Goal: Task Accomplishment & Management: Manage account settings

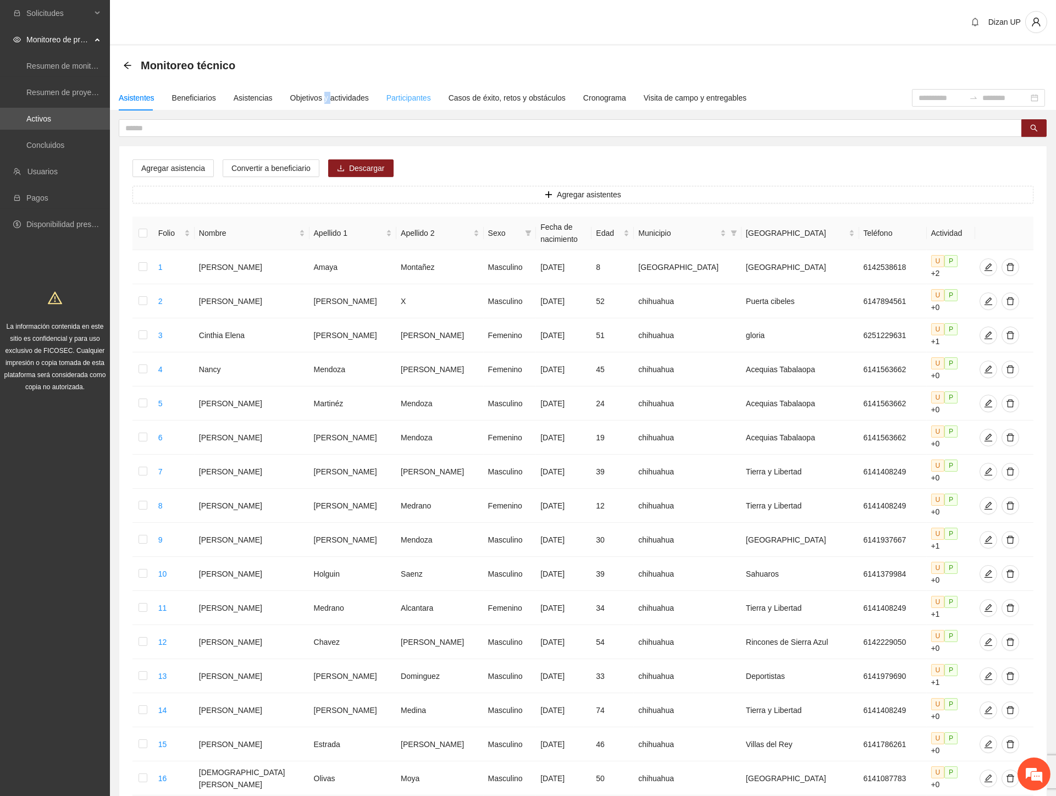
drag, startPoint x: 321, startPoint y: 104, endPoint x: 383, endPoint y: 105, distance: 62.1
click at [325, 105] on div "Objetivos y actividades" at bounding box center [329, 97] width 79 height 25
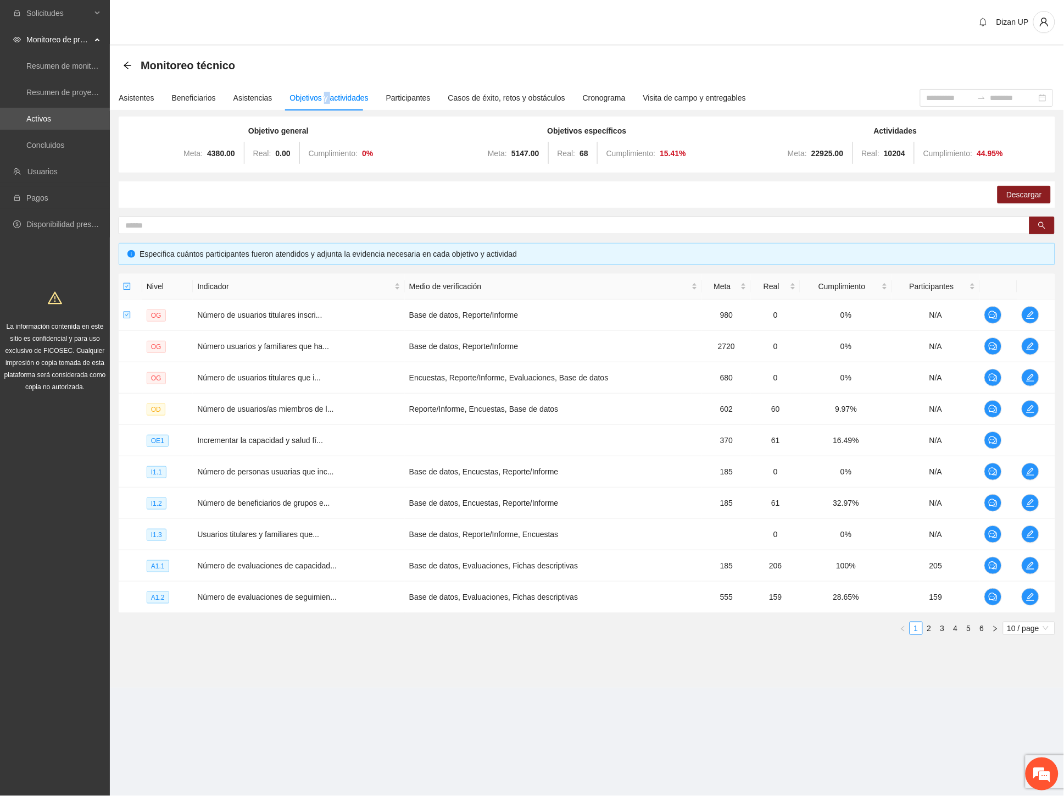
drag, startPoint x: 660, startPoint y: 656, endPoint x: 671, endPoint y: 657, distance: 11.0
click at [671, 657] on section "Monitoreo técnico Asistentes Beneficiarios Asistencias Objetivos y actividades …" at bounding box center [587, 367] width 954 height 642
click at [941, 630] on link "3" at bounding box center [943, 628] width 12 height 12
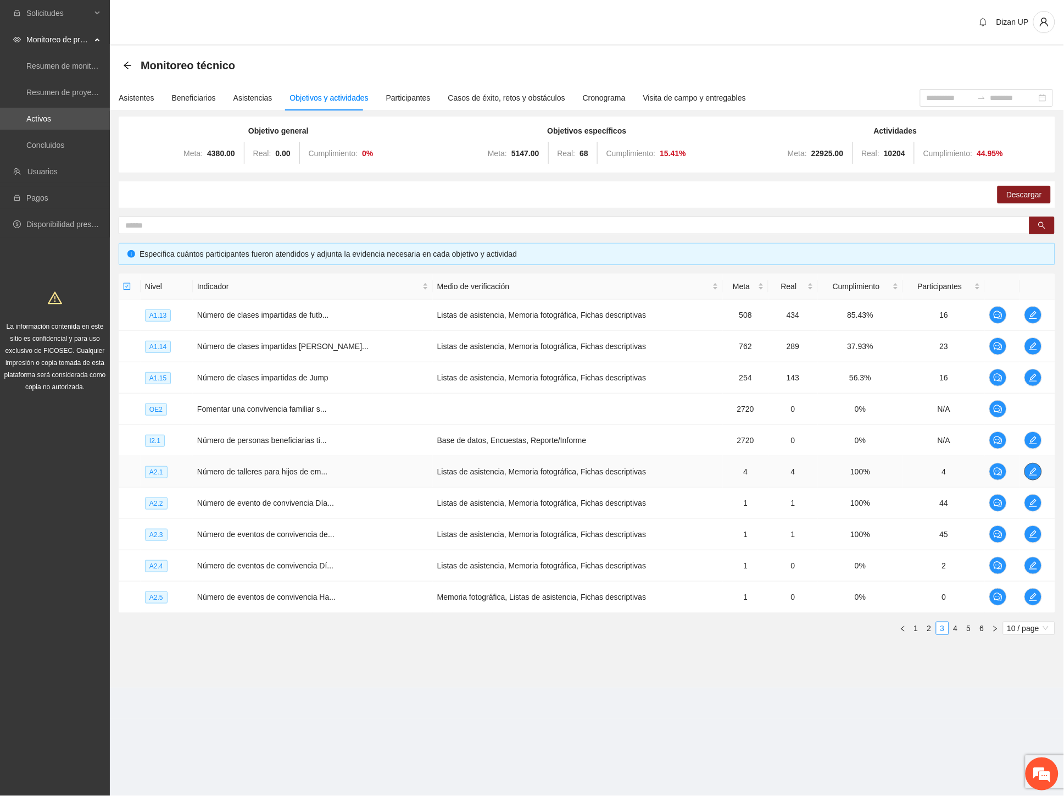
click at [1034, 471] on icon "edit" at bounding box center [1033, 471] width 9 height 9
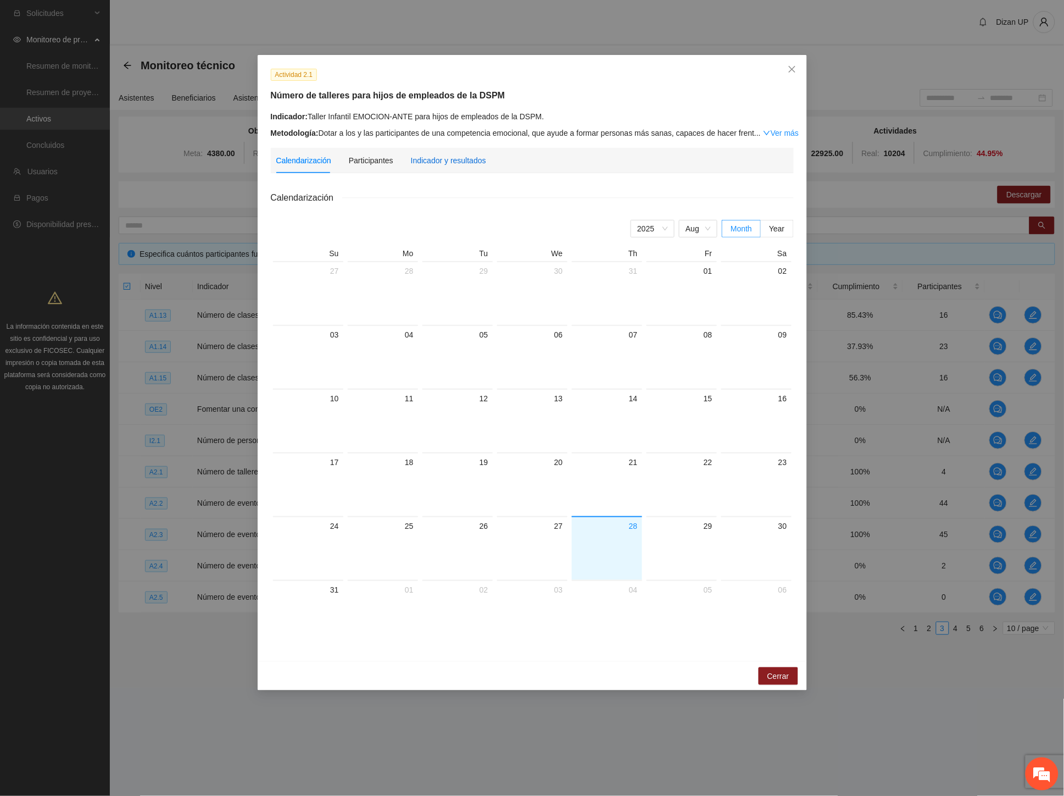
click at [435, 160] on div "Indicador y resultados" at bounding box center [448, 160] width 75 height 12
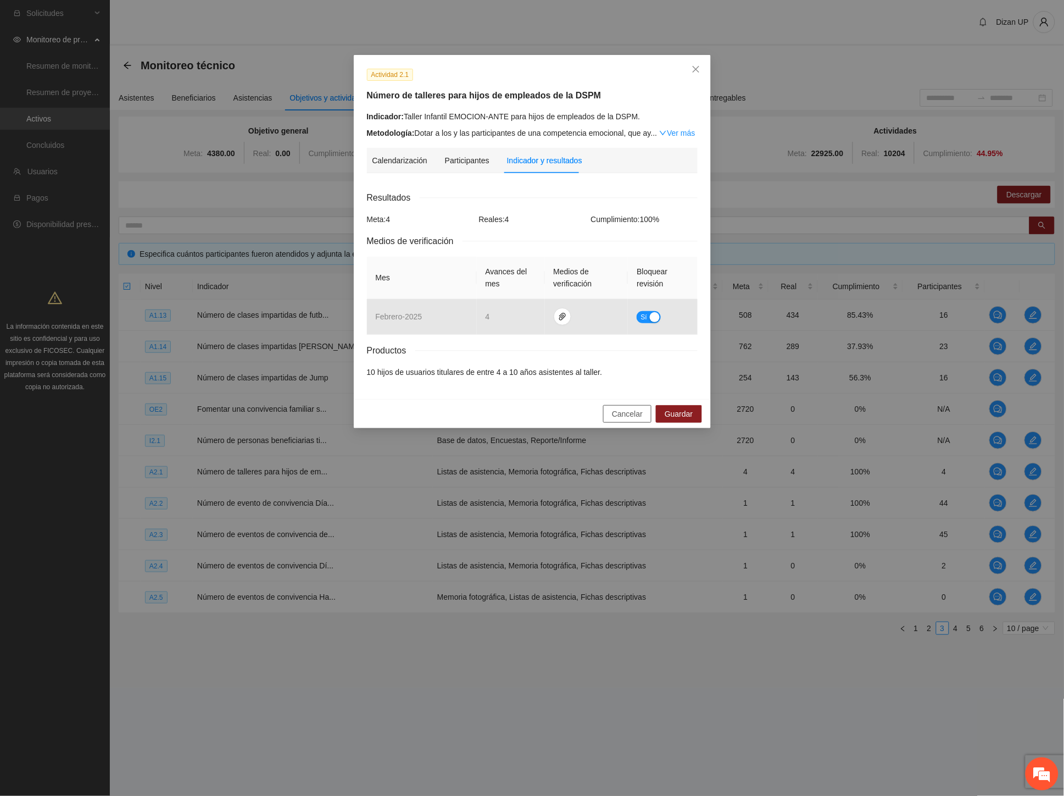
drag, startPoint x: 626, startPoint y: 418, endPoint x: 617, endPoint y: 420, distance: 9.7
click at [624, 419] on span "Cancelar" at bounding box center [627, 414] width 31 height 12
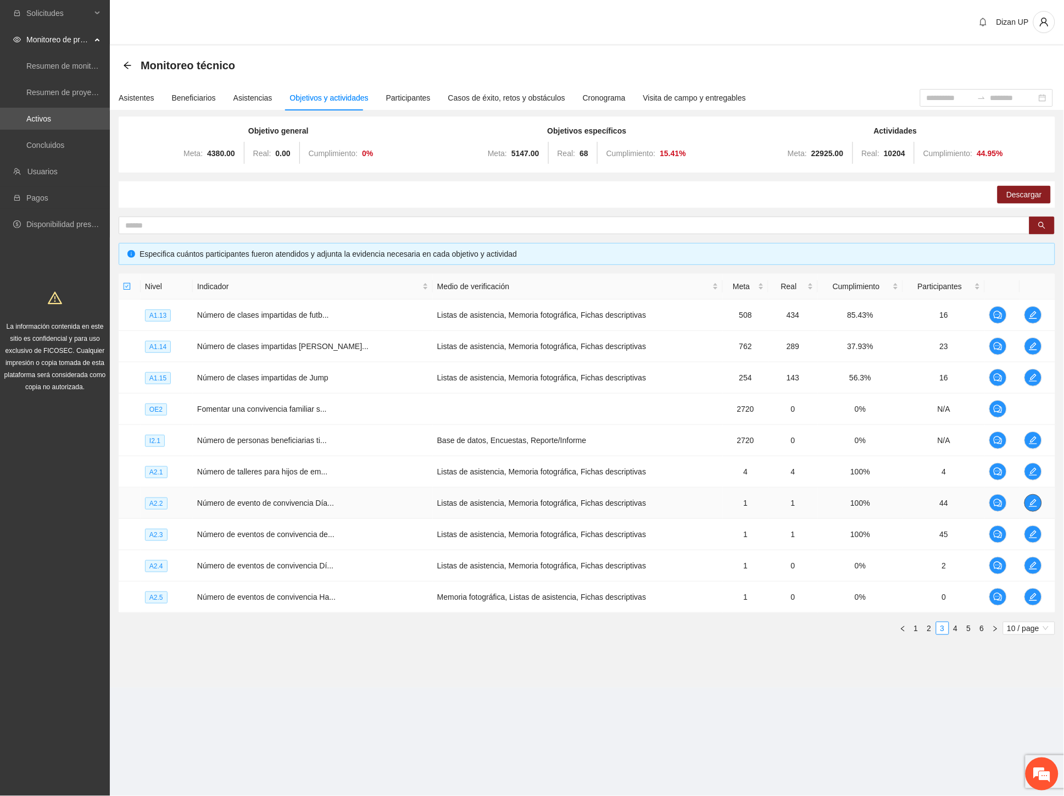
click at [1034, 504] on icon "edit" at bounding box center [1033, 502] width 9 height 9
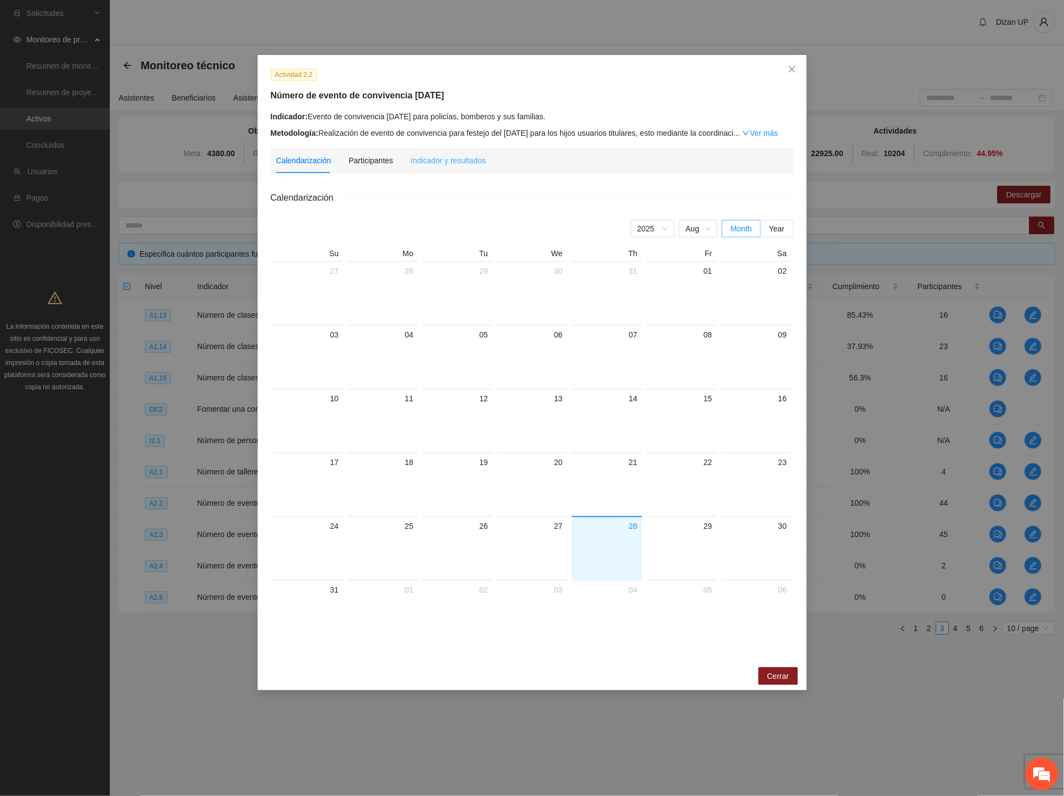
click at [448, 168] on div "Indicador y resultados" at bounding box center [448, 160] width 75 height 25
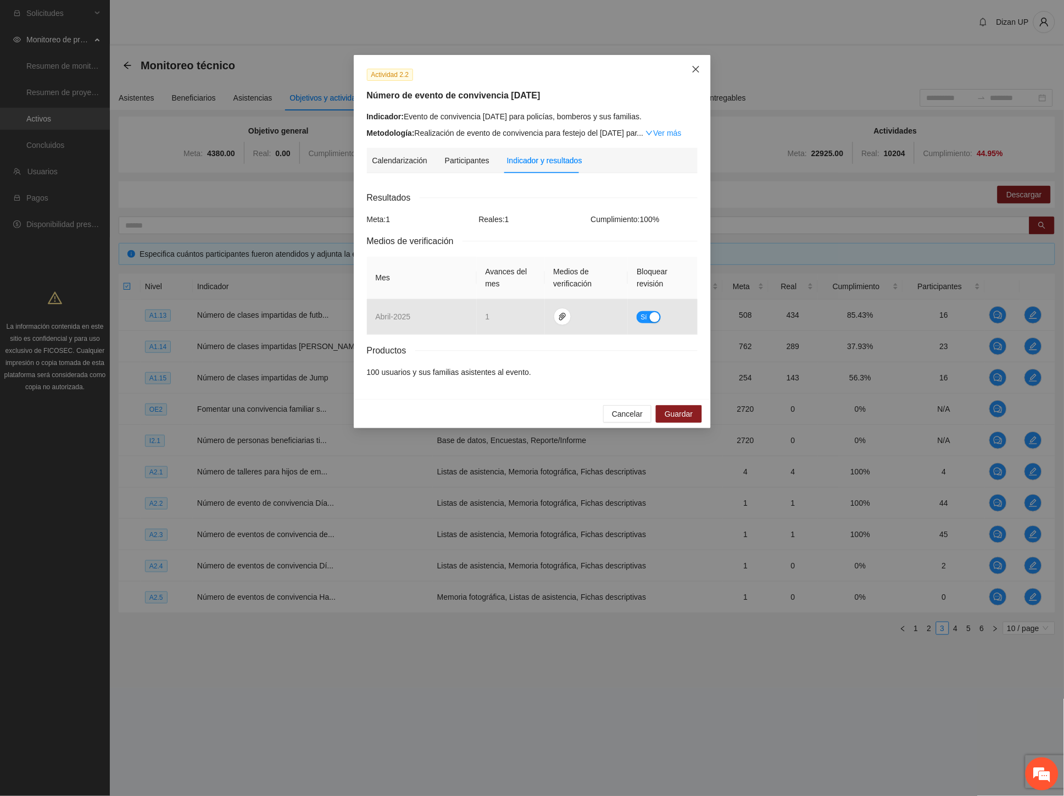
click at [696, 68] on icon "close" at bounding box center [696, 69] width 9 height 9
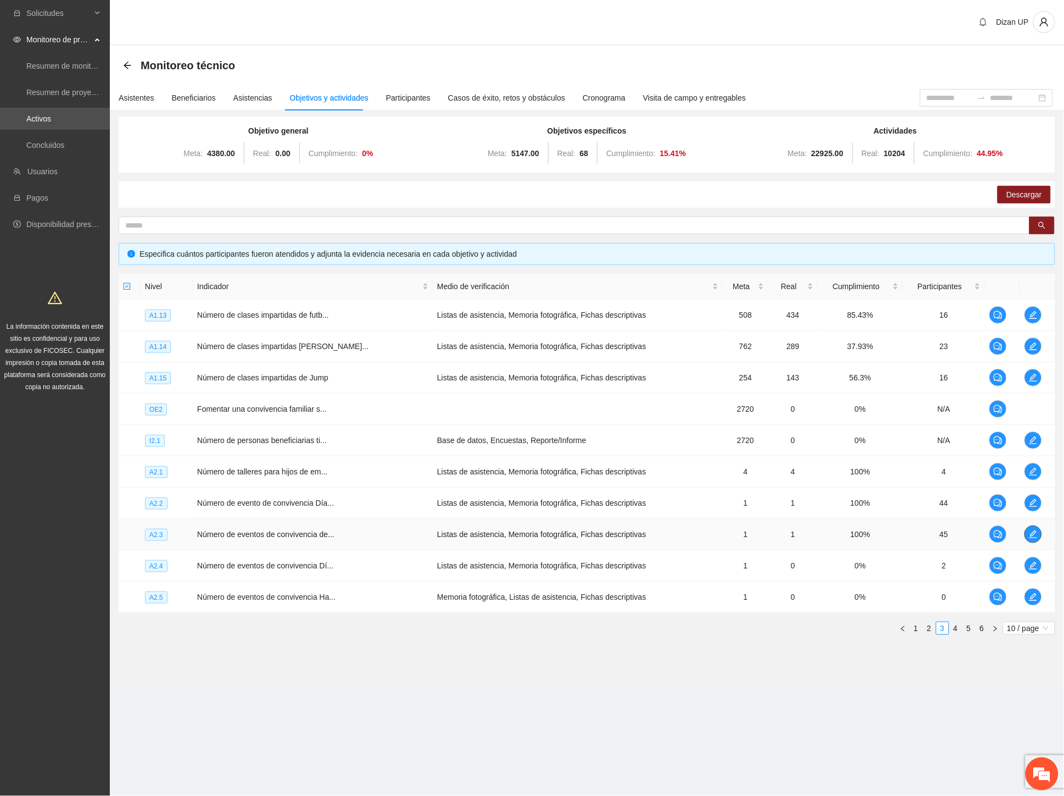
click at [1036, 534] on icon "edit" at bounding box center [1033, 534] width 9 height 9
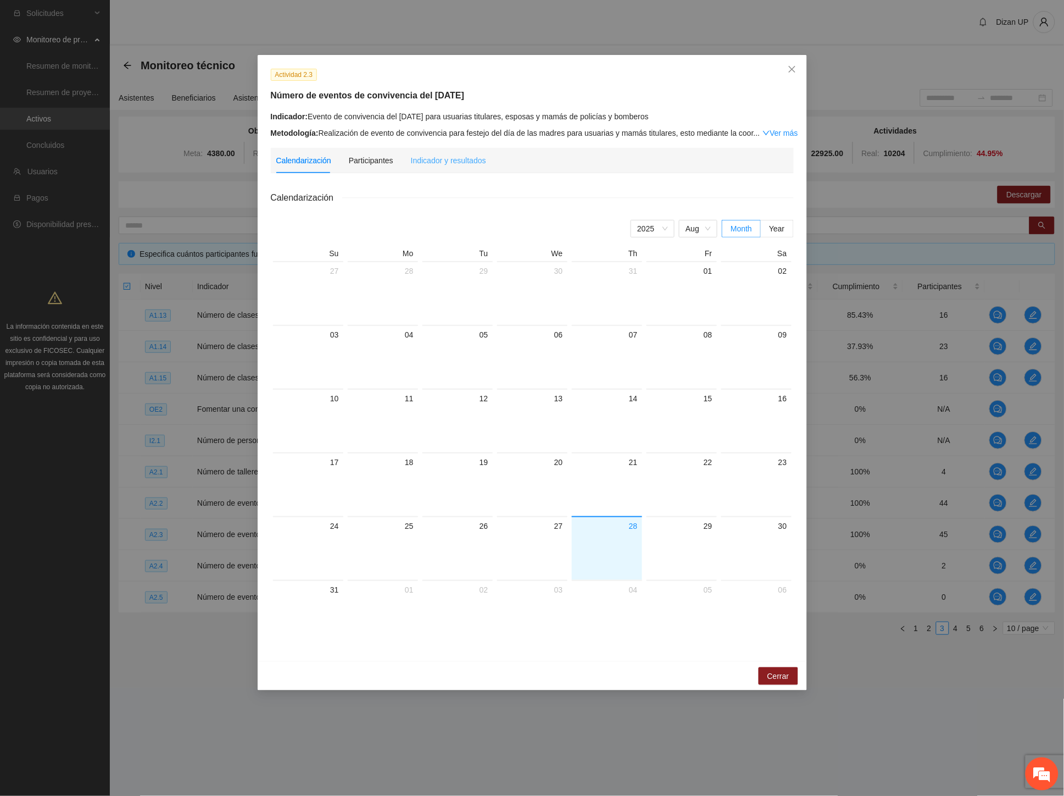
click at [449, 151] on div "Indicador y resultados" at bounding box center [448, 160] width 75 height 25
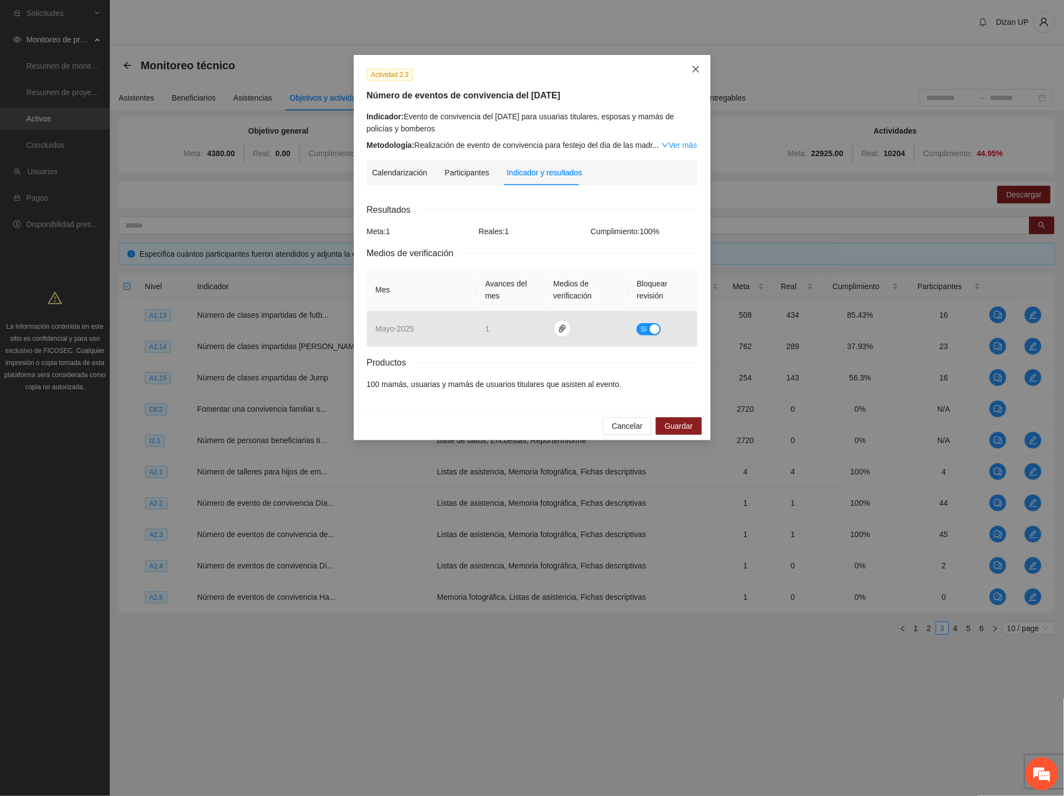
click at [696, 70] on icon "close" at bounding box center [695, 69] width 7 height 7
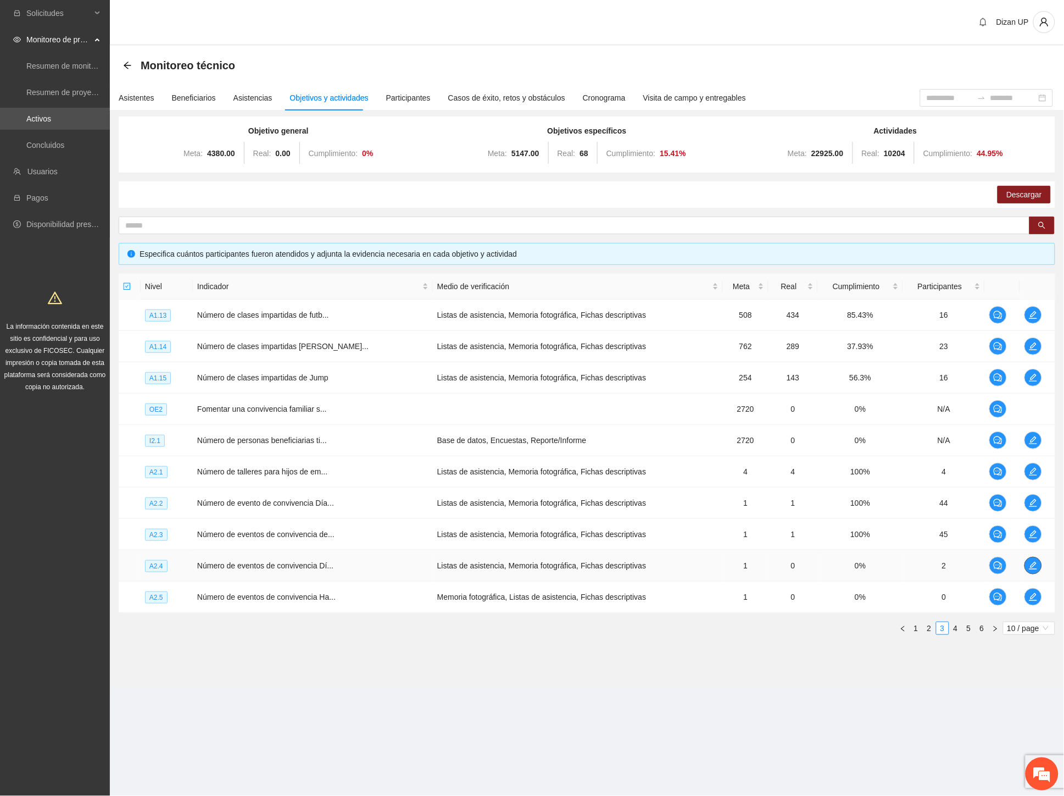
click at [1029, 564] on icon "edit" at bounding box center [1033, 565] width 9 height 9
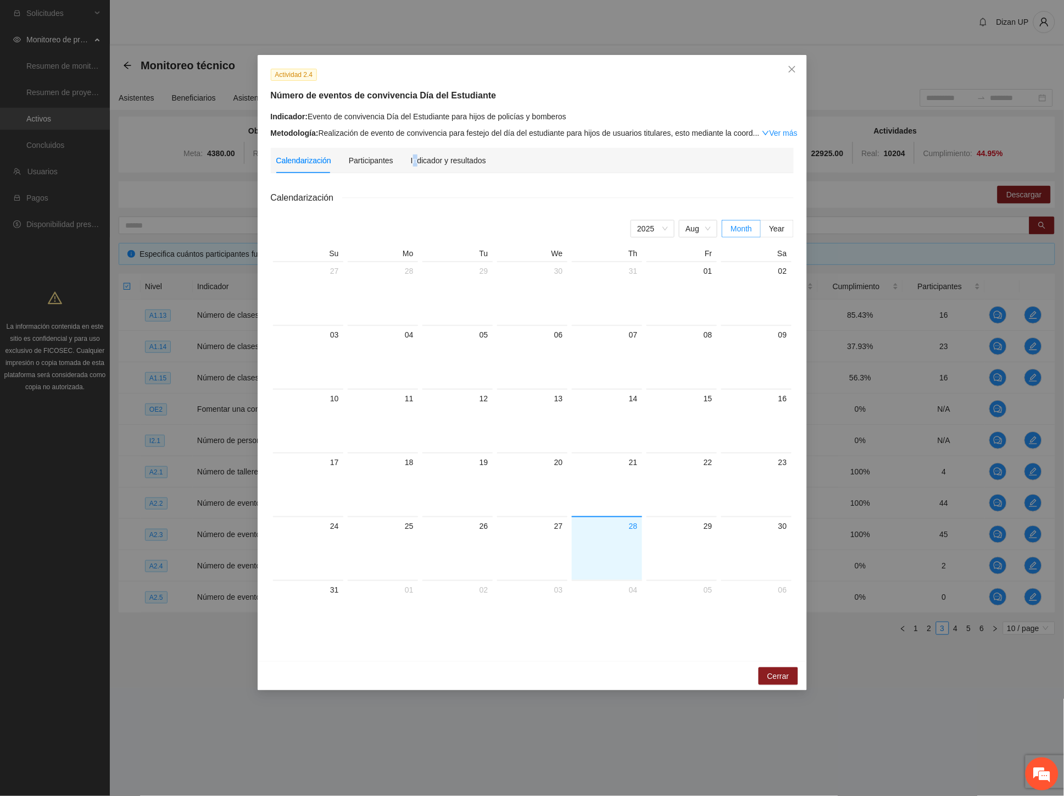
click at [419, 163] on div "Indicador y resultados" at bounding box center [448, 160] width 75 height 25
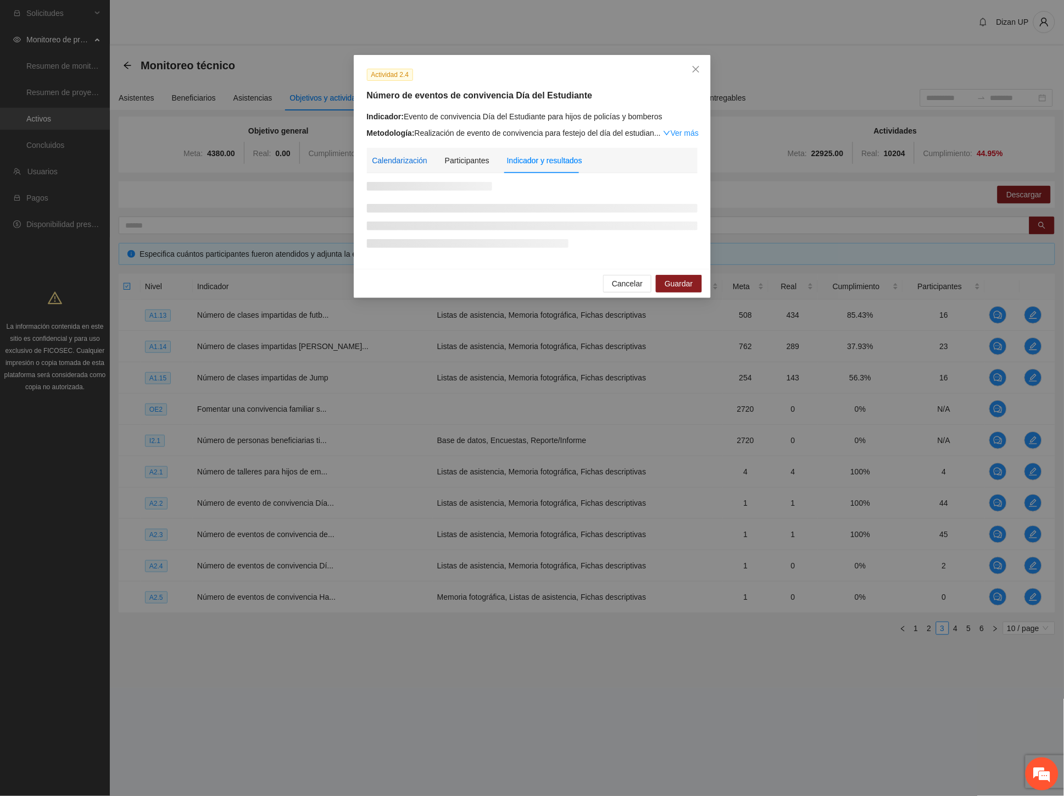
click at [424, 161] on div "Calendarización" at bounding box center [400, 160] width 55 height 12
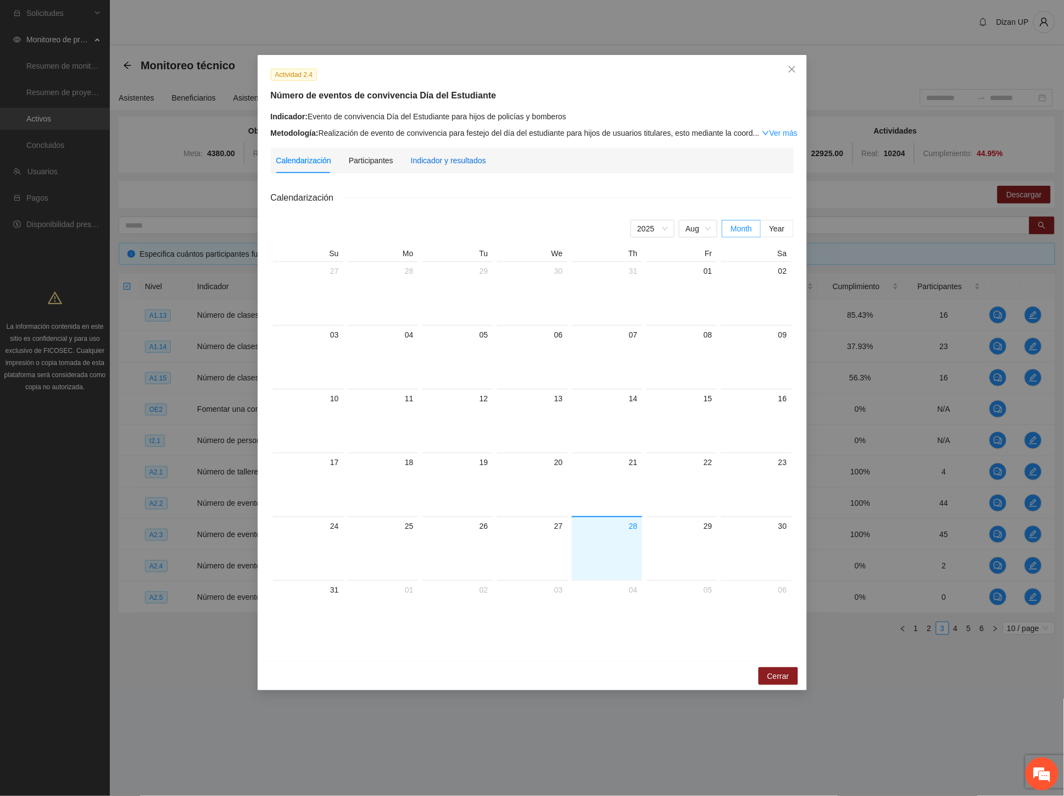
click at [444, 160] on div "Indicador y resultados" at bounding box center [448, 160] width 75 height 12
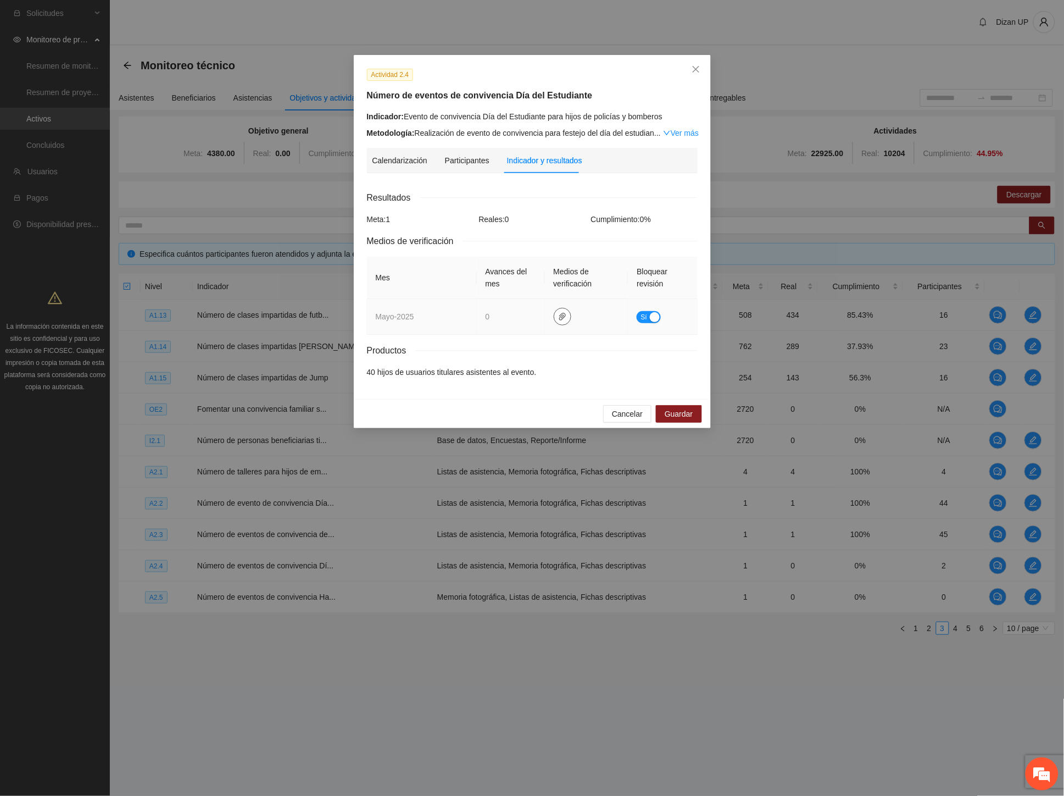
click at [568, 317] on span "paper-clip" at bounding box center [562, 316] width 16 height 9
drag, startPoint x: 567, startPoint y: 342, endPoint x: 577, endPoint y: 344, distance: 10.6
click at [571, 343] on div "Resultados Meta: 1 Reales: 0 Cumplimiento: 0 % Medios de verificación Mes Avanc…" at bounding box center [532, 284] width 331 height 187
drag, startPoint x: 625, startPoint y: 419, endPoint x: 618, endPoint y: 425, distance: 8.6
click at [625, 420] on span "Cancelar" at bounding box center [627, 414] width 31 height 12
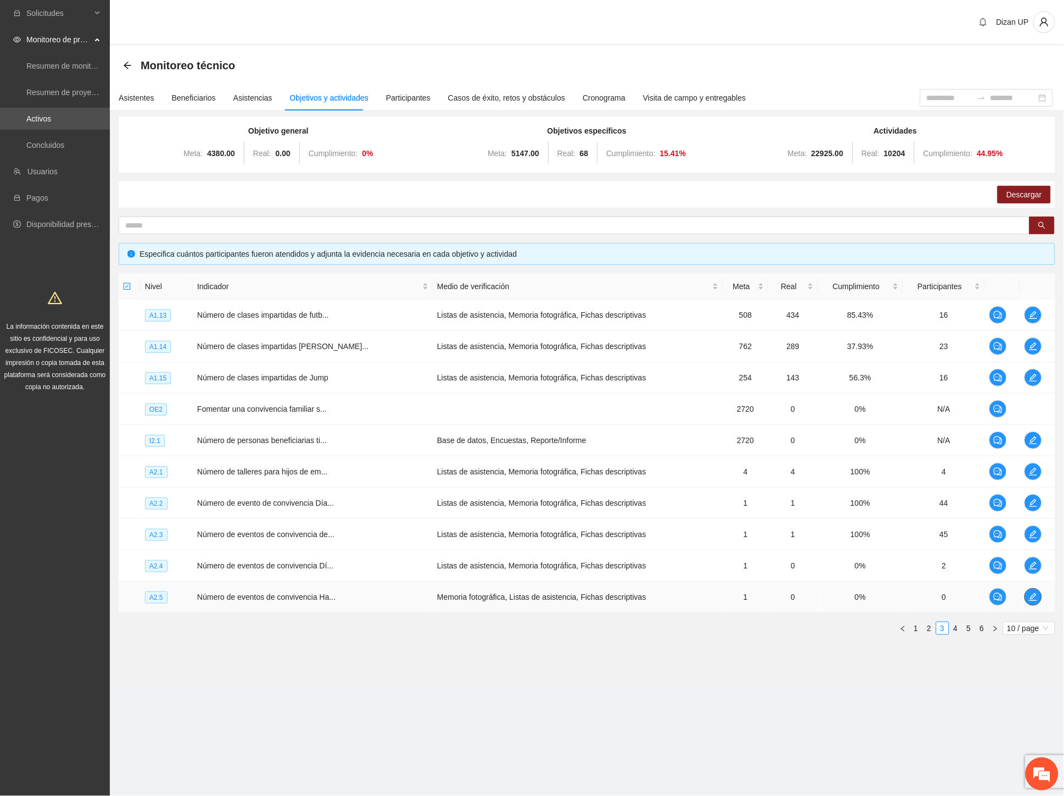
click at [1029, 597] on icon "edit" at bounding box center [1033, 596] width 9 height 9
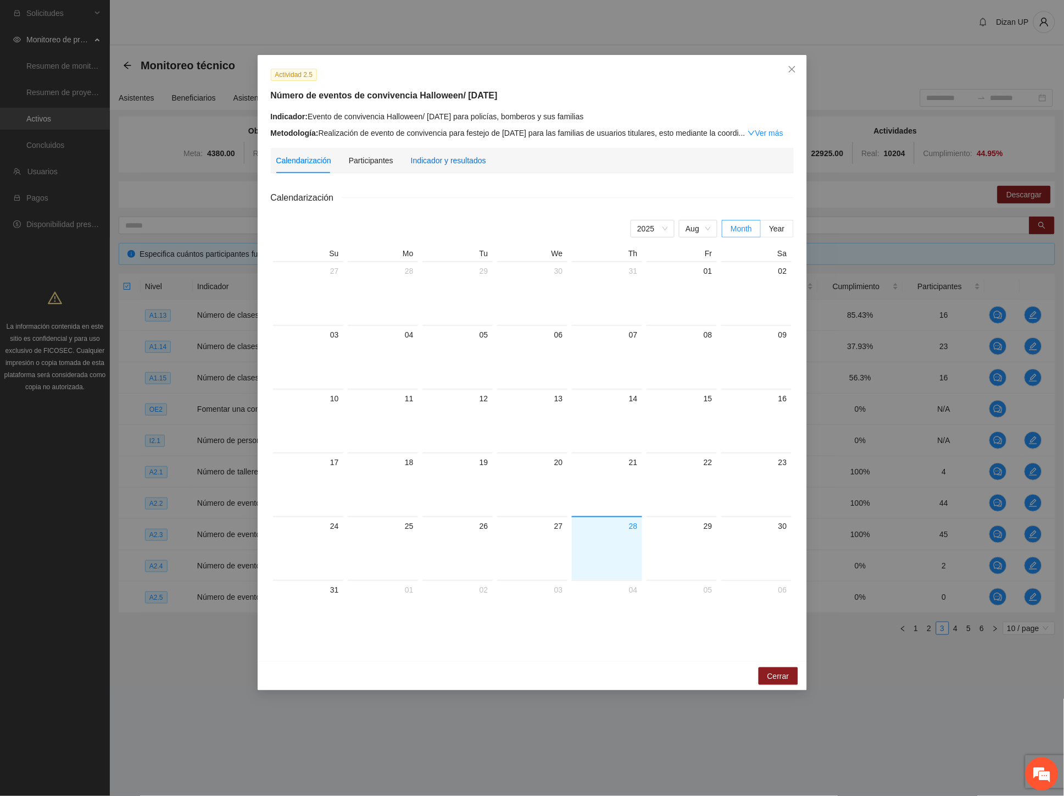
click at [436, 160] on div "Indicador y resultados" at bounding box center [448, 160] width 75 height 12
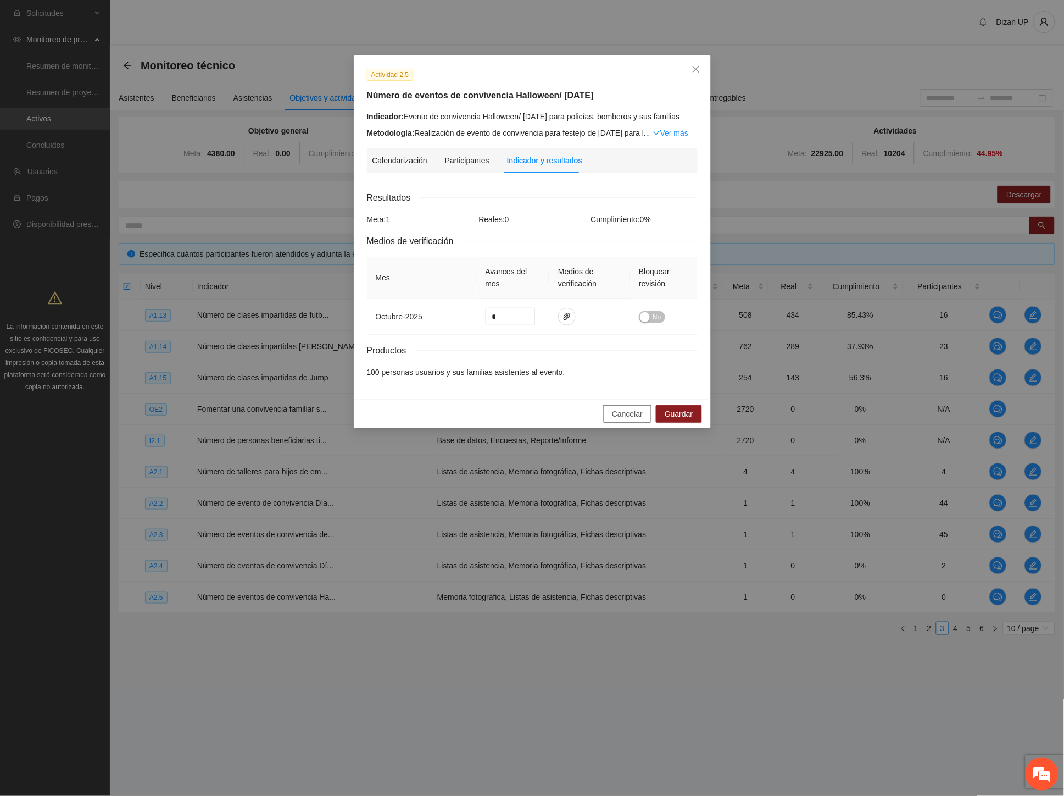
click at [623, 420] on span "Cancelar" at bounding box center [627, 414] width 31 height 12
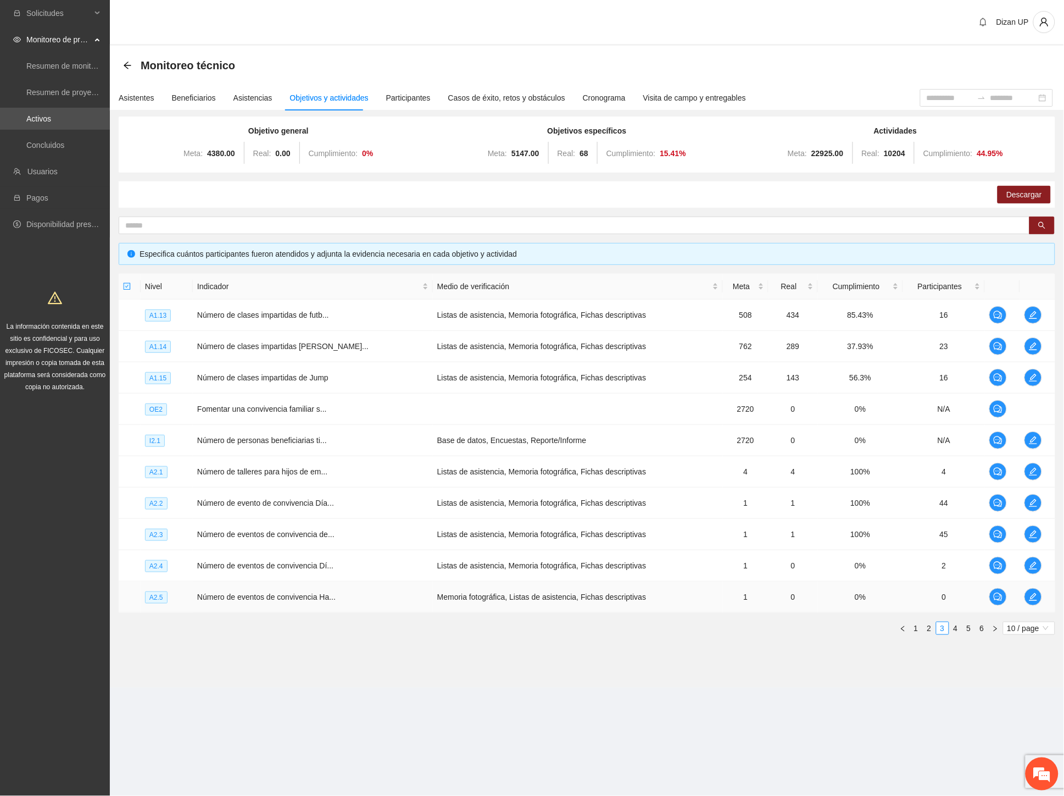
click at [723, 597] on td "1" at bounding box center [746, 596] width 46 height 31
click at [952, 626] on link "4" at bounding box center [956, 628] width 12 height 12
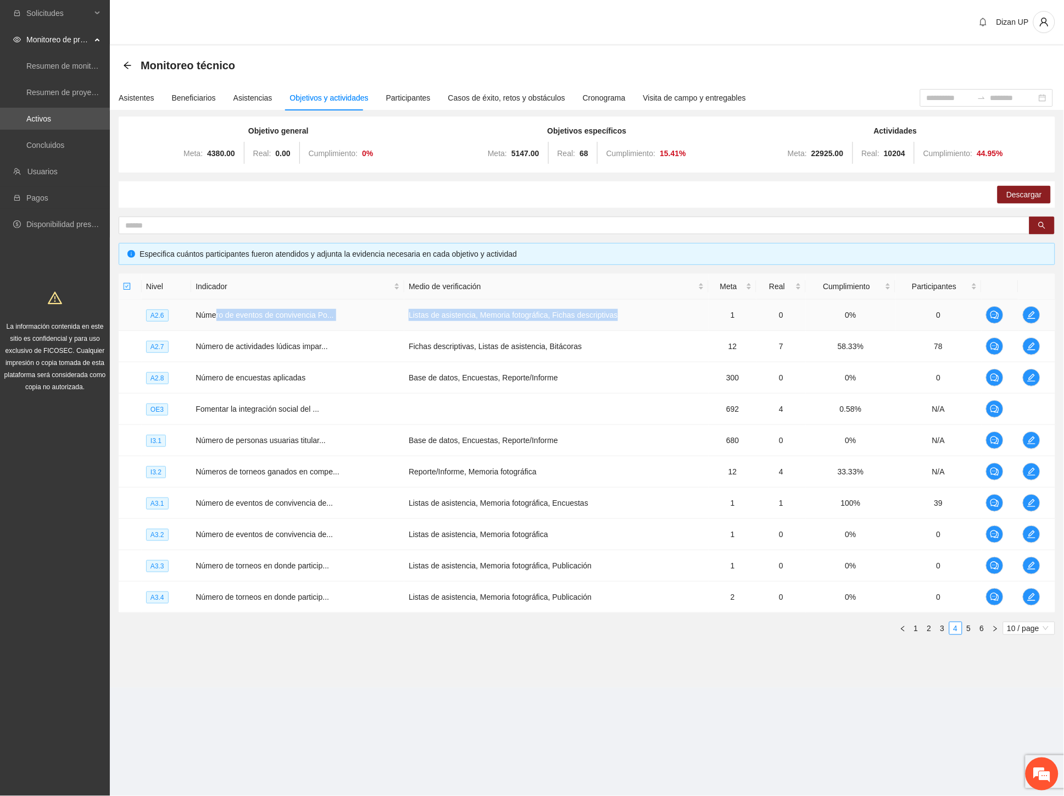
drag, startPoint x: 258, startPoint y: 310, endPoint x: 637, endPoint y: 322, distance: 379.3
click at [637, 322] on tr "A2.6 Número de eventos de convivencia Po... Listas de asistencia, Memoria fotog…" at bounding box center [587, 314] width 937 height 31
drag, startPoint x: 486, startPoint y: 330, endPoint x: 557, endPoint y: 332, distance: 70.9
click at [487, 330] on td "Listas de asistencia, Memoria fotográfica, Fichas descriptivas" at bounding box center [556, 314] width 304 height 31
click at [1035, 349] on icon "edit" at bounding box center [1032, 346] width 8 height 8
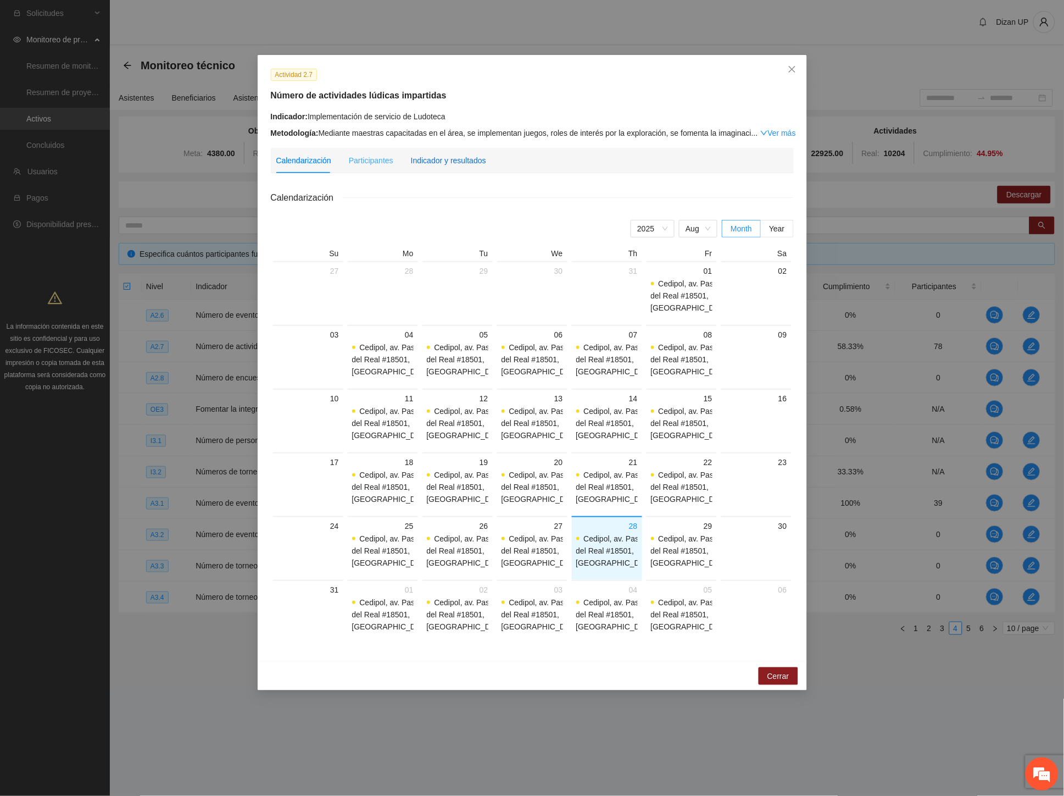
click at [438, 161] on div "Indicador y resultados" at bounding box center [448, 160] width 75 height 12
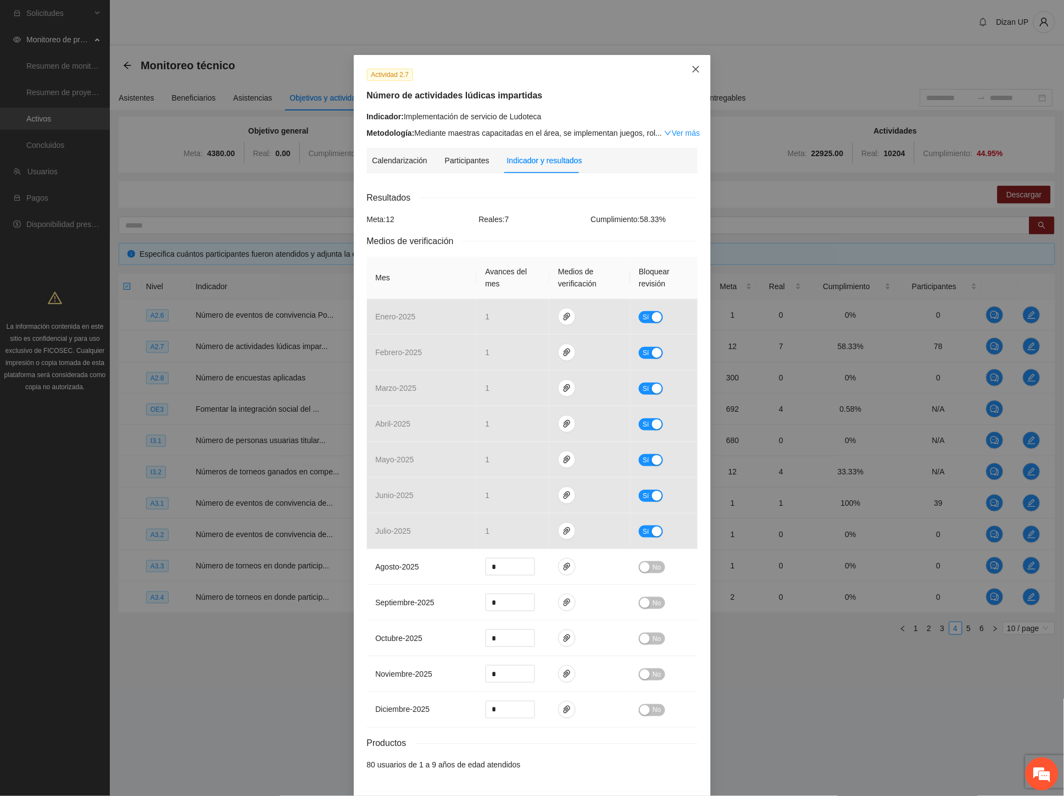
click at [696, 69] on span "Close" at bounding box center [696, 70] width 30 height 30
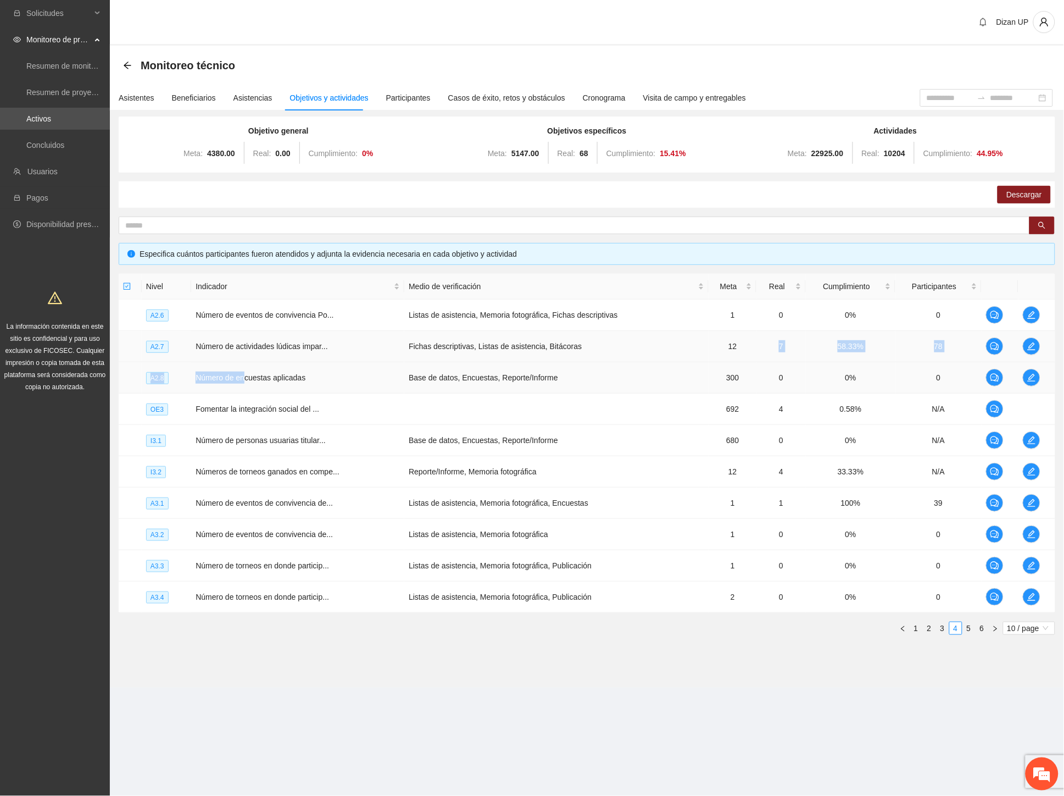
drag, startPoint x: 243, startPoint y: 375, endPoint x: 942, endPoint y: 354, distance: 699.2
click at [879, 347] on tbody "A2.6 Número de eventos de convivencia Po... Listas de asistencia, Memoria fotog…" at bounding box center [587, 455] width 937 height 313
click at [1029, 377] on icon "edit" at bounding box center [1031, 377] width 9 height 9
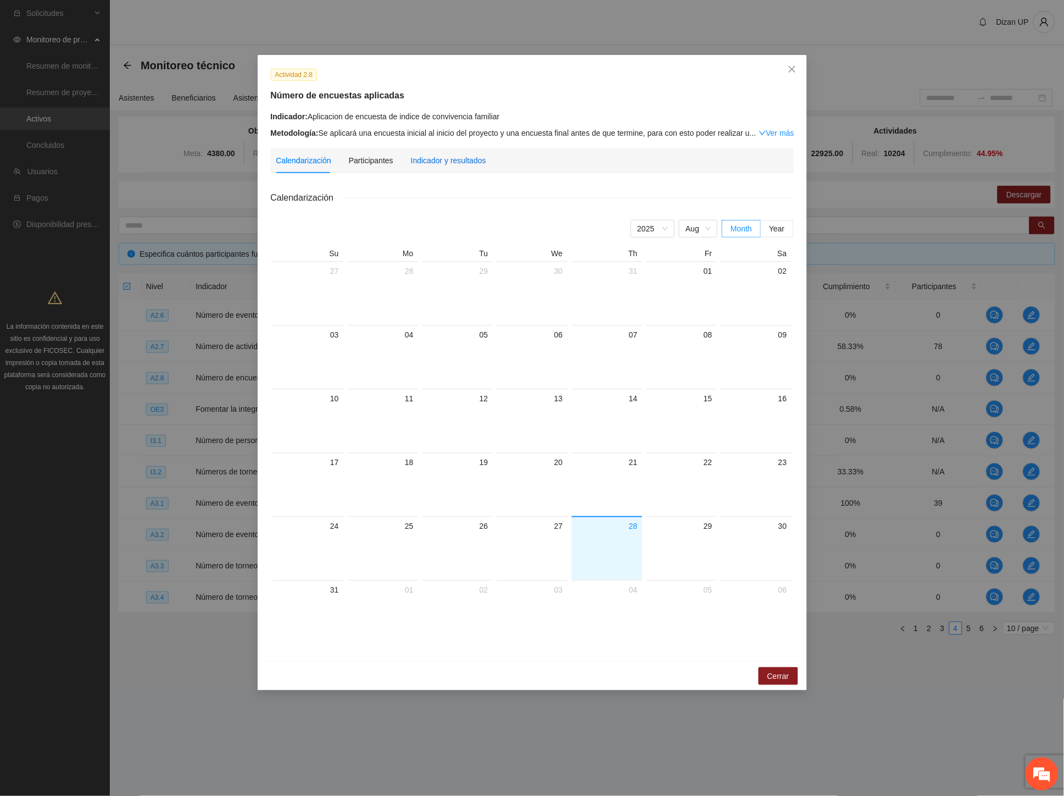
click at [452, 157] on div "Indicador y resultados" at bounding box center [448, 160] width 75 height 12
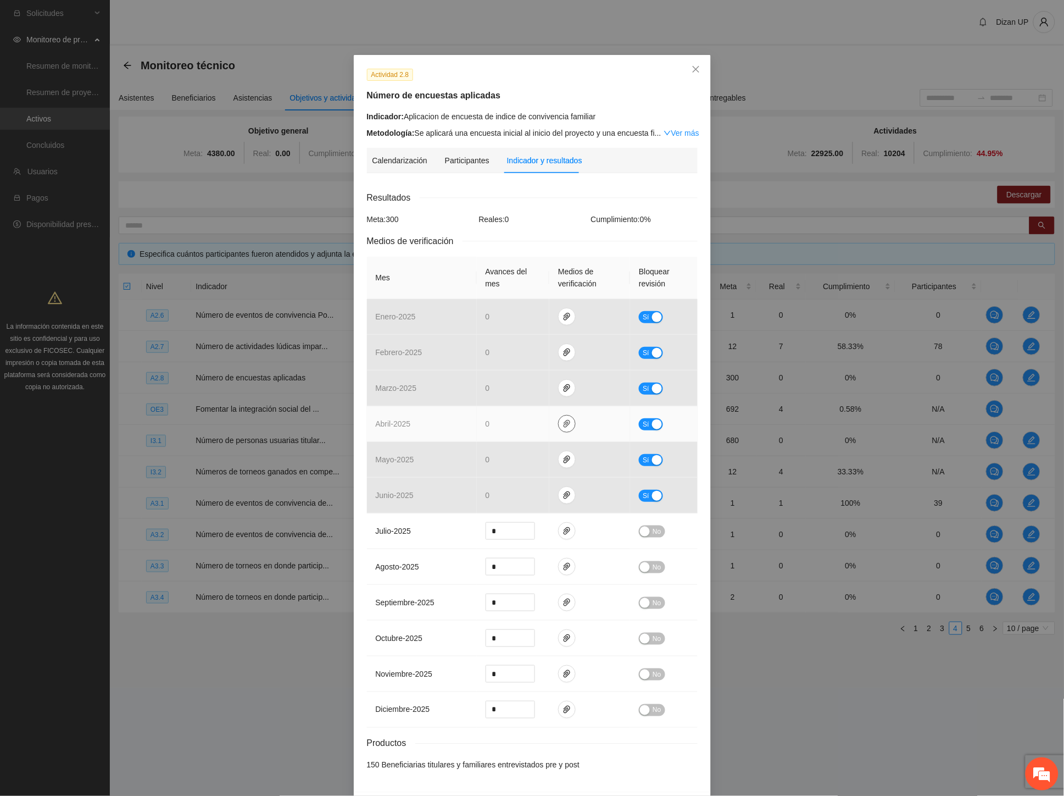
drag, startPoint x: 559, startPoint y: 415, endPoint x: 557, endPoint y: 438, distance: 23.2
click at [559, 416] on button "button" at bounding box center [567, 424] width 18 height 18
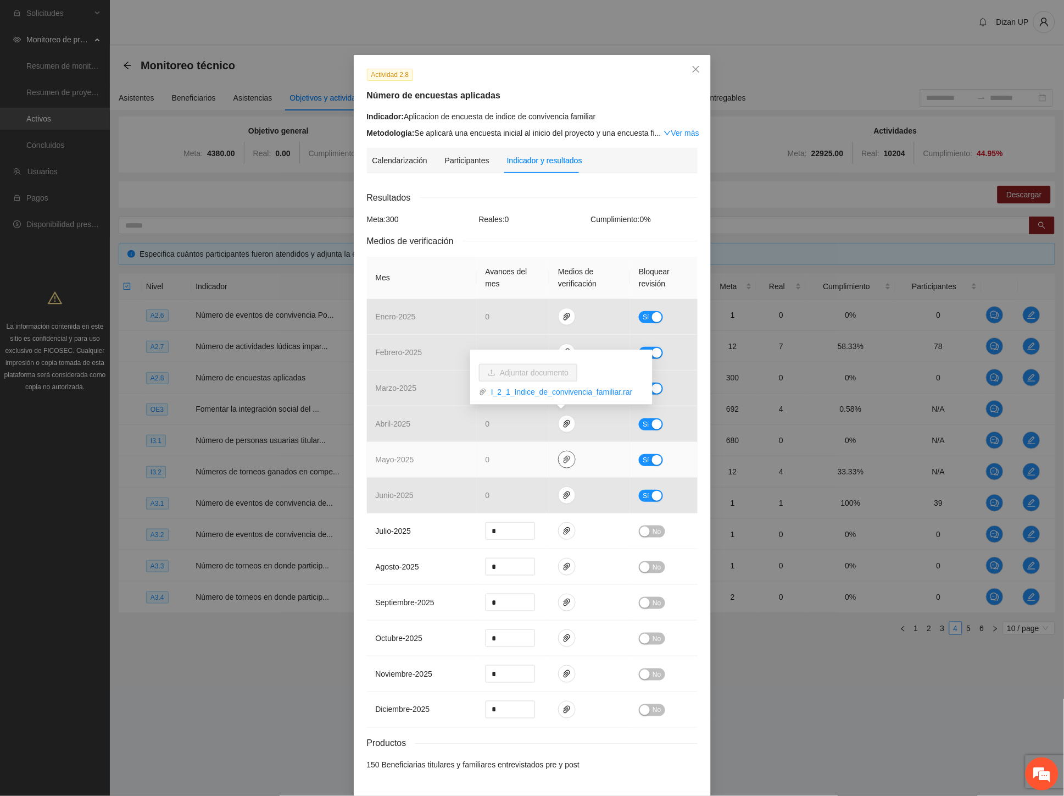
click at [559, 468] on button "button" at bounding box center [567, 460] width 18 height 18
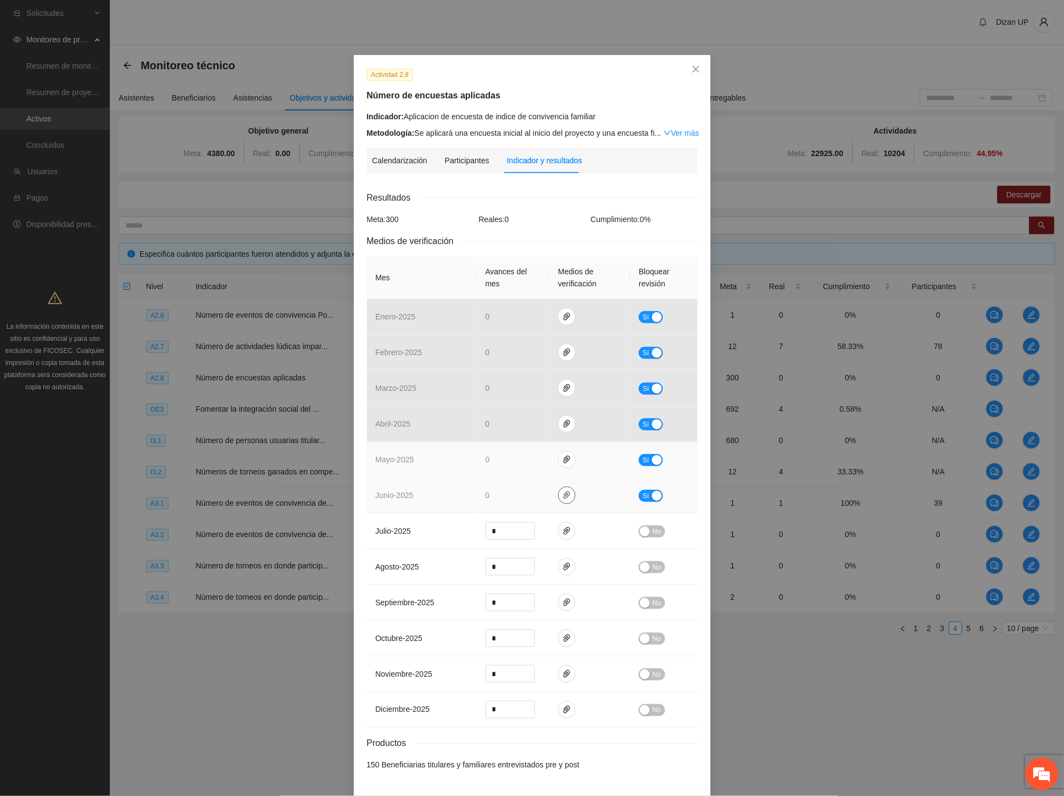
drag, startPoint x: 557, startPoint y: 497, endPoint x: 446, endPoint y: 459, distance: 117.1
click at [559, 497] on span "paper-clip" at bounding box center [567, 495] width 16 height 9
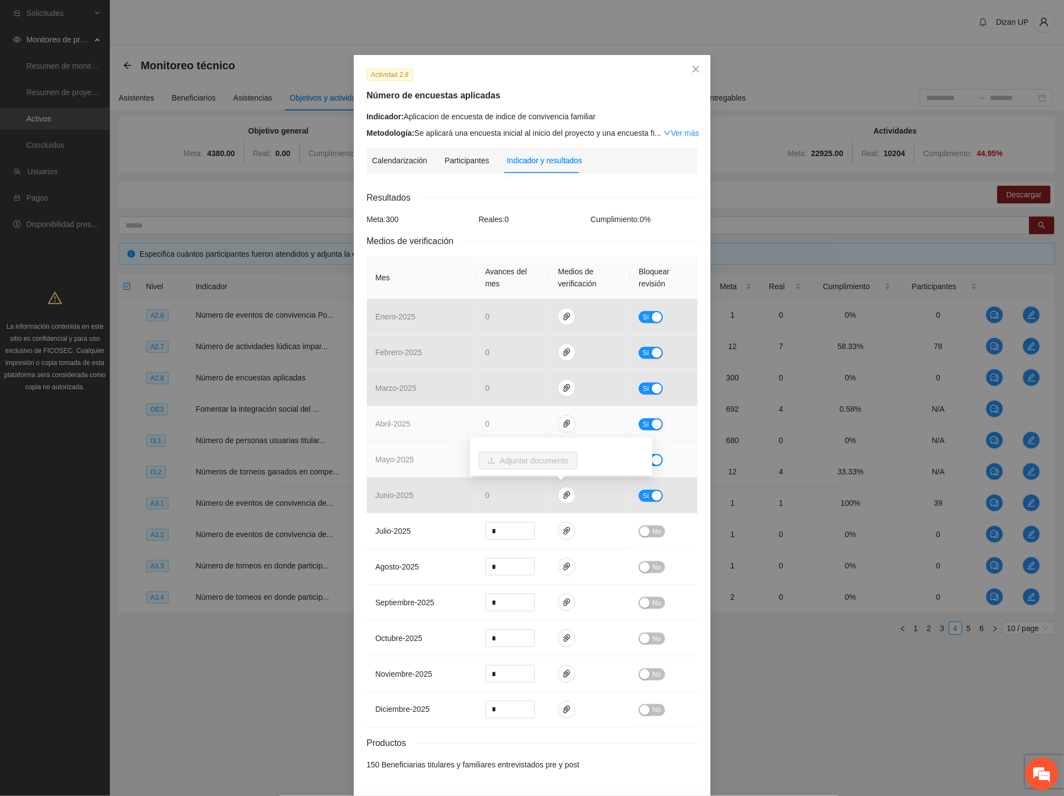
drag, startPoint x: 424, startPoint y: 453, endPoint x: 490, endPoint y: 427, distance: 70.8
click at [430, 449] on td "mayo - 2025" at bounding box center [422, 460] width 110 height 36
click at [559, 423] on span "paper-clip" at bounding box center [567, 423] width 16 height 9
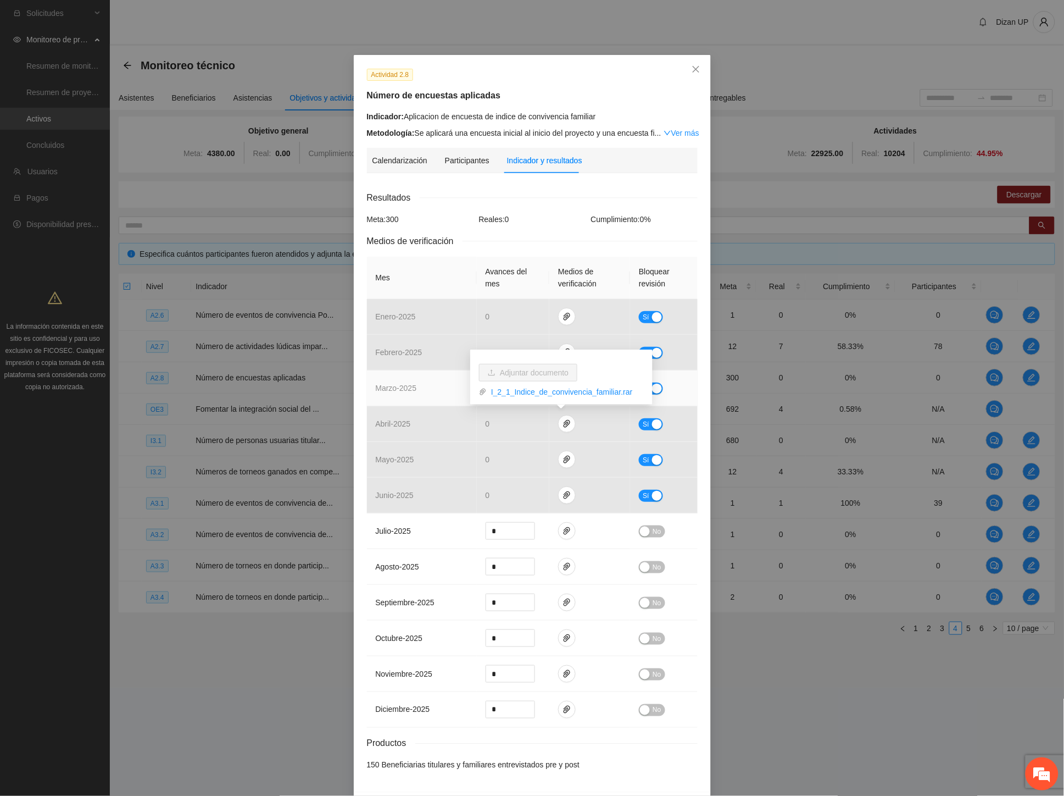
click at [416, 405] on td "marzo - 2025" at bounding box center [422, 388] width 110 height 36
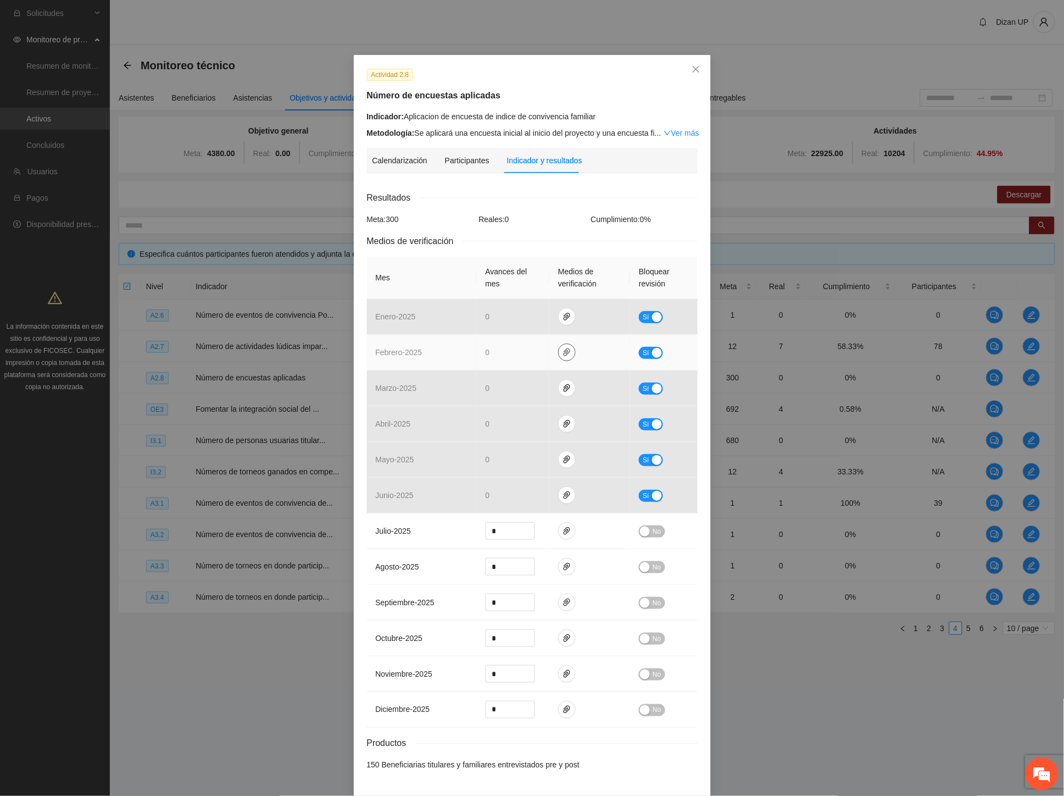
click at [559, 356] on span "paper-clip" at bounding box center [567, 352] width 16 height 9
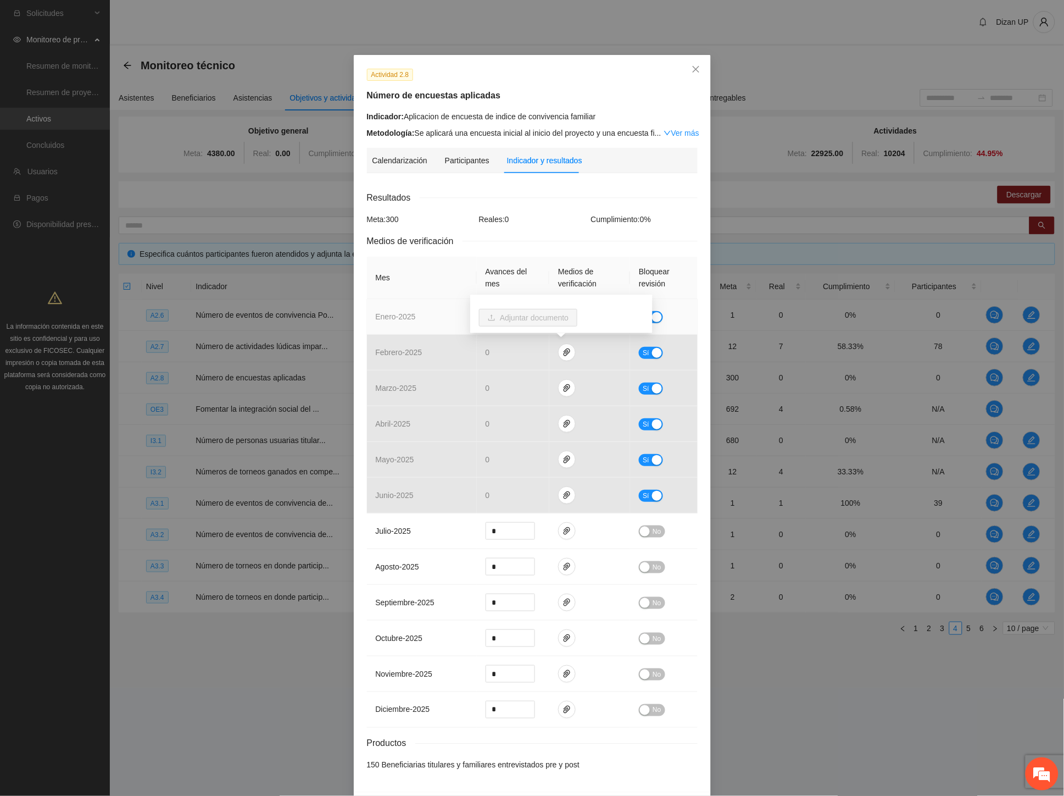
drag, startPoint x: 413, startPoint y: 329, endPoint x: 448, endPoint y: 323, distance: 36.1
click at [414, 328] on td "enero - 2025" at bounding box center [422, 317] width 110 height 36
click at [564, 315] on icon "paper-clip" at bounding box center [567, 317] width 7 height 8
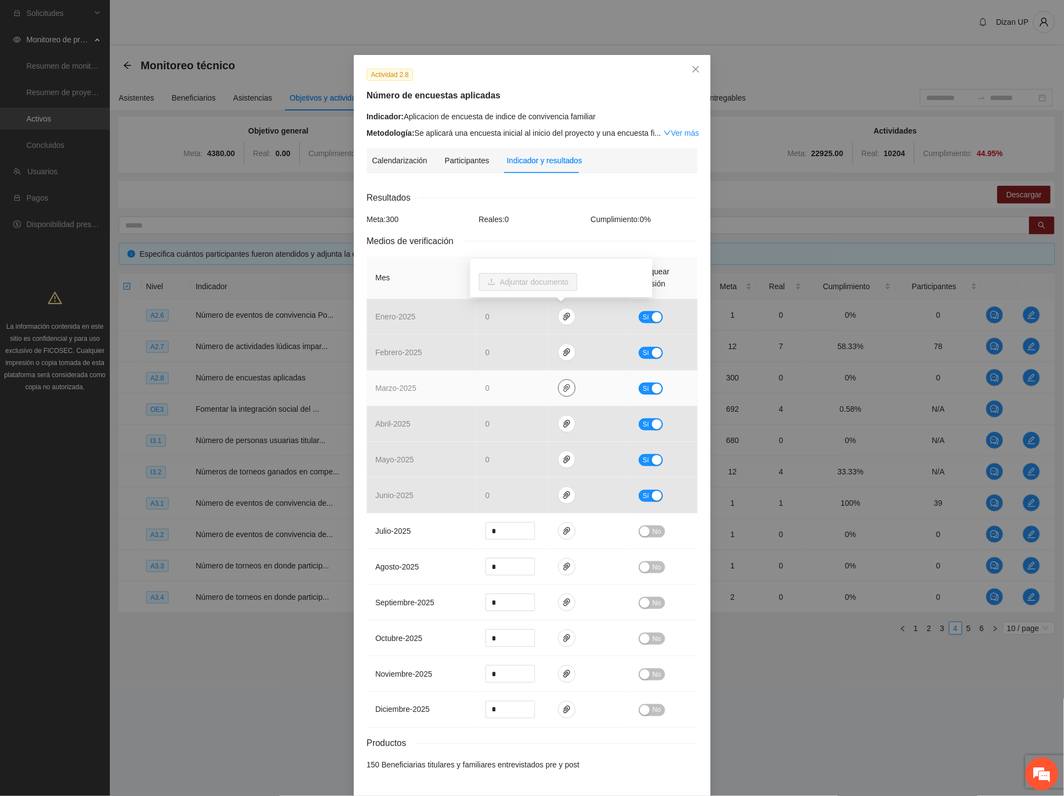
click at [563, 390] on icon "paper-clip" at bounding box center [567, 388] width 9 height 9
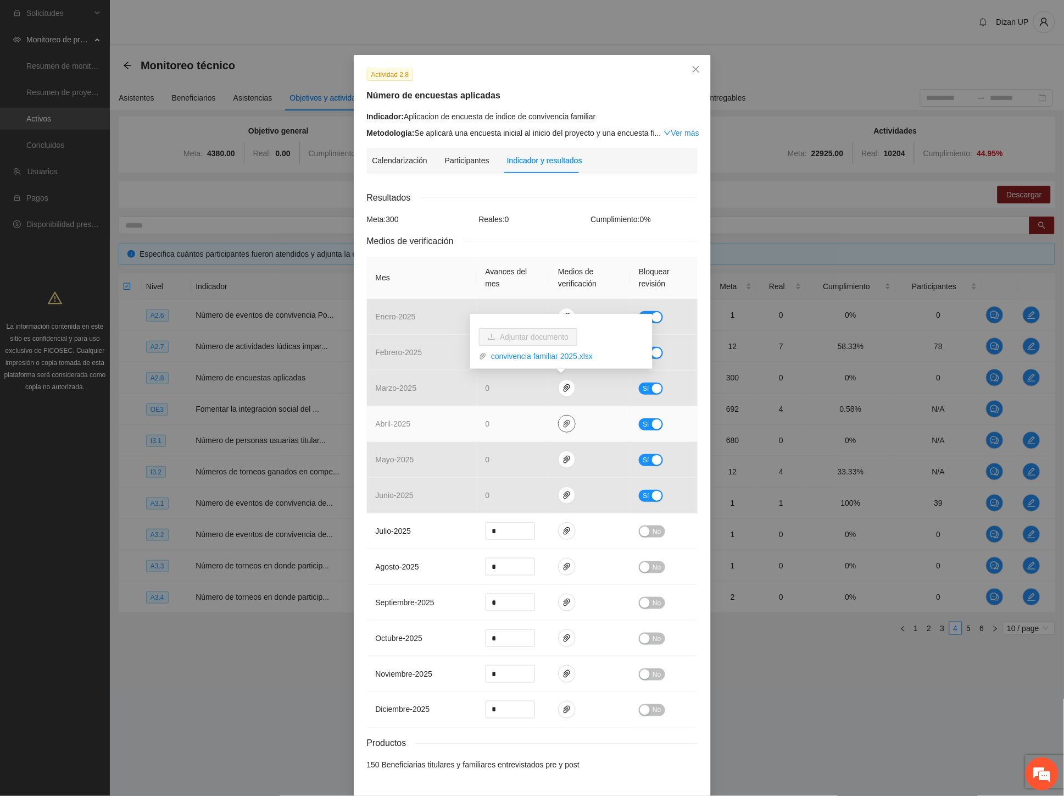
click at [563, 425] on icon "paper-clip" at bounding box center [567, 423] width 9 height 9
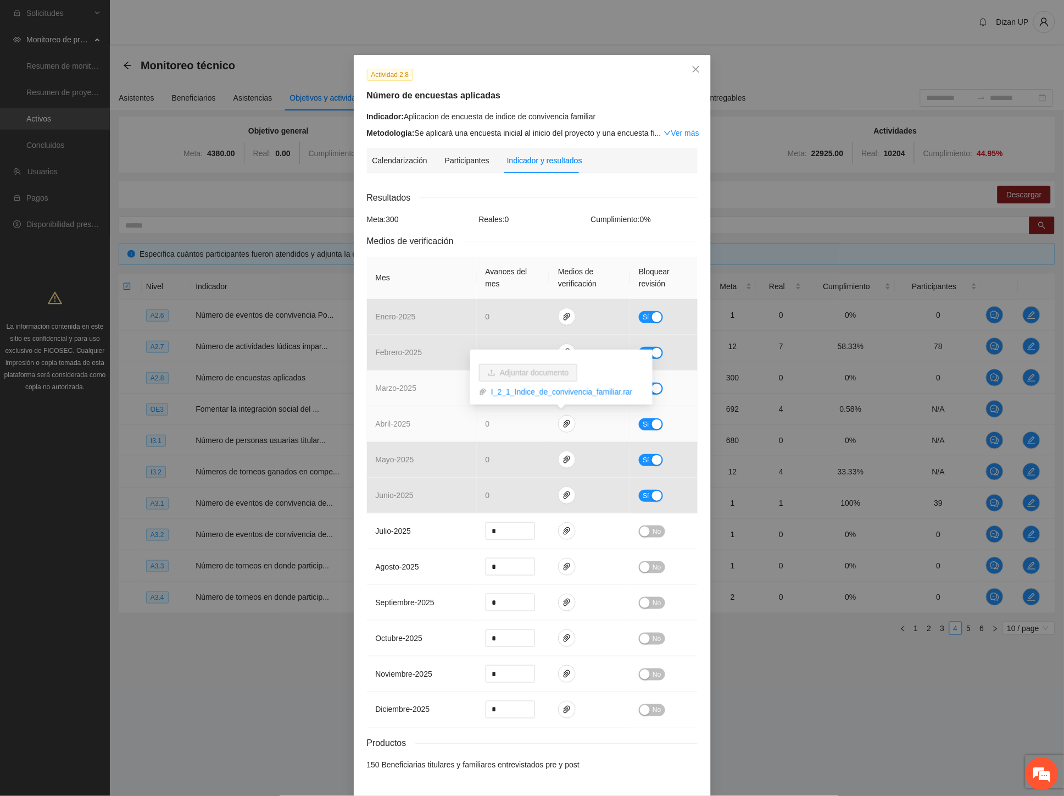
click at [430, 405] on td "marzo - 2025" at bounding box center [422, 388] width 110 height 36
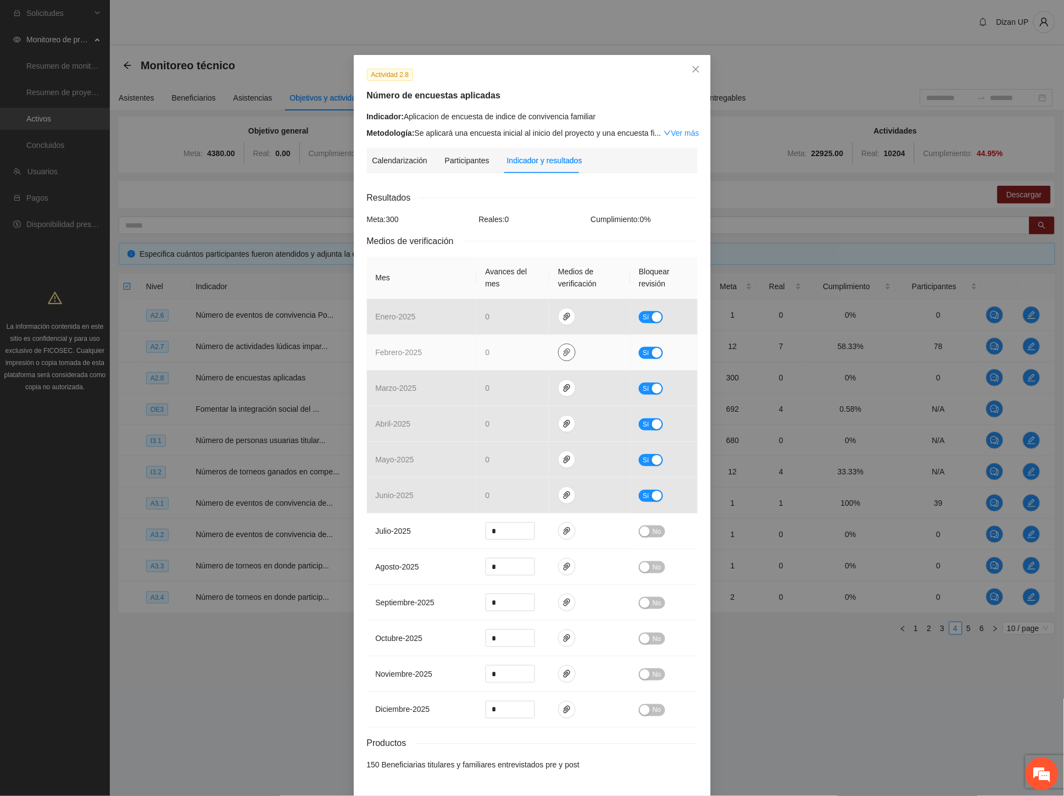
click at [565, 348] on icon "paper-clip" at bounding box center [567, 352] width 9 height 9
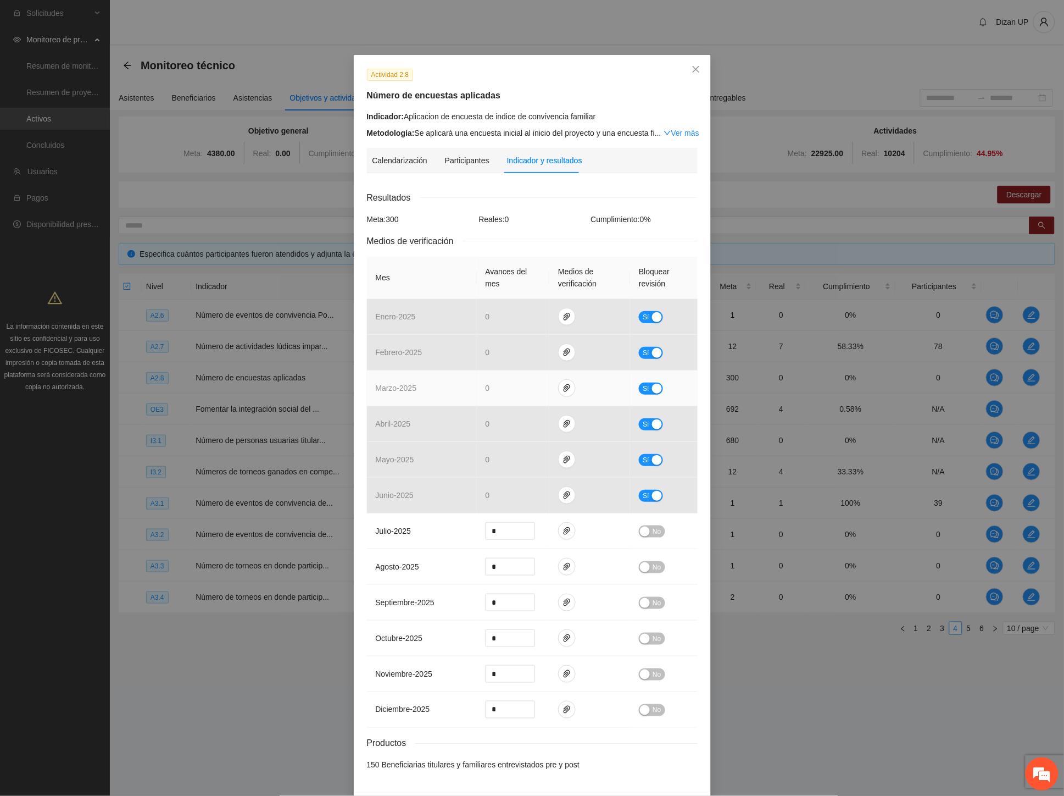
click at [562, 398] on td at bounding box center [589, 388] width 81 height 36
click at [563, 391] on icon "paper-clip" at bounding box center [567, 388] width 9 height 9
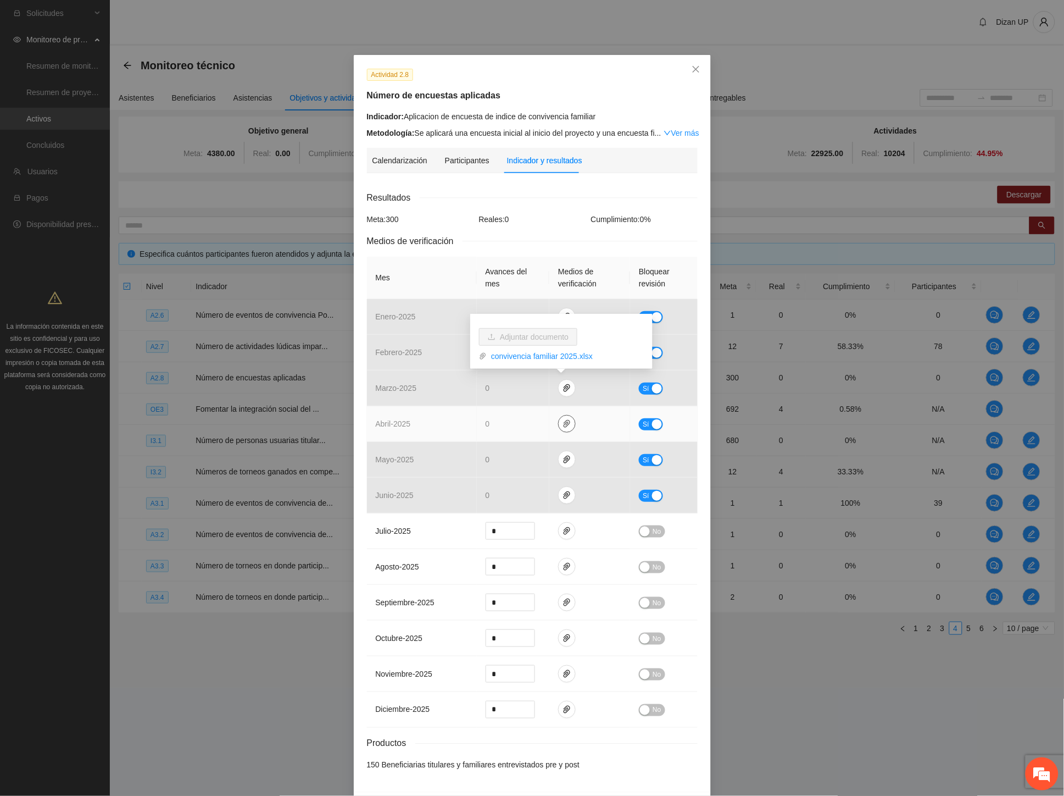
click at [563, 420] on icon "paper-clip" at bounding box center [567, 423] width 9 height 9
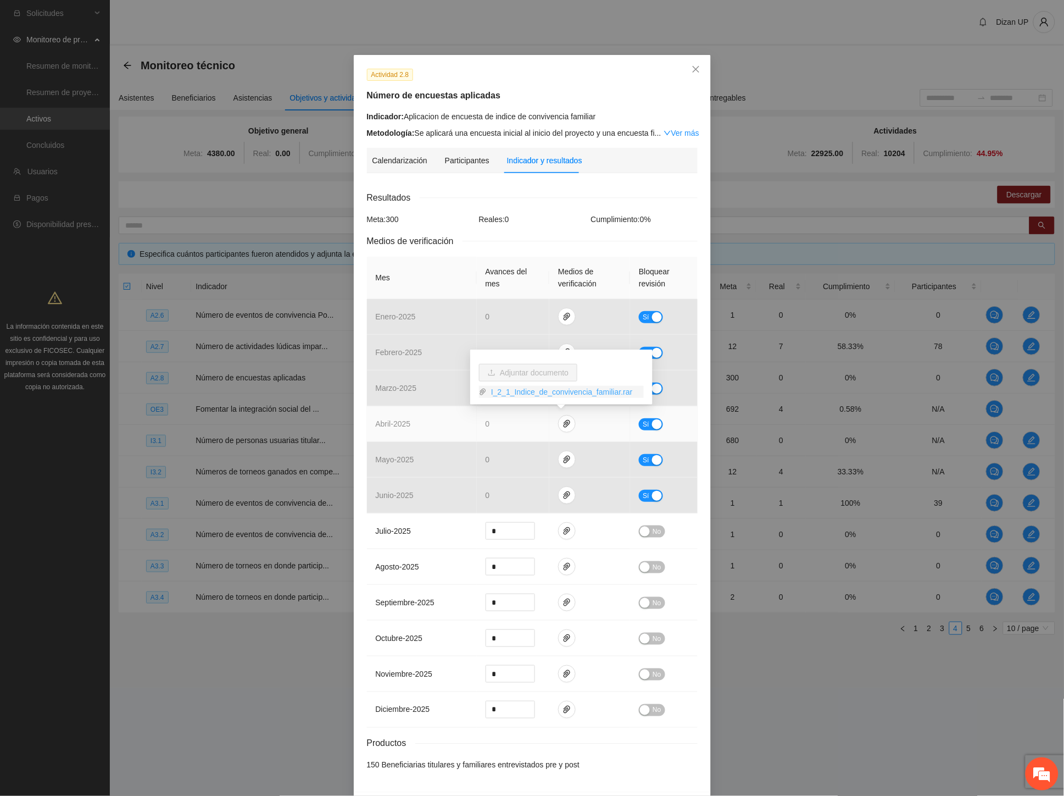
click at [546, 393] on link "I_2_1_Indice_de_convivencia_familiar.rar" at bounding box center [565, 392] width 157 height 12
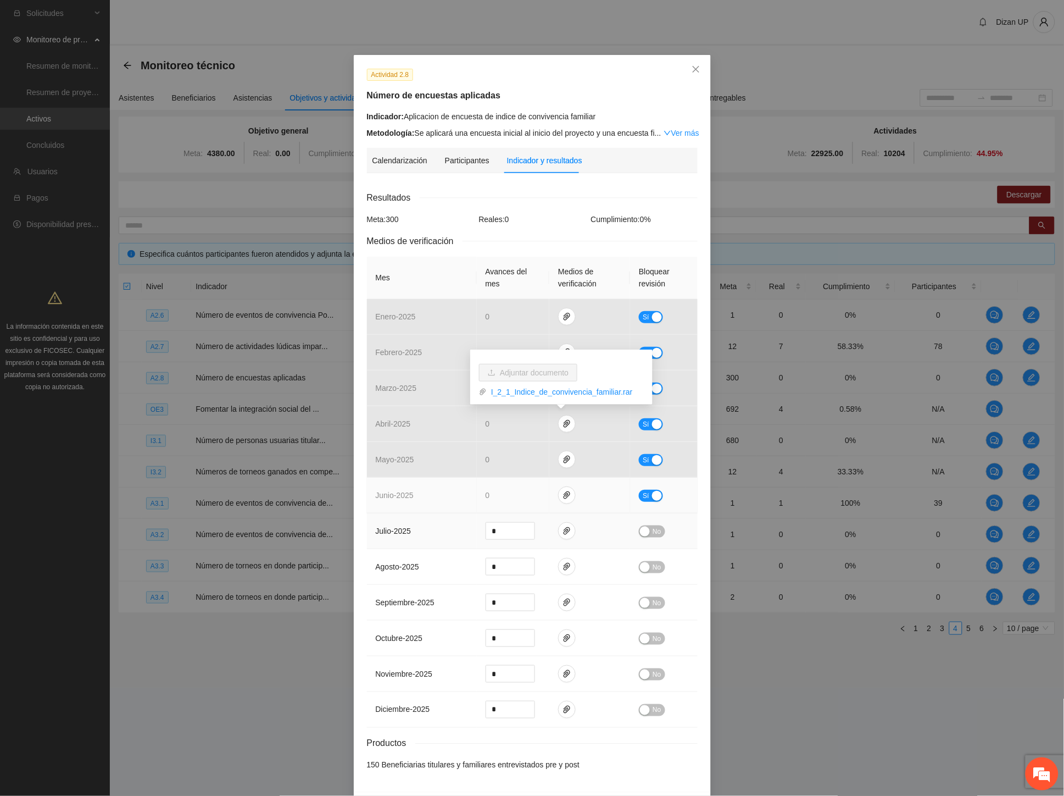
drag, startPoint x: 406, startPoint y: 520, endPoint x: 625, endPoint y: 482, distance: 223.0
click at [409, 519] on td "julio - 2025" at bounding box center [422, 531] width 110 height 36
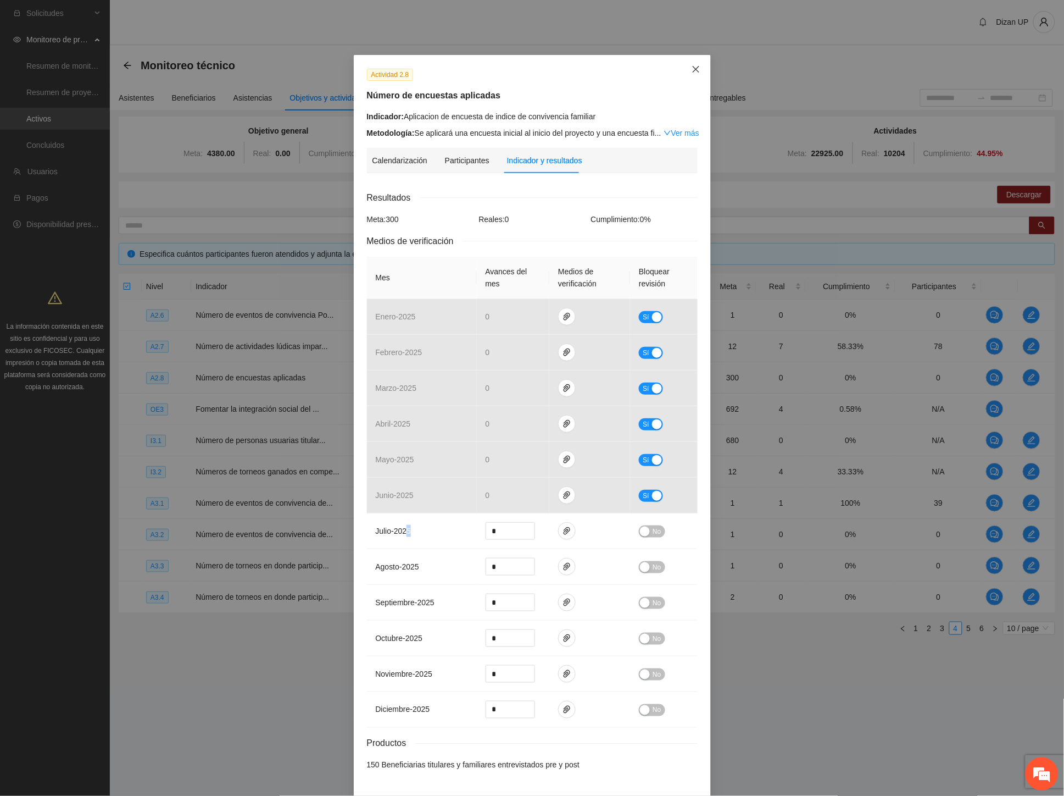
click at [692, 67] on icon "close" at bounding box center [696, 69] width 9 height 9
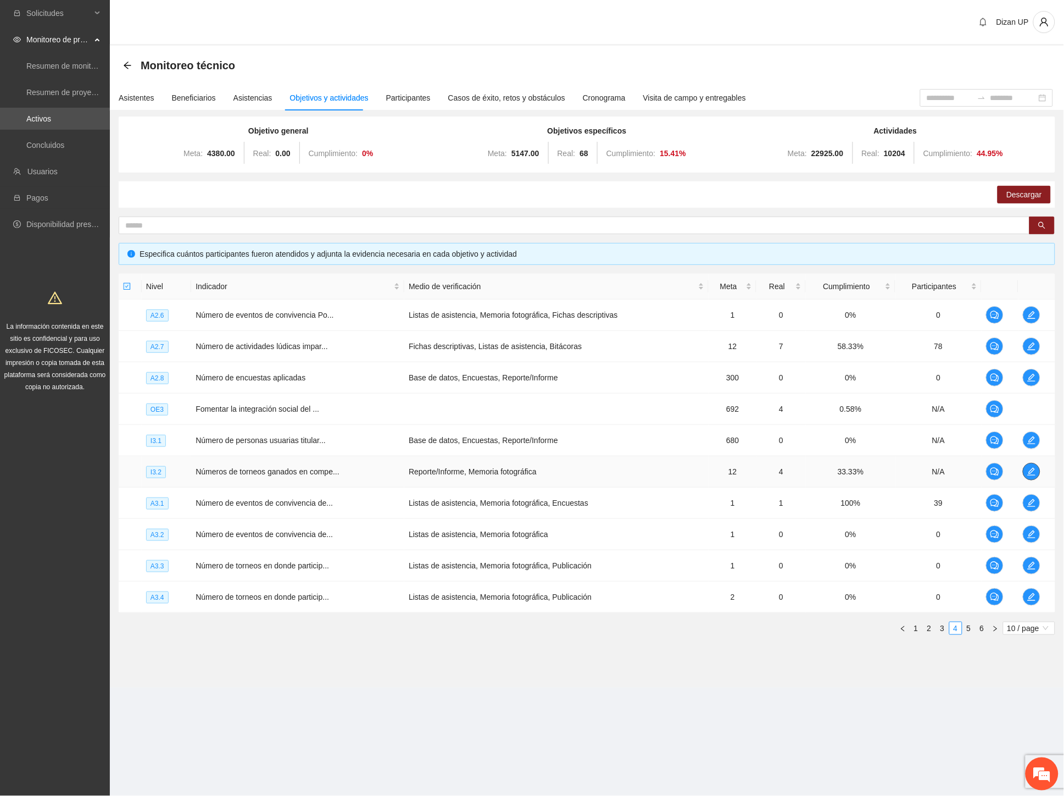
click at [1029, 473] on icon "edit" at bounding box center [1032, 472] width 8 height 8
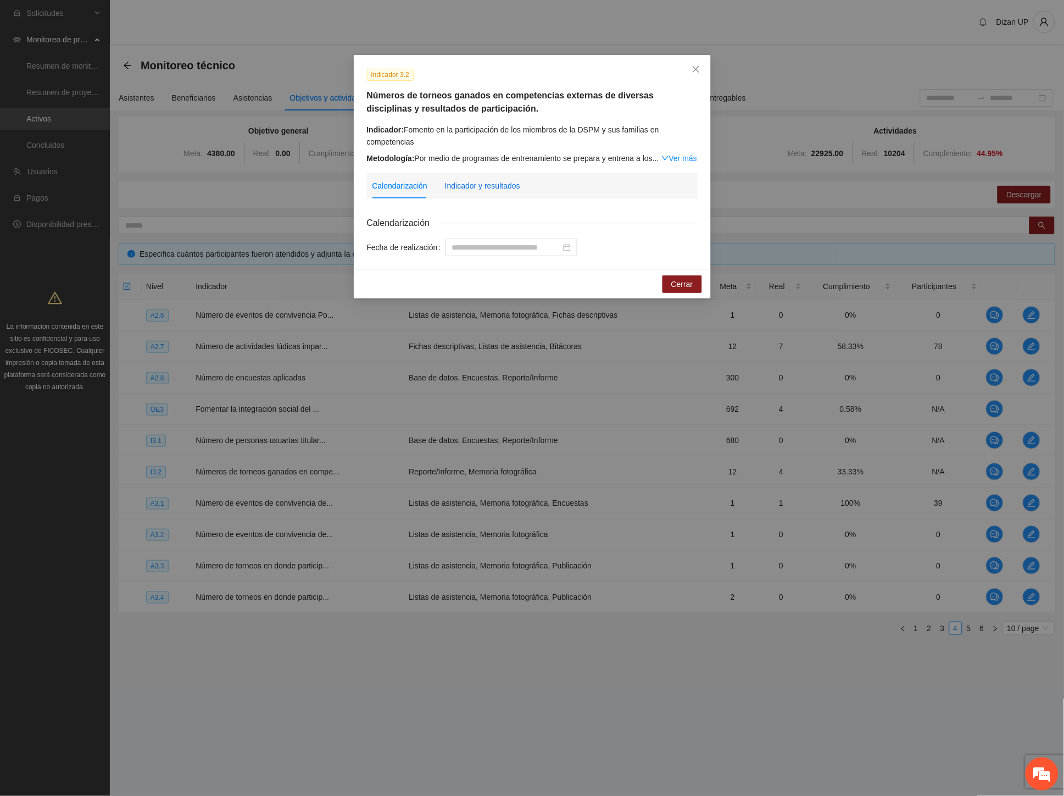
drag, startPoint x: 491, startPoint y: 184, endPoint x: 969, endPoint y: 158, distance: 478.2
click at [497, 182] on div "Indicador y resultados" at bounding box center [482, 186] width 75 height 12
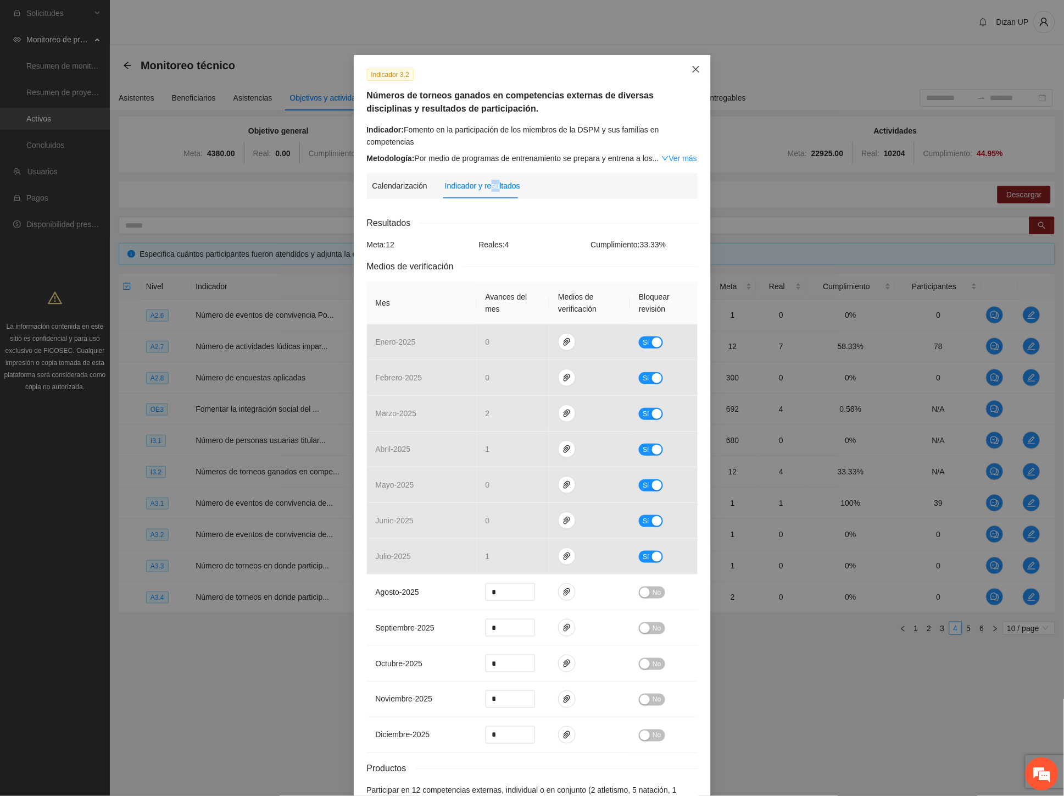
drag, startPoint x: 695, startPoint y: 68, endPoint x: 673, endPoint y: 64, distance: 22.4
click at [695, 68] on icon "close" at bounding box center [696, 69] width 9 height 9
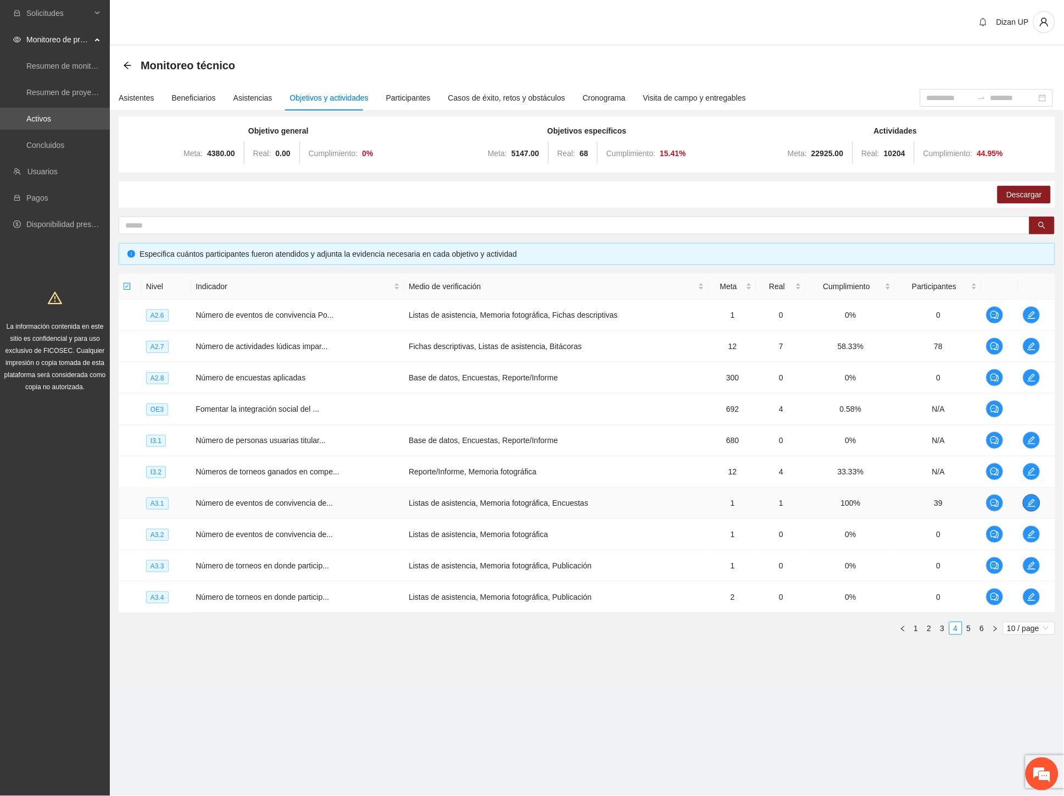
click at [1037, 503] on span "edit" at bounding box center [1032, 502] width 16 height 9
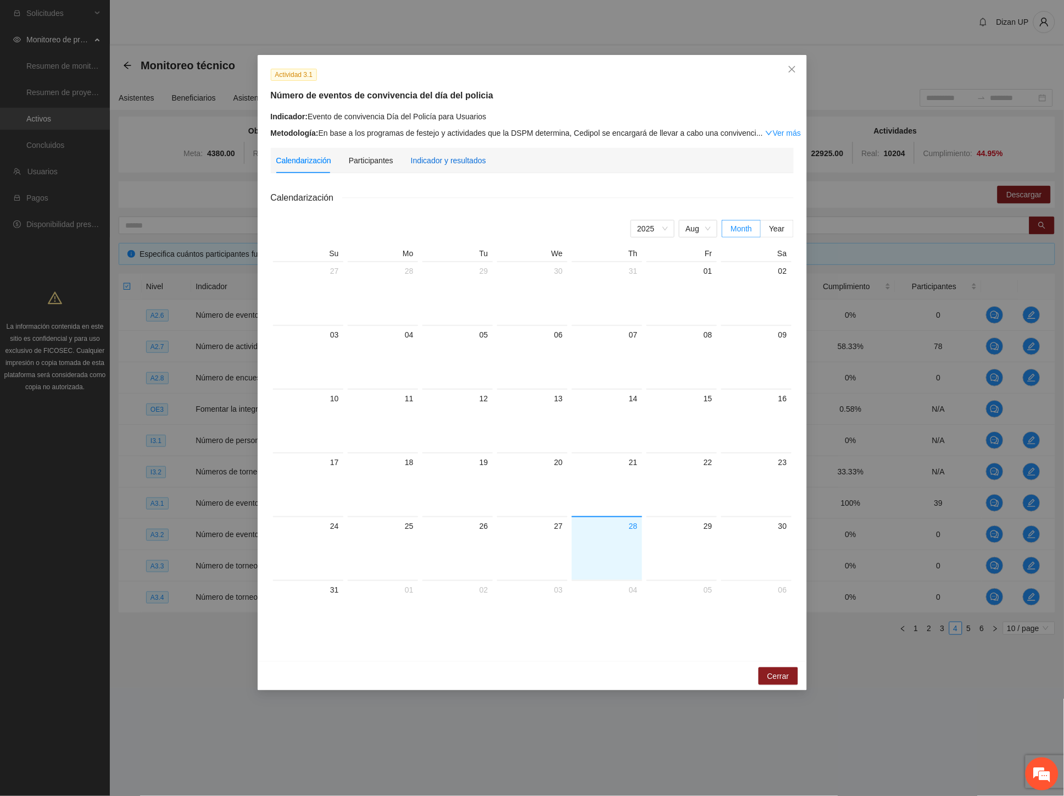
click at [443, 161] on div "Indicador y resultados" at bounding box center [448, 160] width 75 height 12
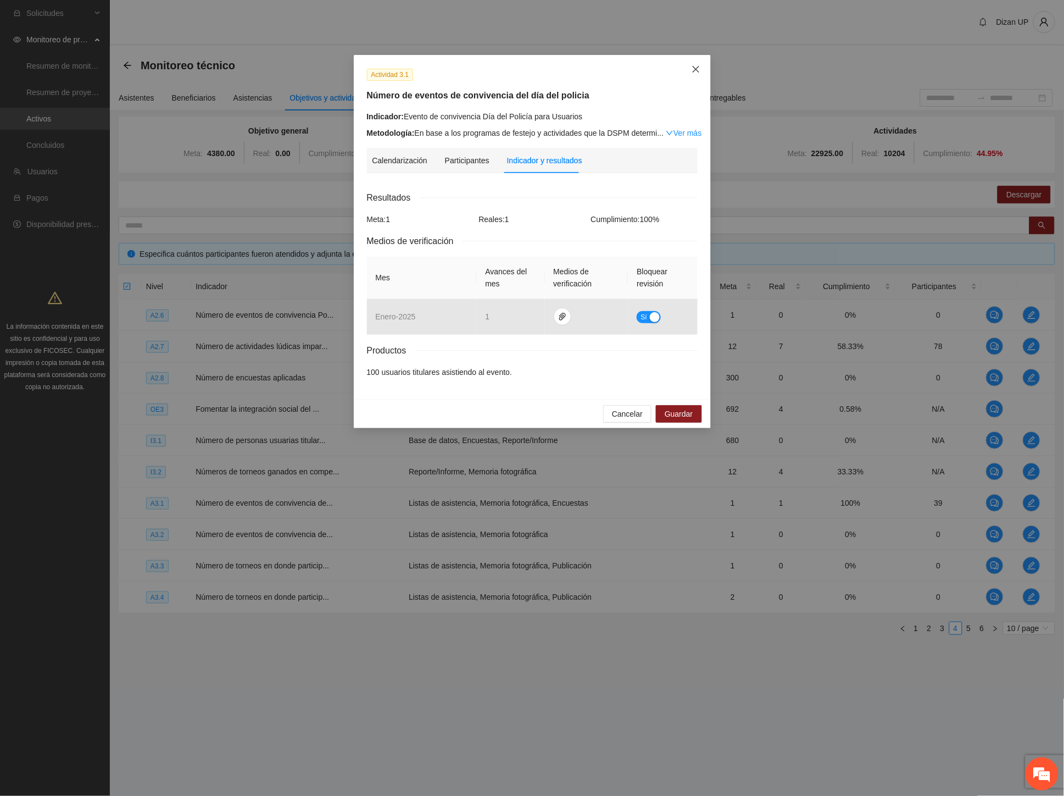
click at [701, 64] on span "Close" at bounding box center [696, 70] width 30 height 30
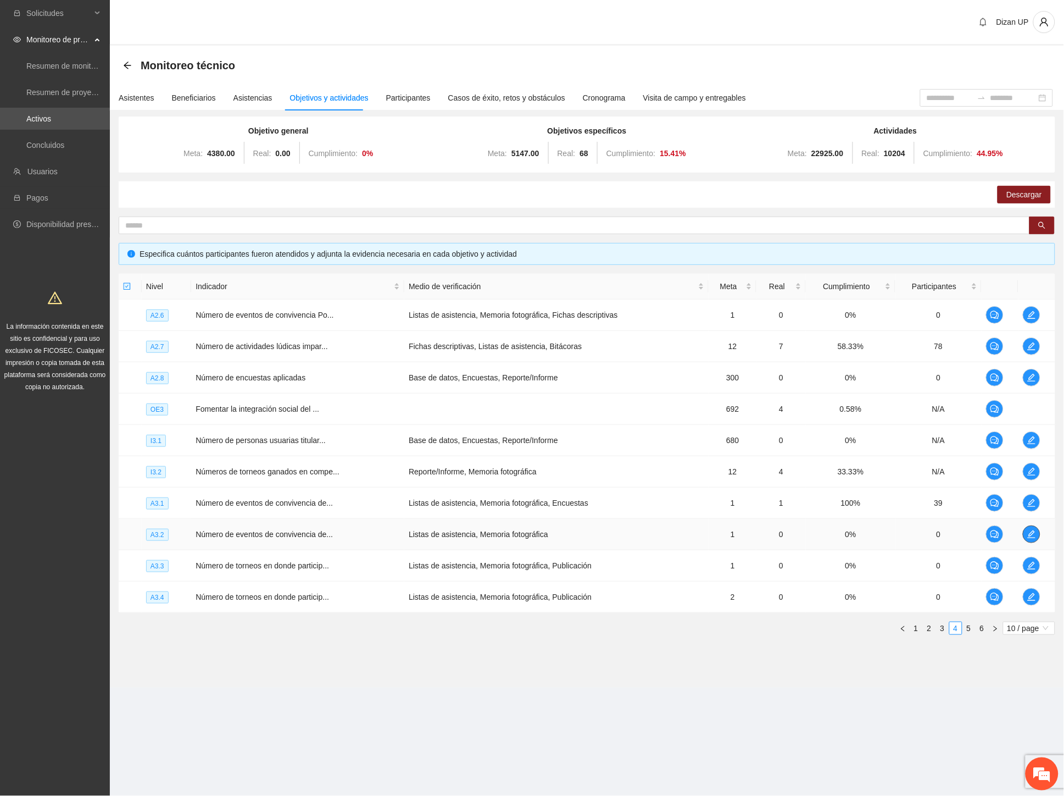
click at [1024, 536] on span "edit" at bounding box center [1032, 534] width 16 height 9
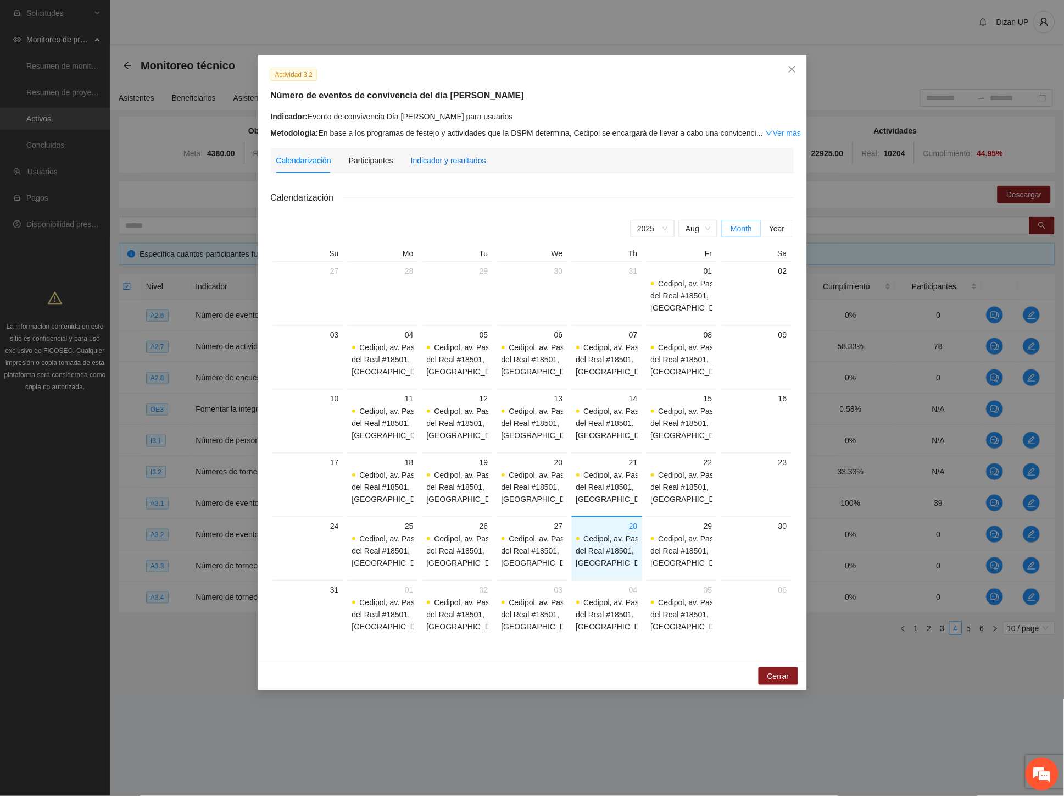
click at [451, 162] on div "Indicador y resultados" at bounding box center [448, 160] width 75 height 12
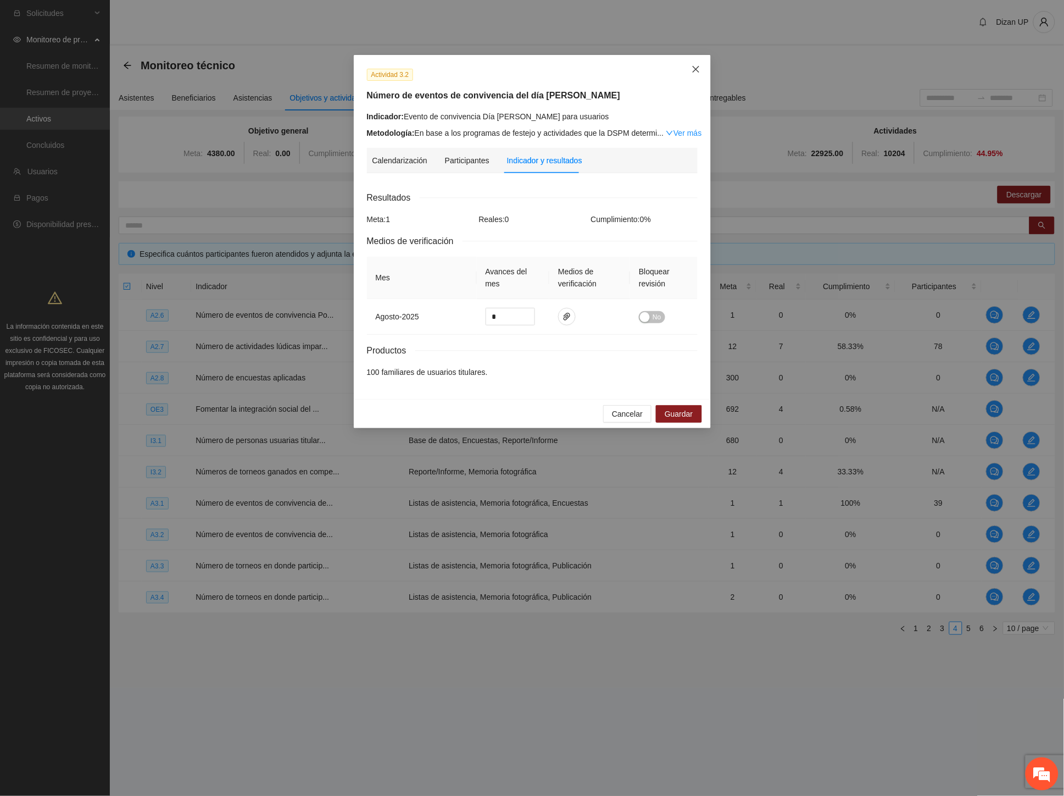
click at [698, 68] on icon "close" at bounding box center [695, 69] width 7 height 7
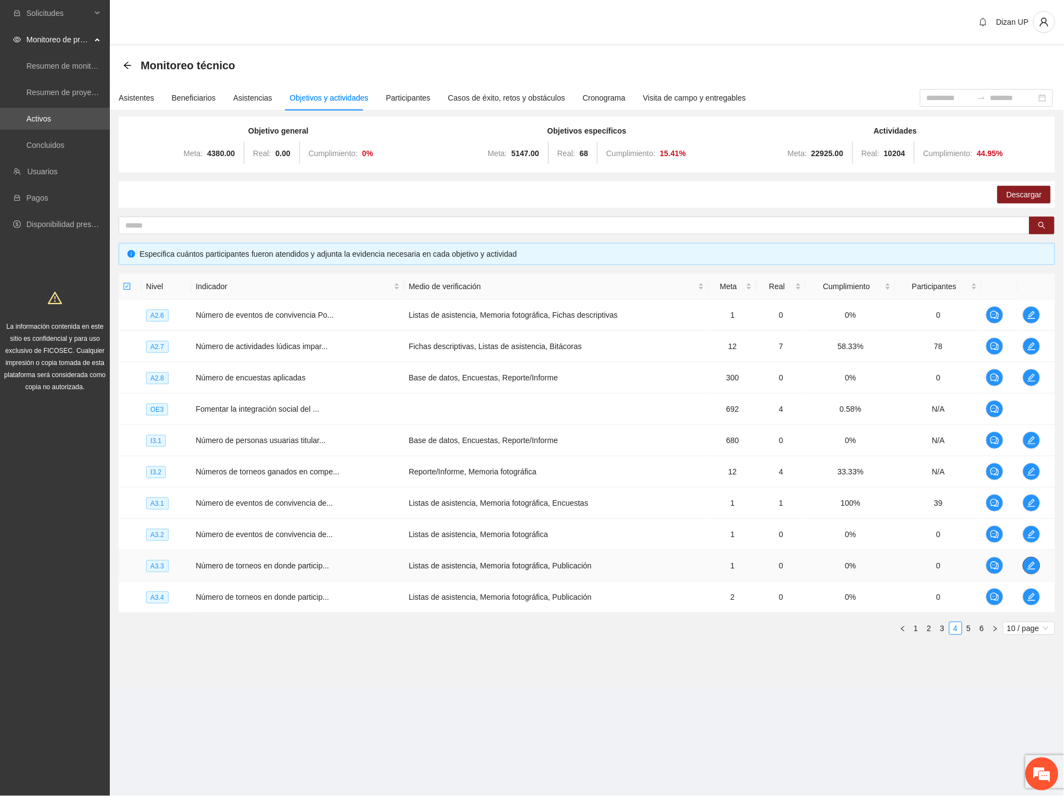
click at [1029, 568] on icon "edit" at bounding box center [1032, 566] width 8 height 8
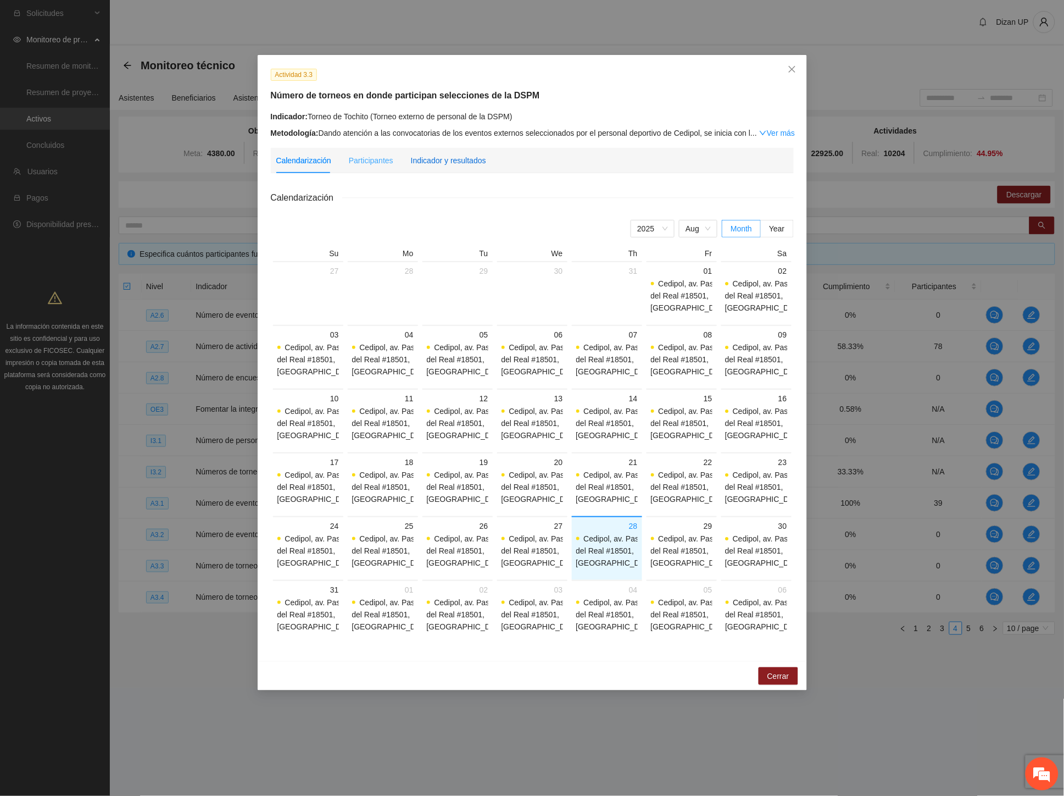
click at [443, 156] on div "Indicador y resultados" at bounding box center [448, 160] width 75 height 12
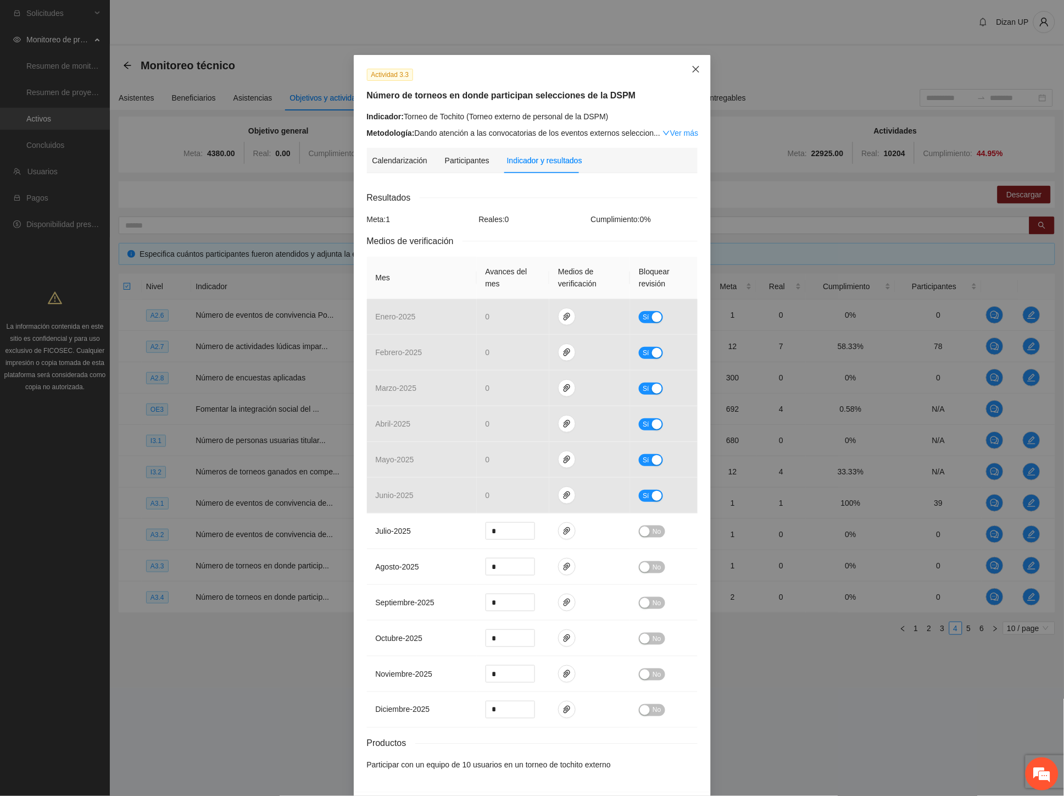
drag, startPoint x: 691, startPoint y: 75, endPoint x: 976, endPoint y: 112, distance: 287.6
click at [692, 75] on span "Close" at bounding box center [696, 70] width 30 height 30
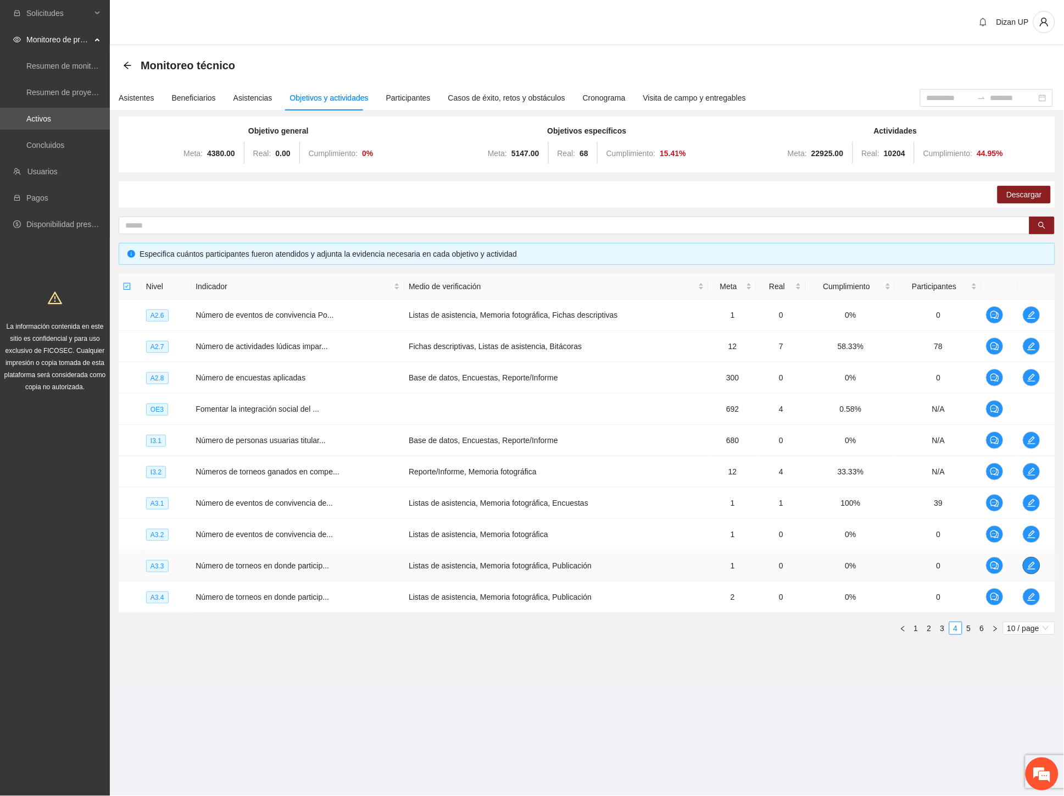
click at [1029, 563] on icon "edit" at bounding box center [1031, 565] width 9 height 9
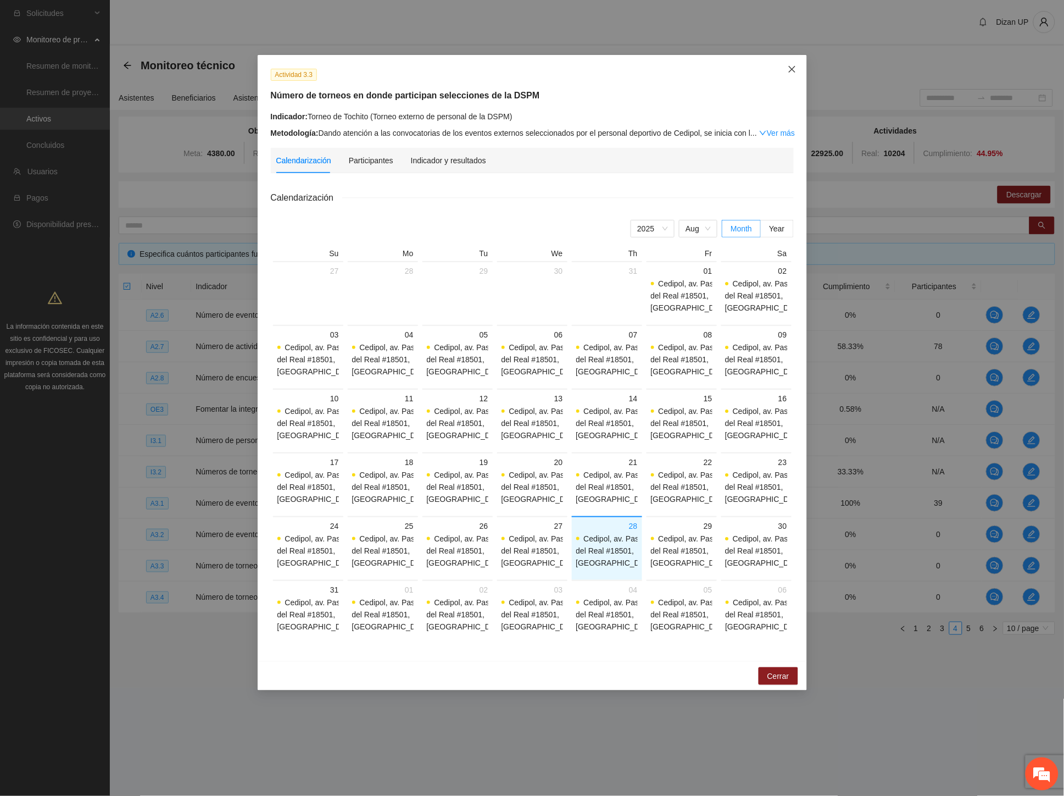
click at [793, 69] on icon "close" at bounding box center [791, 69] width 7 height 7
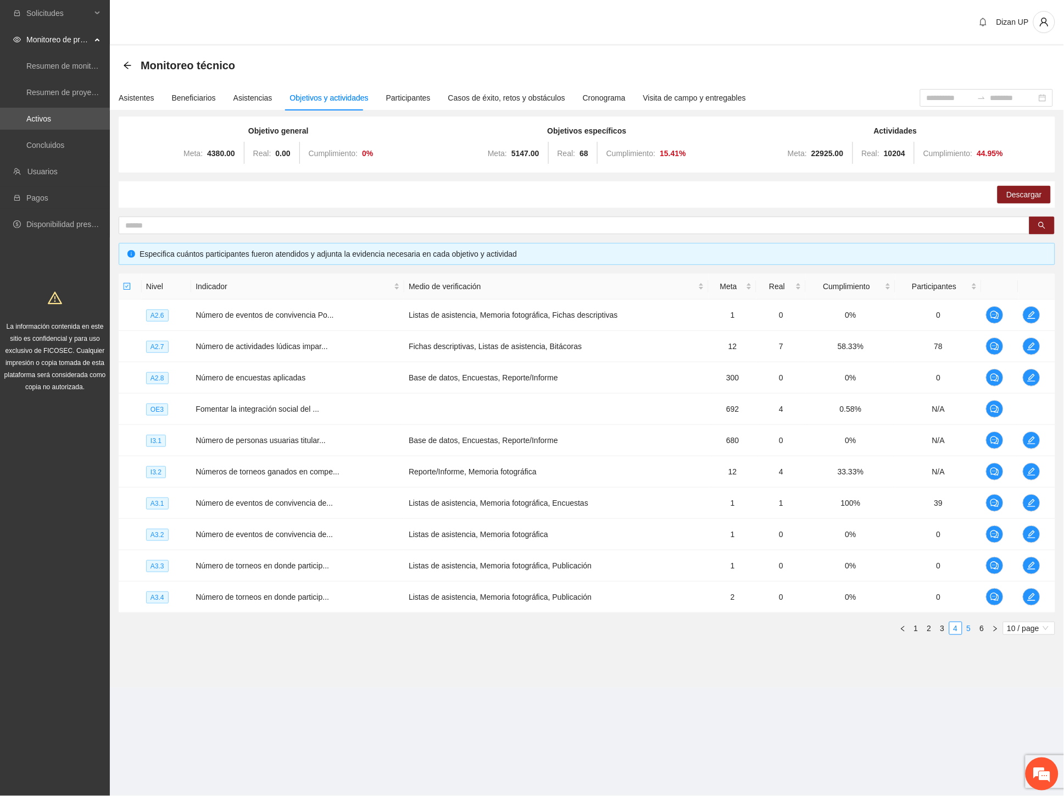
click at [968, 625] on link "5" at bounding box center [969, 628] width 12 height 12
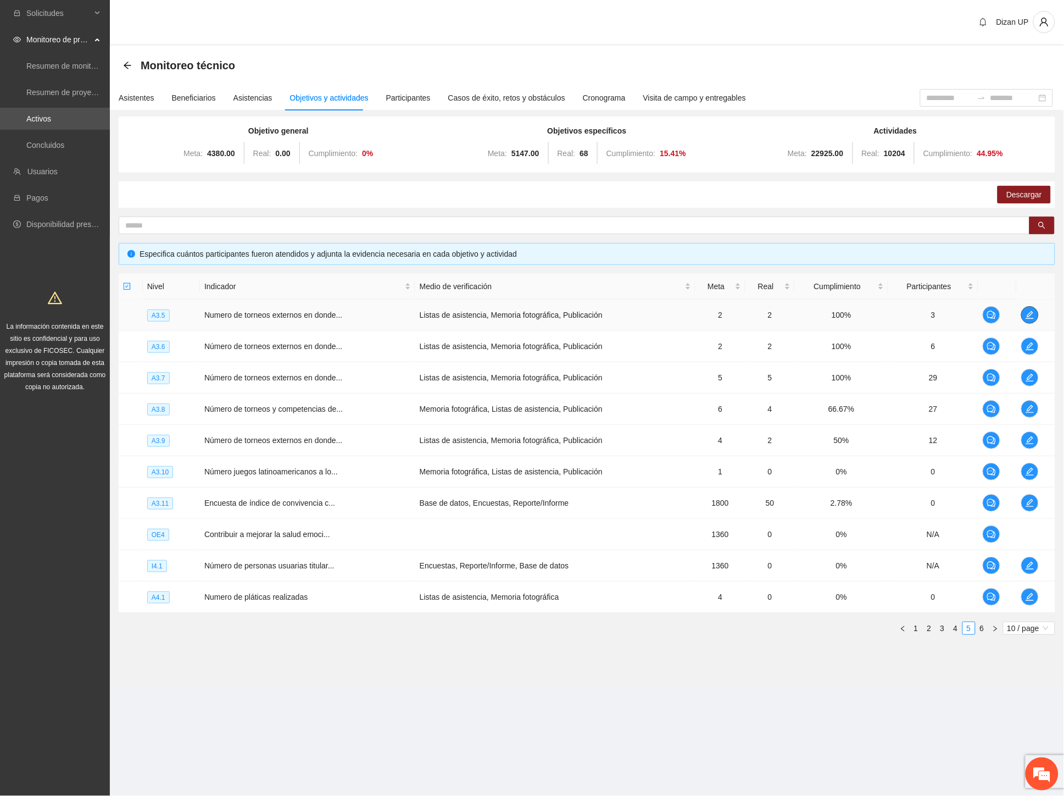
click at [1035, 316] on icon "edit" at bounding box center [1030, 314] width 9 height 9
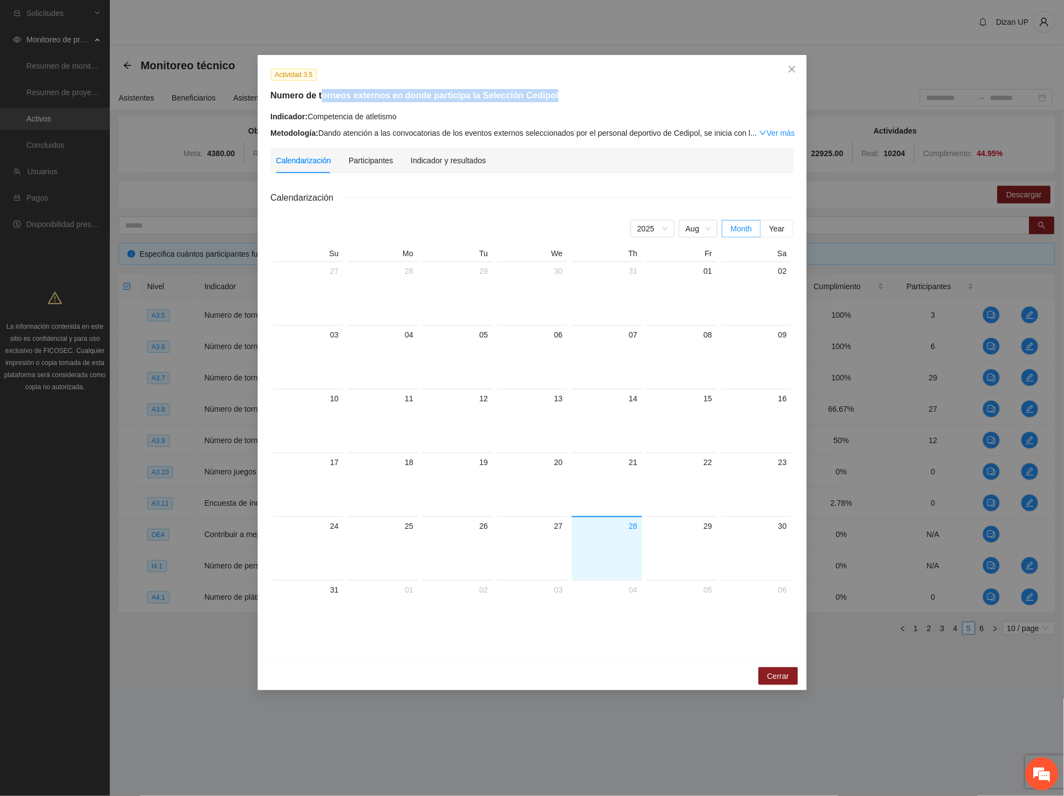
drag, startPoint x: 320, startPoint y: 96, endPoint x: 607, endPoint y: 88, distance: 286.9
click at [609, 88] on div "Actividad 3.5 Numero de torneos externos en donde participa la Selección Cedipo…" at bounding box center [531, 103] width 531 height 71
click at [453, 161] on div "Indicador y resultados" at bounding box center [448, 160] width 75 height 12
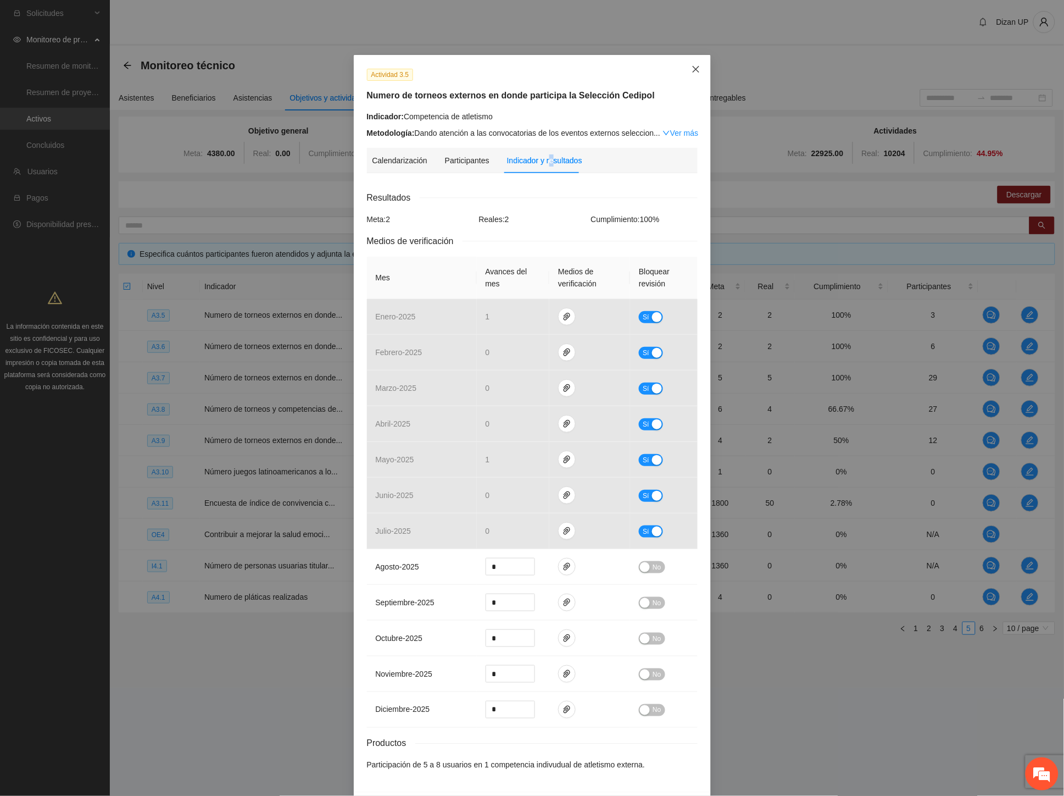
click at [692, 67] on icon "close" at bounding box center [696, 69] width 9 height 9
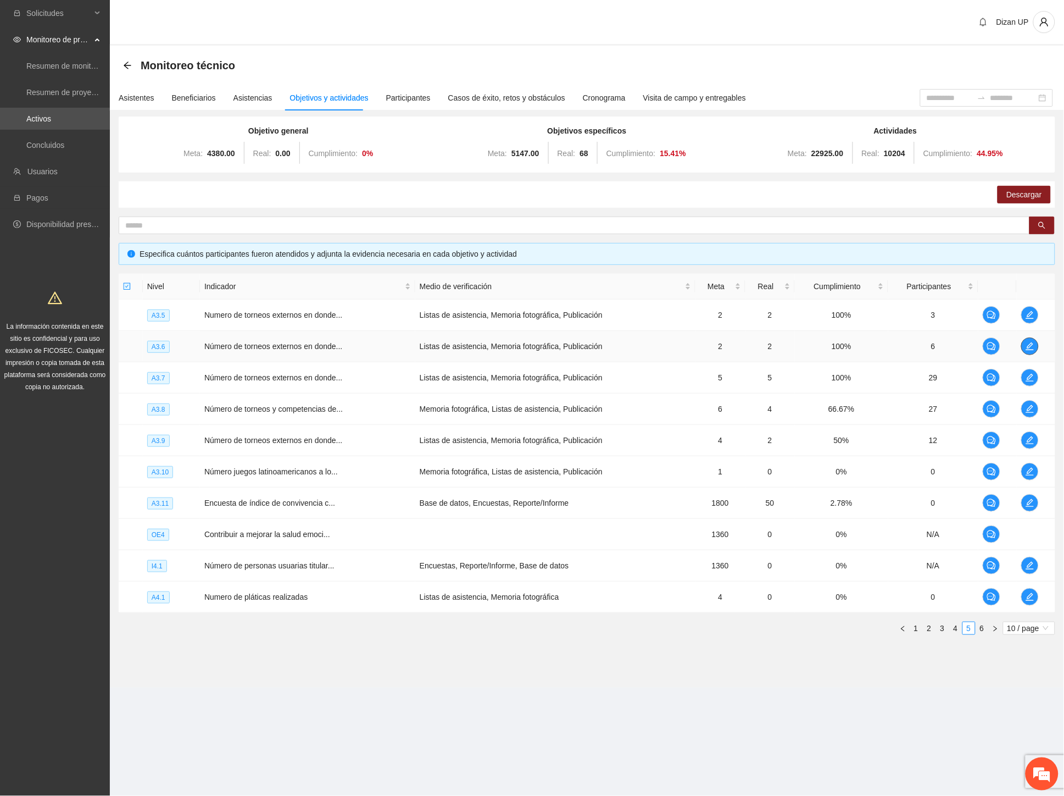
click at [1027, 345] on icon "edit" at bounding box center [1030, 346] width 9 height 9
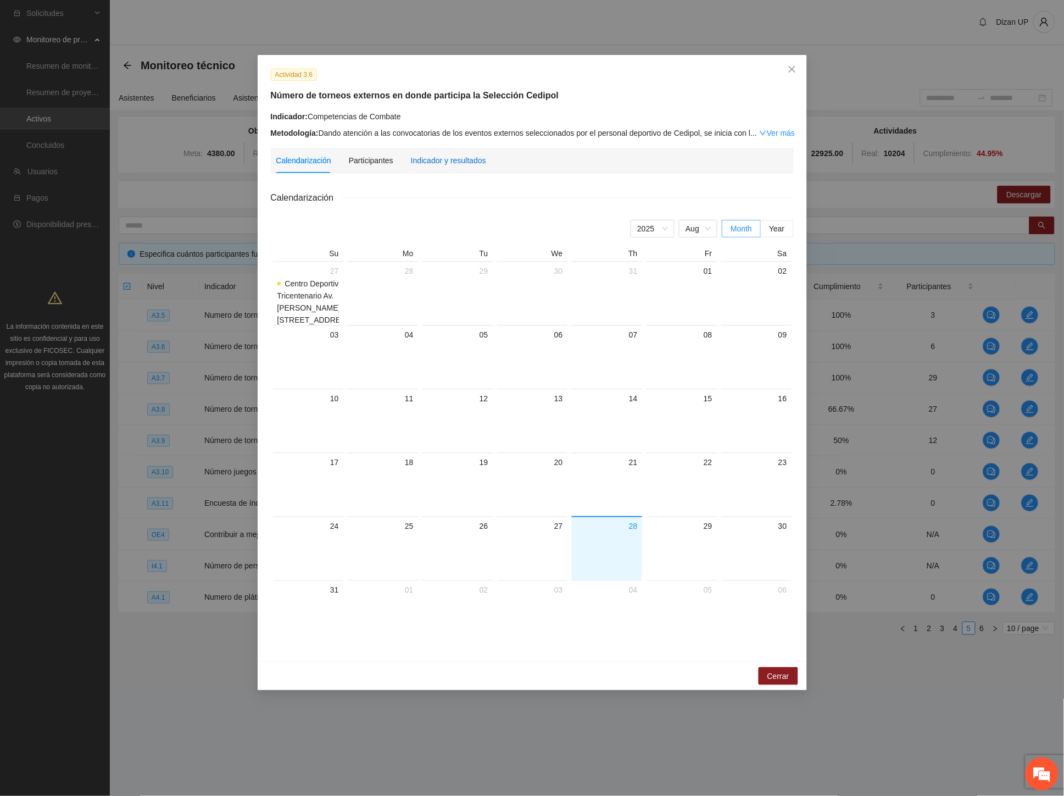
click at [437, 156] on div "Indicador y resultados" at bounding box center [448, 160] width 75 height 12
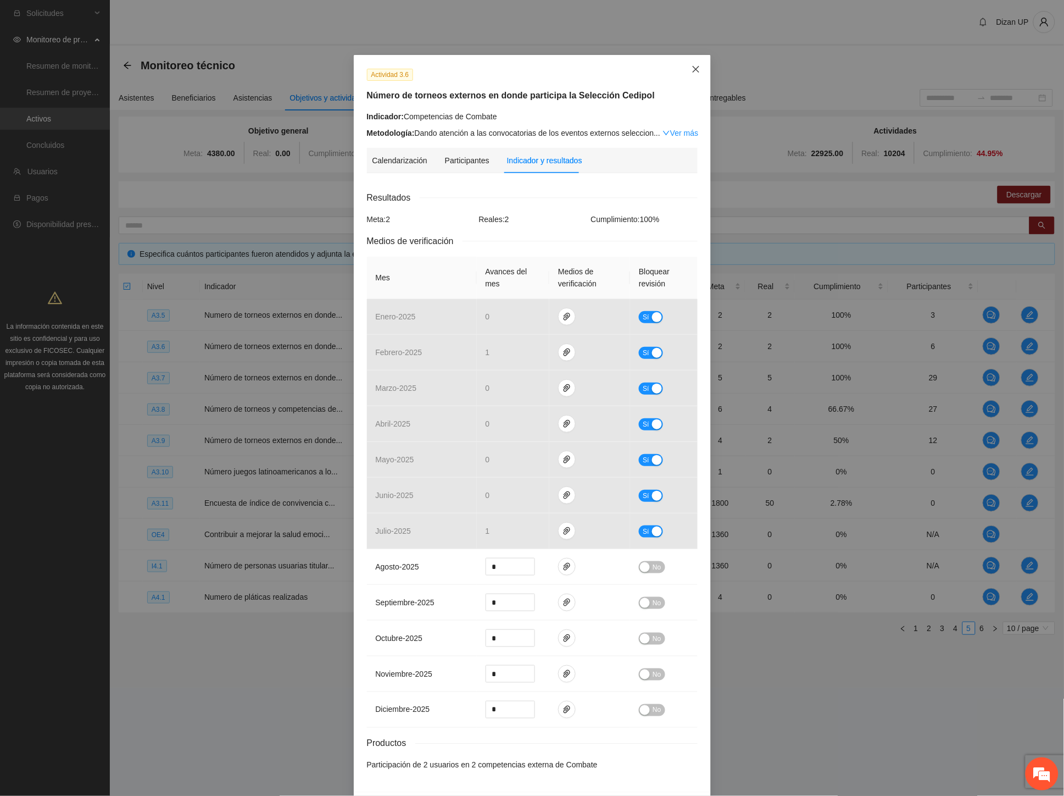
click at [692, 66] on icon "close" at bounding box center [696, 69] width 9 height 9
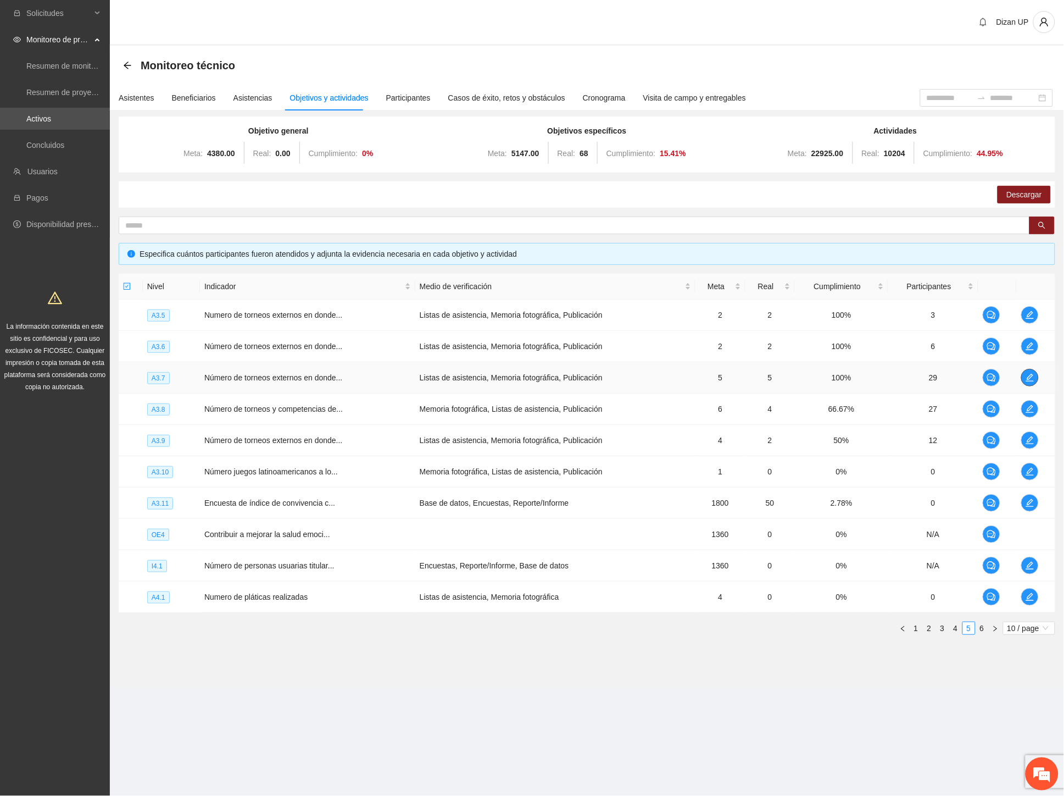
click at [1029, 375] on icon "edit" at bounding box center [1030, 377] width 9 height 9
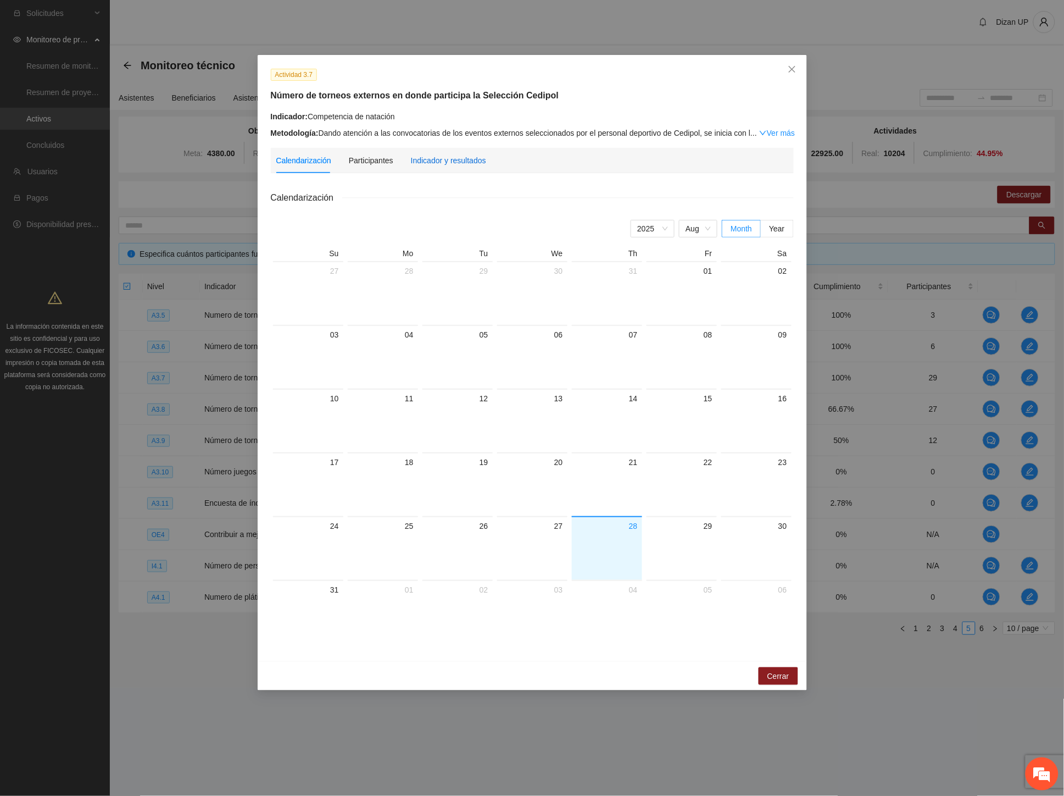
click at [436, 158] on div "Indicador y resultados" at bounding box center [448, 160] width 75 height 12
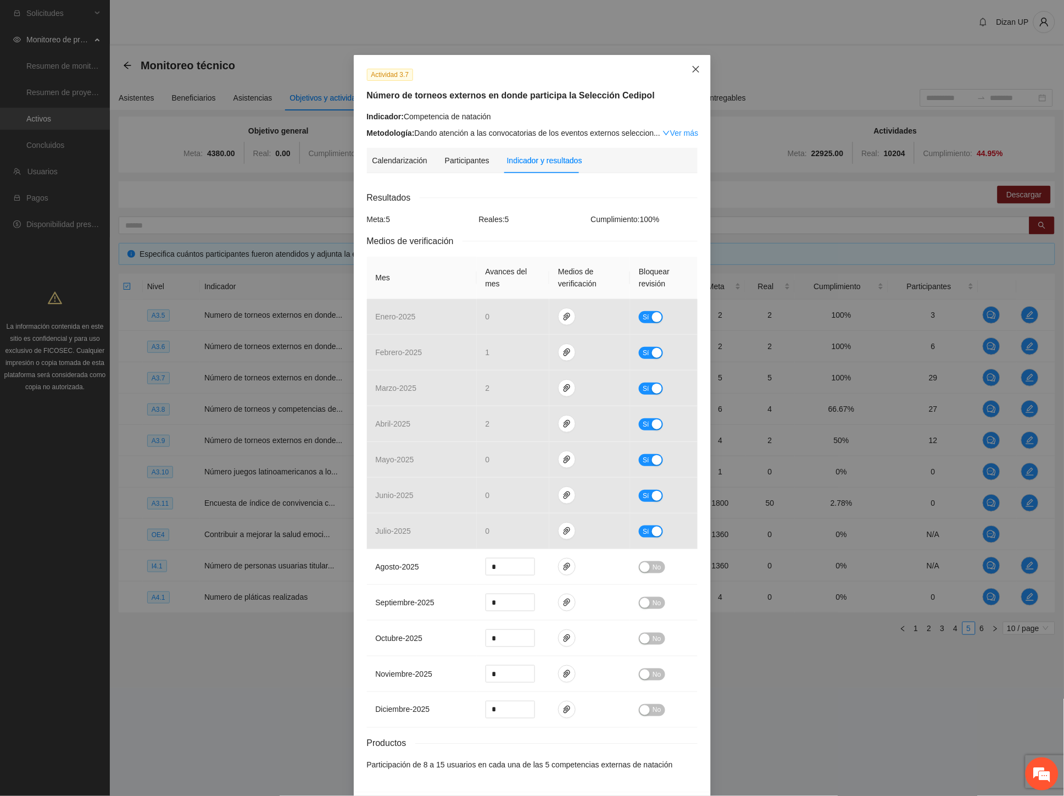
click at [692, 69] on icon "close" at bounding box center [696, 69] width 9 height 9
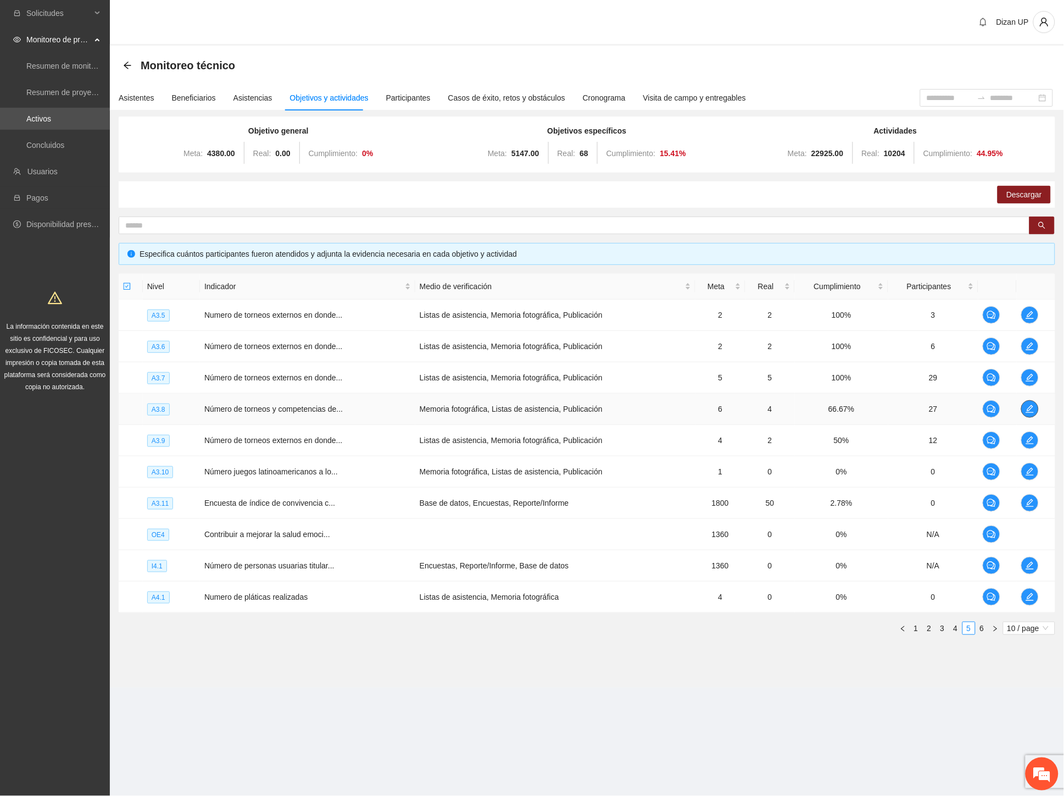
click at [1034, 412] on icon "edit" at bounding box center [1030, 409] width 8 height 8
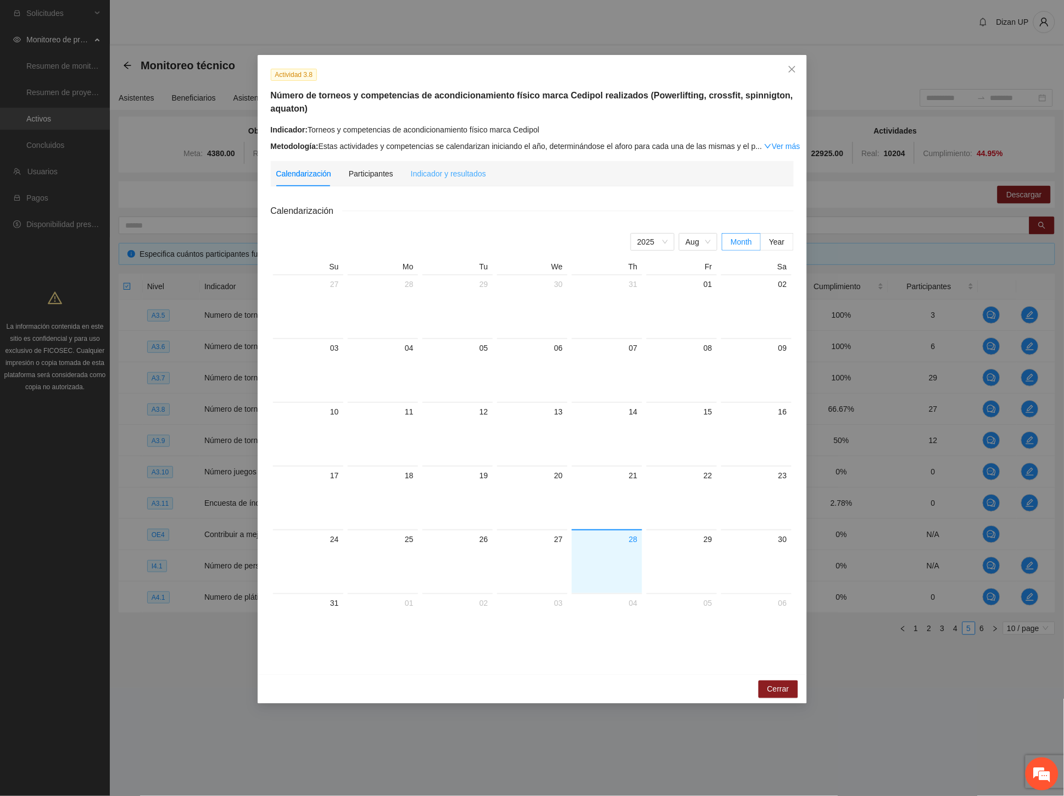
click at [435, 183] on div "Indicador y resultados" at bounding box center [448, 173] width 75 height 25
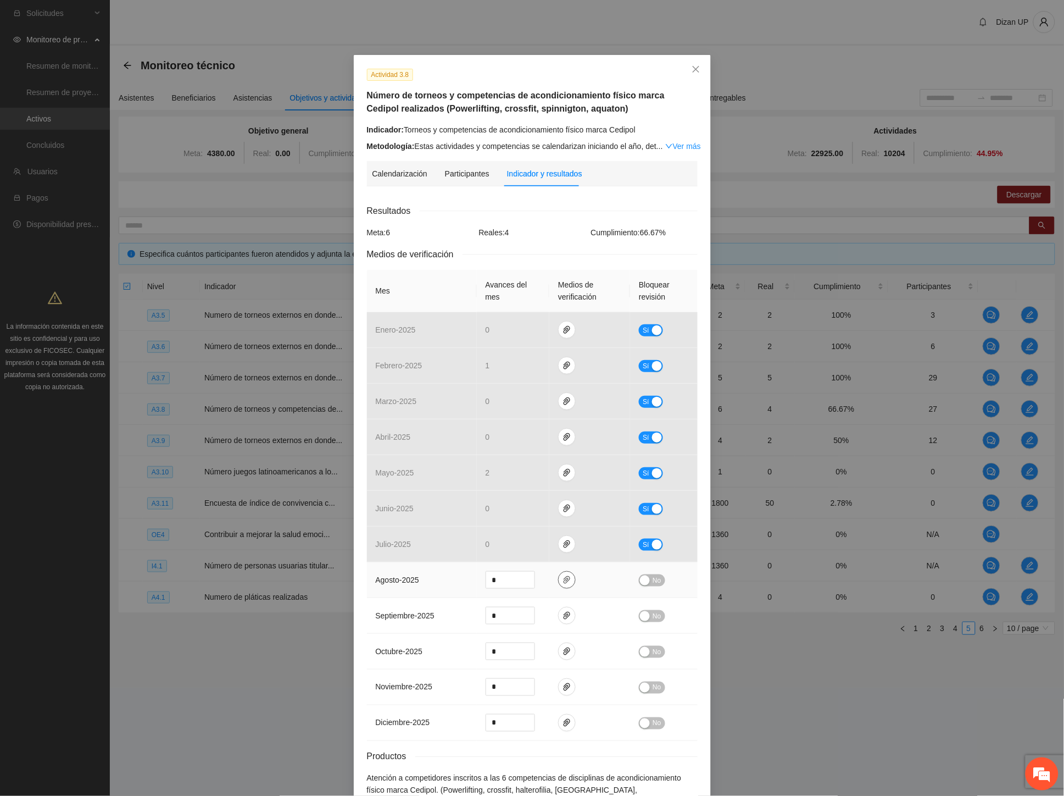
click at [564, 580] on icon "paper-clip" at bounding box center [567, 580] width 7 height 8
click at [424, 561] on td "julio - 2025" at bounding box center [422, 544] width 110 height 36
click at [699, 69] on span "Close" at bounding box center [696, 70] width 30 height 30
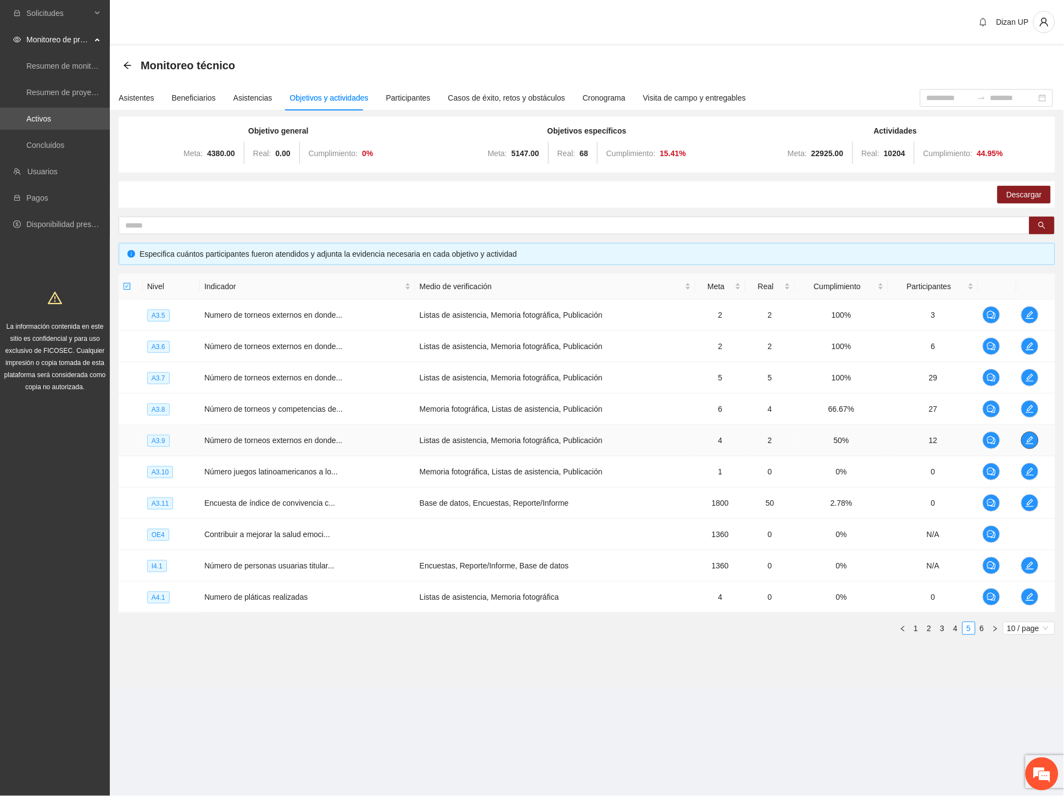
click at [1032, 436] on icon "edit" at bounding box center [1030, 440] width 9 height 9
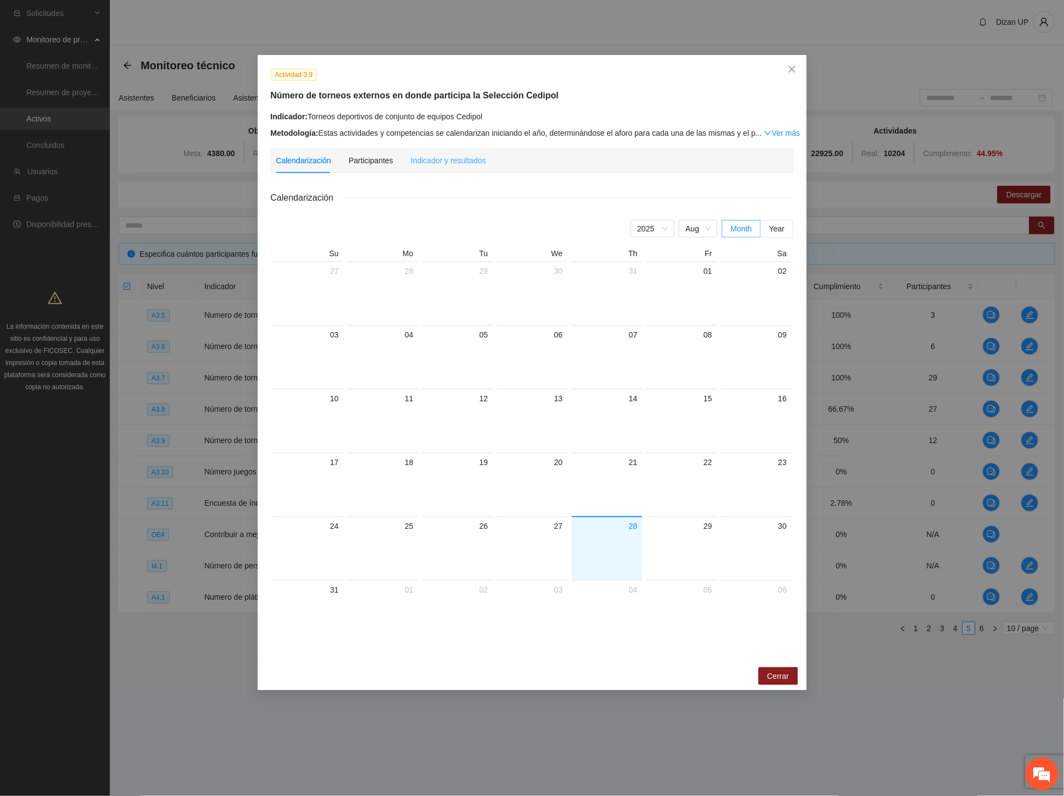
click at [442, 166] on div "Indicador y resultados" at bounding box center [448, 160] width 75 height 25
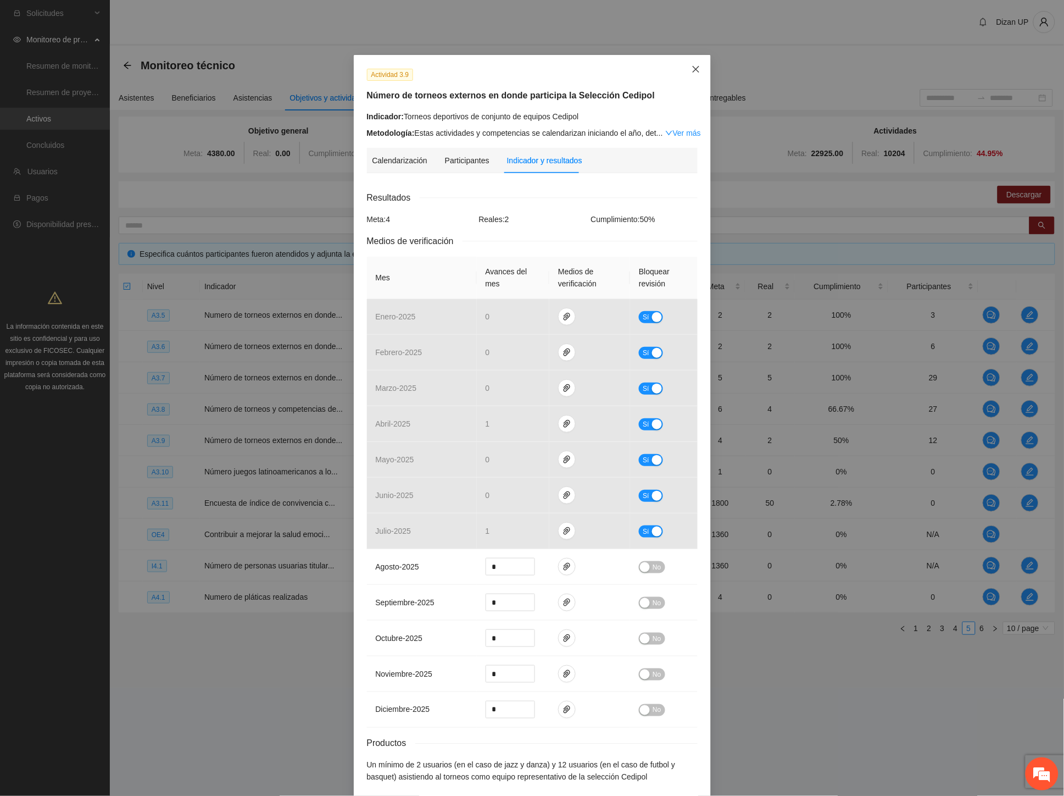
click at [692, 69] on icon "close" at bounding box center [696, 69] width 9 height 9
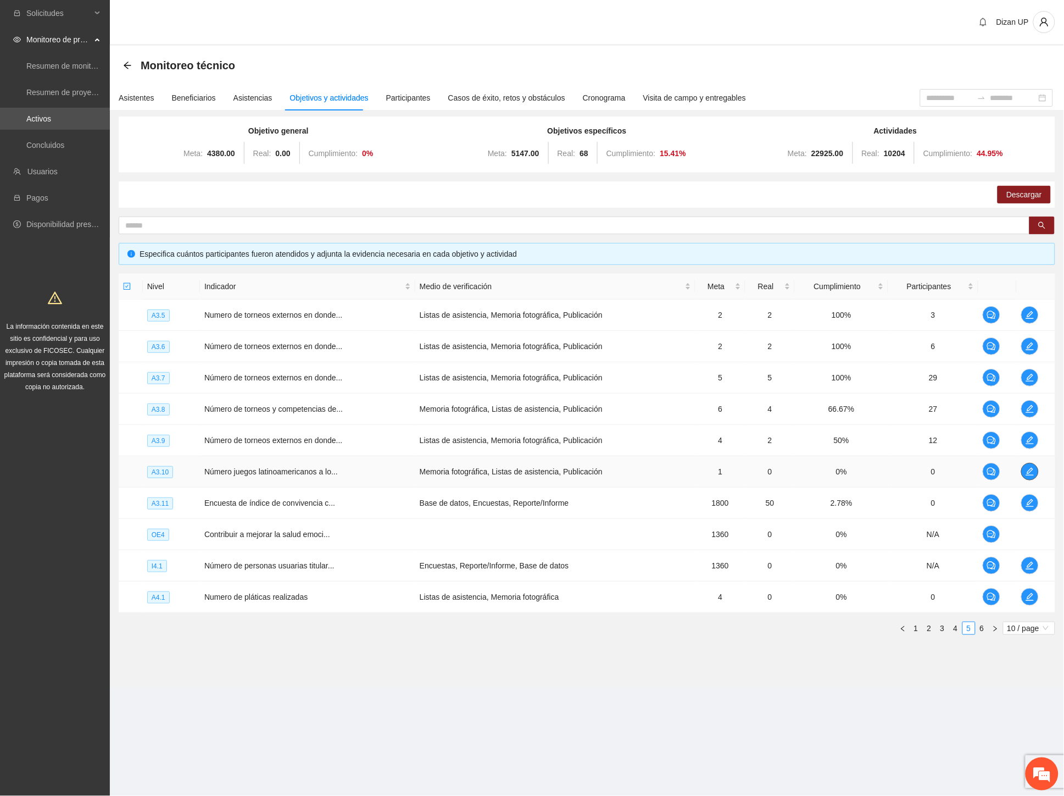
click at [1026, 474] on icon "edit" at bounding box center [1030, 471] width 9 height 9
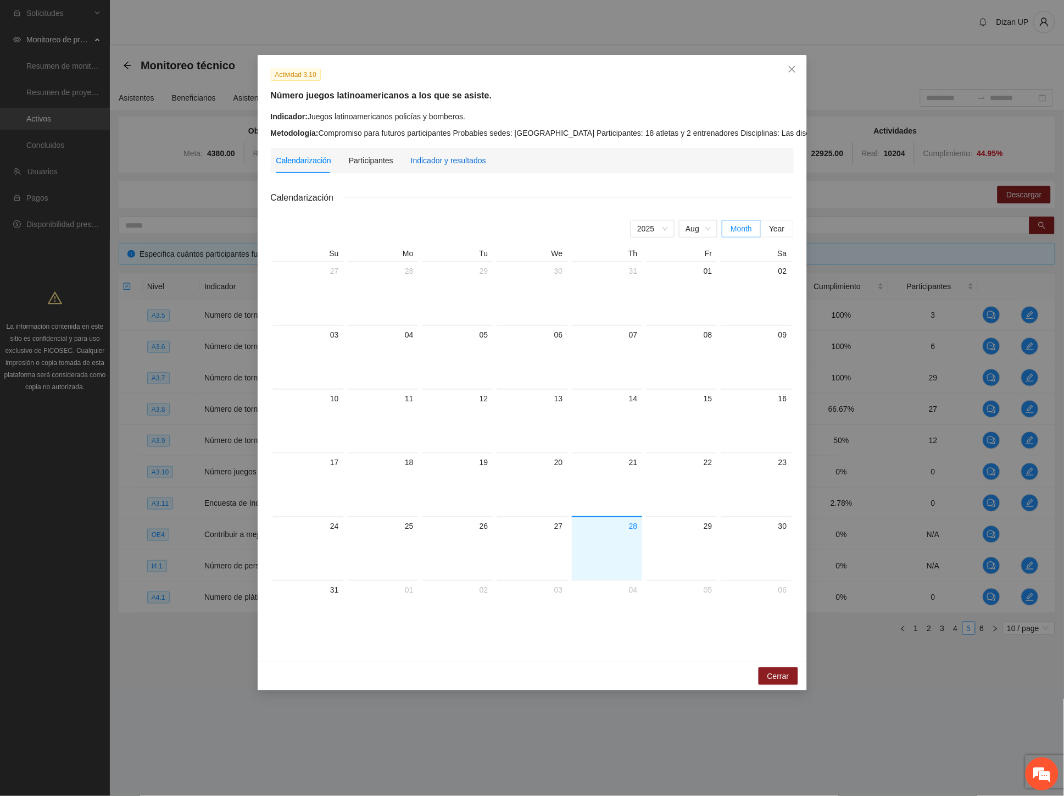
click at [427, 156] on div "Indicador y resultados" at bounding box center [448, 160] width 75 height 12
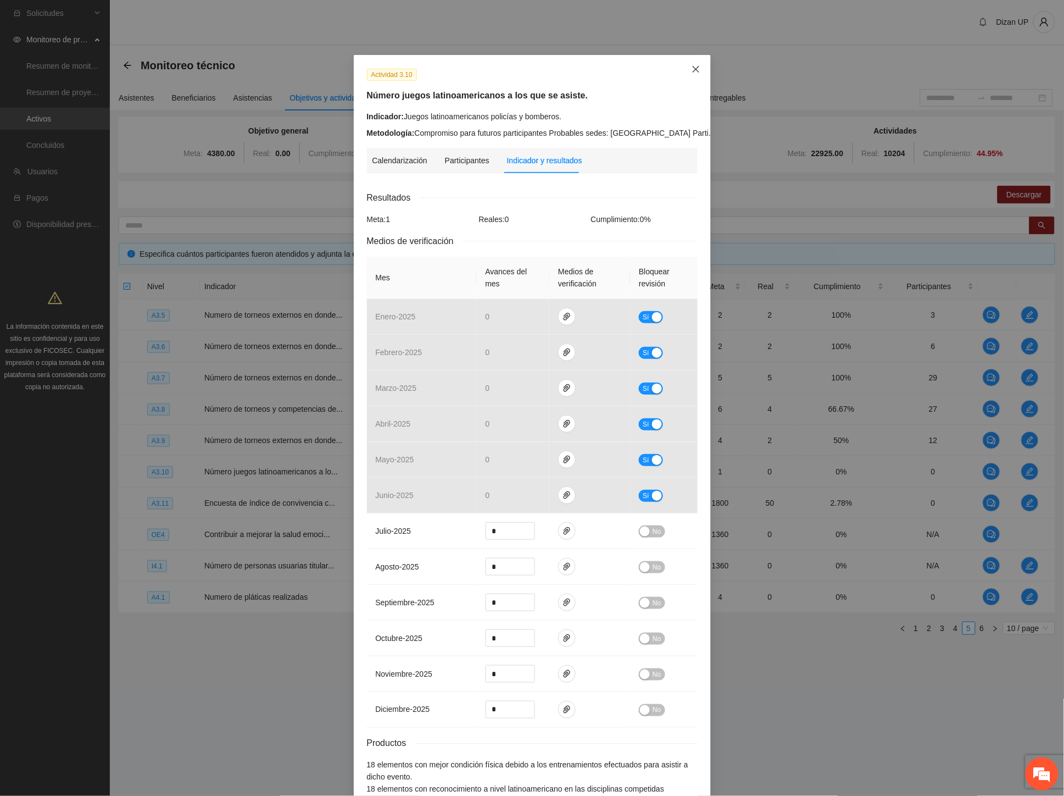
click at [692, 65] on icon "close" at bounding box center [696, 69] width 9 height 9
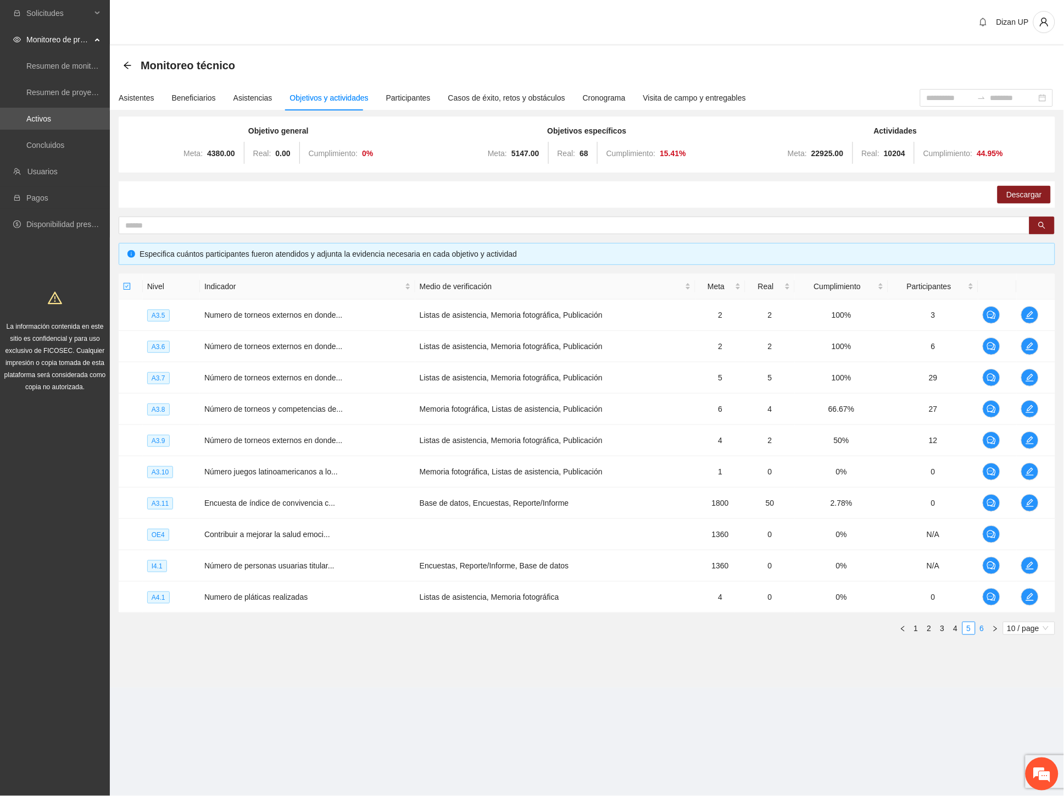
click at [984, 629] on link "6" at bounding box center [982, 628] width 12 height 12
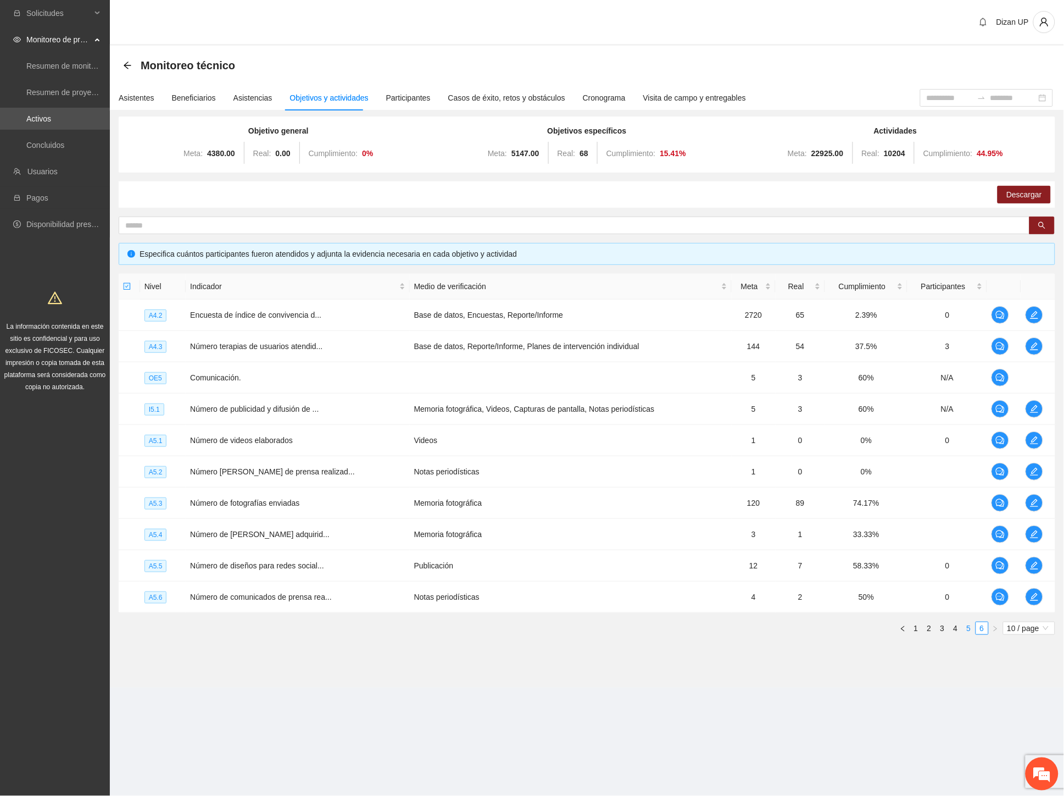
click at [967, 630] on link "5" at bounding box center [969, 628] width 12 height 12
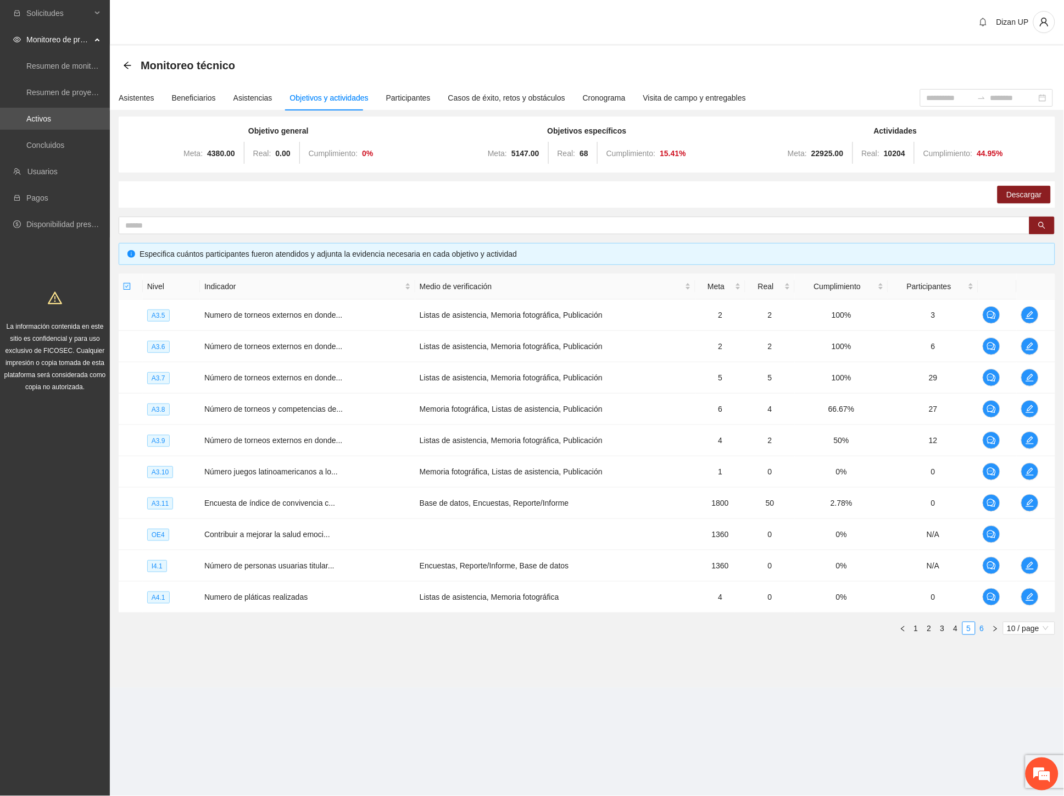
click at [984, 625] on link "6" at bounding box center [982, 628] width 12 height 12
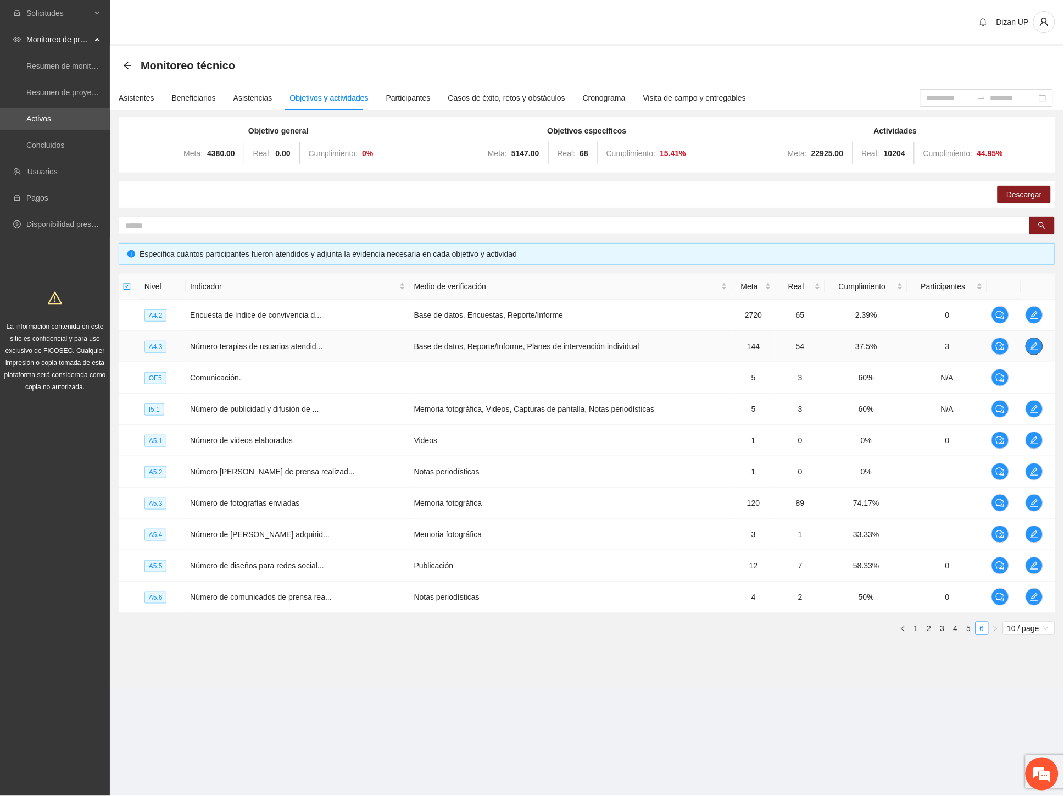
click at [1034, 343] on icon "edit" at bounding box center [1034, 346] width 9 height 9
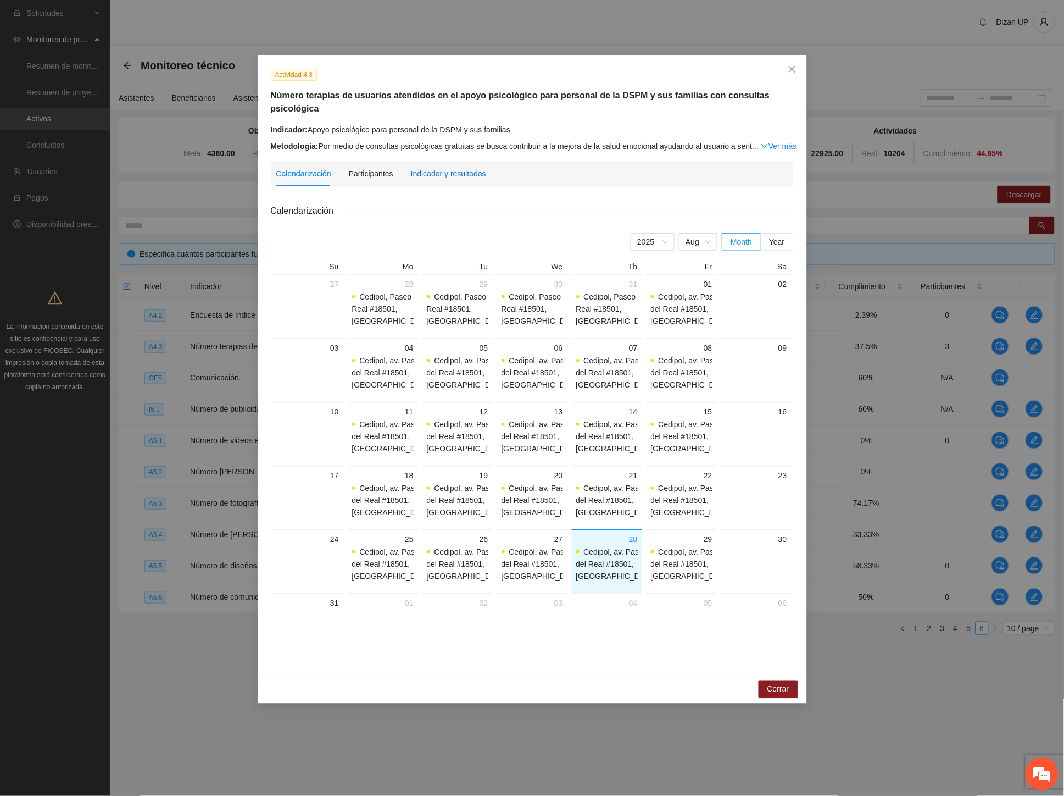
click at [440, 168] on div "Indicador y resultados" at bounding box center [448, 174] width 75 height 12
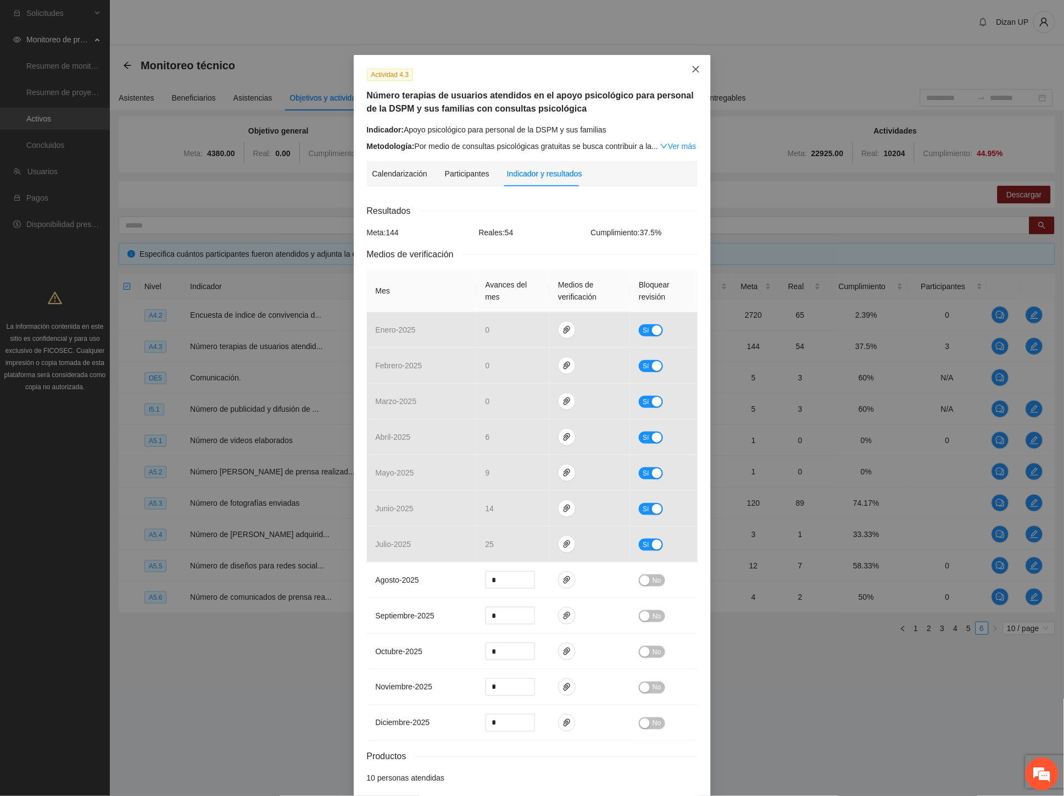
click at [692, 70] on icon "close" at bounding box center [696, 69] width 9 height 9
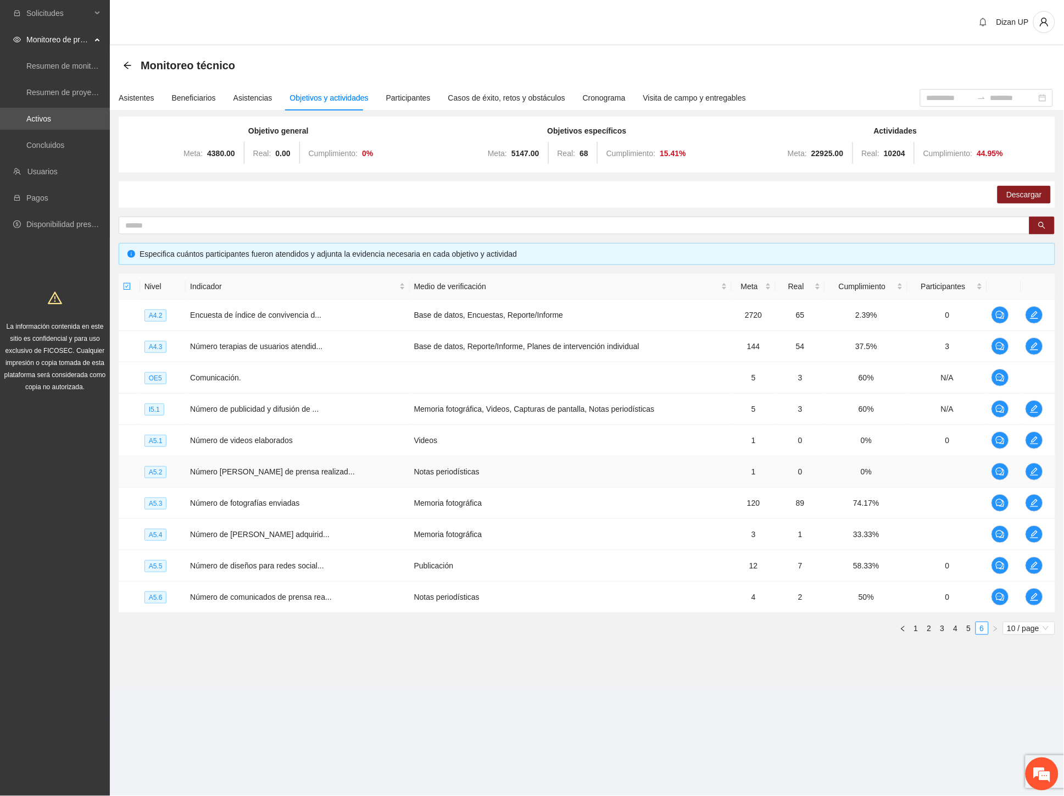
click at [684, 474] on td "Notas periodísticas" at bounding box center [571, 471] width 322 height 31
click at [942, 629] on link "3" at bounding box center [943, 628] width 12 height 12
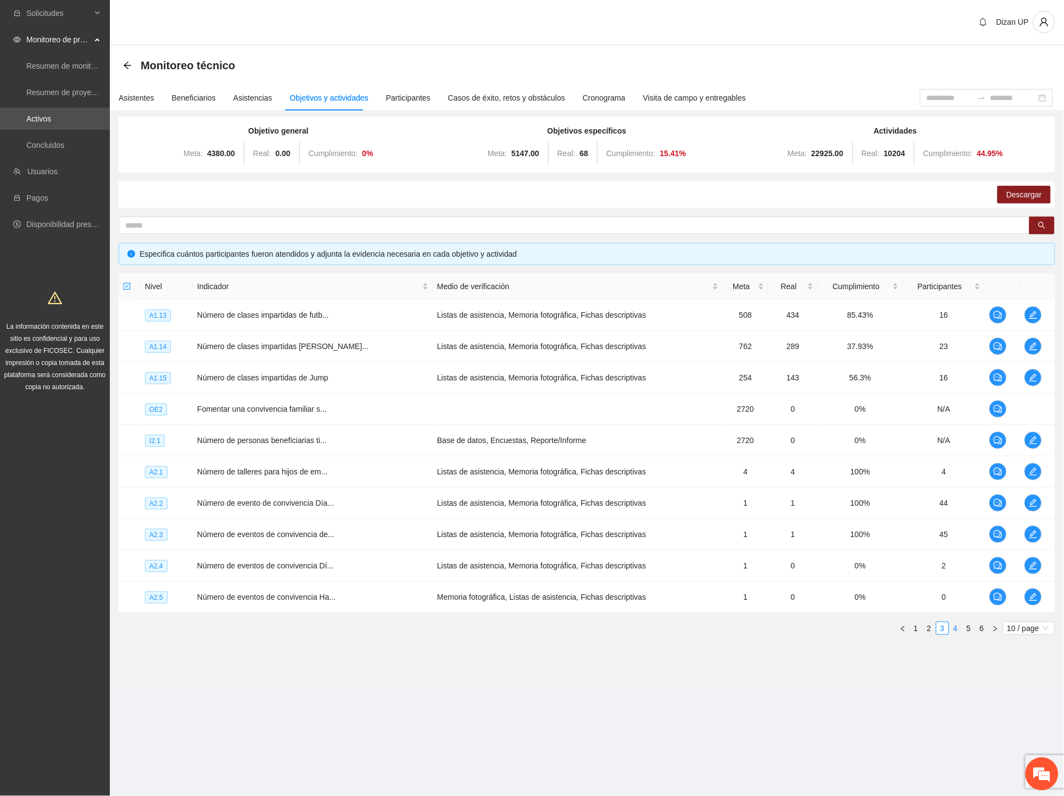
click at [956, 626] on link "4" at bounding box center [956, 628] width 12 height 12
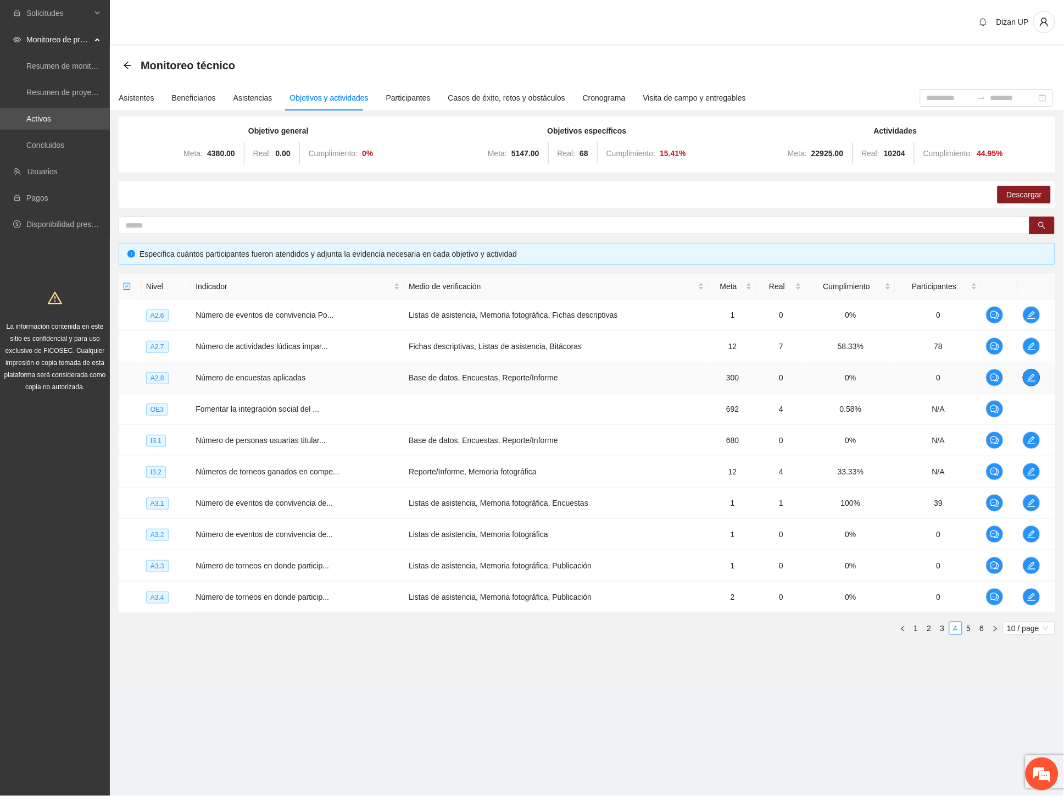
click at [1028, 376] on icon "edit" at bounding box center [1031, 377] width 9 height 9
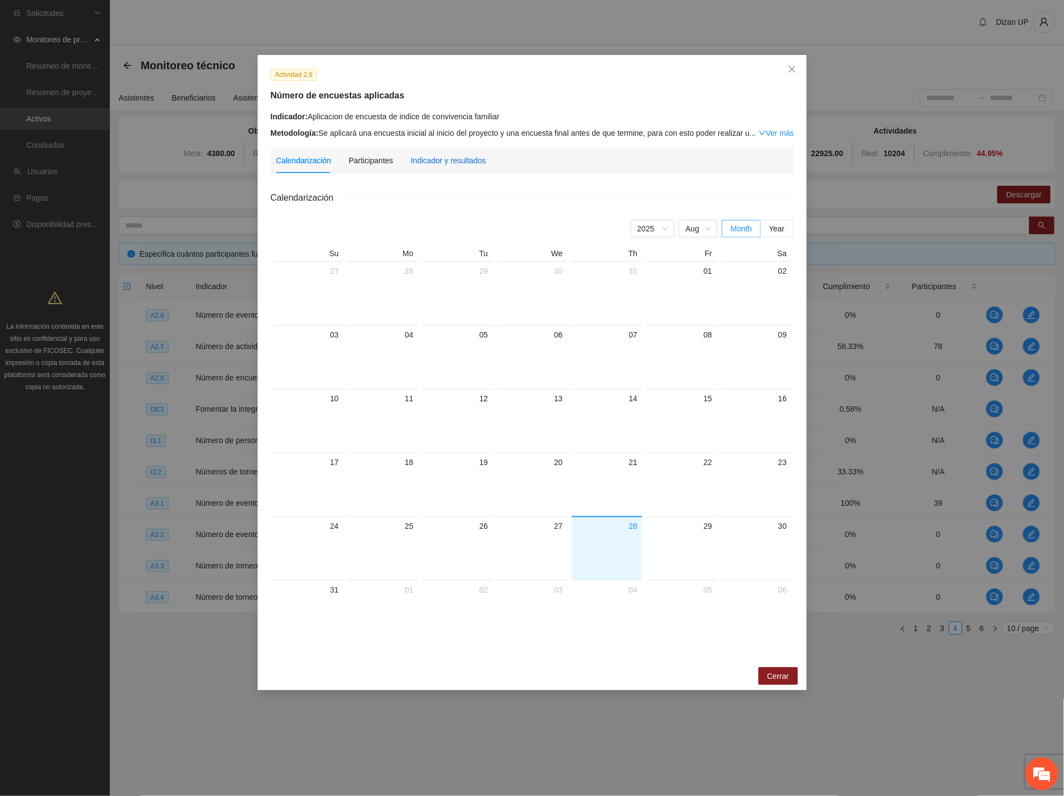
click at [412, 163] on div "Indicador y resultados" at bounding box center [448, 160] width 75 height 12
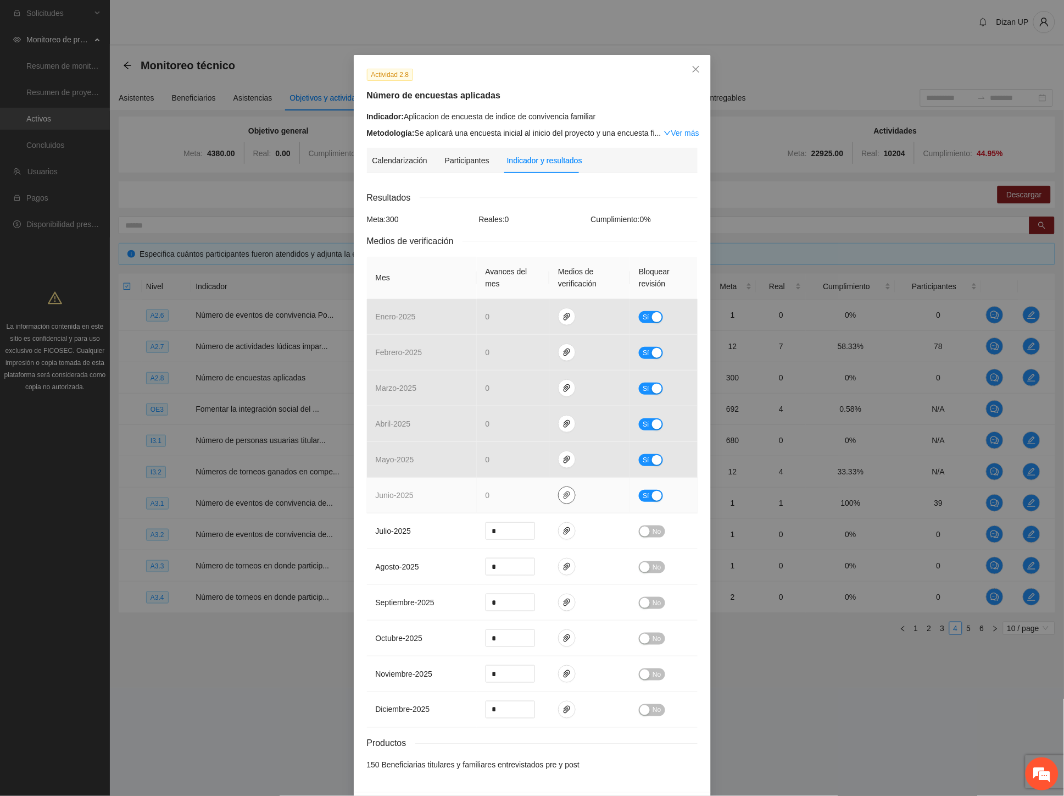
click at [563, 496] on icon "paper-clip" at bounding box center [567, 495] width 9 height 9
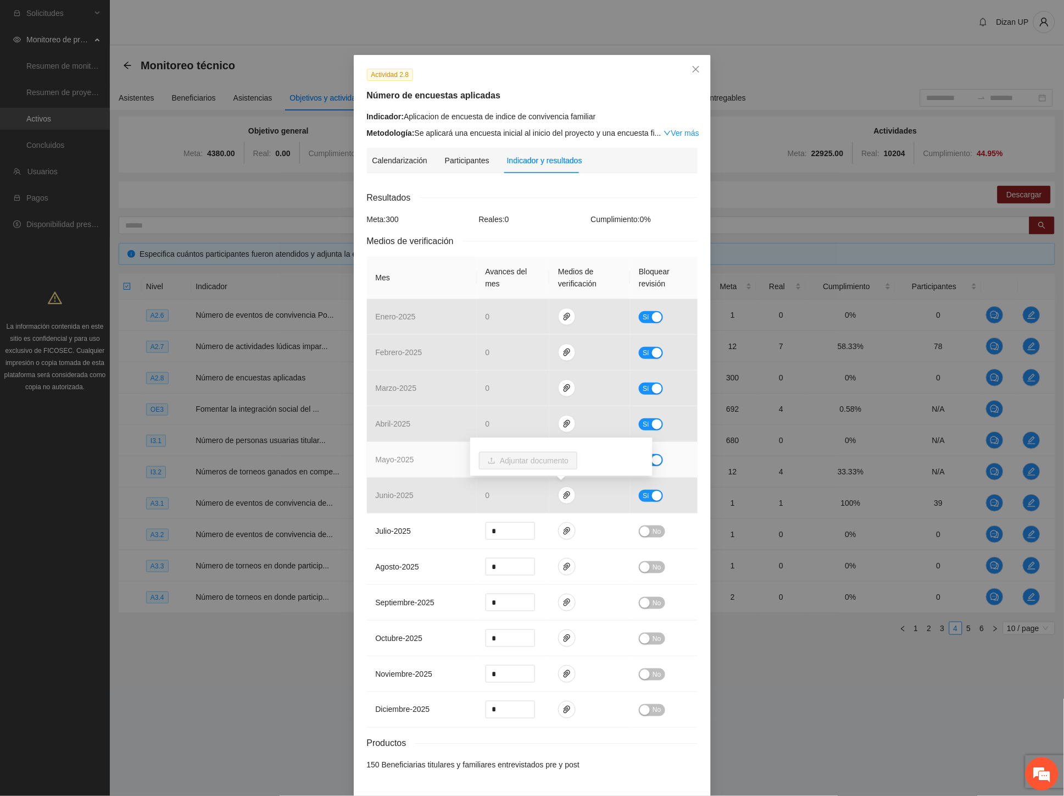
drag, startPoint x: 411, startPoint y: 460, endPoint x: 465, endPoint y: 453, distance: 54.9
click at [412, 460] on span "mayo - 2025" at bounding box center [395, 459] width 38 height 9
drag, startPoint x: 650, startPoint y: 463, endPoint x: 654, endPoint y: 496, distance: 33.3
click at [652, 463] on div "button" at bounding box center [657, 460] width 10 height 10
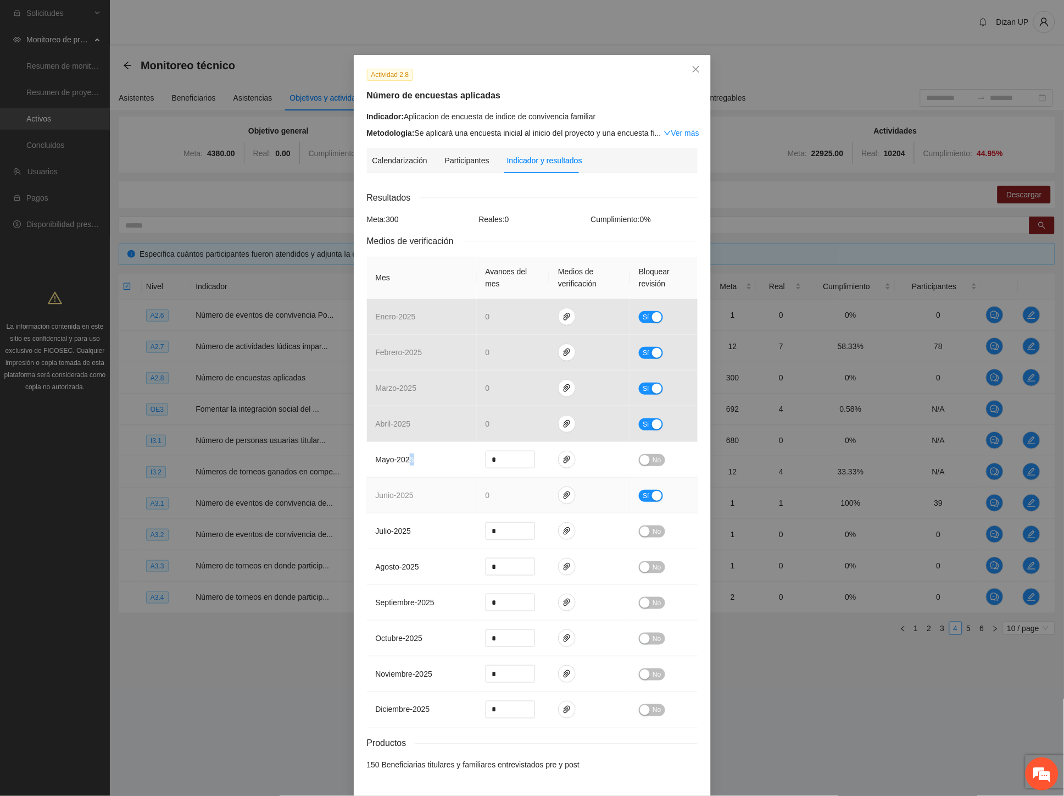
click at [654, 496] on div "button" at bounding box center [657, 496] width 10 height 10
click at [653, 458] on span "No" at bounding box center [657, 460] width 8 height 12
click at [653, 495] on span "No" at bounding box center [657, 496] width 8 height 12
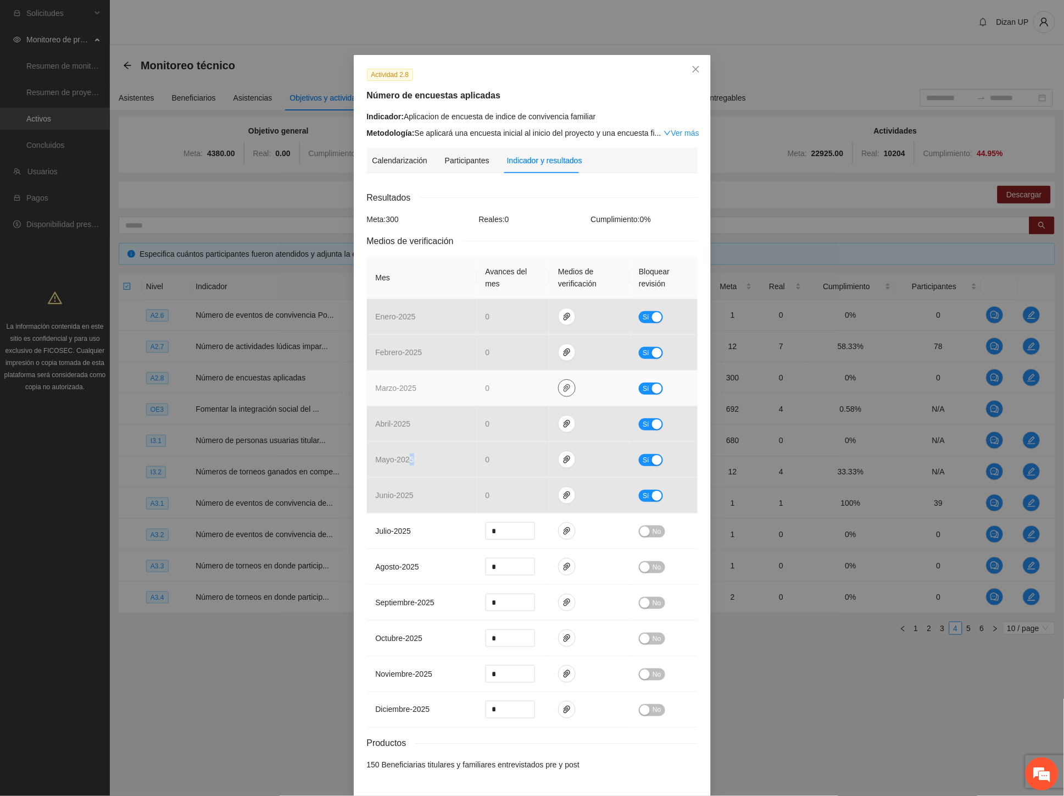
click at [564, 387] on icon "paper-clip" at bounding box center [567, 388] width 7 height 8
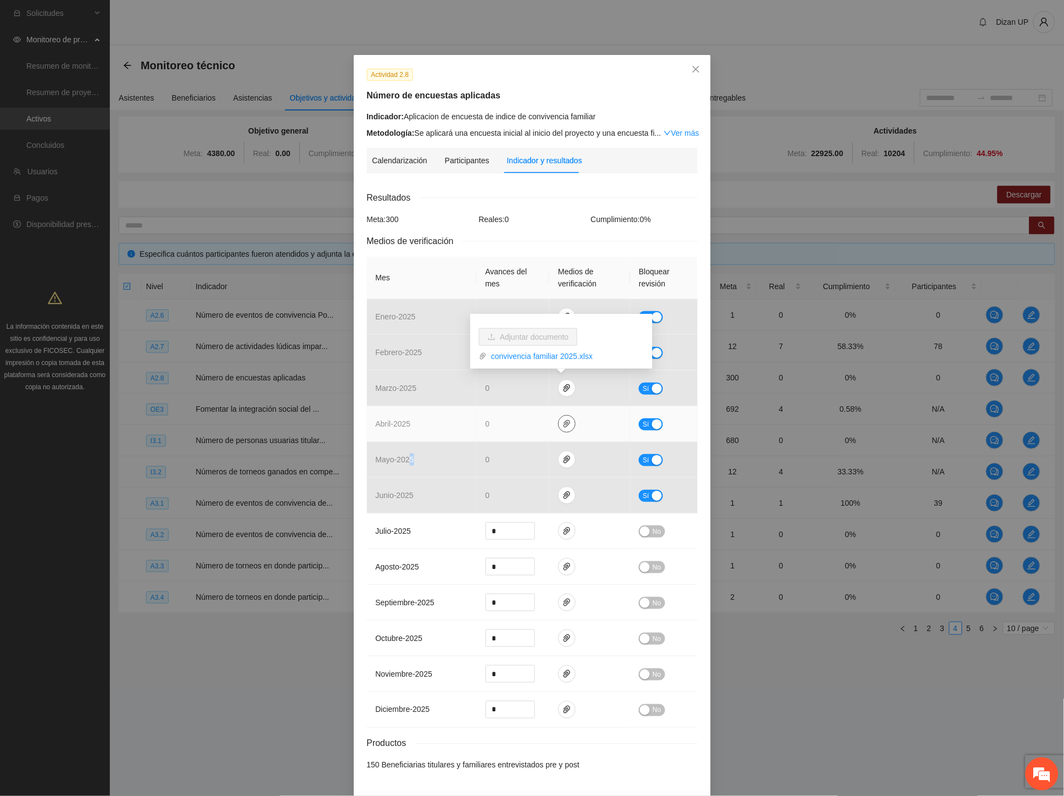
click at [561, 416] on button "button" at bounding box center [567, 424] width 18 height 18
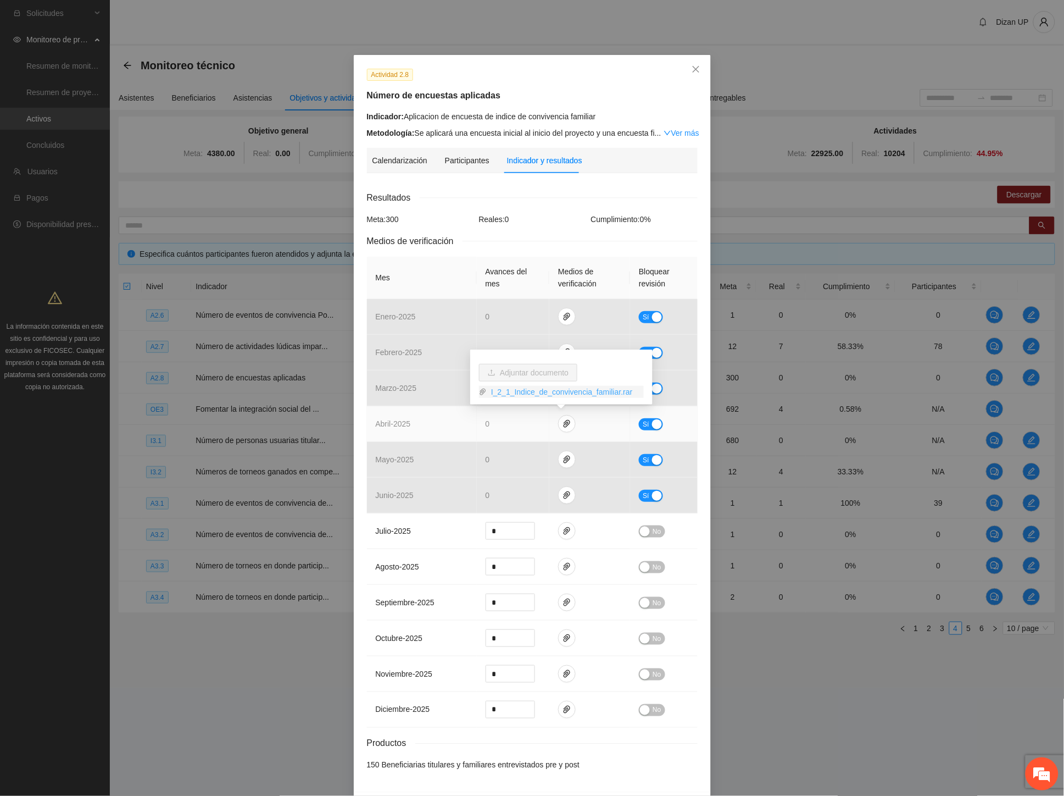
click at [537, 391] on link "I_2_1_Indice_de_convivencia_familiar.rar" at bounding box center [565, 392] width 157 height 12
click at [626, 89] on h5 "Número de encuestas aplicadas" at bounding box center [532, 95] width 331 height 13
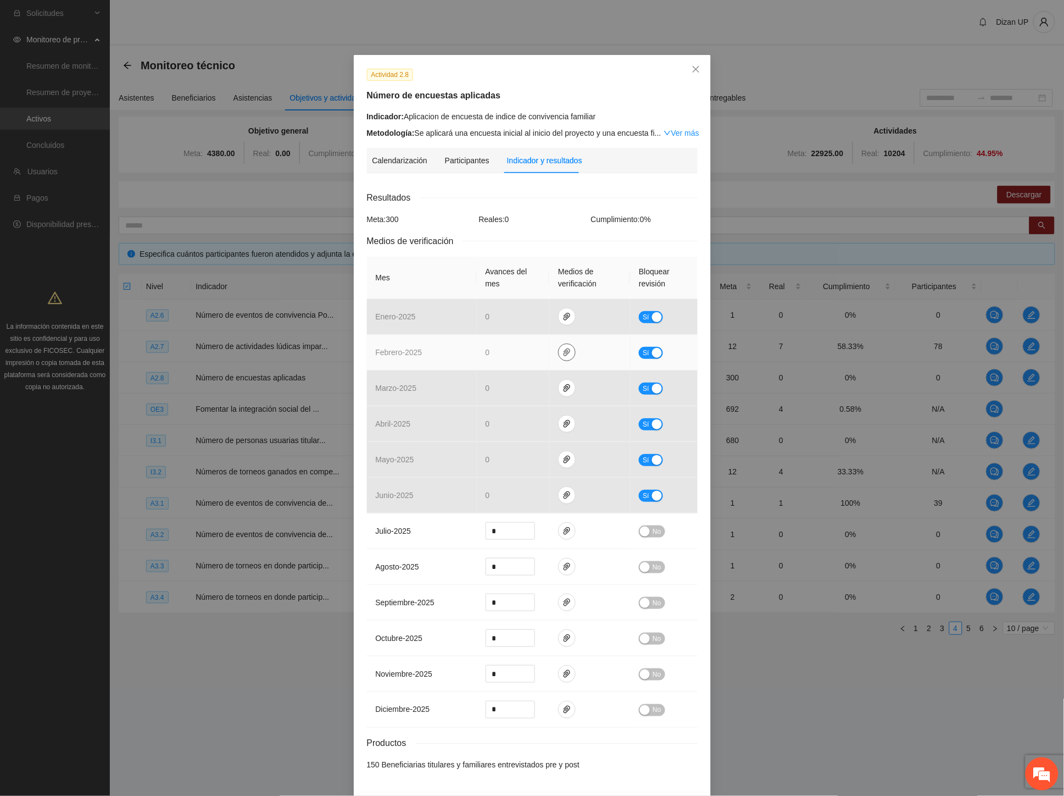
click at [563, 353] on icon "paper-clip" at bounding box center [567, 352] width 9 height 9
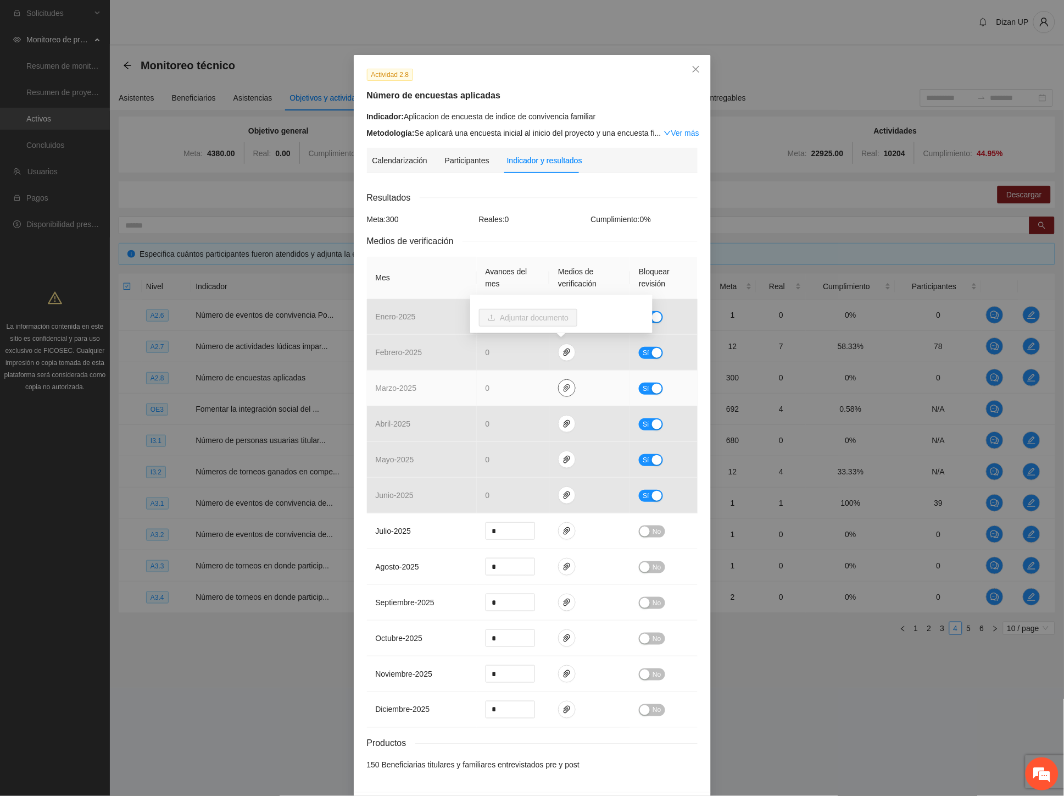
click at [564, 390] on icon "paper-clip" at bounding box center [567, 388] width 7 height 8
click at [539, 354] on link "convivencia familiar 2025.xlsx" at bounding box center [565, 356] width 157 height 12
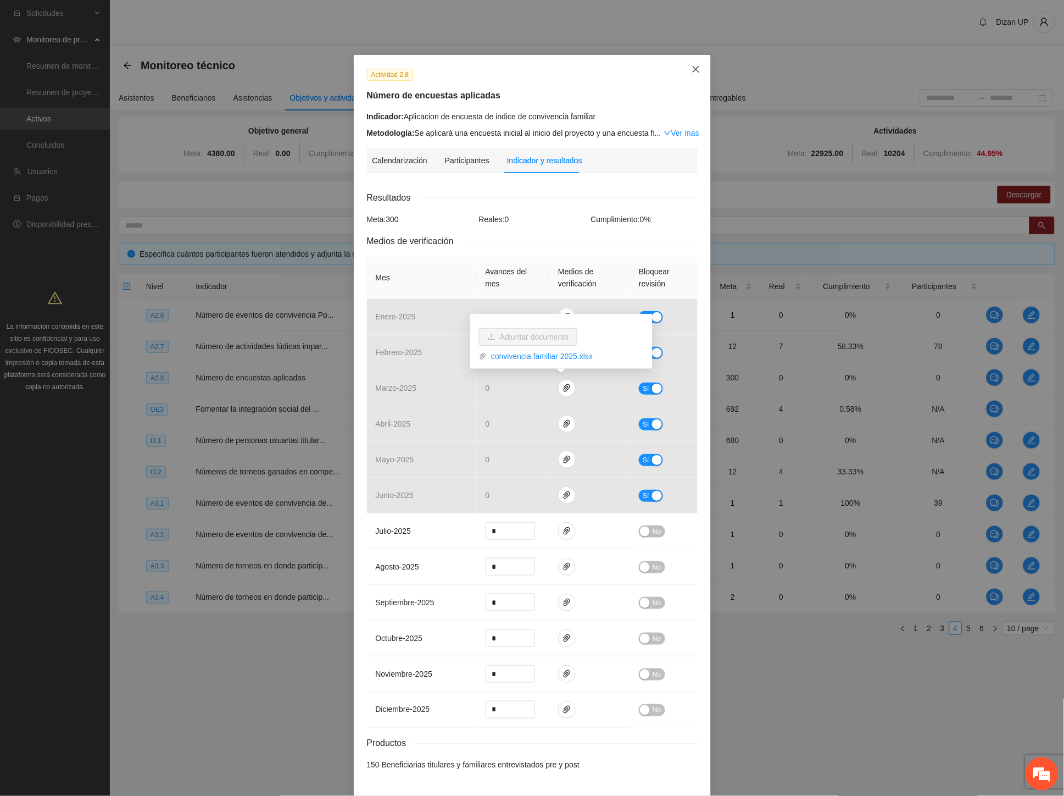
click at [692, 68] on icon "close" at bounding box center [696, 69] width 9 height 9
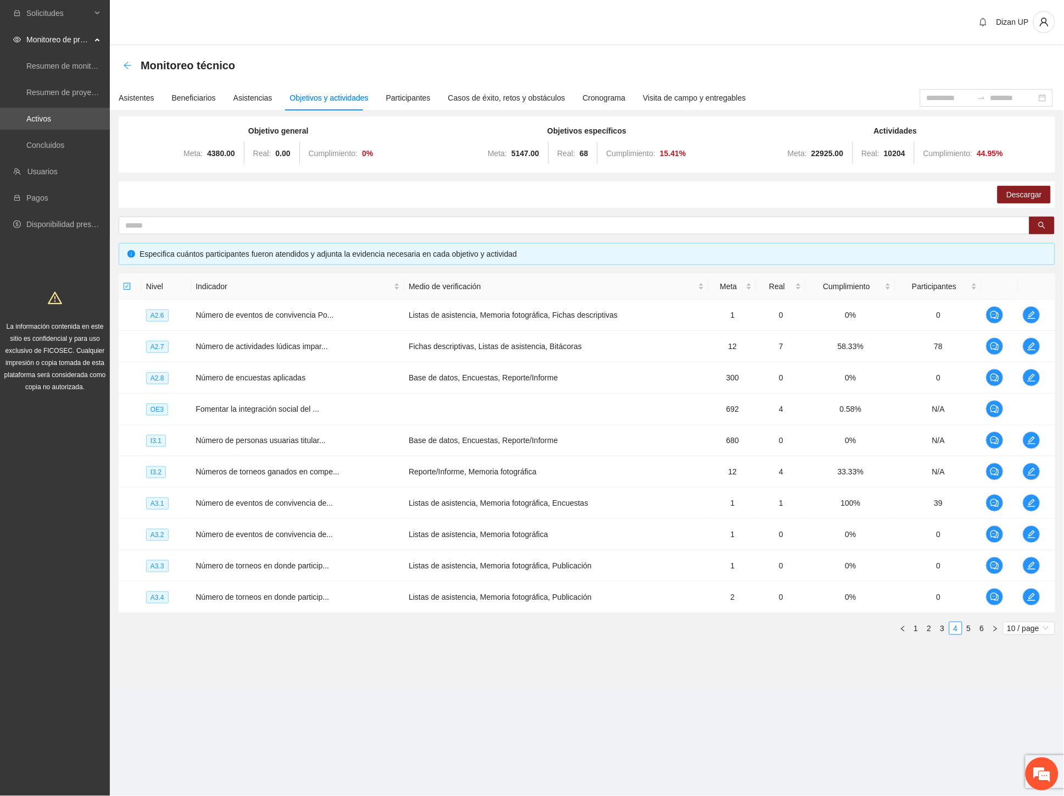
click at [125, 62] on icon "arrow-left" at bounding box center [127, 65] width 9 height 9
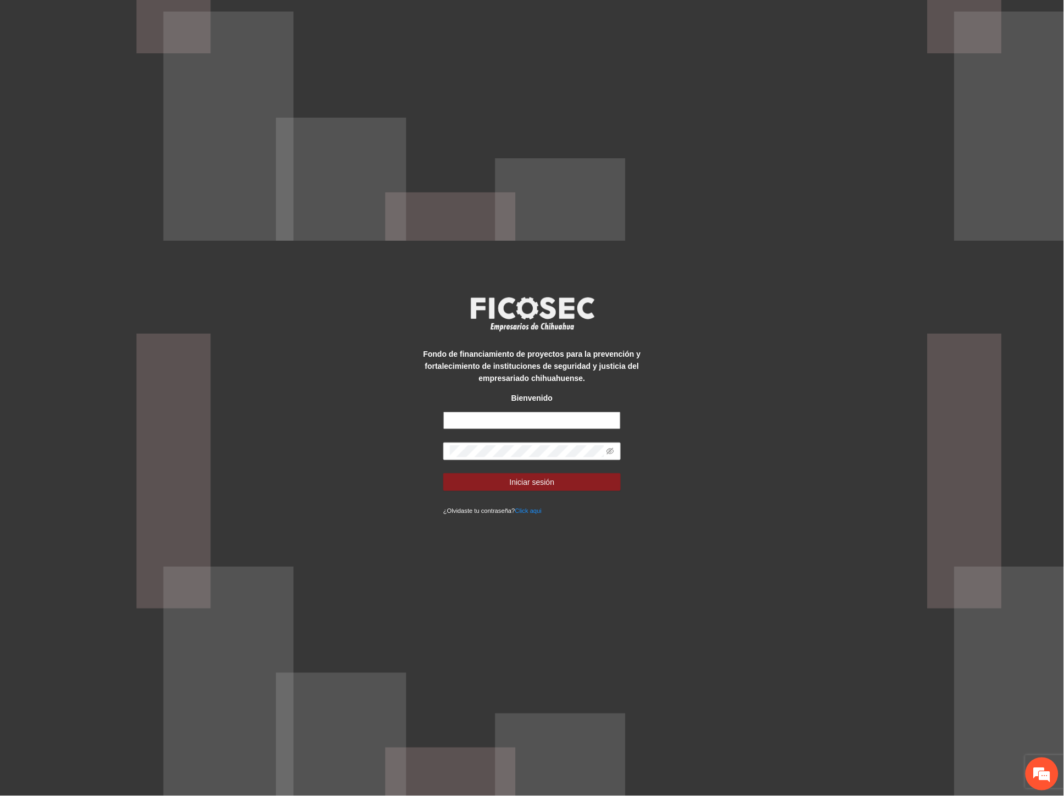
type input "**********"
click at [377, 442] on div "**********" at bounding box center [532, 398] width 1064 height 796
click at [468, 475] on button "Iniciar sesión" at bounding box center [531, 482] width 177 height 18
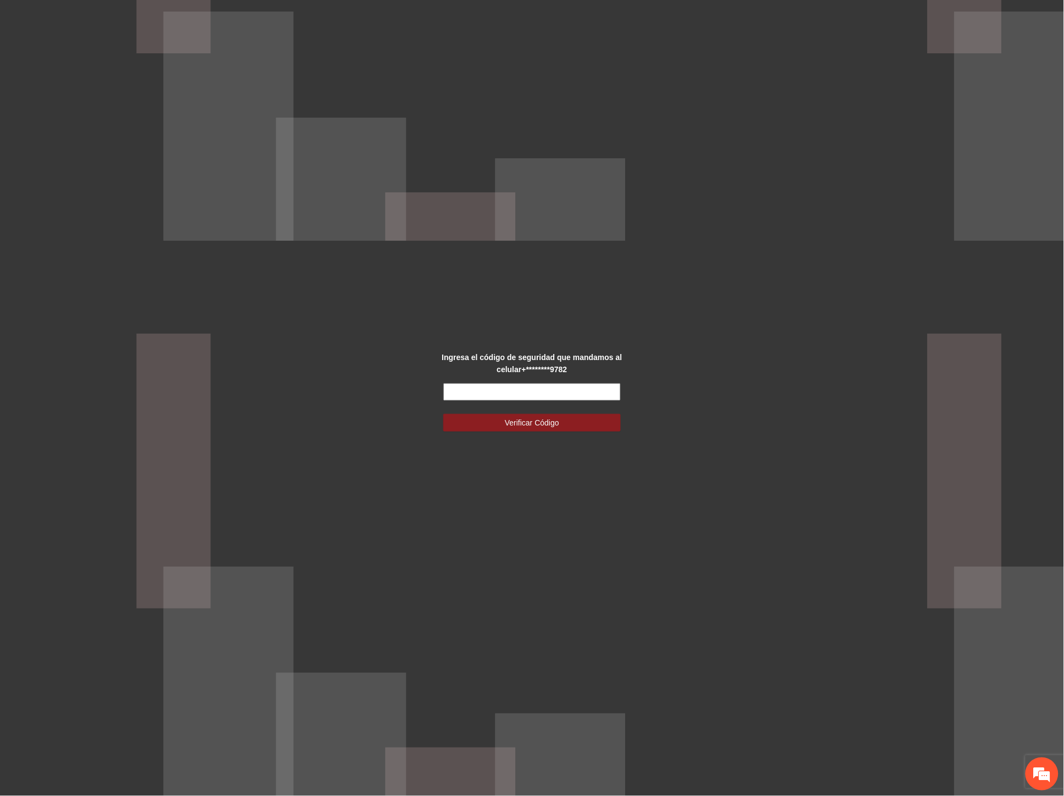
click at [535, 395] on input "text" at bounding box center [531, 392] width 177 height 18
type input "******"
click at [536, 420] on span "Verificar Código" at bounding box center [532, 422] width 54 height 12
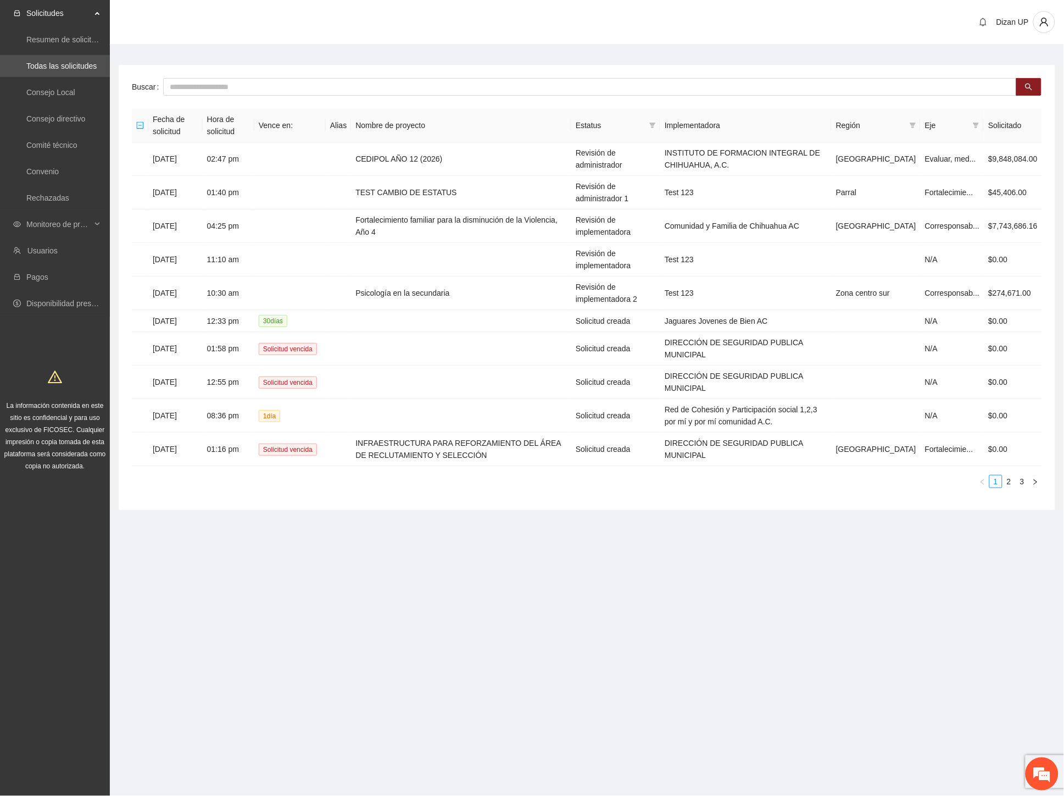
click at [216, 35] on div "Dizan UP" at bounding box center [587, 23] width 954 height 46
click at [80, 223] on span "Monitoreo de proyectos" at bounding box center [58, 224] width 65 height 22
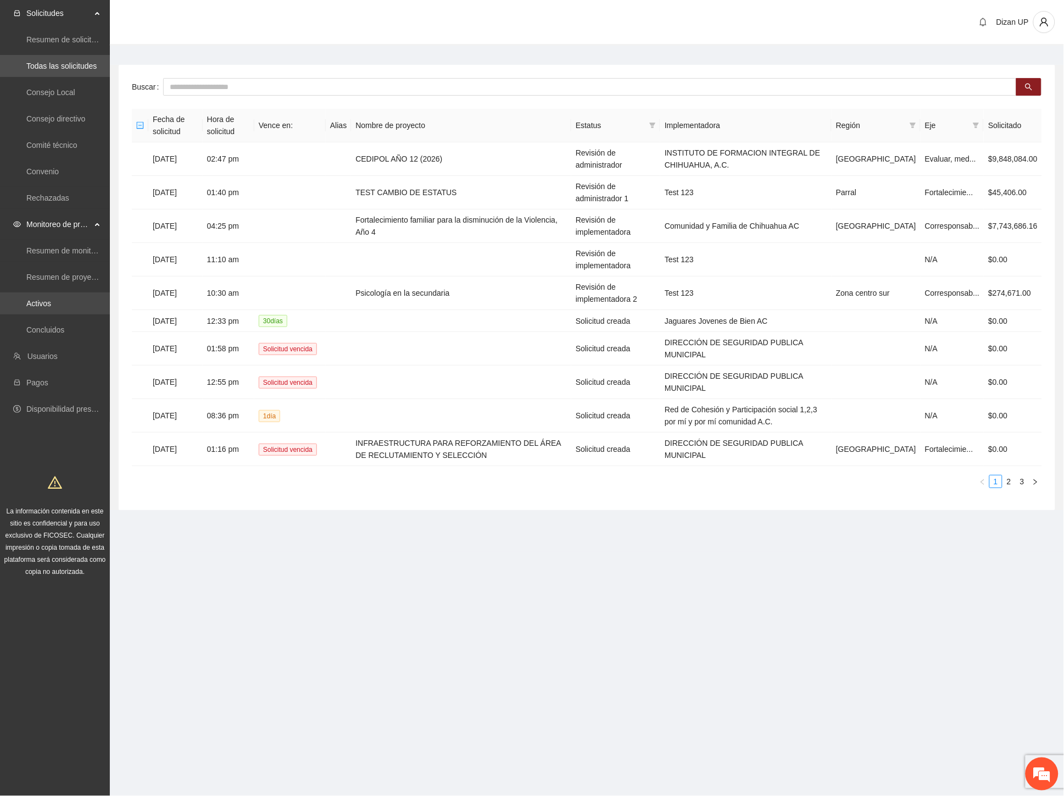
click at [29, 299] on link "Activos" at bounding box center [38, 303] width 25 height 9
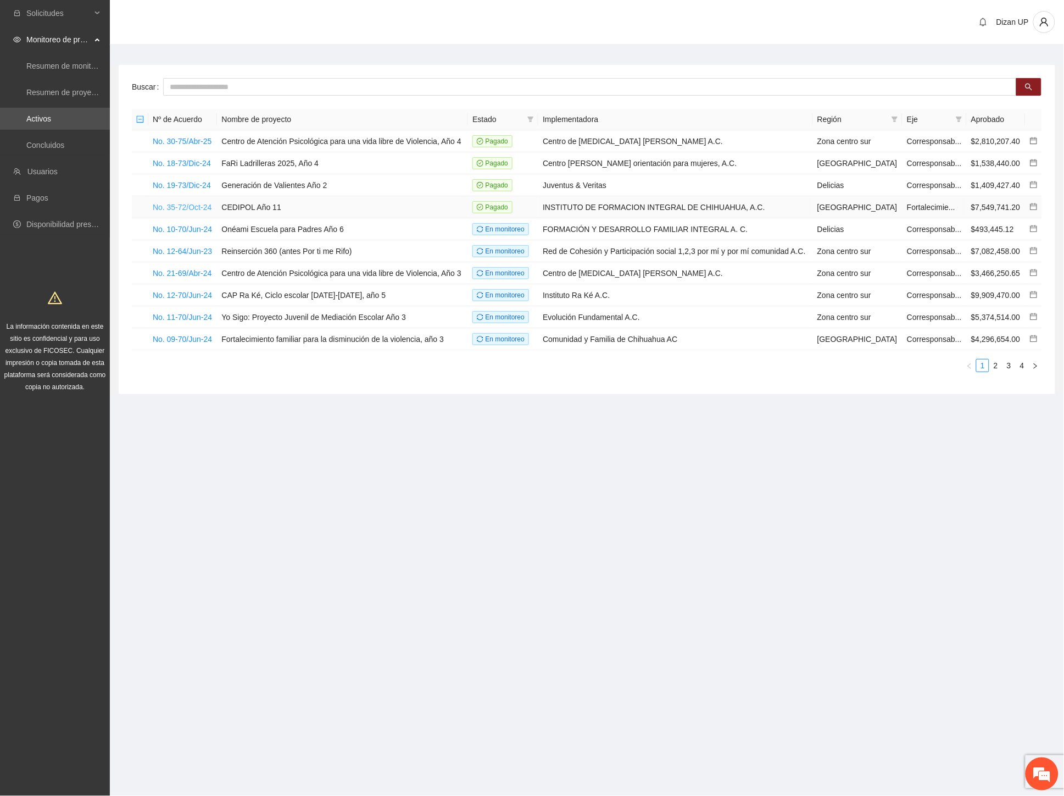
click at [195, 208] on link "No. 35-72/Oct-24" at bounding box center [182, 207] width 59 height 9
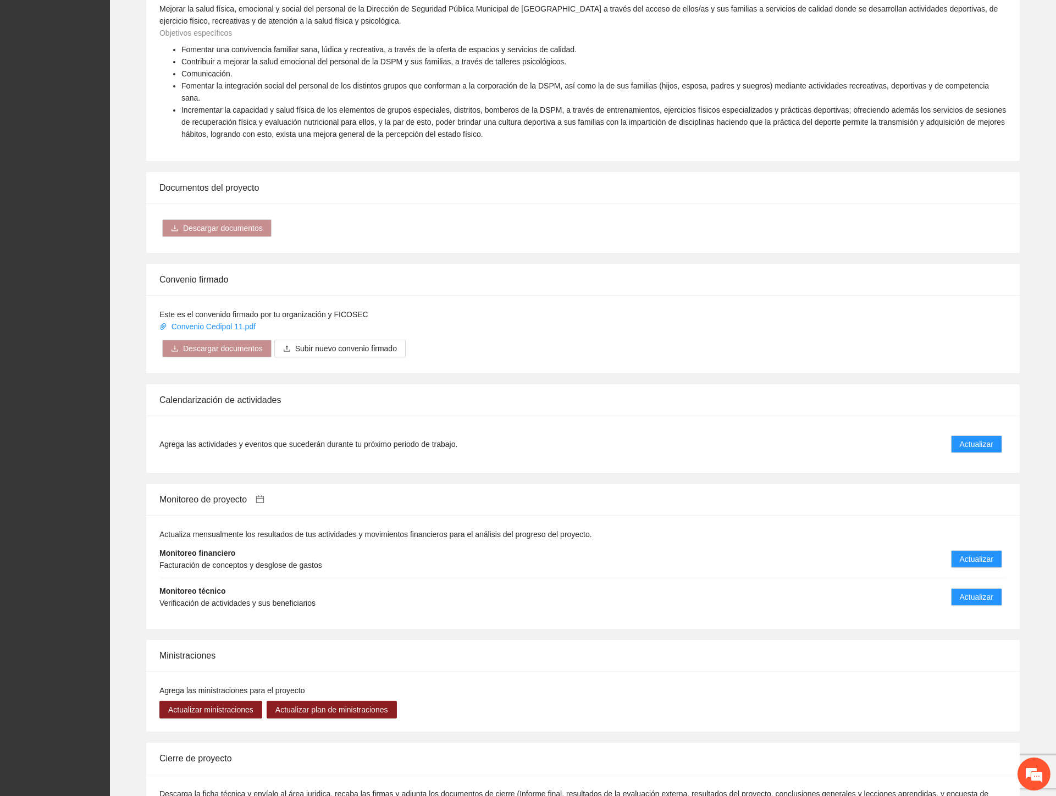
scroll to position [655, 0]
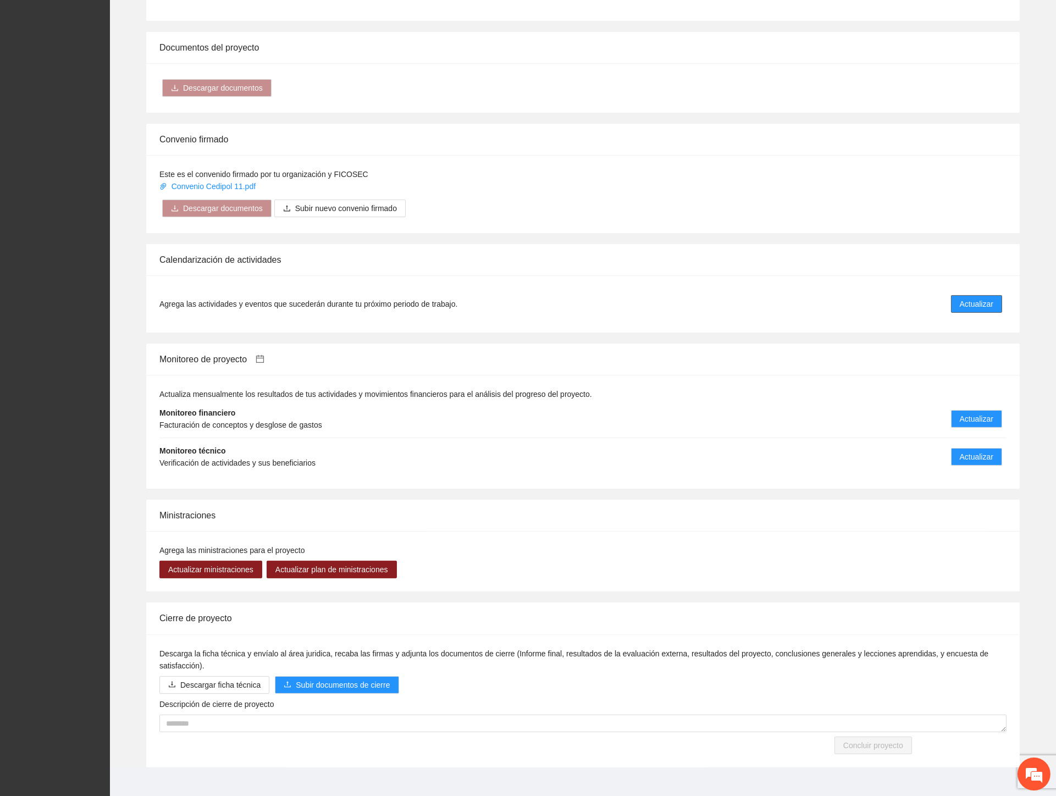
click at [969, 298] on span "Actualizar" at bounding box center [976, 304] width 34 height 12
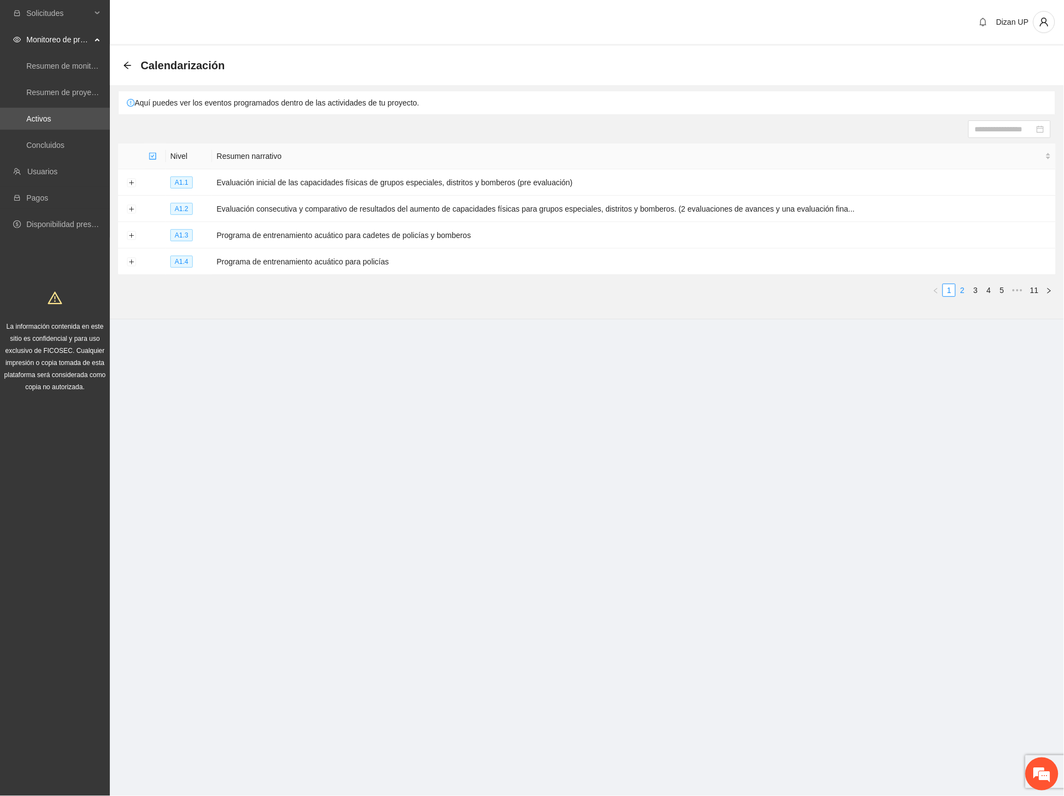
click at [967, 287] on link "2" at bounding box center [963, 290] width 12 height 12
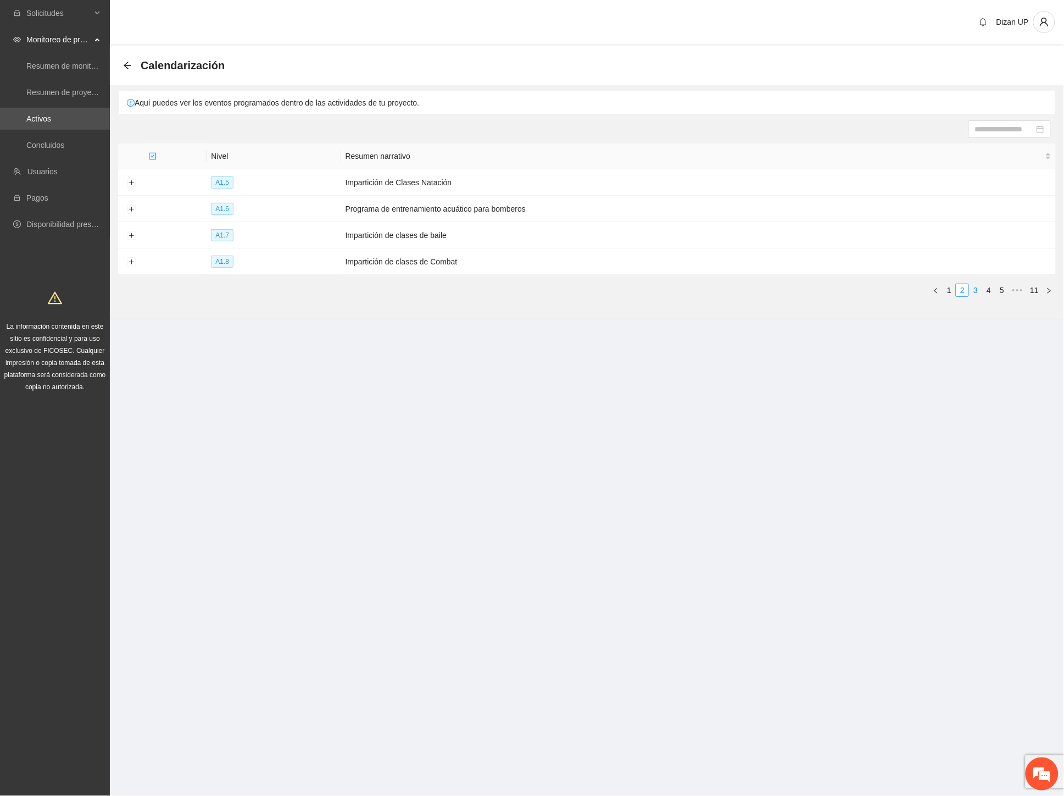
click at [979, 291] on link "3" at bounding box center [976, 290] width 12 height 12
click at [990, 288] on link "4" at bounding box center [989, 290] width 12 height 12
click at [990, 292] on link "5" at bounding box center [989, 290] width 12 height 12
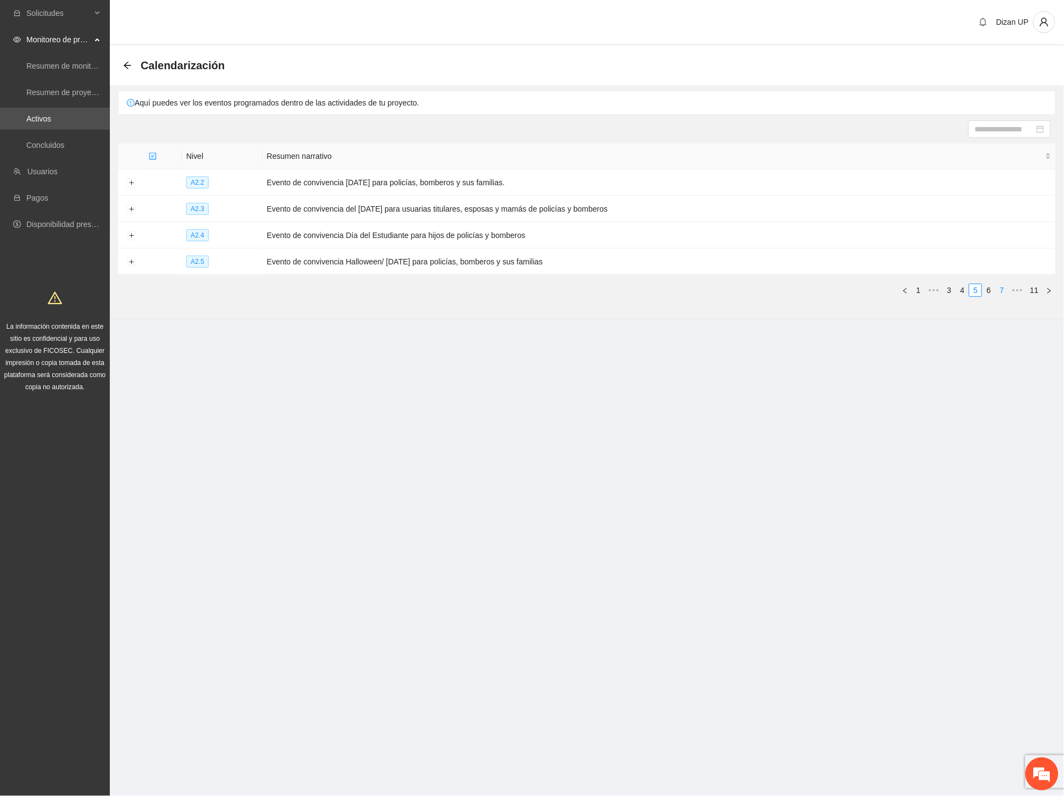
click at [989, 288] on link "6" at bounding box center [989, 290] width 12 height 12
click at [132, 235] on button "Expand row" at bounding box center [131, 235] width 9 height 9
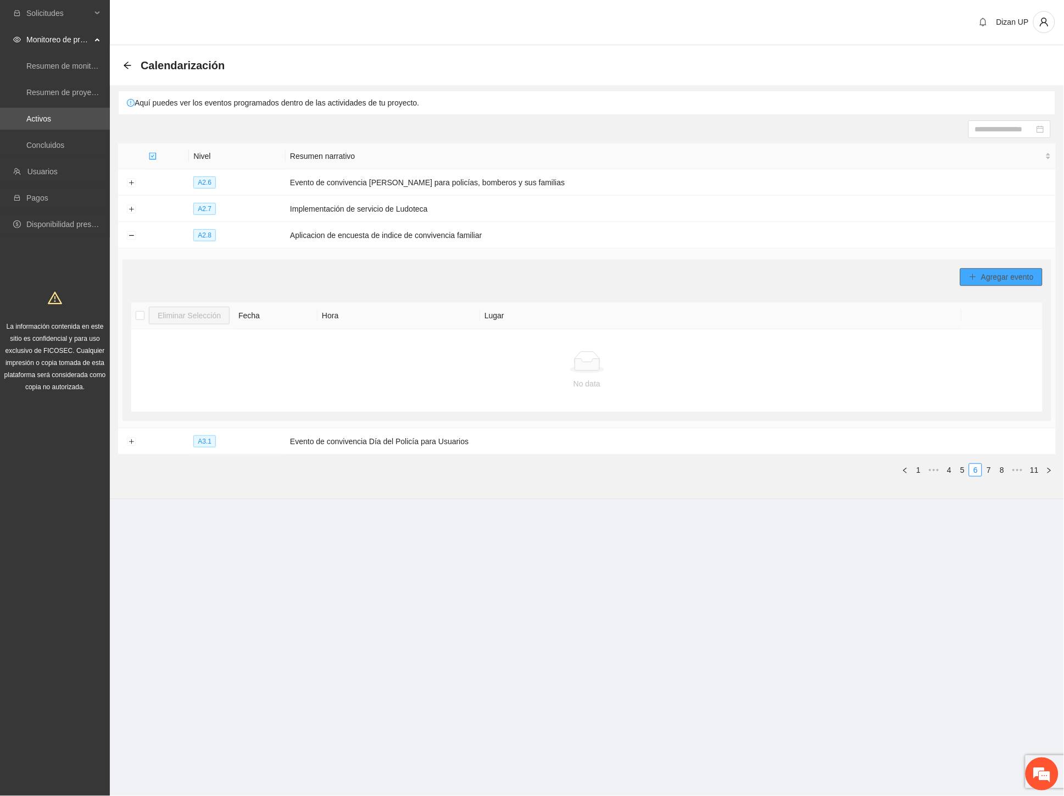
click at [1009, 279] on span "Agregar evento" at bounding box center [1007, 277] width 53 height 12
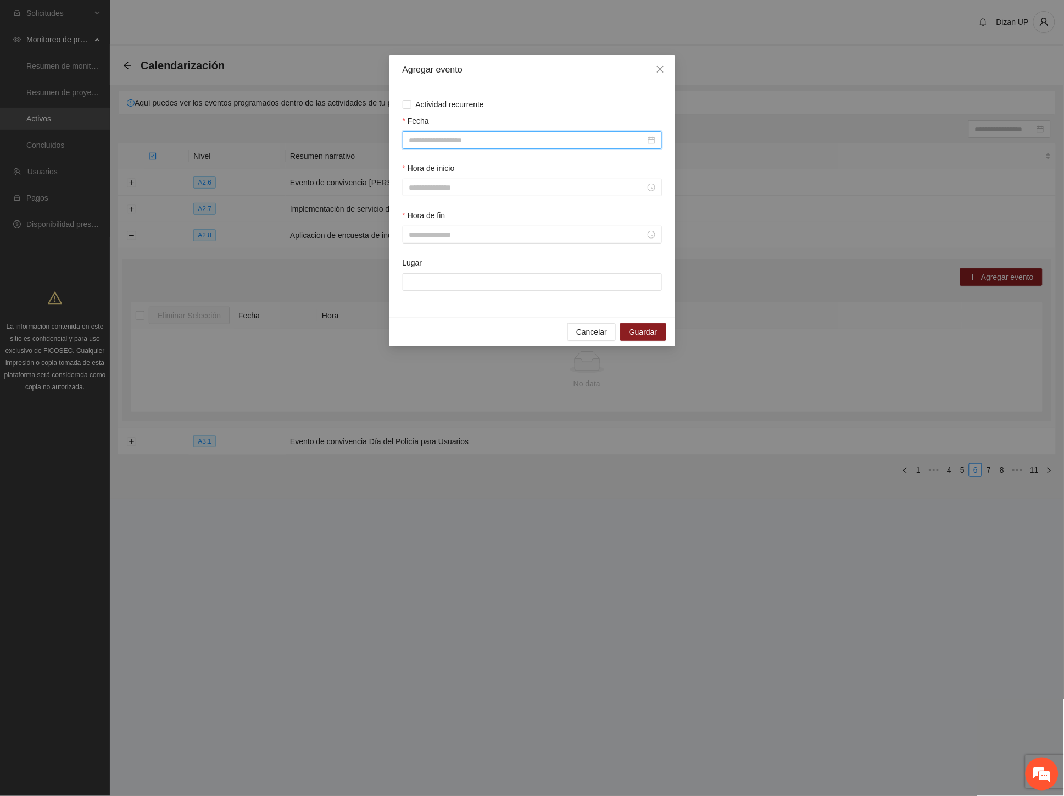
click at [531, 140] on input "Fecha" at bounding box center [527, 140] width 236 height 12
click at [421, 161] on button "button" at bounding box center [425, 163] width 12 height 22
click at [533, 162] on span "button" at bounding box center [532, 163] width 5 height 5
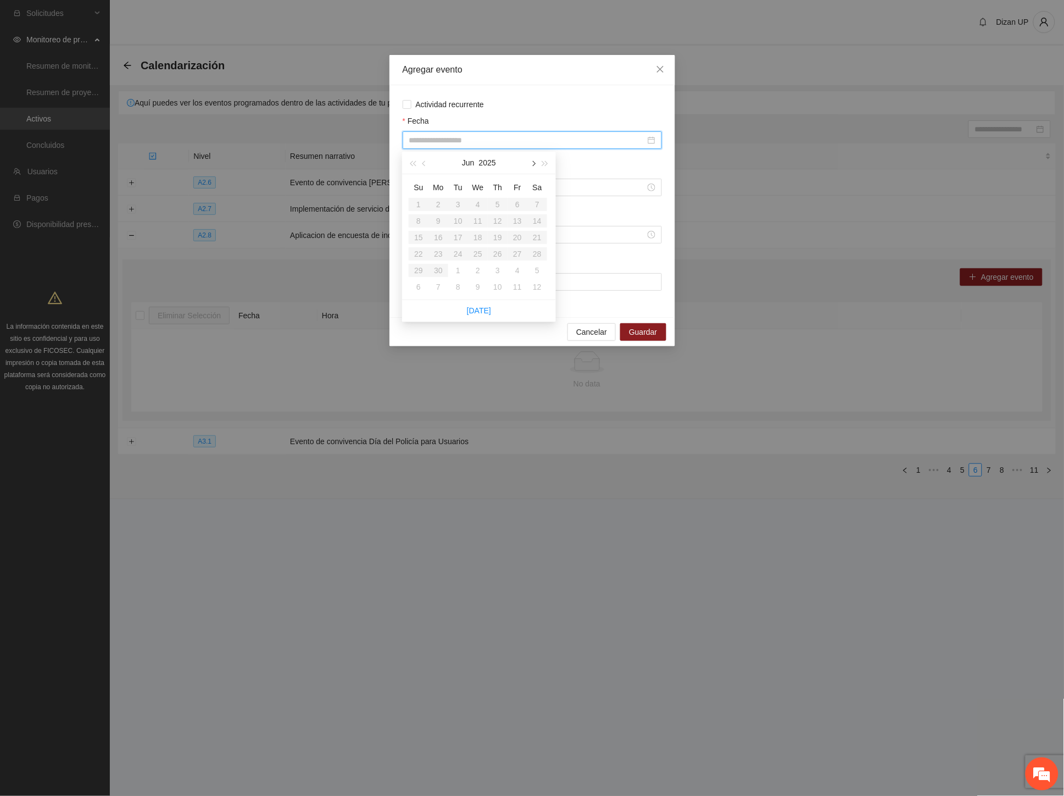
click at [532, 163] on span "button" at bounding box center [532, 163] width 5 height 5
type input "**********"
click at [498, 221] on div "10" at bounding box center [497, 220] width 13 height 13
click at [486, 191] on input "Hora de inicio" at bounding box center [527, 187] width 236 height 12
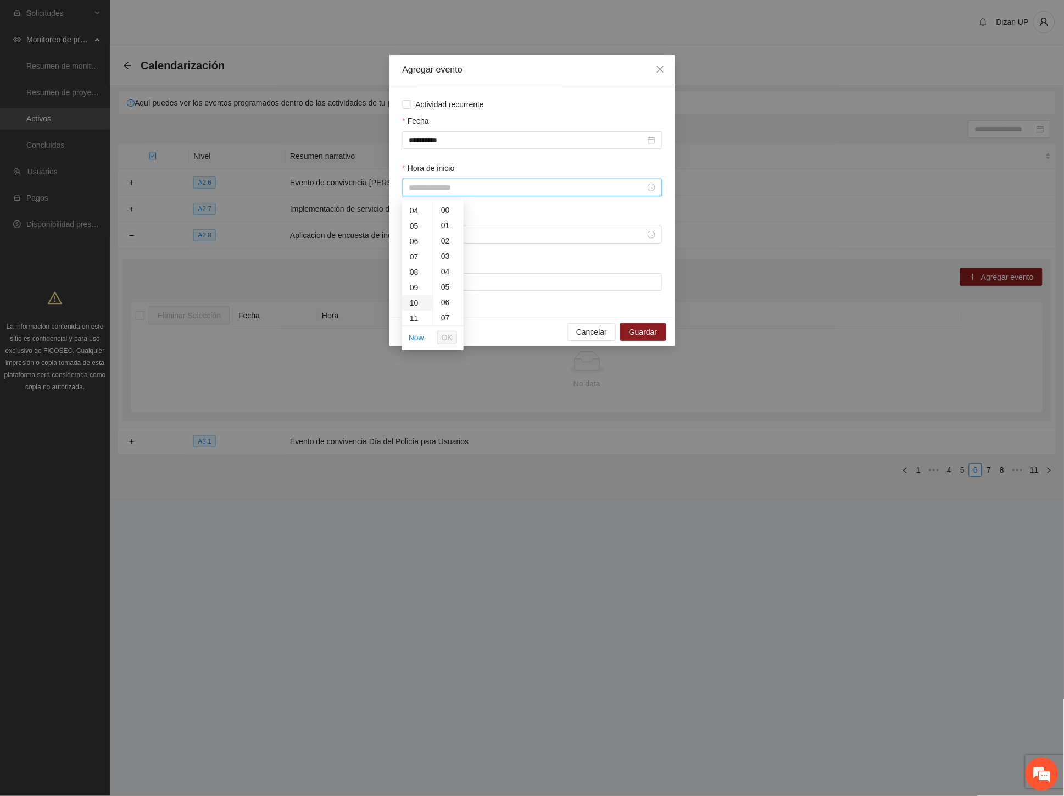
click at [415, 300] on div "10" at bounding box center [417, 302] width 31 height 15
type input "*****"
click at [447, 210] on div "00" at bounding box center [449, 209] width 30 height 15
click at [446, 341] on span "OK" at bounding box center [447, 337] width 11 height 12
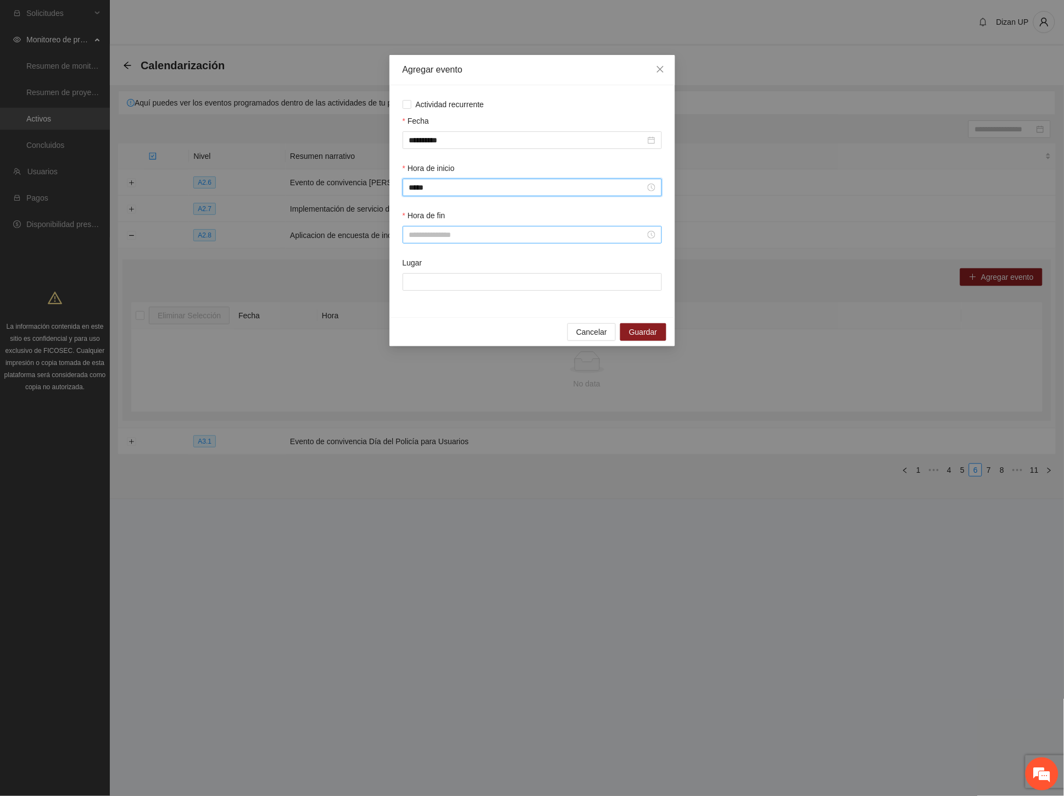
click at [445, 235] on input "Hora de fin" at bounding box center [527, 235] width 236 height 12
click at [415, 288] on div "14" at bounding box center [417, 289] width 31 height 15
type input "*****"
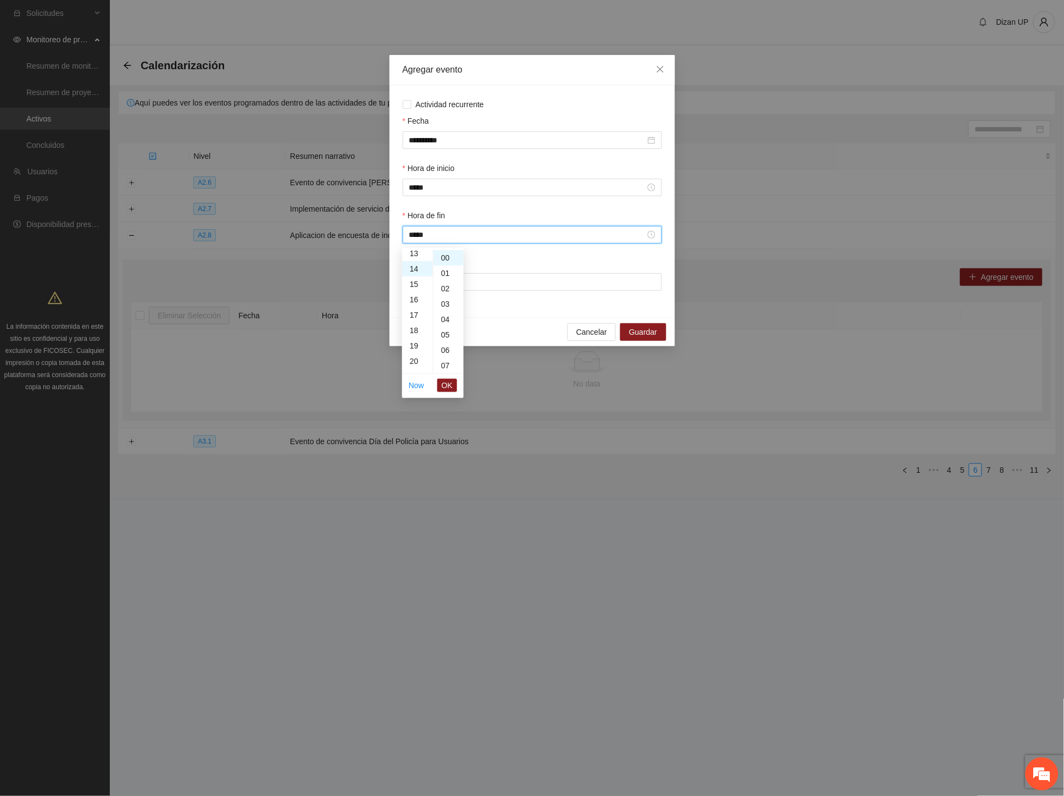
scroll to position [215, 0]
click at [441, 381] on button "OK" at bounding box center [447, 385] width 20 height 13
click at [458, 286] on input "Lugar" at bounding box center [532, 282] width 259 height 18
type input "*******"
click at [656, 338] on span "Guardar" at bounding box center [643, 332] width 28 height 12
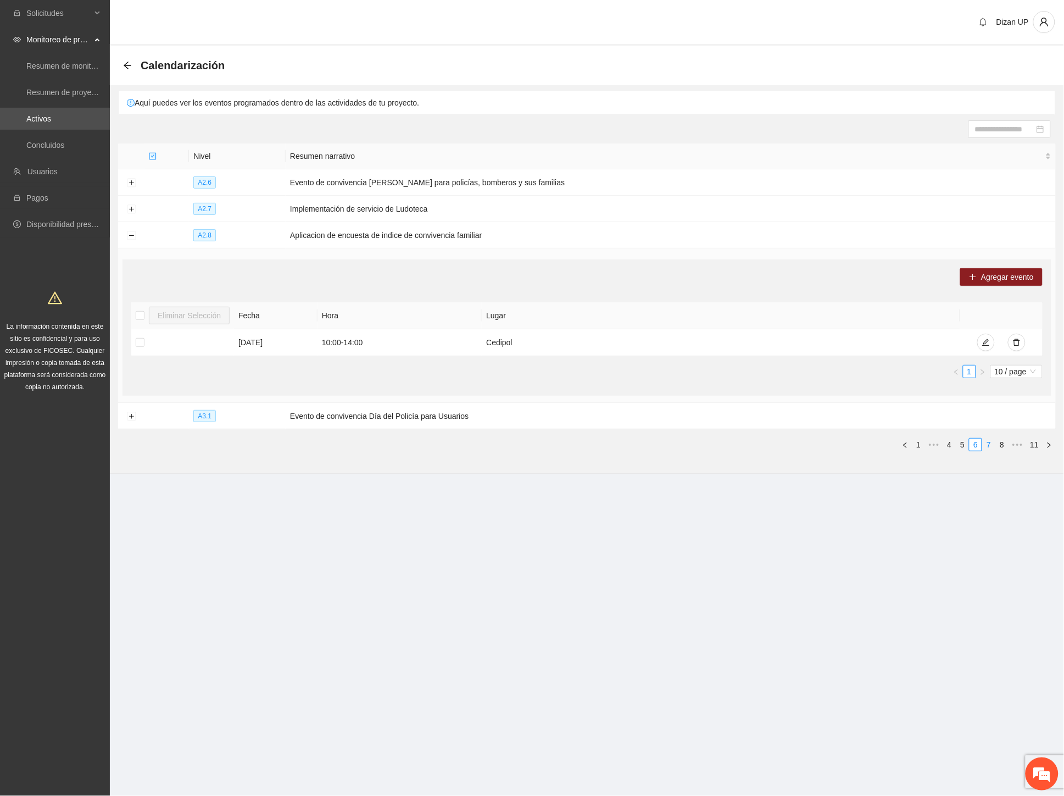
click at [990, 447] on link "7" at bounding box center [989, 444] width 12 height 12
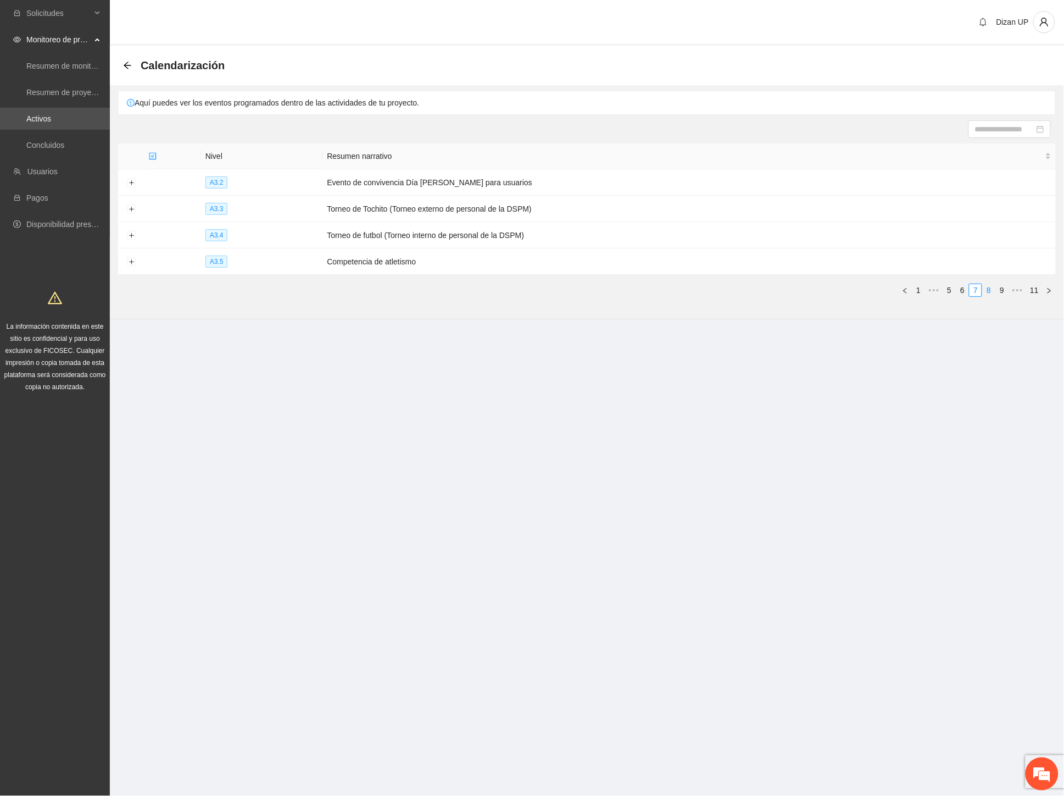
click at [991, 292] on link "8" at bounding box center [989, 290] width 12 height 12
click at [1008, 290] on link "9" at bounding box center [1004, 290] width 12 height 12
click at [1015, 289] on link "10" at bounding box center [1018, 290] width 15 height 12
click at [131, 185] on button "Expand row" at bounding box center [131, 183] width 9 height 9
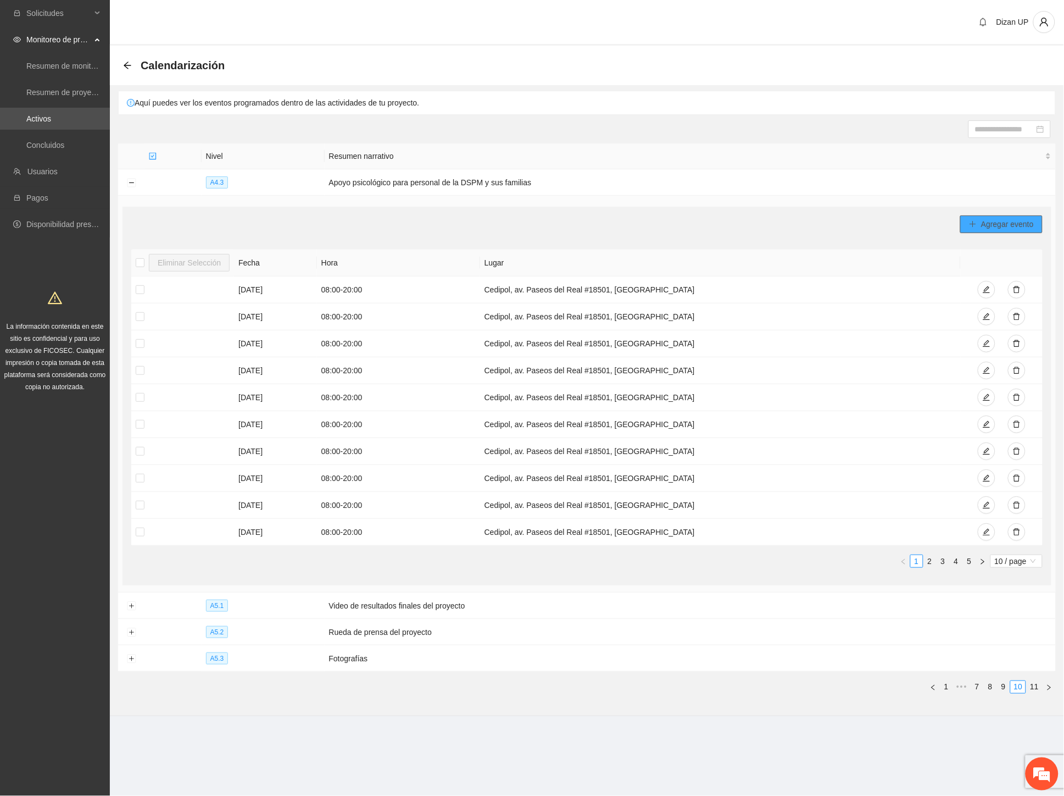
click at [1010, 228] on span "Agregar evento" at bounding box center [1007, 224] width 53 height 12
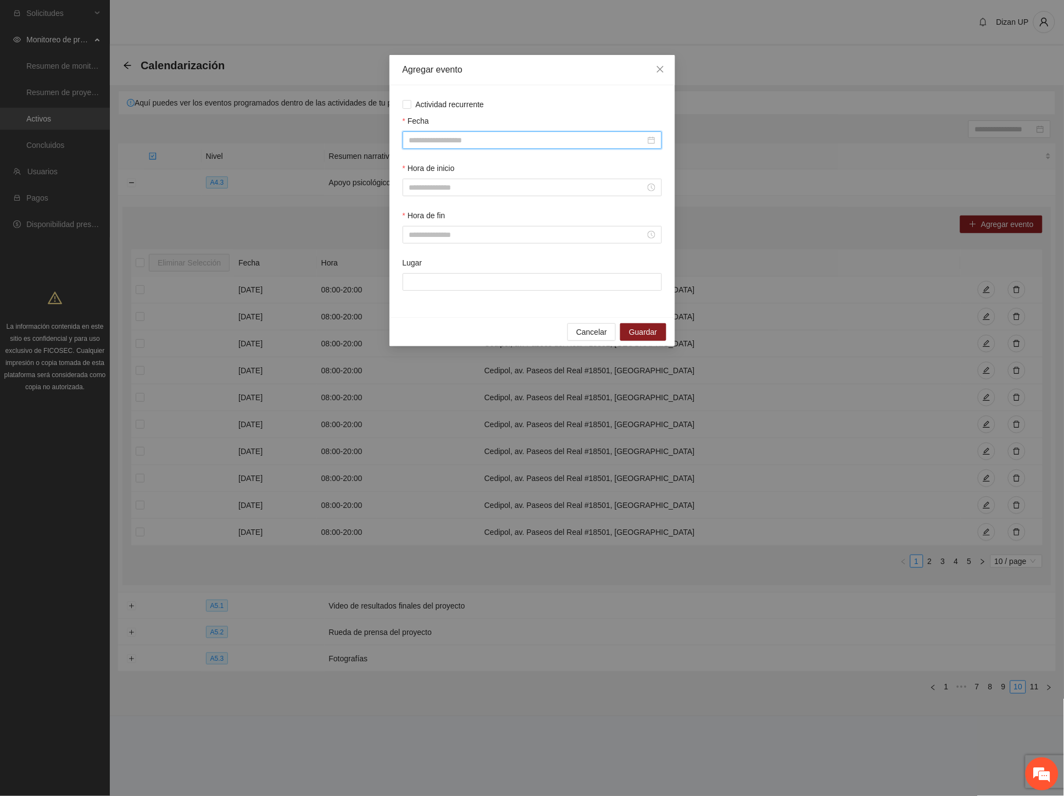
click at [431, 138] on input "Fecha" at bounding box center [527, 140] width 236 height 12
click at [424, 161] on span "button" at bounding box center [425, 163] width 5 height 5
click at [527, 162] on button "button" at bounding box center [533, 163] width 12 height 22
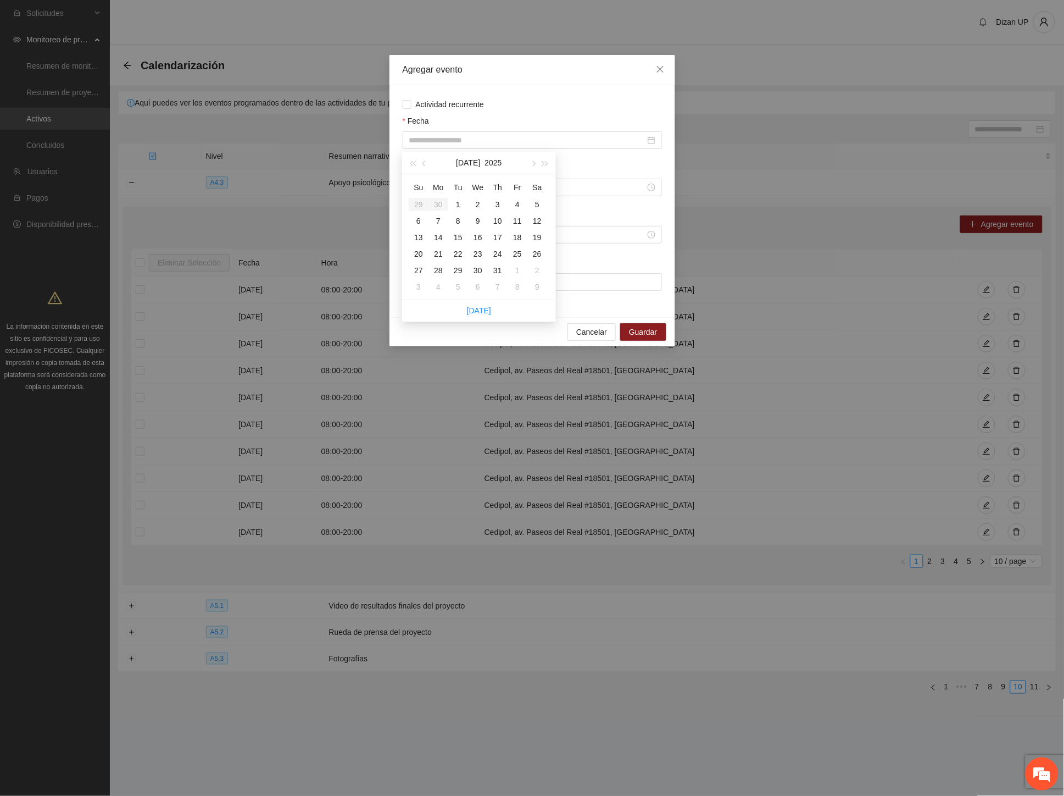
click at [486, 119] on div "Fecha" at bounding box center [532, 123] width 259 height 16
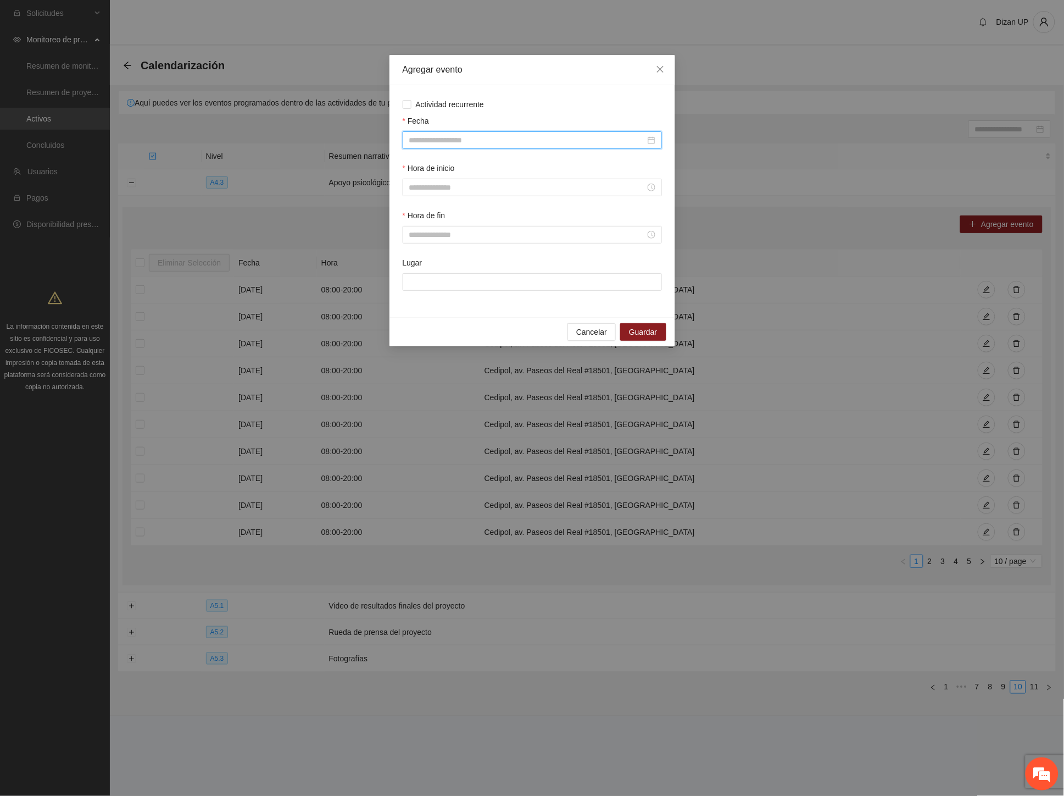
click at [425, 140] on input "Fecha" at bounding box center [527, 140] width 236 height 12
type input "**********"
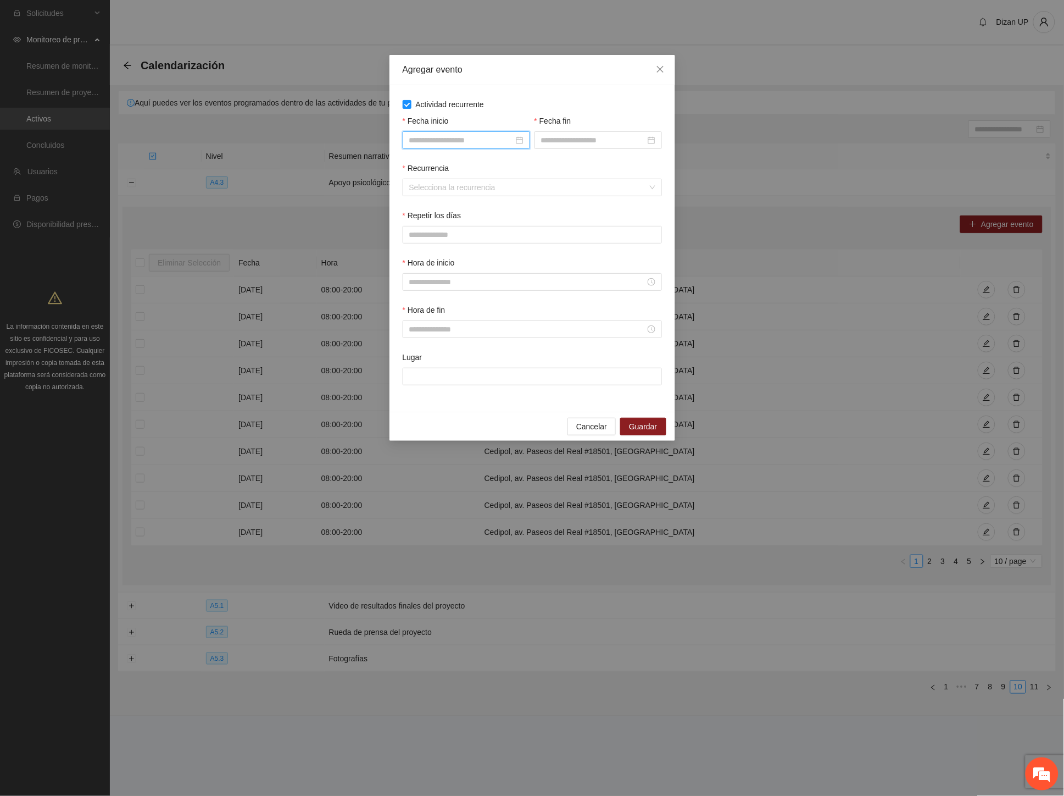
click at [468, 140] on input "Fecha inicio" at bounding box center [461, 140] width 104 height 12
type input "**********"
click at [426, 161] on button "button" at bounding box center [425, 163] width 12 height 22
drag, startPoint x: 426, startPoint y: 161, endPoint x: 436, endPoint y: 159, distance: 9.5
click at [427, 161] on button "button" at bounding box center [425, 163] width 12 height 22
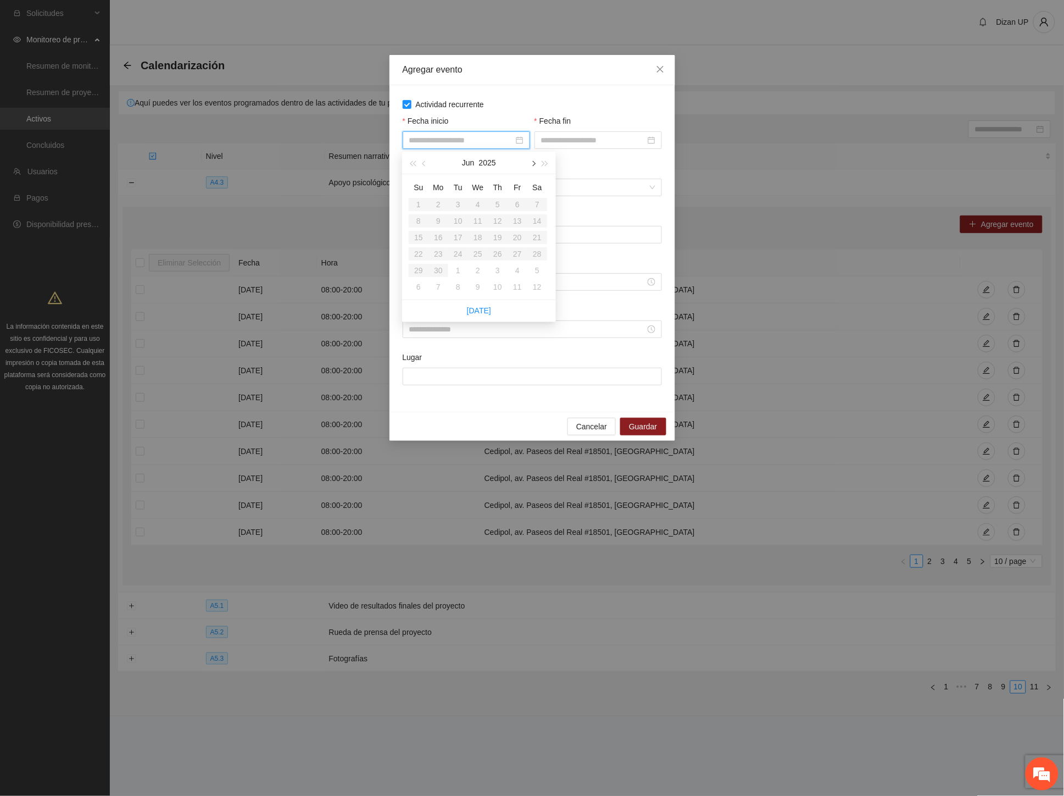
click at [534, 161] on button "button" at bounding box center [533, 163] width 12 height 22
type input "**********"
click at [458, 202] on div "1" at bounding box center [458, 204] width 13 height 13
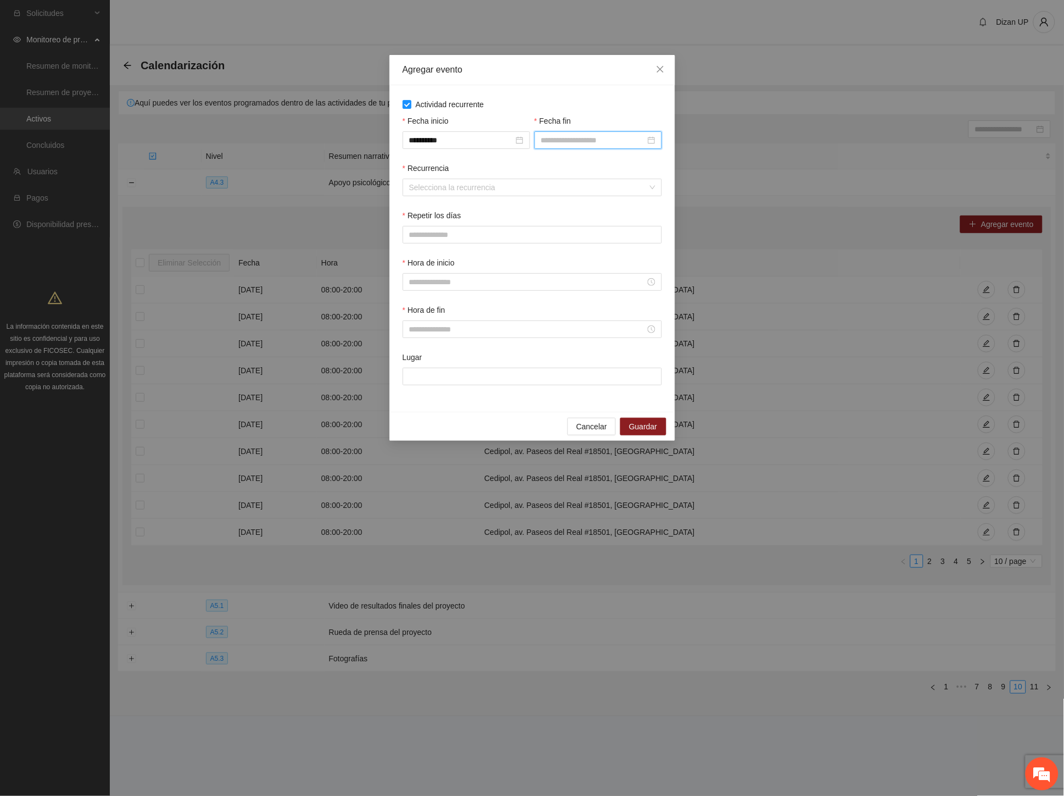
click at [560, 143] on input "Fecha fin" at bounding box center [593, 140] width 104 height 12
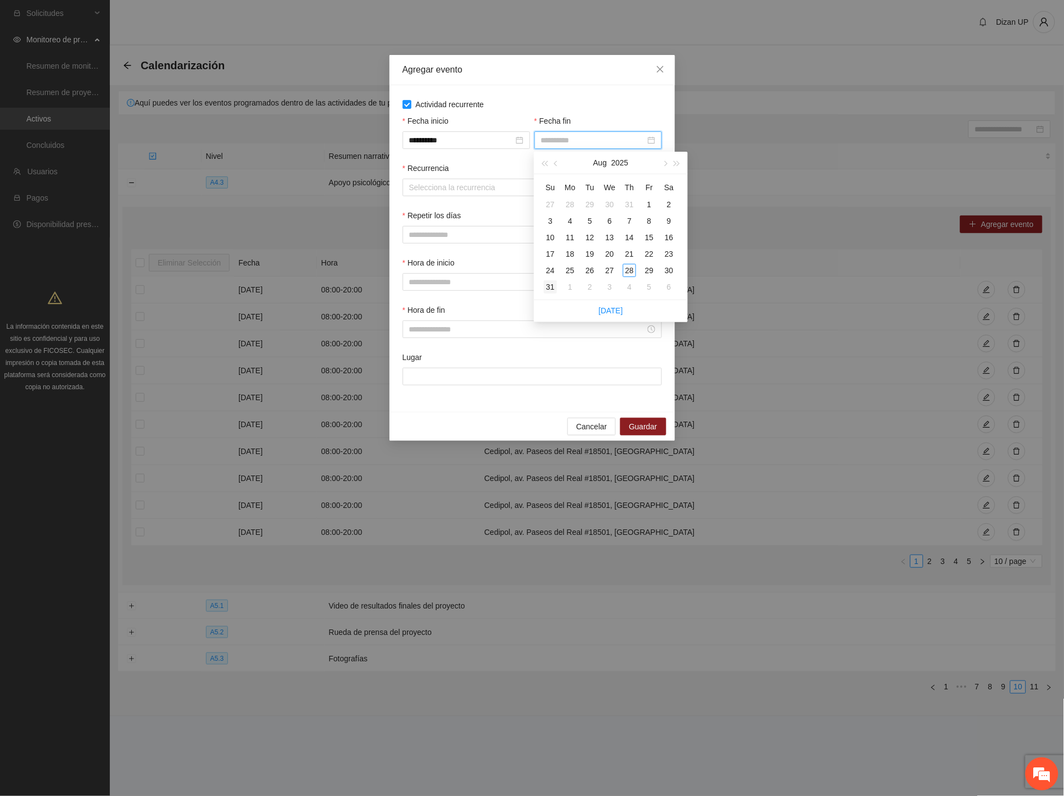
click at [549, 284] on div "31" at bounding box center [550, 286] width 13 height 13
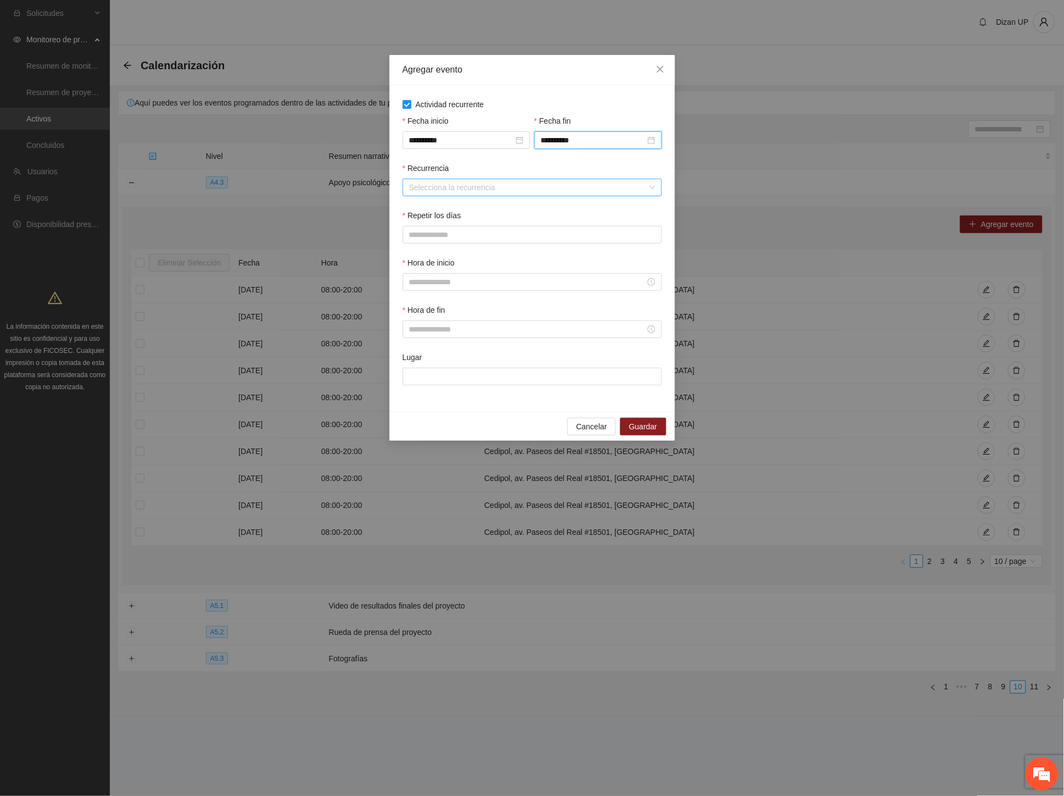
click at [487, 183] on input "Recurrencia" at bounding box center [528, 187] width 238 height 16
click at [606, 140] on input "**********" at bounding box center [593, 140] width 104 height 12
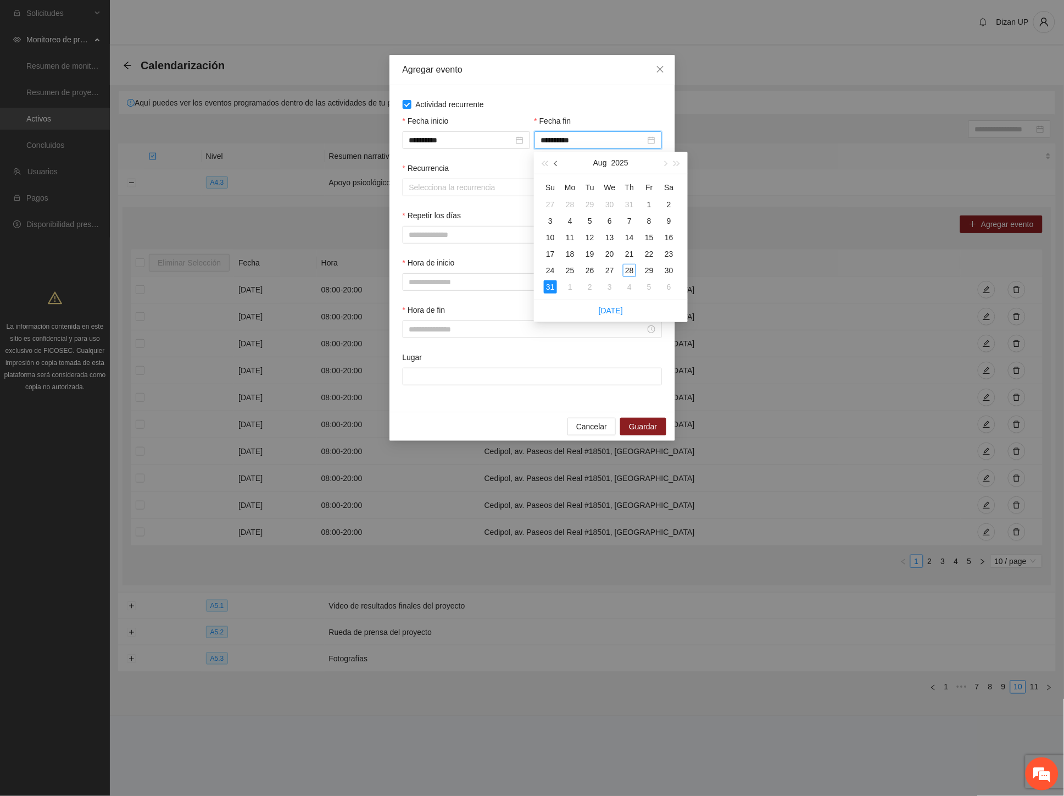
click at [558, 162] on span "button" at bounding box center [556, 163] width 5 height 5
type input "**********"
click at [630, 267] on div "31" at bounding box center [629, 270] width 13 height 13
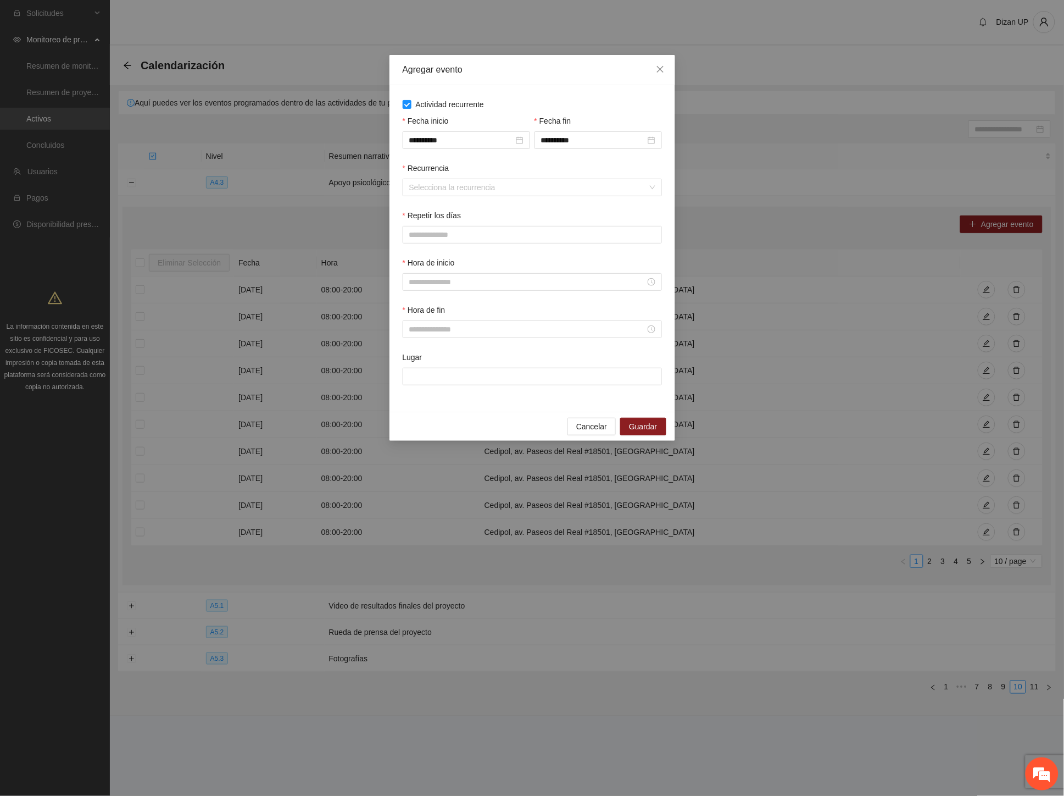
click at [495, 161] on div "**********" at bounding box center [467, 138] width 132 height 47
click at [481, 193] on input "Recurrencia" at bounding box center [528, 187] width 238 height 16
click at [443, 214] on div "Semanalmente" at bounding box center [532, 210] width 246 height 12
click at [412, 234] on span "L" at bounding box center [414, 235] width 4 height 12
click at [437, 237] on span "M" at bounding box center [440, 235] width 7 height 12
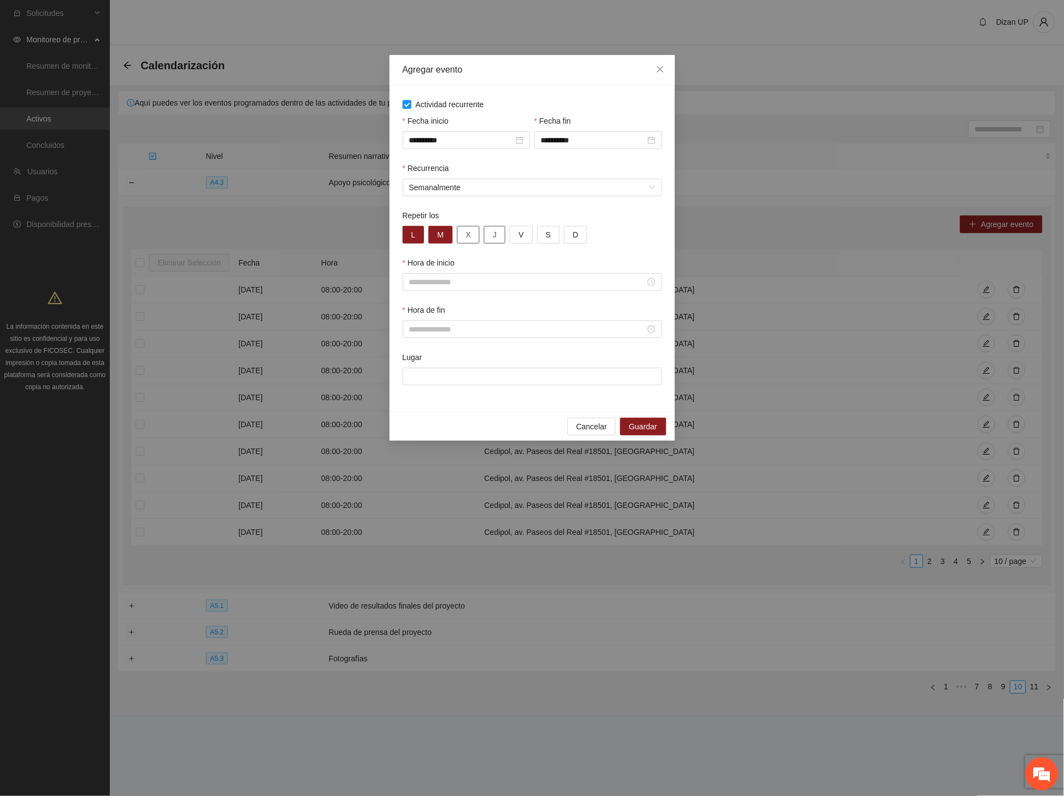
drag, startPoint x: 471, startPoint y: 238, endPoint x: 495, endPoint y: 238, distance: 23.6
click at [473, 238] on button "X" at bounding box center [468, 235] width 23 height 18
click at [502, 238] on button "J" at bounding box center [494, 235] width 21 height 18
click at [524, 236] on button "V" at bounding box center [521, 235] width 23 height 18
click at [549, 235] on button "S" at bounding box center [548, 235] width 23 height 18
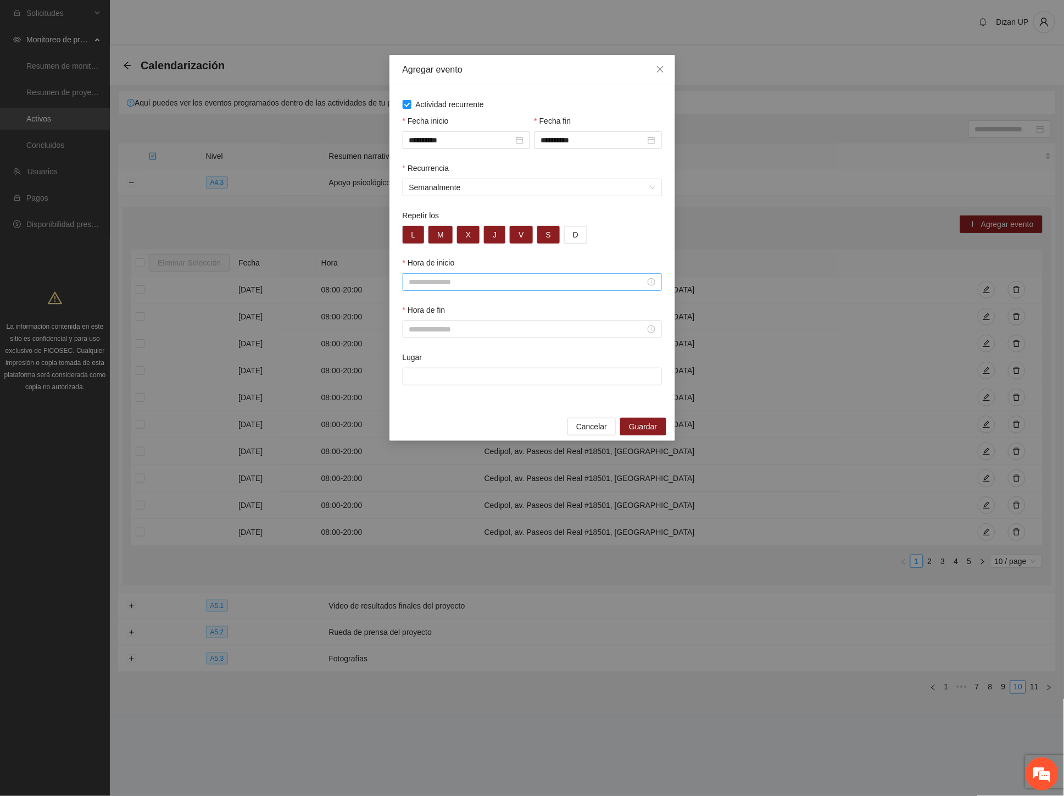
click at [492, 287] on input "Hora de inicio" at bounding box center [527, 282] width 236 height 12
click at [411, 382] on div "09" at bounding box center [417, 382] width 31 height 15
type input "*****"
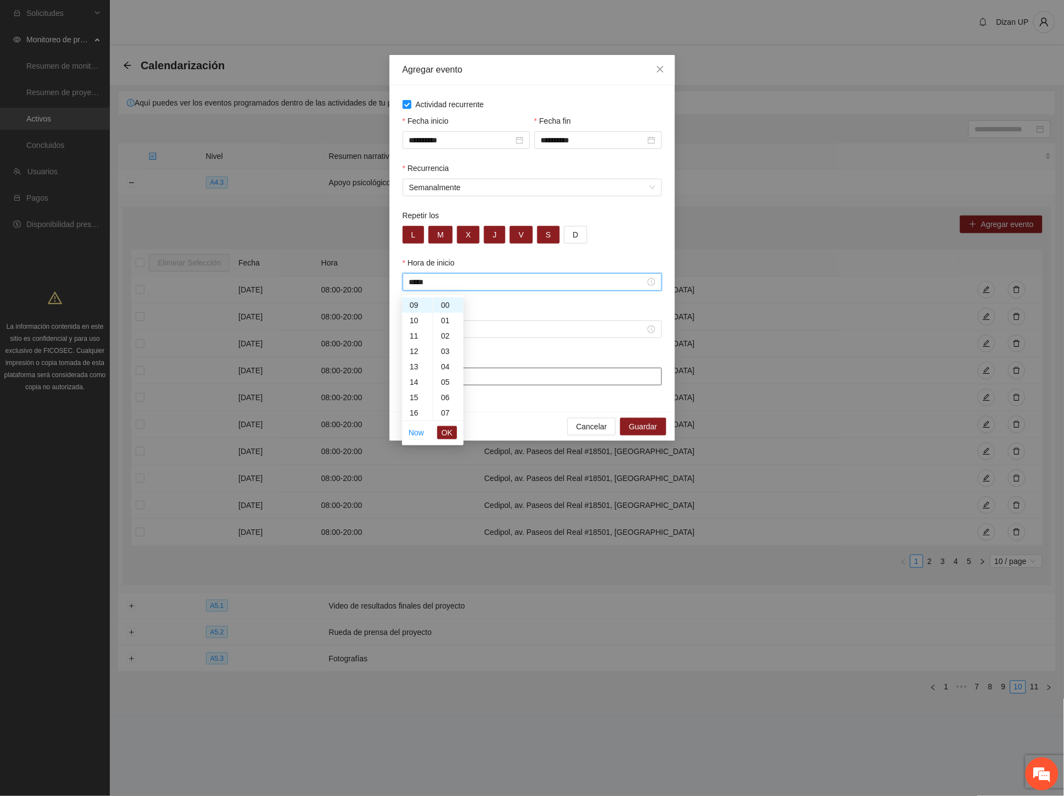
drag, startPoint x: 443, startPoint y: 433, endPoint x: 435, endPoint y: 382, distance: 51.1
click at [443, 432] on span "OK" at bounding box center [447, 432] width 11 height 12
click at [440, 329] on input "Hora de fin" at bounding box center [527, 329] width 236 height 12
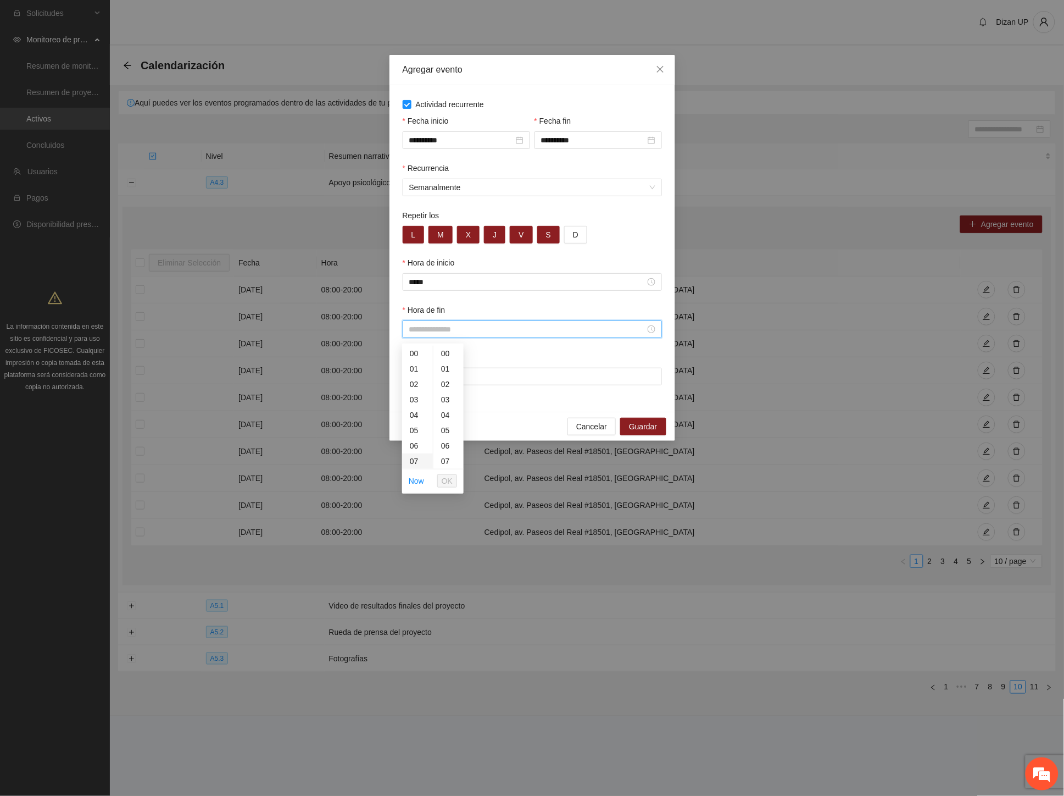
scroll to position [61, 0]
click at [413, 443] on div "10" at bounding box center [417, 445] width 31 height 15
type input "*****"
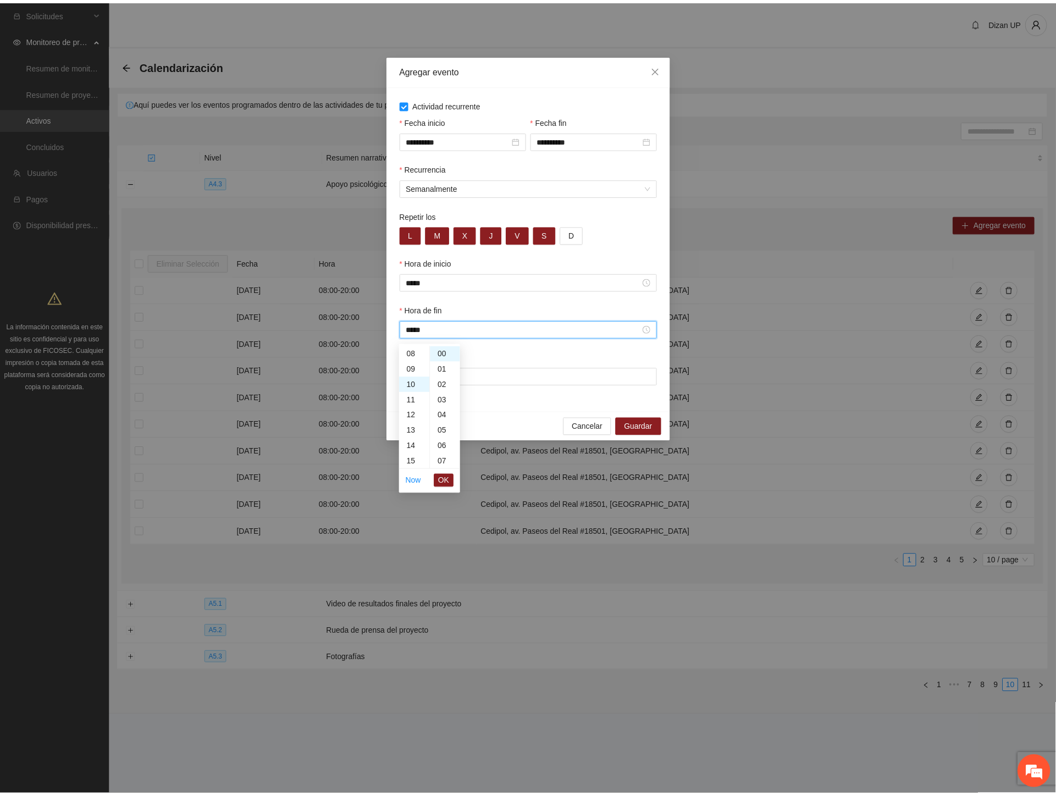
scroll to position [154, 0]
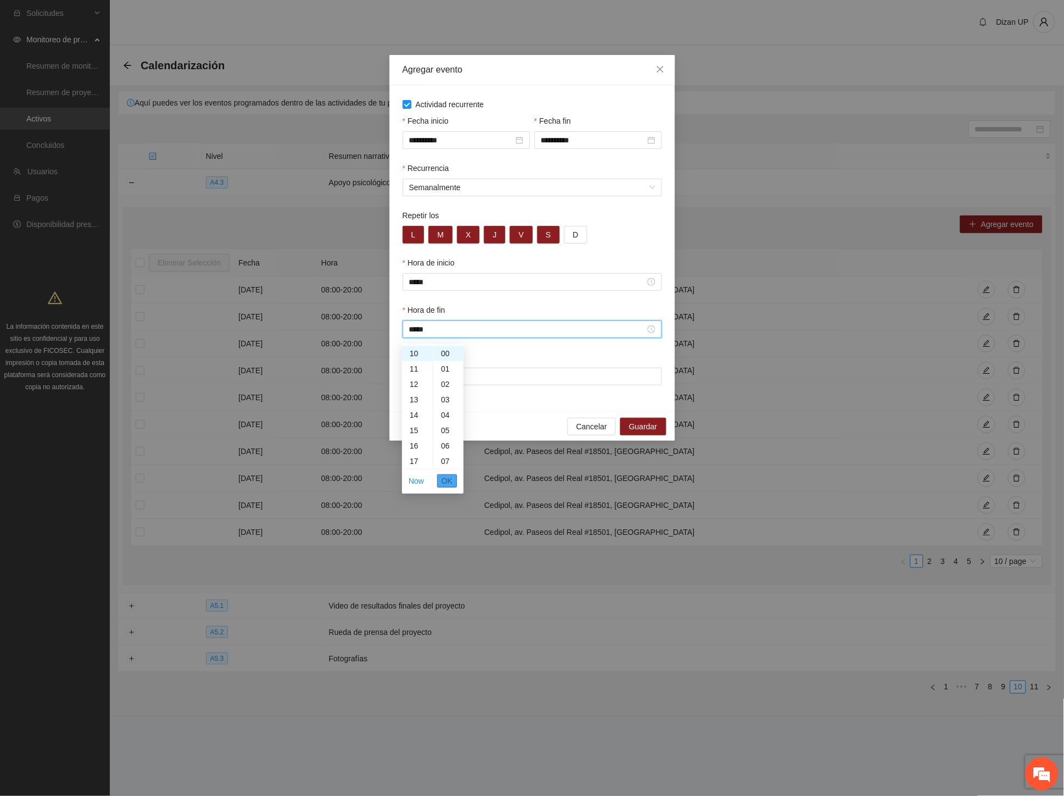
click at [447, 479] on span "OK" at bounding box center [447, 481] width 11 height 12
click at [473, 379] on input "Lugar" at bounding box center [532, 377] width 259 height 18
type input "*******"
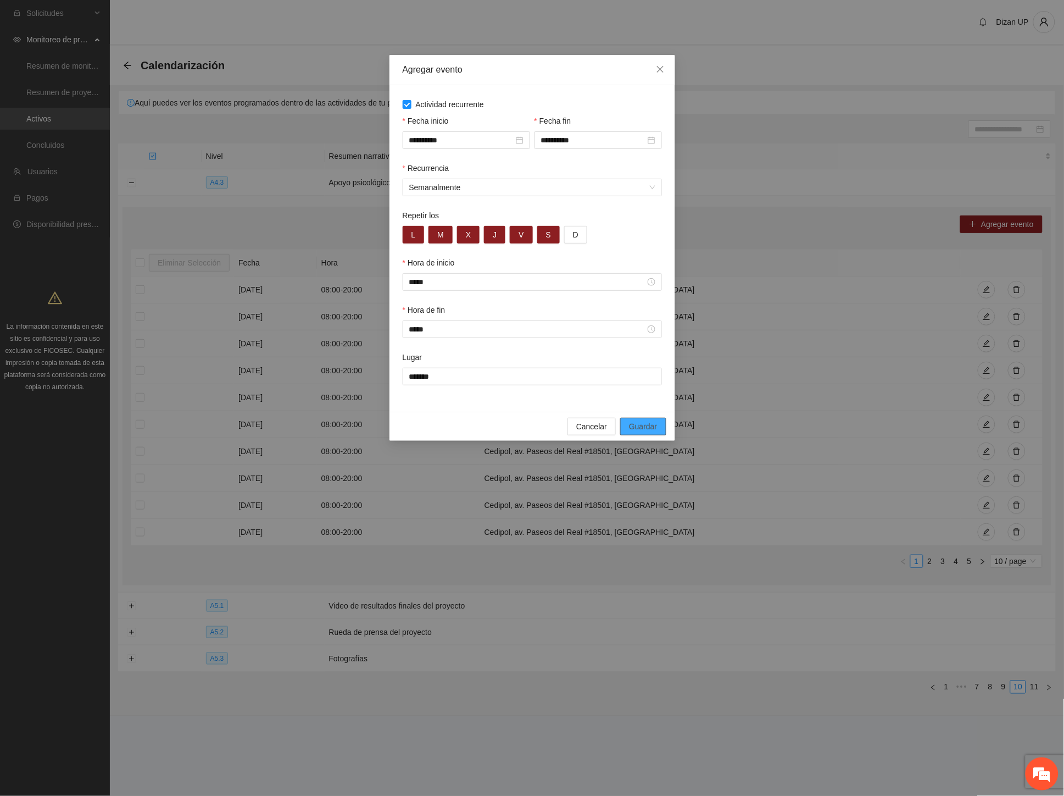
click at [634, 431] on span "Guardar" at bounding box center [643, 426] width 28 height 12
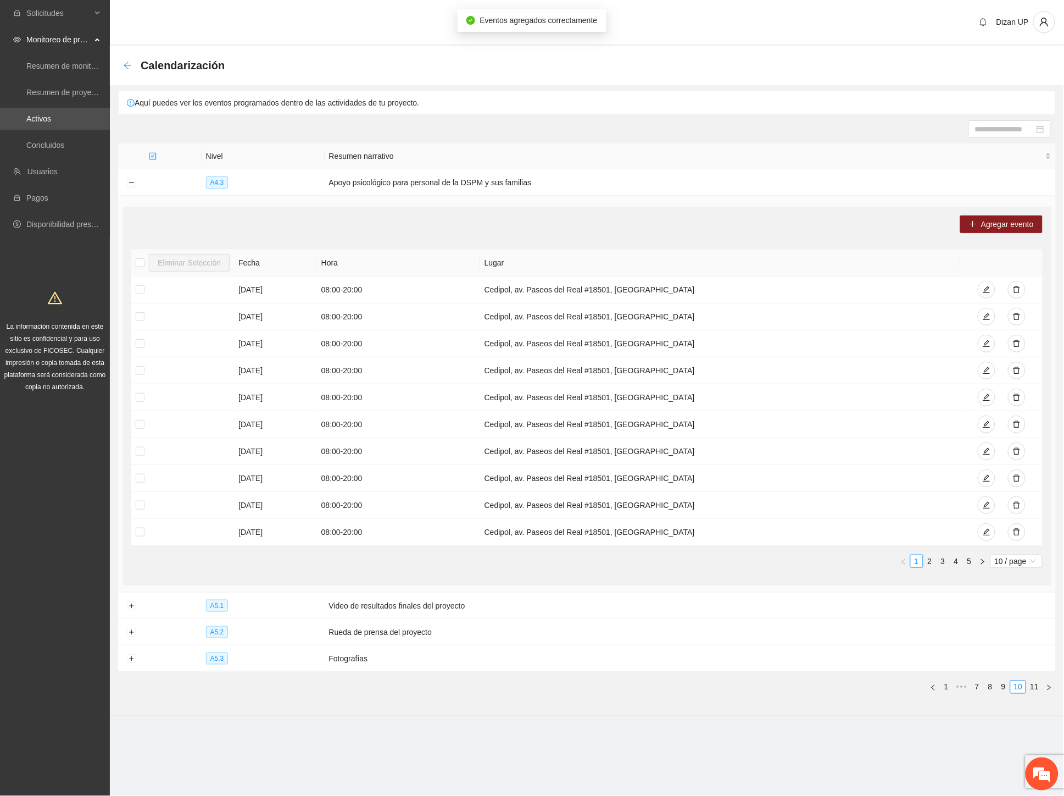
click at [127, 66] on icon "arrow-left" at bounding box center [127, 65] width 9 height 9
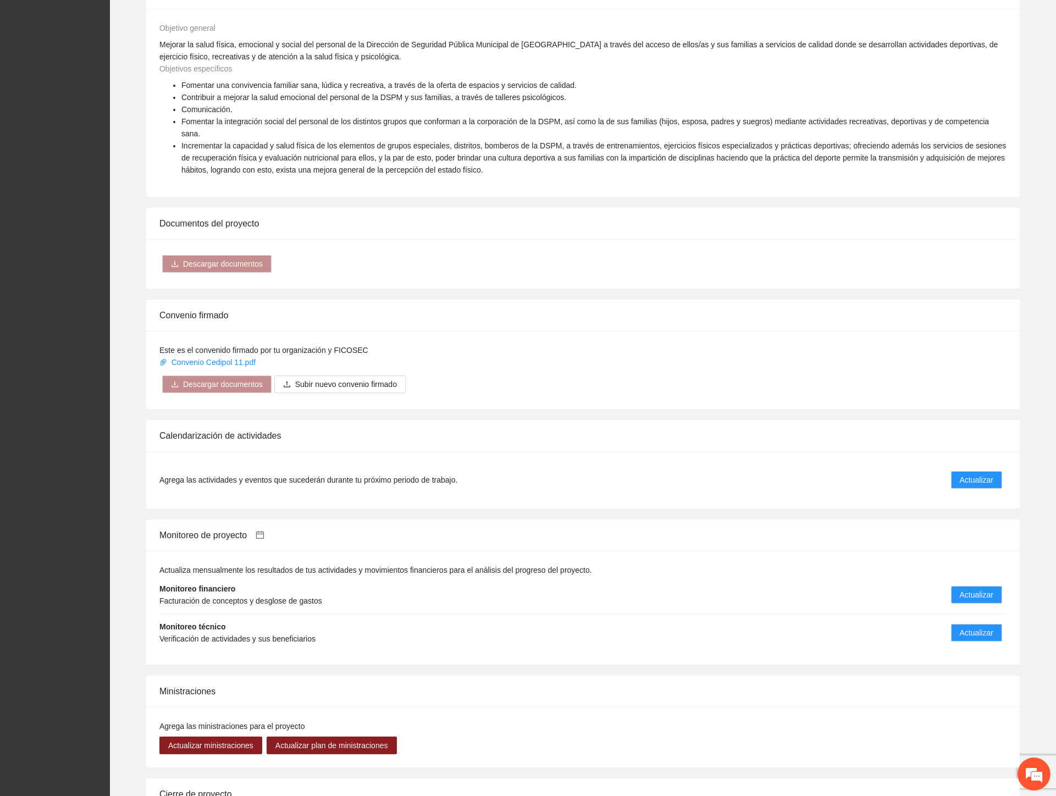
scroll to position [655, 0]
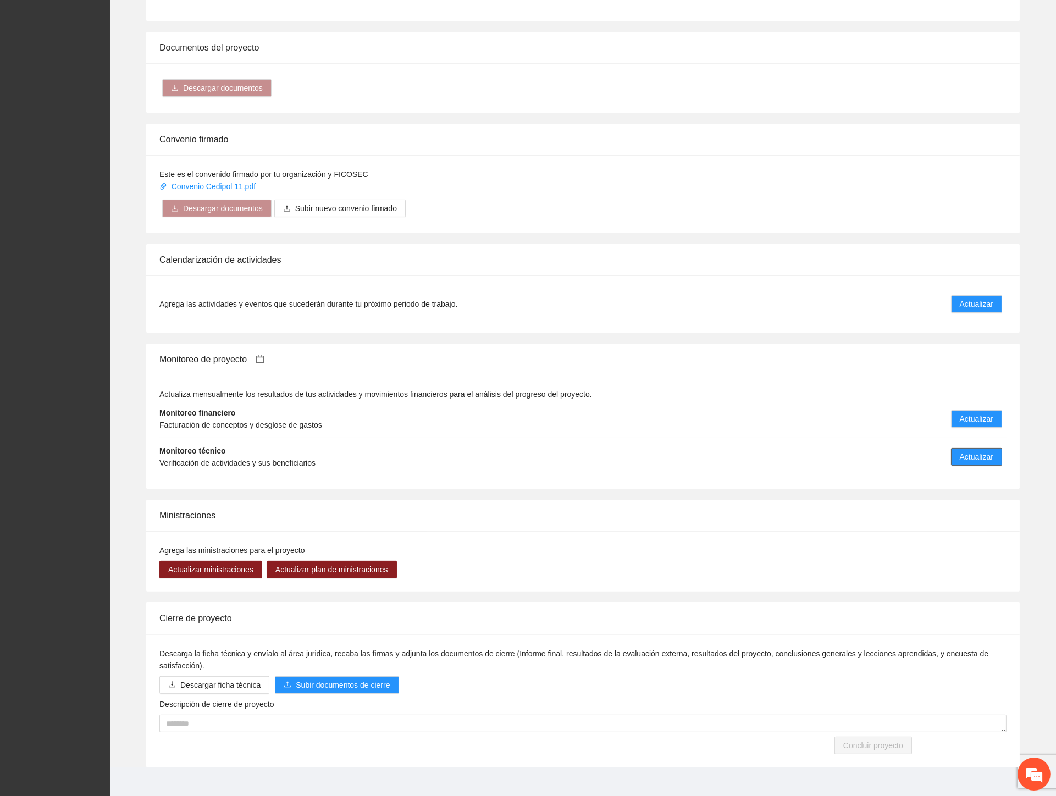
click at [968, 451] on span "Actualizar" at bounding box center [976, 457] width 34 height 12
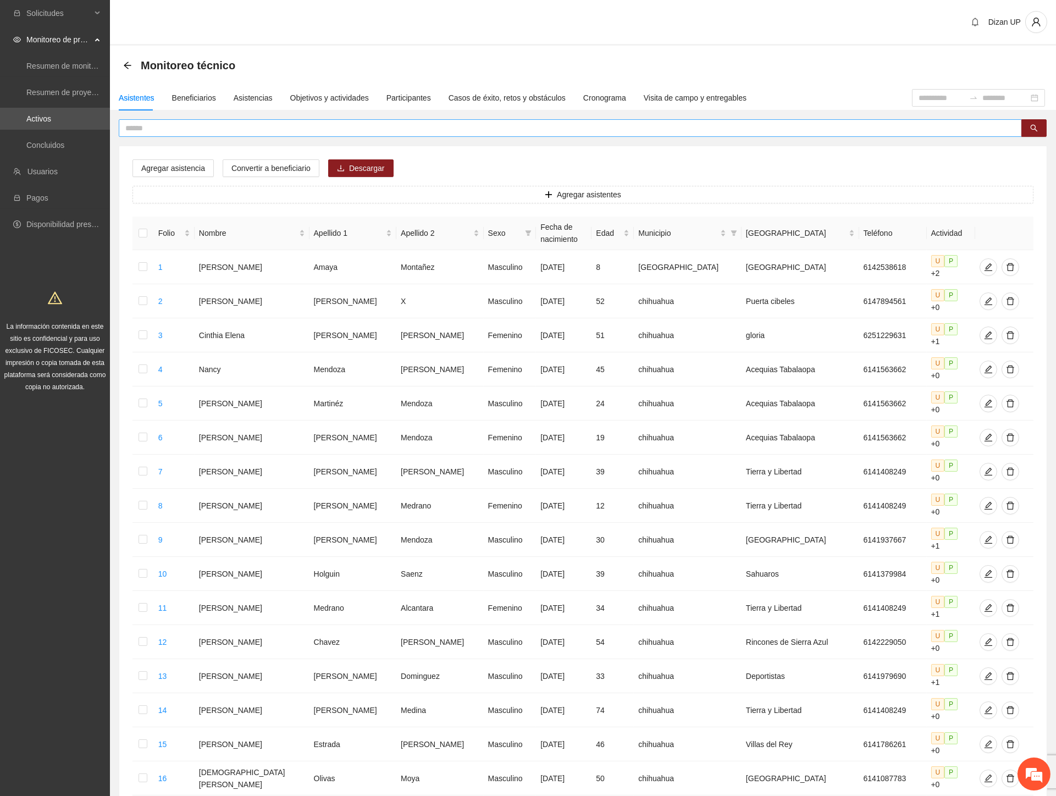
click at [179, 126] on input "text" at bounding box center [565, 128] width 881 height 12
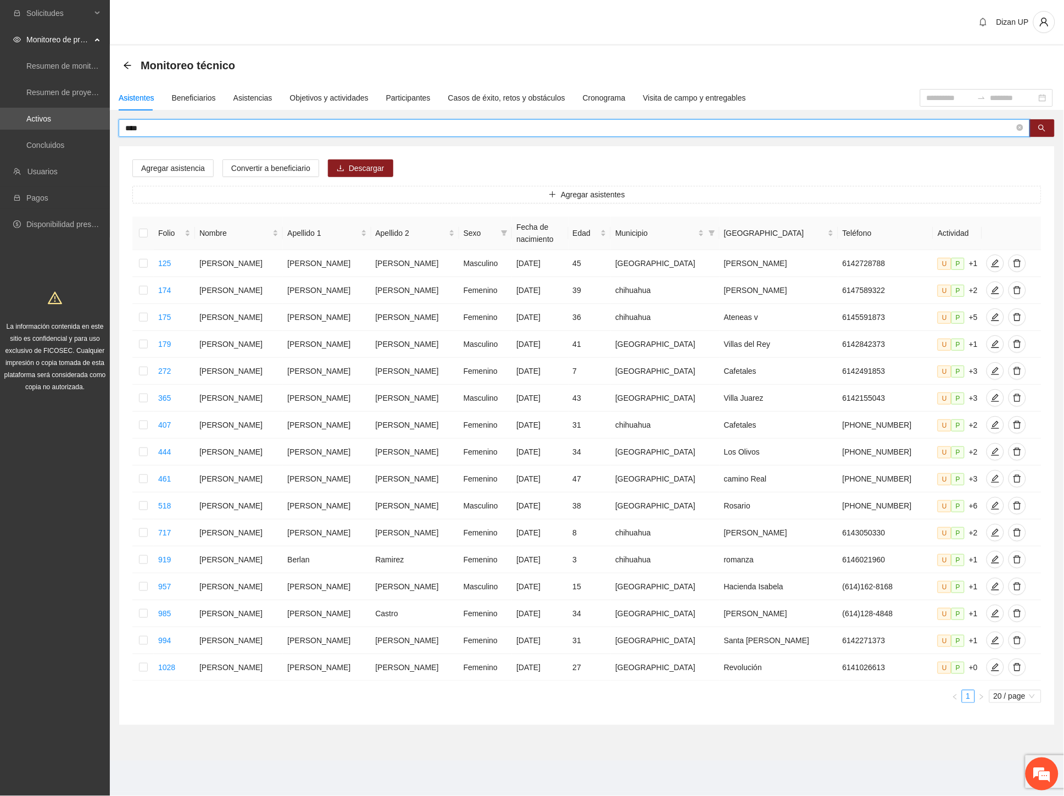
drag, startPoint x: 136, startPoint y: 125, endPoint x: -1, endPoint y: 126, distance: 136.8
click at [0, 126] on html "Solicitudes Monitoreo de proyectos Resumen de monitoreo Resumen de proyectos ap…" at bounding box center [532, 398] width 1064 height 796
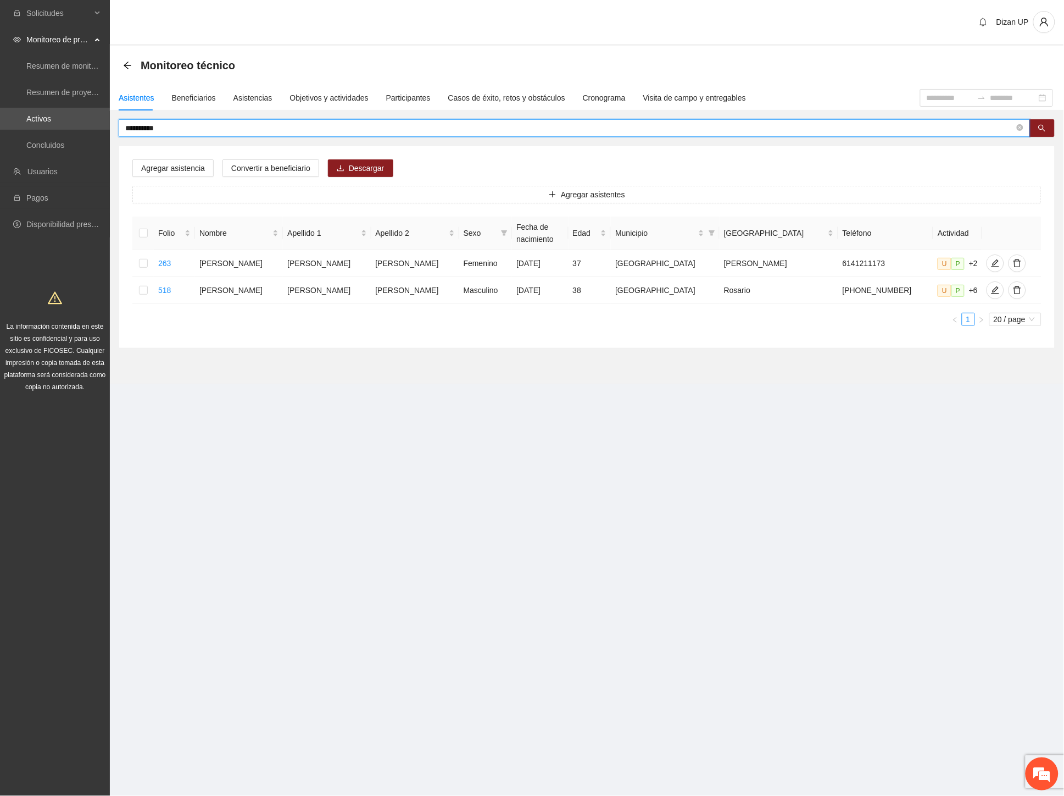
drag, startPoint x: 138, startPoint y: 127, endPoint x: 487, endPoint y: 452, distance: 477.4
click at [492, 462] on section "**********" at bounding box center [532, 398] width 1064 height 796
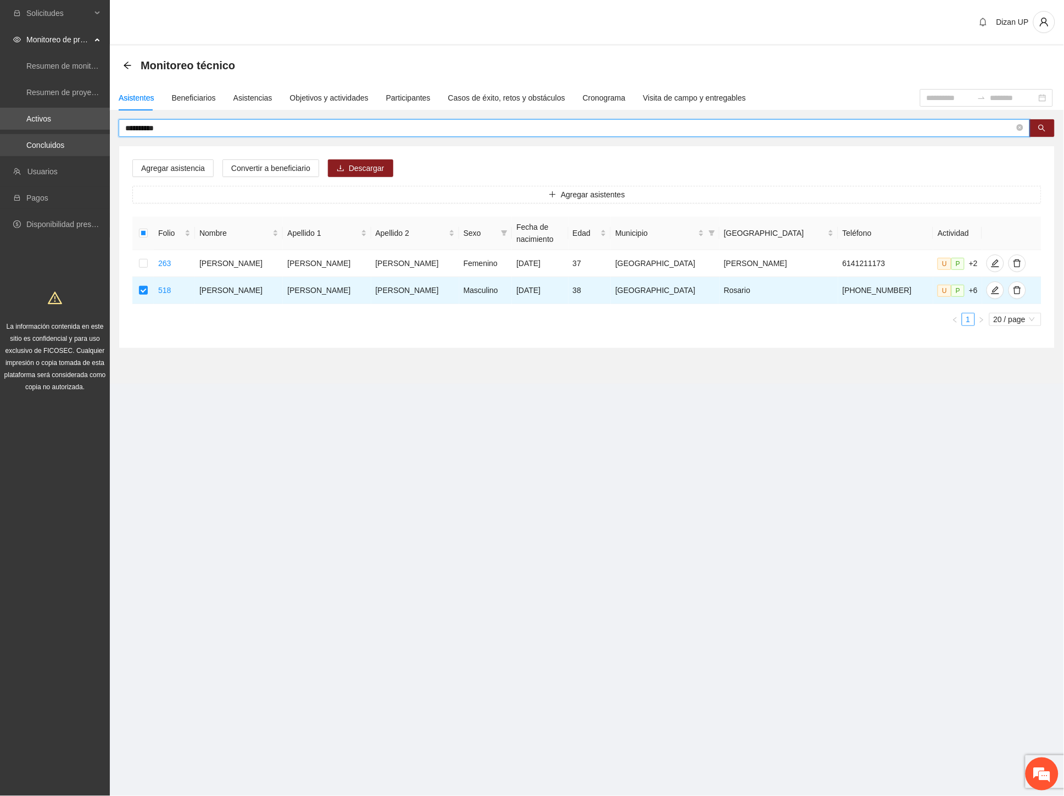
drag, startPoint x: 173, startPoint y: 127, endPoint x: 46, endPoint y: 135, distance: 126.6
click at [46, 135] on section "**********" at bounding box center [532, 398] width 1064 height 796
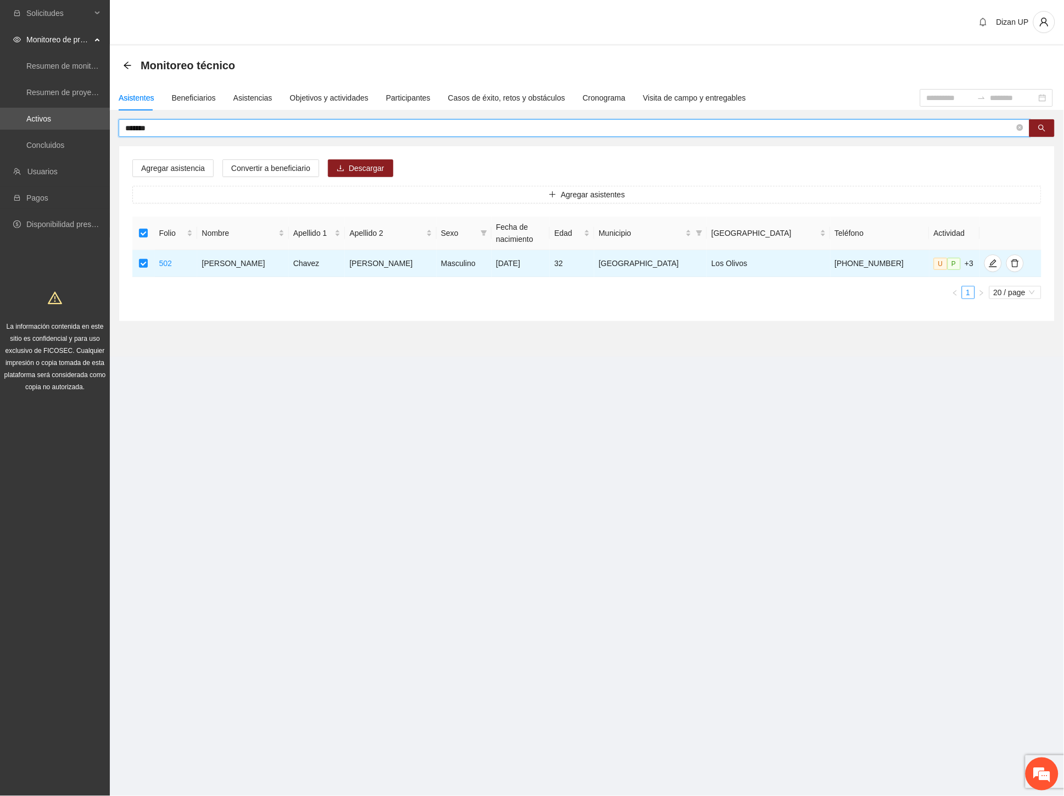
drag, startPoint x: 164, startPoint y: 129, endPoint x: 124, endPoint y: 130, distance: 39.6
click at [124, 130] on span "*******" at bounding box center [575, 128] width 912 height 18
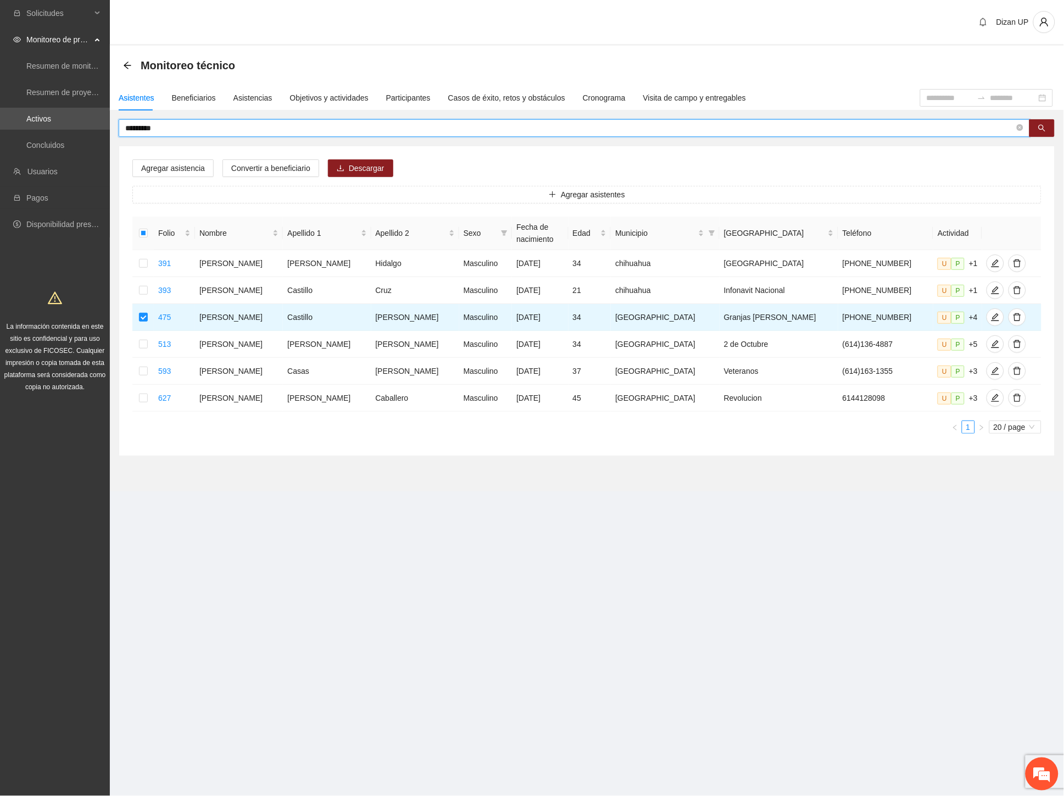
drag, startPoint x: 146, startPoint y: 128, endPoint x: 133, endPoint y: 128, distance: 12.6
click at [133, 128] on input "*********" at bounding box center [570, 128] width 890 height 12
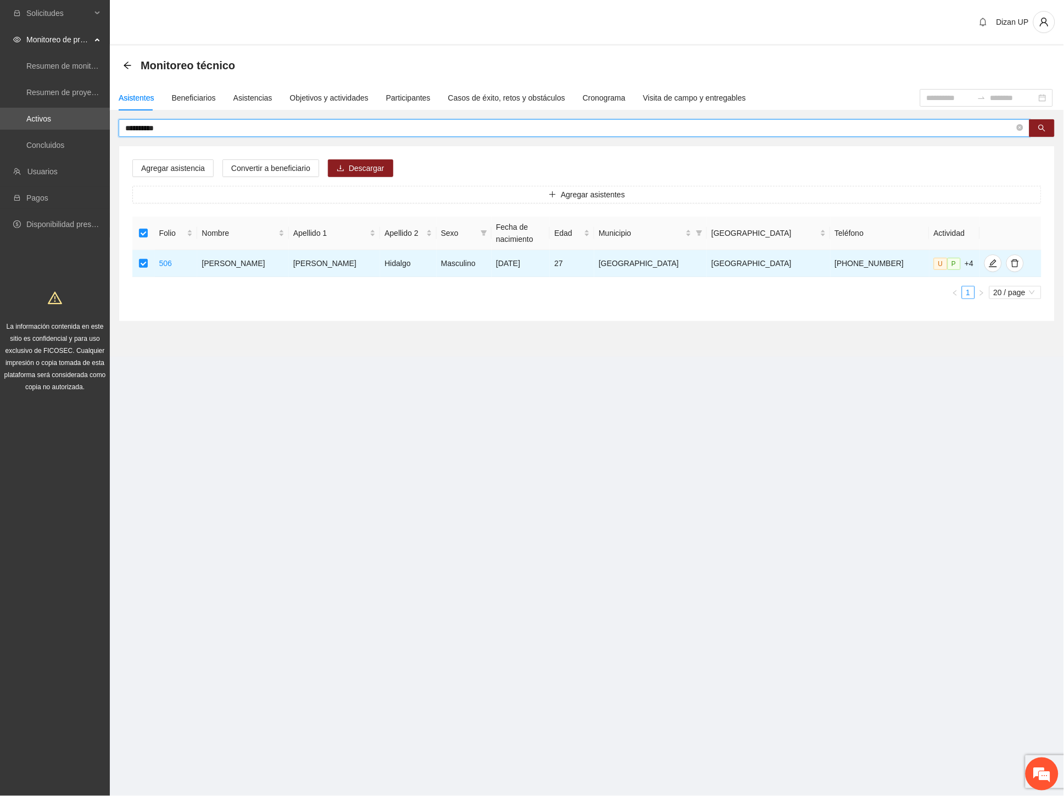
drag, startPoint x: 168, startPoint y: 130, endPoint x: 132, endPoint y: 130, distance: 36.3
click at [132, 130] on input "**********" at bounding box center [570, 128] width 890 height 12
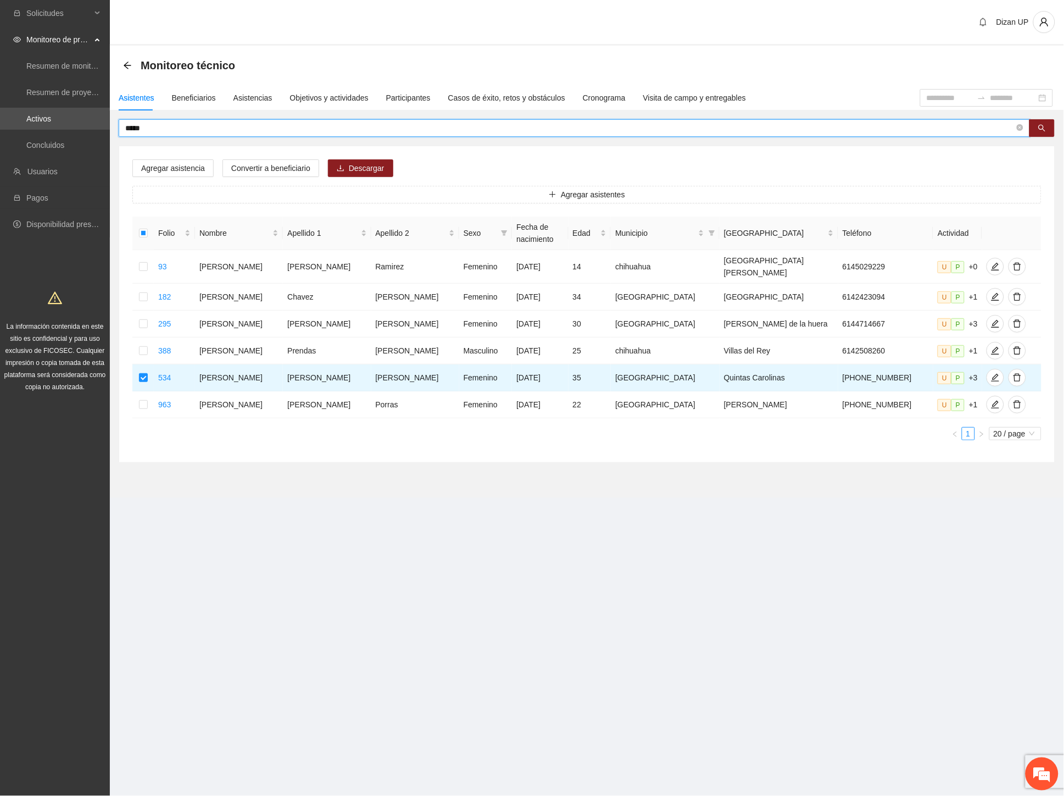
drag, startPoint x: 152, startPoint y: 127, endPoint x: 135, endPoint y: 124, distance: 17.3
click at [135, 124] on input "*****" at bounding box center [570, 128] width 890 height 12
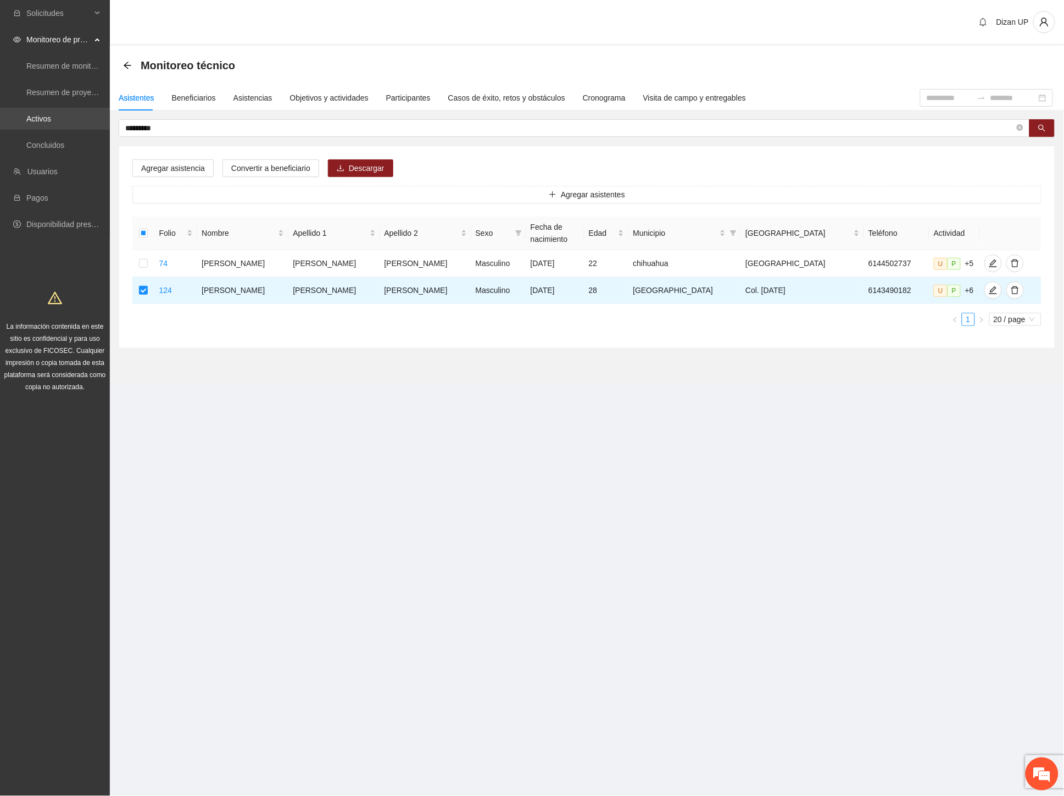
drag, startPoint x: 176, startPoint y: 126, endPoint x: 58, endPoint y: 125, distance: 117.6
click at [58, 125] on section "Solicitudes Monitoreo de proyectos Resumen de monitoreo Resumen de proyectos ap…" at bounding box center [532, 398] width 1064 height 796
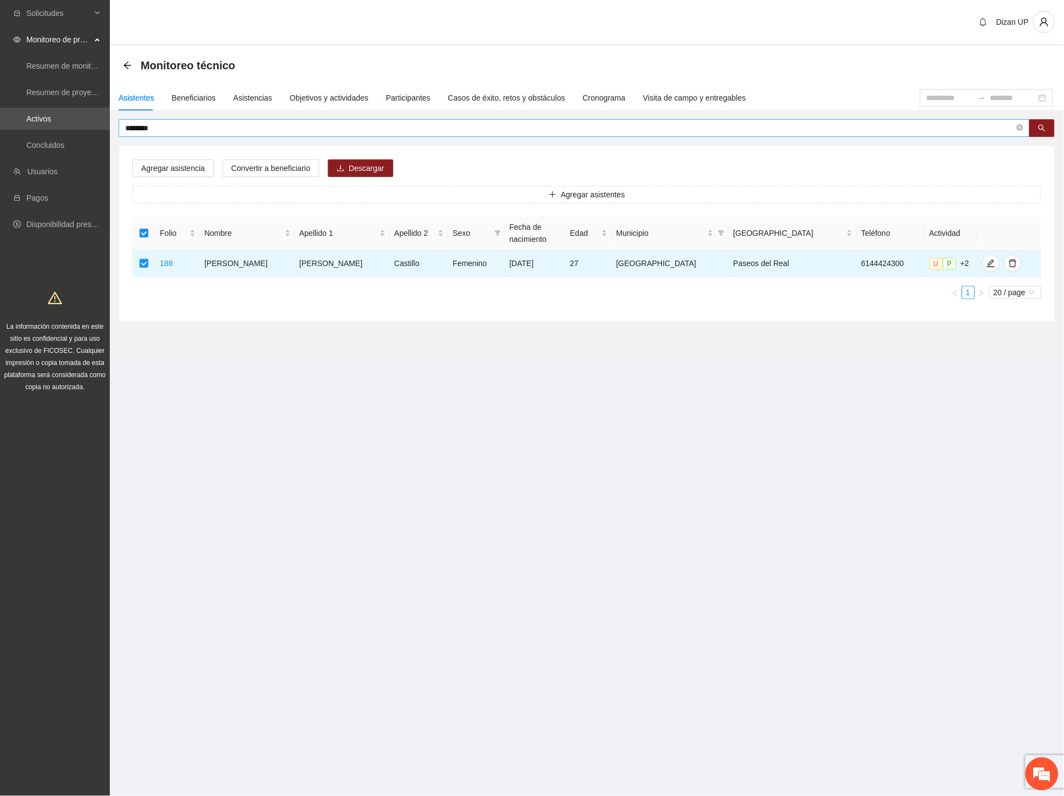
click at [237, 126] on input "********" at bounding box center [570, 128] width 890 height 12
click at [148, 125] on input "*********" at bounding box center [570, 128] width 890 height 12
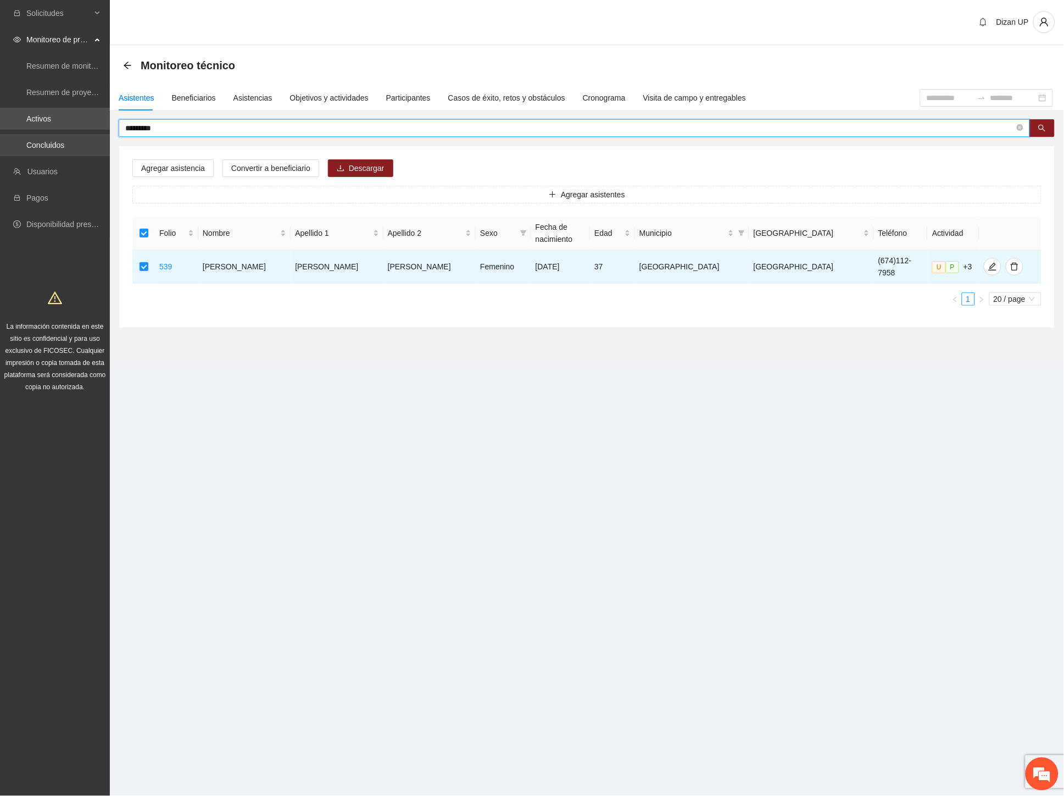
drag, startPoint x: 165, startPoint y: 131, endPoint x: 48, endPoint y: 139, distance: 117.3
click at [48, 139] on section "Solicitudes Monitoreo de proyectos Resumen de monitoreo Resumen de proyectos ap…" at bounding box center [532, 398] width 1064 height 796
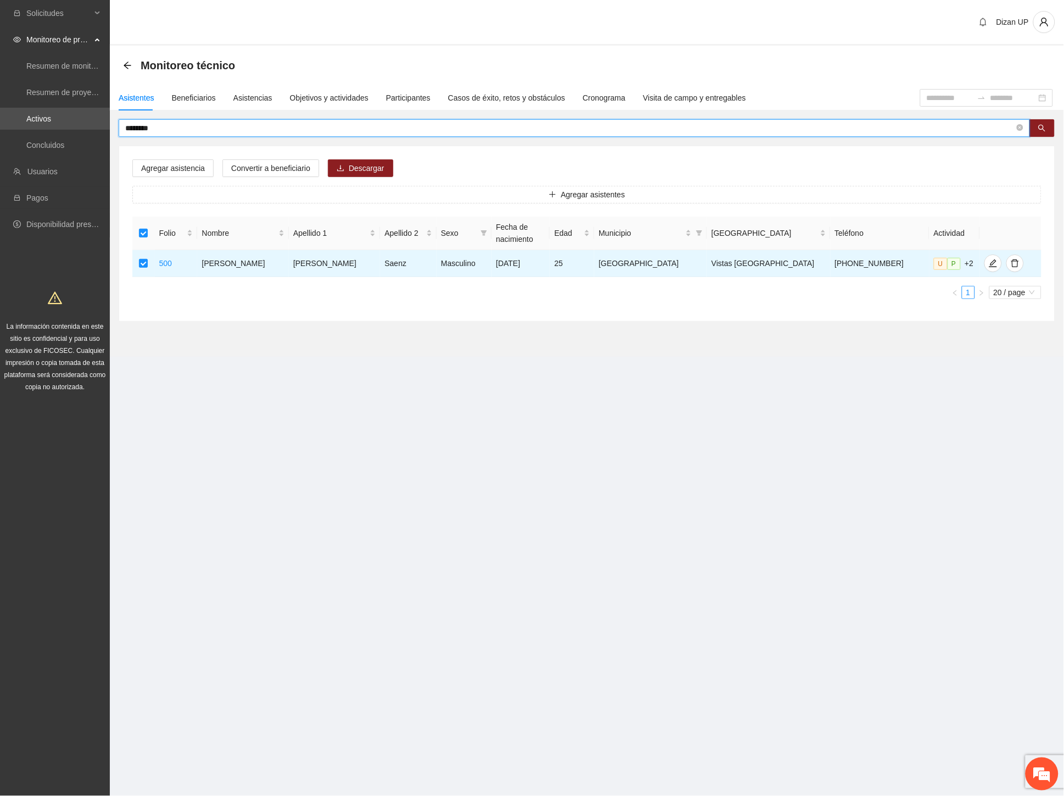
drag, startPoint x: 52, startPoint y: 132, endPoint x: 40, endPoint y: 132, distance: 12.6
click at [41, 132] on section "Solicitudes Monitoreo de proyectos Resumen de monitoreo Resumen de proyectos ap…" at bounding box center [532, 398] width 1064 height 796
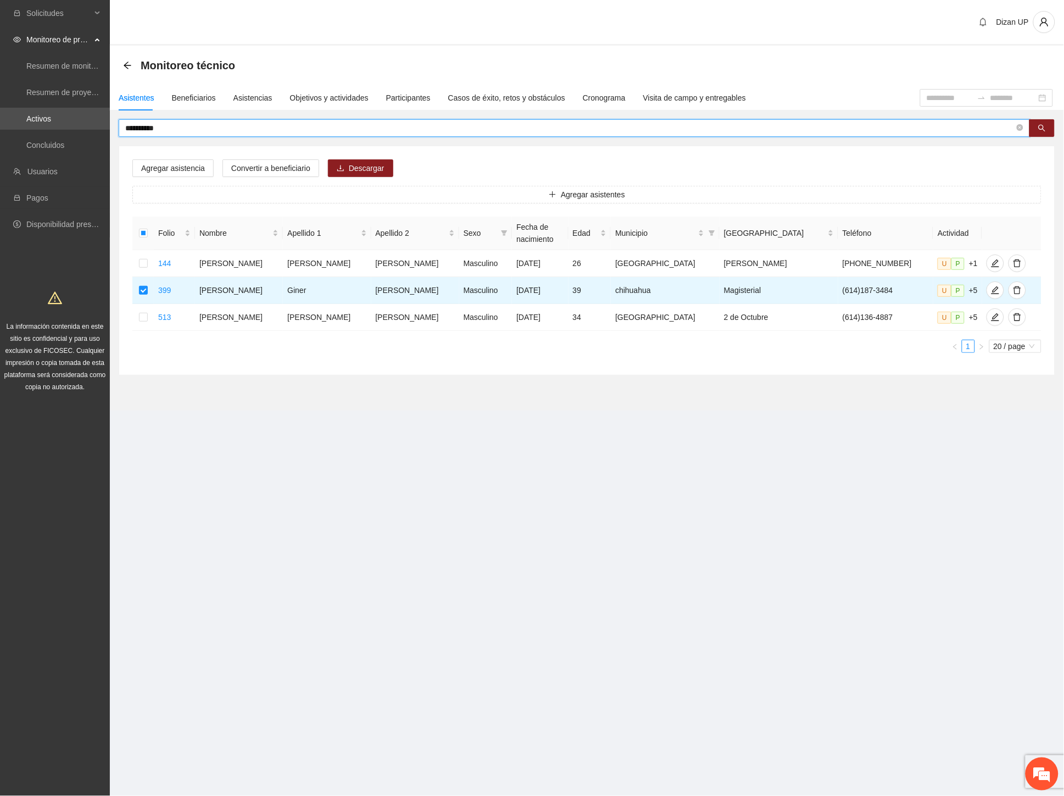
click at [185, 128] on input "**********" at bounding box center [570, 128] width 890 height 12
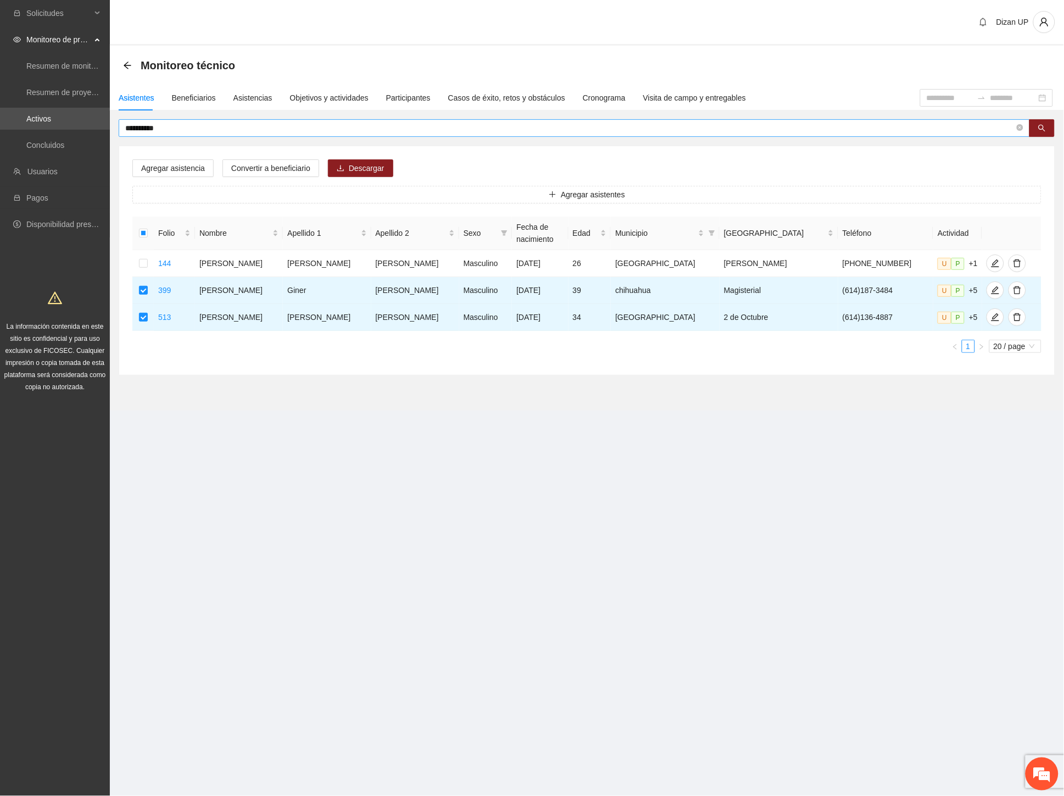
click at [162, 127] on input "**********" at bounding box center [570, 128] width 890 height 12
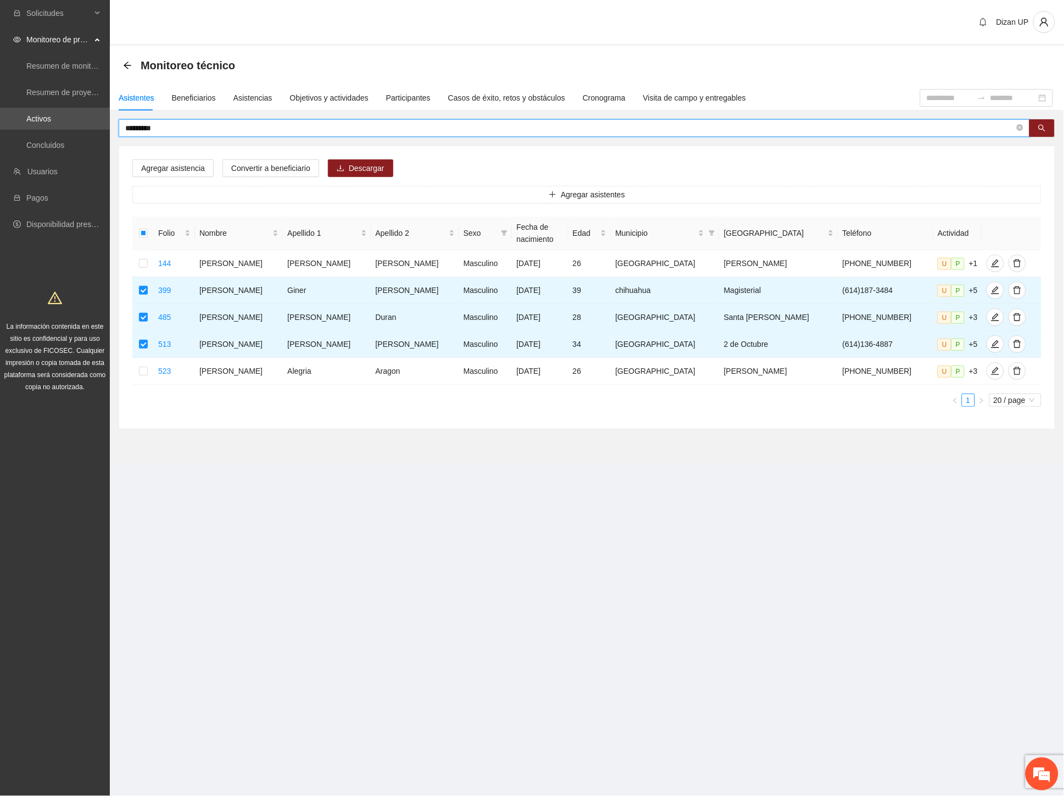
click at [165, 127] on input "*********" at bounding box center [570, 128] width 890 height 12
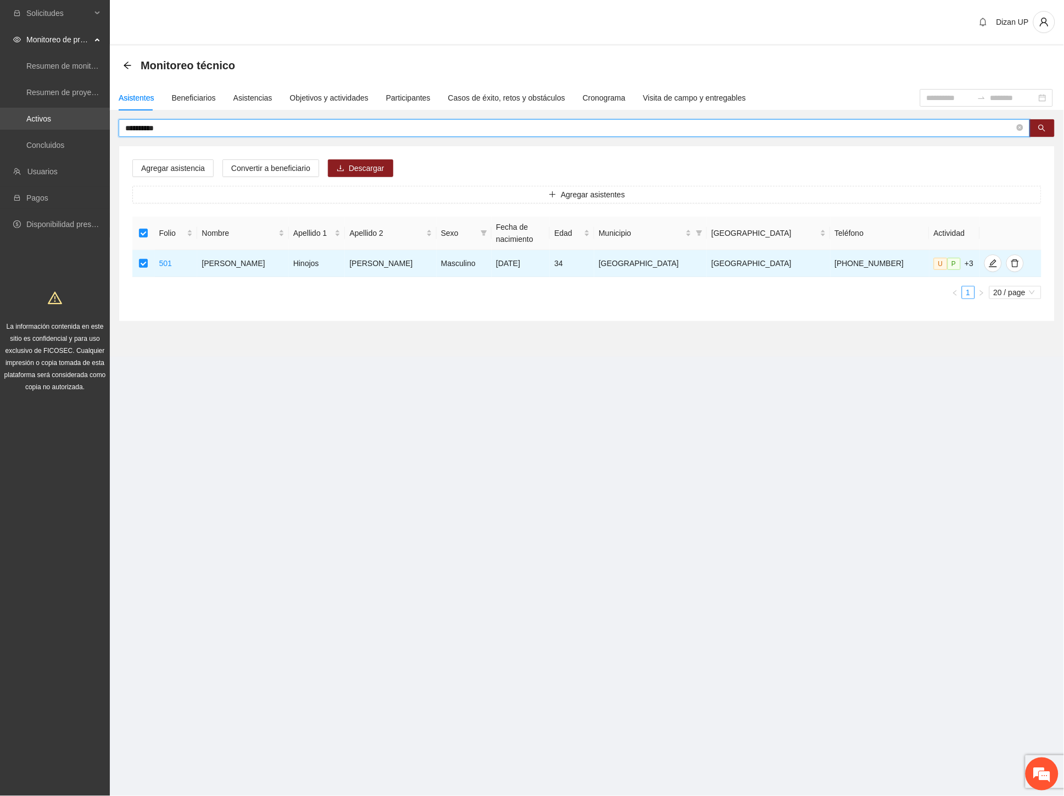
drag, startPoint x: 164, startPoint y: 124, endPoint x: 41, endPoint y: 128, distance: 123.1
click at [41, 128] on section "**********" at bounding box center [532, 398] width 1064 height 796
drag, startPoint x: 148, startPoint y: 126, endPoint x: 127, endPoint y: 126, distance: 21.4
click at [127, 126] on input "********" at bounding box center [570, 128] width 890 height 12
drag, startPoint x: 168, startPoint y: 130, endPoint x: 48, endPoint y: 133, distance: 119.8
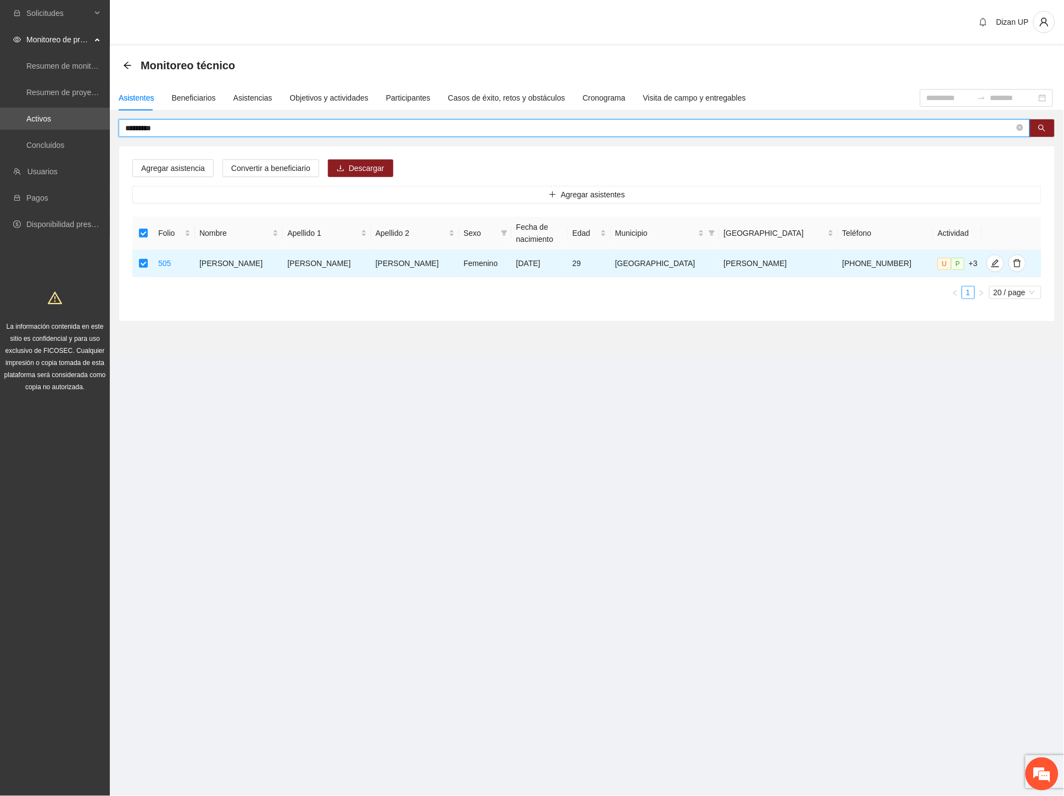
click at [49, 133] on section "Solicitudes Monitoreo de proyectos Resumen de monitoreo Resumen de proyectos ap…" at bounding box center [532, 398] width 1064 height 796
drag, startPoint x: 188, startPoint y: 124, endPoint x: 21, endPoint y: 132, distance: 167.2
click at [21, 132] on section "Solicitudes Monitoreo de proyectos Resumen de monitoreo Resumen de proyectos ap…" at bounding box center [532, 398] width 1064 height 796
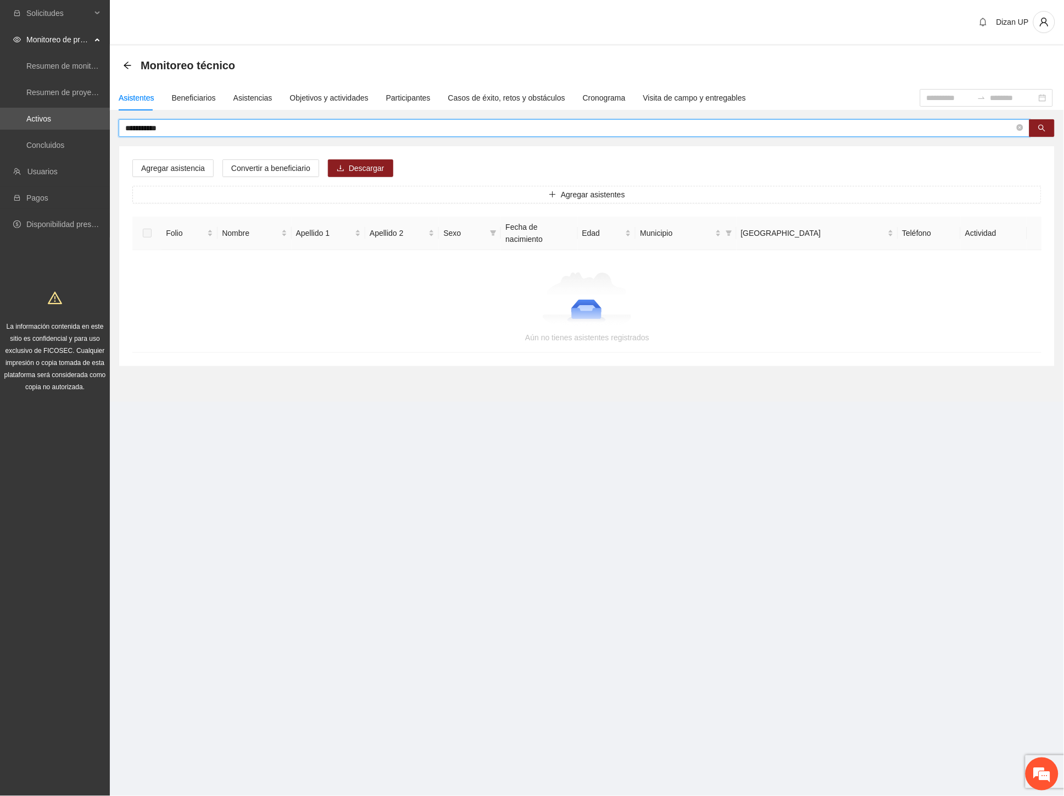
click at [174, 129] on input "**********" at bounding box center [570, 128] width 890 height 12
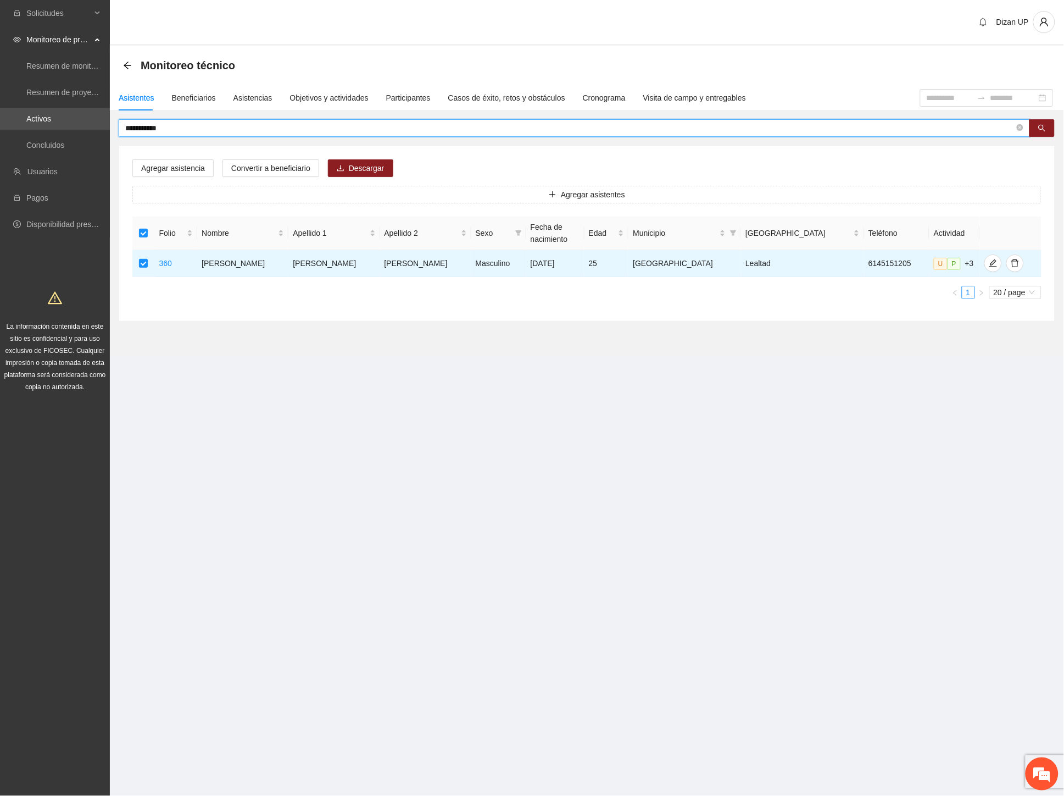
drag, startPoint x: 190, startPoint y: 125, endPoint x: 141, endPoint y: 128, distance: 49.0
click at [141, 128] on input "**********" at bounding box center [570, 128] width 890 height 12
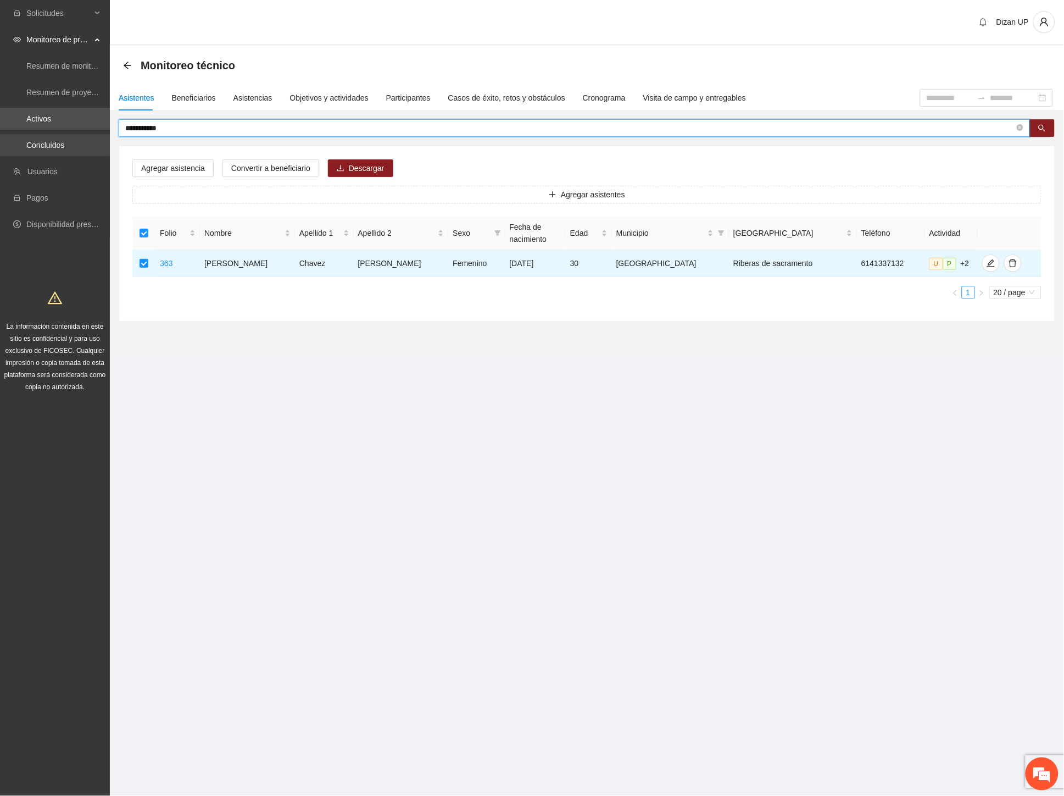
drag, startPoint x: 168, startPoint y: 128, endPoint x: 31, endPoint y: 135, distance: 137.0
click at [33, 135] on section "**********" at bounding box center [532, 398] width 1064 height 796
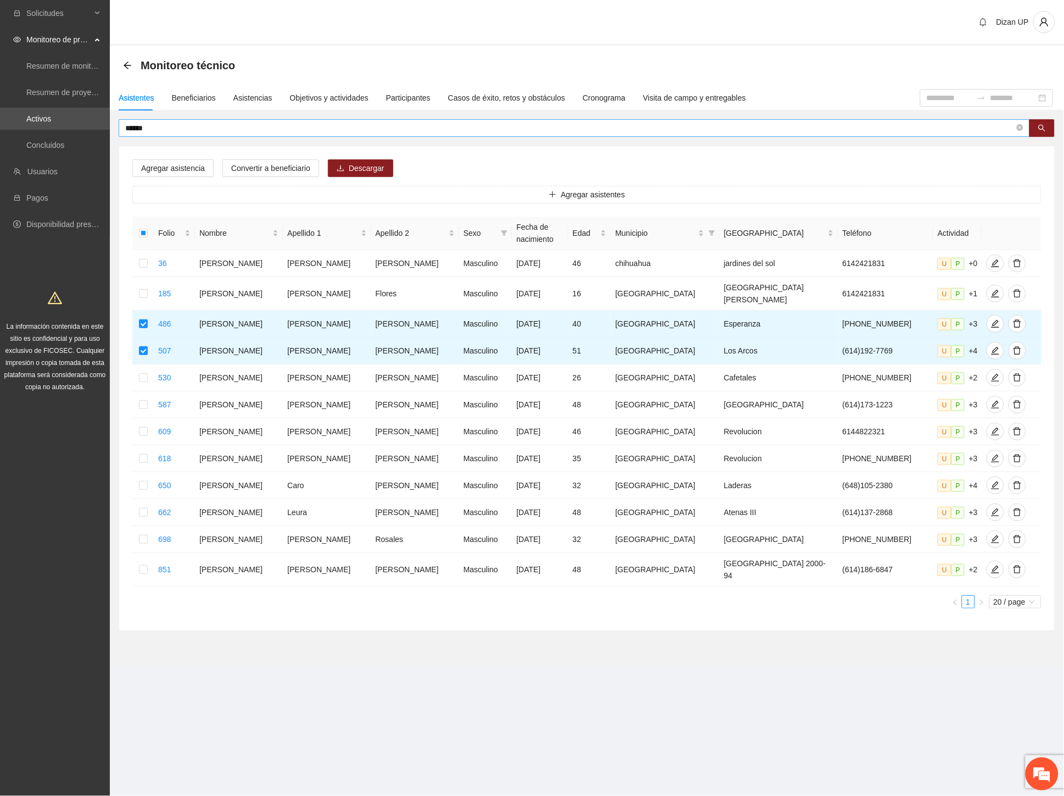
click at [165, 125] on input "*****" at bounding box center [570, 128] width 890 height 12
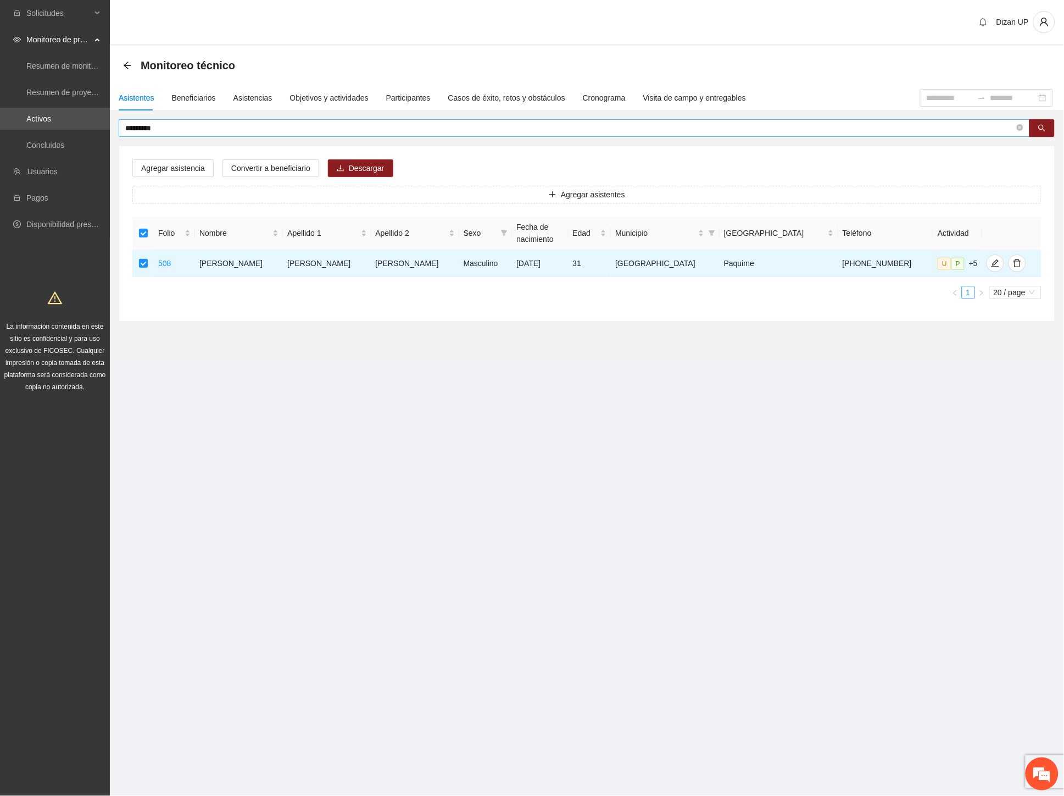
click at [163, 128] on input "*********" at bounding box center [570, 128] width 890 height 12
drag, startPoint x: 179, startPoint y: 130, endPoint x: 74, endPoint y: 125, distance: 105.0
click at [74, 125] on section "**********" at bounding box center [532, 398] width 1064 height 796
drag, startPoint x: 75, startPoint y: 131, endPoint x: 68, endPoint y: 132, distance: 7.9
click at [68, 132] on section "Solicitudes Monitoreo de proyectos Resumen de monitoreo Resumen de proyectos ap…" at bounding box center [532, 398] width 1064 height 796
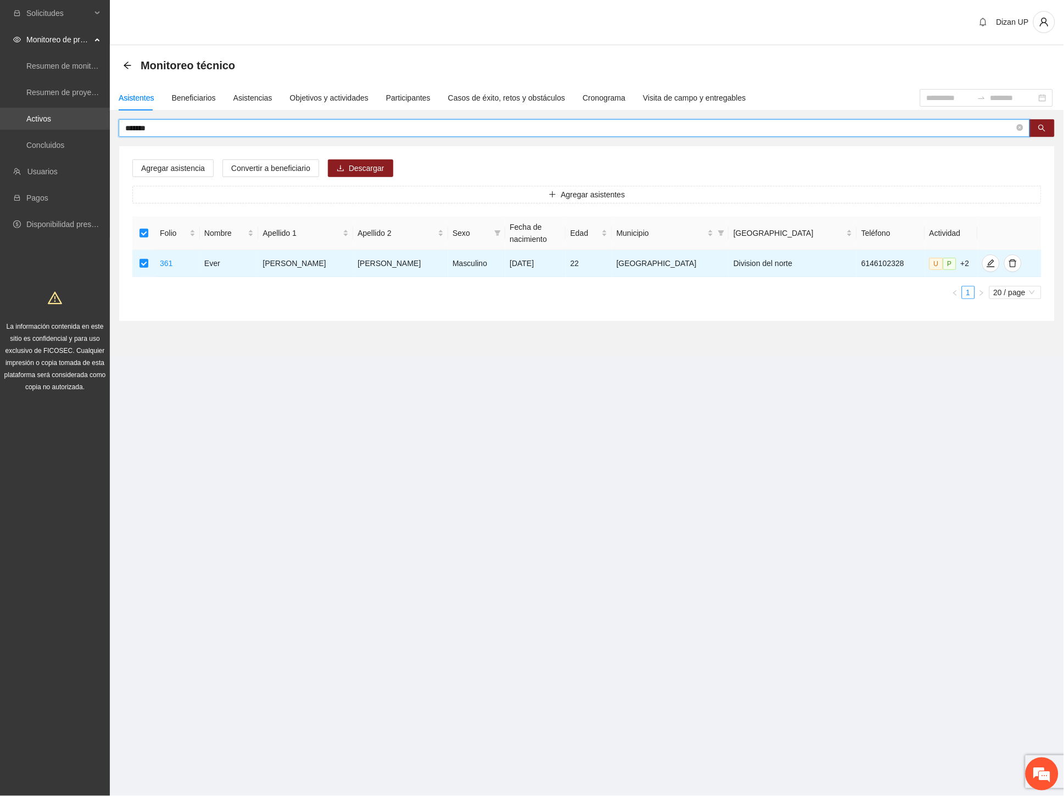
drag, startPoint x: 147, startPoint y: 125, endPoint x: 14, endPoint y: 125, distance: 133.5
click at [18, 127] on section "Solicitudes Monitoreo de proyectos Resumen de monitoreo Resumen de proyectos ap…" at bounding box center [532, 398] width 1064 height 796
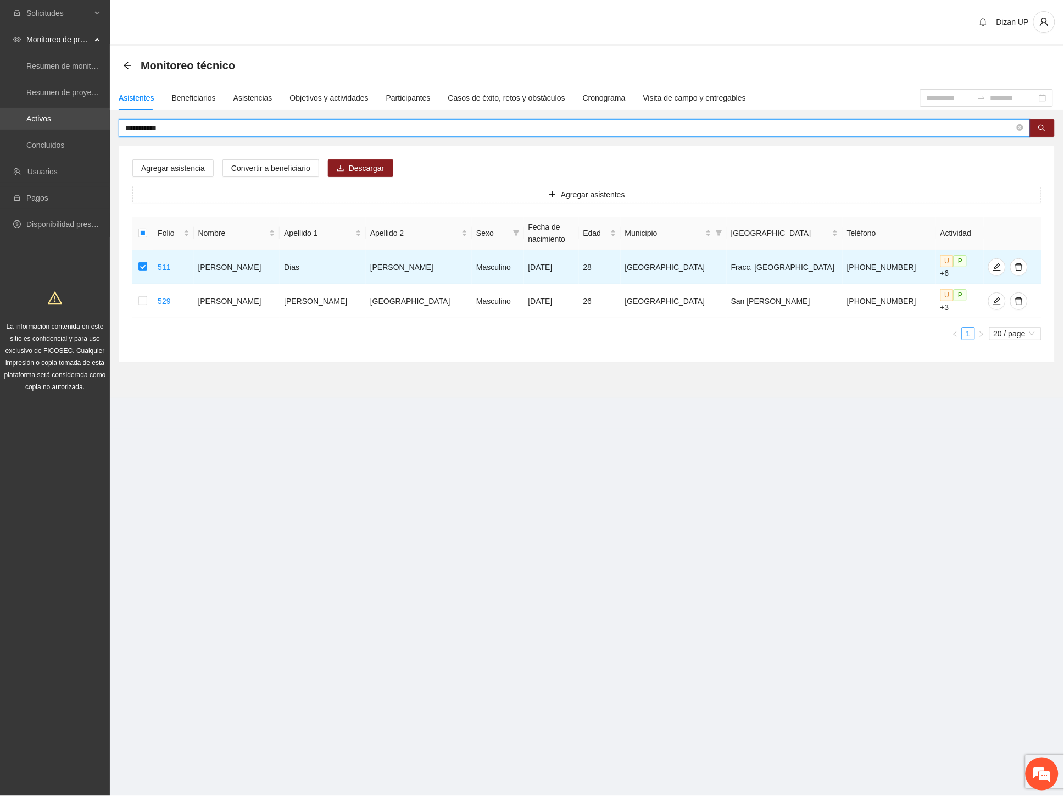
drag, startPoint x: 81, startPoint y: 128, endPoint x: 61, endPoint y: 126, distance: 20.4
click at [61, 126] on section "**********" at bounding box center [532, 398] width 1064 height 796
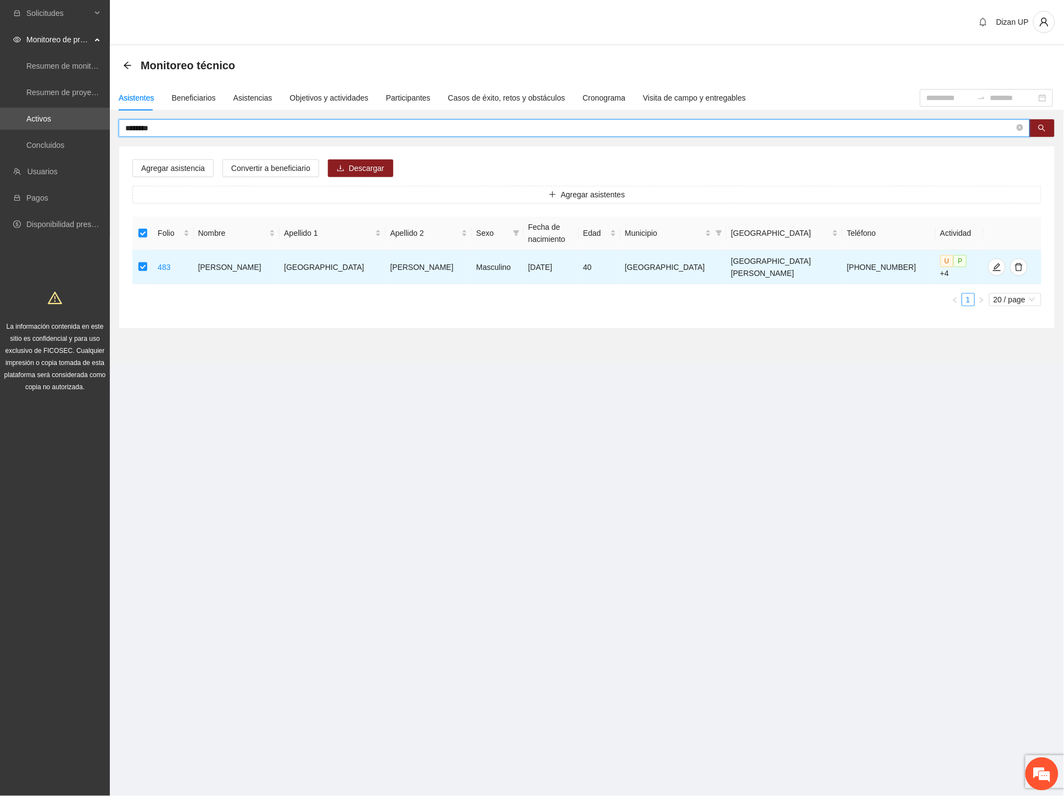
drag, startPoint x: 156, startPoint y: 123, endPoint x: 48, endPoint y: 131, distance: 108.6
click at [48, 131] on section "Solicitudes Monitoreo de proyectos Resumen de monitoreo Resumen de proyectos ap…" at bounding box center [532, 398] width 1064 height 796
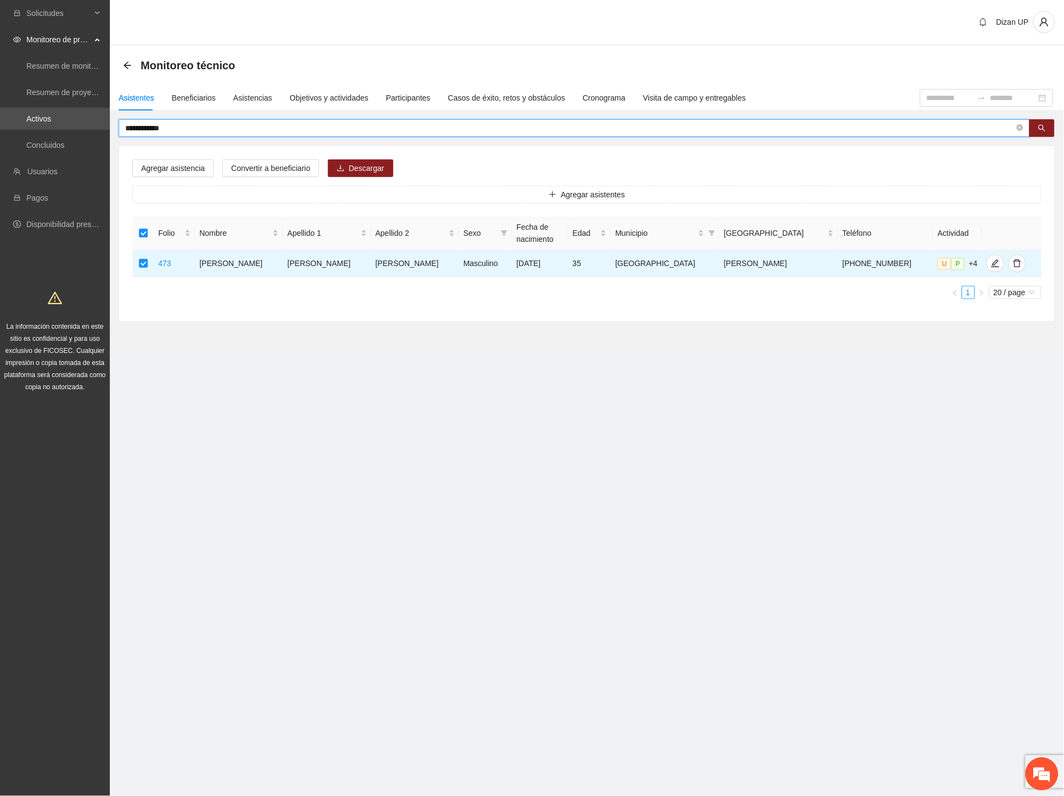
click at [171, 129] on input "**********" at bounding box center [570, 128] width 890 height 12
drag, startPoint x: 175, startPoint y: 130, endPoint x: -1, endPoint y: 138, distance: 176.0
click at [0, 138] on html "**********" at bounding box center [532, 398] width 1064 height 796
click at [158, 130] on input "********" at bounding box center [570, 128] width 890 height 12
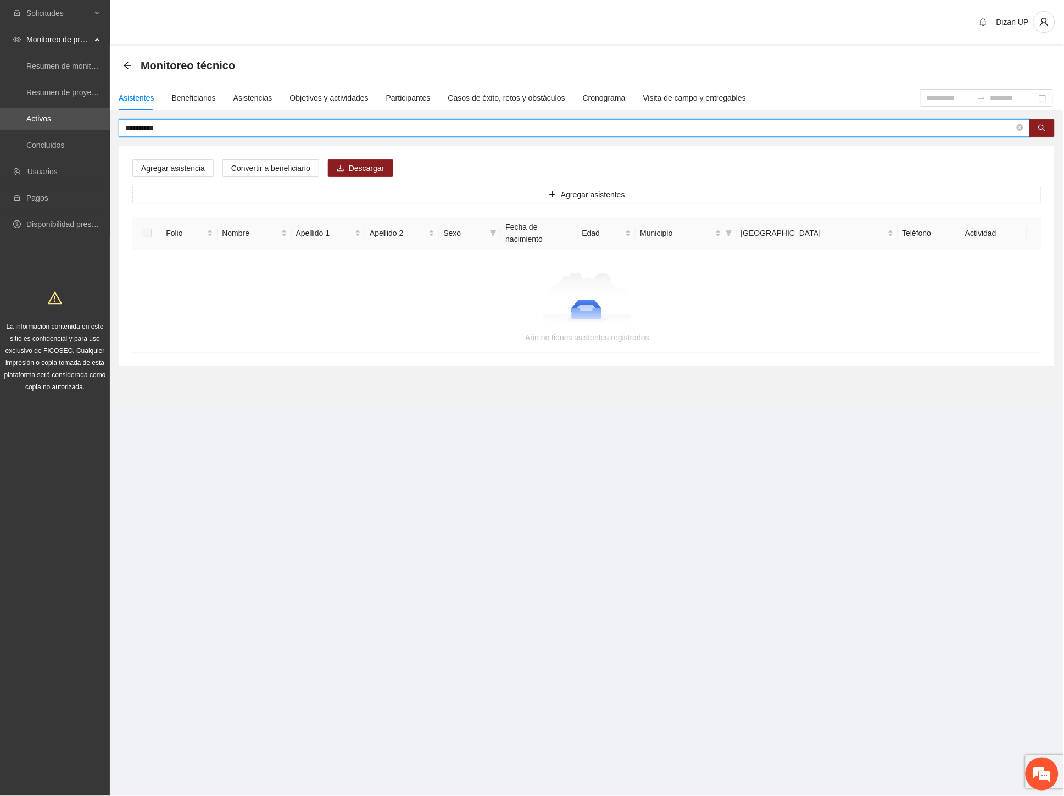
click at [152, 130] on input "**********" at bounding box center [570, 128] width 890 height 12
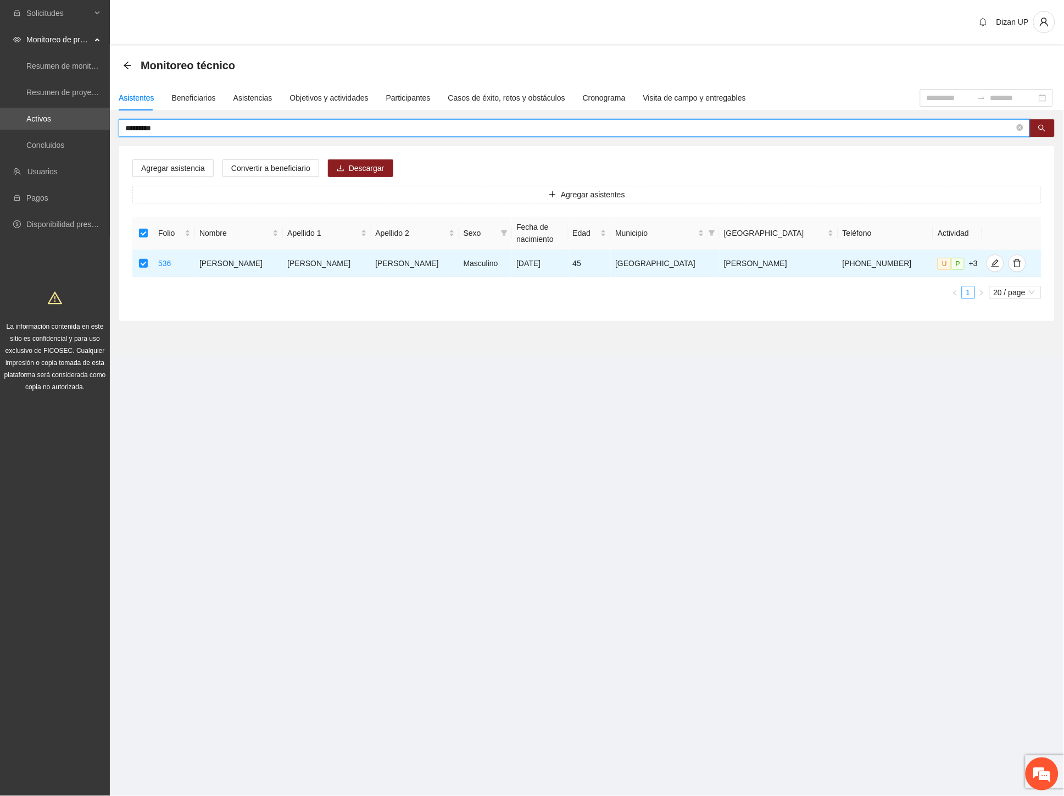
drag, startPoint x: 93, startPoint y: 127, endPoint x: -1, endPoint y: 123, distance: 94.6
click at [0, 123] on html "Solicitudes Monitoreo de proyectos Resumen de monitoreo Resumen de proyectos ap…" at bounding box center [532, 398] width 1064 height 796
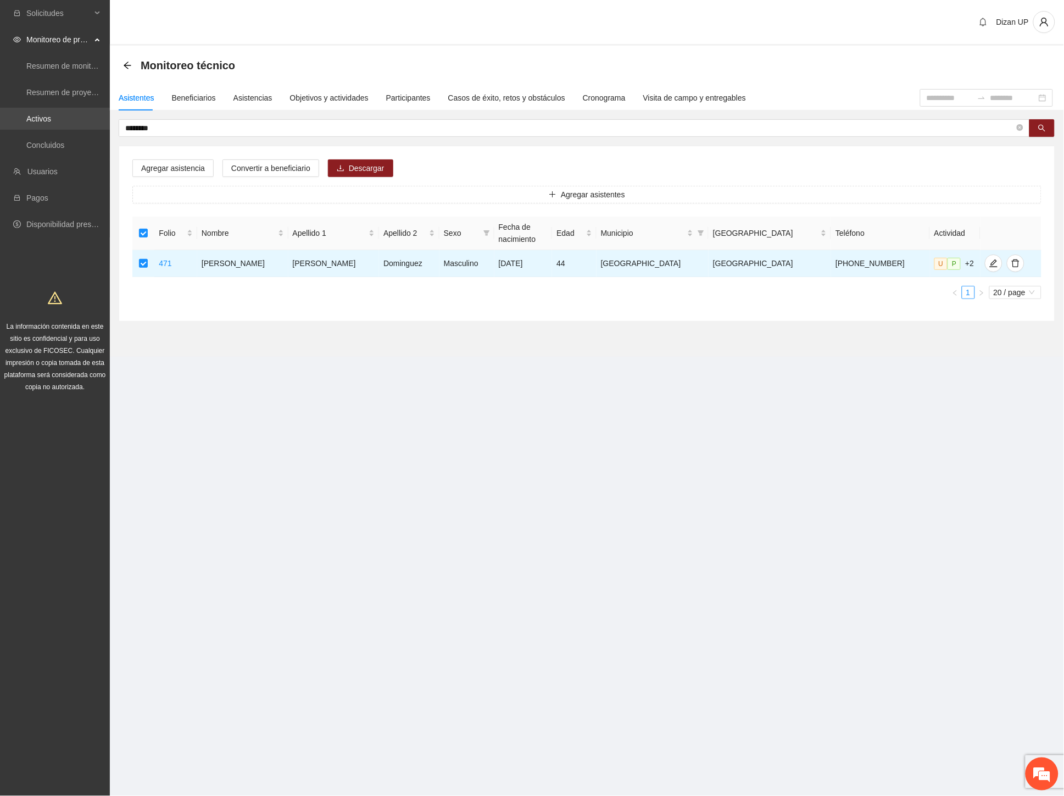
drag, startPoint x: 115, startPoint y: 125, endPoint x: 95, endPoint y: 124, distance: 20.4
click at [95, 124] on section "Solicitudes Monitoreo de proyectos Resumen de monitoreo Resumen de proyectos ap…" at bounding box center [532, 398] width 1064 height 796
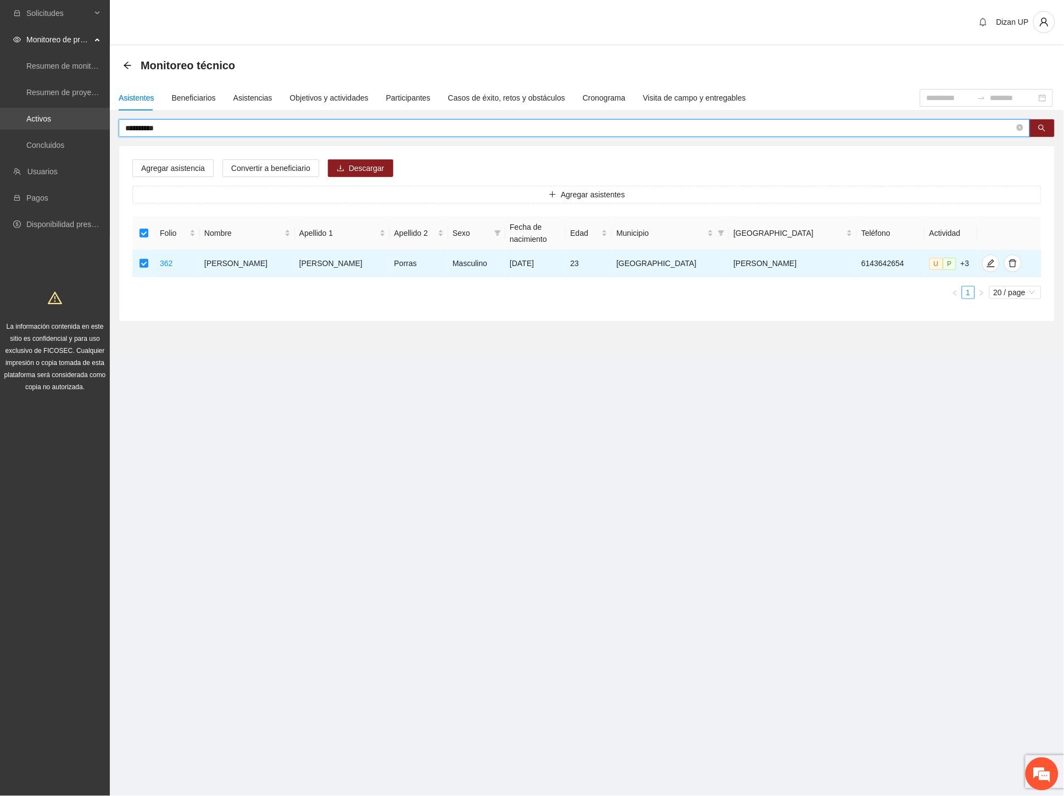
drag, startPoint x: 168, startPoint y: 129, endPoint x: 64, endPoint y: 120, distance: 104.2
click at [66, 120] on section "**********" at bounding box center [532, 398] width 1064 height 796
drag, startPoint x: 179, startPoint y: 128, endPoint x: -1, endPoint y: 123, distance: 180.3
click at [0, 123] on html "Solicitudes Monitoreo de proyectos Resumen de monitoreo Resumen de proyectos ap…" at bounding box center [532, 398] width 1064 height 796
drag, startPoint x: 145, startPoint y: 126, endPoint x: 129, endPoint y: 126, distance: 16.5
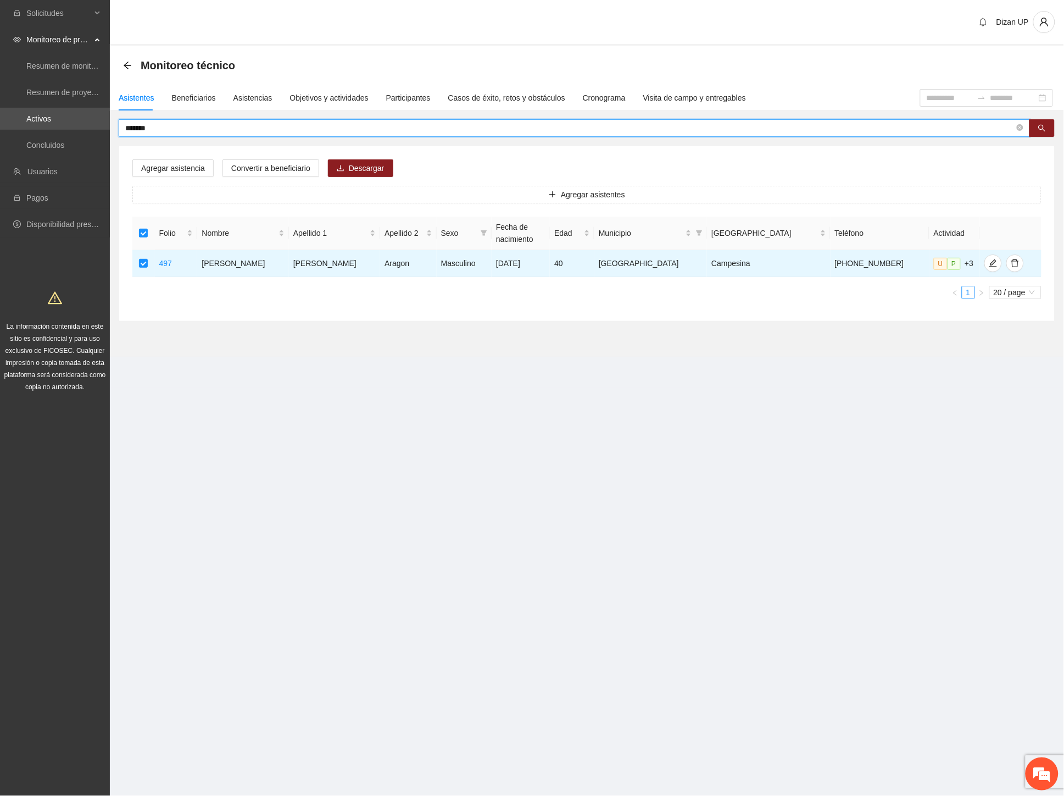
click at [129, 126] on input "*******" at bounding box center [570, 128] width 890 height 12
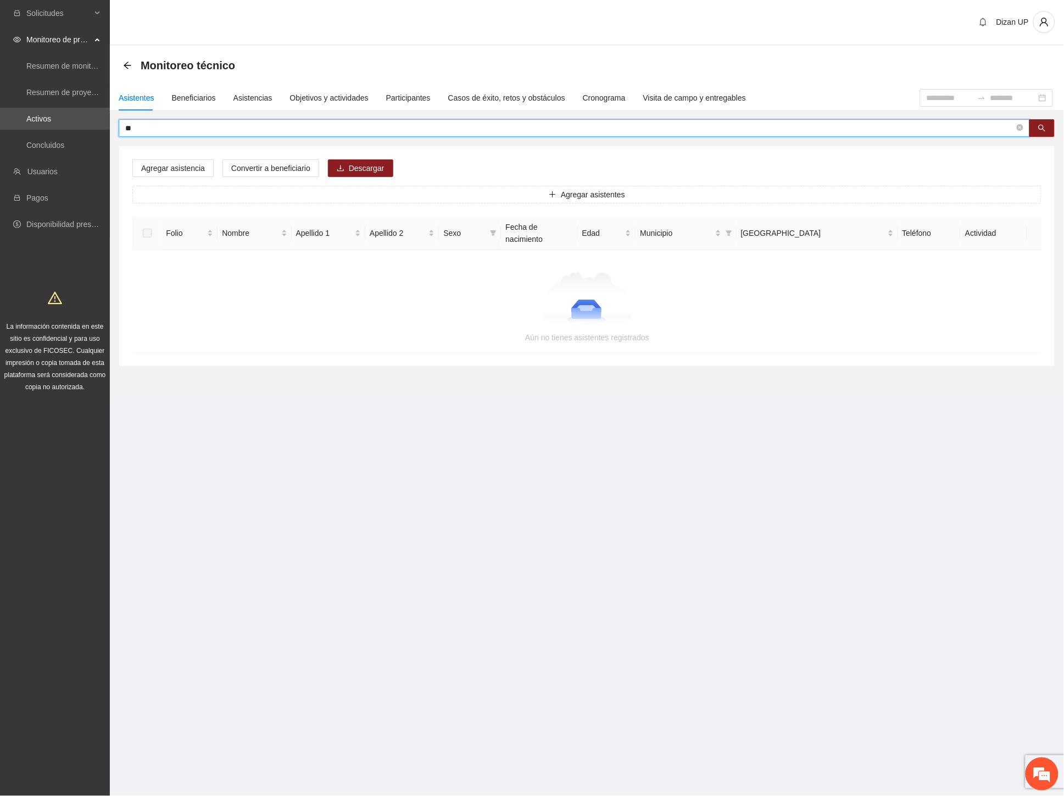
type input "*"
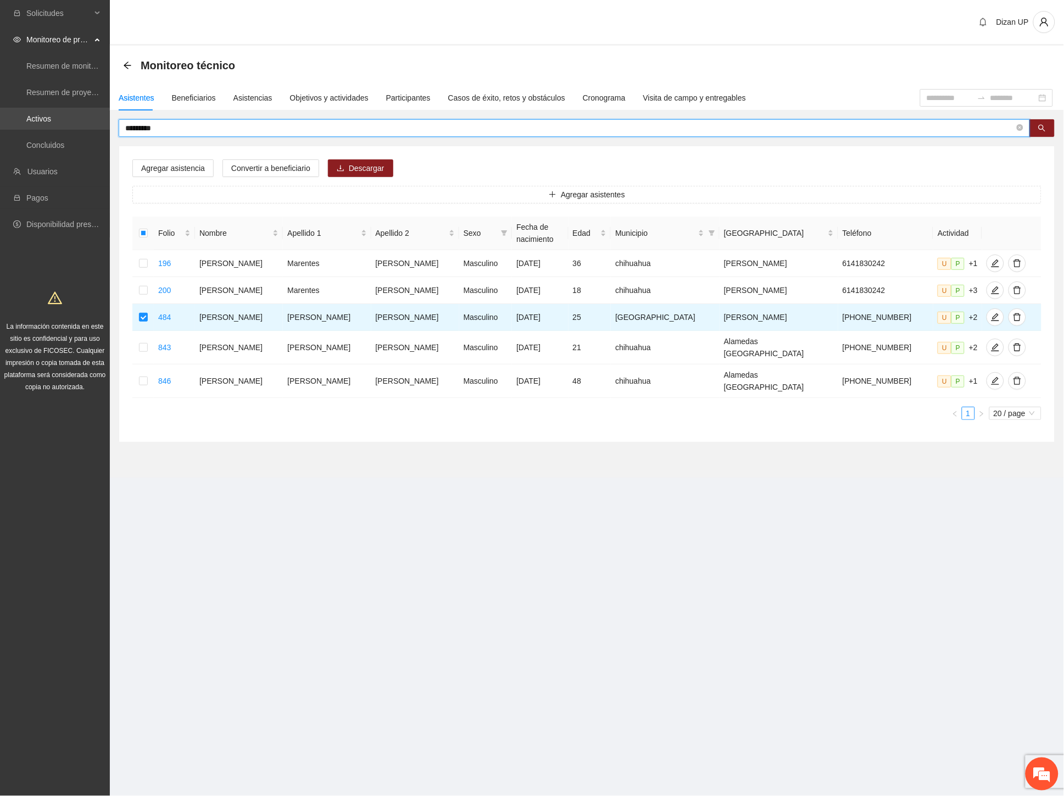
drag, startPoint x: 174, startPoint y: 127, endPoint x: 16, endPoint y: 116, distance: 157.6
click at [16, 116] on section "Solicitudes Monitoreo de proyectos Resumen de monitoreo Resumen de proyectos ap…" at bounding box center [532, 398] width 1064 height 796
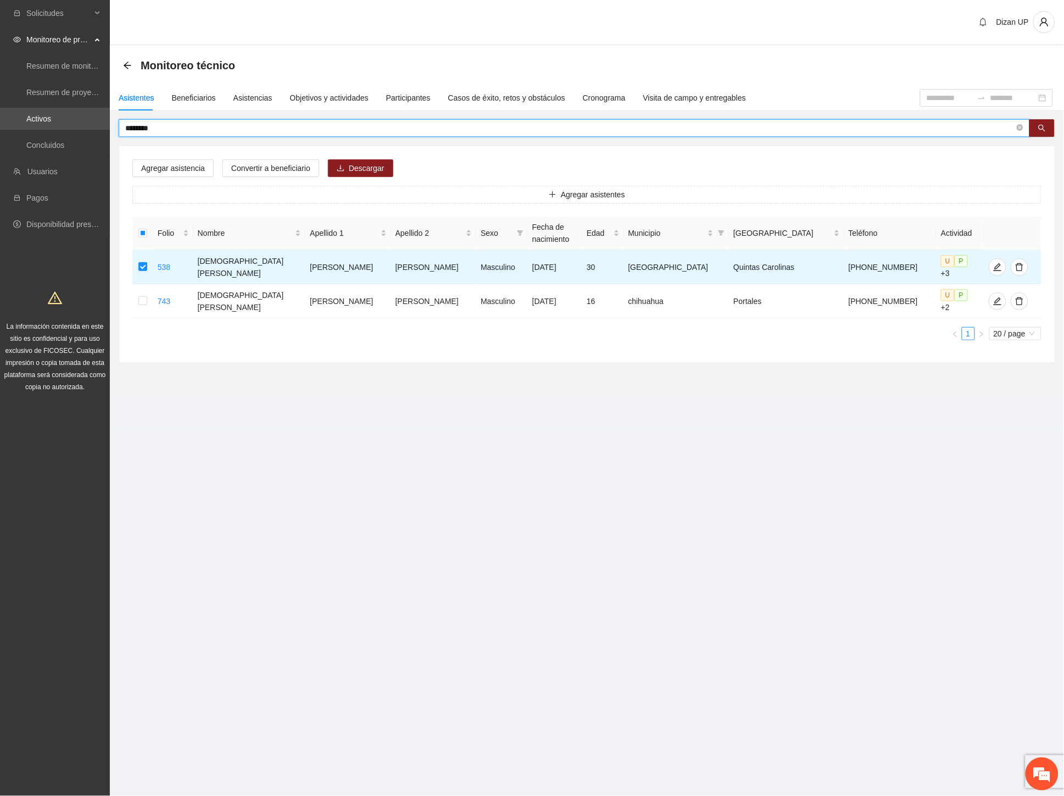
click at [145, 126] on input "********" at bounding box center [570, 128] width 890 height 12
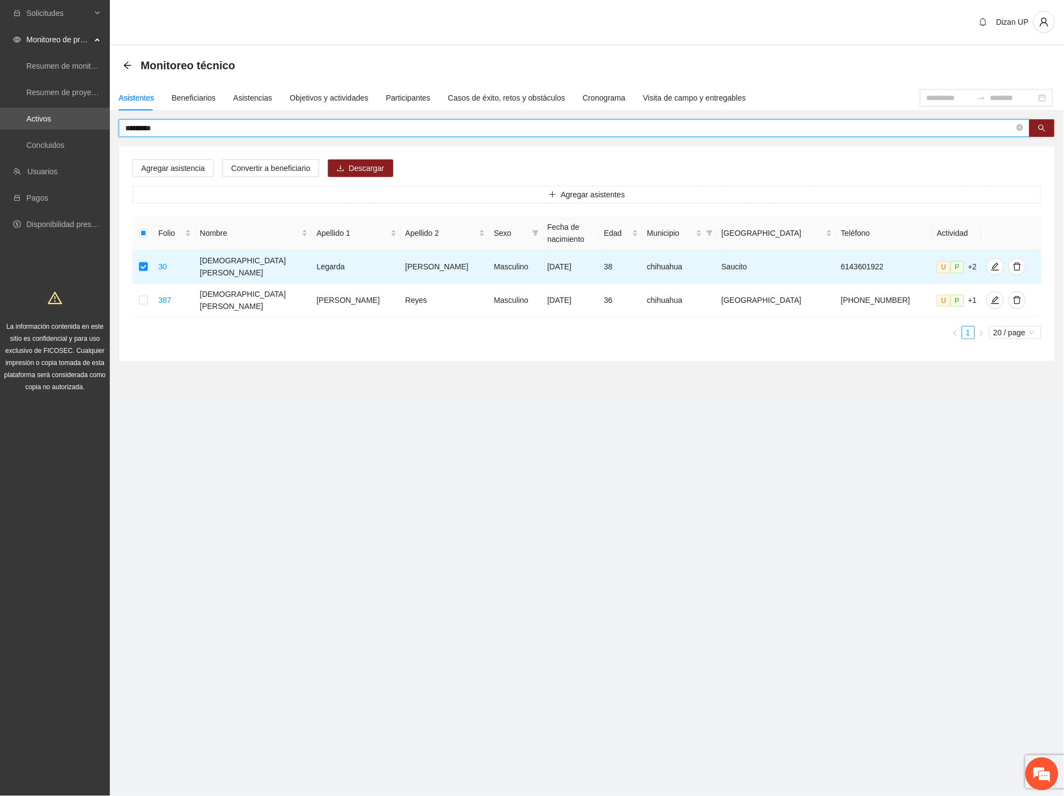
click at [155, 128] on input "*********" at bounding box center [570, 128] width 890 height 12
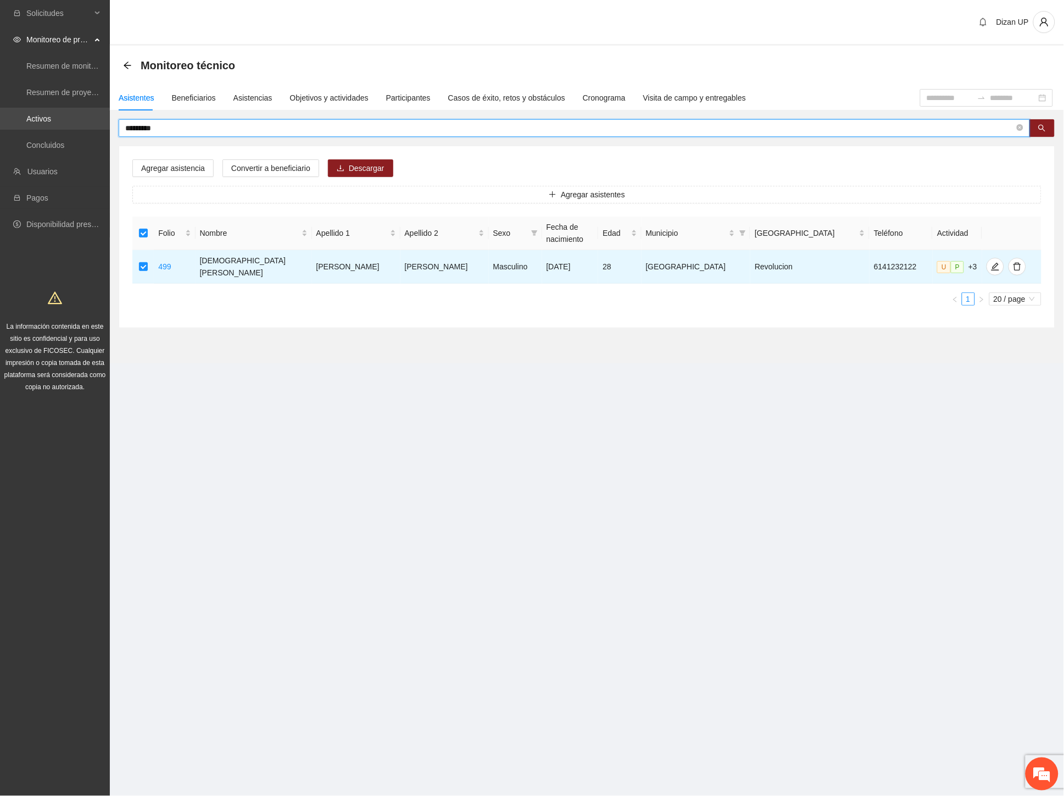
drag, startPoint x: 13, startPoint y: 125, endPoint x: 5, endPoint y: 126, distance: 7.9
click at [8, 126] on section "Solicitudes Monitoreo de proyectos Resumen de monitoreo Resumen de proyectos ap…" at bounding box center [532, 398] width 1064 height 796
drag, startPoint x: 185, startPoint y: 128, endPoint x: 2, endPoint y: 126, distance: 183.5
click at [2, 126] on section "Solicitudes Monitoreo de proyectos Resumen de monitoreo Resumen de proyectos ap…" at bounding box center [532, 398] width 1064 height 796
drag, startPoint x: 162, startPoint y: 128, endPoint x: 14, endPoint y: 123, distance: 148.4
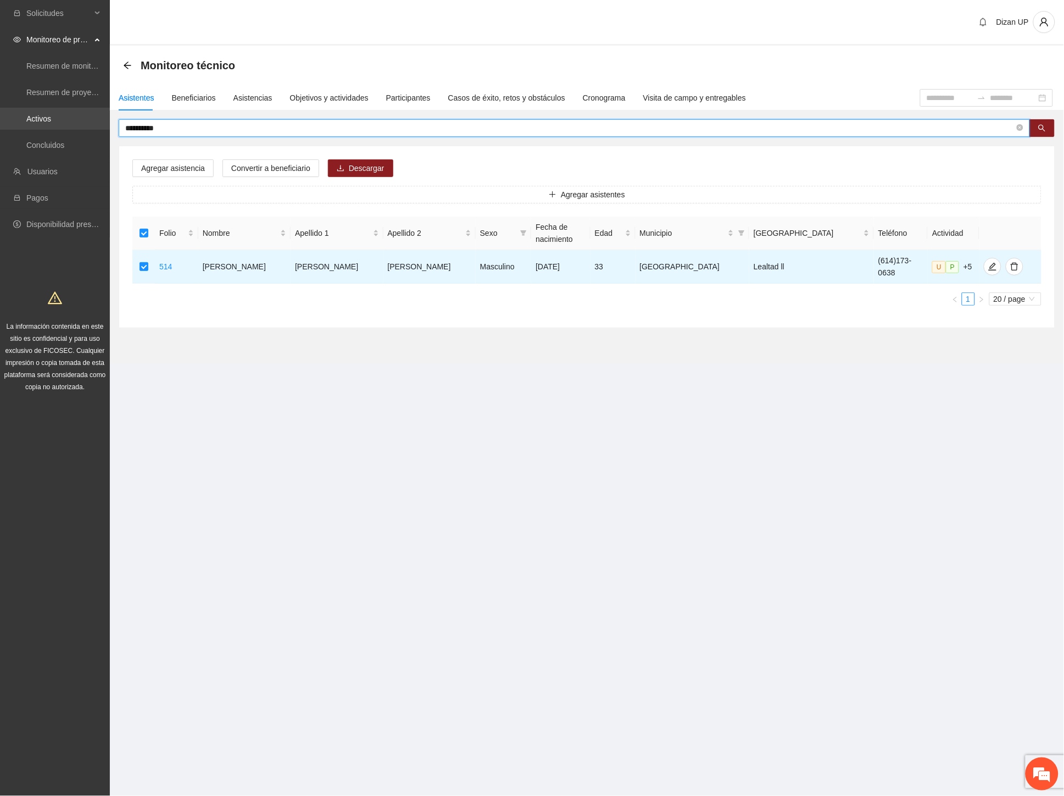
click at [14, 123] on section "**********" at bounding box center [532, 398] width 1064 height 796
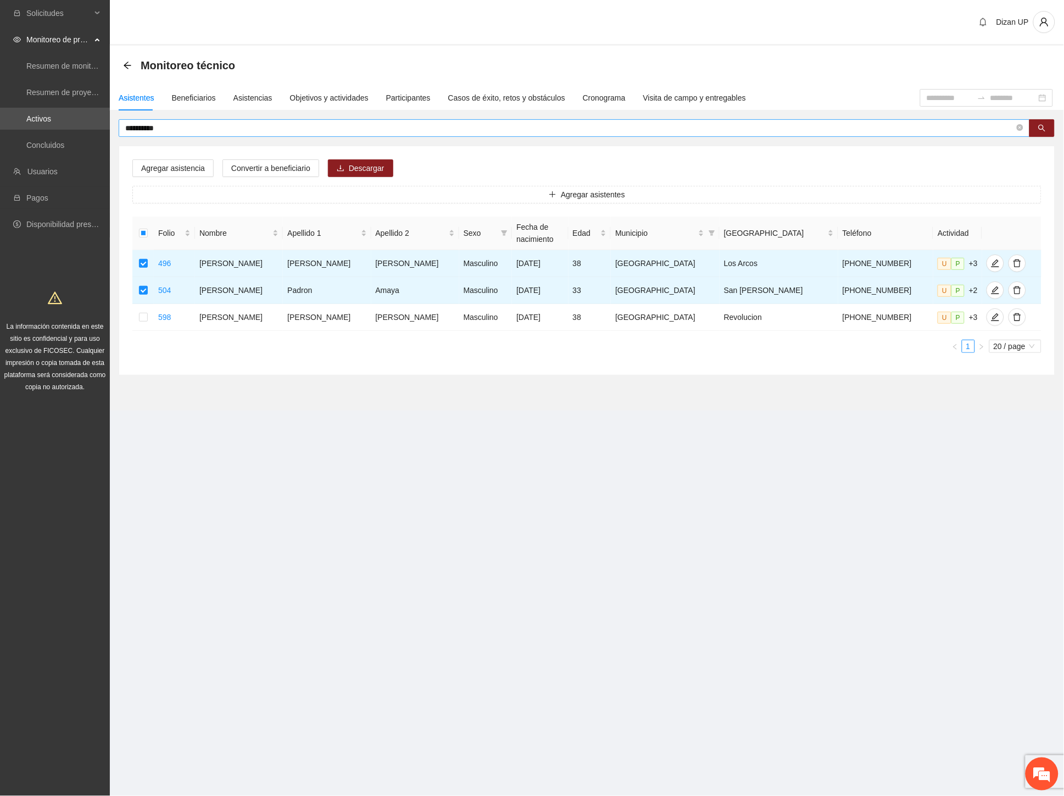
drag, startPoint x: 177, startPoint y: 127, endPoint x: 166, endPoint y: 128, distance: 11.0
click at [174, 127] on input "**********" at bounding box center [570, 128] width 890 height 12
drag, startPoint x: 163, startPoint y: 127, endPoint x: 132, endPoint y: 130, distance: 30.3
click at [132, 130] on input "**********" at bounding box center [570, 128] width 890 height 12
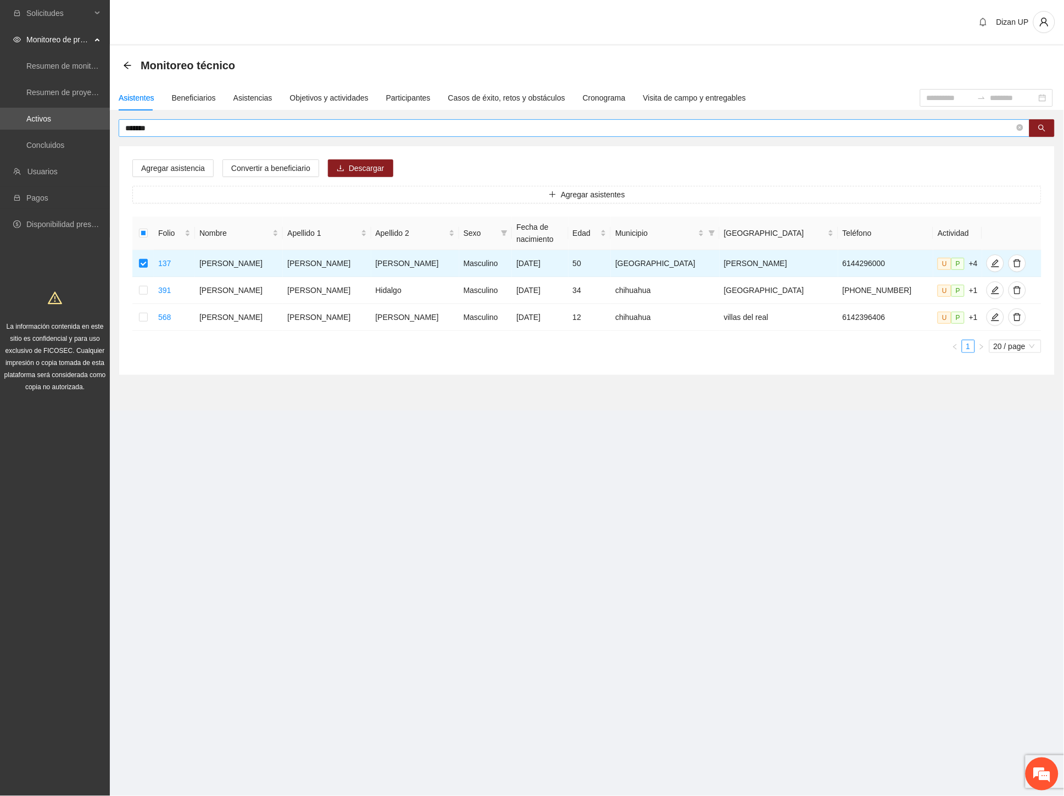
click at [157, 129] on input "*******" at bounding box center [570, 128] width 890 height 12
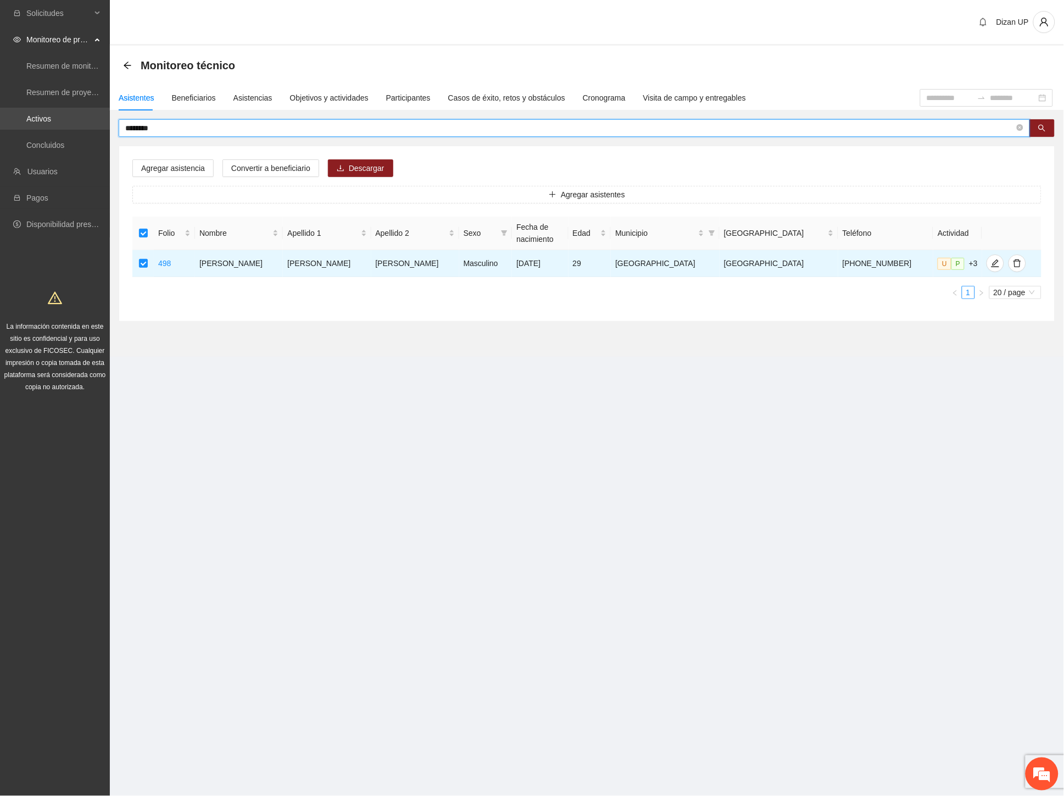
drag, startPoint x: 151, startPoint y: 129, endPoint x: 79, endPoint y: 126, distance: 72.0
click at [79, 126] on section "Solicitudes Monitoreo de proyectos Resumen de monitoreo Resumen de proyectos ap…" at bounding box center [532, 398] width 1064 height 796
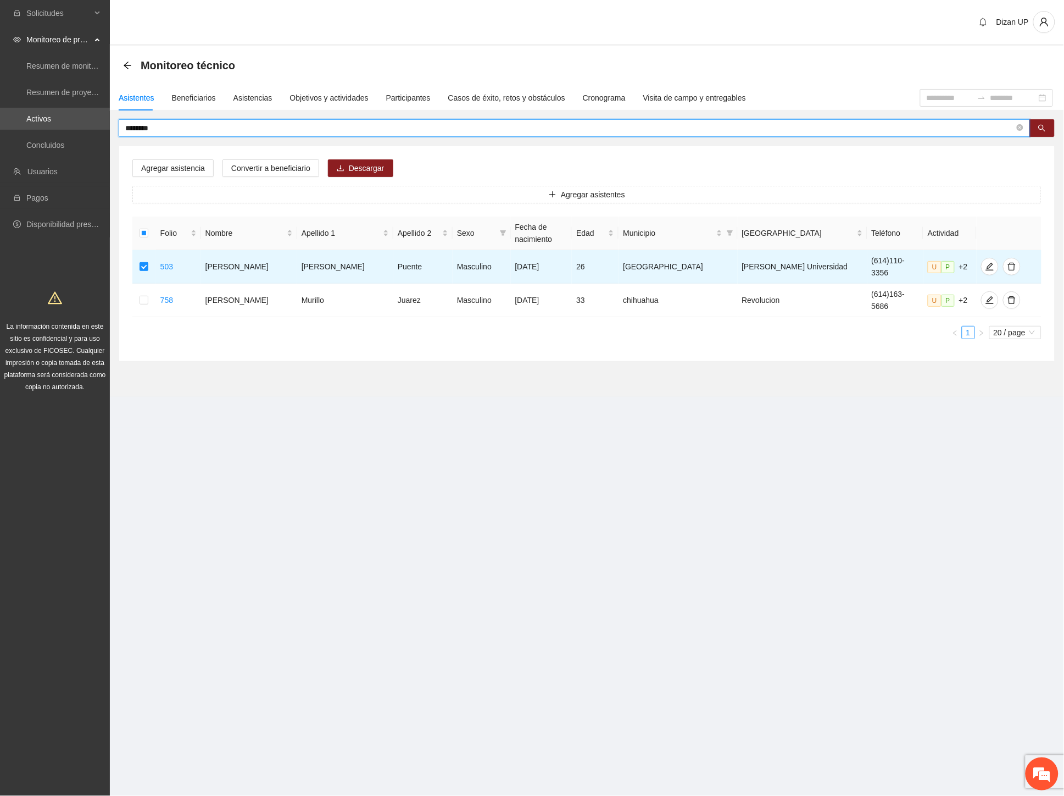
drag, startPoint x: 58, startPoint y: 130, endPoint x: 26, endPoint y: 130, distance: 31.9
click at [26, 130] on section "Solicitudes Monitoreo de proyectos Resumen de monitoreo Resumen de proyectos ap…" at bounding box center [532, 398] width 1064 height 796
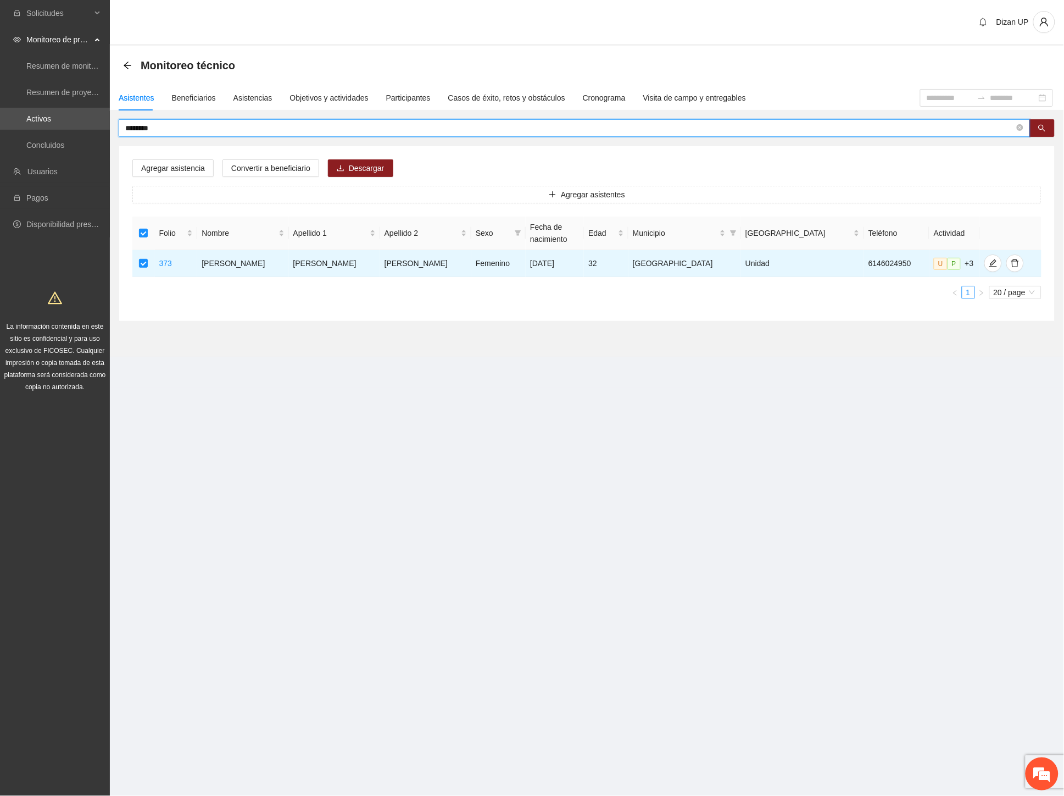
drag, startPoint x: 202, startPoint y: 129, endPoint x: -1, endPoint y: 116, distance: 203.7
click at [0, 116] on html "Solicitudes Monitoreo de proyectos Resumen de monitoreo Resumen de proyectos ap…" at bounding box center [532, 398] width 1064 height 796
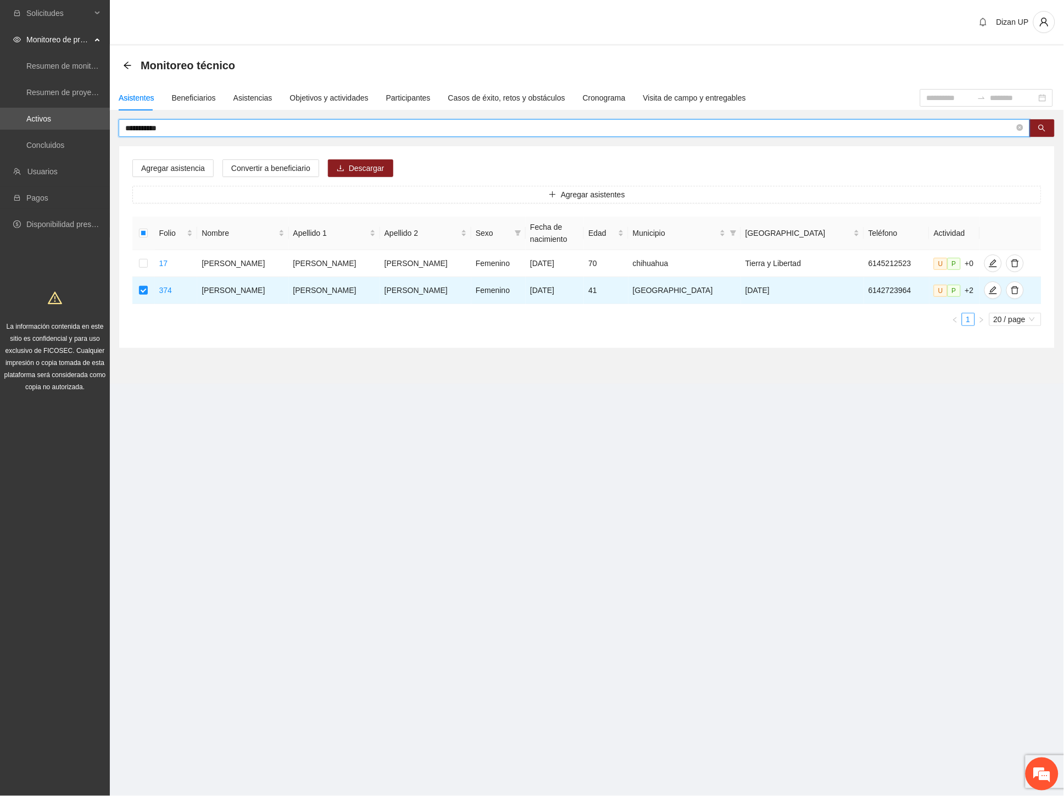
drag, startPoint x: 147, startPoint y: 130, endPoint x: -1, endPoint y: 123, distance: 148.0
click at [0, 123] on html "**********" at bounding box center [532, 398] width 1064 height 796
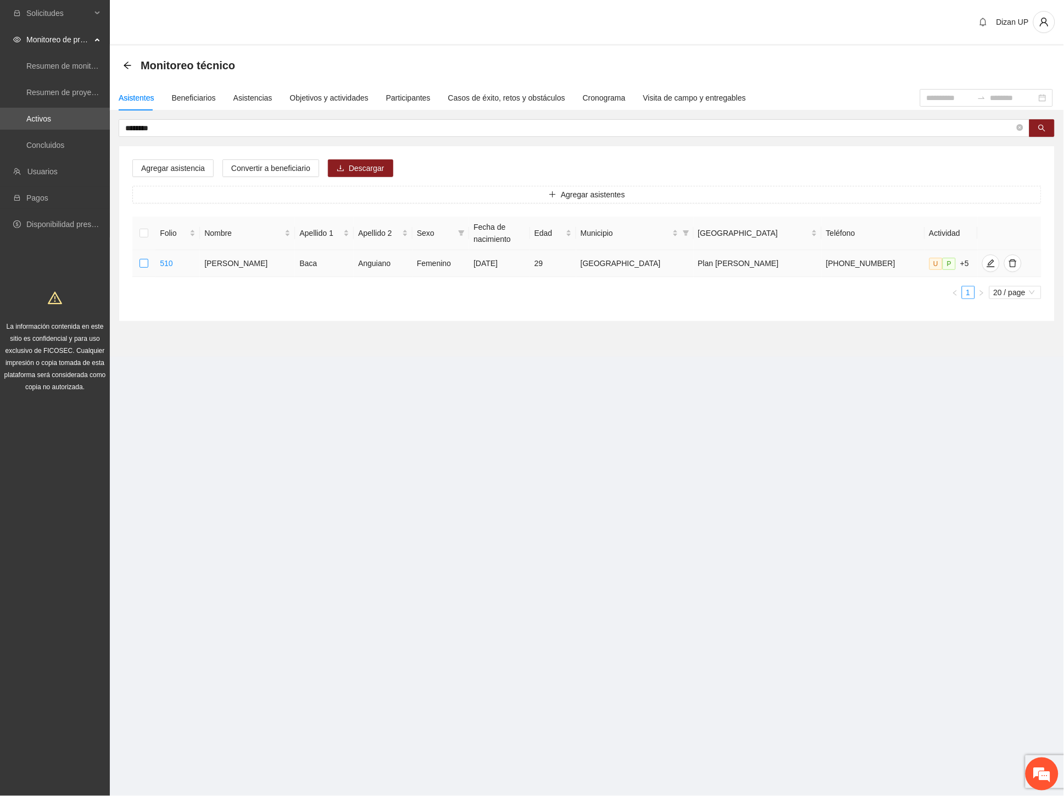
click at [146, 259] on label at bounding box center [144, 263] width 9 height 12
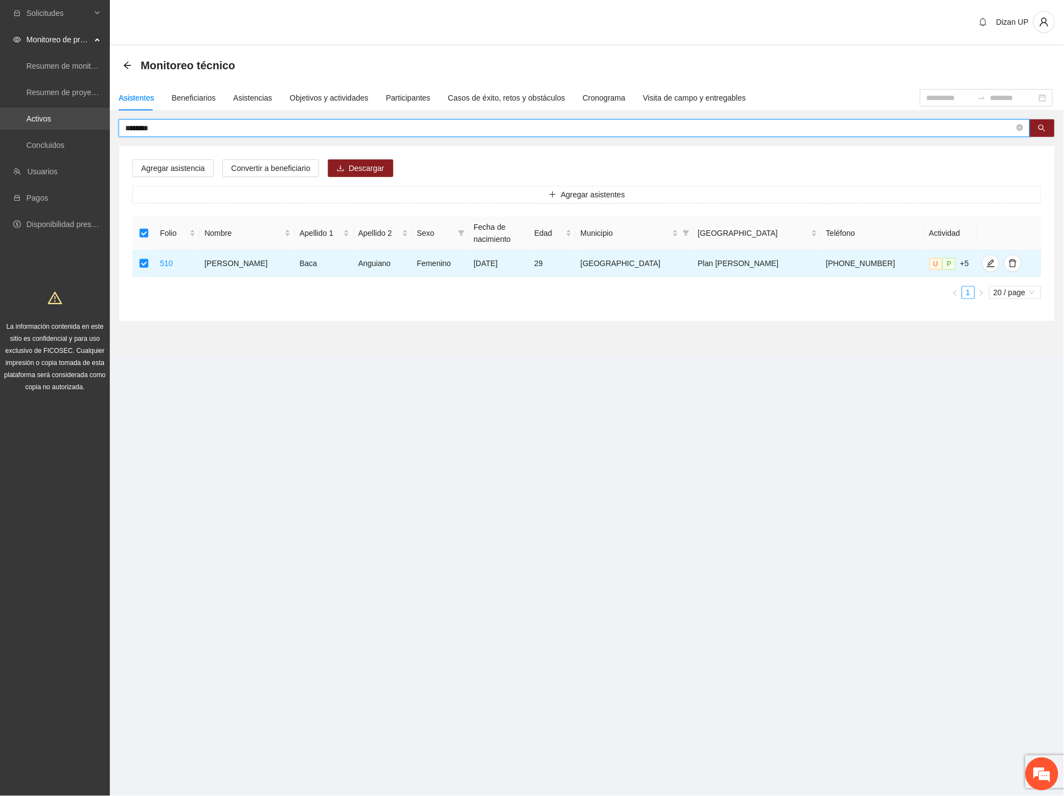
drag, startPoint x: 158, startPoint y: 126, endPoint x: 41, endPoint y: 125, distance: 116.5
click at [41, 125] on section "Solicitudes Monitoreo de proyectos Resumen de monitoreo Resumen de proyectos ap…" at bounding box center [532, 398] width 1064 height 796
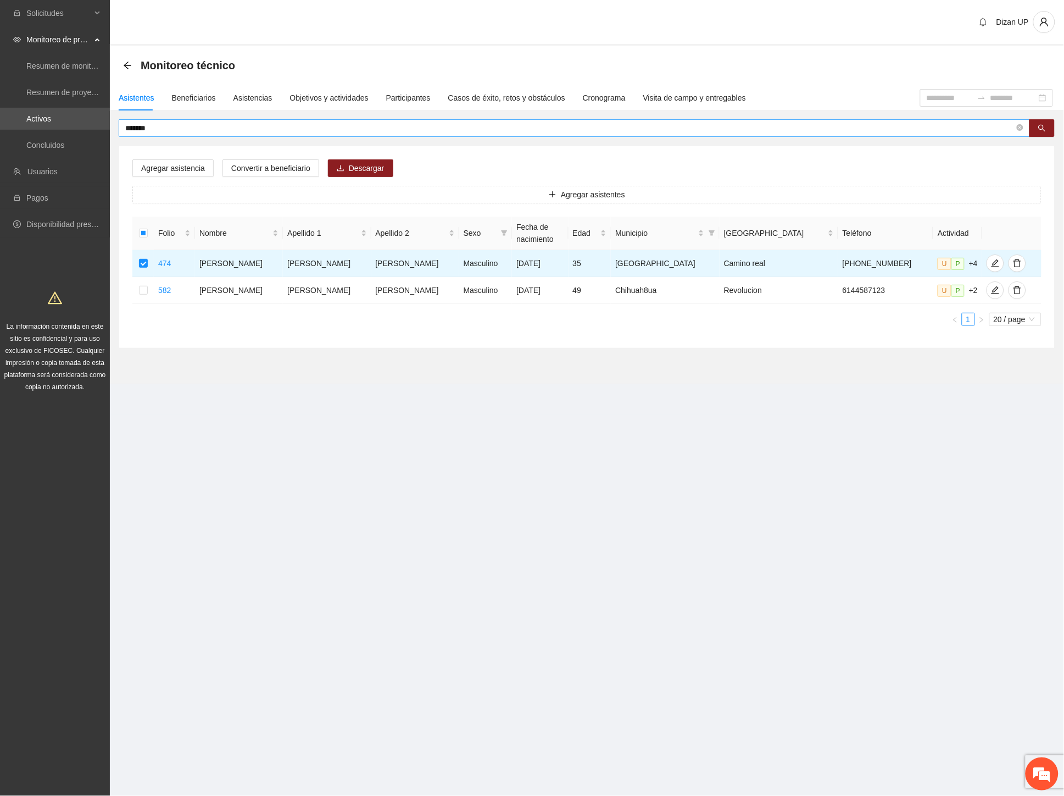
click at [166, 125] on input "*******" at bounding box center [570, 128] width 890 height 12
drag, startPoint x: 130, startPoint y: 131, endPoint x: 75, endPoint y: 131, distance: 54.4
click at [75, 131] on section "Solicitudes Monitoreo de proyectos Resumen de monitoreo Resumen de proyectos ap…" at bounding box center [532, 398] width 1064 height 796
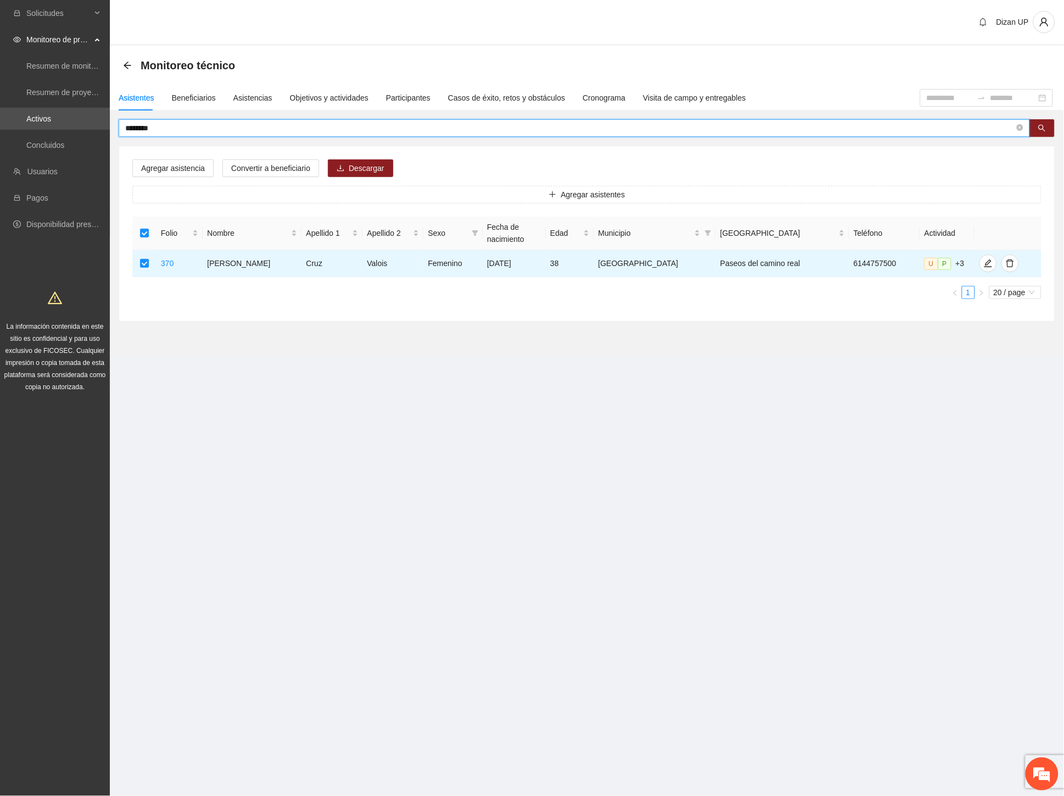
drag, startPoint x: 169, startPoint y: 125, endPoint x: -1, endPoint y: 130, distance: 169.8
click at [0, 130] on html "Solicitudes Monitoreo de proyectos Resumen de monitoreo Resumen de proyectos ap…" at bounding box center [532, 398] width 1064 height 796
drag, startPoint x: 52, startPoint y: 127, endPoint x: -1, endPoint y: 116, distance: 53.9
click at [0, 116] on html "Solicitudes Monitoreo de proyectos Resumen de monitoreo Resumen de proyectos ap…" at bounding box center [532, 398] width 1064 height 796
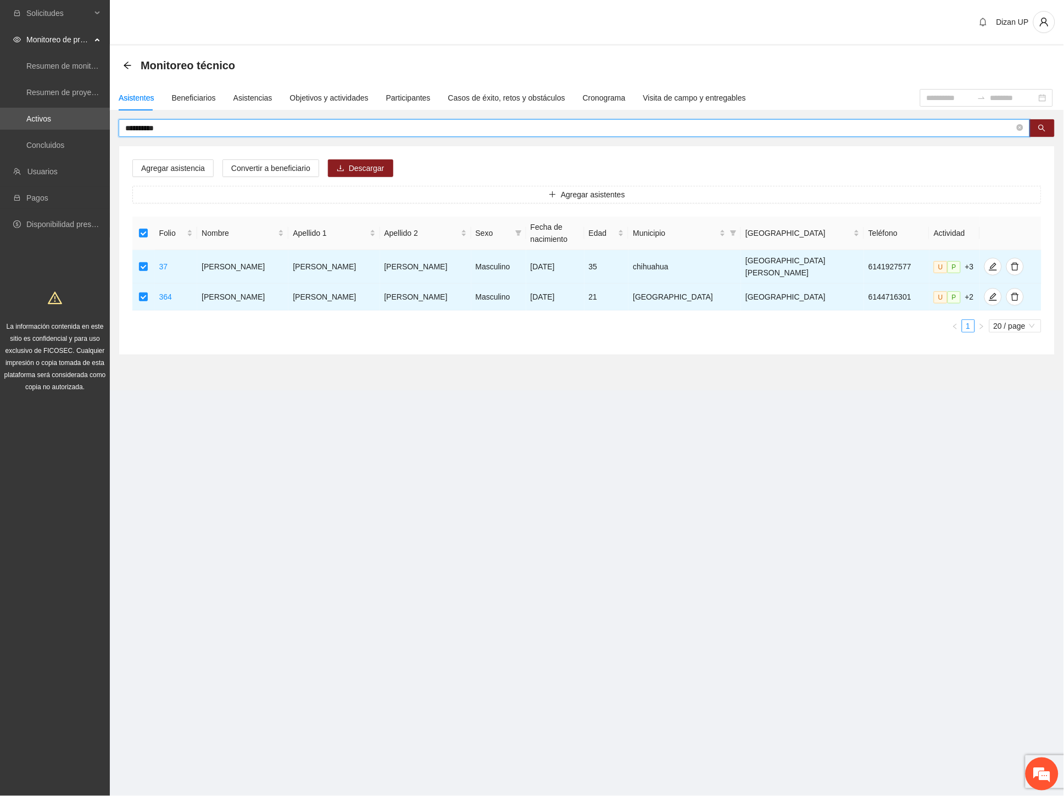
drag, startPoint x: 166, startPoint y: 129, endPoint x: -1, endPoint y: 136, distance: 167.2
click at [0, 136] on html "**********" at bounding box center [532, 398] width 1064 height 796
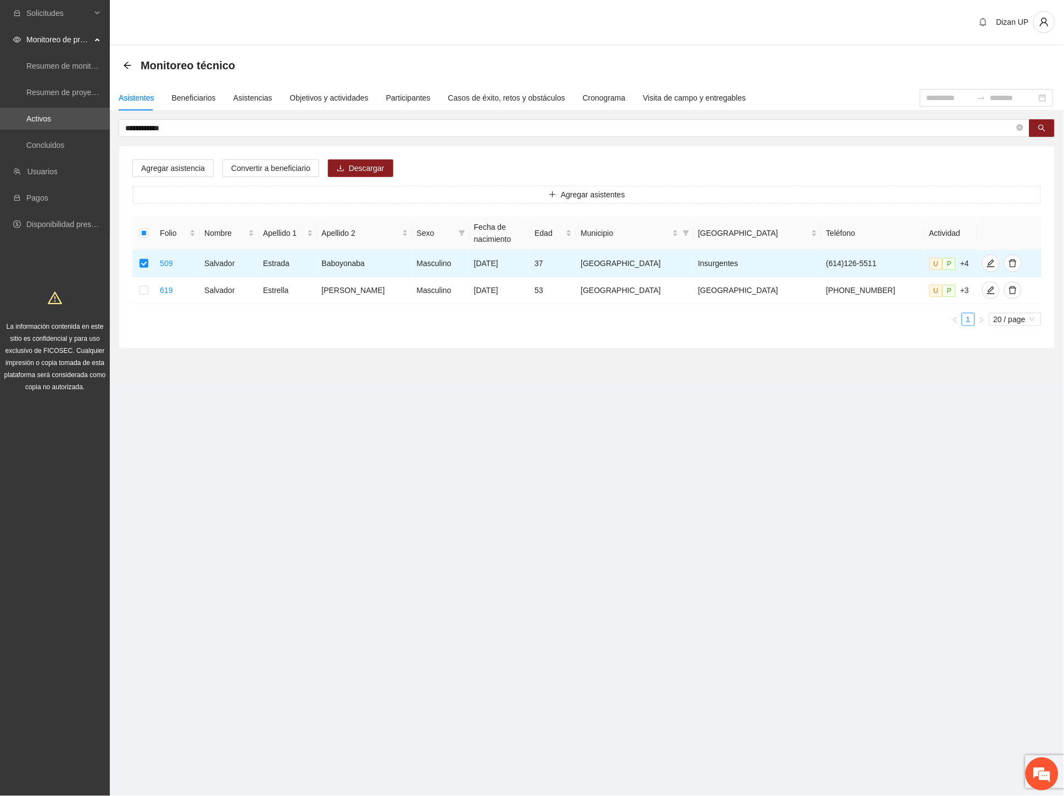
drag, startPoint x: 180, startPoint y: 122, endPoint x: -1, endPoint y: 129, distance: 180.9
click at [0, 129] on html "**********" at bounding box center [532, 398] width 1064 height 796
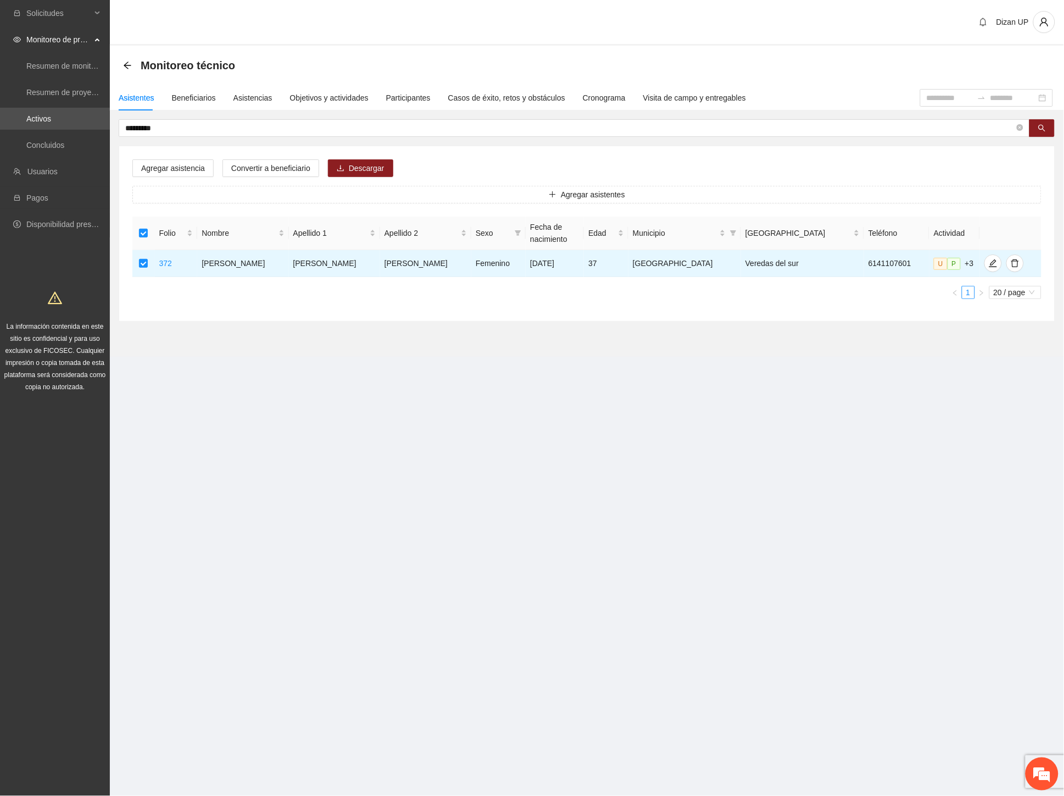
drag, startPoint x: 162, startPoint y: 128, endPoint x: -1, endPoint y: 133, distance: 162.7
click at [0, 133] on html "Solicitudes Monitoreo de proyectos Resumen de monitoreo Resumen de proyectos ap…" at bounding box center [532, 398] width 1064 height 796
click at [163, 124] on input "**********" at bounding box center [570, 128] width 890 height 12
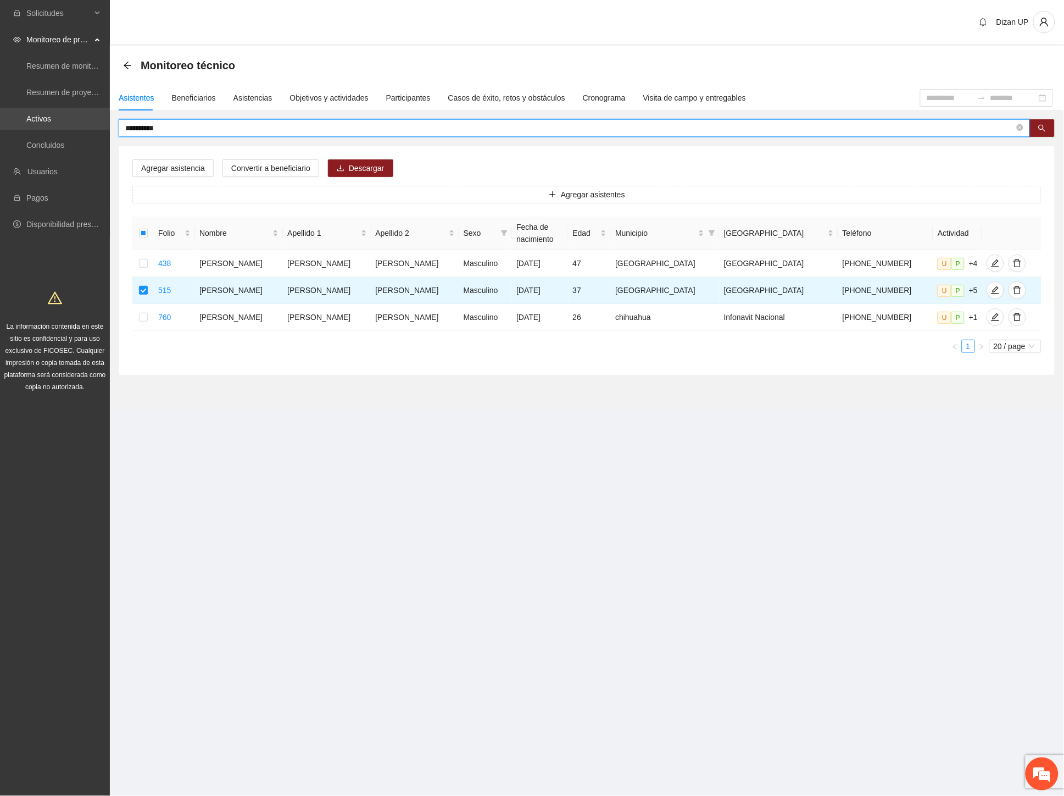
drag, startPoint x: 174, startPoint y: 125, endPoint x: 62, endPoint y: 129, distance: 112.2
click at [62, 129] on section "**********" at bounding box center [532, 398] width 1064 height 796
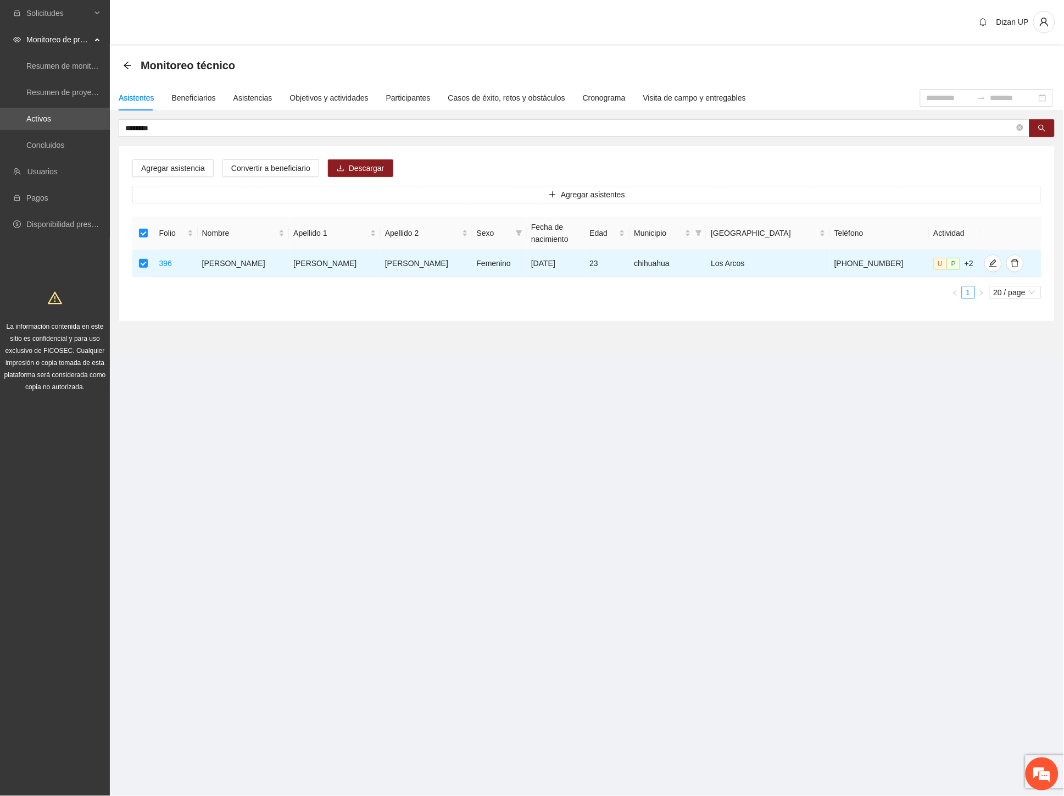
drag, startPoint x: 174, startPoint y: 129, endPoint x: -1, endPoint y: 129, distance: 174.7
click at [0, 129] on html "Solicitudes Monitoreo de proyectos Resumen de monitoreo Resumen de proyectos ap…" at bounding box center [532, 398] width 1064 height 796
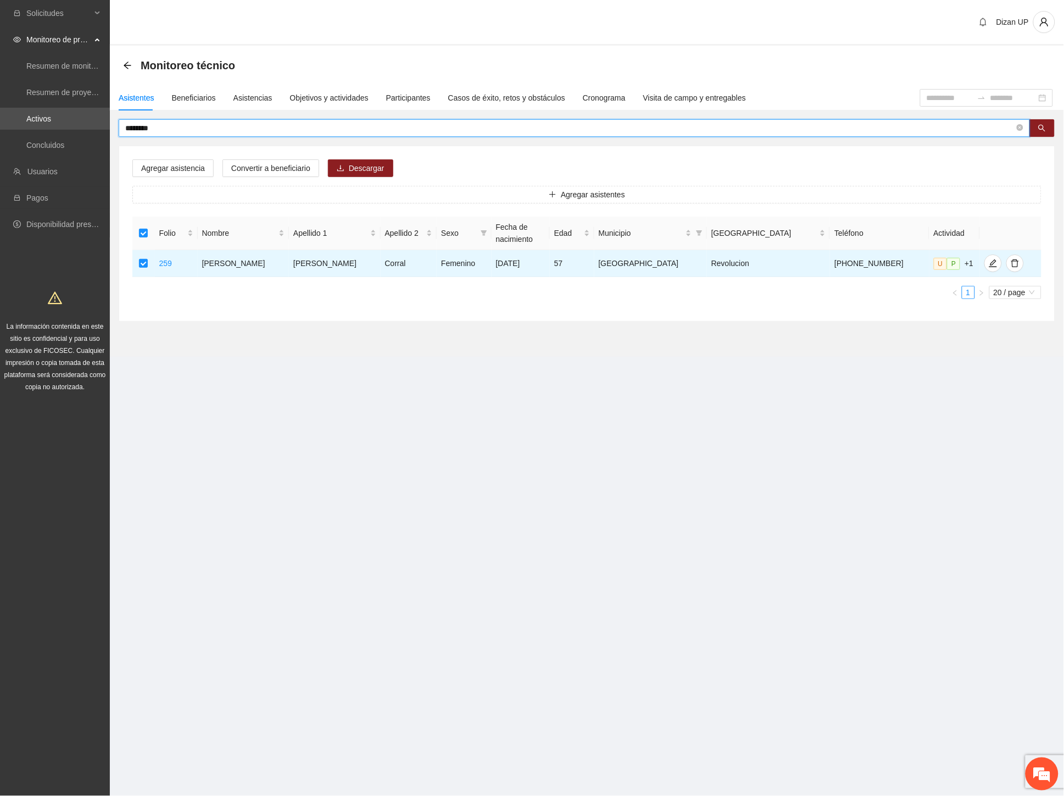
drag, startPoint x: 87, startPoint y: 132, endPoint x: -1, endPoint y: 131, distance: 87.9
click at [0, 131] on html "Solicitudes Monitoreo de proyectos Resumen de monitoreo Resumen de proyectos ap…" at bounding box center [532, 398] width 1064 height 796
drag, startPoint x: 172, startPoint y: 127, endPoint x: 14, endPoint y: 136, distance: 158.0
click at [14, 136] on section "Solicitudes Monitoreo de proyectos Resumen de monitoreo Resumen de proyectos ap…" at bounding box center [532, 398] width 1064 height 796
drag, startPoint x: 73, startPoint y: 134, endPoint x: -1, endPoint y: 132, distance: 74.2
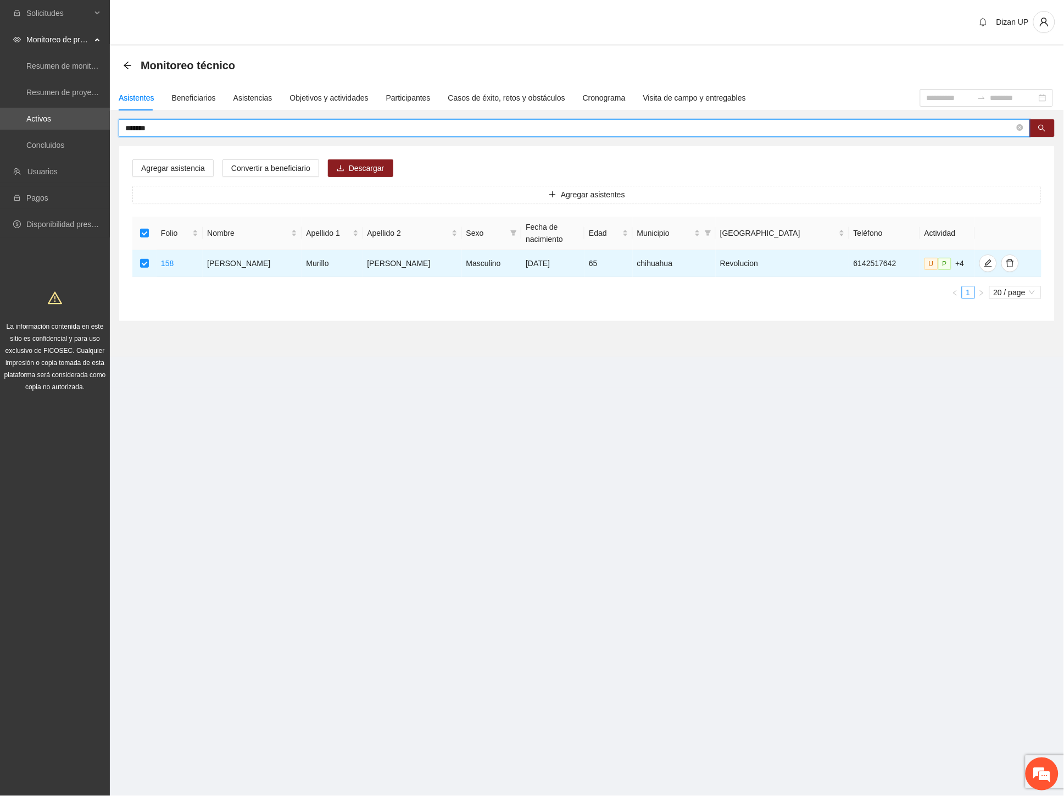
click at [0, 132] on html "Solicitudes Monitoreo de proyectos Resumen de monitoreo Resumen de proyectos ap…" at bounding box center [532, 398] width 1064 height 796
drag, startPoint x: 90, startPoint y: 123, endPoint x: 79, endPoint y: 112, distance: 15.9
click at [59, 118] on section "Solicitudes Monitoreo de proyectos Resumen de monitoreo Resumen de proyectos ap…" at bounding box center [532, 398] width 1064 height 796
click at [174, 127] on input "********" at bounding box center [570, 128] width 890 height 12
drag, startPoint x: 166, startPoint y: 125, endPoint x: 73, endPoint y: 128, distance: 94.0
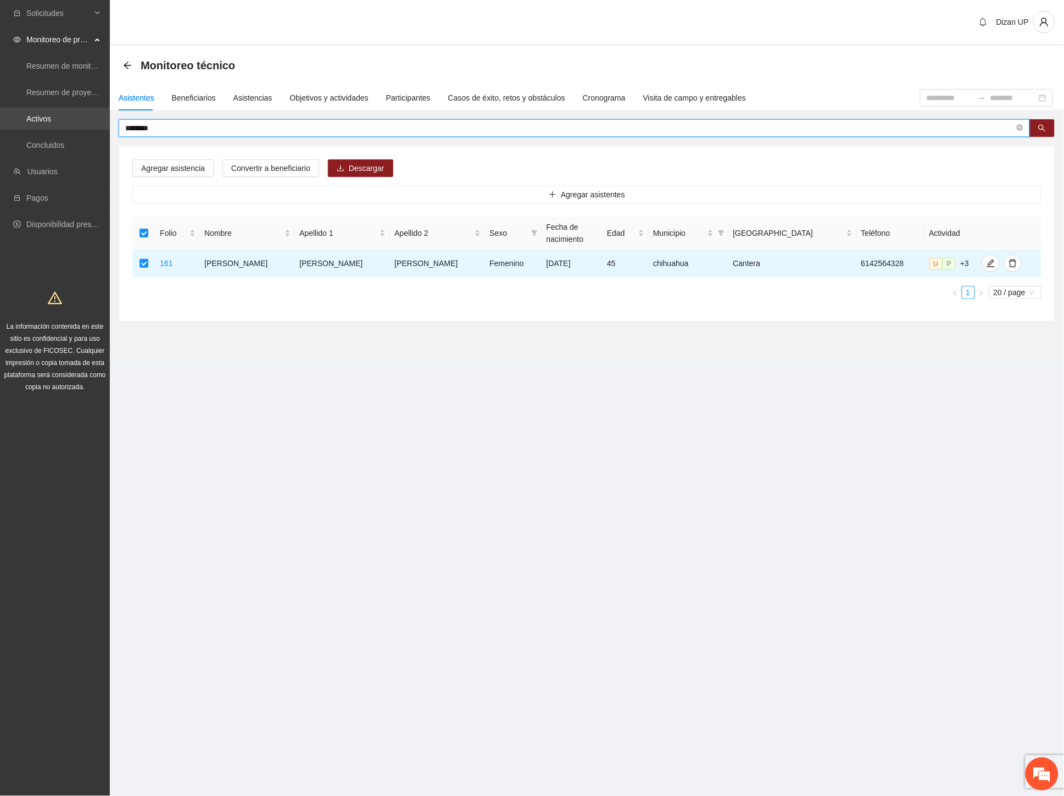
click at [73, 128] on section "Solicitudes Monitoreo de proyectos Resumen de monitoreo Resumen de proyectos ap…" at bounding box center [532, 398] width 1064 height 796
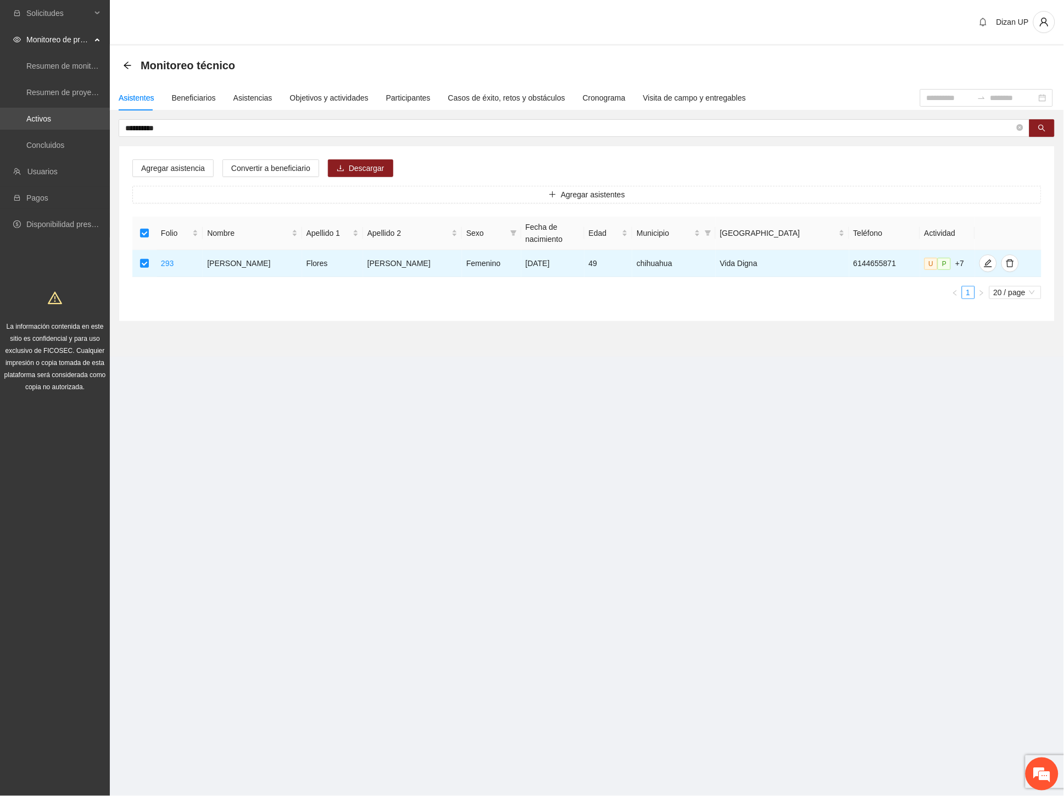
drag, startPoint x: 193, startPoint y: 126, endPoint x: 25, endPoint y: 108, distance: 169.1
click at [30, 114] on section "**********" at bounding box center [532, 398] width 1064 height 796
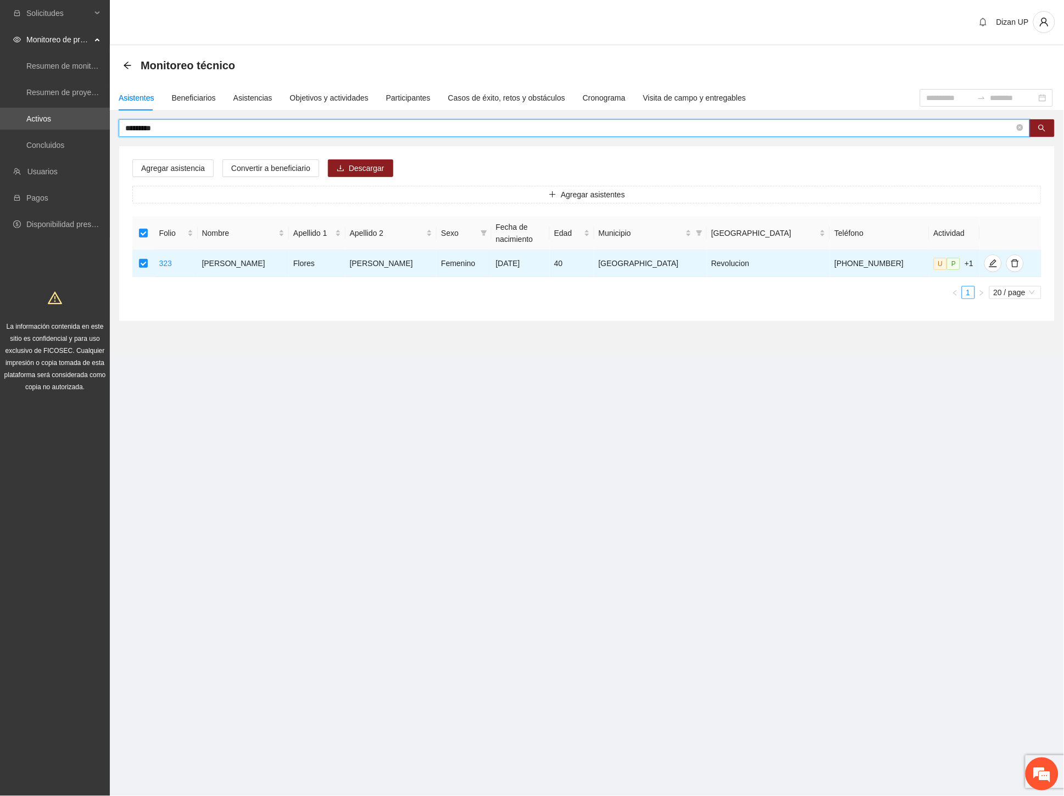
drag, startPoint x: 171, startPoint y: 132, endPoint x: -1, endPoint y: 130, distance: 172.5
click at [0, 130] on html "Solicitudes Monitoreo de proyectos Resumen de monitoreo Resumen de proyectos ap…" at bounding box center [532, 398] width 1064 height 796
drag, startPoint x: 168, startPoint y: 125, endPoint x: -1, endPoint y: 127, distance: 168.7
click at [0, 127] on html "Solicitudes Monitoreo de proyectos Resumen de monitoreo Resumen de proyectos ap…" at bounding box center [532, 398] width 1064 height 796
type input "*********"
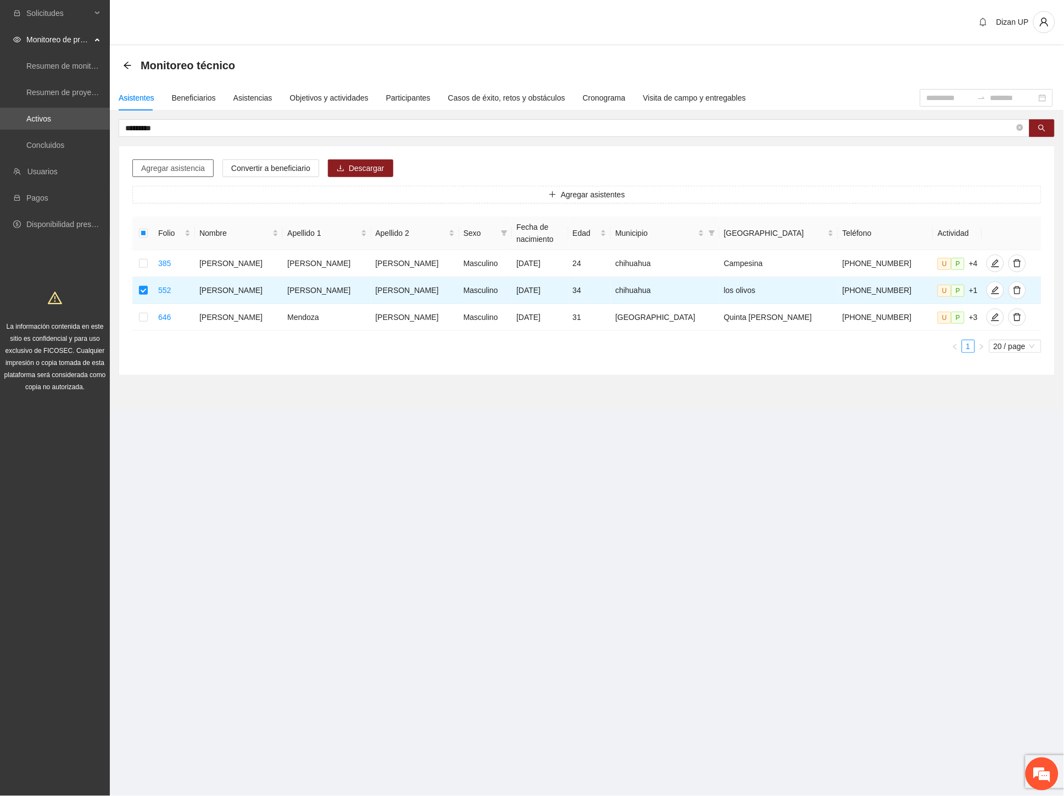
click at [166, 166] on span "Agregar asistencia" at bounding box center [173, 168] width 64 height 12
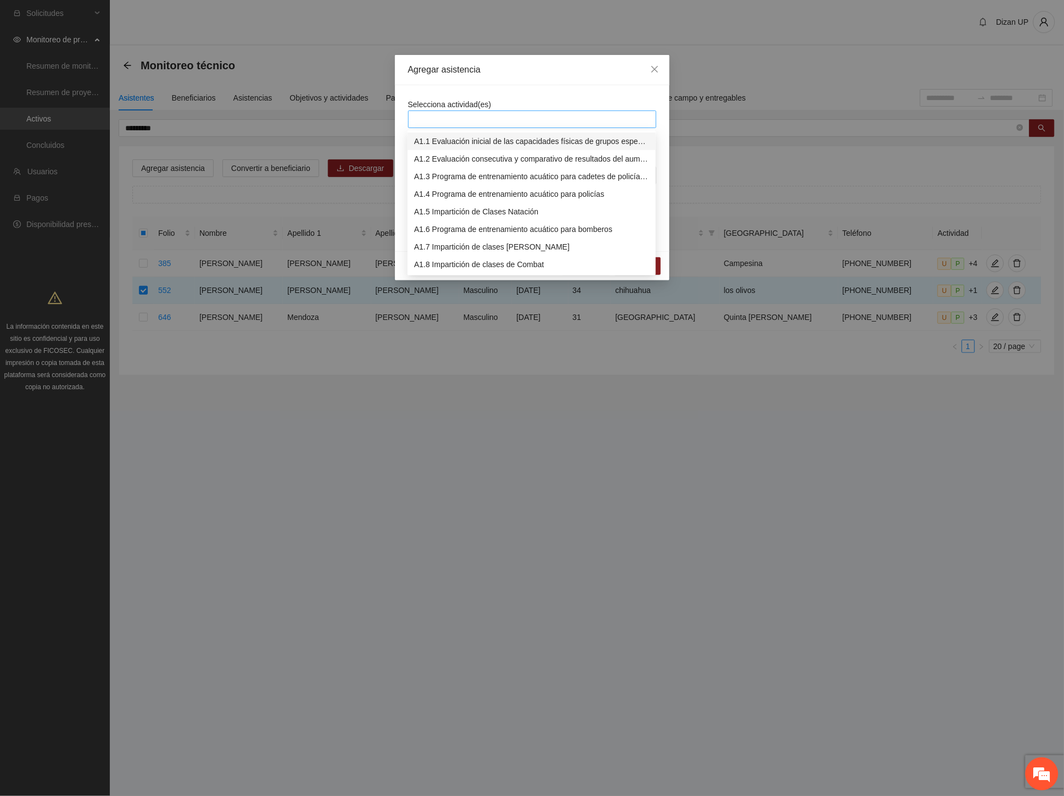
click at [501, 118] on div at bounding box center [532, 119] width 243 height 13
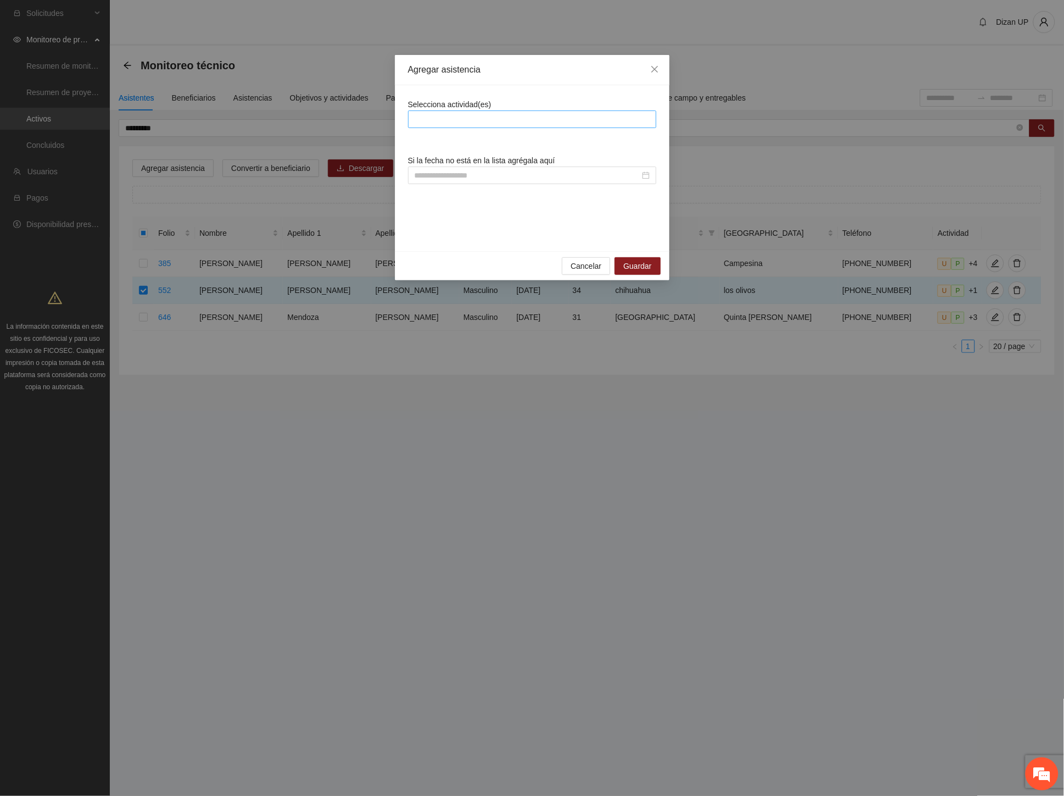
click at [498, 117] on div at bounding box center [532, 119] width 243 height 13
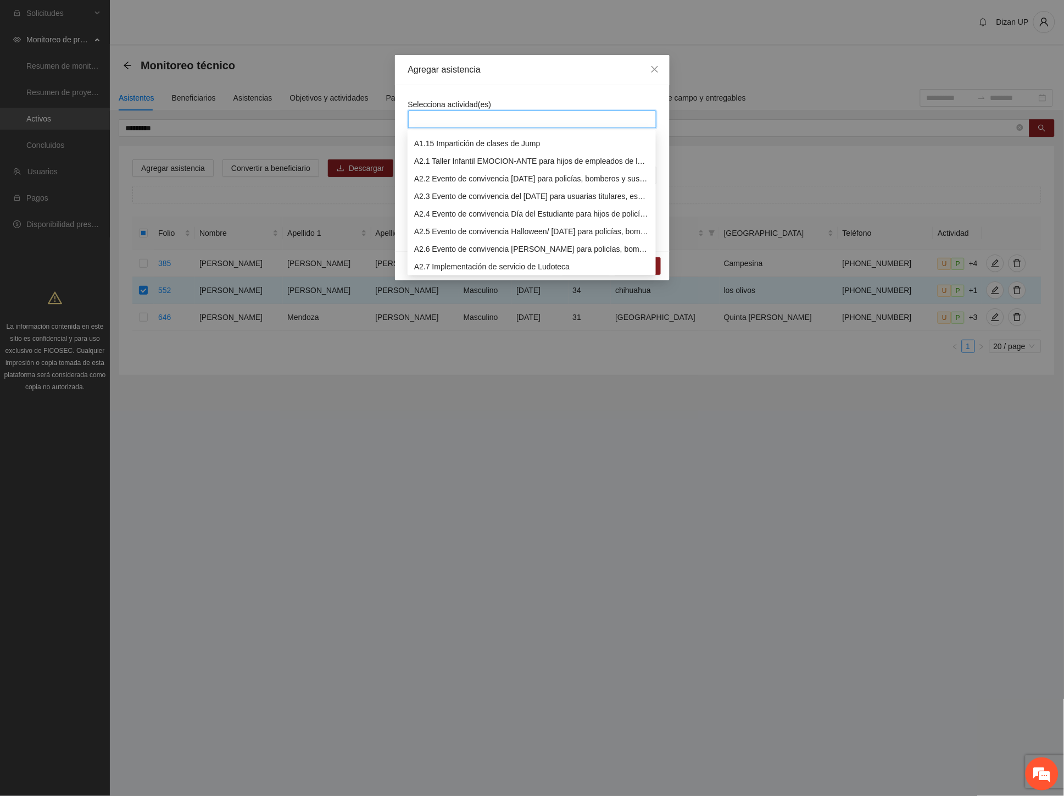
scroll to position [305, 0]
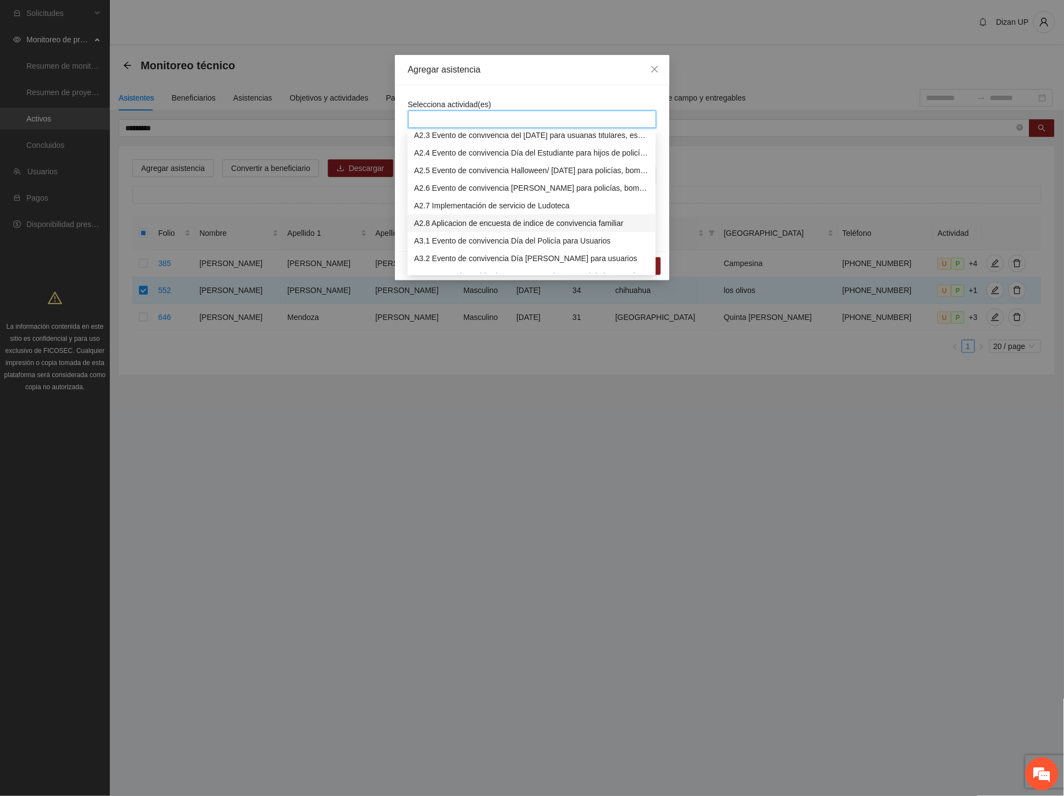
click at [464, 220] on div "A2.8 Aplicacion de encuesta de indice de convivencia familiar" at bounding box center [531, 223] width 235 height 12
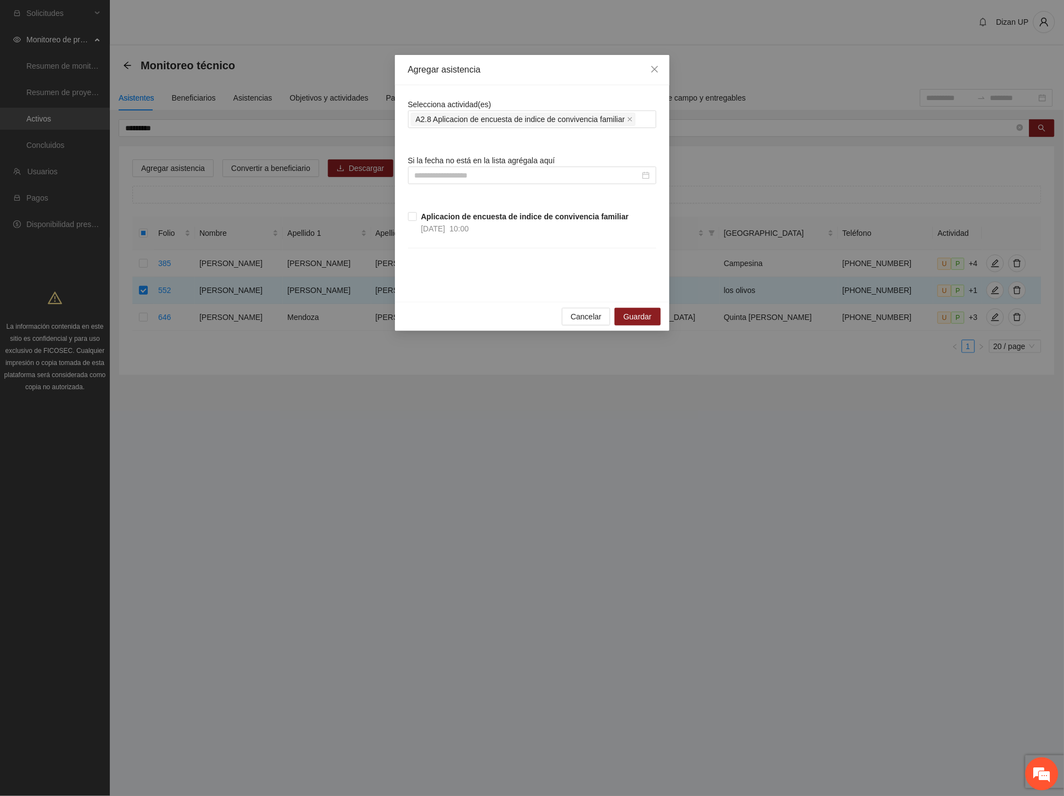
click at [506, 83] on div "Agregar asistencia" at bounding box center [532, 70] width 275 height 30
click at [440, 179] on input at bounding box center [527, 175] width 225 height 12
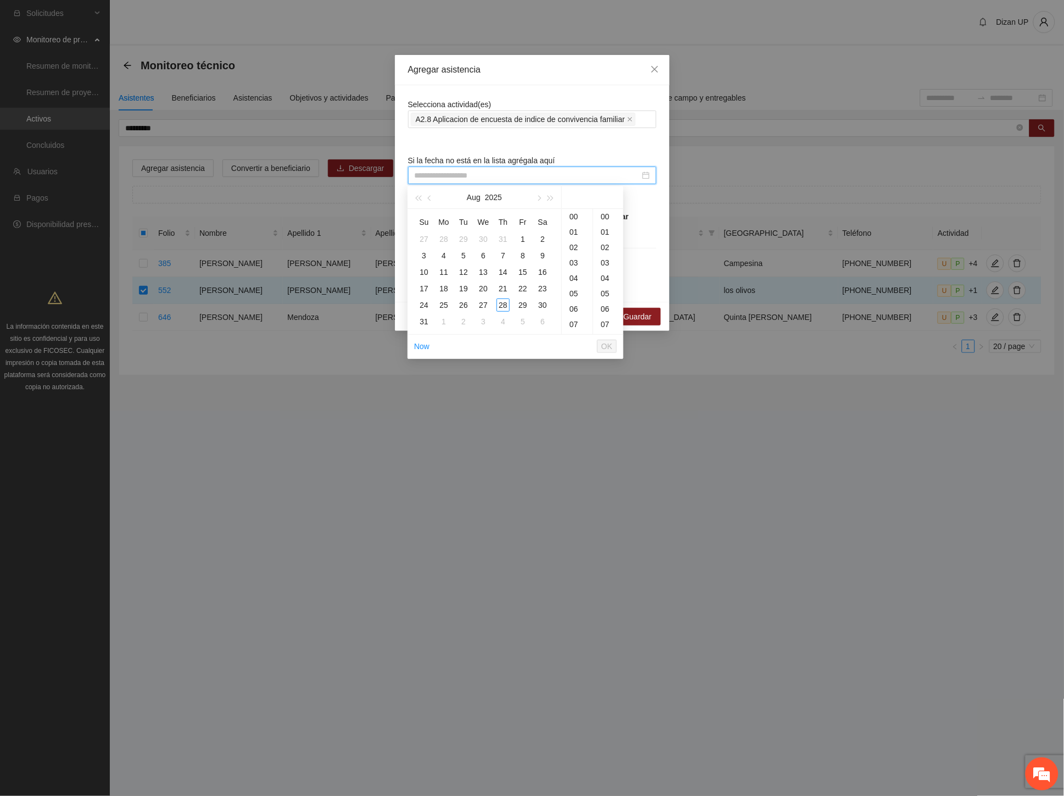
click at [644, 208] on div "Selecciona actividad(es) A2.8 Aplicacion de encuesta de indice de convivencia f…" at bounding box center [532, 193] width 248 height 190
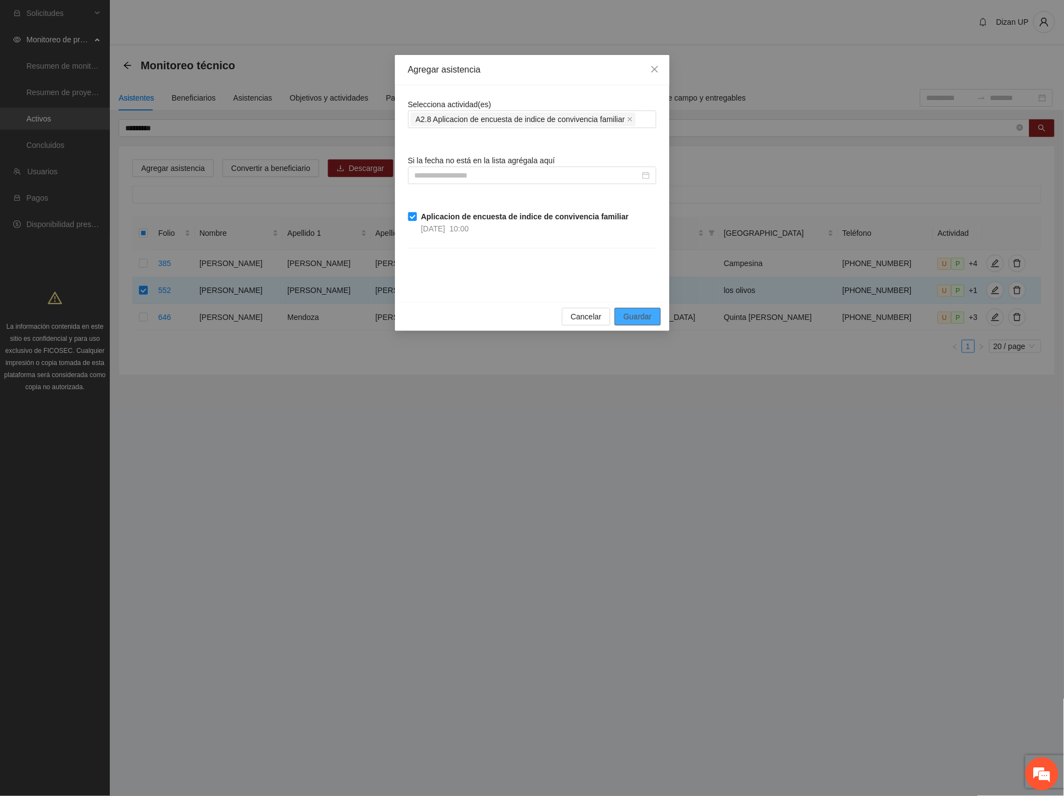
click at [621, 312] on button "Guardar" at bounding box center [638, 317] width 46 height 18
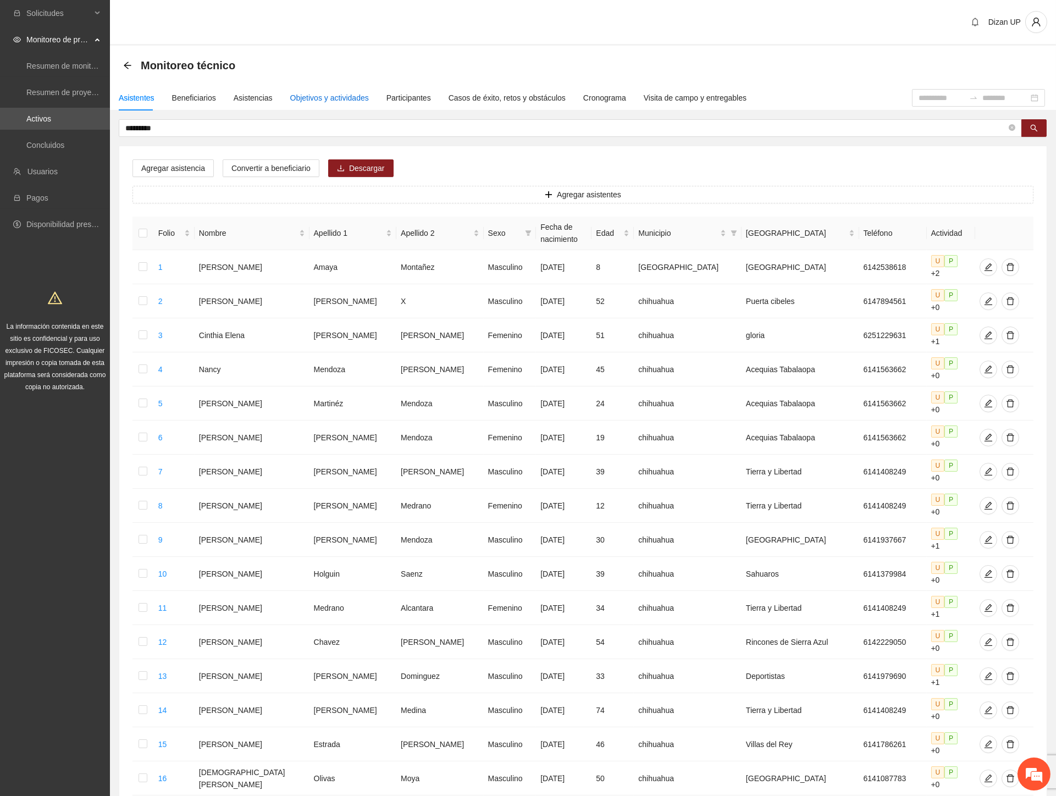
click at [330, 101] on div "Objetivos y actividades" at bounding box center [329, 98] width 79 height 12
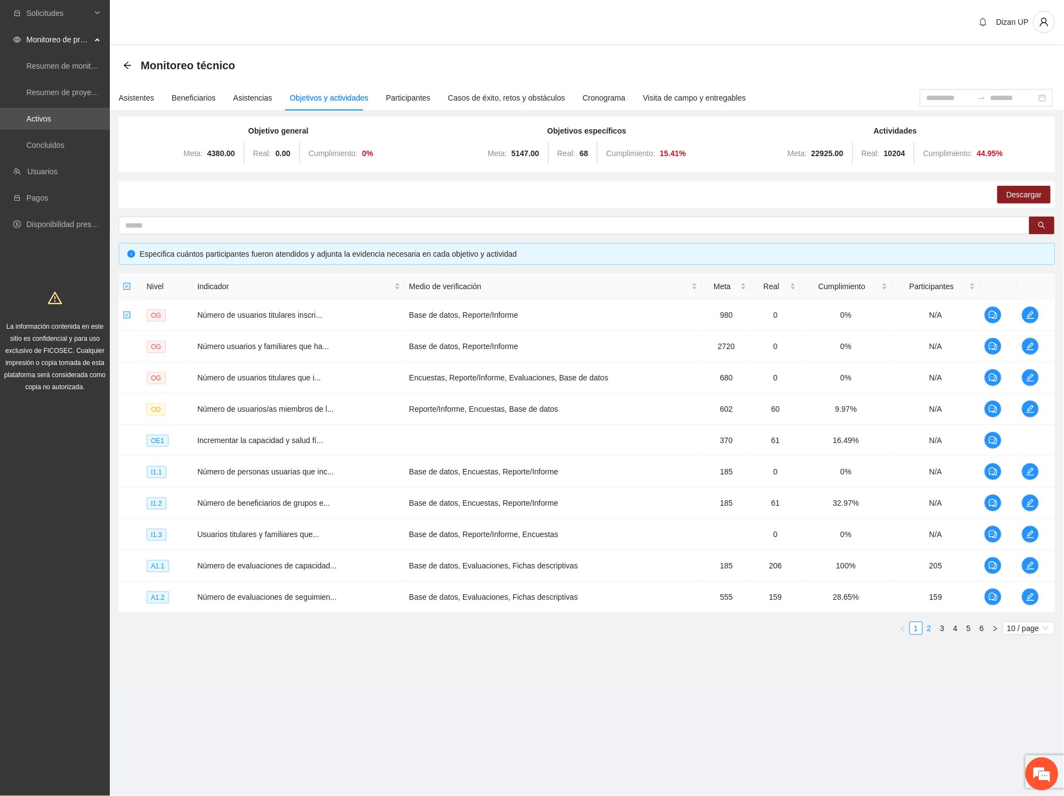
click at [929, 630] on link "2" at bounding box center [930, 628] width 12 height 12
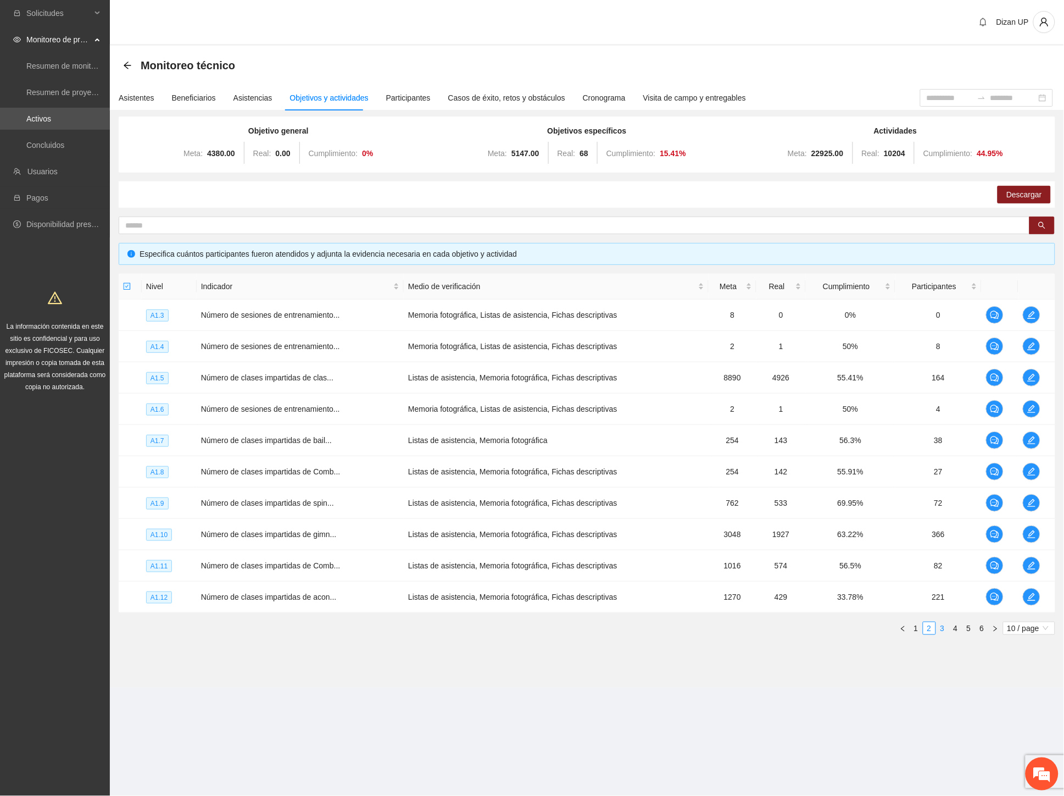
click at [942, 629] on link "3" at bounding box center [943, 628] width 12 height 12
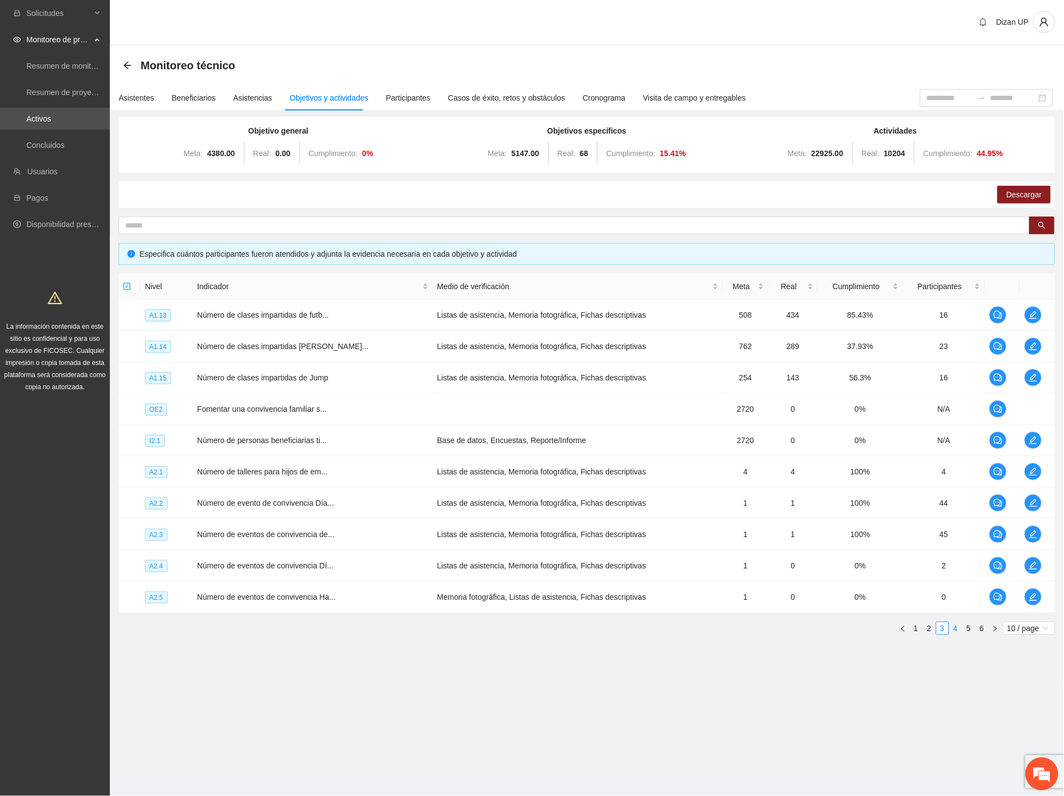
click at [956, 629] on link "4" at bounding box center [956, 628] width 12 height 12
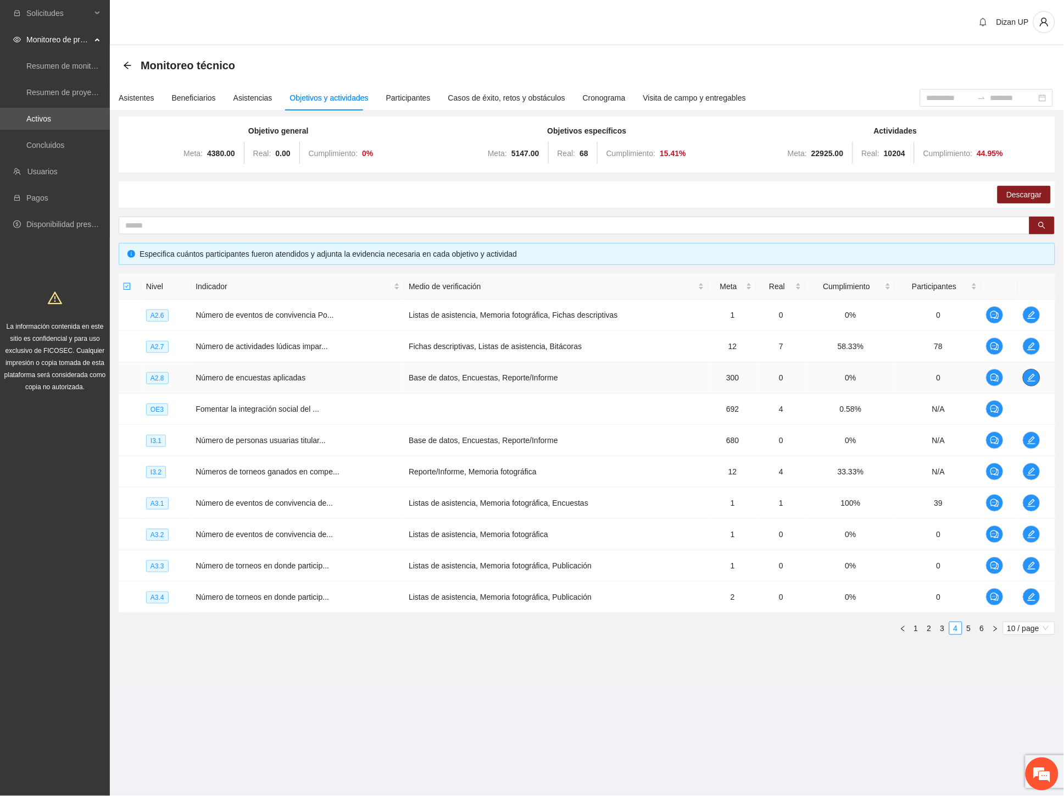
click at [1034, 374] on icon "edit" at bounding box center [1031, 377] width 9 height 9
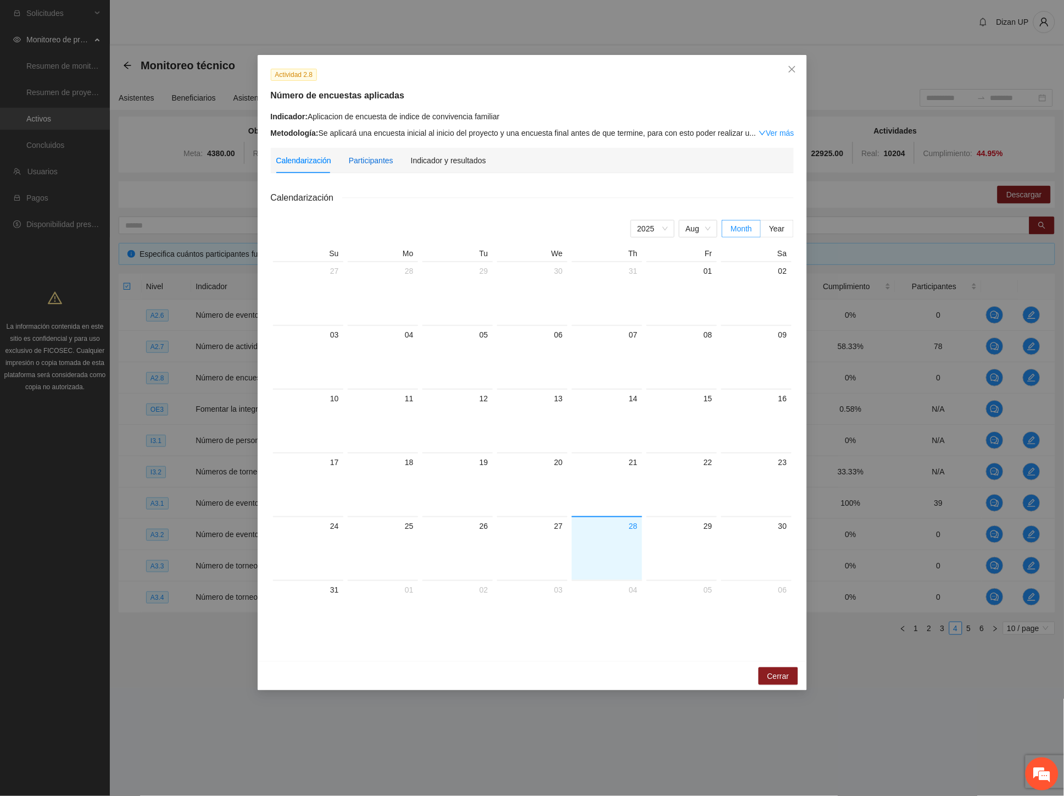
drag, startPoint x: 375, startPoint y: 164, endPoint x: 382, endPoint y: 160, distance: 8.6
click at [375, 163] on div "Participantes" at bounding box center [371, 160] width 45 height 12
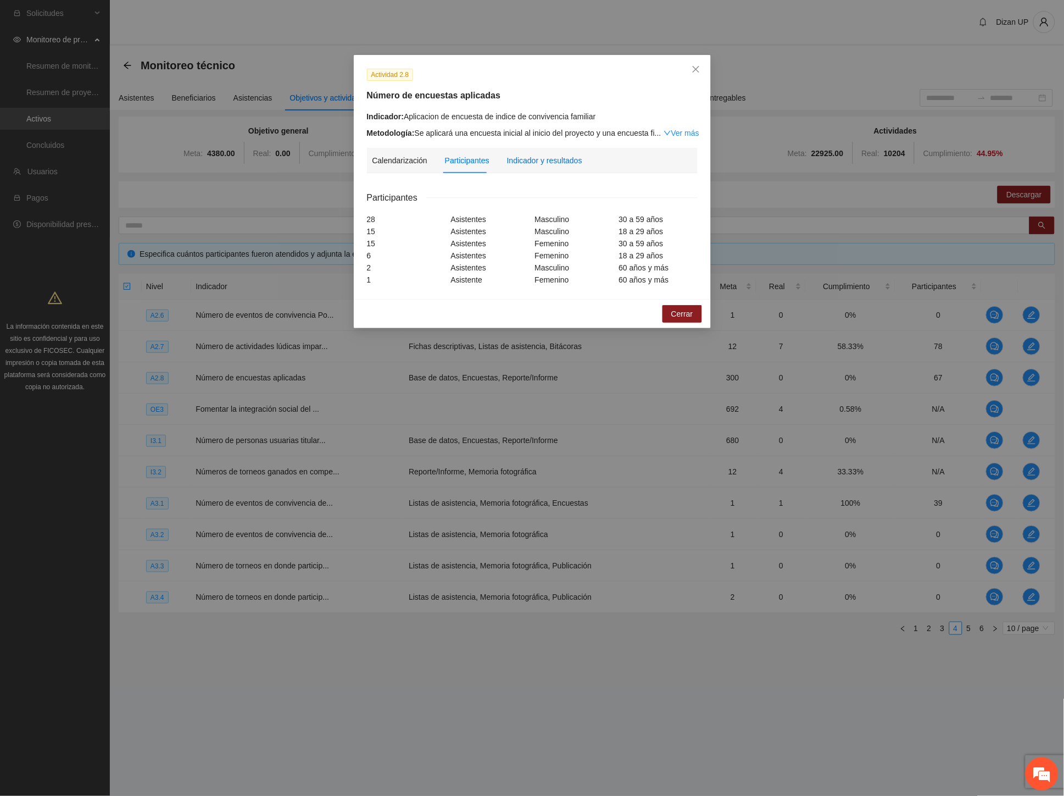
click at [529, 160] on div "Indicador y resultados" at bounding box center [544, 160] width 75 height 12
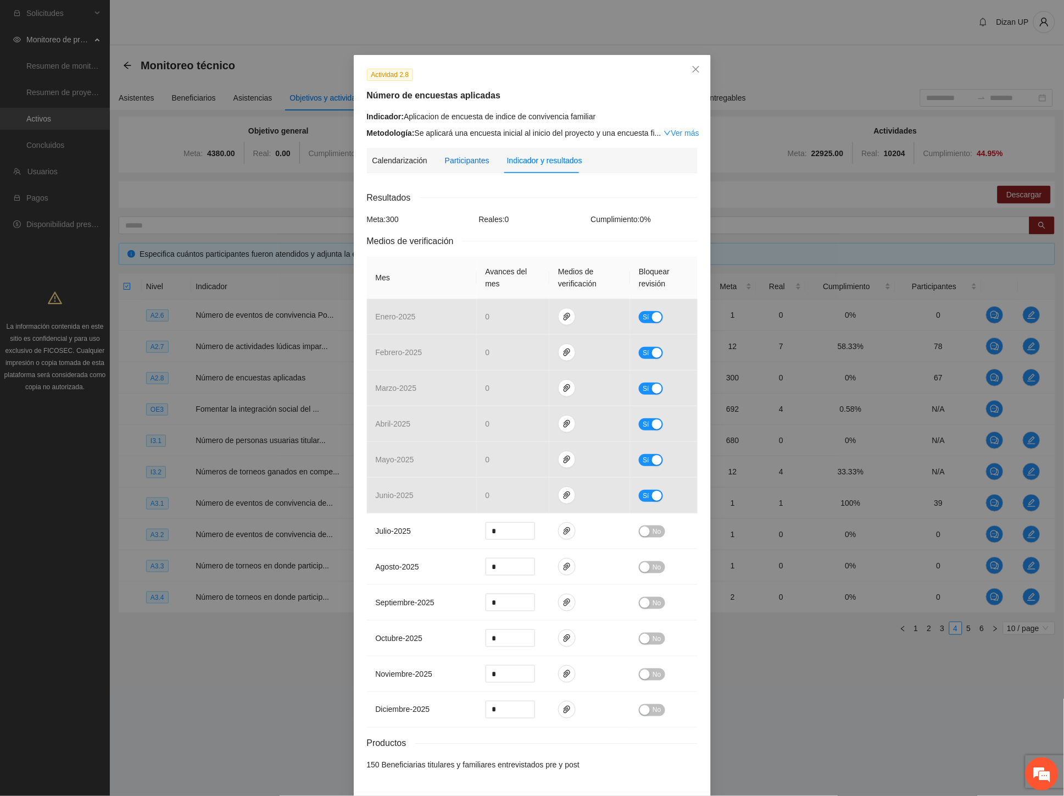
click at [465, 161] on div "Participantes" at bounding box center [467, 160] width 45 height 12
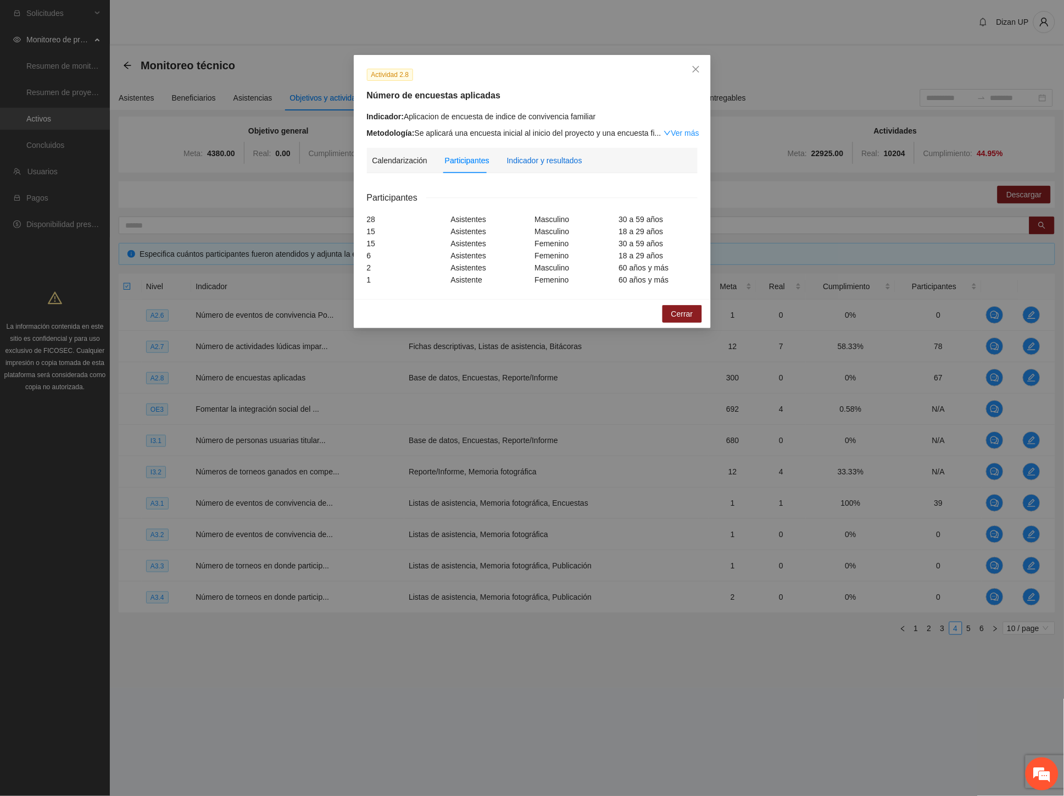
click at [530, 158] on div "Indicador y resultados" at bounding box center [544, 160] width 75 height 12
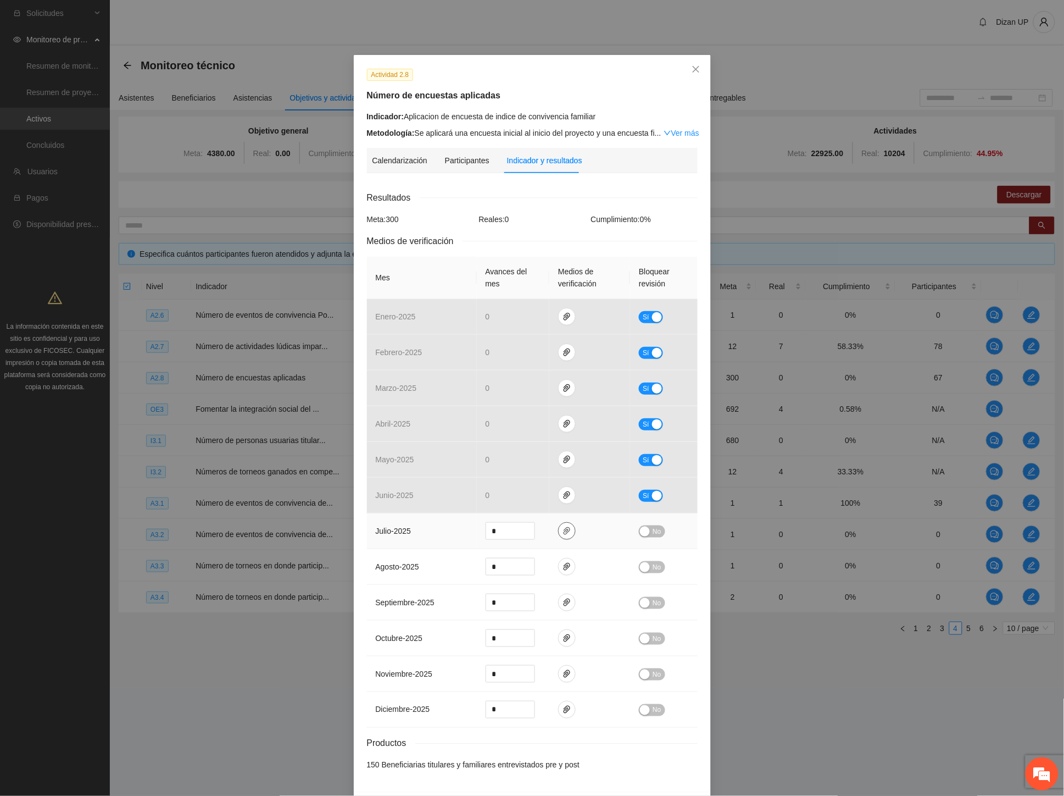
click at [563, 534] on icon "paper-clip" at bounding box center [567, 530] width 9 height 9
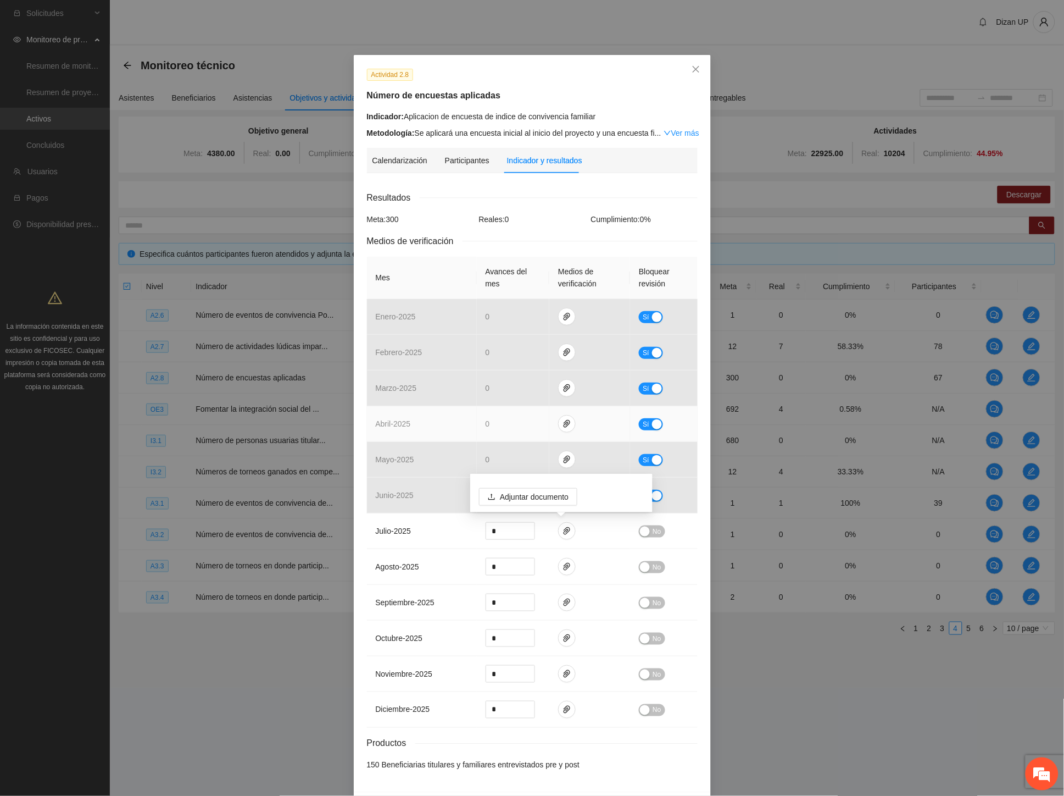
drag, startPoint x: 645, startPoint y: 419, endPoint x: 617, endPoint y: 425, distance: 28.1
click at [643, 419] on span "Sí" at bounding box center [646, 424] width 7 height 12
click at [564, 420] on icon "paper-clip" at bounding box center [567, 423] width 9 height 9
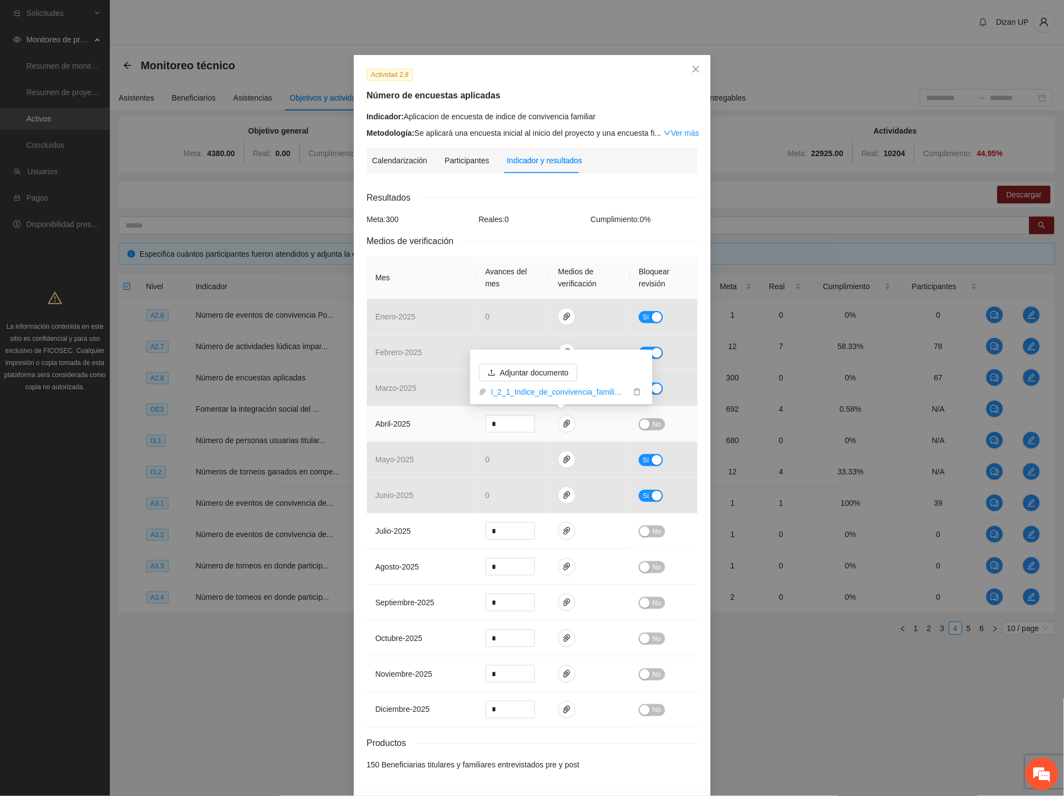
drag, startPoint x: 497, startPoint y: 423, endPoint x: 470, endPoint y: 429, distance: 27.6
click at [470, 429] on tr "abril - 2025 * No" at bounding box center [532, 424] width 331 height 36
type input "**"
click at [436, 430] on td "abril - 2025" at bounding box center [422, 424] width 110 height 36
click at [653, 423] on span "No" at bounding box center [657, 424] width 8 height 12
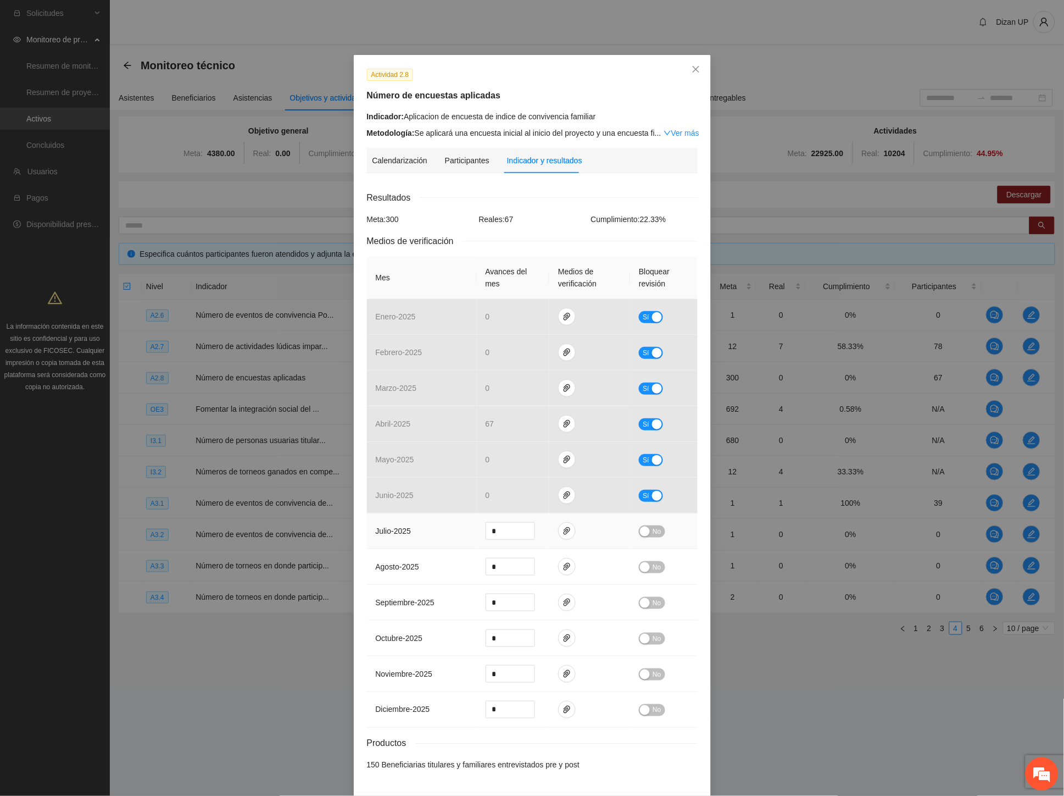
click at [653, 530] on span "No" at bounding box center [657, 531] width 8 height 12
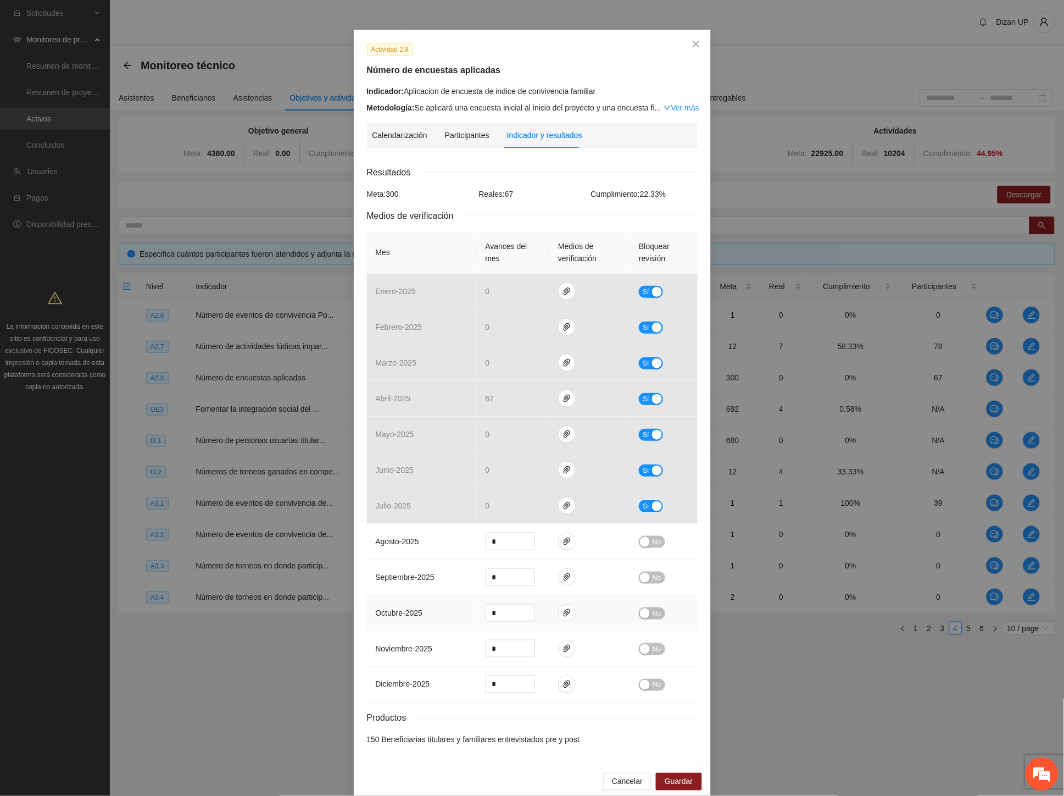
scroll to position [40, 0]
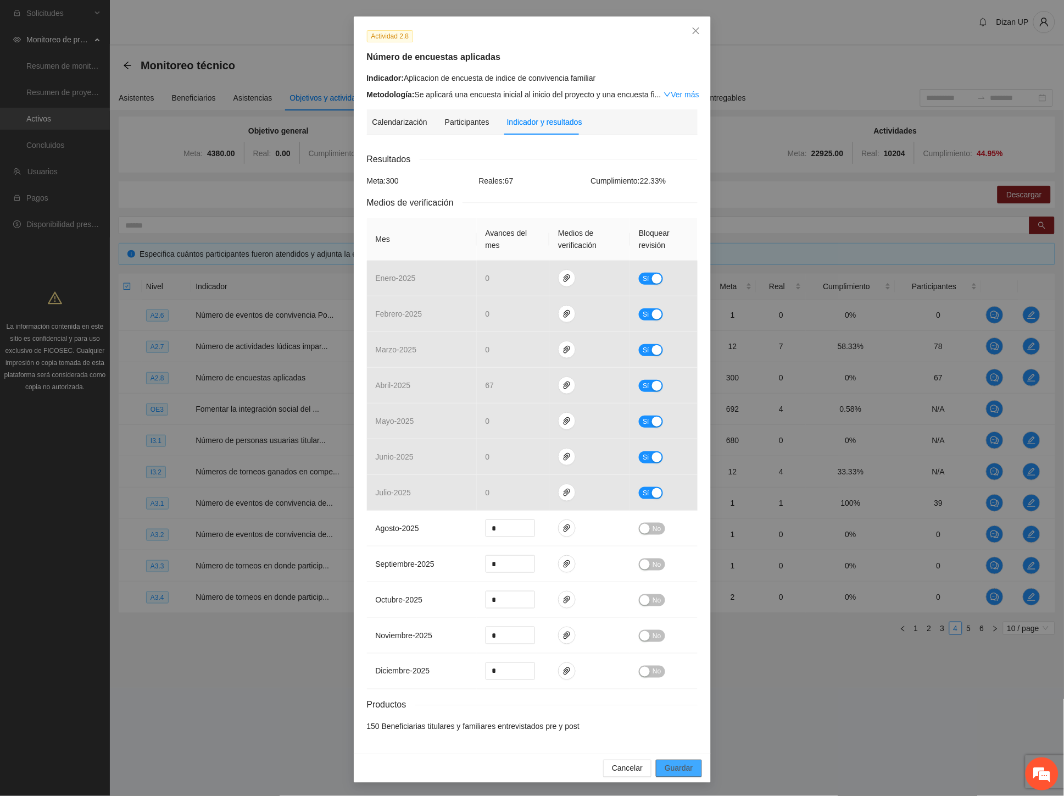
click at [669, 770] on span "Guardar" at bounding box center [679, 768] width 28 height 12
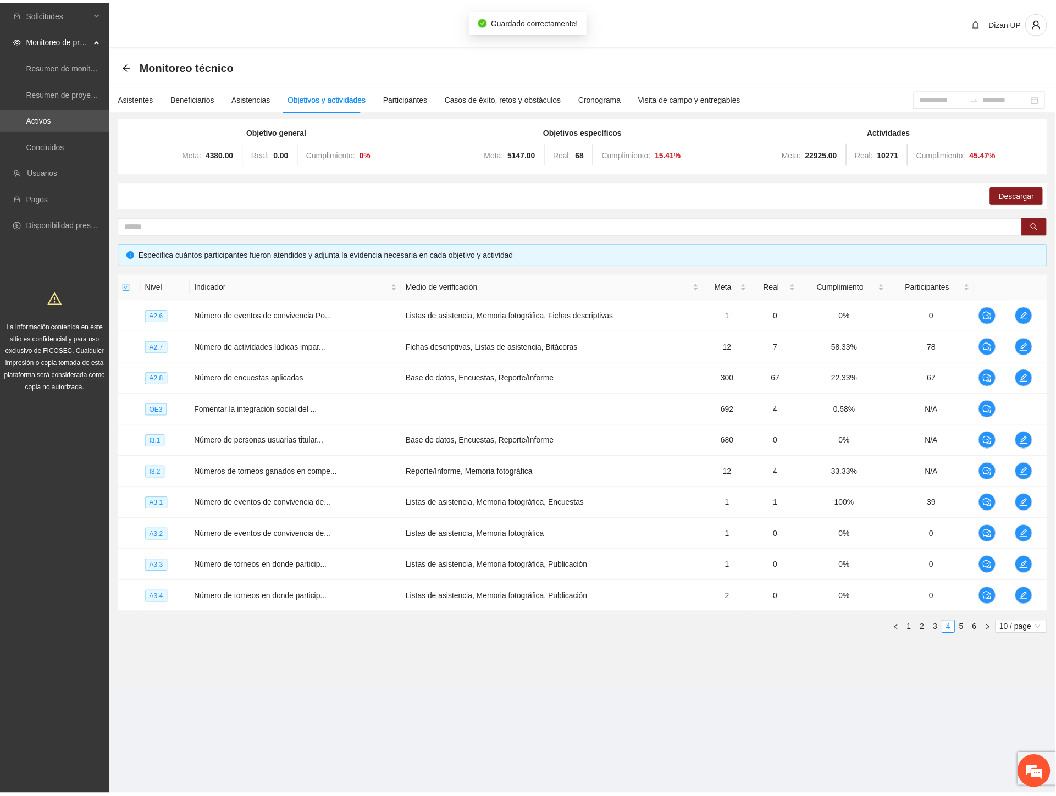
scroll to position [0, 0]
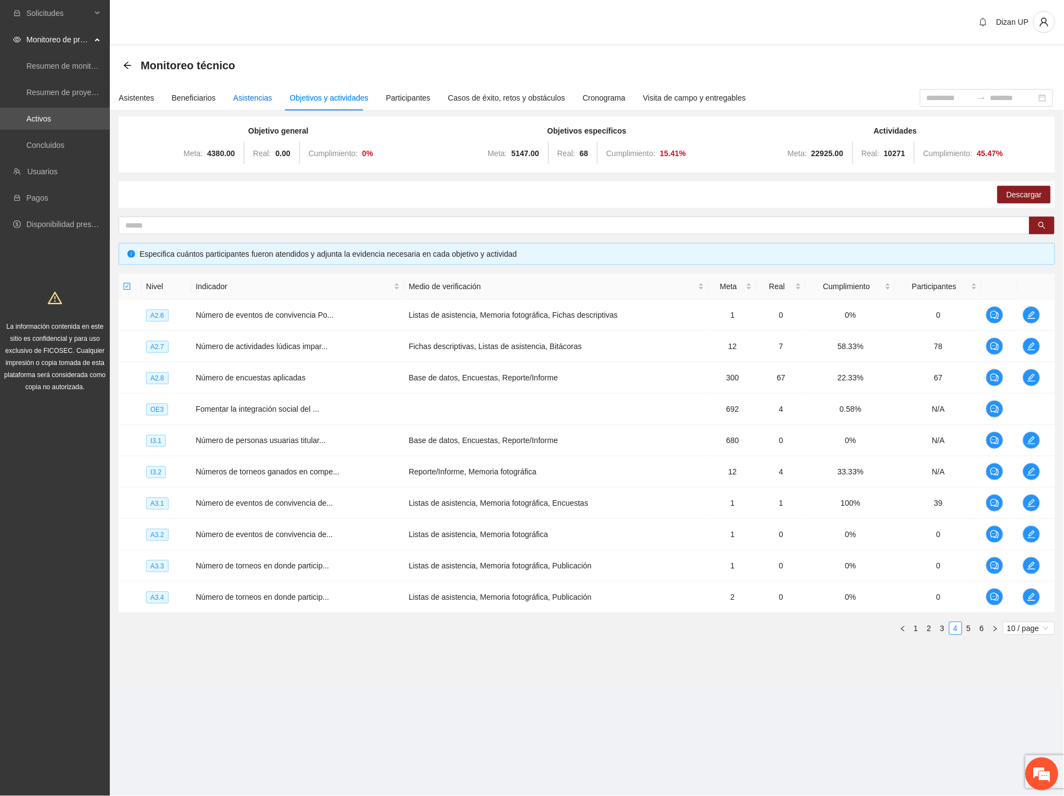
click at [264, 92] on div "Asistencias" at bounding box center [253, 98] width 39 height 12
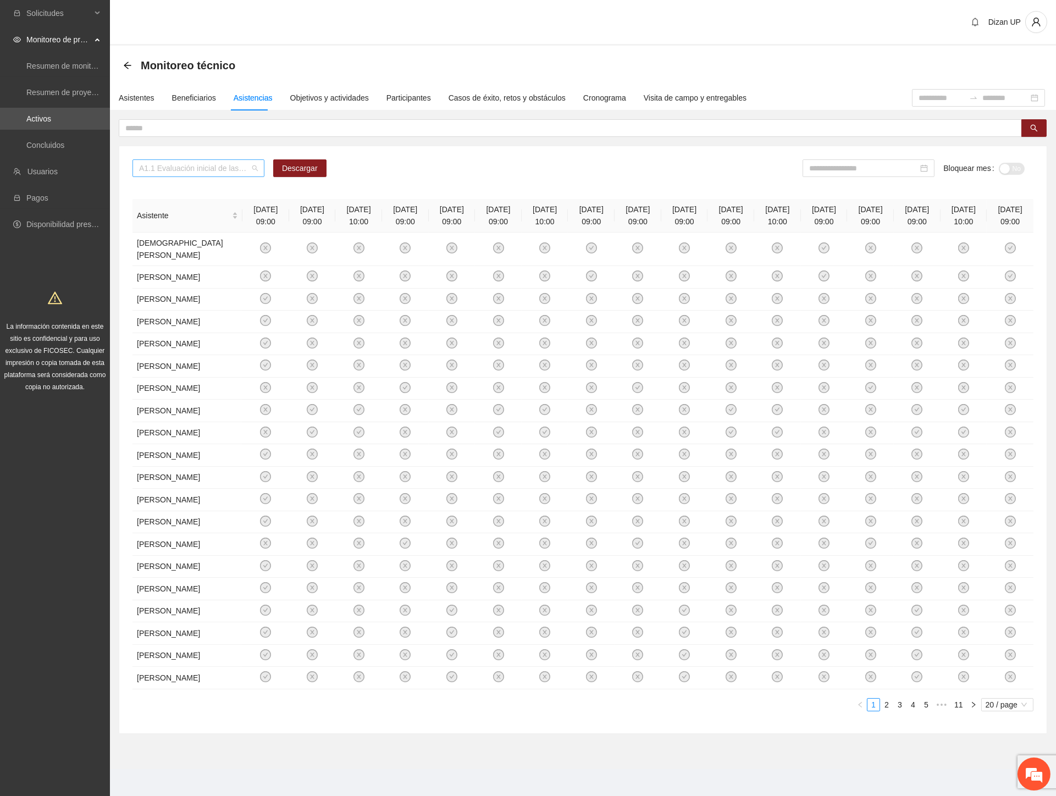
click at [201, 165] on span "A1.1 Evaluación inicial de las capacidades físicas de grupos especiales, distri…" at bounding box center [198, 168] width 119 height 16
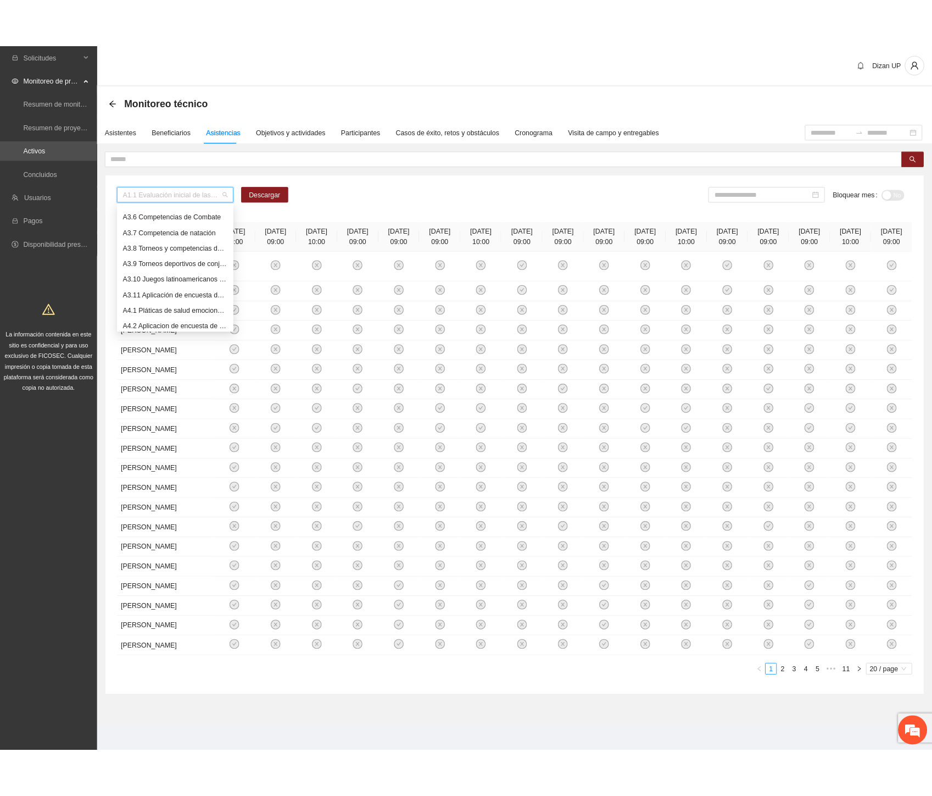
scroll to position [549, 0]
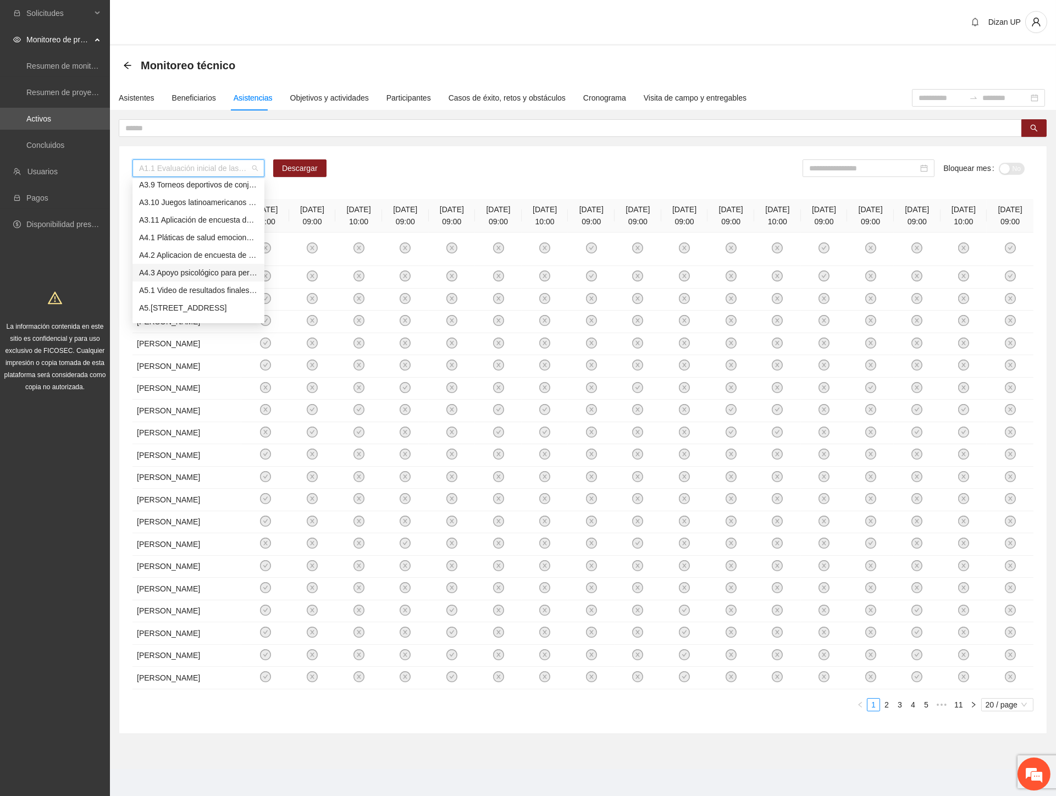
click at [182, 268] on div "A4.3 Apoyo psicológico para personal de la DSPM y sus familias" at bounding box center [198, 272] width 119 height 12
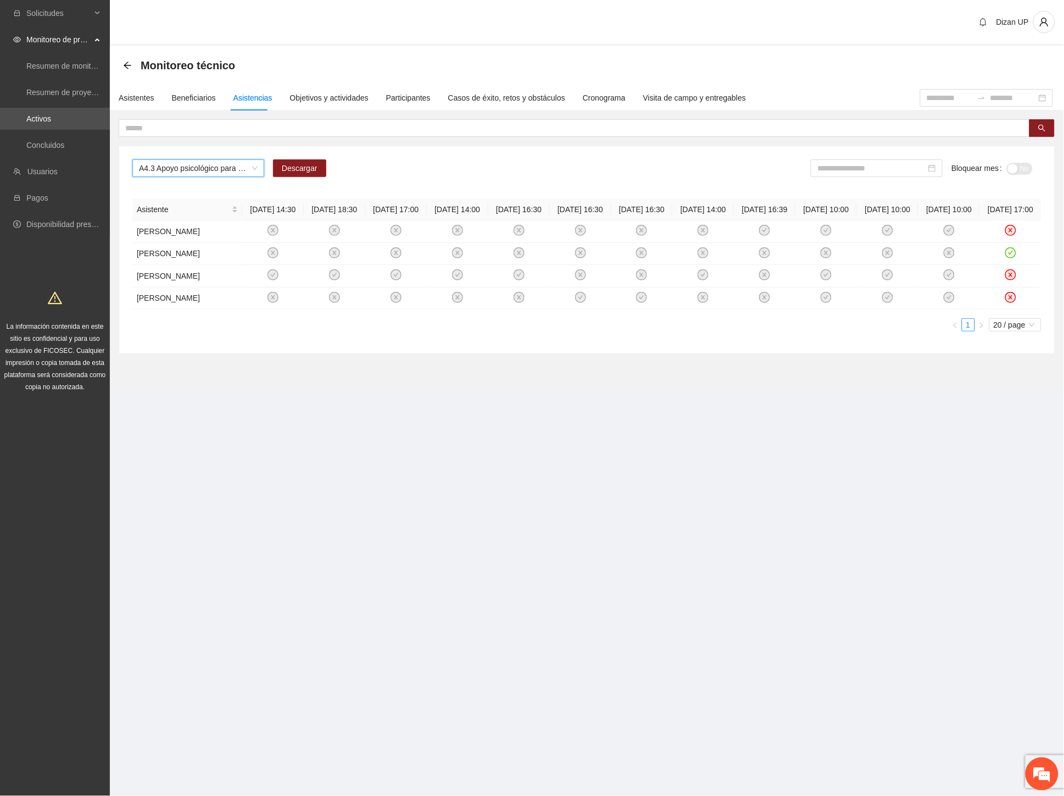
click at [774, 469] on section "Solicitudes Monitoreo de proyectos Resumen de monitoreo Resumen de proyectos ap…" at bounding box center [532, 398] width 1064 height 796
drag, startPoint x: 129, startPoint y: 95, endPoint x: 165, endPoint y: 116, distance: 42.1
click at [130, 95] on div "Asistentes" at bounding box center [137, 98] width 36 height 12
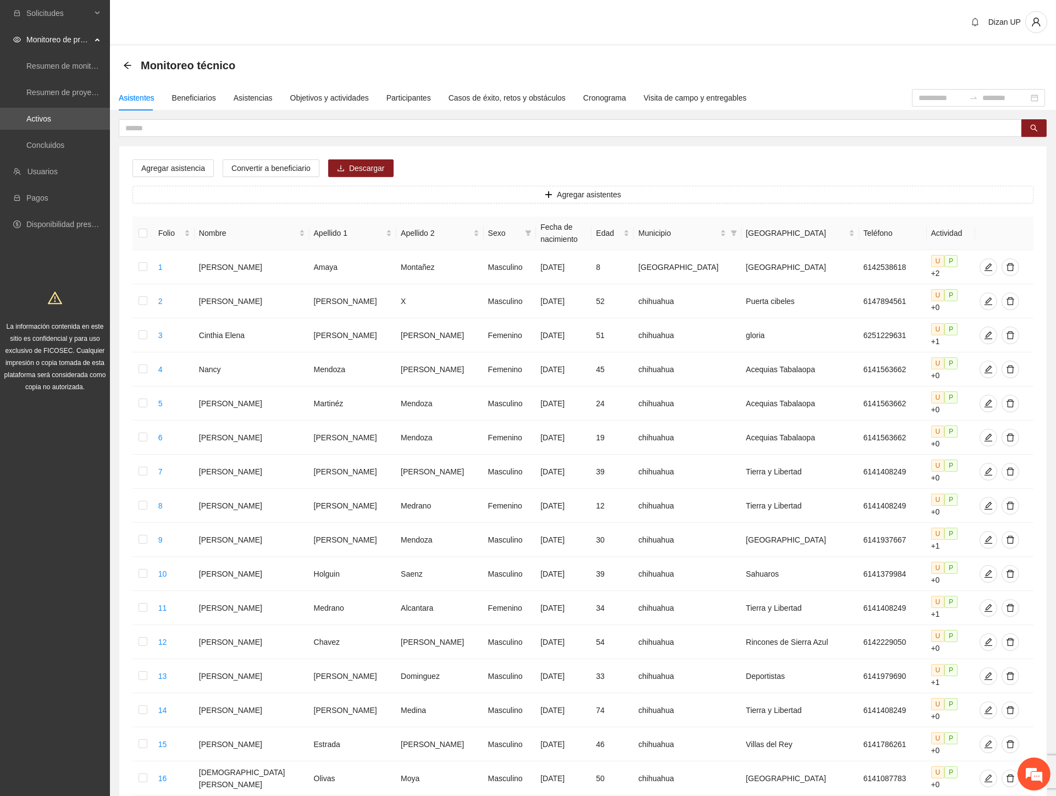
click at [549, 162] on div "Agregar asistencia Convertir a beneficiario Descargar Agregar asistentes Folio …" at bounding box center [582, 560] width 927 height 829
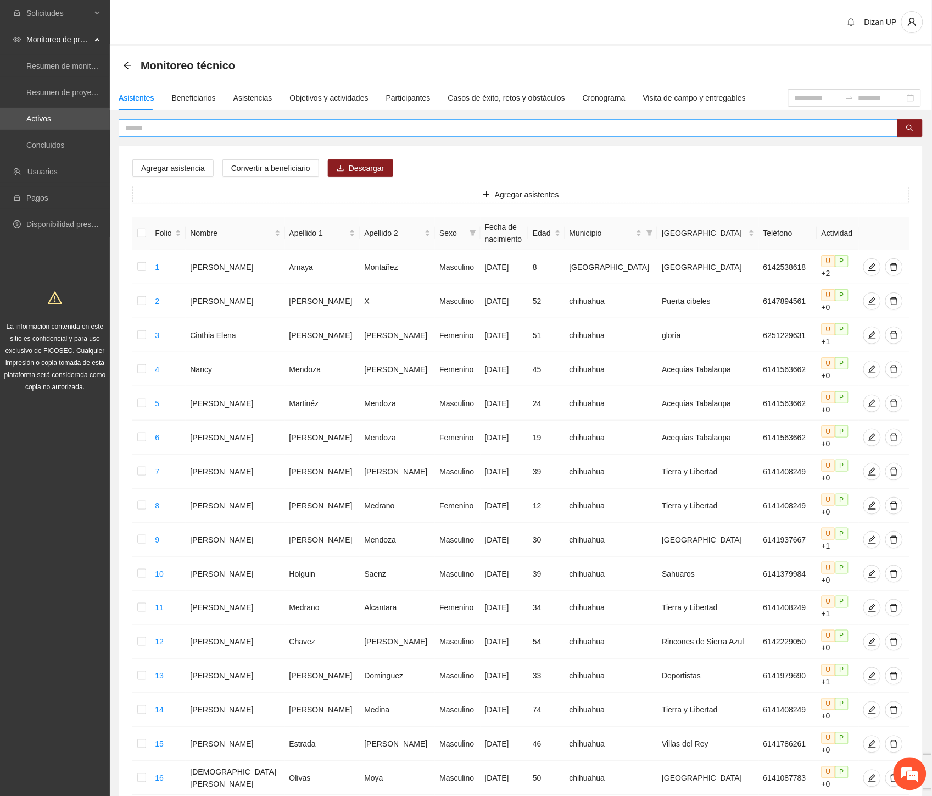
click at [147, 130] on input "text" at bounding box center [504, 128] width 758 height 12
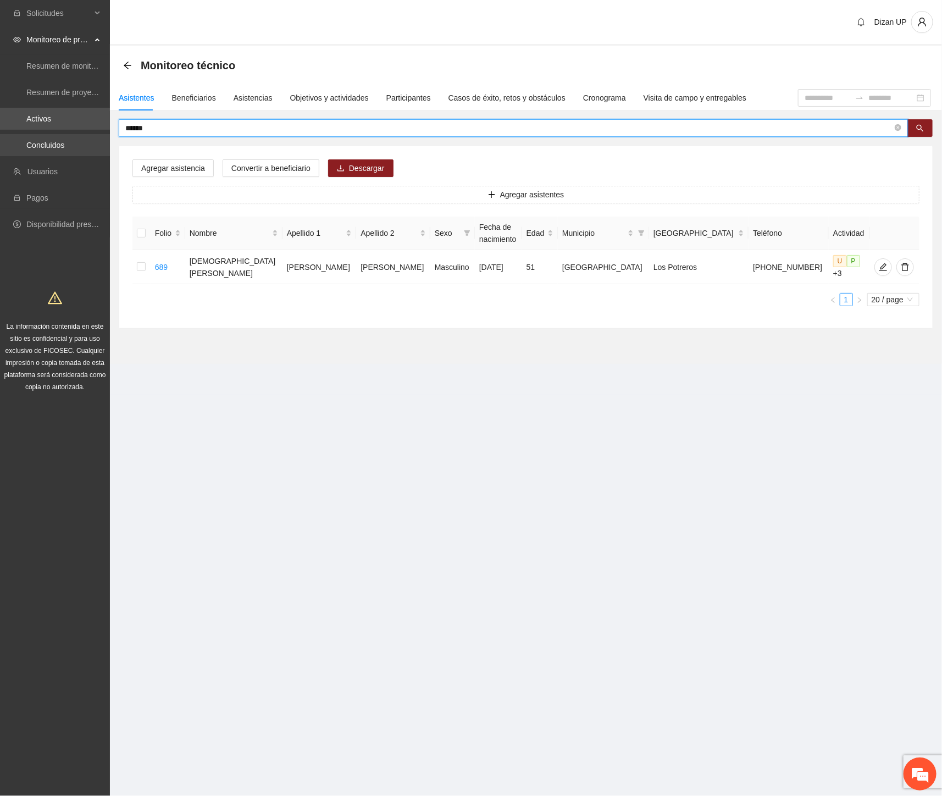
drag, startPoint x: 119, startPoint y: 129, endPoint x: 28, endPoint y: 134, distance: 91.3
click at [28, 134] on section "Solicitudes Monitoreo de proyectos Resumen de monitoreo Resumen de proyectos ap…" at bounding box center [471, 398] width 942 height 796
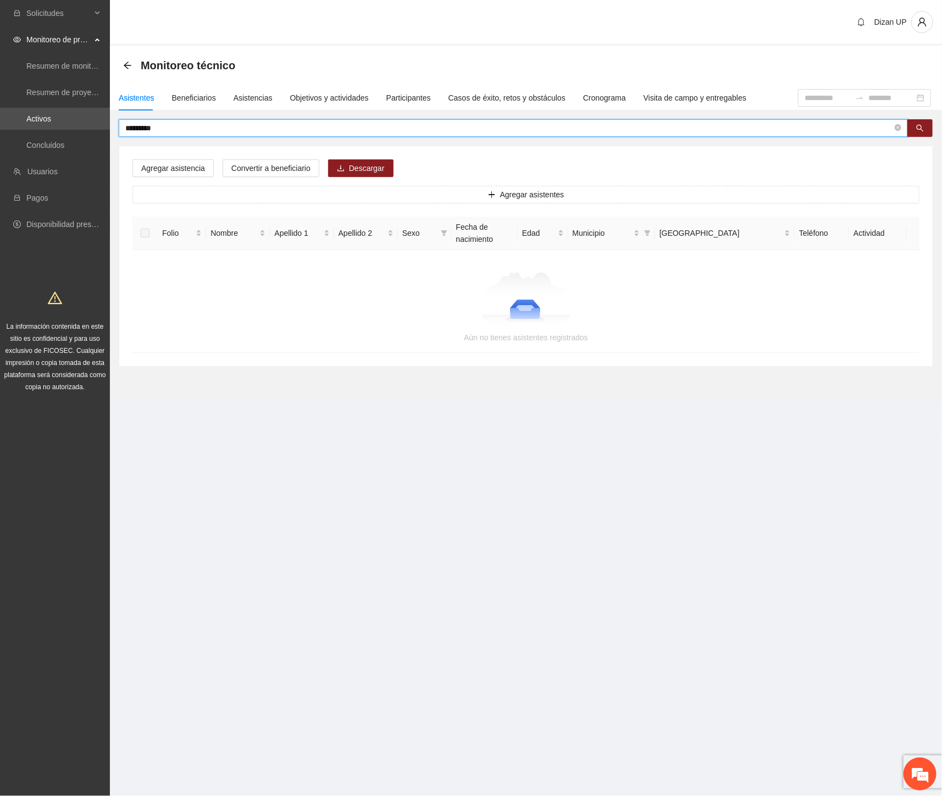
click at [140, 127] on input "*********" at bounding box center [508, 128] width 767 height 12
click at [172, 125] on input "********" at bounding box center [508, 128] width 767 height 12
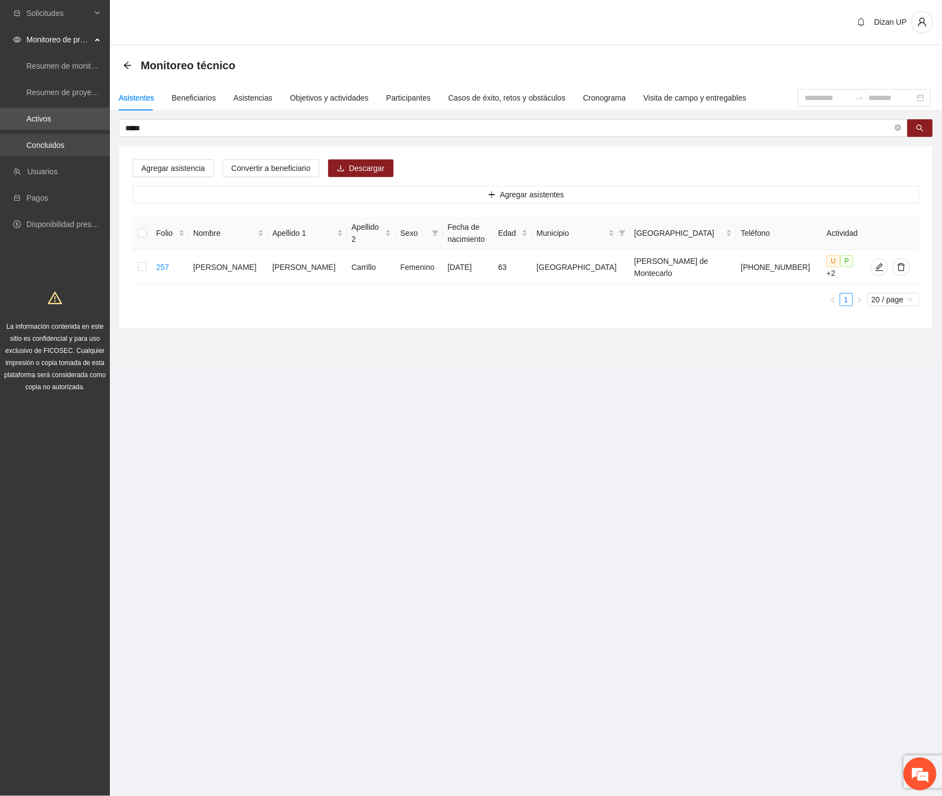
drag, startPoint x: 151, startPoint y: 128, endPoint x: 3, endPoint y: 140, distance: 148.3
click at [3, 140] on section "Solicitudes Monitoreo de proyectos Resumen de monitoreo Resumen de proyectos ap…" at bounding box center [471, 398] width 942 height 796
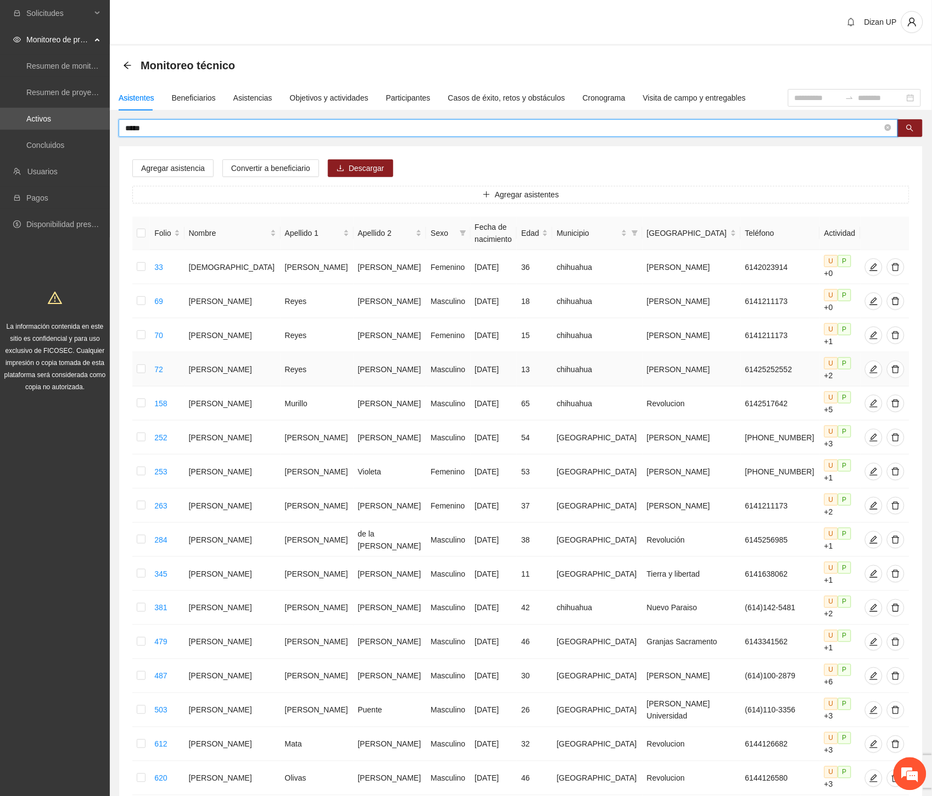
click at [287, 352] on td "Reyes" at bounding box center [317, 369] width 73 height 34
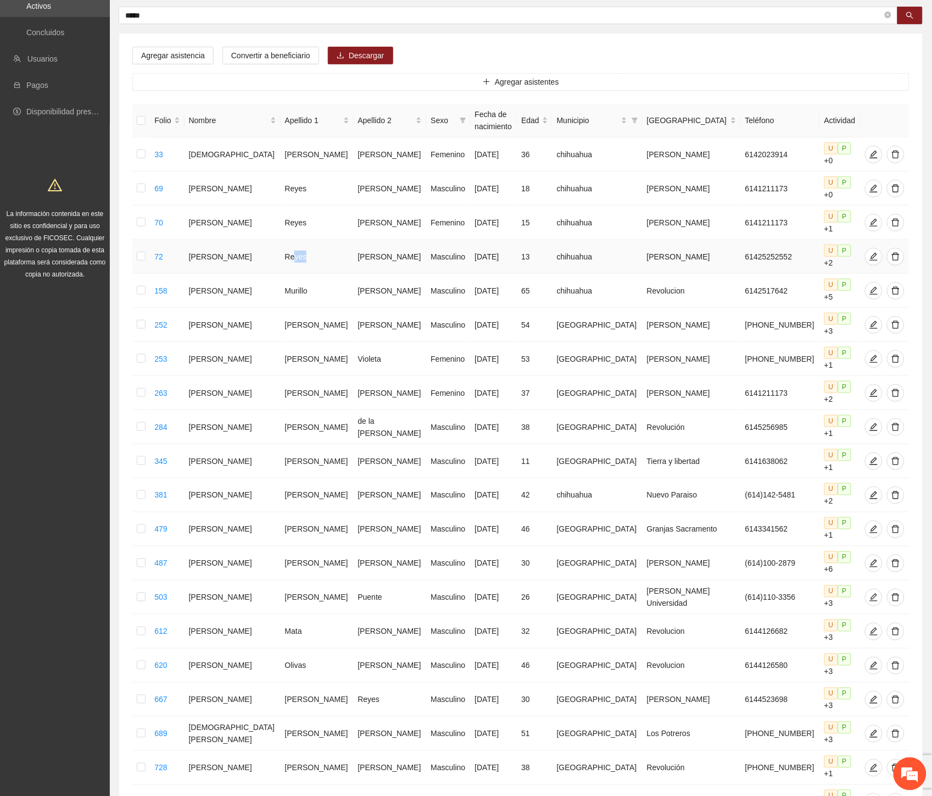
scroll to position [122, 0]
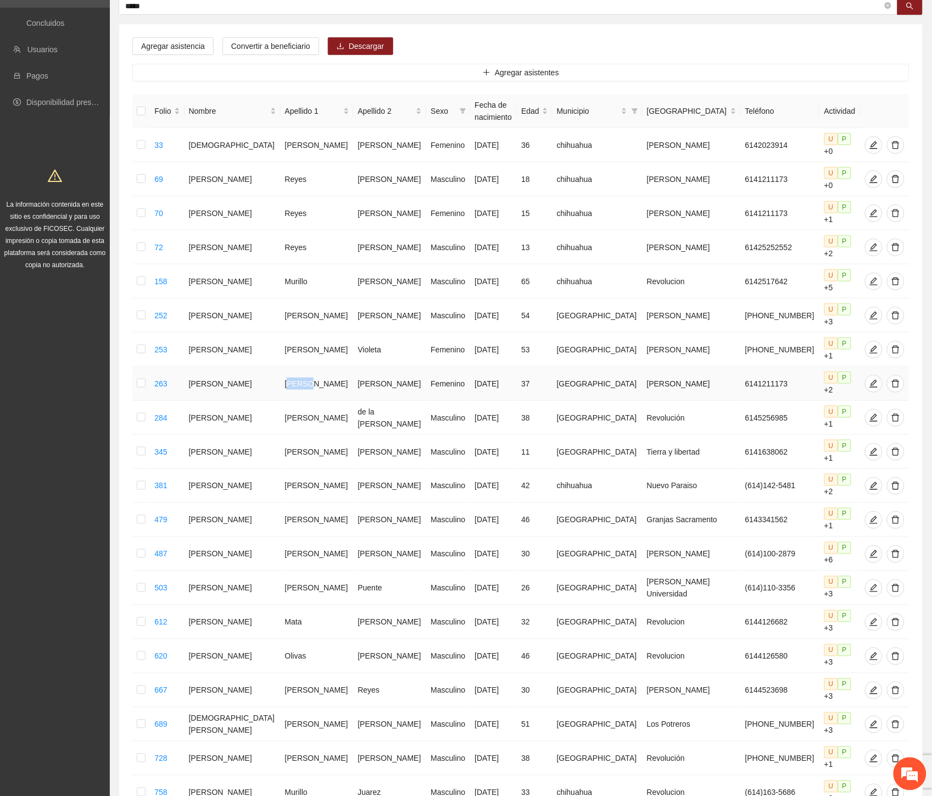
click at [292, 366] on td "[PERSON_NAME]" at bounding box center [317, 383] width 73 height 34
drag, startPoint x: 302, startPoint y: 410, endPoint x: 290, endPoint y: 441, distance: 32.8
click at [308, 469] on td "[PERSON_NAME]" at bounding box center [317, 486] width 73 height 34
drag, startPoint x: 281, startPoint y: 479, endPoint x: 314, endPoint y: 482, distance: 33.6
click at [314, 537] on td "[PERSON_NAME]" at bounding box center [317, 554] width 73 height 34
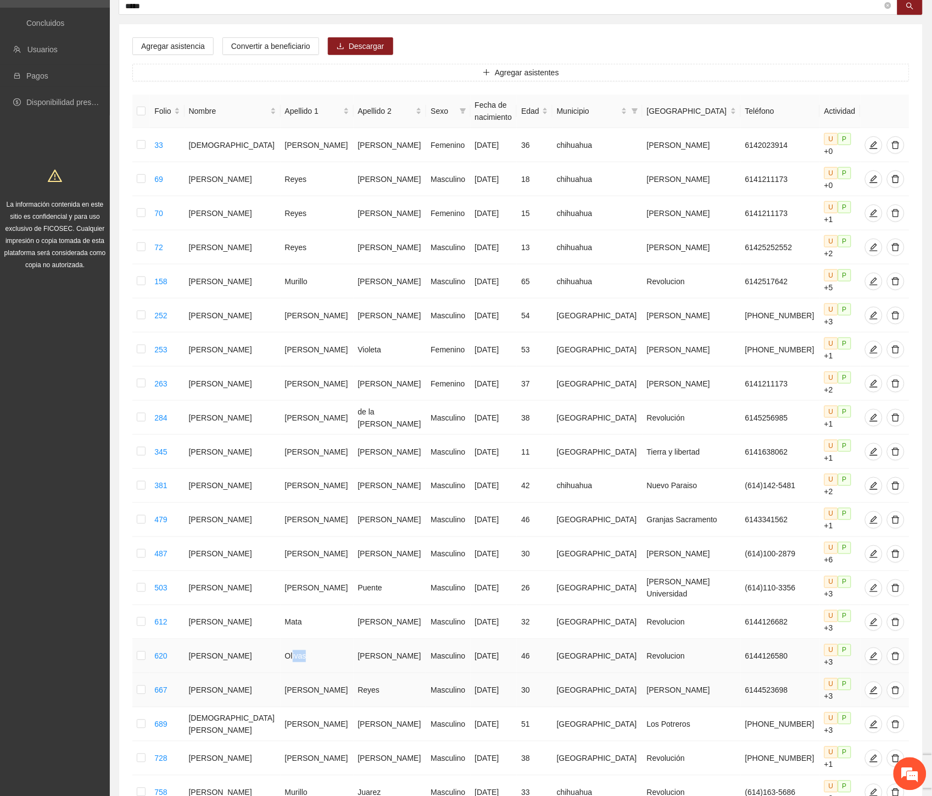
drag, startPoint x: 281, startPoint y: 569, endPoint x: 305, endPoint y: 580, distance: 25.8
click at [309, 579] on tbody "33 [PERSON_NAME] [DATE] 36 chihuahua [PERSON_NAME] 6142023914 U P +0 69 [PERSON…" at bounding box center [520, 468] width 777 height 681
drag, startPoint x: 273, startPoint y: 634, endPoint x: 282, endPoint y: 636, distance: 9.7
click at [282, 707] on td "[PERSON_NAME]" at bounding box center [317, 724] width 73 height 34
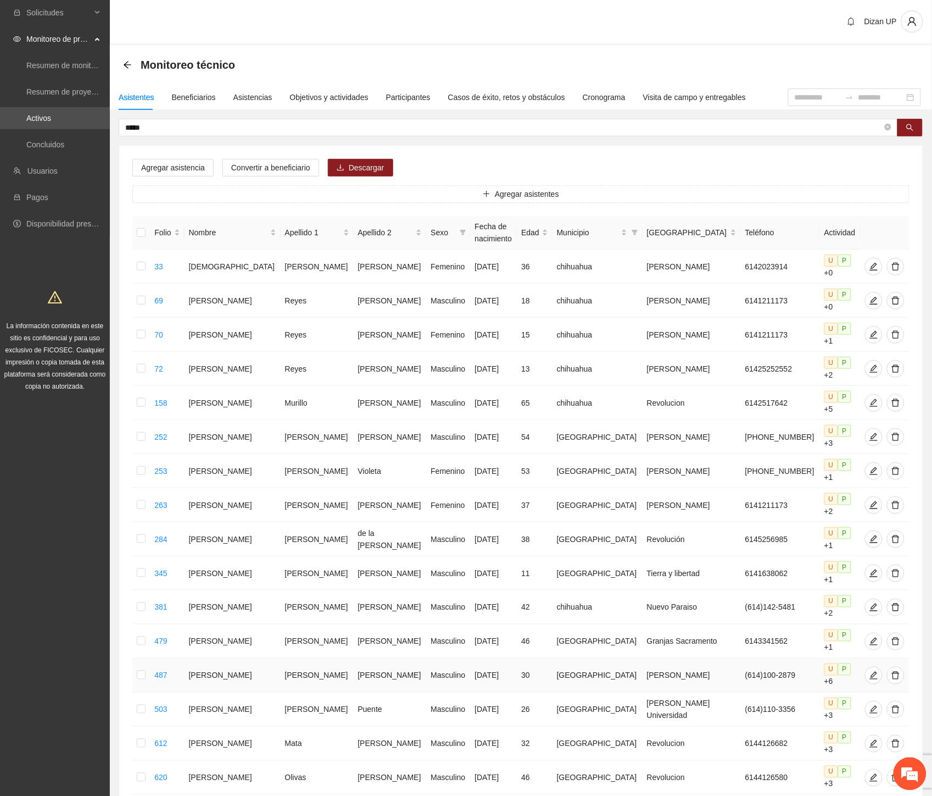
scroll to position [0, 0]
click at [288, 386] on td "Murillo" at bounding box center [317, 403] width 73 height 34
click at [285, 325] on td "Reyes" at bounding box center [317, 335] width 73 height 34
click at [283, 288] on td "Reyes" at bounding box center [317, 301] width 73 height 34
click at [309, 263] on td "[PERSON_NAME]" at bounding box center [317, 267] width 73 height 34
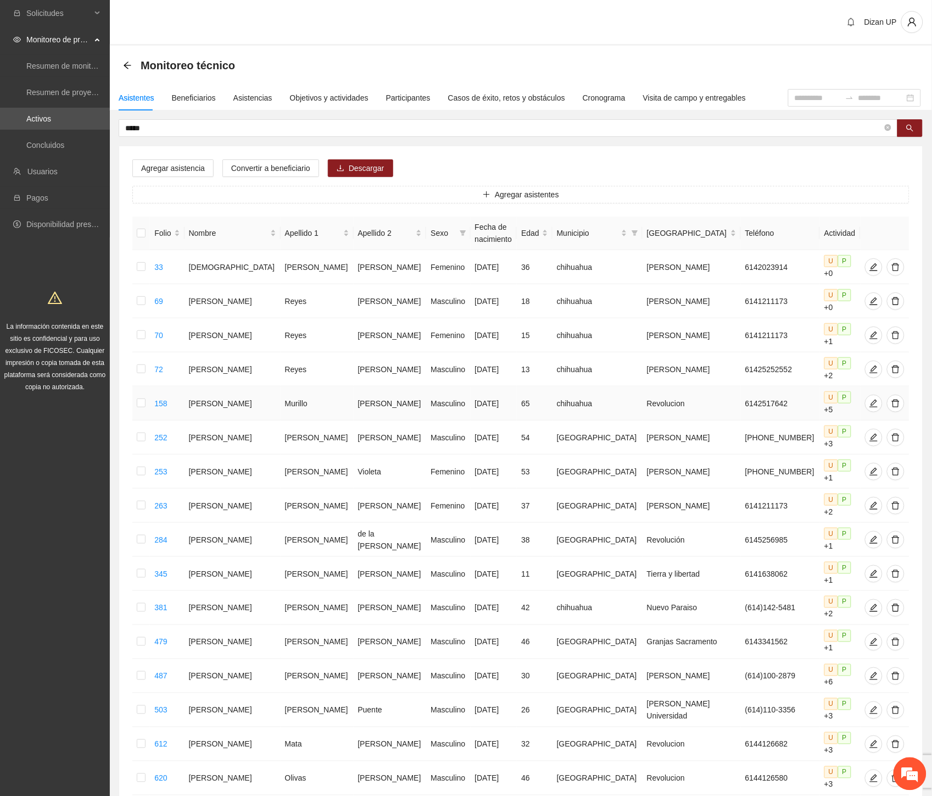
click at [310, 386] on td "Murillo" at bounding box center [317, 403] width 73 height 34
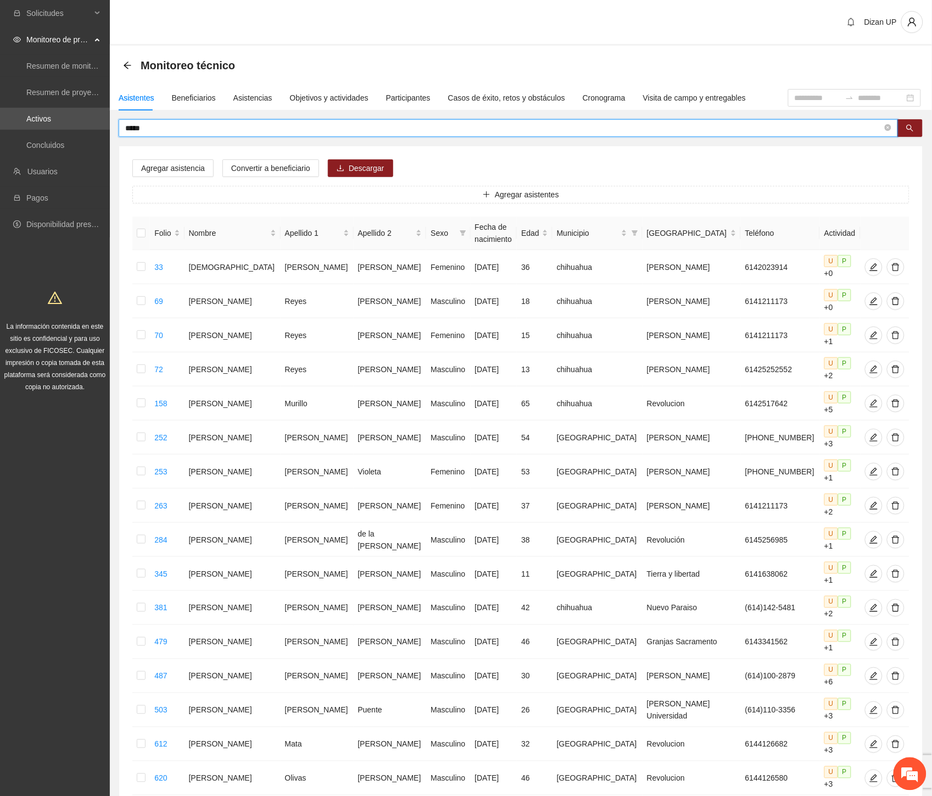
drag, startPoint x: 141, startPoint y: 129, endPoint x: -1, endPoint y: 129, distance: 141.8
click at [0, 129] on html "Solicitudes Monitoreo de proyectos Resumen de monitoreo Resumen de proyectos ap…" at bounding box center [466, 398] width 932 height 796
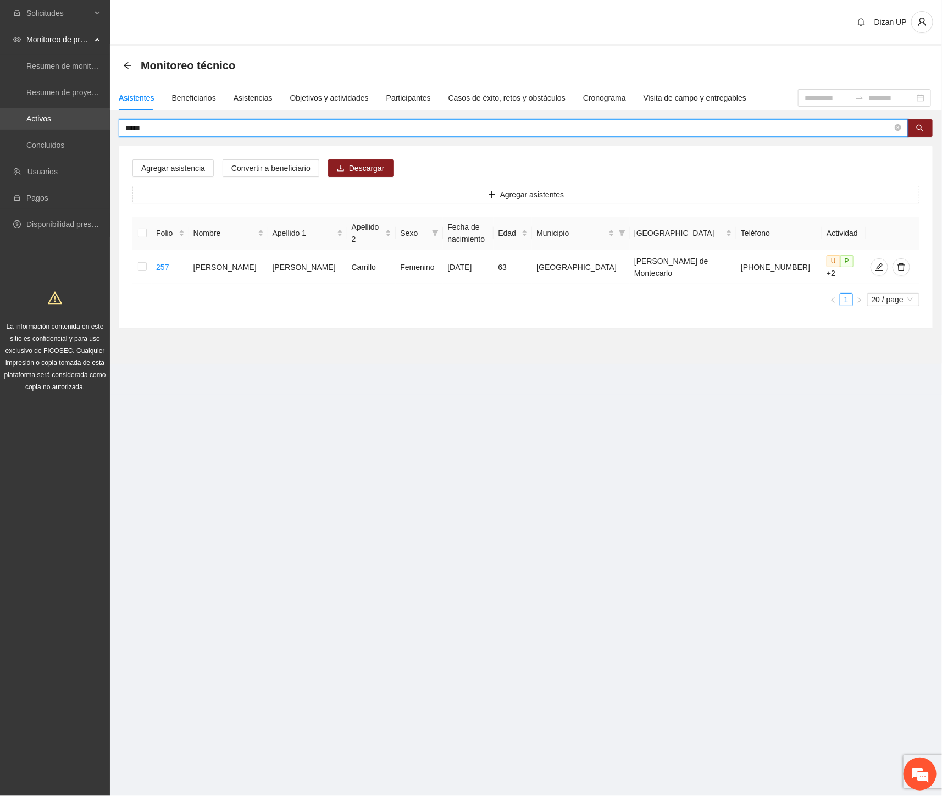
drag, startPoint x: 147, startPoint y: 129, endPoint x: 58, endPoint y: 123, distance: 89.2
click at [58, 123] on section "Solicitudes Monitoreo de proyectos Resumen de monitoreo Resumen de proyectos ap…" at bounding box center [471, 398] width 942 height 796
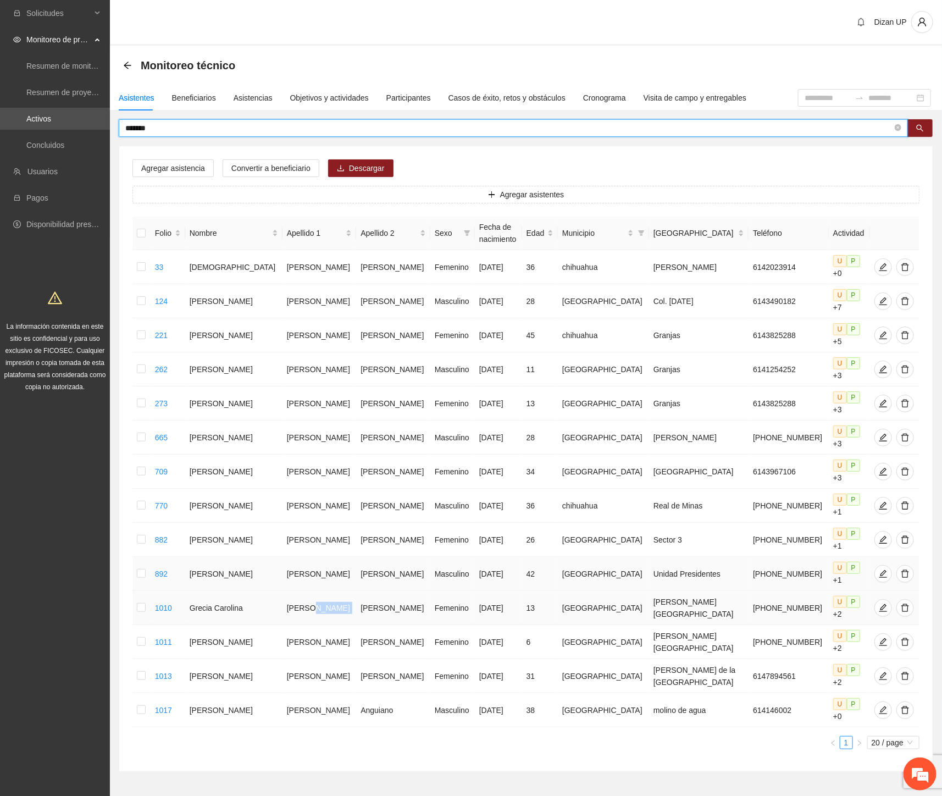
drag, startPoint x: 318, startPoint y: 541, endPoint x: 343, endPoint y: 556, distance: 29.3
click at [348, 591] on tr "1010 [PERSON_NAME] [DATE] 13 Chihuahua [PERSON_NAME][GEOGRAPHIC_DATA] [PHONE_NU…" at bounding box center [525, 608] width 787 height 34
drag, startPoint x: 309, startPoint y: 609, endPoint x: 315, endPoint y: 624, distance: 16.3
click at [331, 659] on tr "1013 [PERSON_NAME] [DATE] 31 [GEOGRAPHIC_DATA][PERSON_NAME] 6147894561 U P +2" at bounding box center [525, 676] width 787 height 34
click at [340, 693] on tr "1017 [PERSON_NAME] Masculino [DATE] 38 Chihuahua molino de agua 614146002 U P +0" at bounding box center [525, 710] width 787 height 34
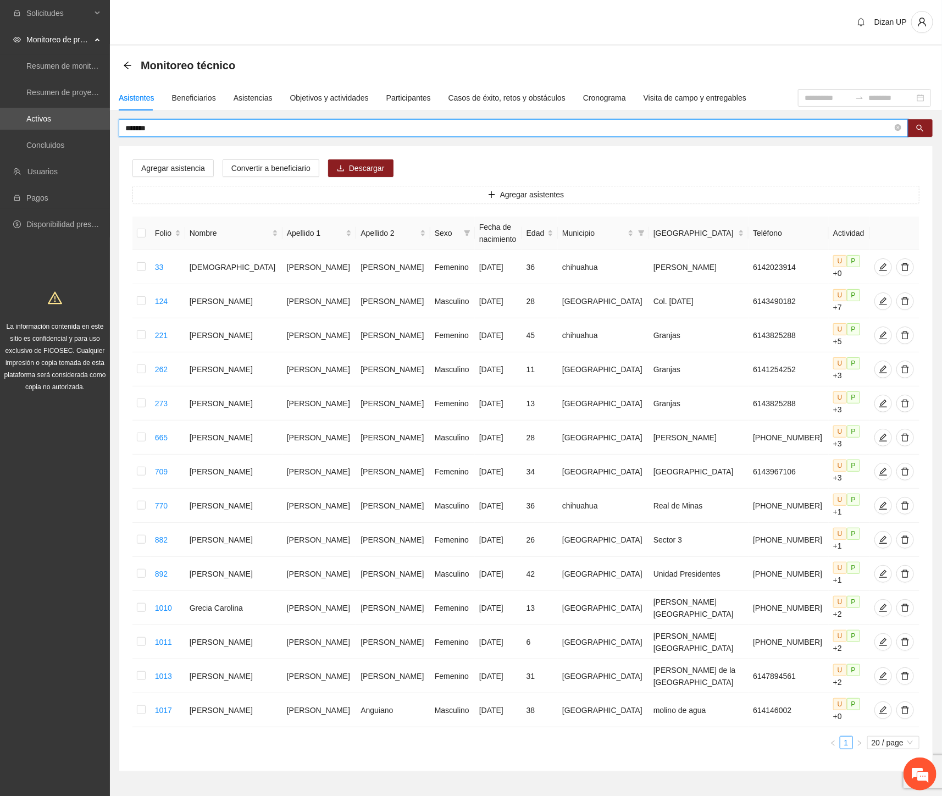
drag, startPoint x: 168, startPoint y: 124, endPoint x: 31, endPoint y: 133, distance: 136.6
click at [31, 133] on section "Solicitudes Monitoreo de proyectos Resumen de monitoreo Resumen de proyectos ap…" at bounding box center [471, 418] width 942 height 837
type input "*******"
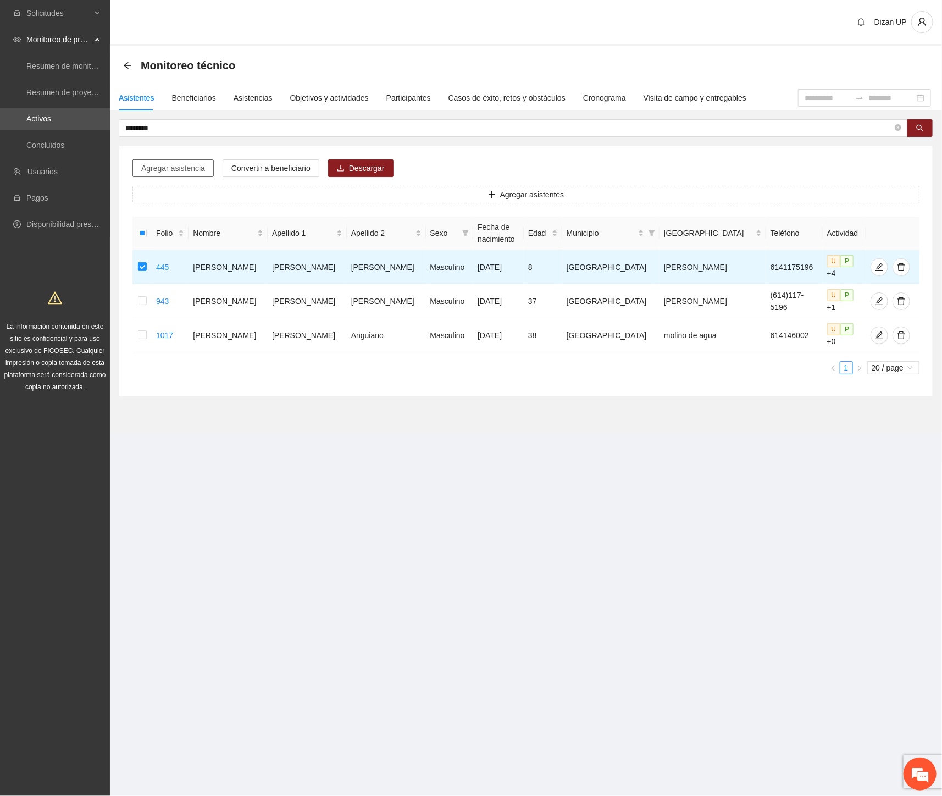
click at [157, 172] on span "Agregar asistencia" at bounding box center [173, 168] width 64 height 12
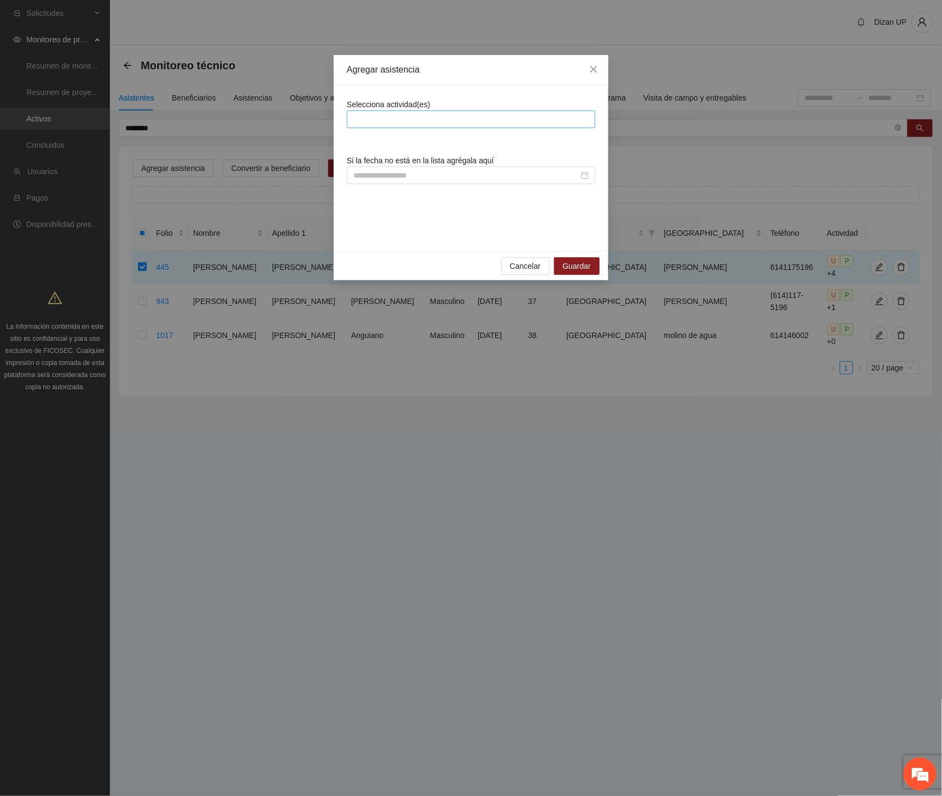
click at [389, 122] on div at bounding box center [470, 119] width 243 height 13
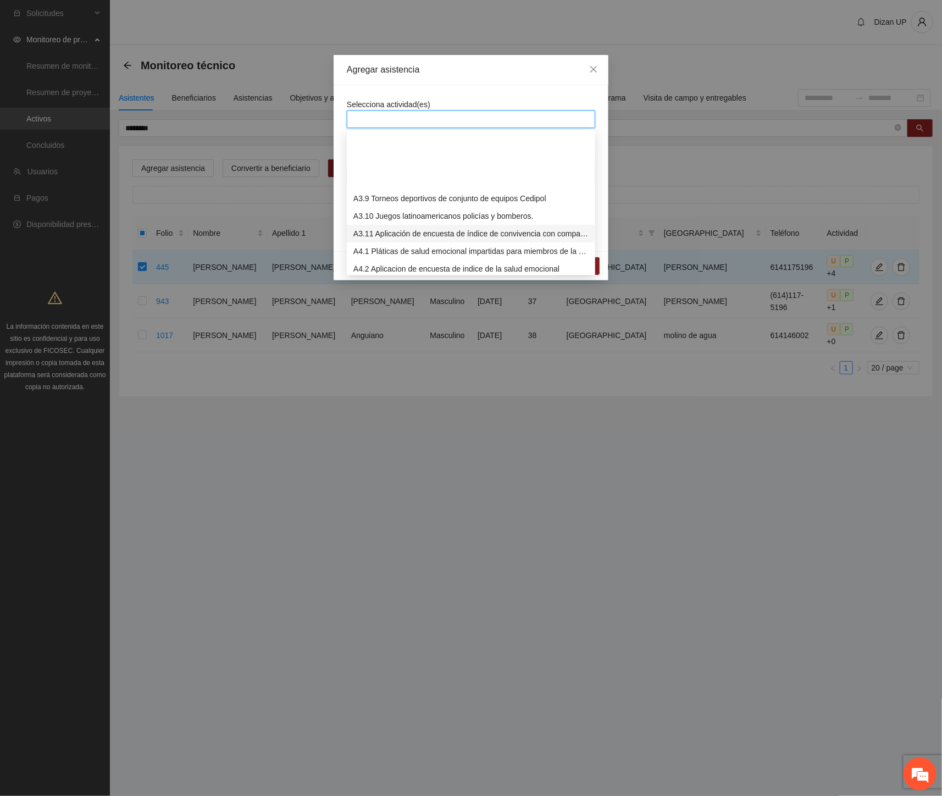
scroll to position [549, 0]
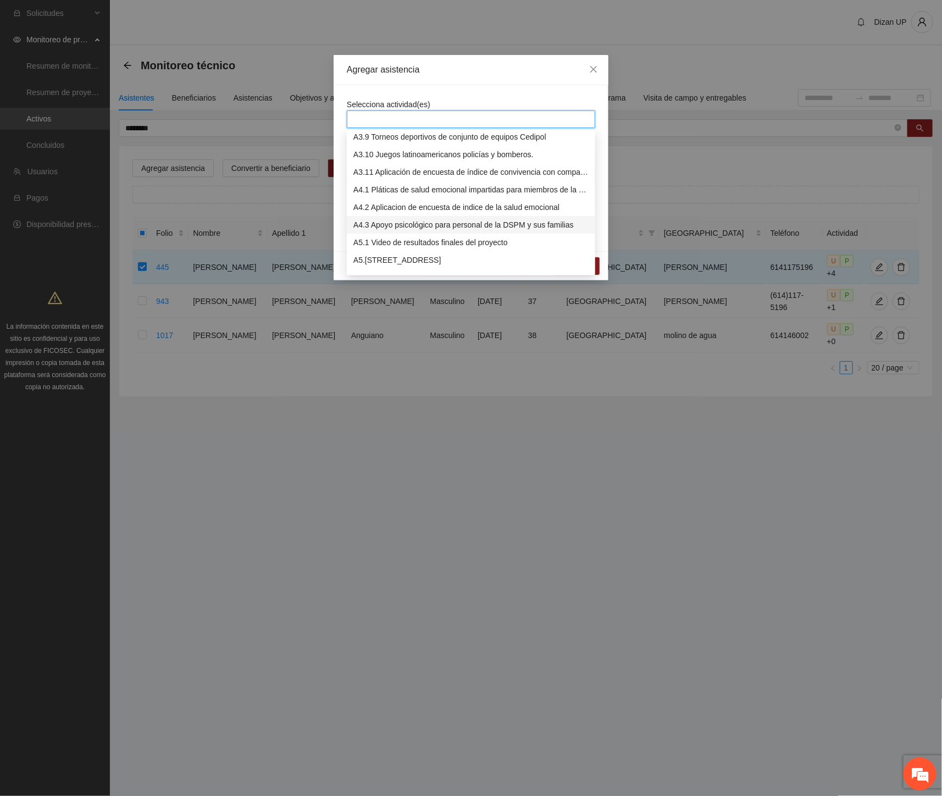
click at [375, 226] on div "A4.3 Apoyo psicológico para personal de la DSPM y sus familias" at bounding box center [470, 225] width 235 height 12
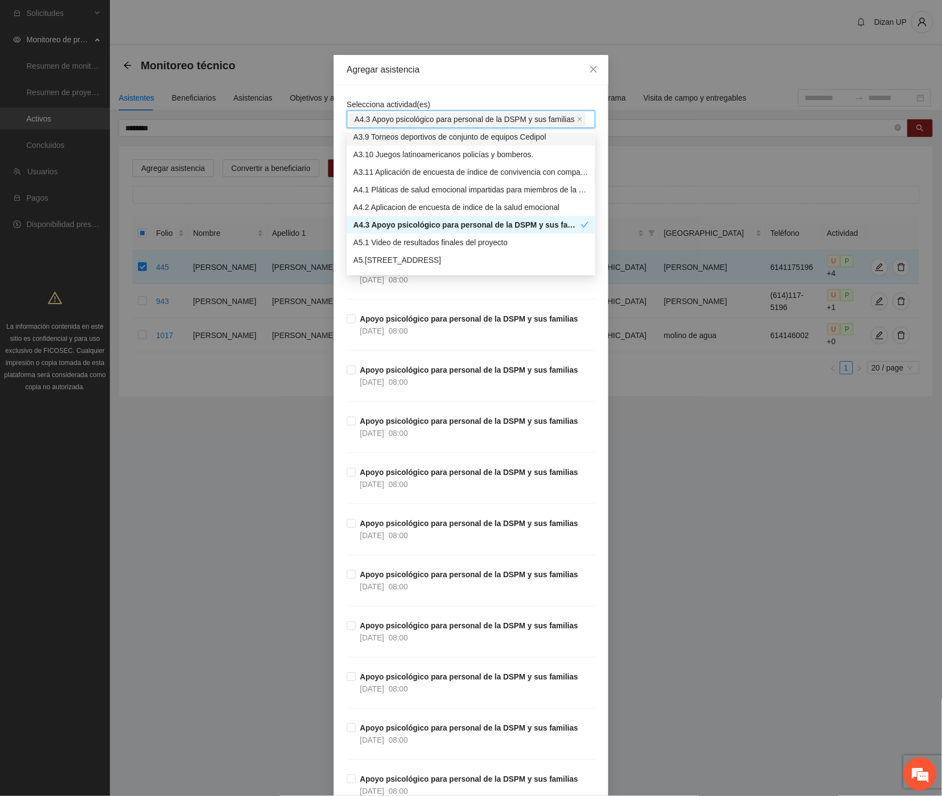
click at [419, 76] on div "Agregar asistencia" at bounding box center [471, 70] width 275 height 30
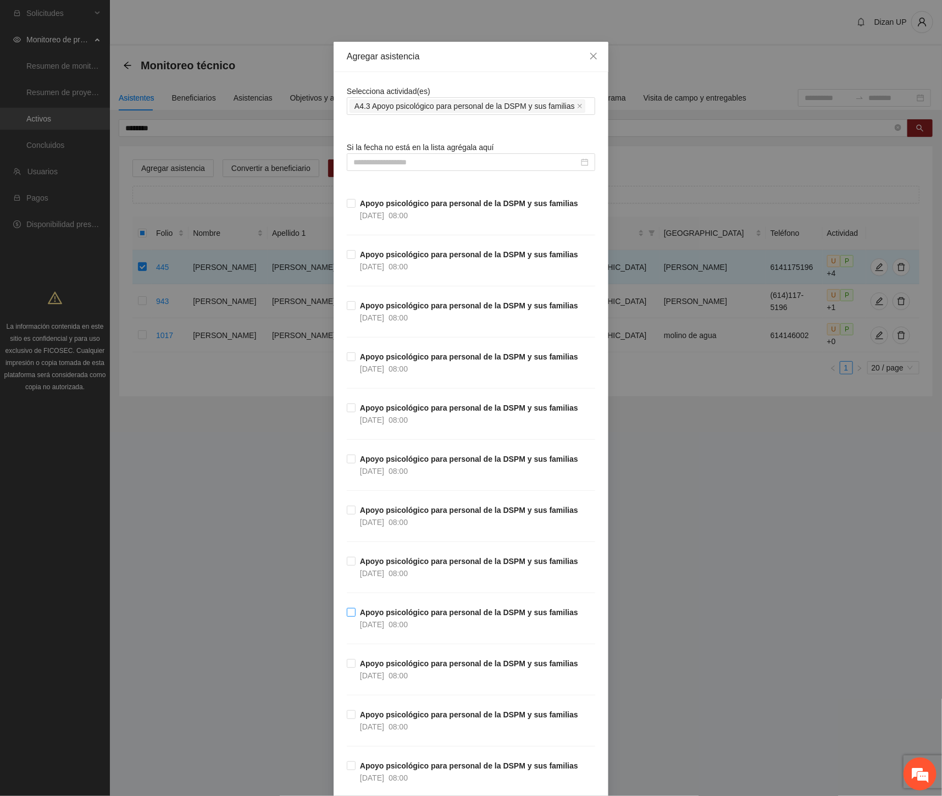
scroll to position [0, 0]
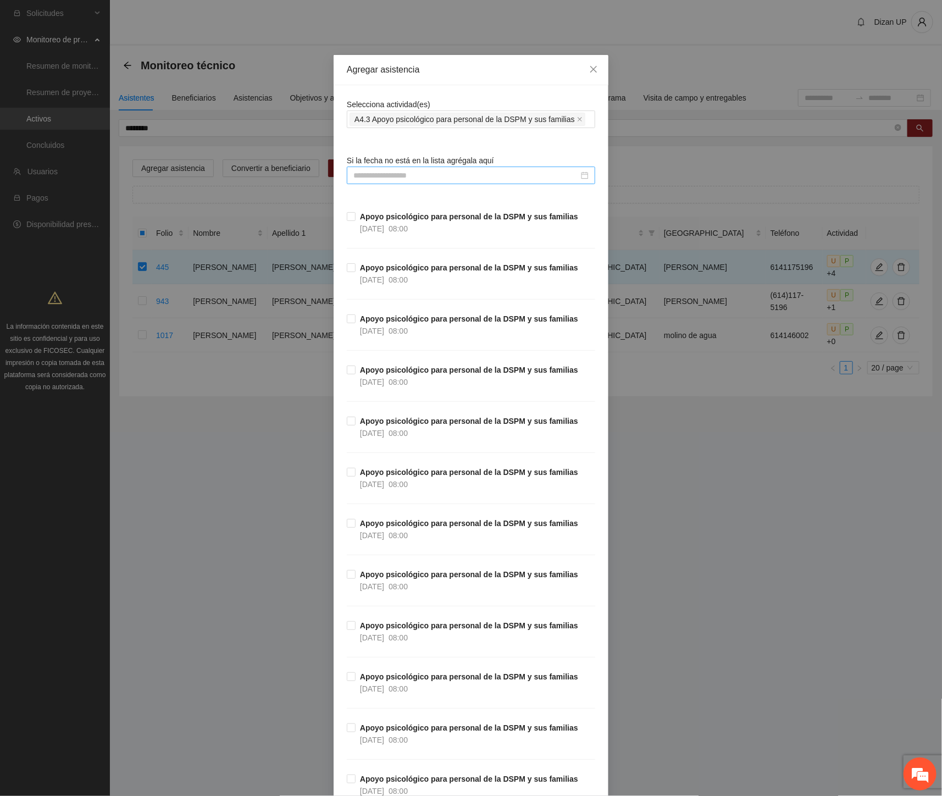
click at [387, 177] on input at bounding box center [465, 175] width 225 height 12
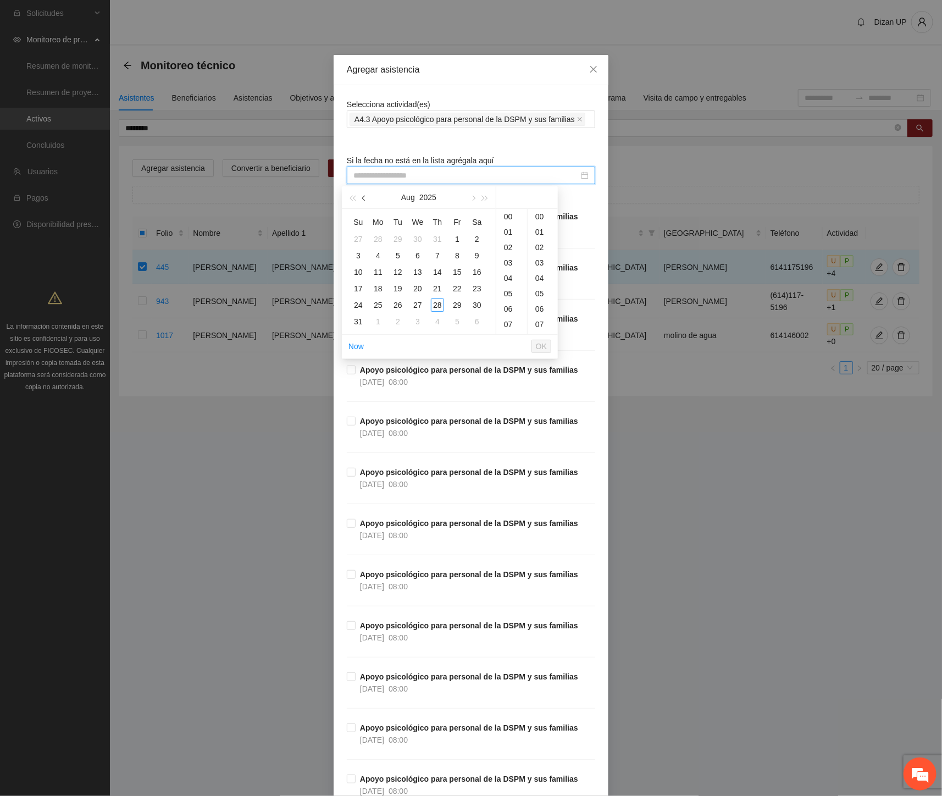
click at [366, 199] on button "button" at bounding box center [364, 197] width 12 height 22
click at [436, 238] on div "5" at bounding box center [437, 238] width 13 height 13
click at [507, 233] on div "12" at bounding box center [511, 232] width 31 height 15
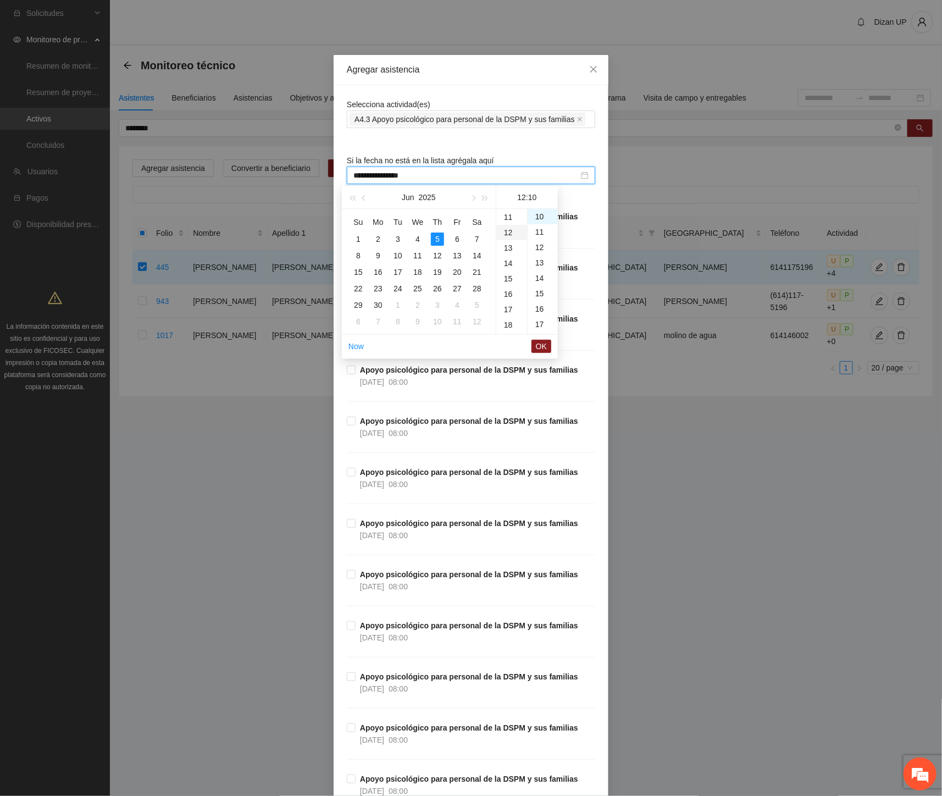
scroll to position [184, 0]
click at [507, 249] on div "14" at bounding box center [511, 247] width 31 height 15
click at [536, 213] on div "00" at bounding box center [542, 216] width 30 height 15
type input "**********"
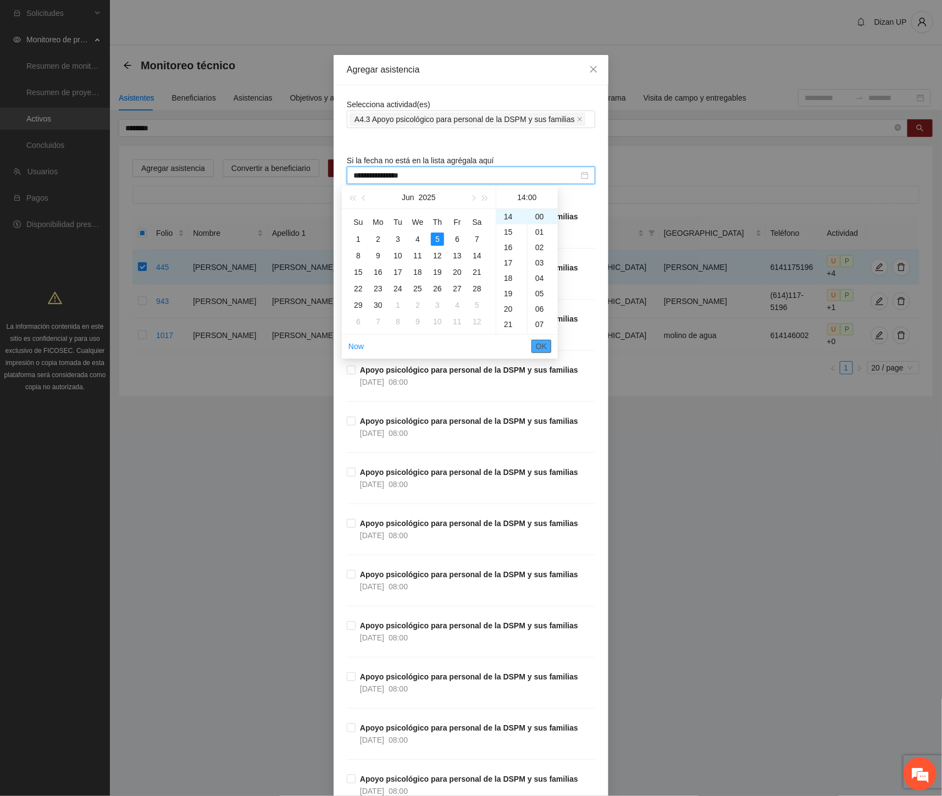
click at [537, 341] on span "OK" at bounding box center [541, 346] width 11 height 12
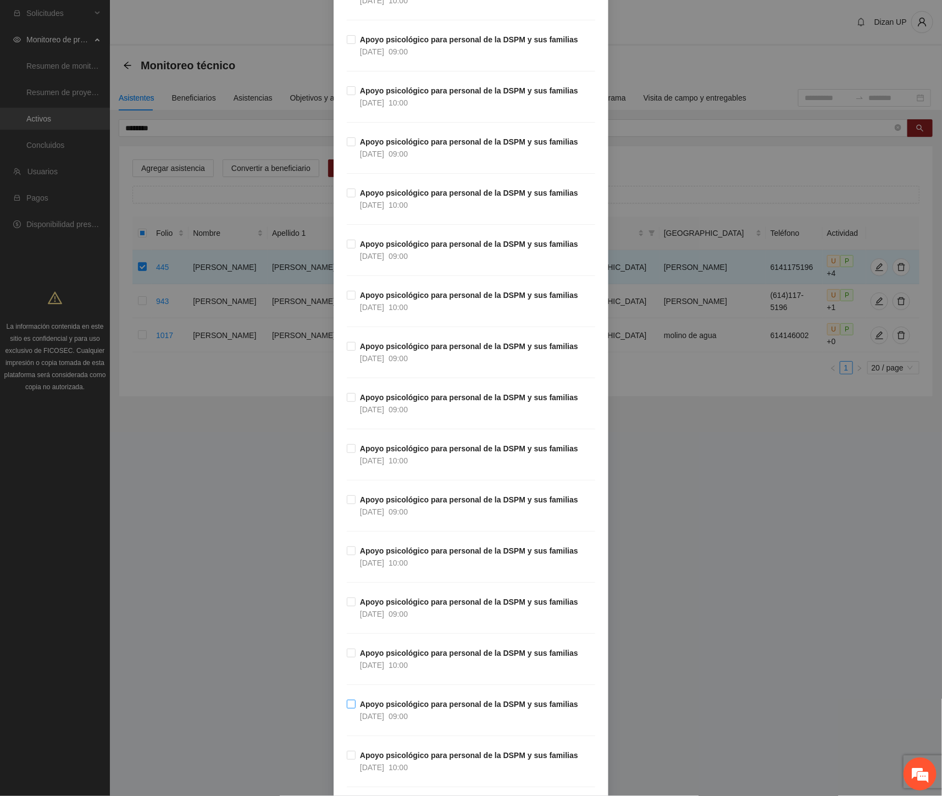
scroll to position [3127, 0]
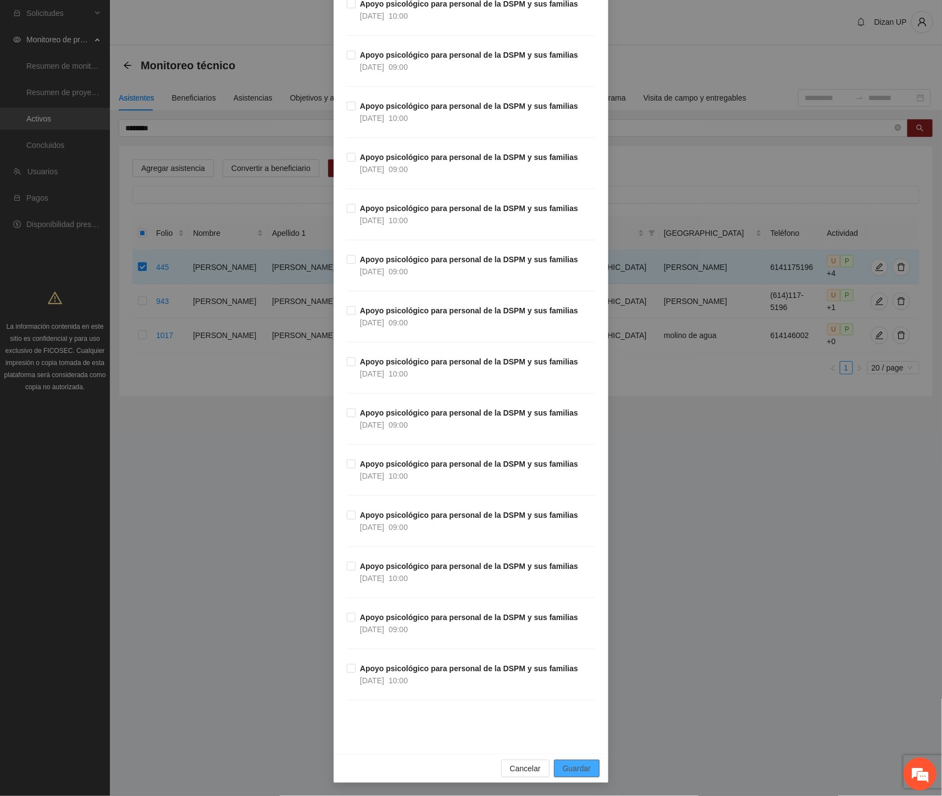
click at [565, 771] on span "Guardar" at bounding box center [577, 768] width 28 height 12
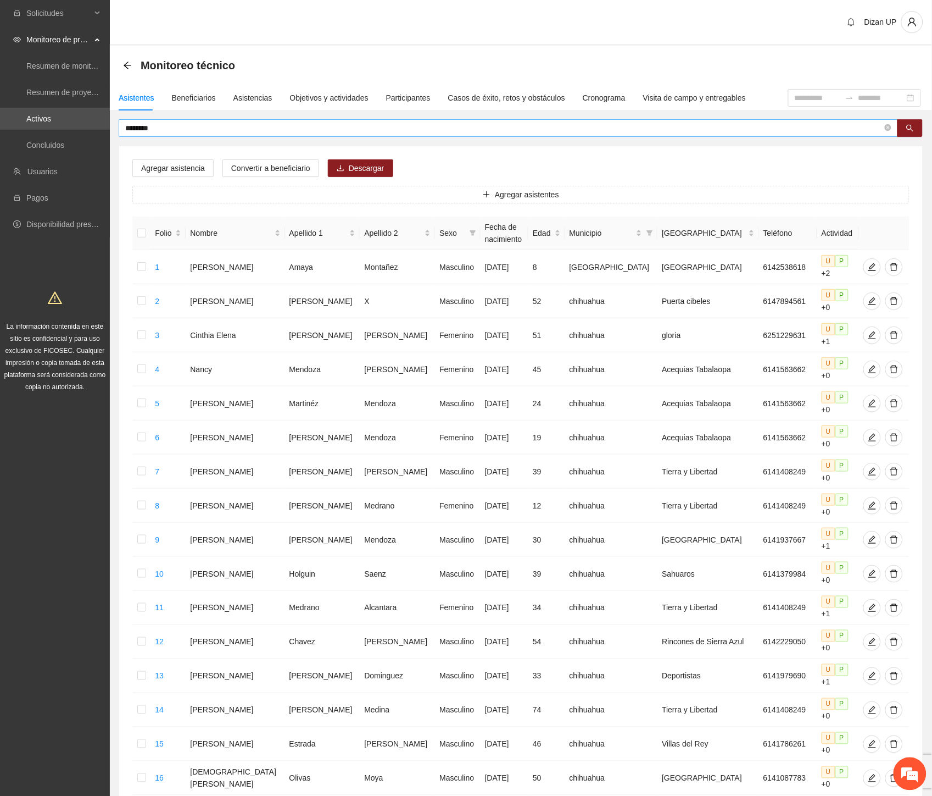
click at [164, 124] on input "*******" at bounding box center [504, 128] width 758 height 12
click at [184, 130] on input "*******" at bounding box center [504, 128] width 758 height 12
click at [245, 125] on input "*********" at bounding box center [504, 128] width 758 height 12
type input "*******"
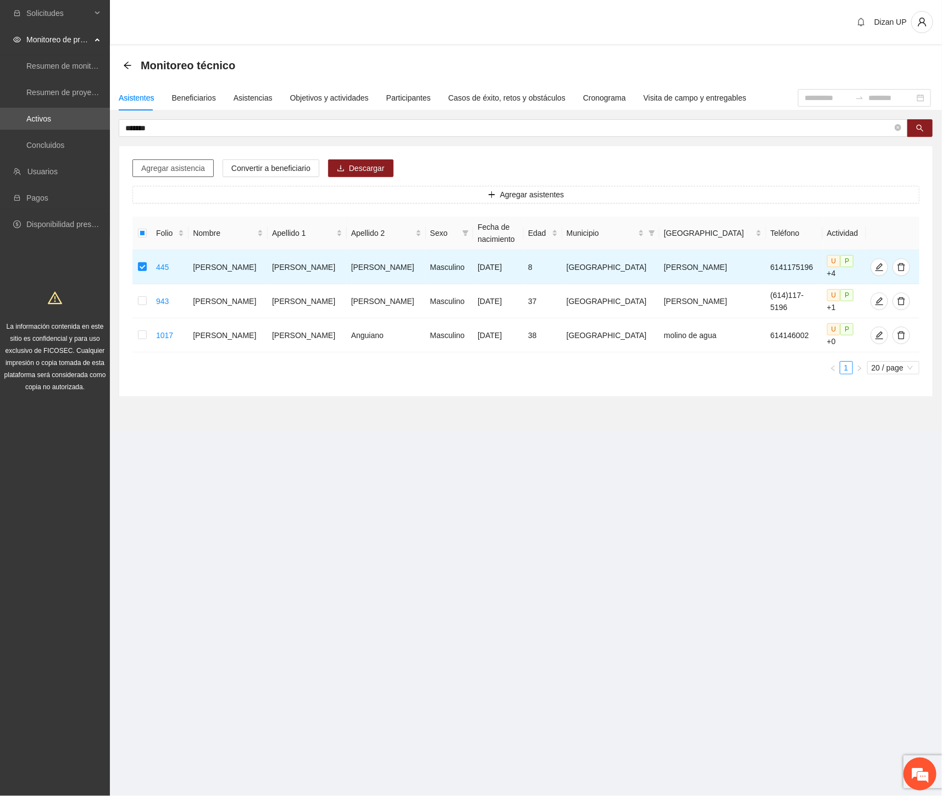
click at [181, 166] on span "Agregar asistencia" at bounding box center [173, 168] width 64 height 12
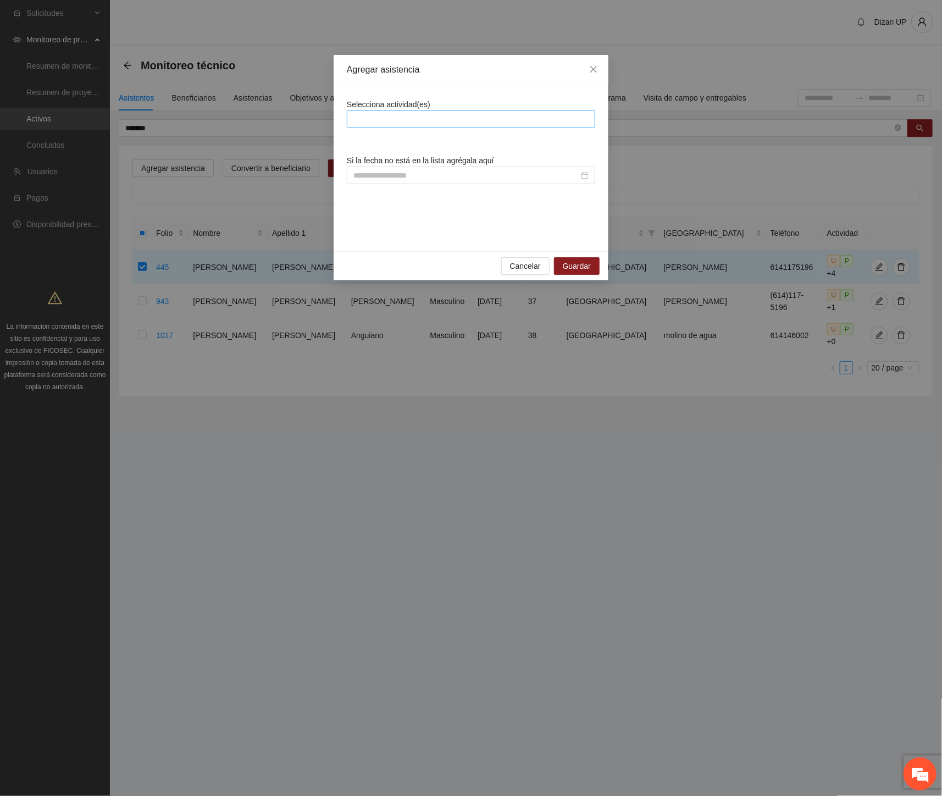
click at [465, 122] on div at bounding box center [470, 119] width 243 height 13
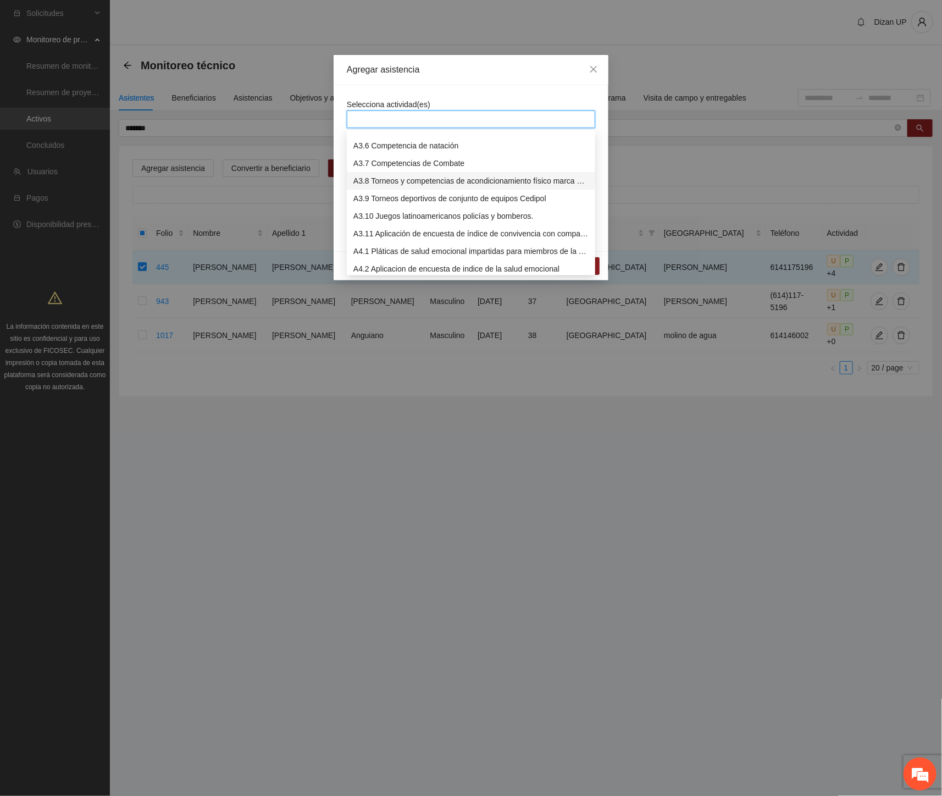
scroll to position [615, 0]
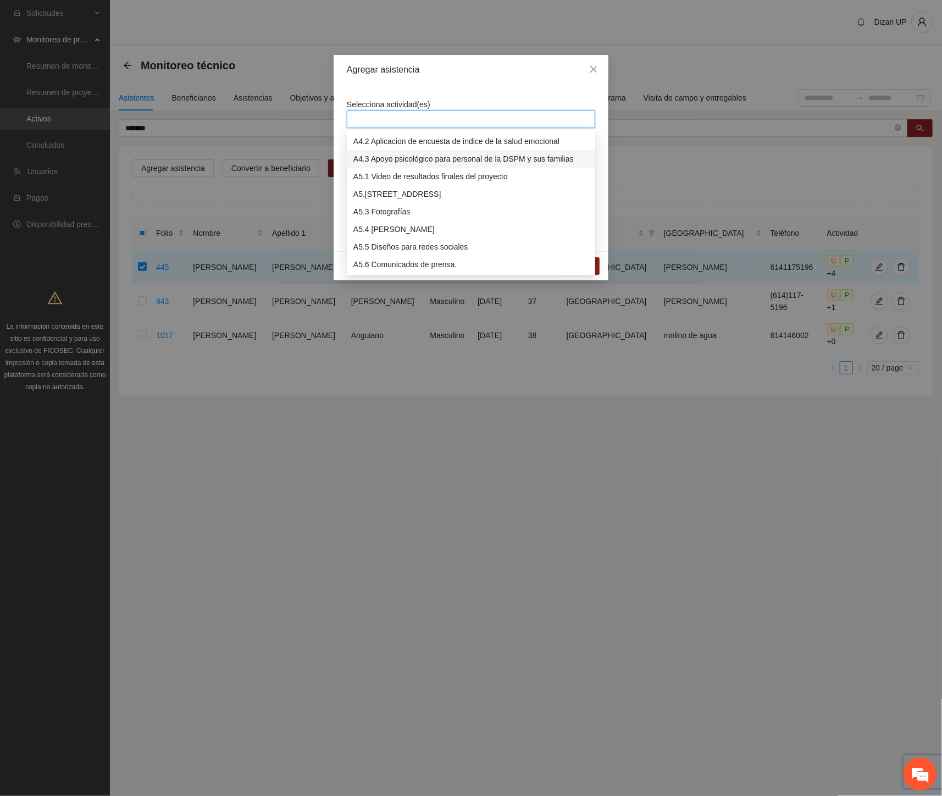
click at [399, 158] on div "A4.3 Apoyo psicológico para personal de la DSPM y sus familias" at bounding box center [470, 159] width 235 height 12
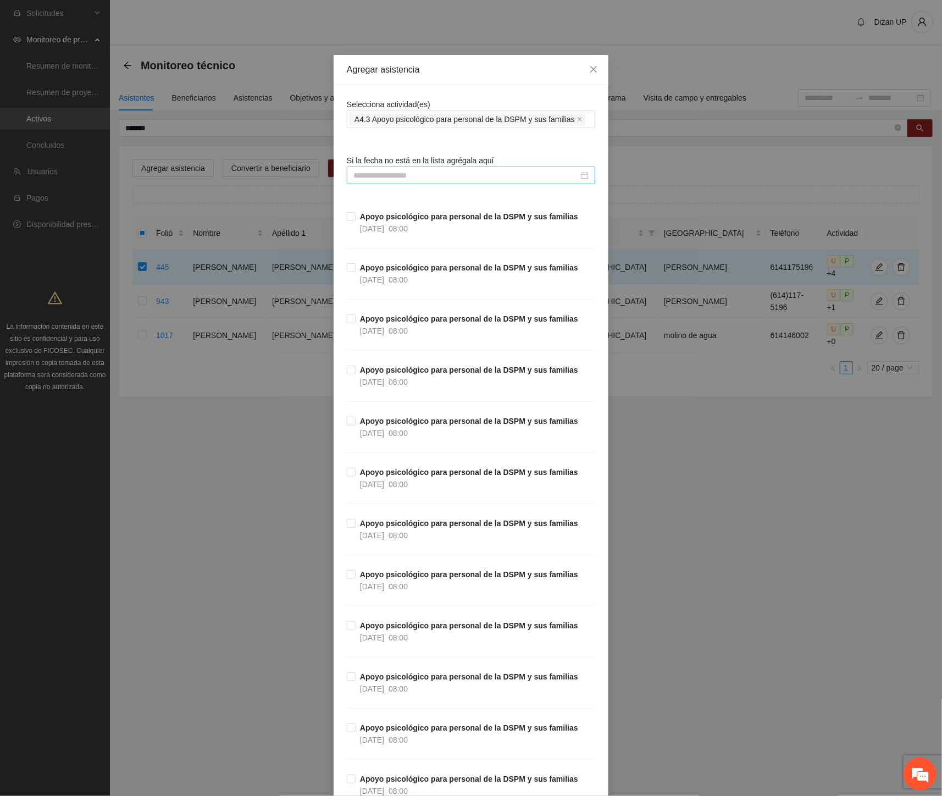
click at [375, 179] on input at bounding box center [465, 175] width 225 height 12
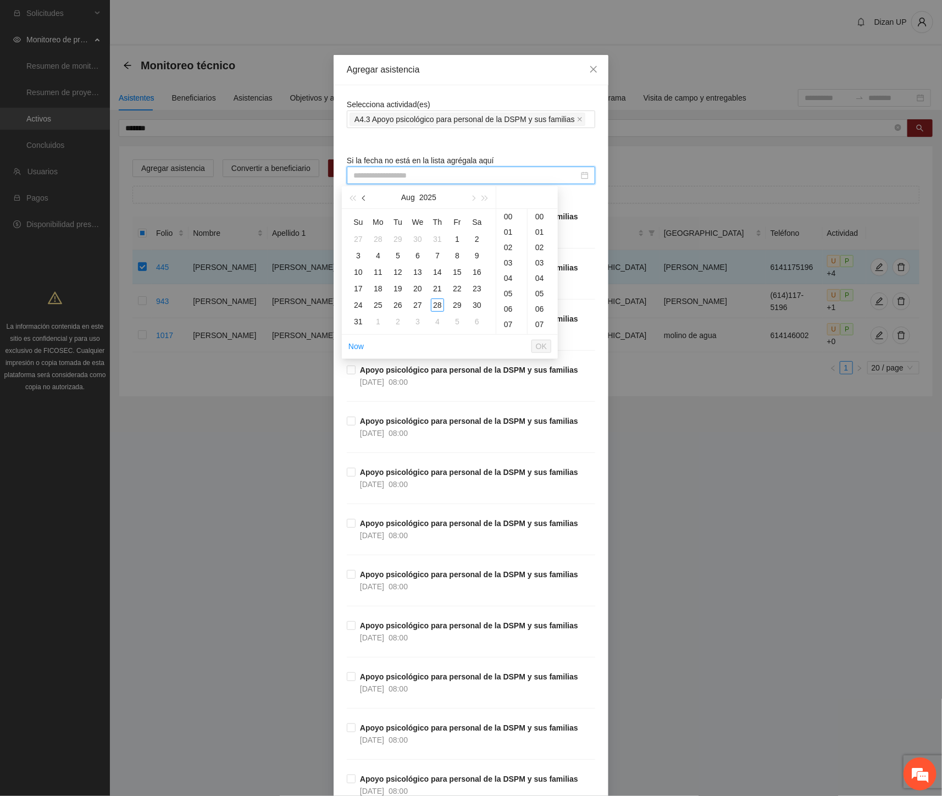
click at [365, 196] on button "button" at bounding box center [364, 197] width 12 height 22
click at [422, 255] on div "11" at bounding box center [417, 255] width 13 height 13
click at [508, 292] on div "16" at bounding box center [511, 293] width 31 height 15
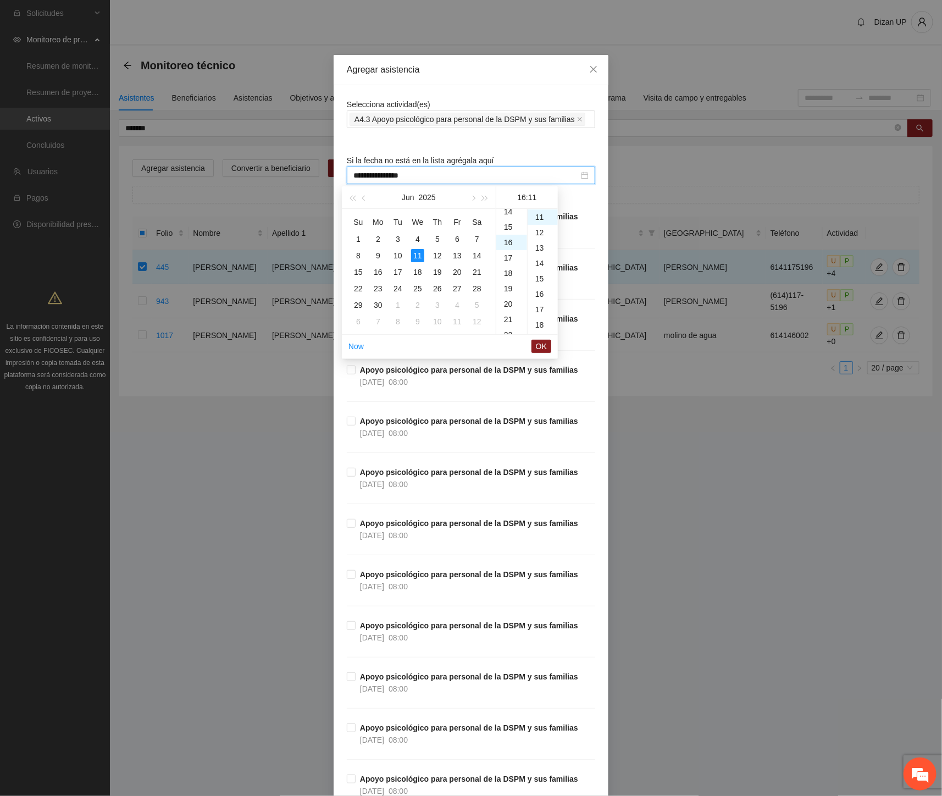
scroll to position [246, 0]
click at [537, 266] on div "30" at bounding box center [542, 264] width 30 height 15
type input "**********"
click at [537, 343] on span "OK" at bounding box center [541, 346] width 11 height 12
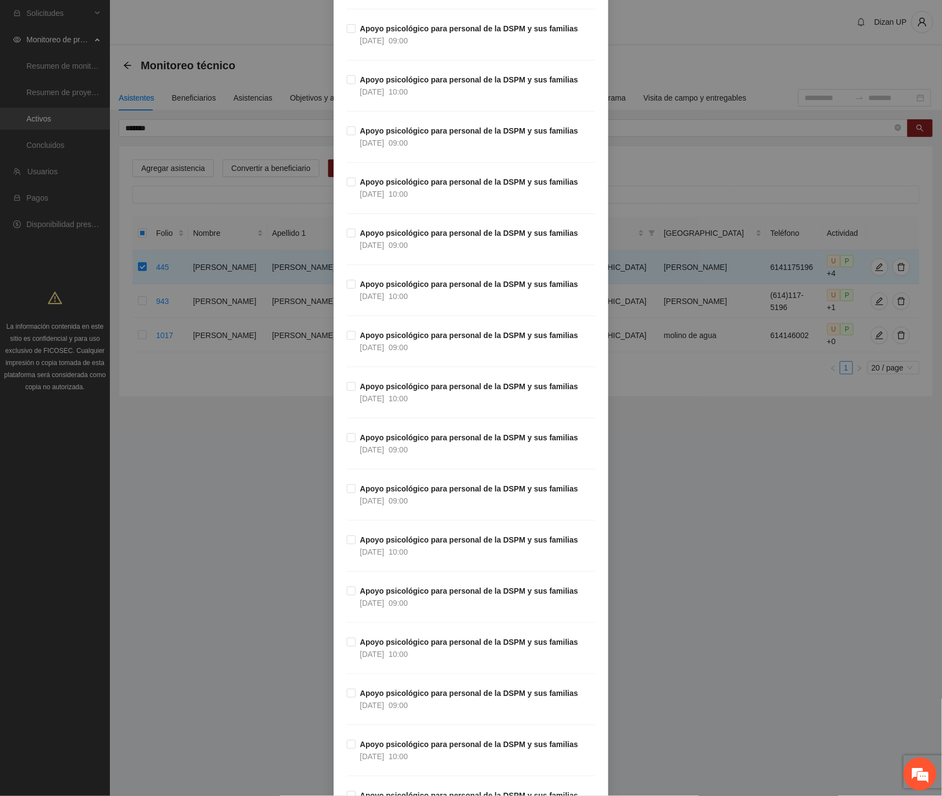
scroll to position [3127, 0]
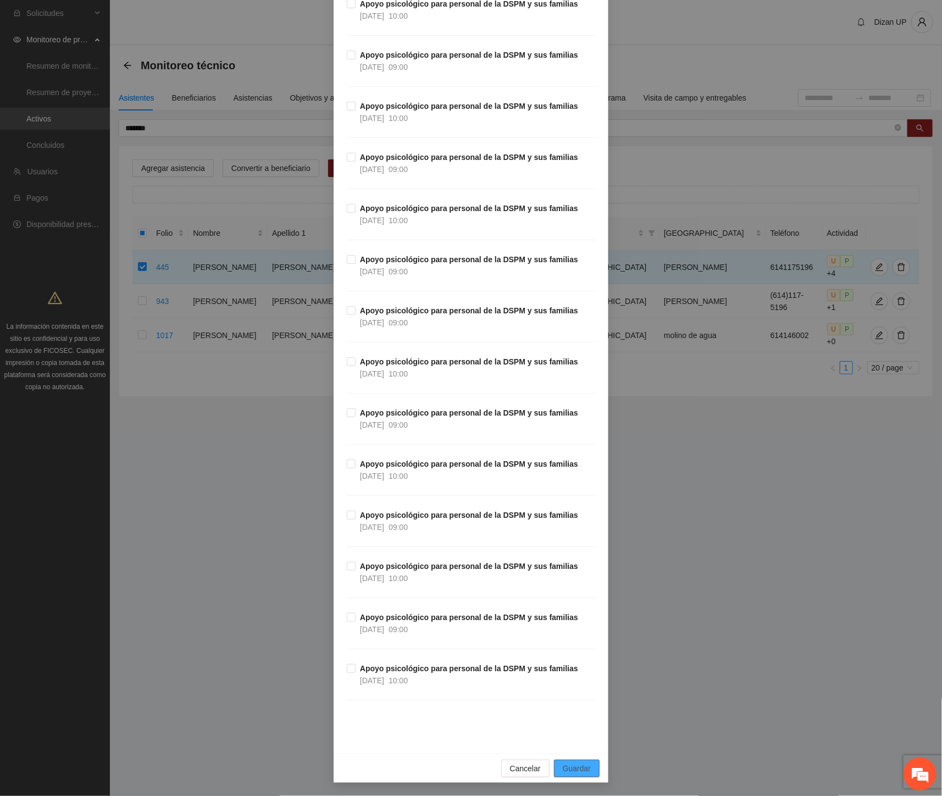
click at [570, 769] on span "Guardar" at bounding box center [577, 768] width 28 height 12
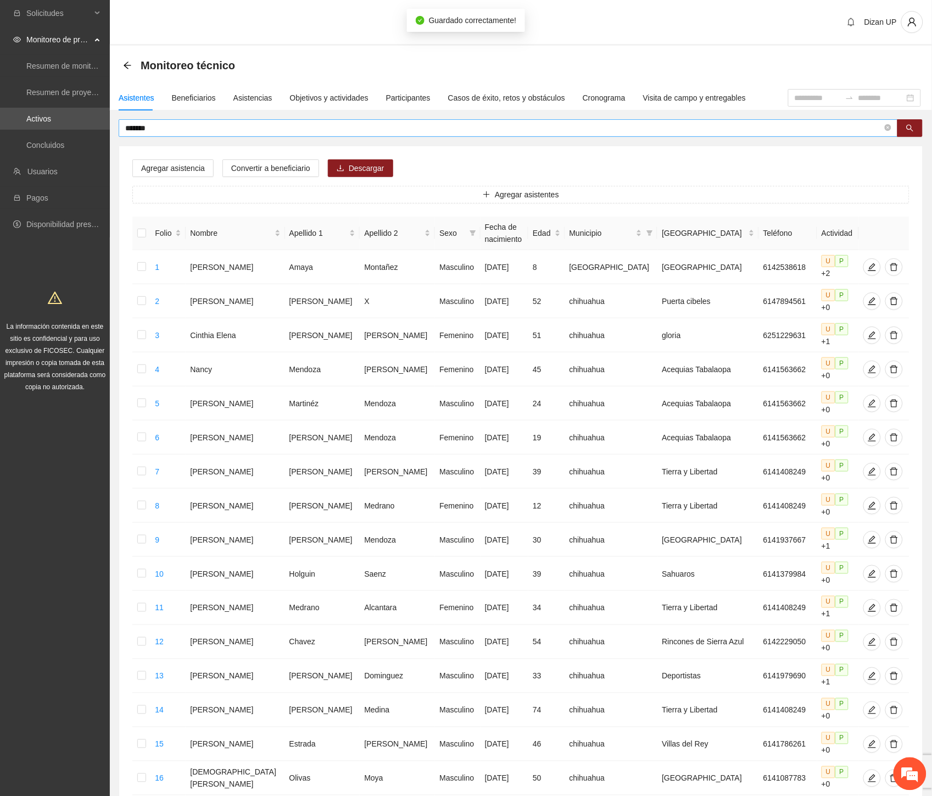
click at [157, 127] on input "*******" at bounding box center [504, 128] width 758 height 12
type input "*******"
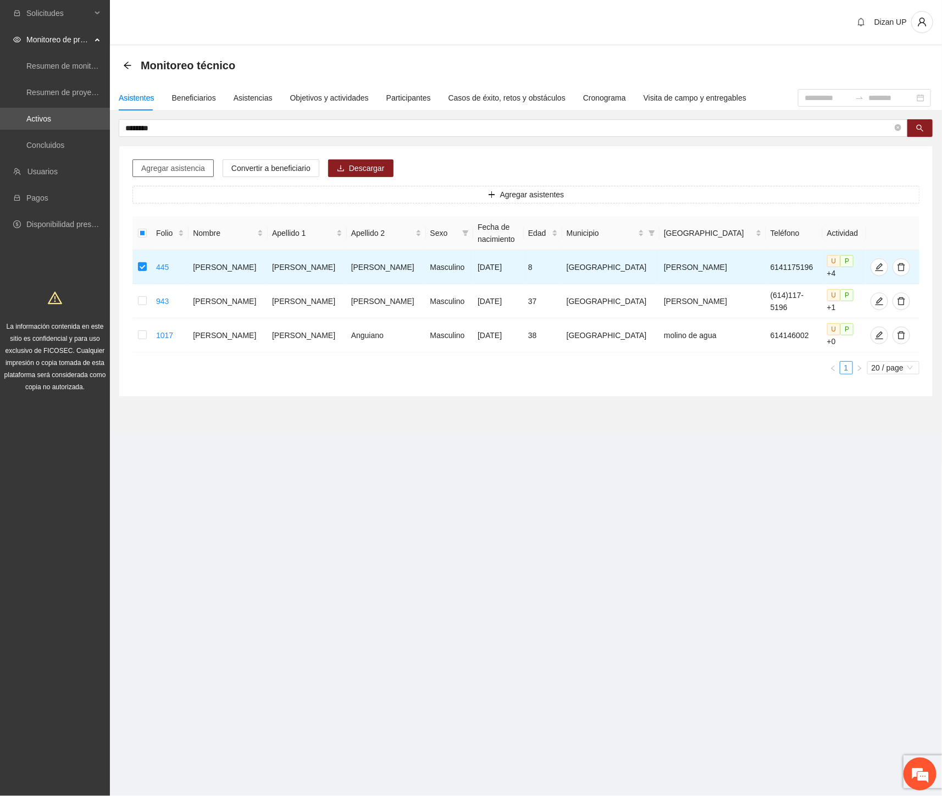
click at [170, 168] on span "Agregar asistencia" at bounding box center [173, 168] width 64 height 12
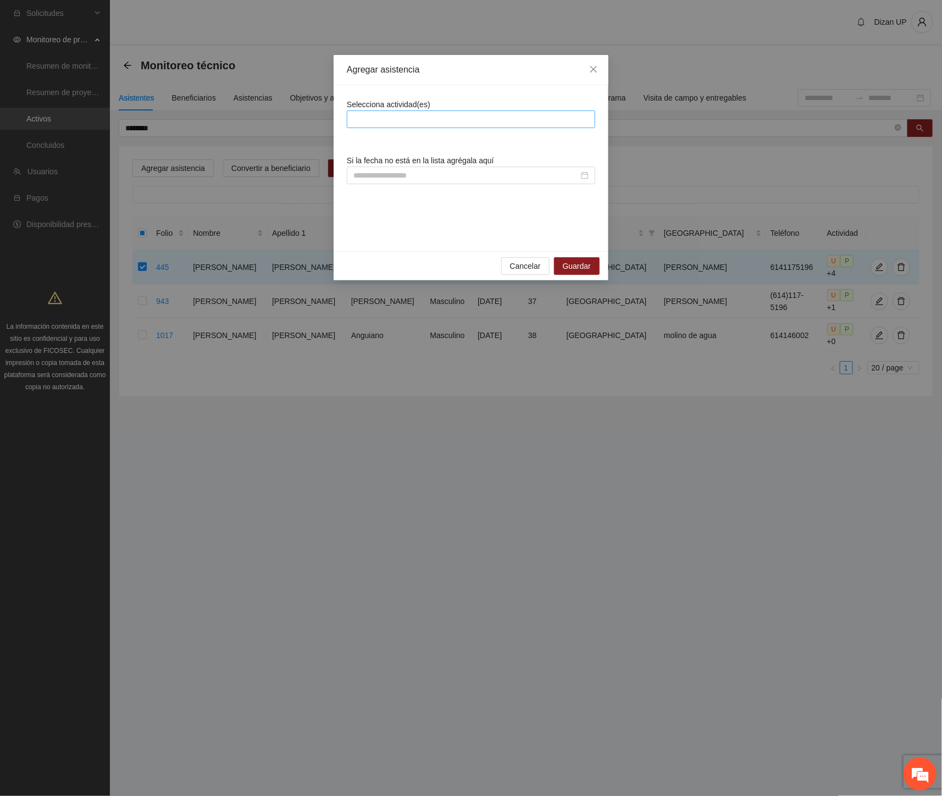
click at [454, 116] on div at bounding box center [470, 119] width 243 height 13
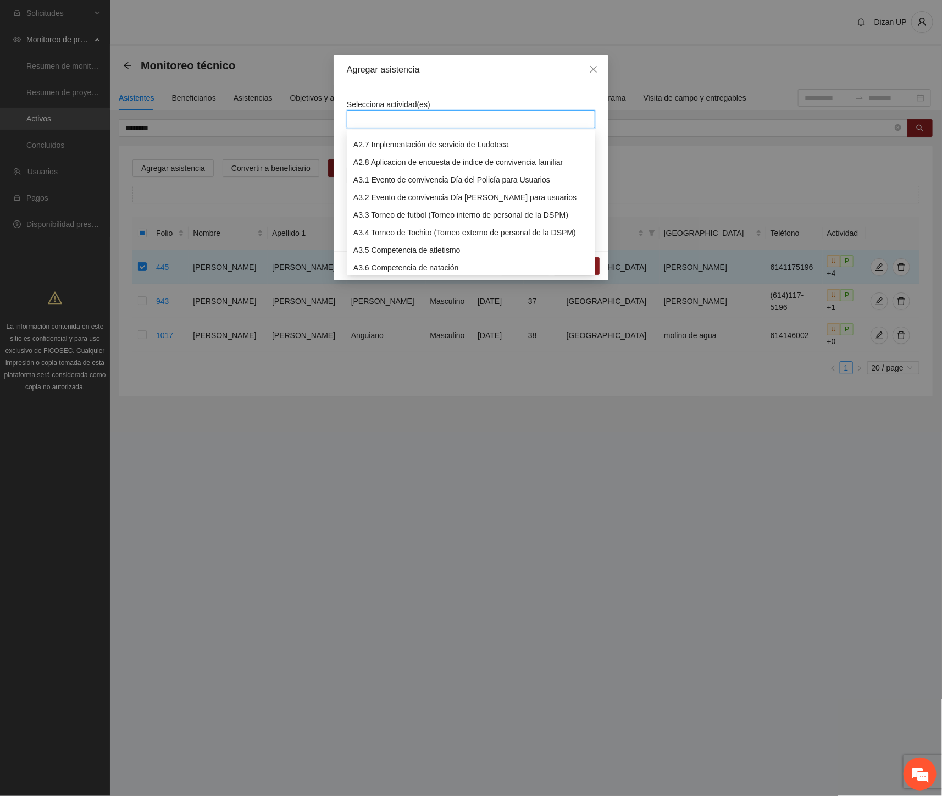
scroll to position [549, 0]
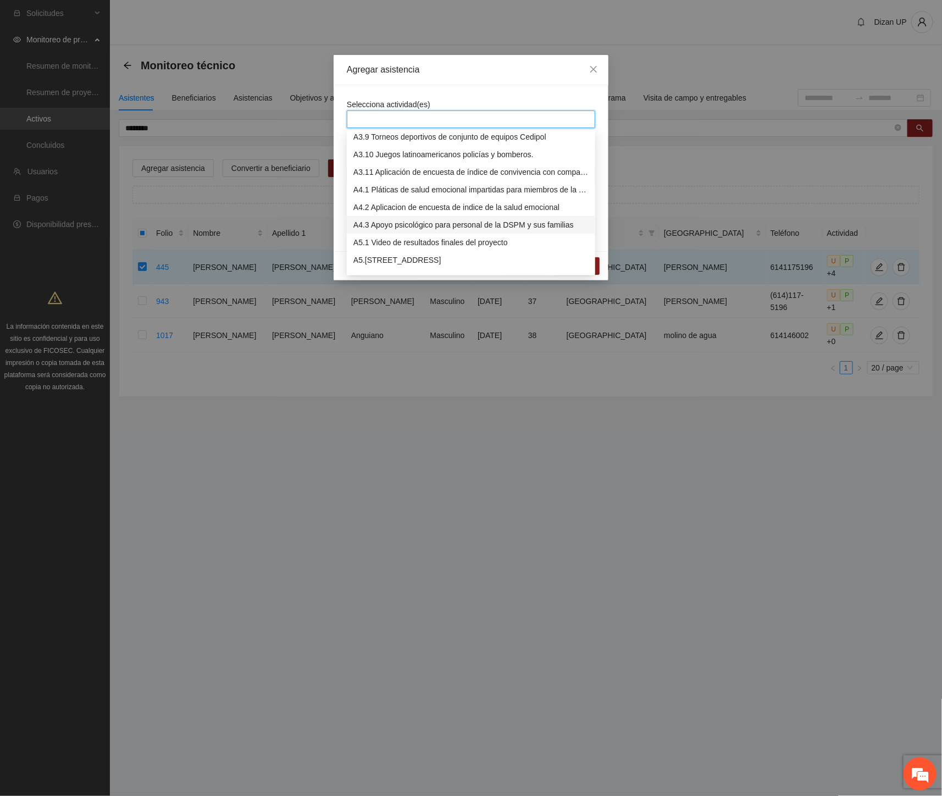
click at [376, 220] on div "A4.3 Apoyo psicológico para personal de la DSPM y sus familias" at bounding box center [470, 225] width 235 height 12
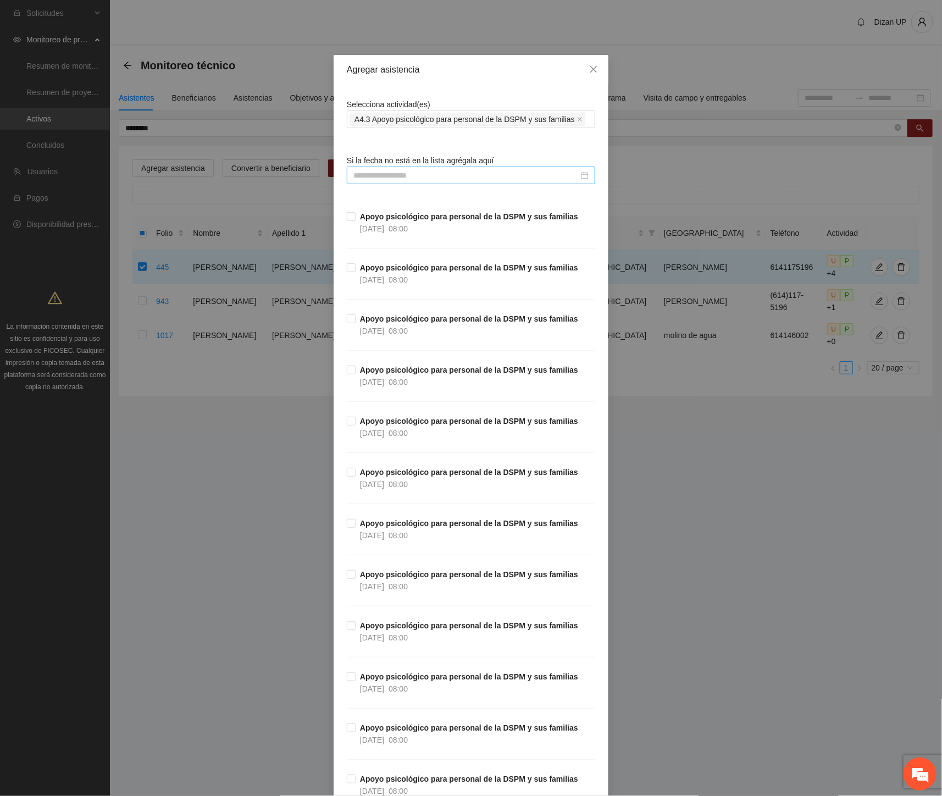
click at [371, 176] on input at bounding box center [465, 175] width 225 height 12
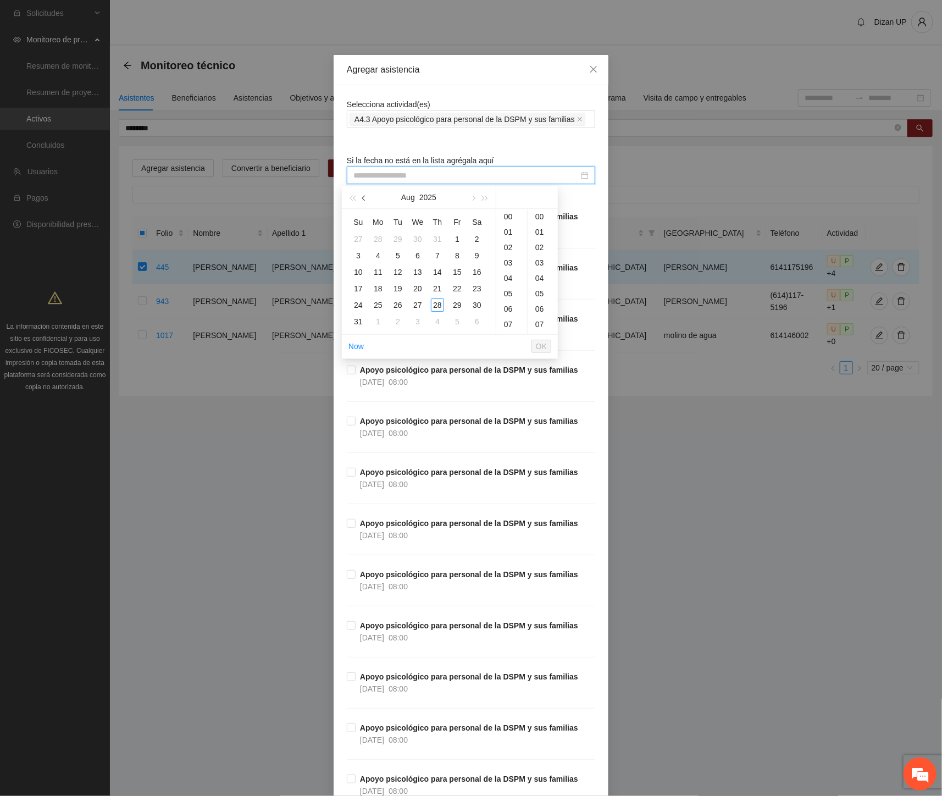
click at [362, 196] on button "button" at bounding box center [364, 197] width 12 height 22
click at [416, 271] on div "18" at bounding box center [417, 271] width 13 height 13
click at [513, 248] on div "13" at bounding box center [511, 247] width 31 height 15
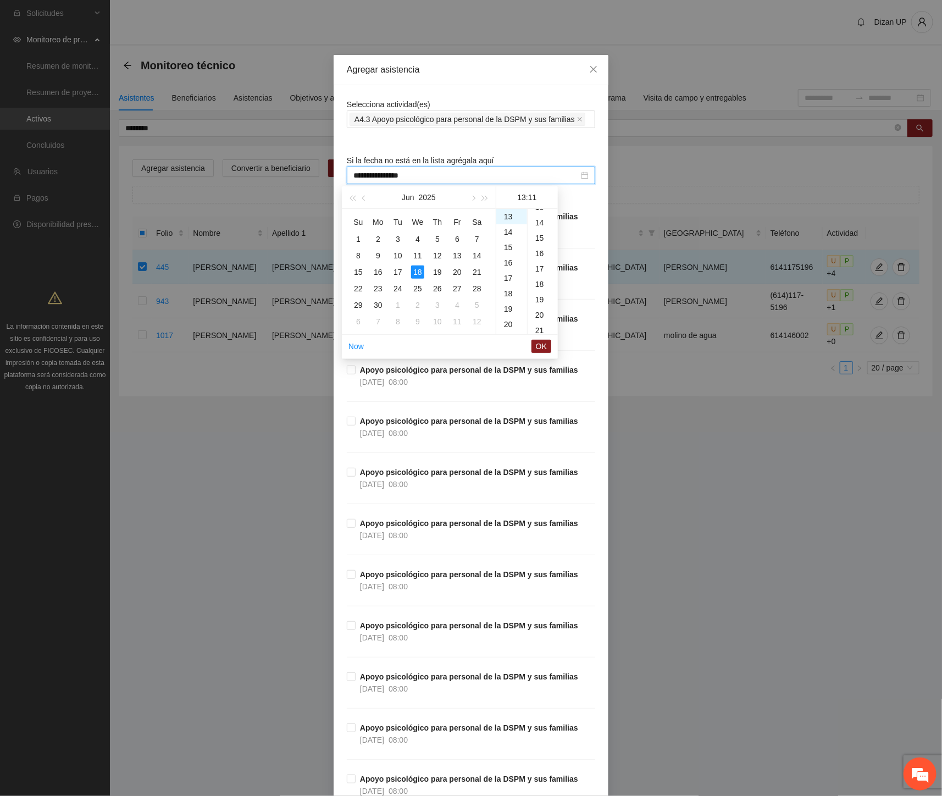
scroll to position [230, 0]
click at [536, 264] on div "30" at bounding box center [542, 264] width 30 height 15
type input "**********"
drag, startPoint x: 537, startPoint y: 348, endPoint x: 541, endPoint y: 342, distance: 7.2
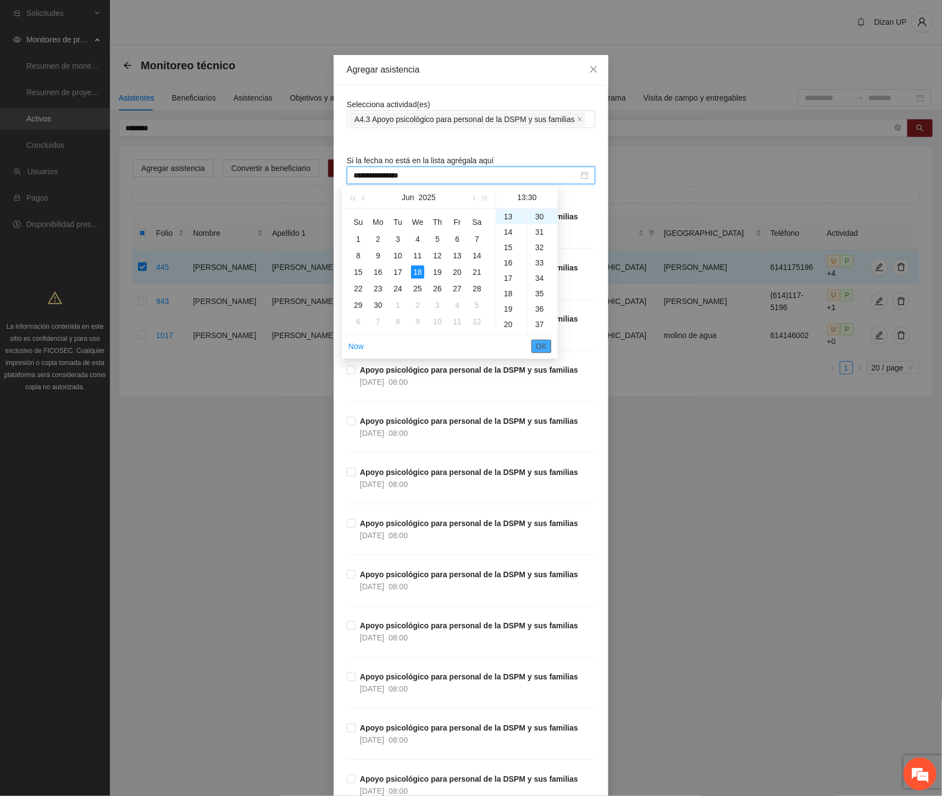
click at [538, 348] on span "OK" at bounding box center [541, 346] width 11 height 12
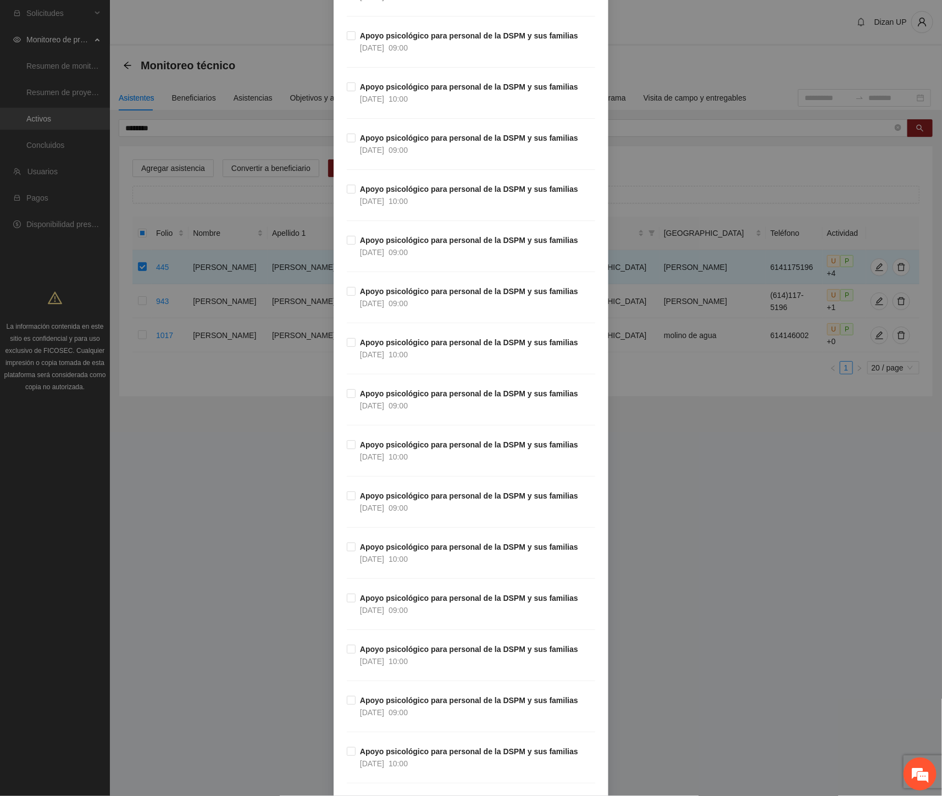
scroll to position [3127, 0]
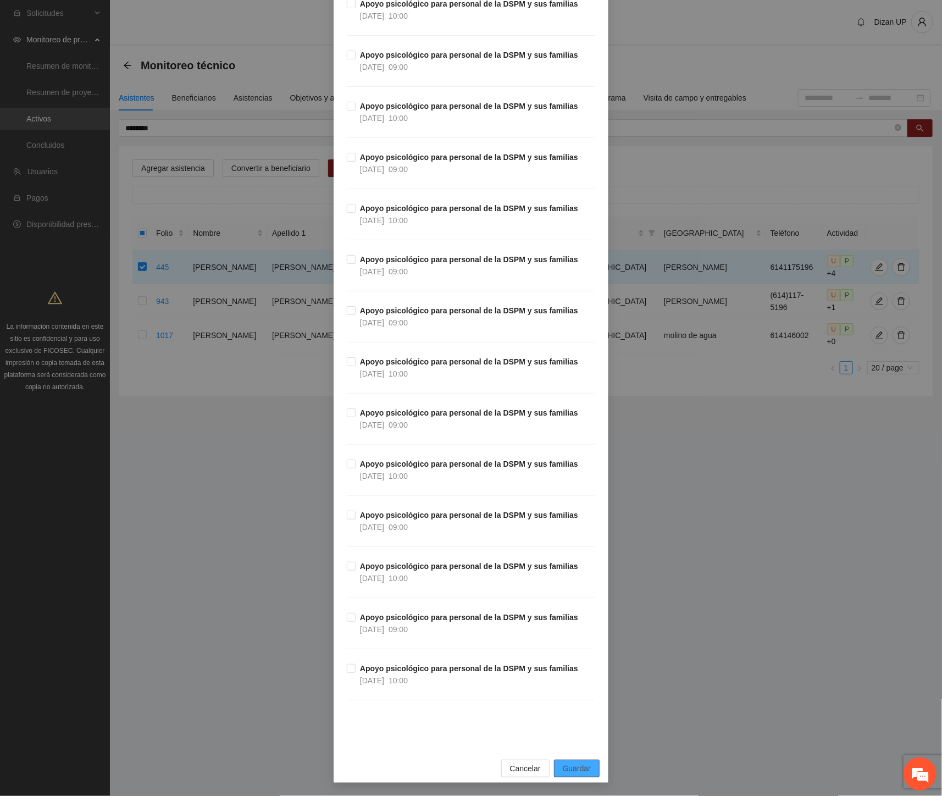
click at [557, 768] on button "Guardar" at bounding box center [577, 768] width 46 height 18
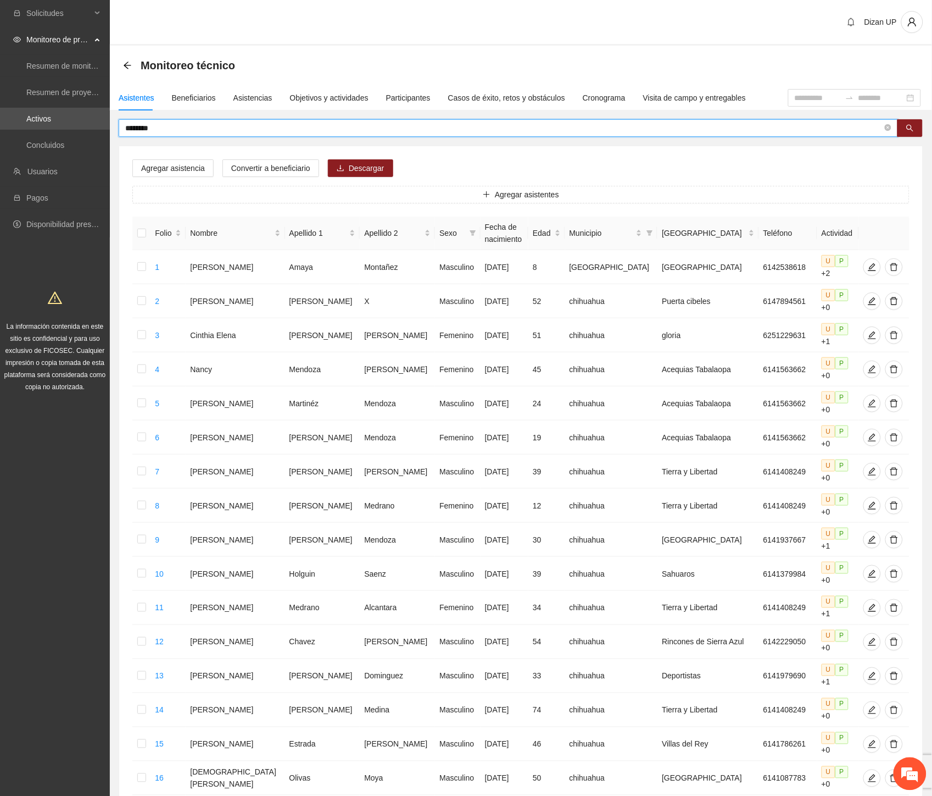
click at [177, 127] on input "*******" at bounding box center [504, 128] width 758 height 12
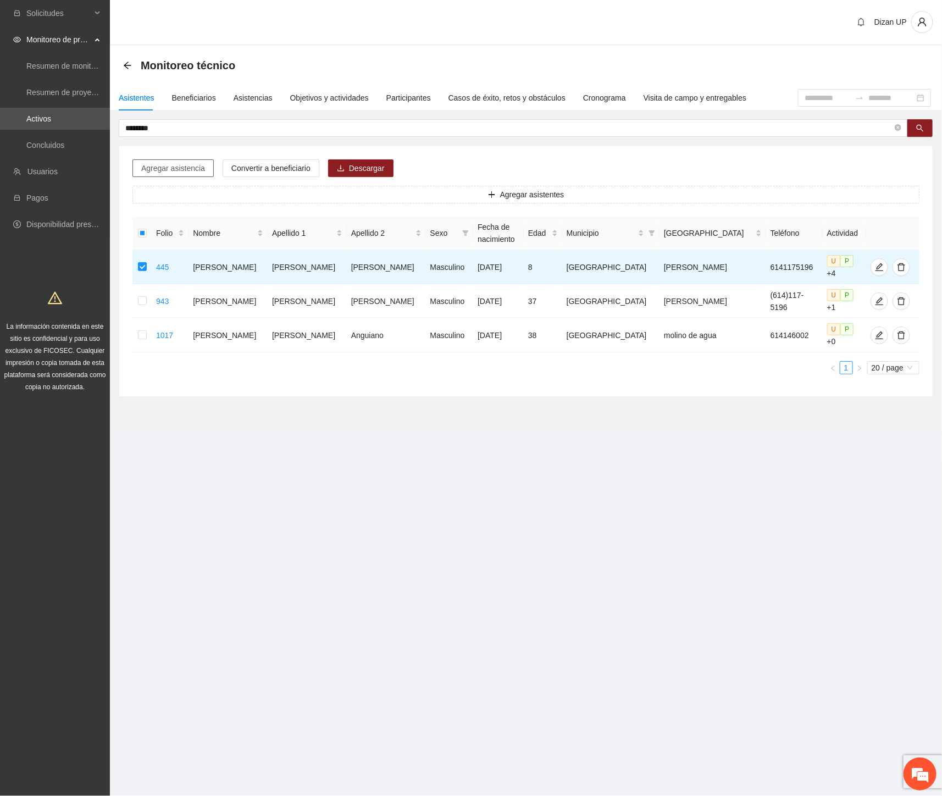
click at [179, 160] on button "Agregar asistencia" at bounding box center [172, 168] width 81 height 18
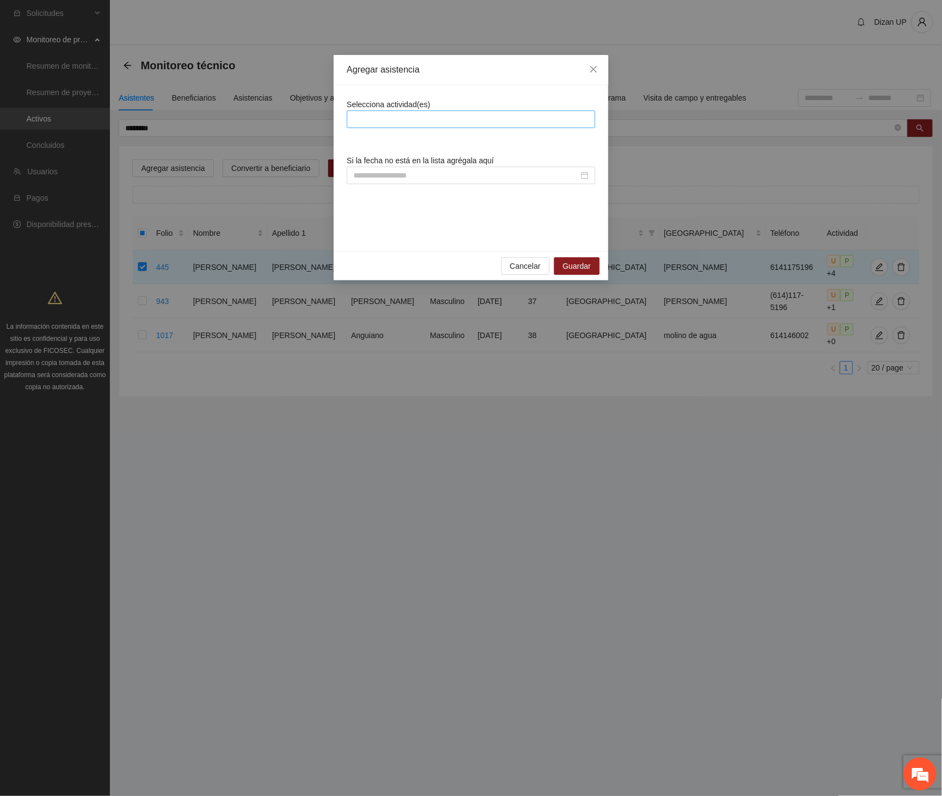
click at [409, 125] on div at bounding box center [470, 119] width 243 height 13
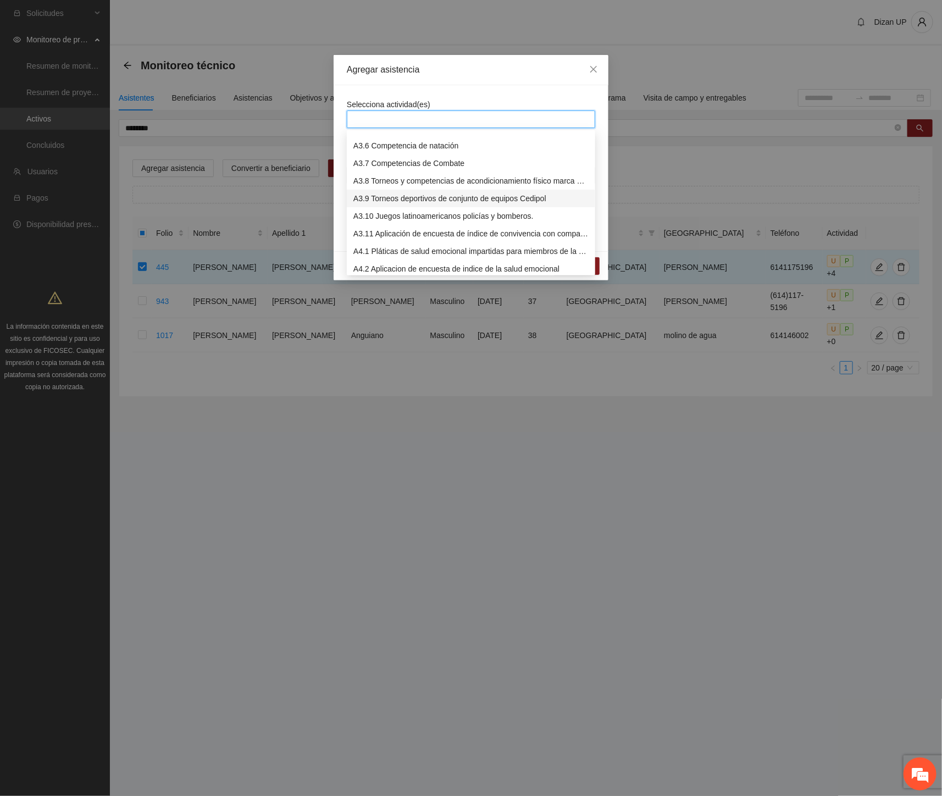
scroll to position [549, 0]
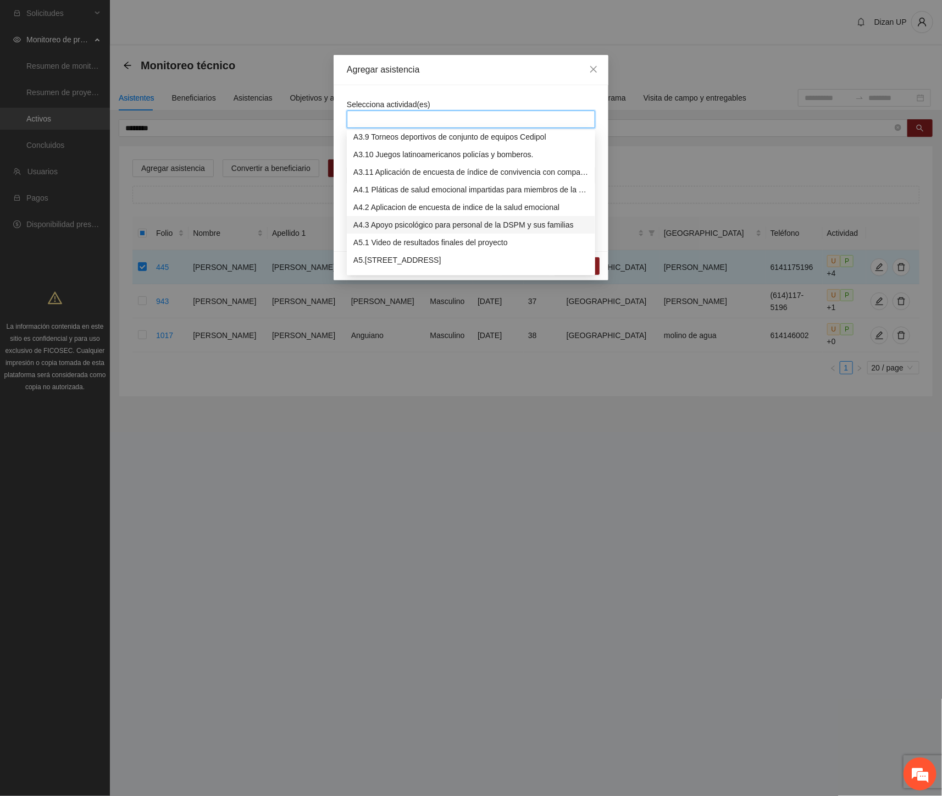
click at [393, 223] on div "A4.3 Apoyo psicológico para personal de la DSPM y sus familias" at bounding box center [470, 225] width 235 height 12
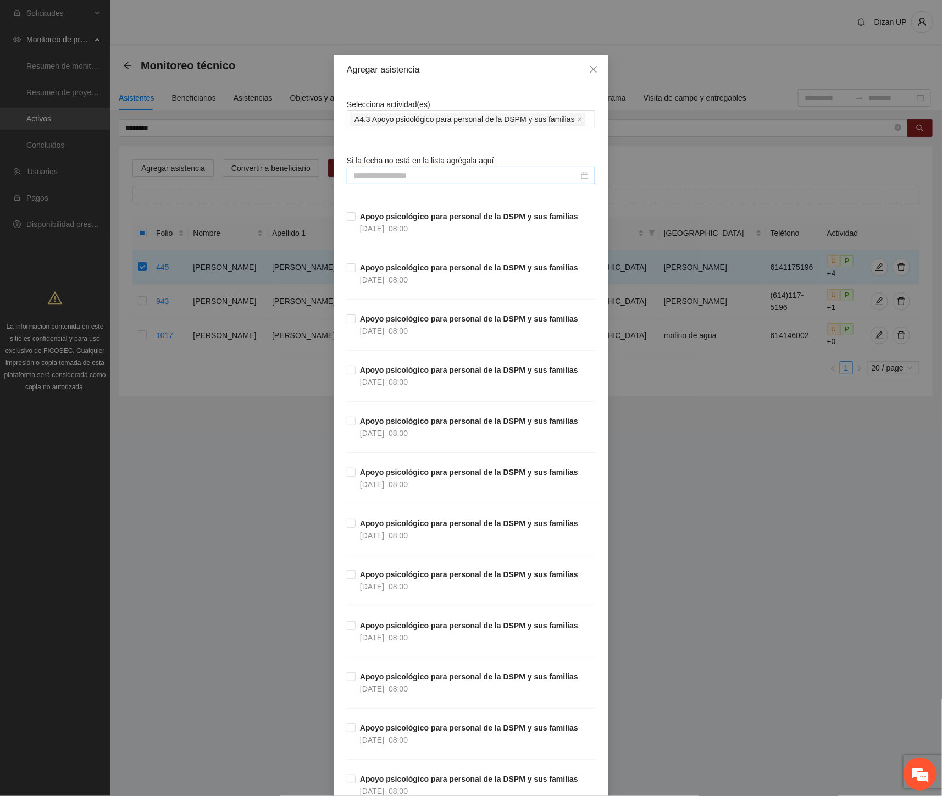
click at [369, 173] on input at bounding box center [465, 175] width 225 height 12
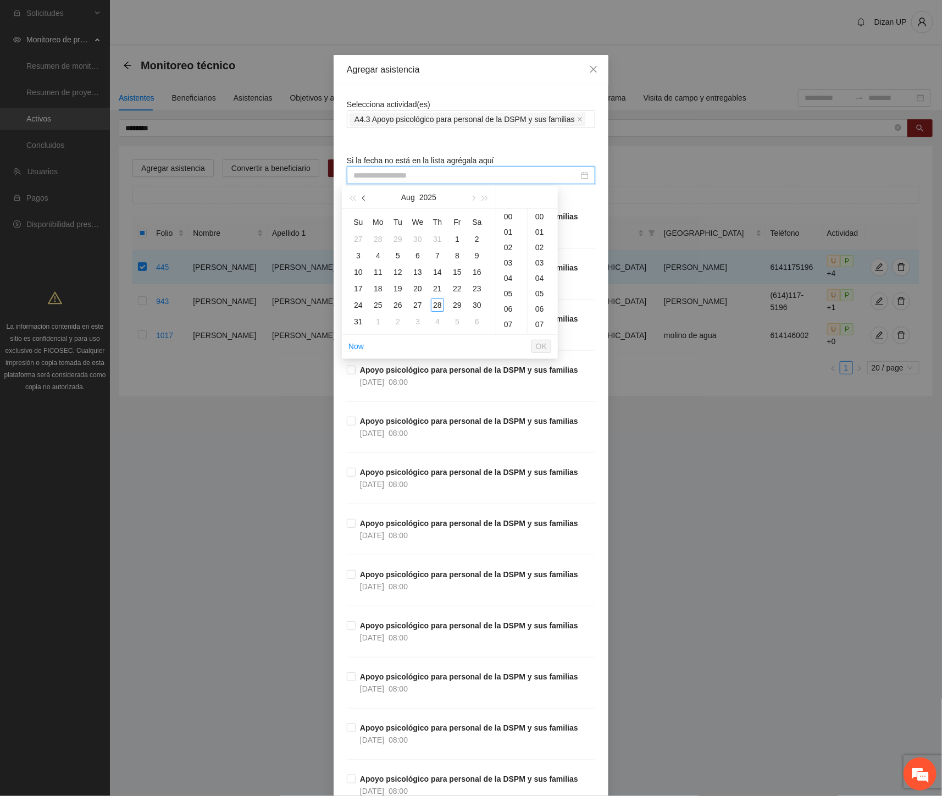
click at [366, 196] on button "button" at bounding box center [364, 197] width 12 height 22
click at [415, 287] on div "25" at bounding box center [417, 288] width 13 height 13
click at [507, 212] on div "11" at bounding box center [511, 216] width 31 height 15
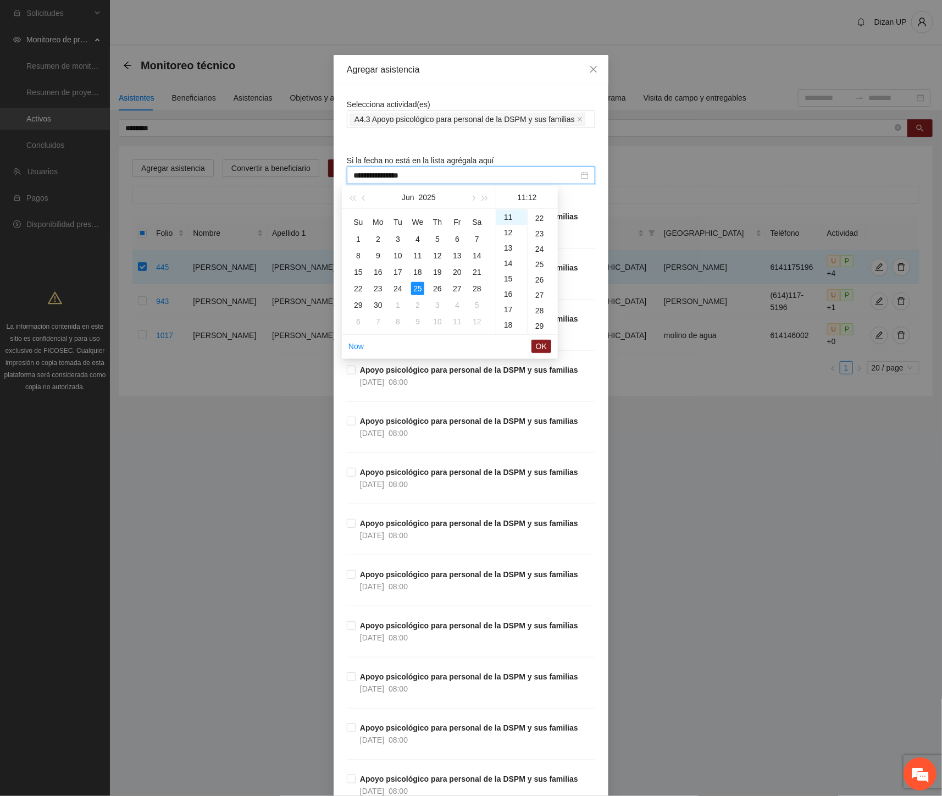
scroll to position [0, 0]
click at [542, 216] on div "00" at bounding box center [542, 216] width 30 height 15
type input "**********"
click at [542, 345] on span "OK" at bounding box center [541, 346] width 11 height 12
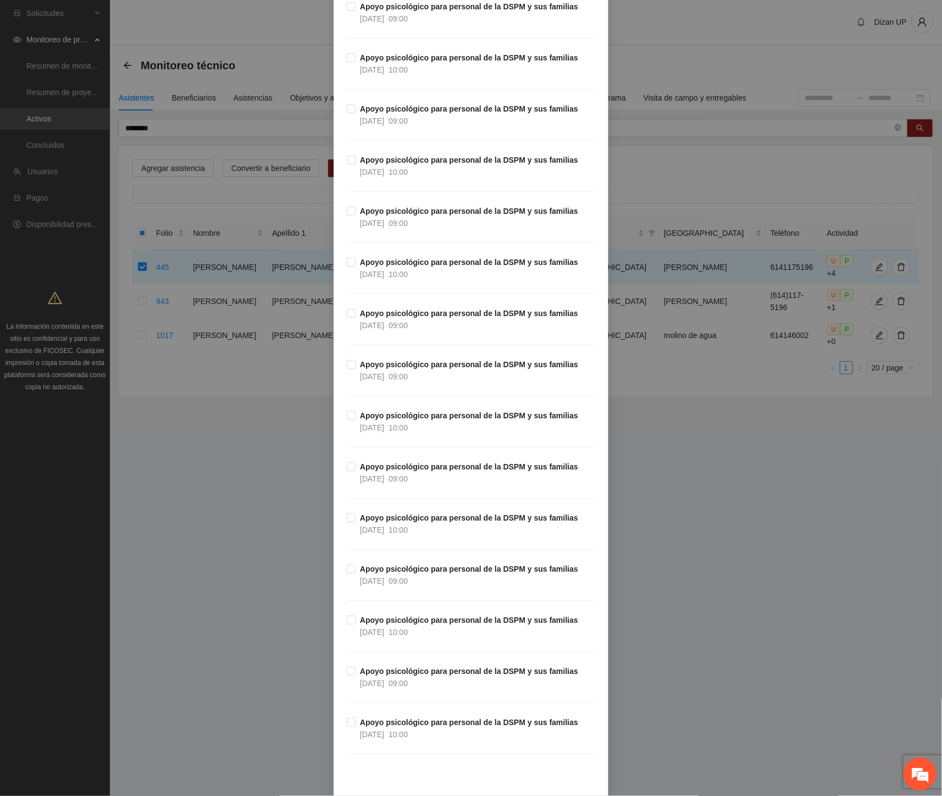
scroll to position [3127, 0]
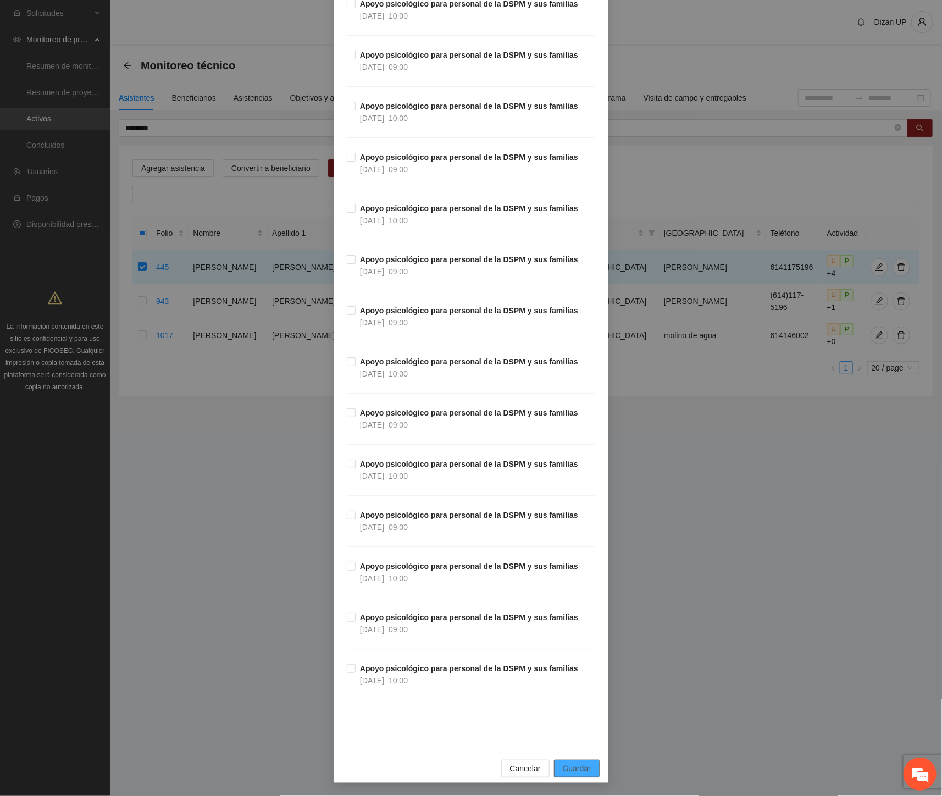
click at [578, 773] on span "Guardar" at bounding box center [577, 768] width 28 height 12
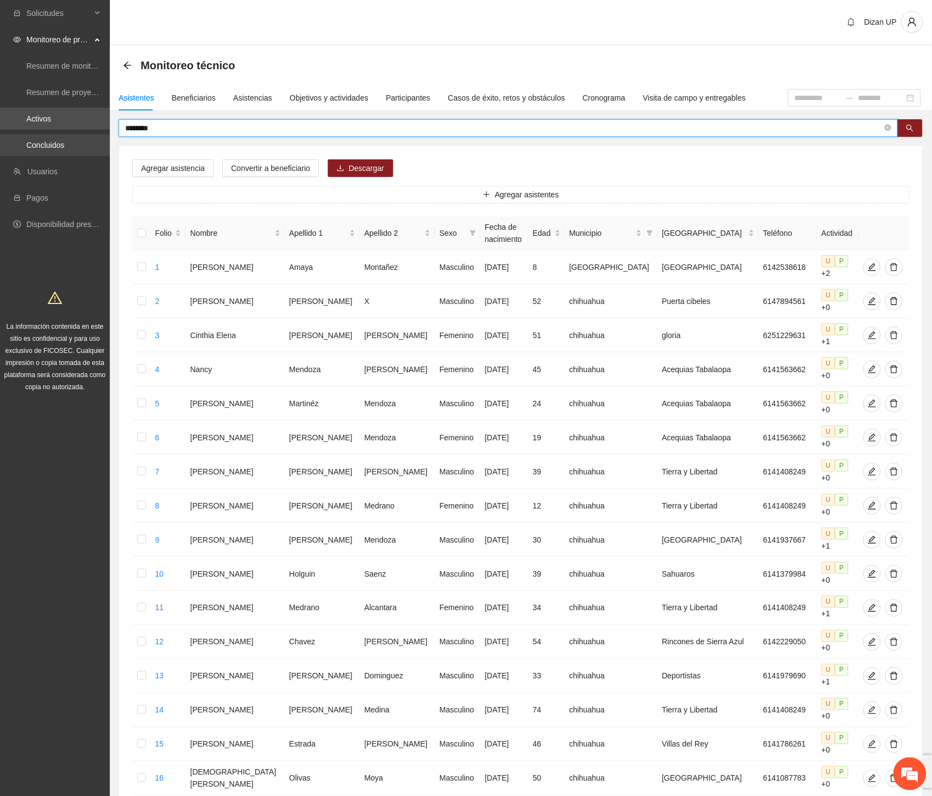
drag, startPoint x: 163, startPoint y: 129, endPoint x: 47, endPoint y: 138, distance: 116.9
click at [47, 138] on section "Solicitudes Monitoreo de proyectos Resumen de monitoreo Resumen de proyectos ap…" at bounding box center [466, 521] width 932 height 1042
type input "*"
type input "*****"
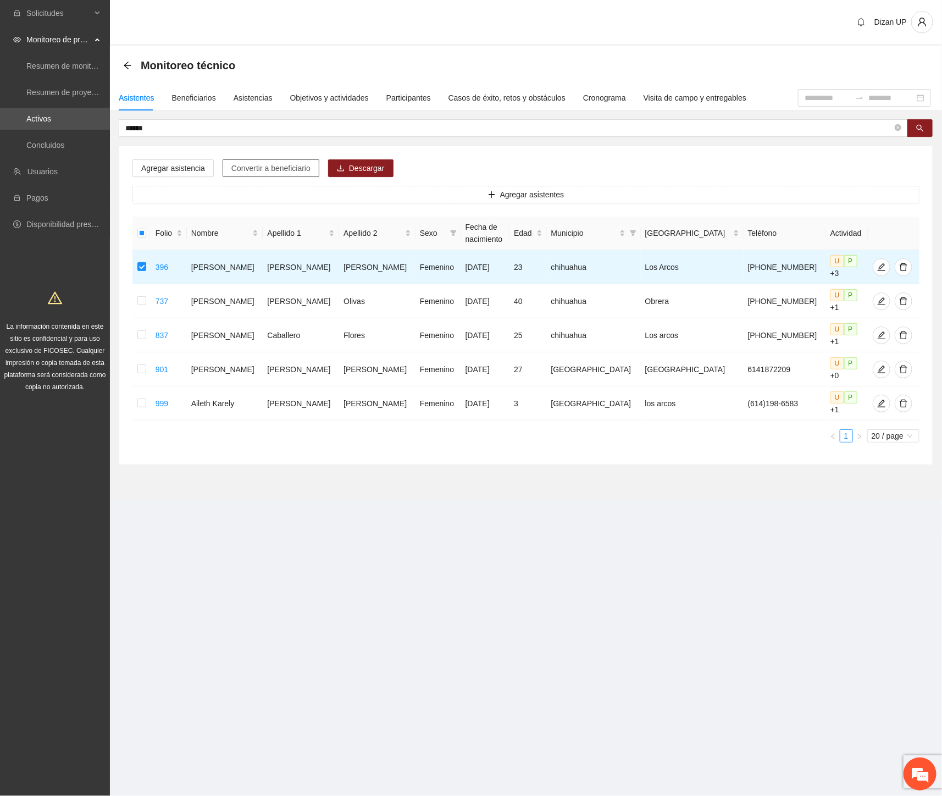
click at [254, 167] on span "Convertir a beneficiario" at bounding box center [270, 168] width 79 height 12
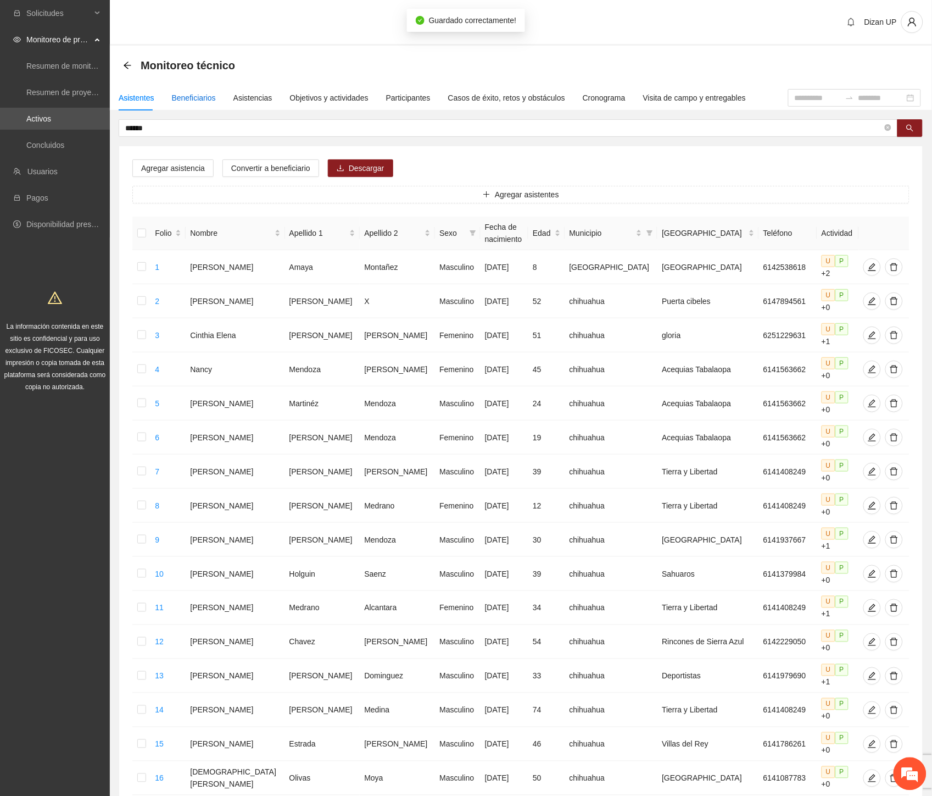
click at [187, 94] on div "Beneficiarios" at bounding box center [194, 98] width 44 height 12
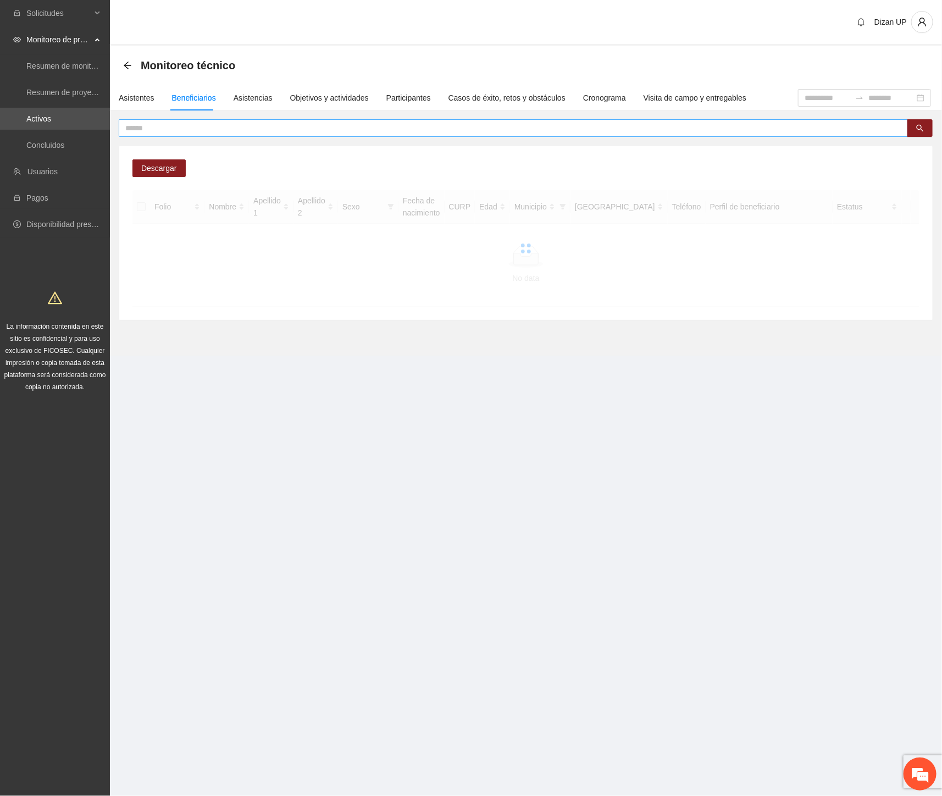
click at [211, 127] on input "text" at bounding box center [508, 128] width 767 height 12
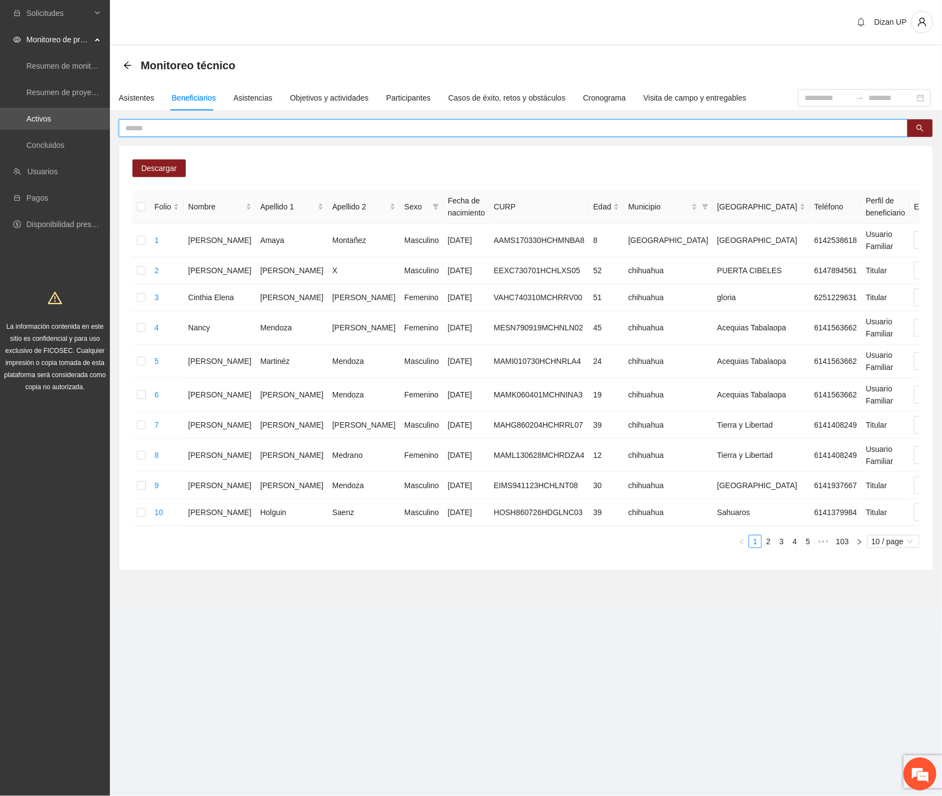
click at [166, 127] on input "text" at bounding box center [508, 128] width 767 height 12
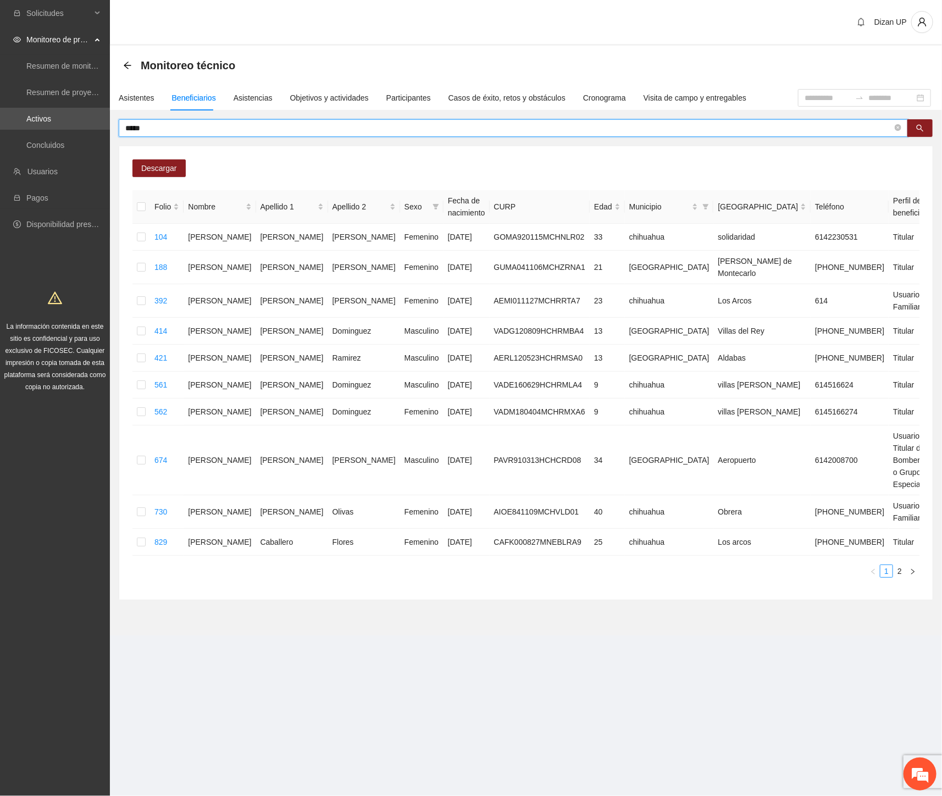
type input "*****"
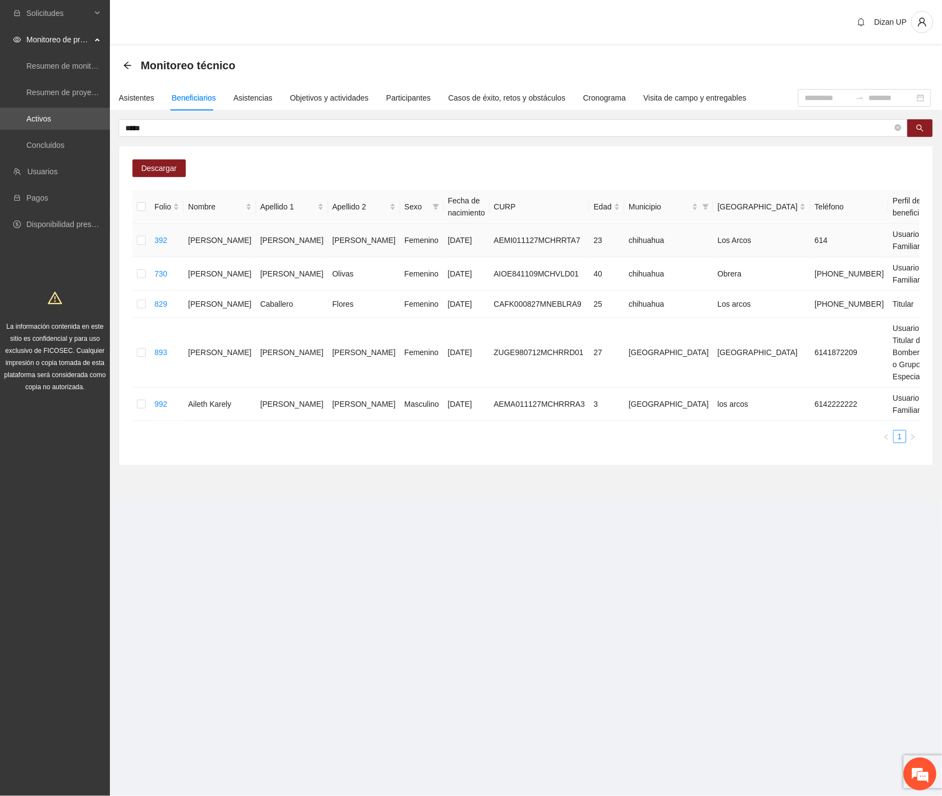
click at [918, 202] on span "Eliminar" at bounding box center [917, 205] width 28 height 12
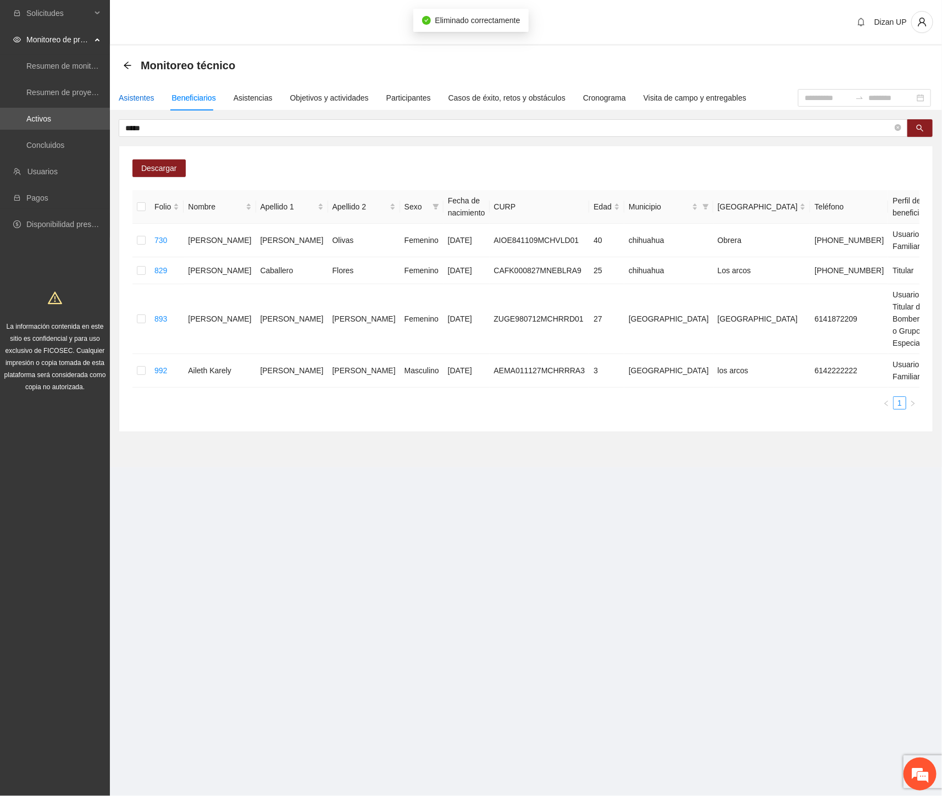
click at [127, 96] on div "Asistentes" at bounding box center [137, 98] width 36 height 12
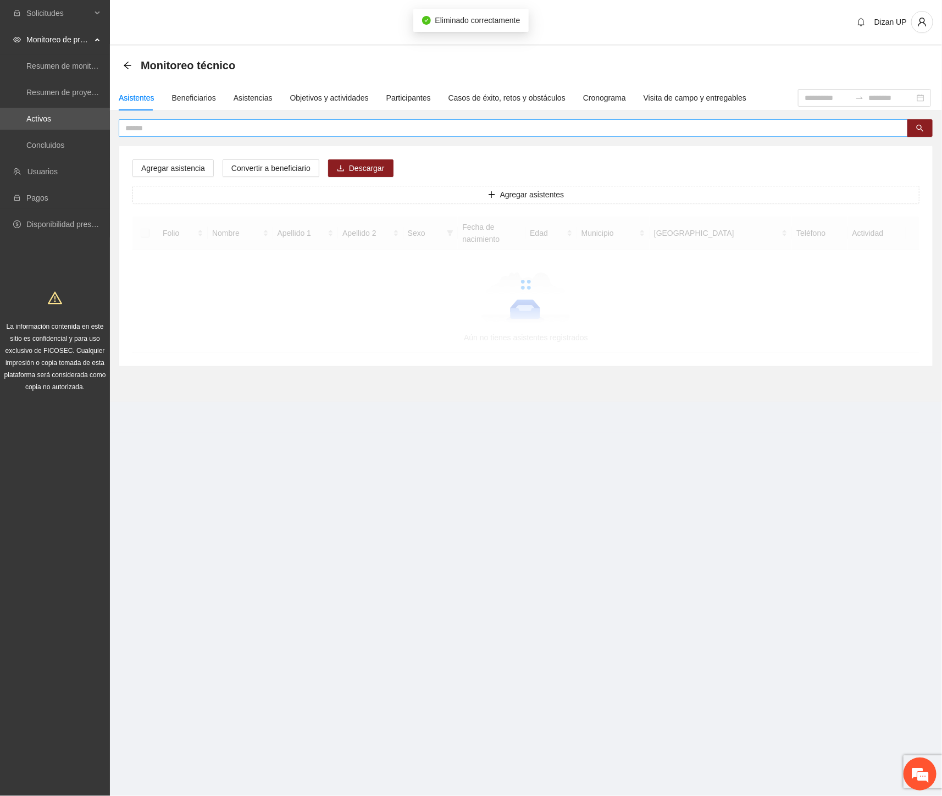
click at [169, 125] on input "text" at bounding box center [508, 128] width 767 height 12
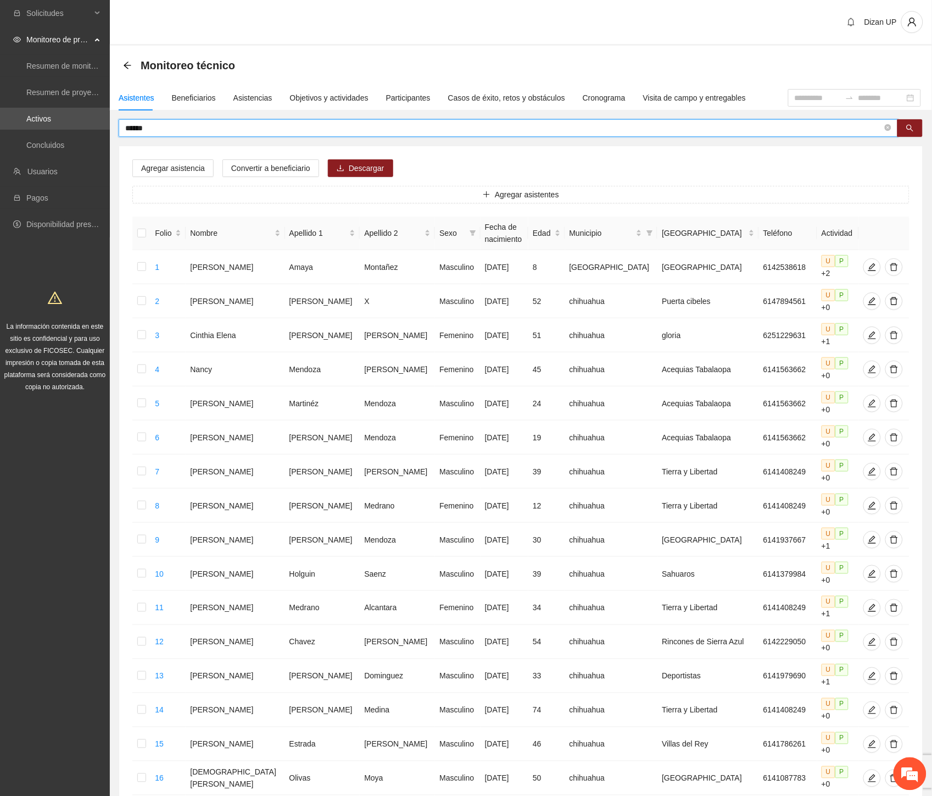
type input "*****"
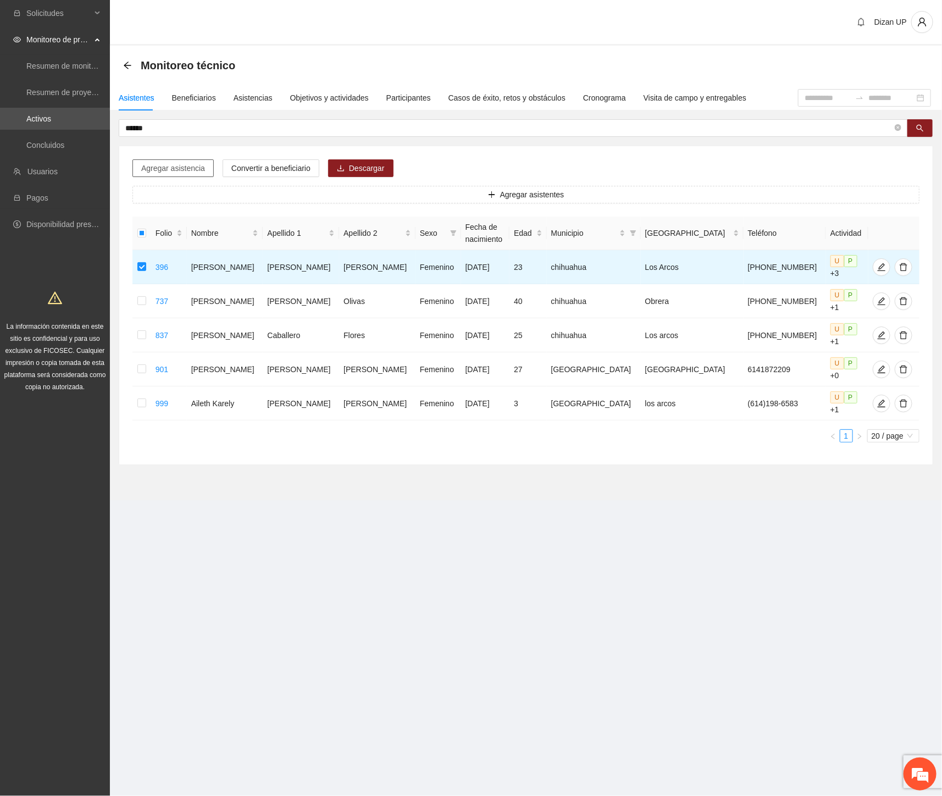
click at [156, 165] on span "Agregar asistencia" at bounding box center [173, 168] width 64 height 12
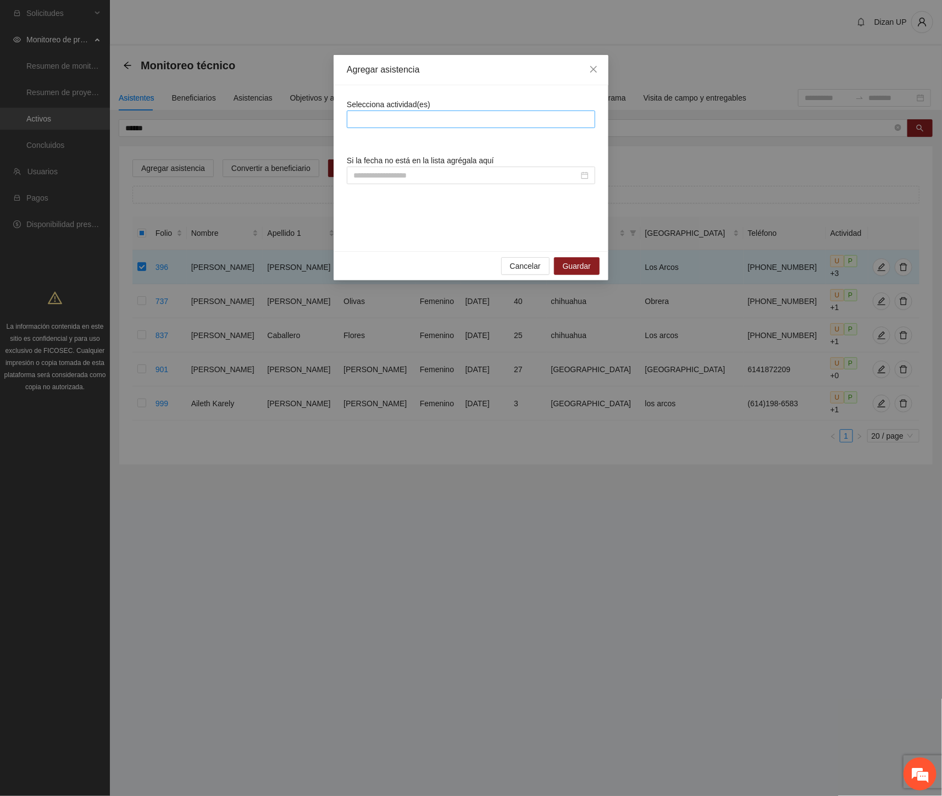
click at [403, 118] on div at bounding box center [470, 119] width 243 height 13
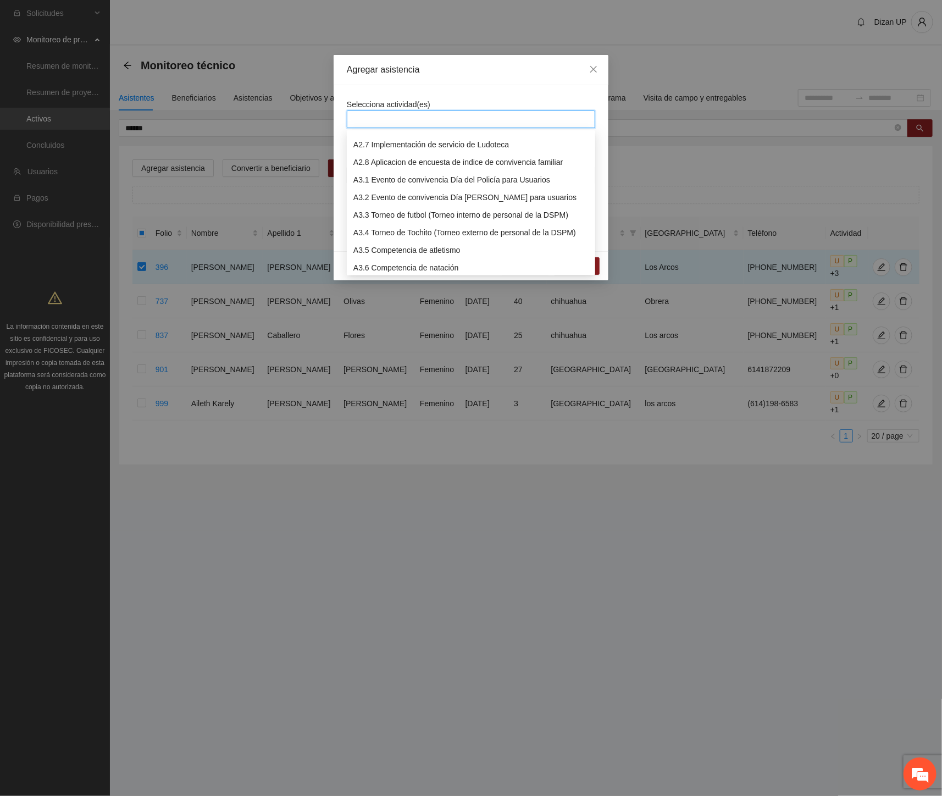
scroll to position [549, 0]
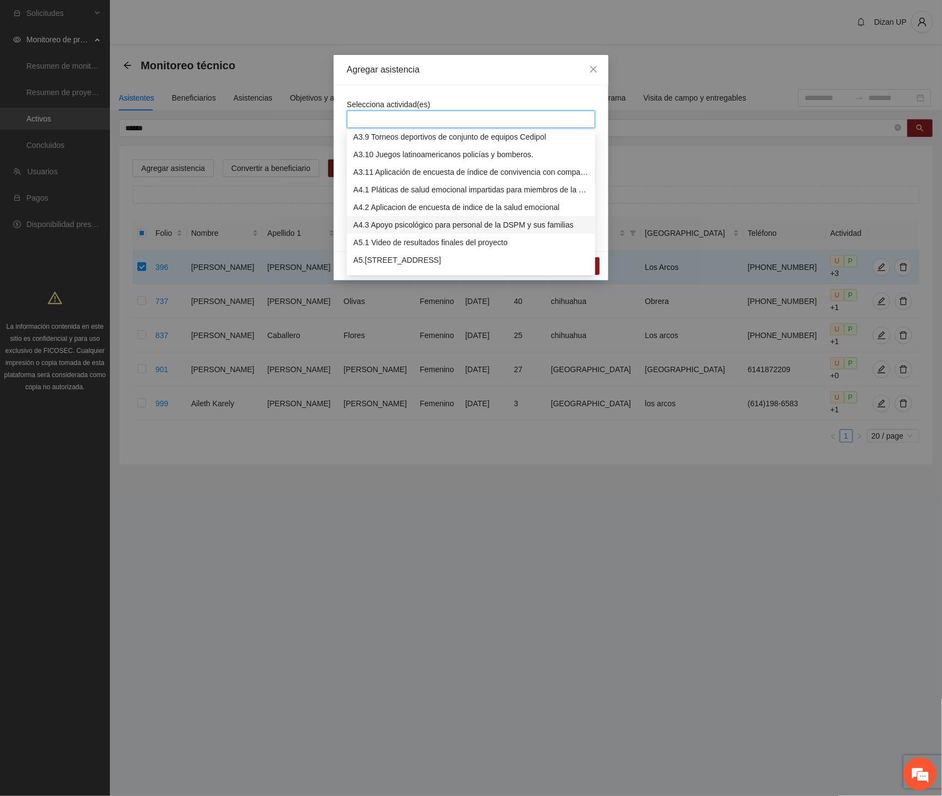
click at [409, 223] on div "A4.3 Apoyo psicológico para personal de la DSPM y sus familias" at bounding box center [470, 225] width 235 height 12
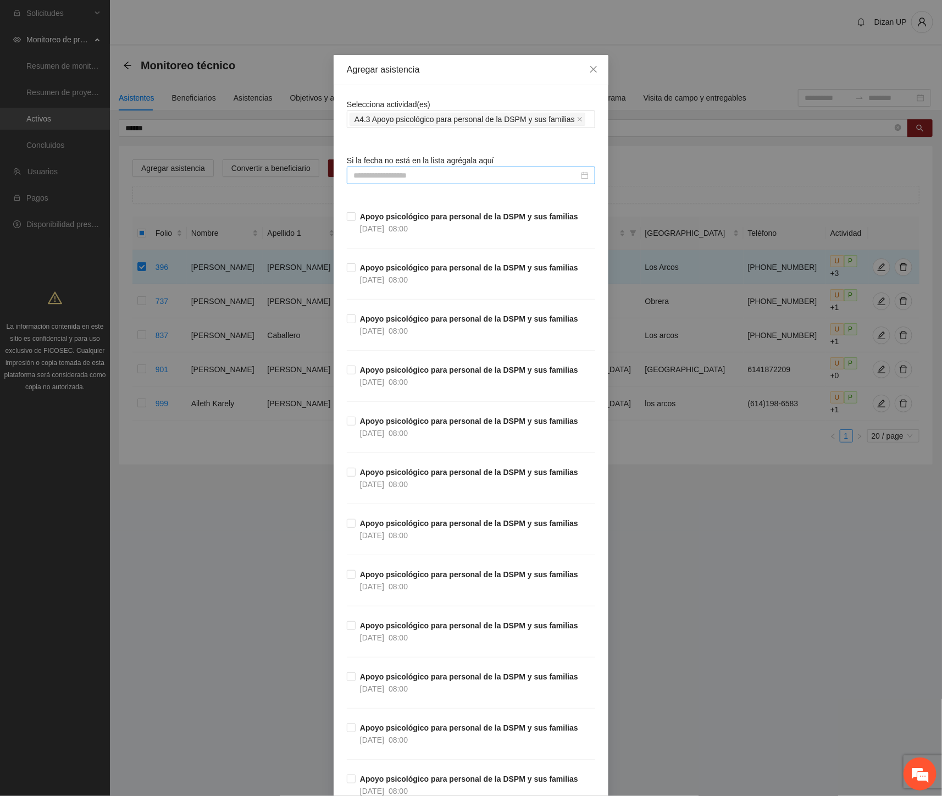
click at [377, 169] on input at bounding box center [465, 175] width 225 height 12
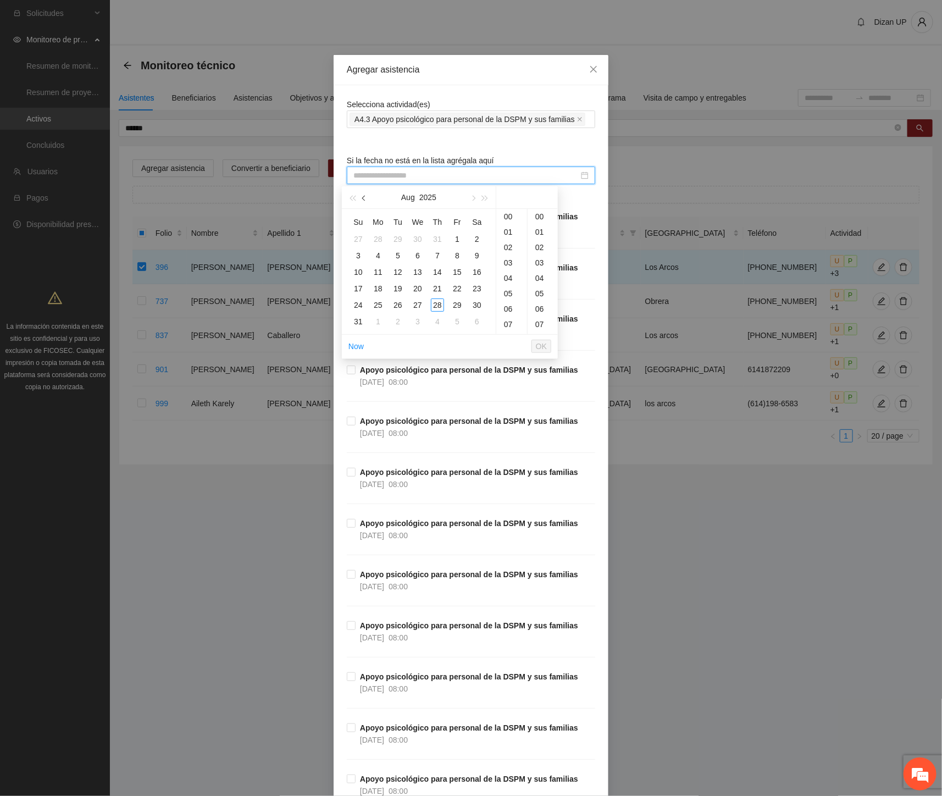
click at [363, 199] on span "button" at bounding box center [364, 198] width 5 height 5
click at [363, 198] on span "button" at bounding box center [364, 198] width 5 height 5
click at [414, 254] on div "11" at bounding box center [417, 255] width 13 height 13
click at [506, 260] on div "10" at bounding box center [511, 262] width 31 height 15
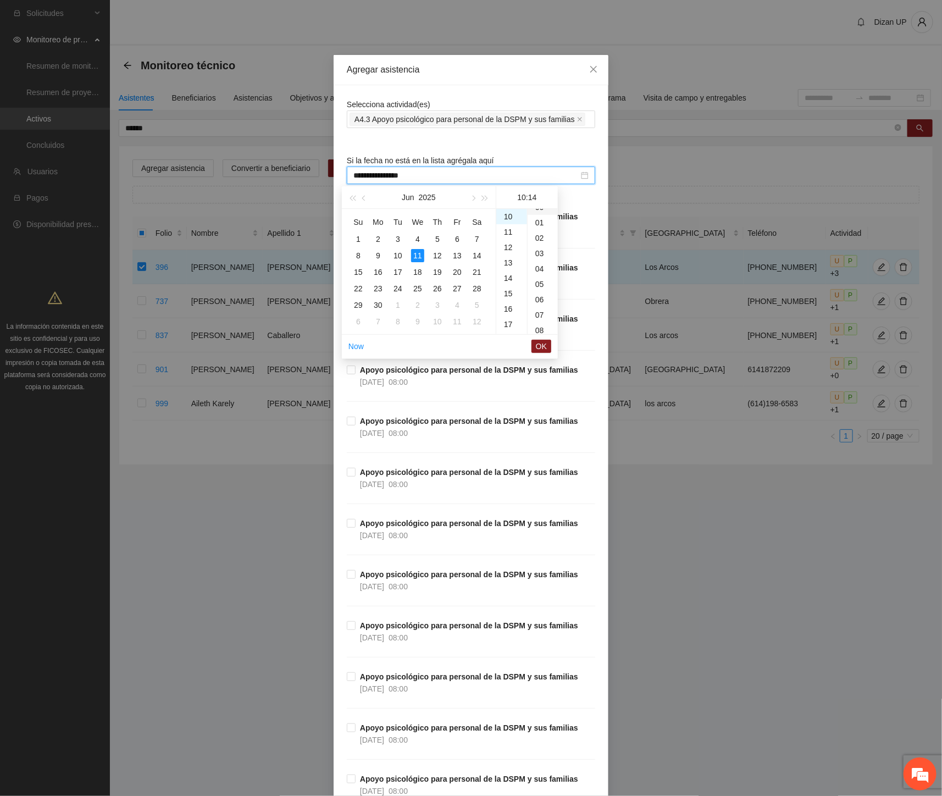
scroll to position [0, 0]
click at [541, 215] on div "00" at bounding box center [542, 216] width 30 height 15
type input "**********"
click at [535, 344] on button "OK" at bounding box center [541, 346] width 20 height 13
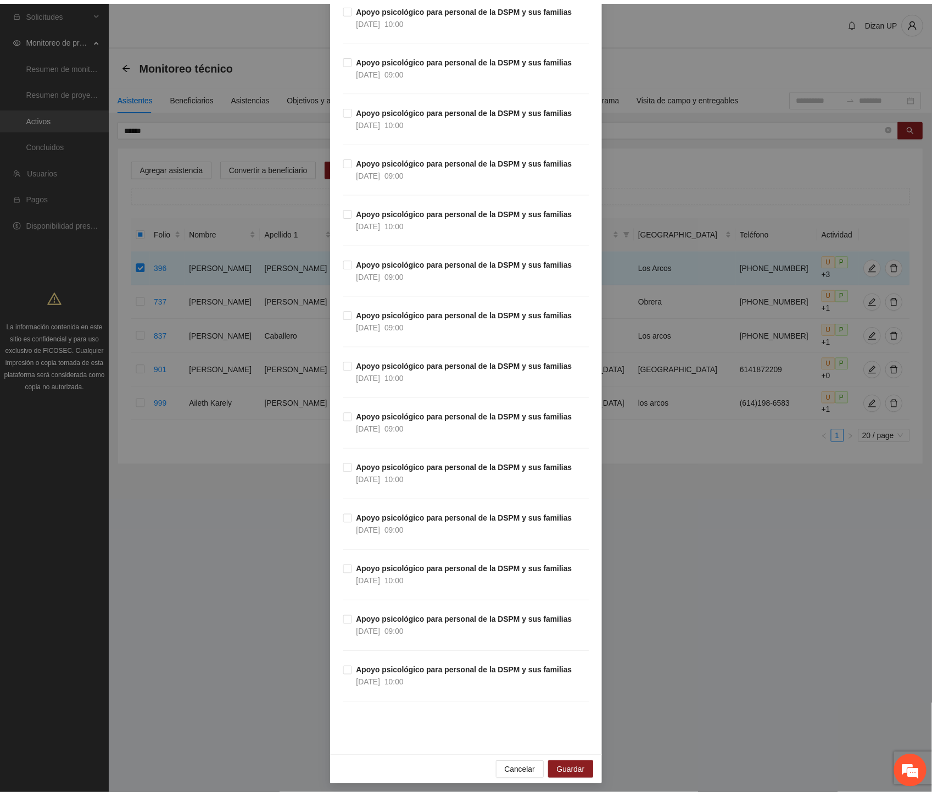
scroll to position [3127, 0]
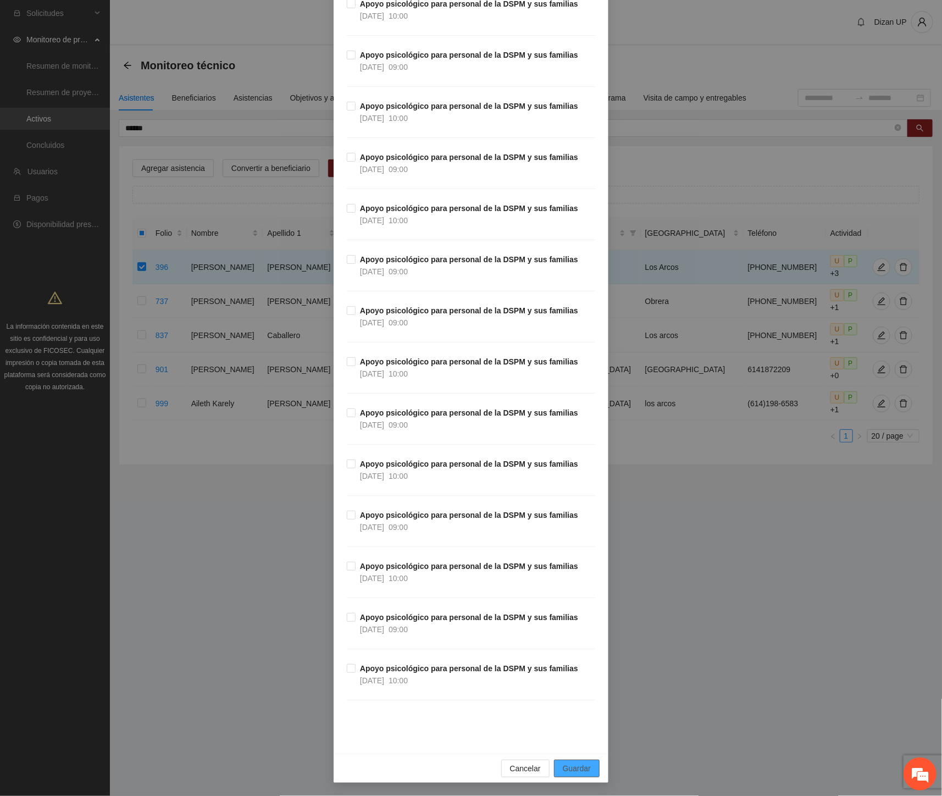
click at [569, 765] on span "Guardar" at bounding box center [577, 768] width 28 height 12
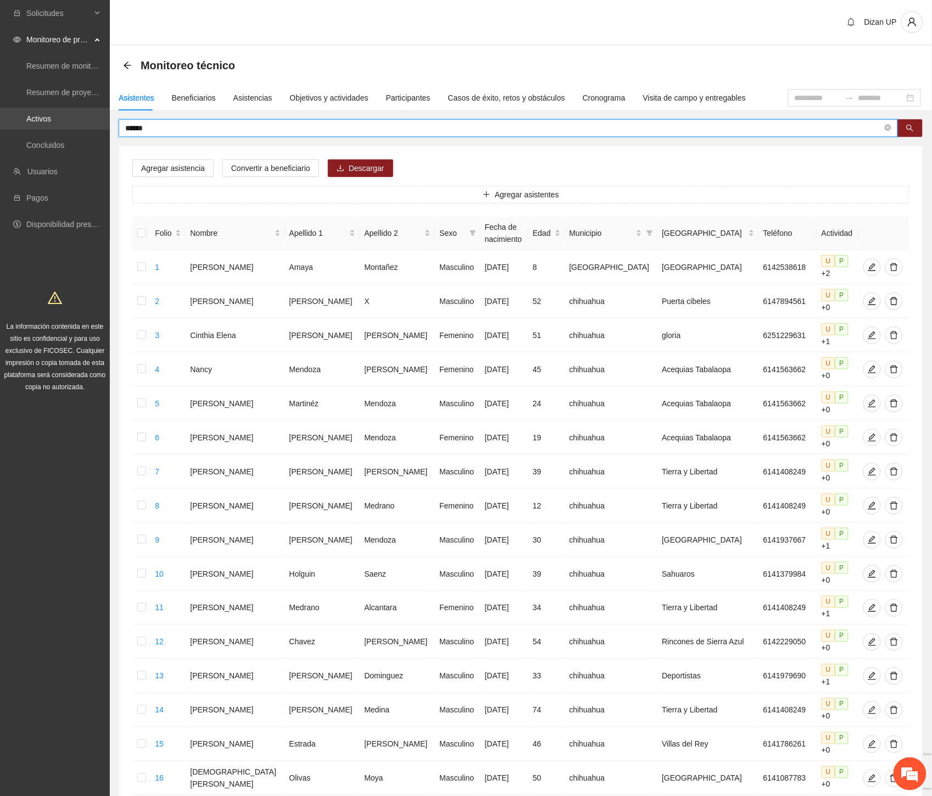
drag, startPoint x: 154, startPoint y: 127, endPoint x: 73, endPoint y: 121, distance: 81.5
click at [73, 121] on section "Solicitudes Monitoreo de proyectos Resumen de monitoreo Resumen de proyectos ap…" at bounding box center [466, 521] width 932 height 1042
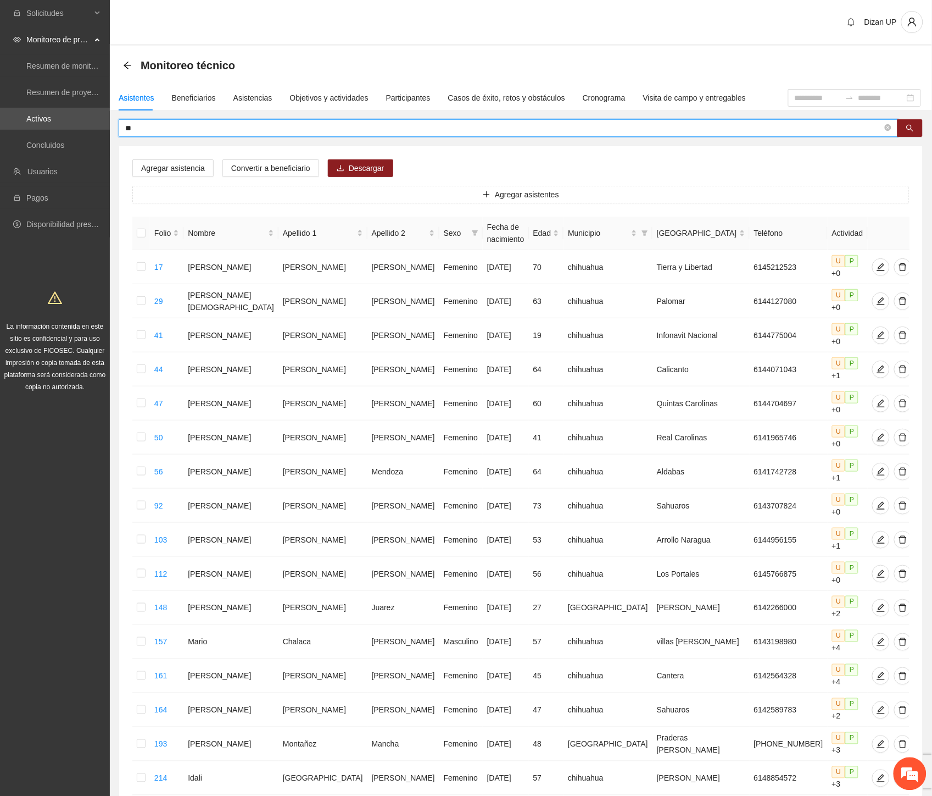
type input "*"
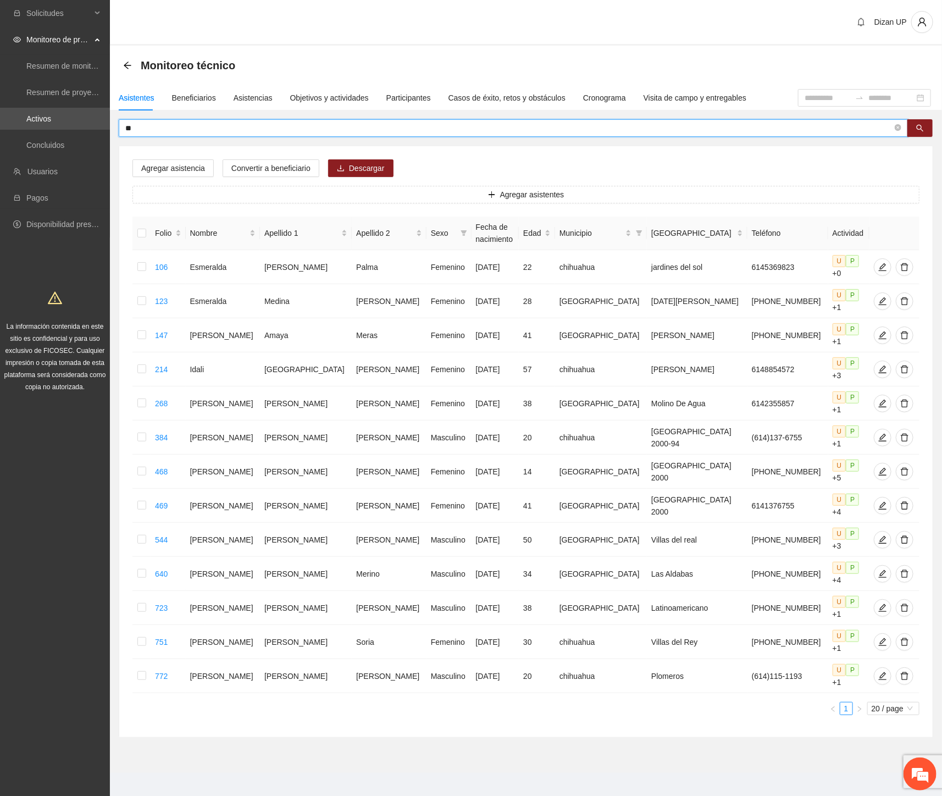
type input "*"
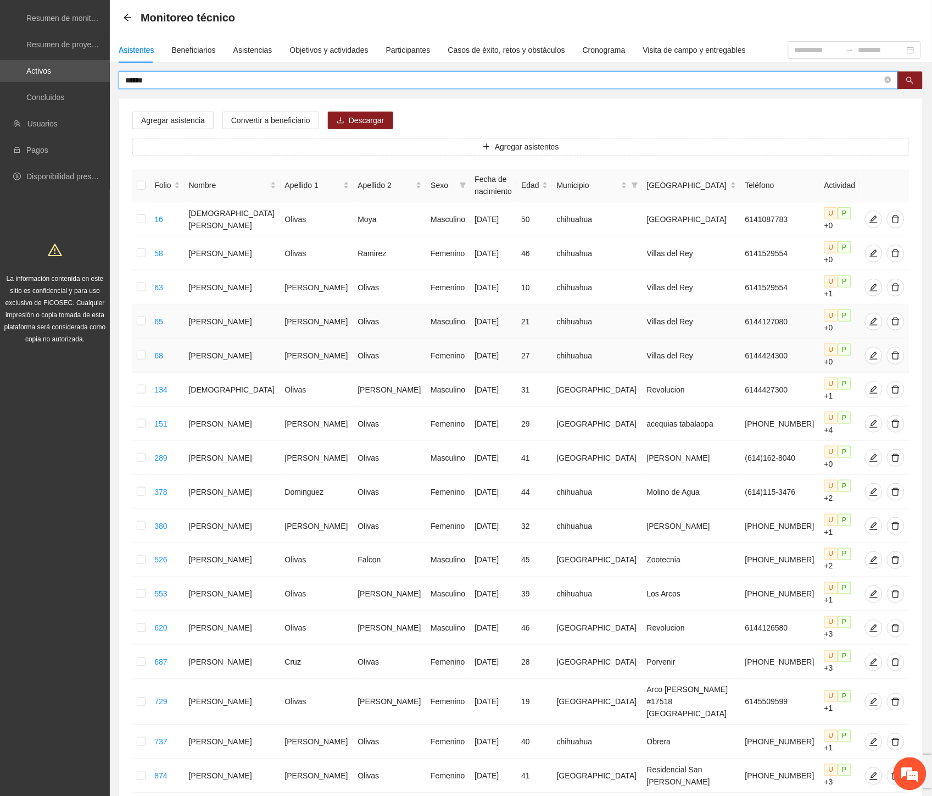
scroll to position [92, 0]
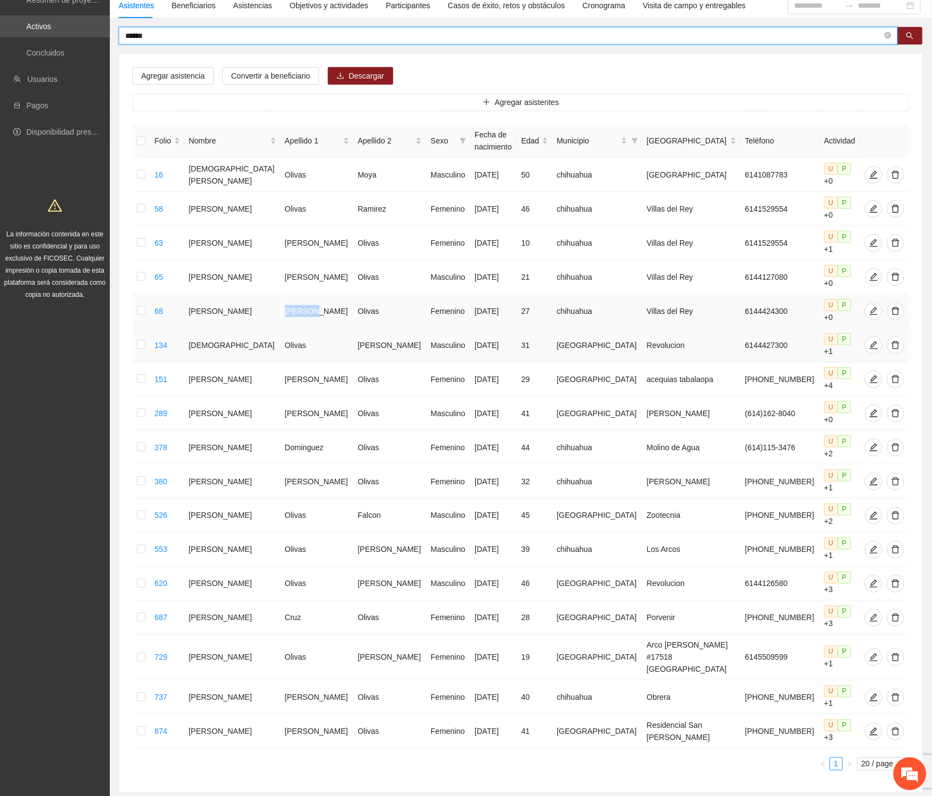
click at [334, 297] on tr "68 [PERSON_NAME] [DATE] 27 chihuahua [GEOGRAPHIC_DATA][PERSON_NAME] 6144424300 …" at bounding box center [520, 311] width 777 height 34
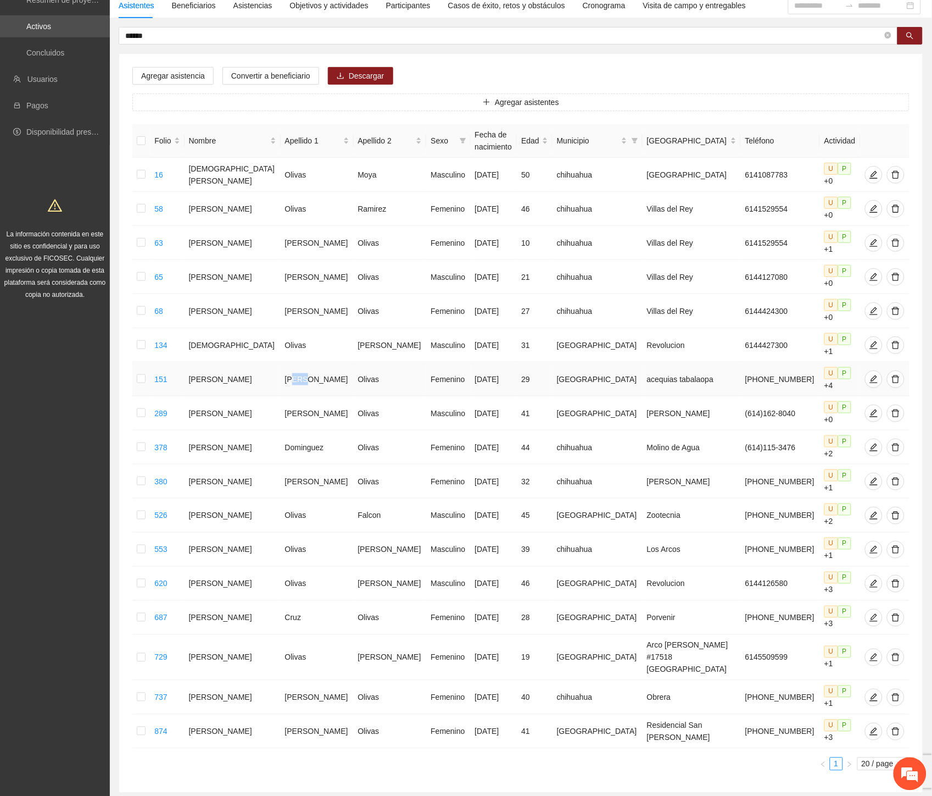
click at [350, 362] on tr "151 [PERSON_NAME] Femenino [DATE] 29 Chihuahua acequias tabalaopa [PHONE_NUMBER…" at bounding box center [520, 379] width 777 height 34
drag, startPoint x: 302, startPoint y: 410, endPoint x: 323, endPoint y: 425, distance: 25.6
click at [331, 430] on td "Dominguez" at bounding box center [317, 447] width 73 height 34
click at [365, 488] on tbody "16 [PERSON_NAME] Masculino [DATE] 50 chihuahua [GEOGRAPHIC_DATA] 6141087783 U P…" at bounding box center [520, 453] width 777 height 591
click at [319, 566] on td "Olivas" at bounding box center [317, 583] width 73 height 34
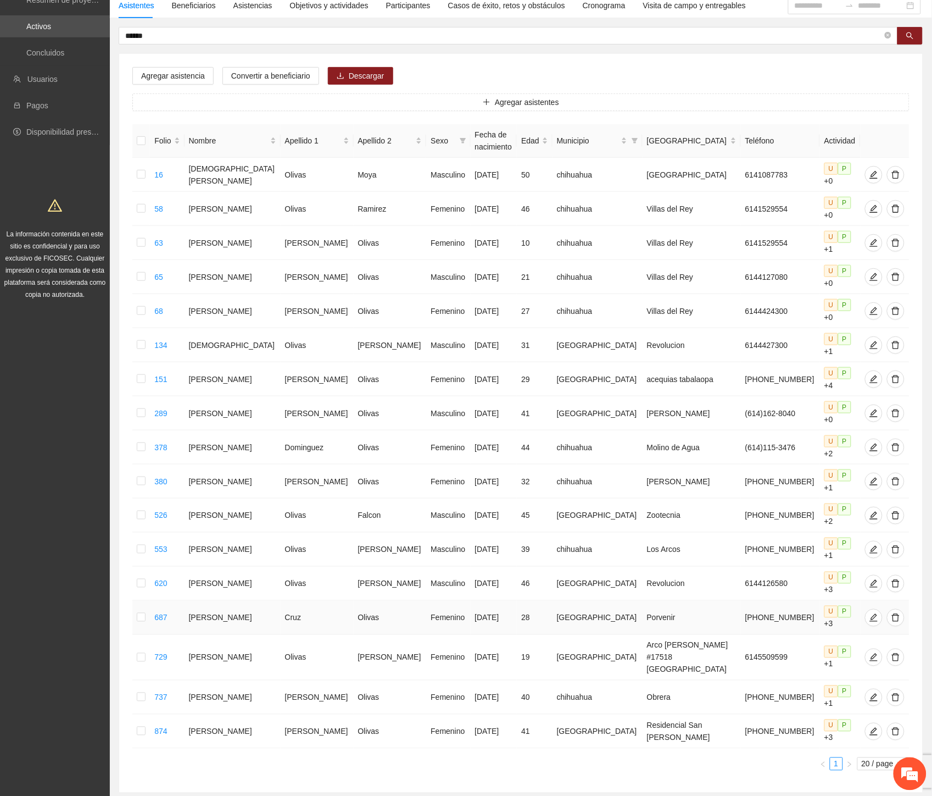
drag, startPoint x: 341, startPoint y: 545, endPoint x: 380, endPoint y: 558, distance: 40.7
click at [373, 601] on tr "687 [PERSON_NAME] Femenino [DATE] 28 Chihuahua Porvenir [PHONE_NUMBER] U P +3" at bounding box center [520, 618] width 777 height 34
drag, startPoint x: 283, startPoint y: 630, endPoint x: 321, endPoint y: 635, distance: 38.2
click at [321, 680] on td "[PERSON_NAME]" at bounding box center [317, 697] width 73 height 34
drag, startPoint x: 275, startPoint y: 546, endPoint x: 277, endPoint y: 502, distance: 44.0
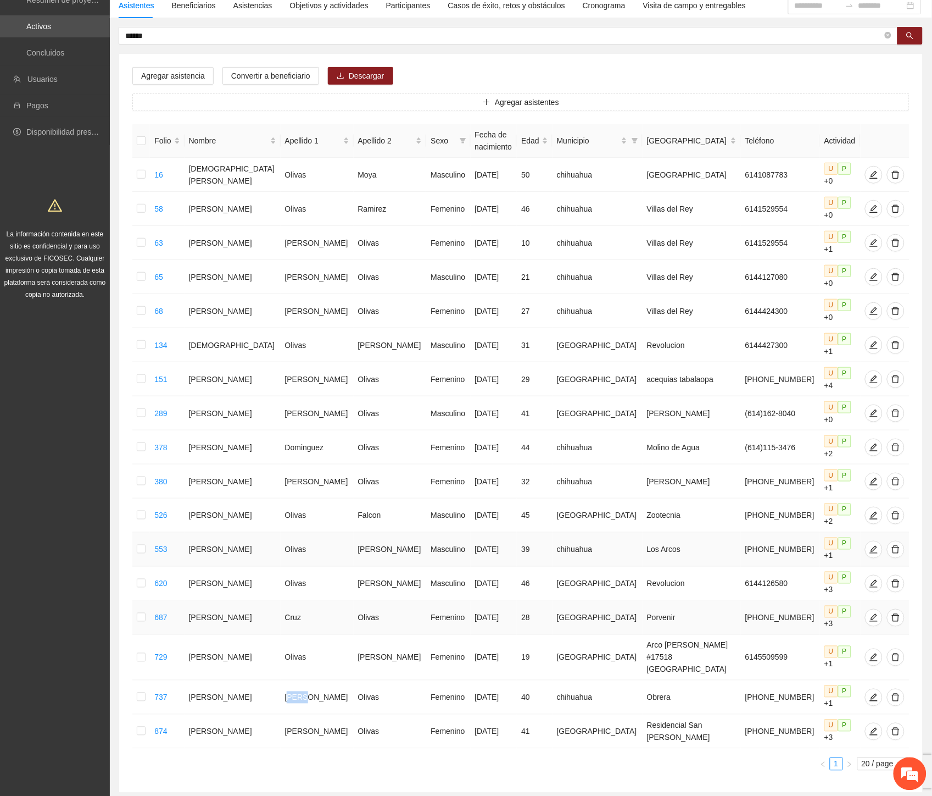
click at [281, 601] on td "Cruz" at bounding box center [317, 618] width 73 height 34
click at [281, 498] on td "Olivas" at bounding box center [317, 515] width 73 height 34
click at [282, 430] on td "Dominguez" at bounding box center [317, 447] width 73 height 34
click at [292, 294] on td "[PERSON_NAME]" at bounding box center [317, 311] width 73 height 34
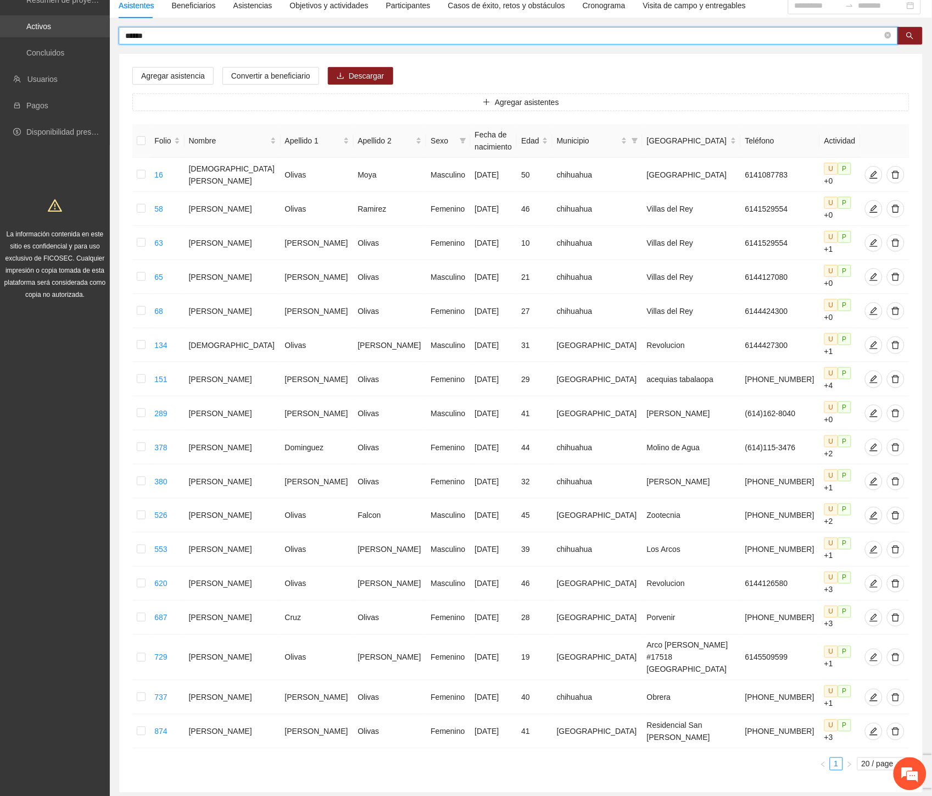
drag, startPoint x: 143, startPoint y: 35, endPoint x: 29, endPoint y: 36, distance: 113.7
click at [32, 35] on section "Solicitudes Monitoreo de proyectos Resumen de monitoreo Resumen de proyectos ap…" at bounding box center [466, 383] width 932 height 951
type input "*******"
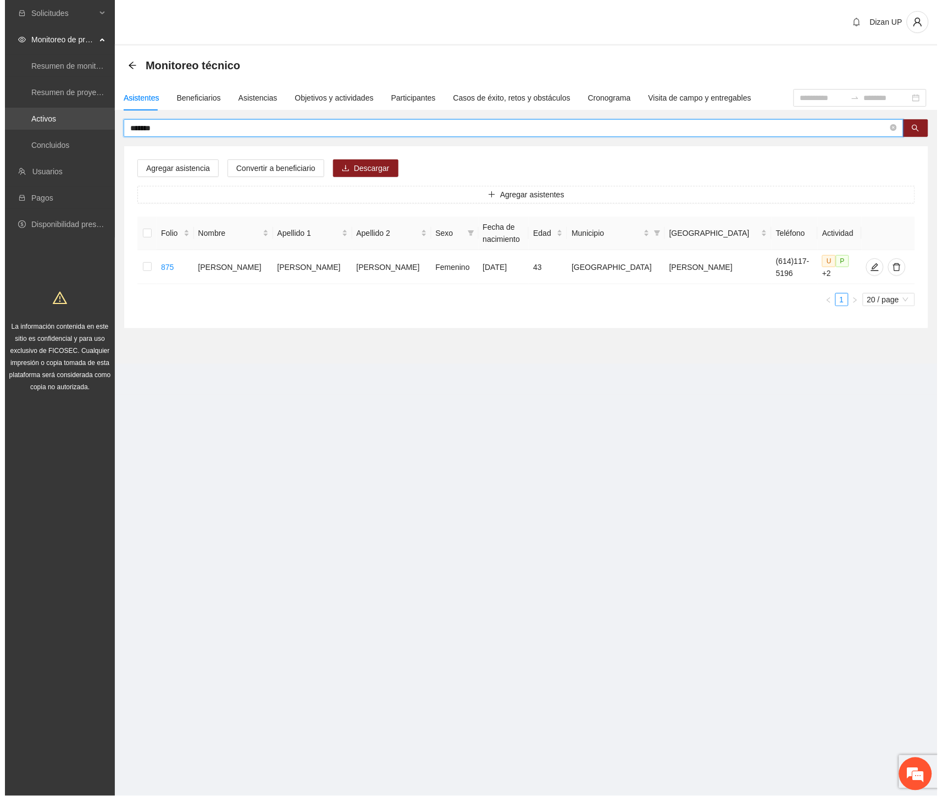
scroll to position [0, 0]
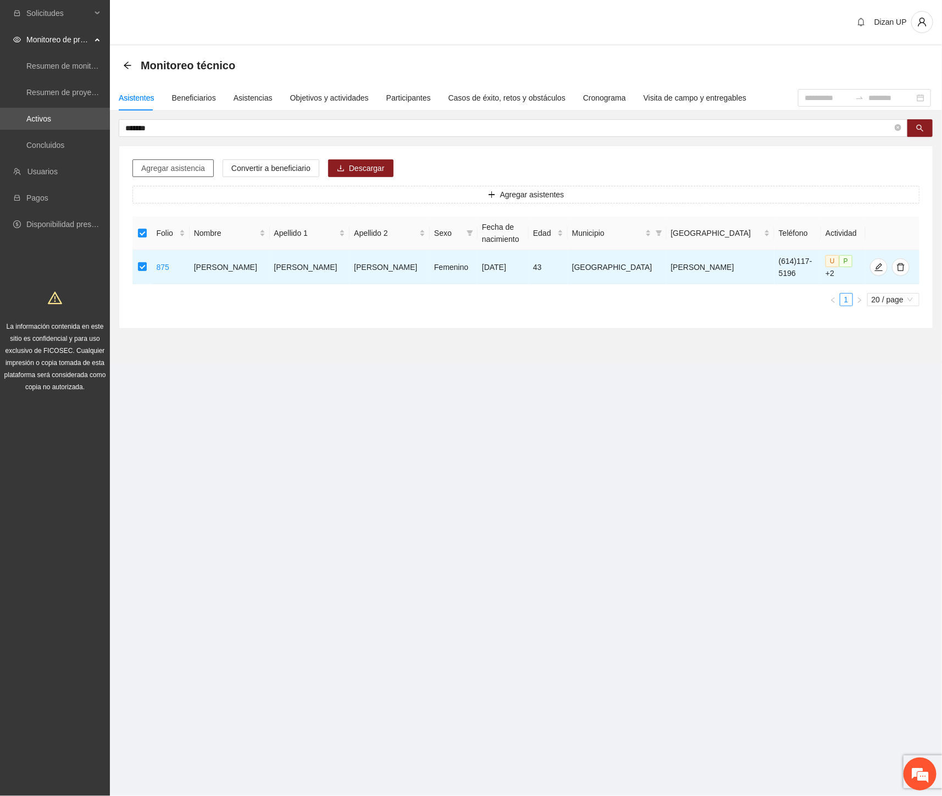
click at [178, 168] on span "Agregar asistencia" at bounding box center [173, 168] width 64 height 12
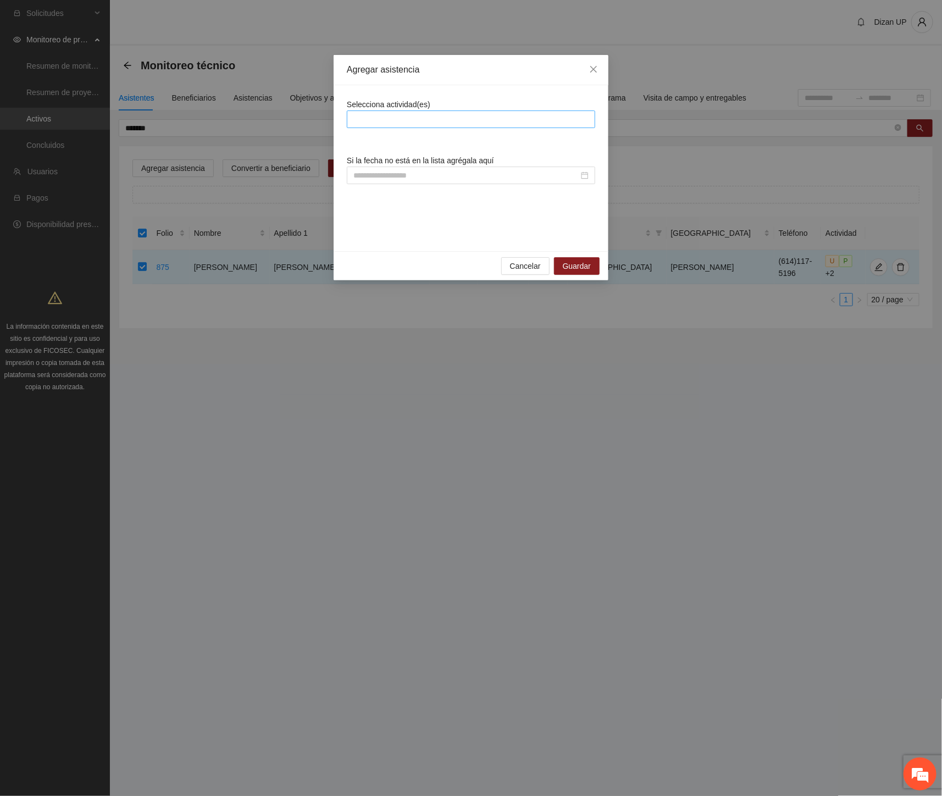
click at [389, 120] on div at bounding box center [470, 119] width 243 height 13
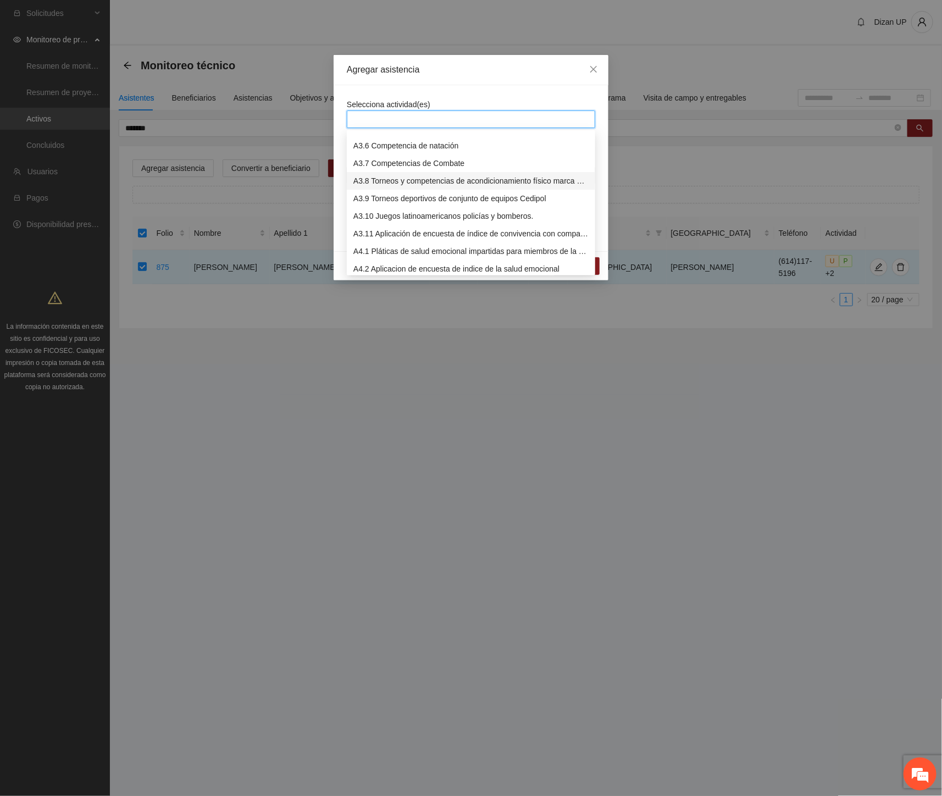
scroll to position [607, 0]
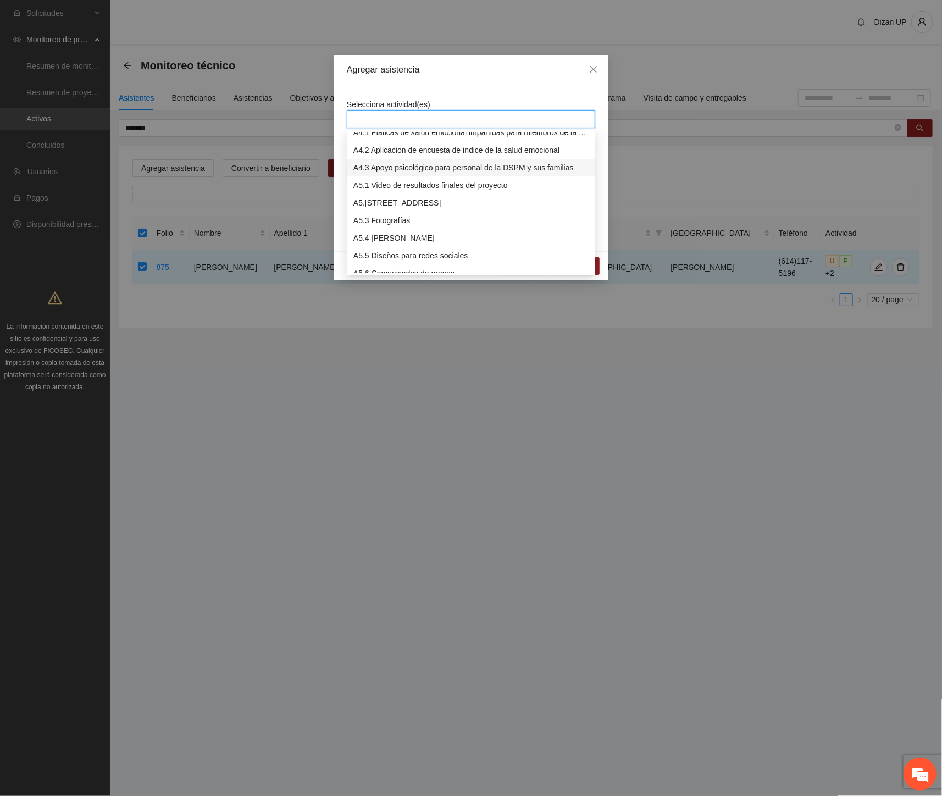
click at [378, 167] on div "A4.3 Apoyo psicológico para personal de la DSPM y sus familias" at bounding box center [470, 168] width 235 height 12
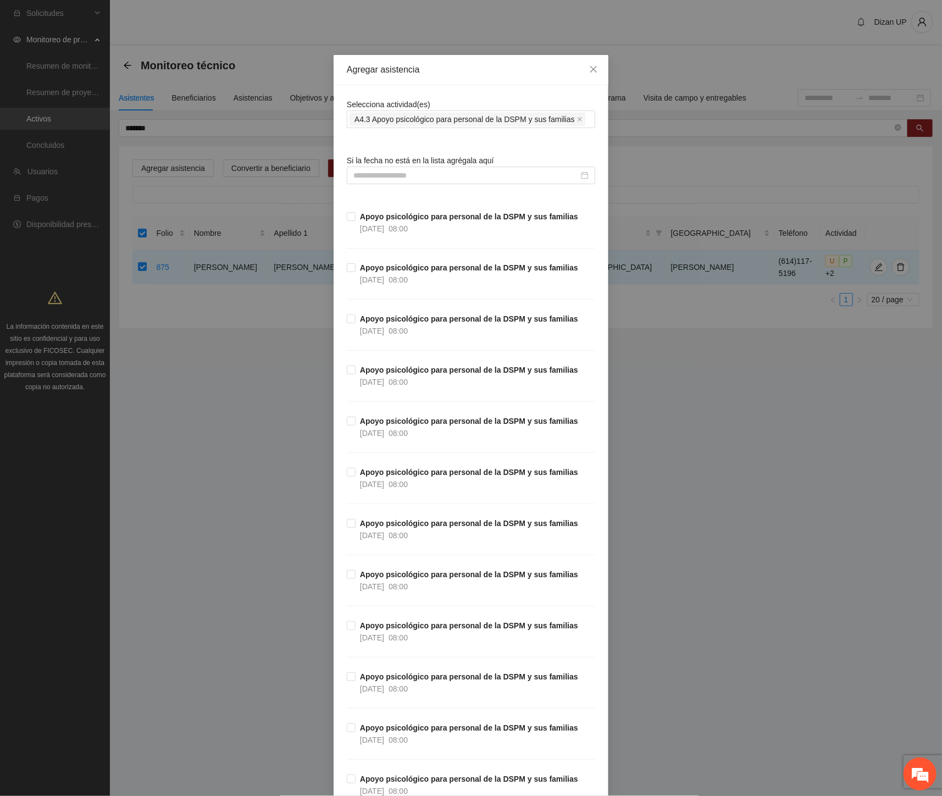
click at [402, 174] on input at bounding box center [465, 175] width 225 height 12
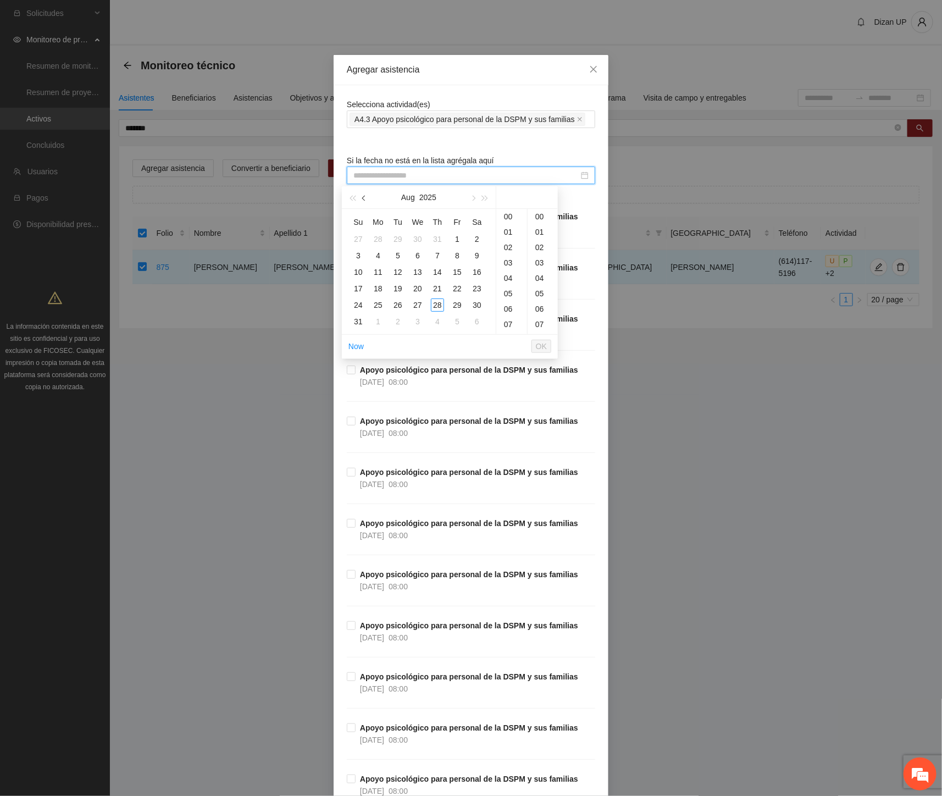
click at [365, 198] on span "button" at bounding box center [364, 198] width 5 height 5
click at [471, 198] on span "button" at bounding box center [472, 198] width 5 height 5
click at [418, 239] on div "4" at bounding box center [417, 238] width 13 height 13
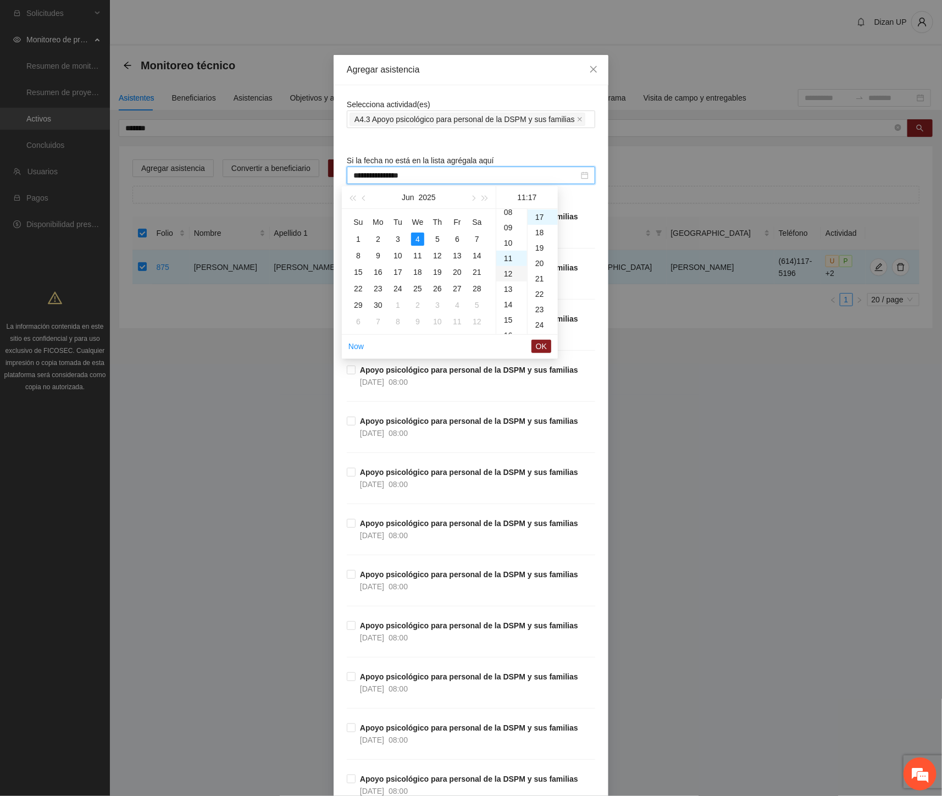
scroll to position [108, 0]
click at [508, 247] on div "09" at bounding box center [511, 247] width 31 height 15
click at [538, 232] on div "30" at bounding box center [542, 233] width 30 height 15
type input "**********"
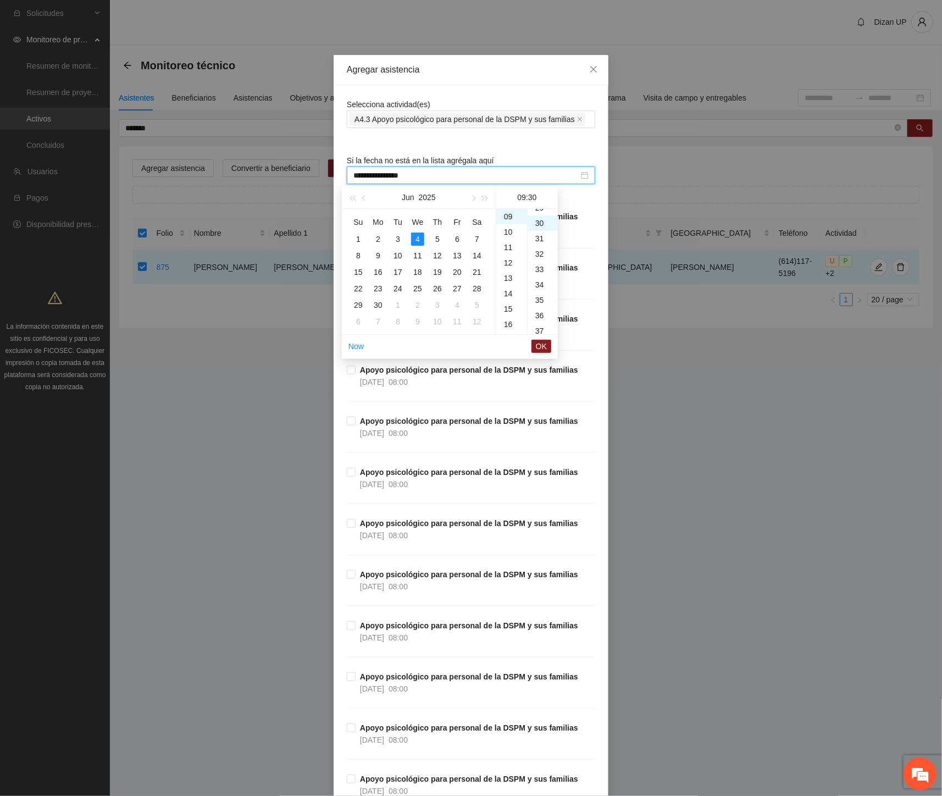
scroll to position [462, 0]
click at [539, 343] on span "OK" at bounding box center [541, 346] width 11 height 12
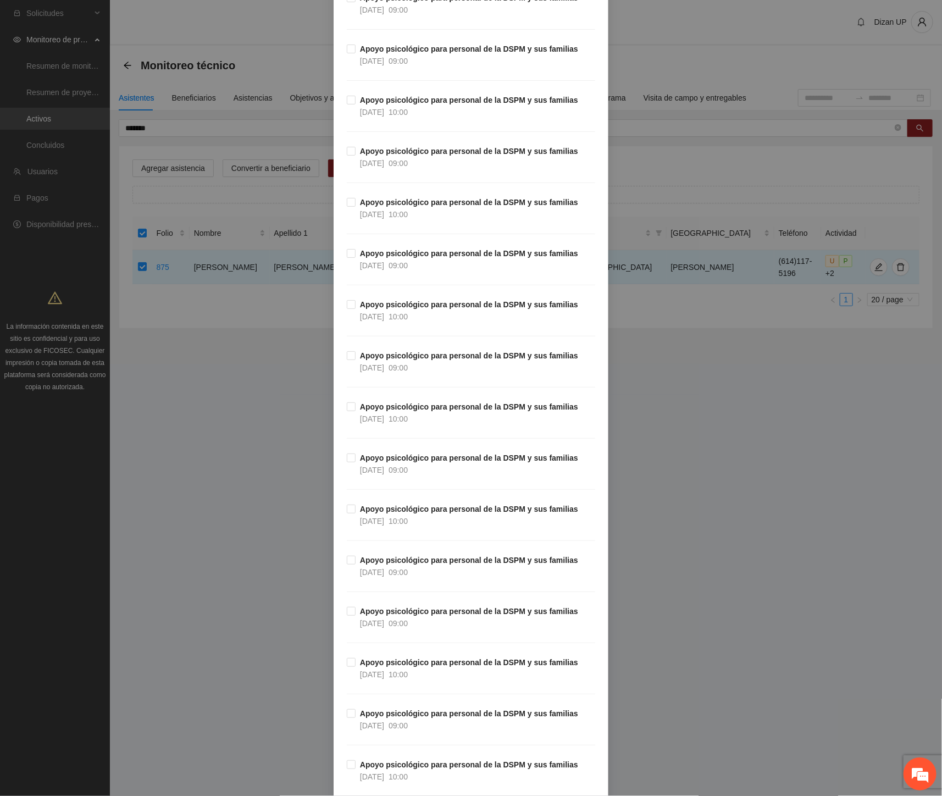
scroll to position [3127, 0]
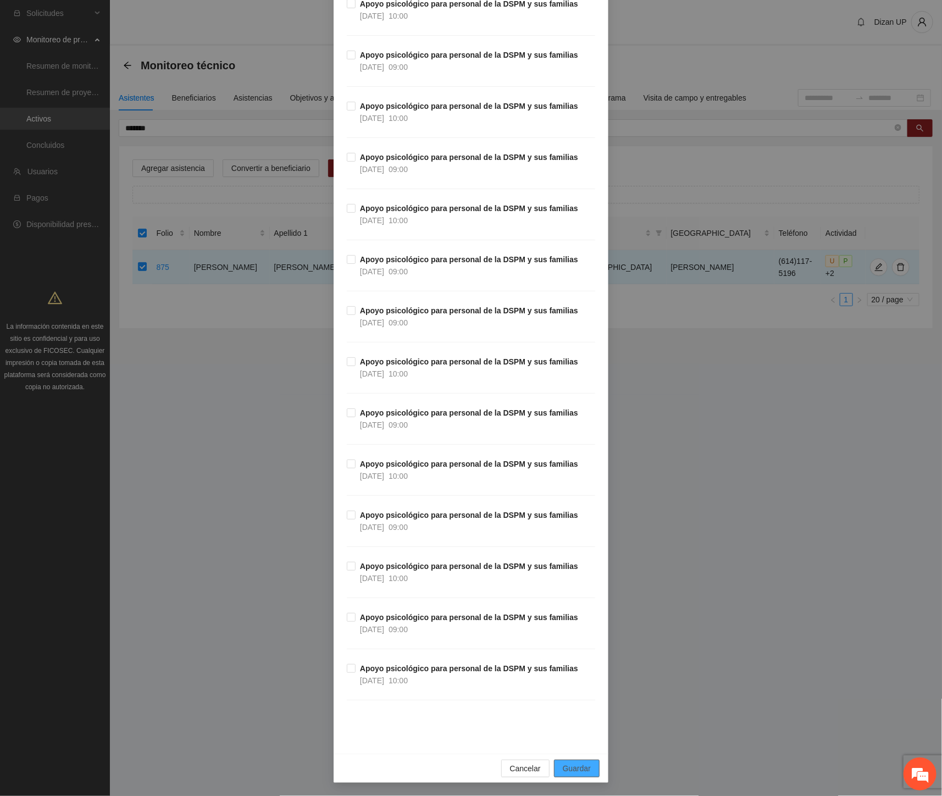
click at [566, 768] on span "Guardar" at bounding box center [577, 768] width 28 height 12
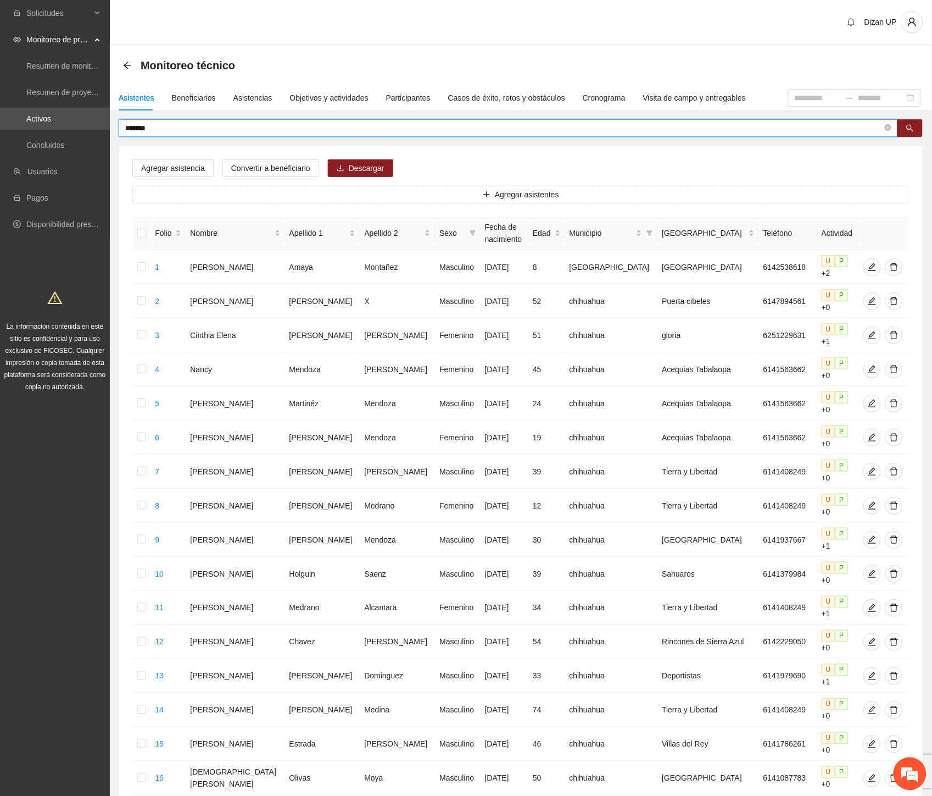
click at [187, 131] on input "*******" at bounding box center [504, 128] width 758 height 12
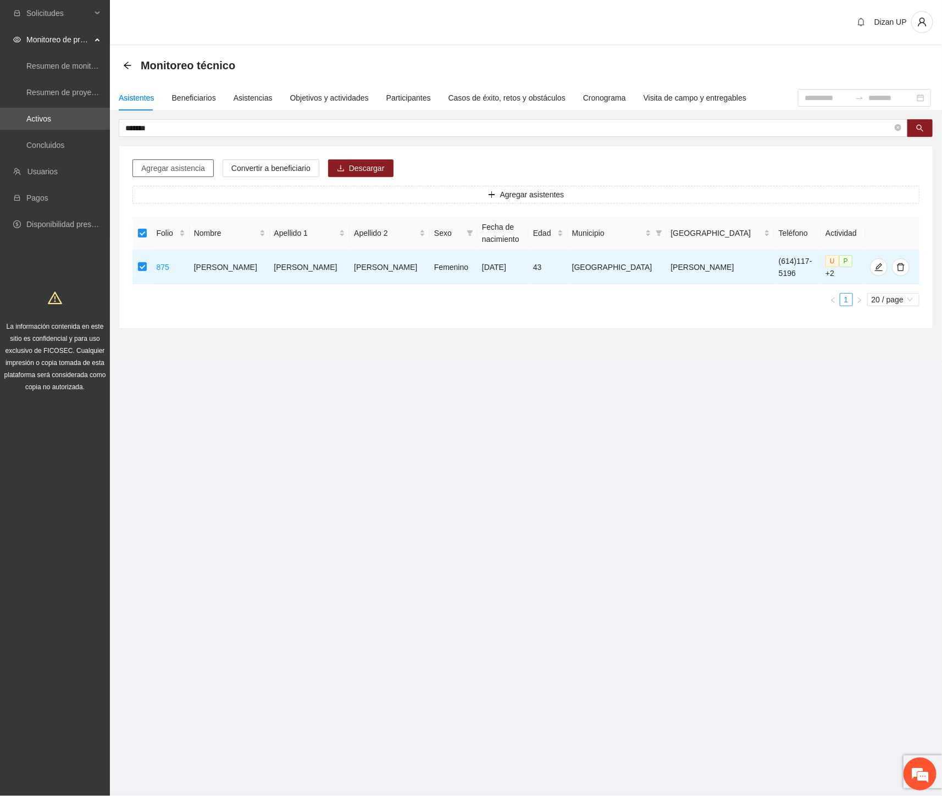
click at [166, 171] on span "Agregar asistencia" at bounding box center [173, 168] width 64 height 12
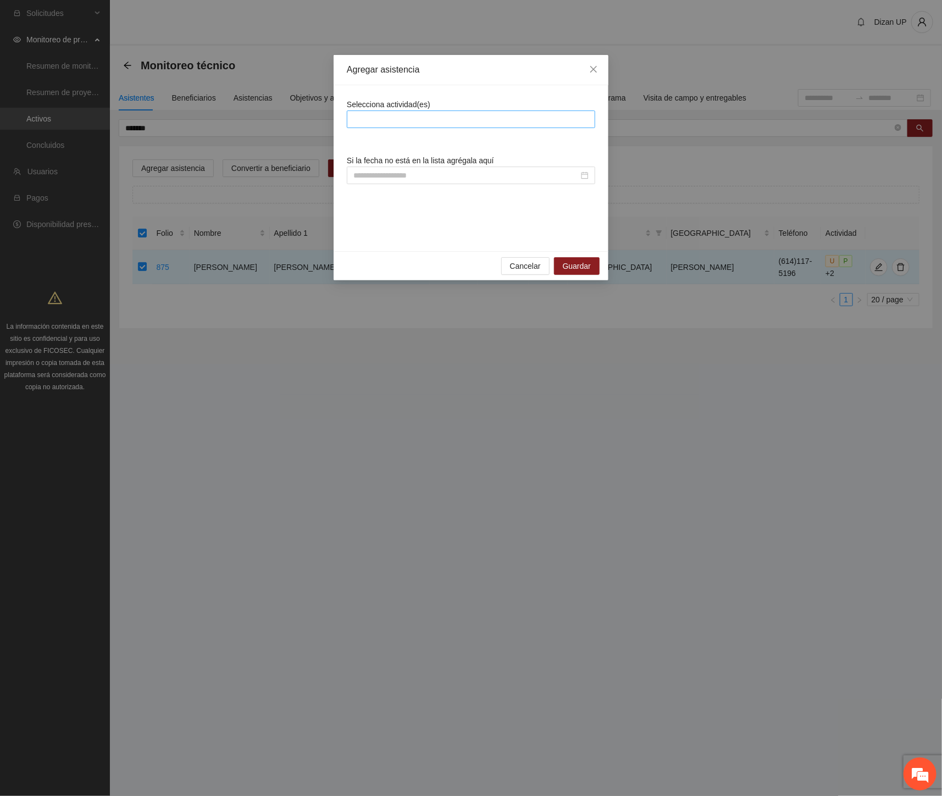
click at [399, 118] on div at bounding box center [470, 119] width 243 height 13
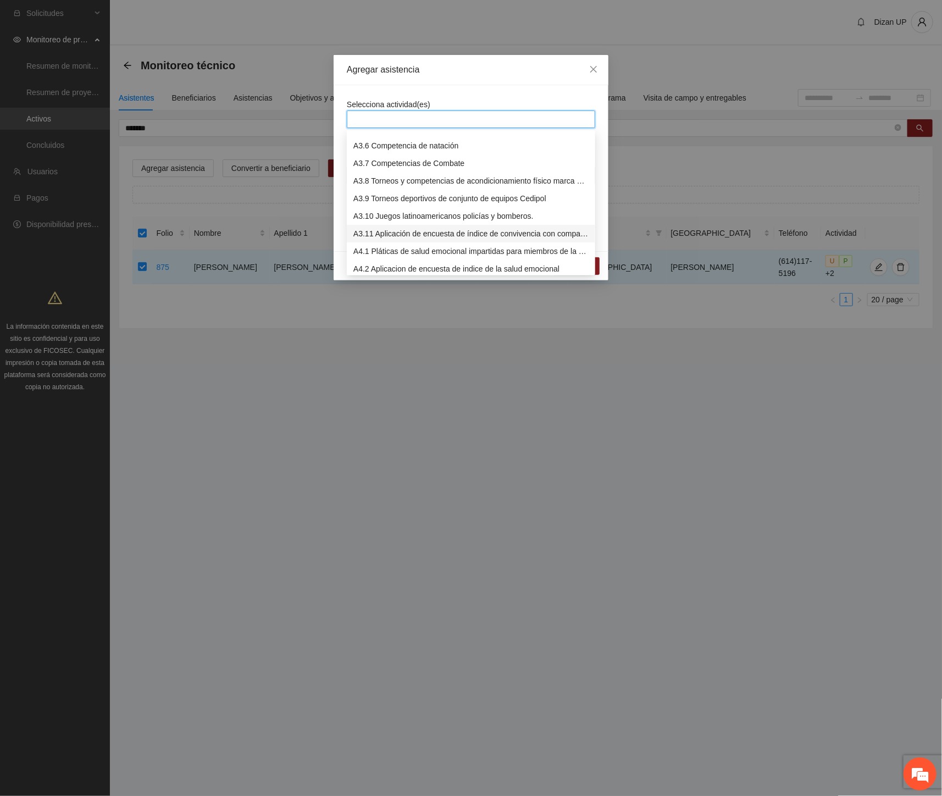
scroll to position [607, 0]
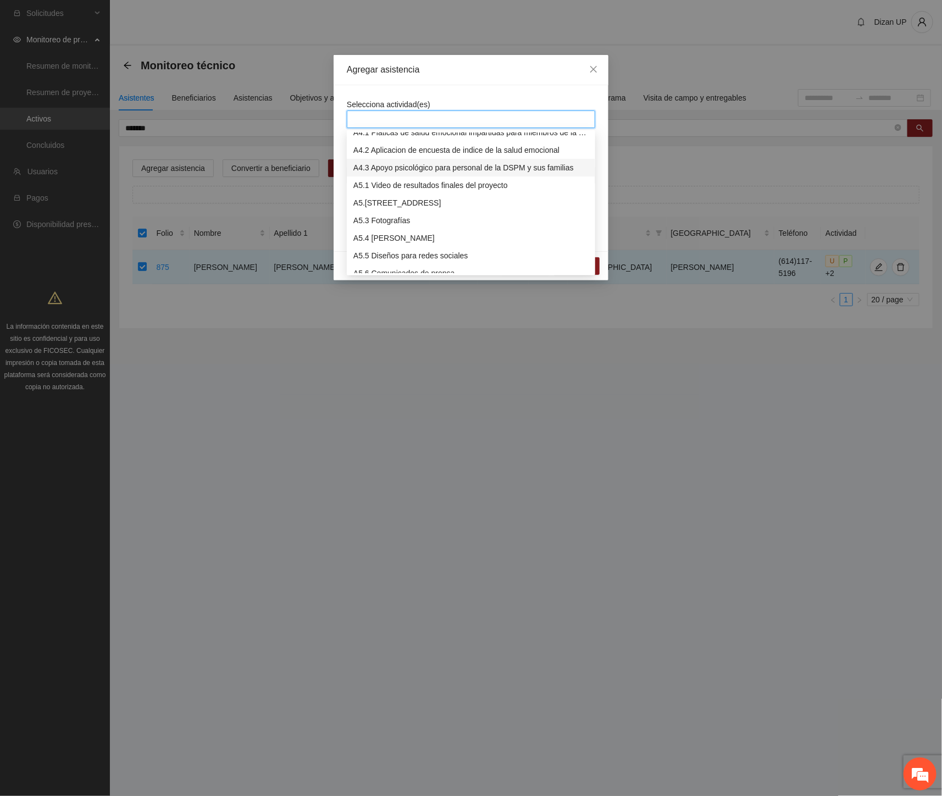
click at [389, 165] on div "A4.3 Apoyo psicológico para personal de la DSPM y sus familias" at bounding box center [470, 168] width 235 height 12
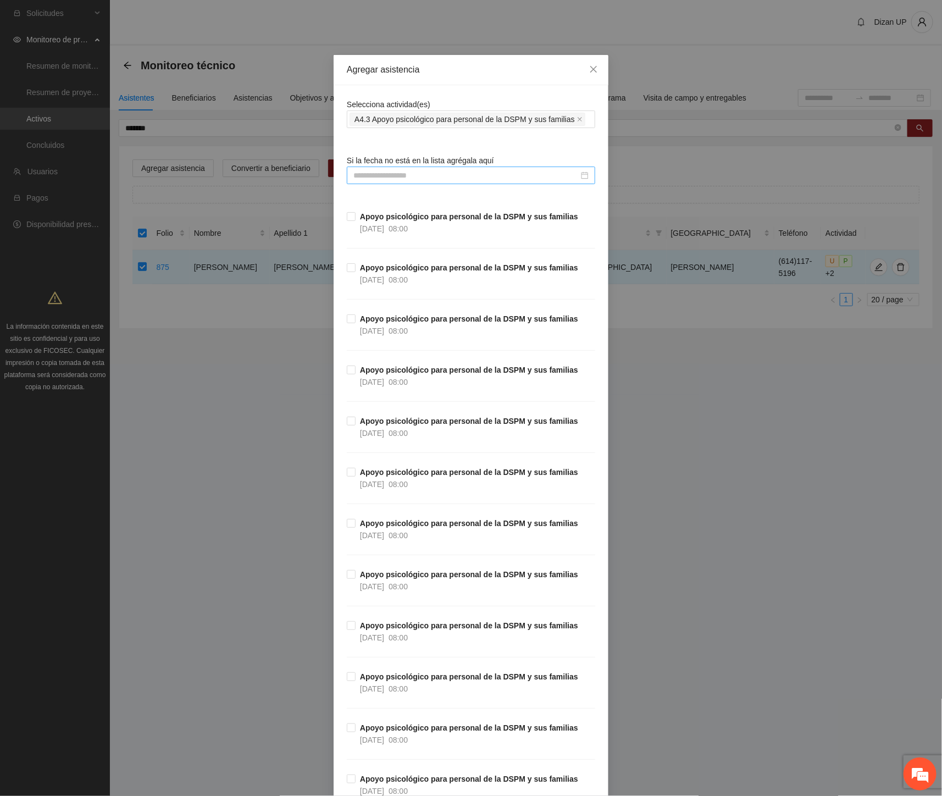
click at [365, 174] on input at bounding box center [465, 175] width 225 height 12
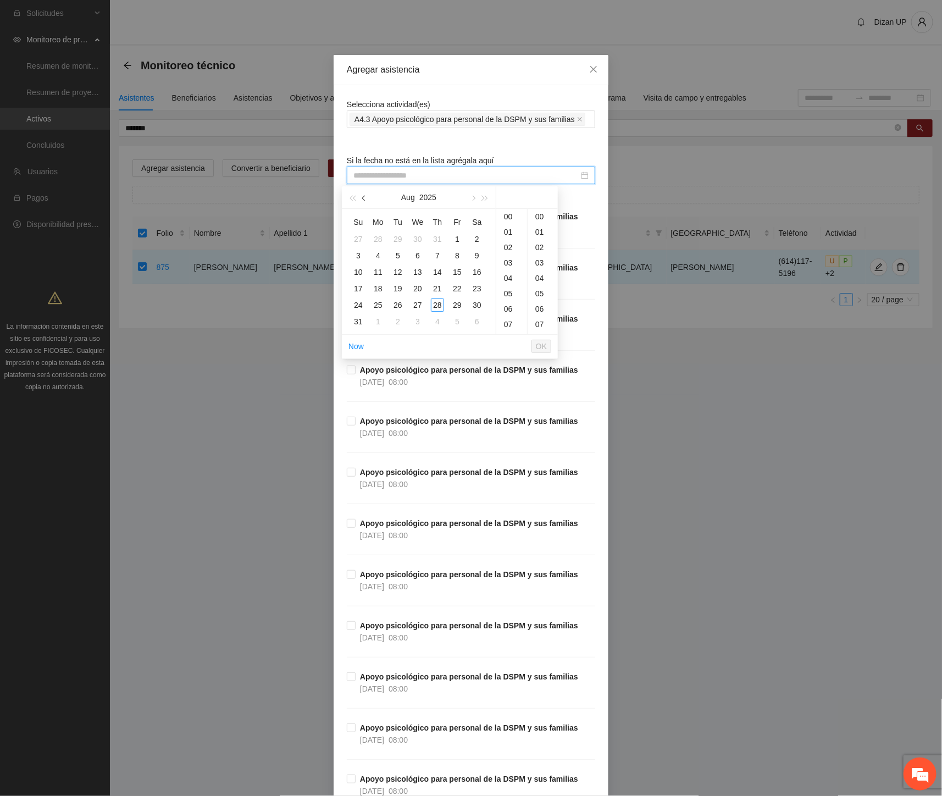
click at [363, 202] on button "button" at bounding box center [364, 197] width 12 height 22
click at [437, 256] on div "12" at bounding box center [437, 255] width 13 height 13
click at [506, 324] on div "10" at bounding box center [511, 323] width 31 height 15
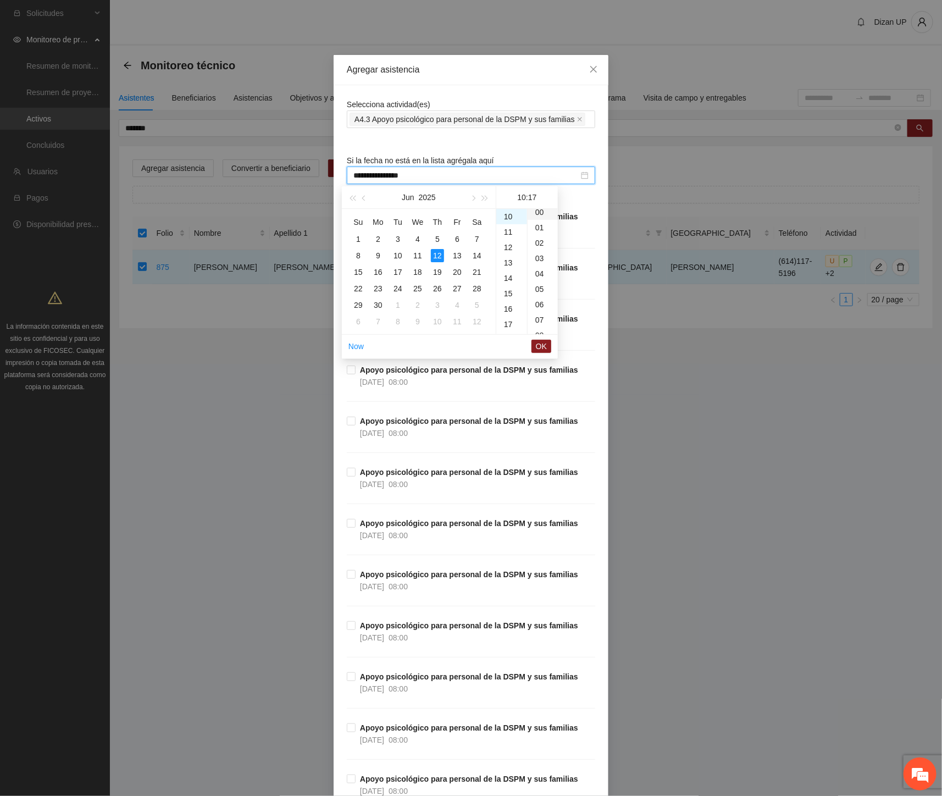
scroll to position [0, 0]
click at [539, 220] on div "00" at bounding box center [542, 216] width 30 height 15
type input "**********"
click at [537, 343] on span "OK" at bounding box center [541, 346] width 11 height 12
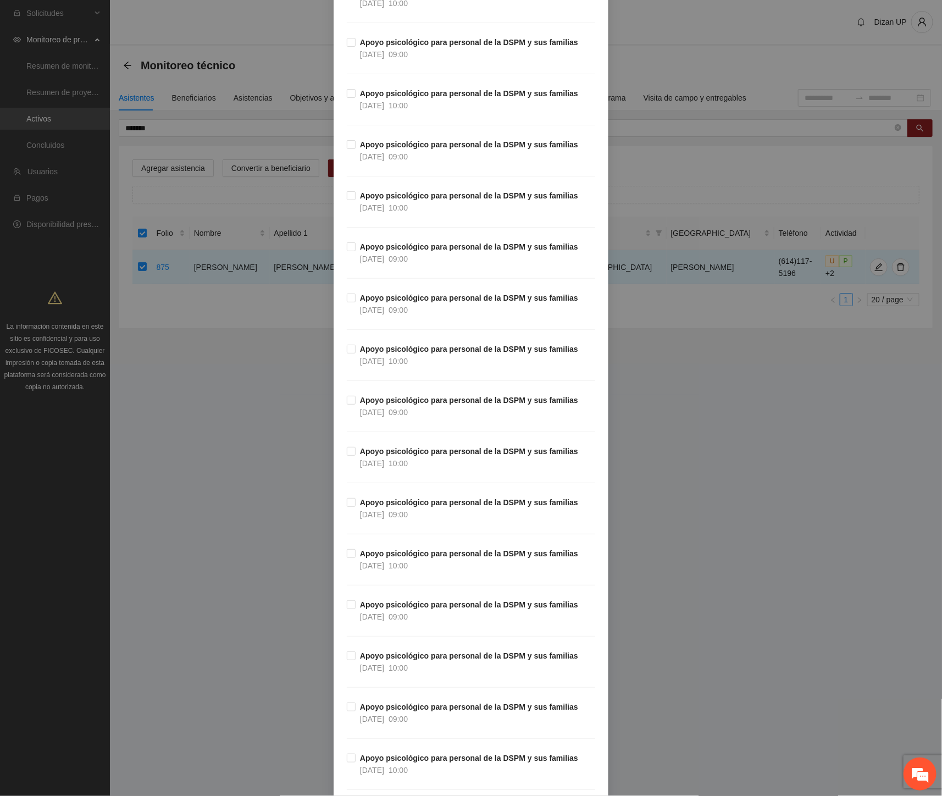
scroll to position [3127, 0]
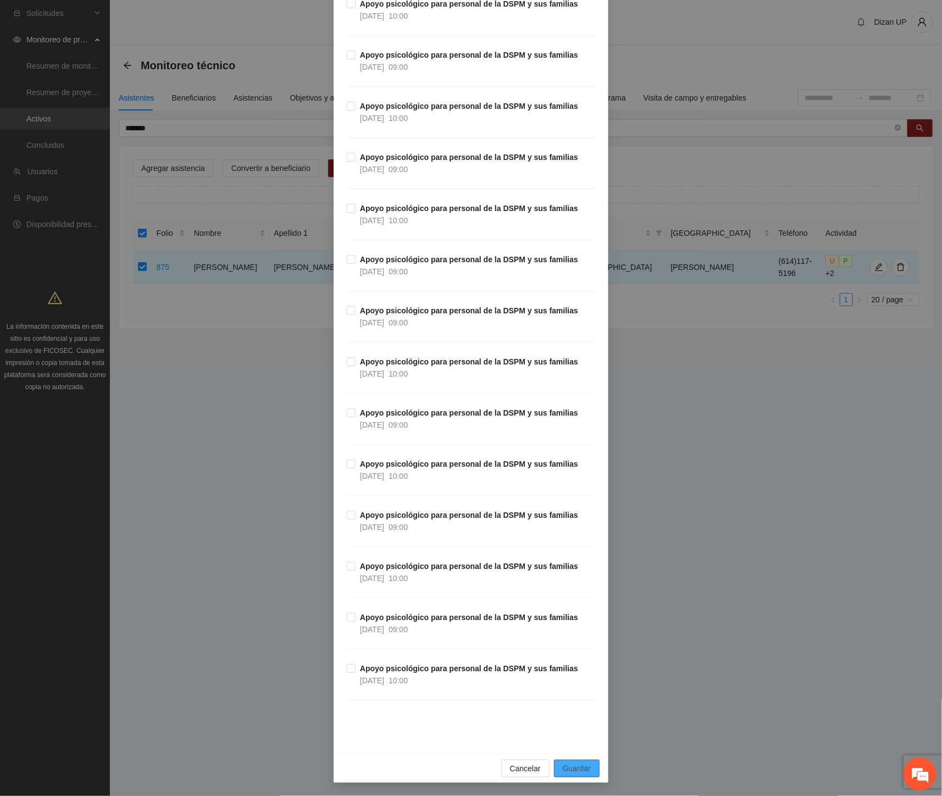
click at [568, 763] on span "Guardar" at bounding box center [577, 768] width 28 height 12
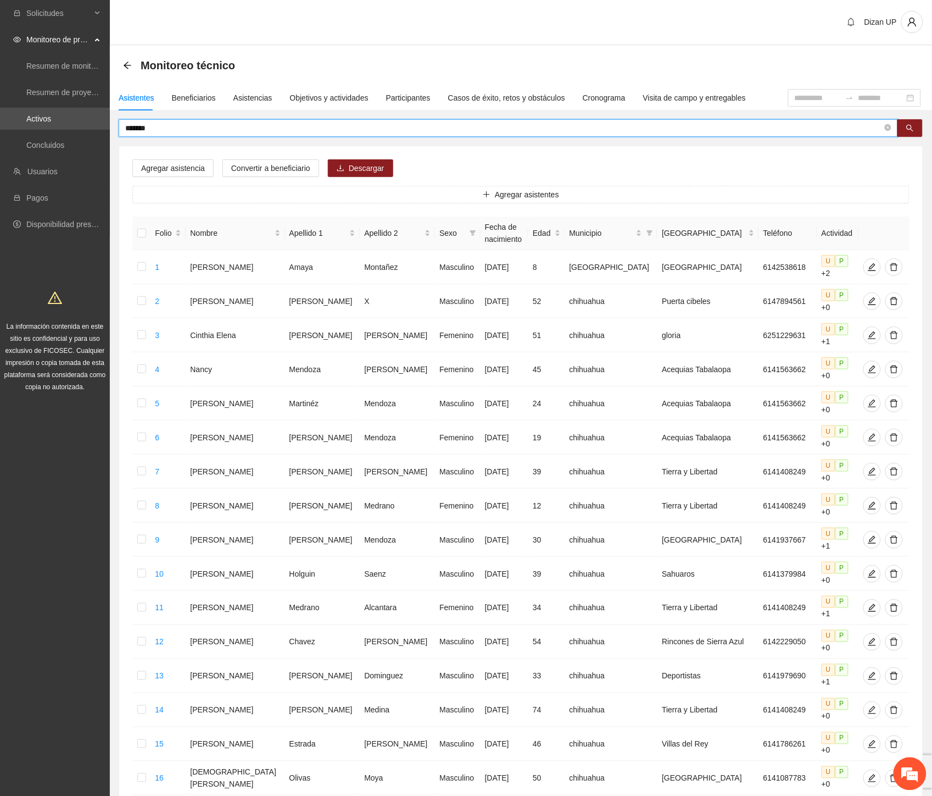
click at [166, 129] on input "*******" at bounding box center [504, 128] width 758 height 12
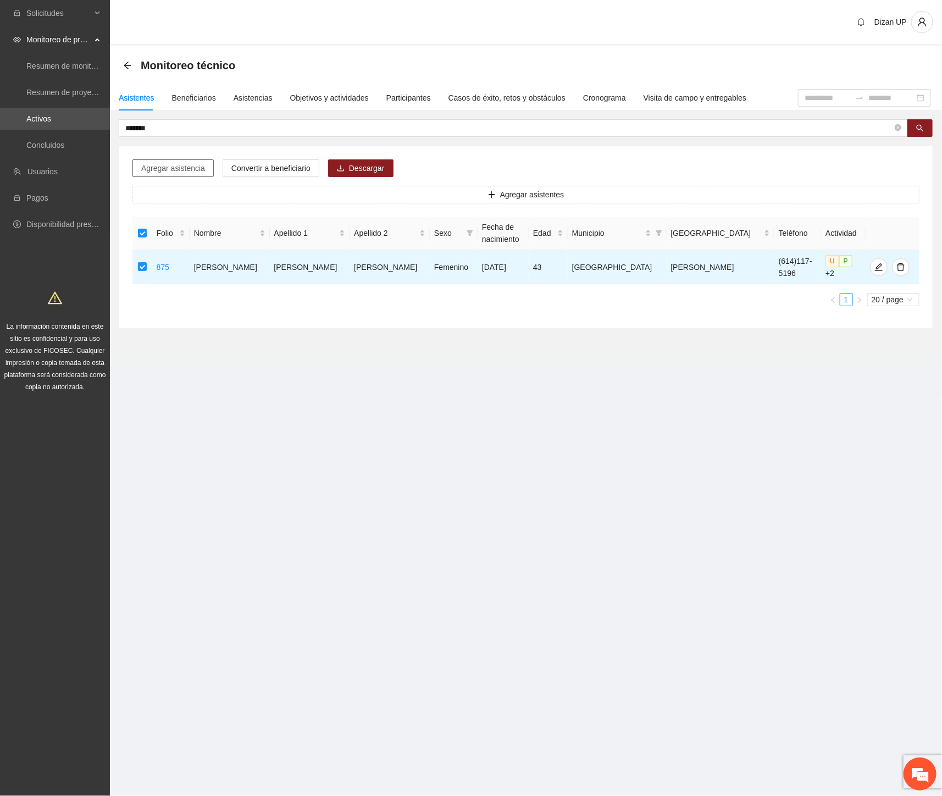
click at [188, 168] on span "Agregar asistencia" at bounding box center [173, 168] width 64 height 12
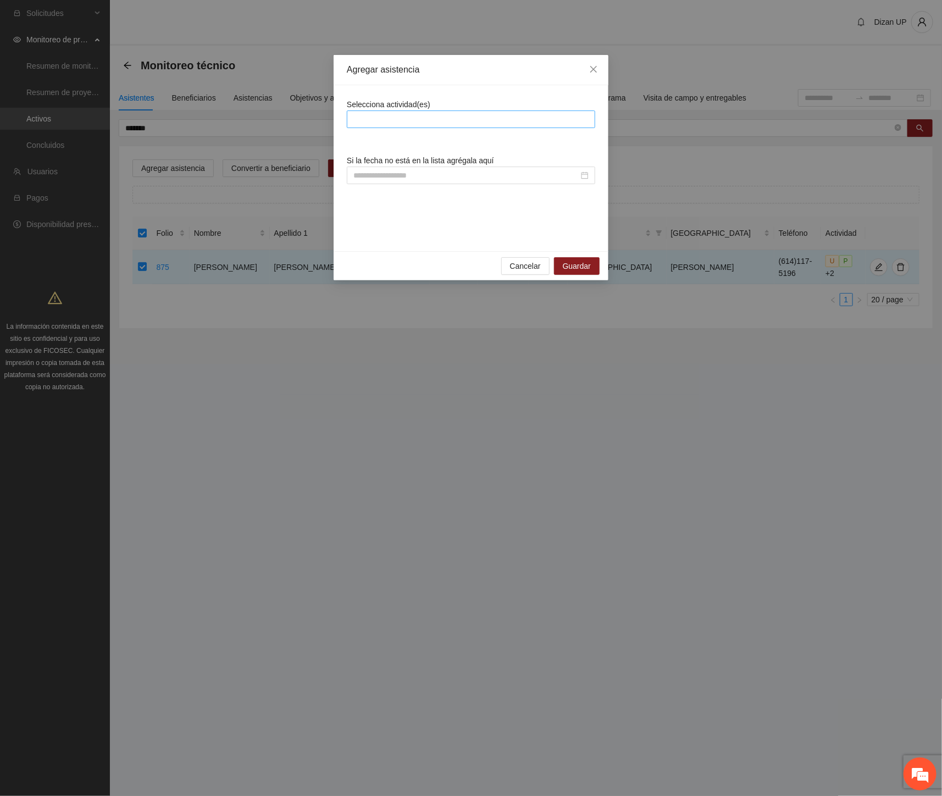
click at [427, 122] on div at bounding box center [470, 119] width 243 height 13
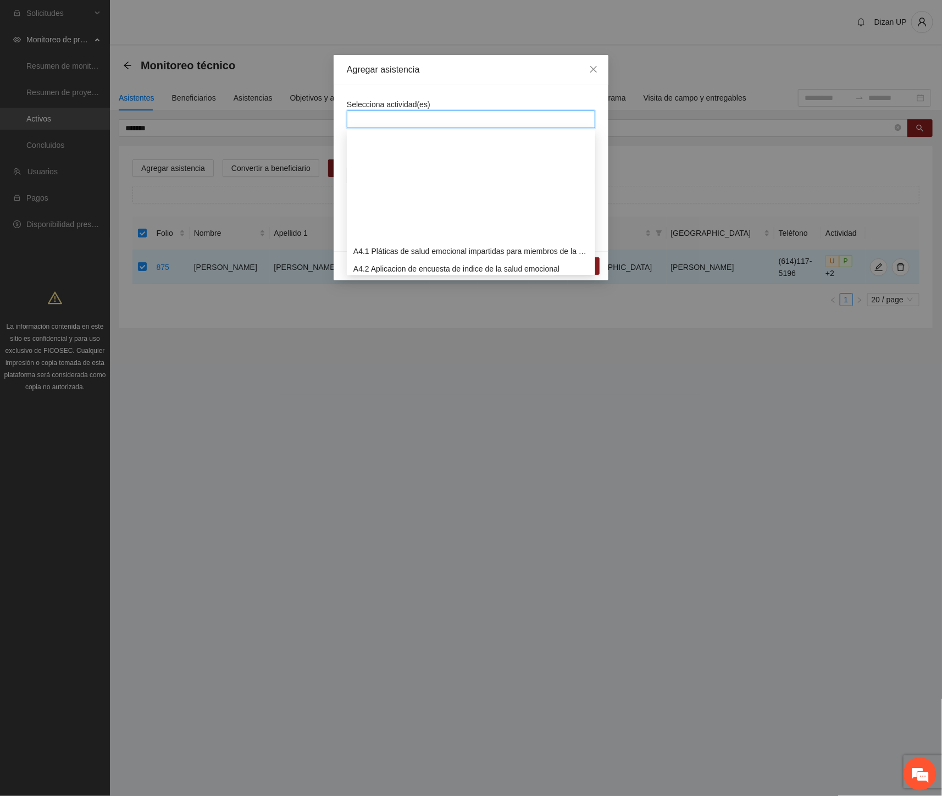
scroll to position [607, 0]
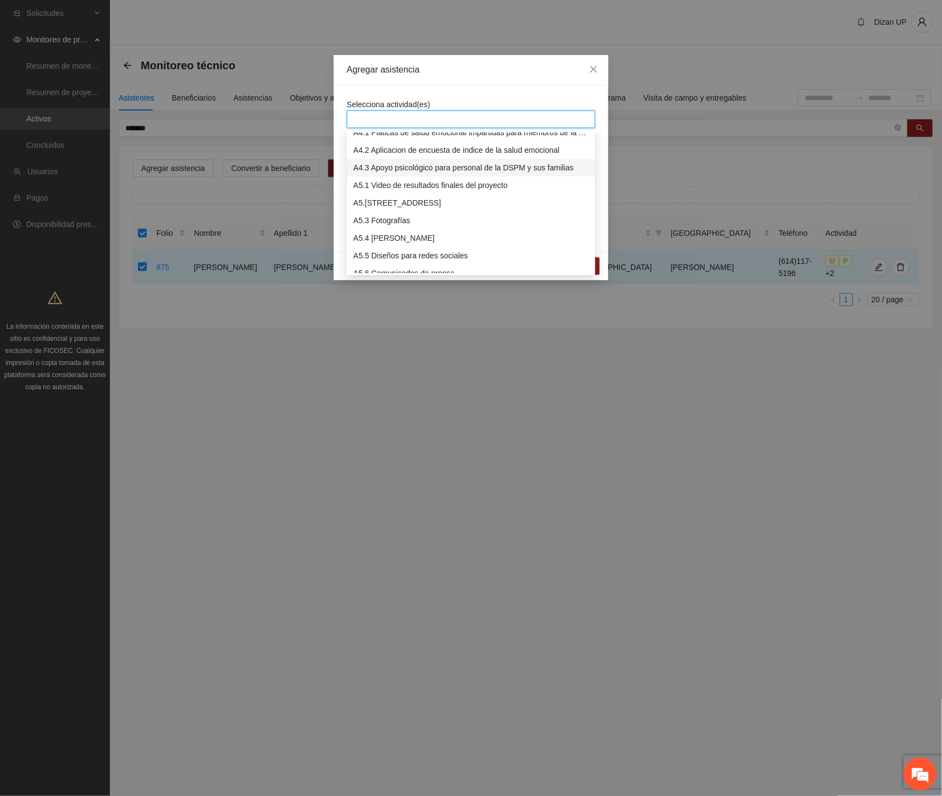
click at [392, 167] on div "A4.3 Apoyo psicológico para personal de la DSPM y sus familias" at bounding box center [470, 168] width 235 height 12
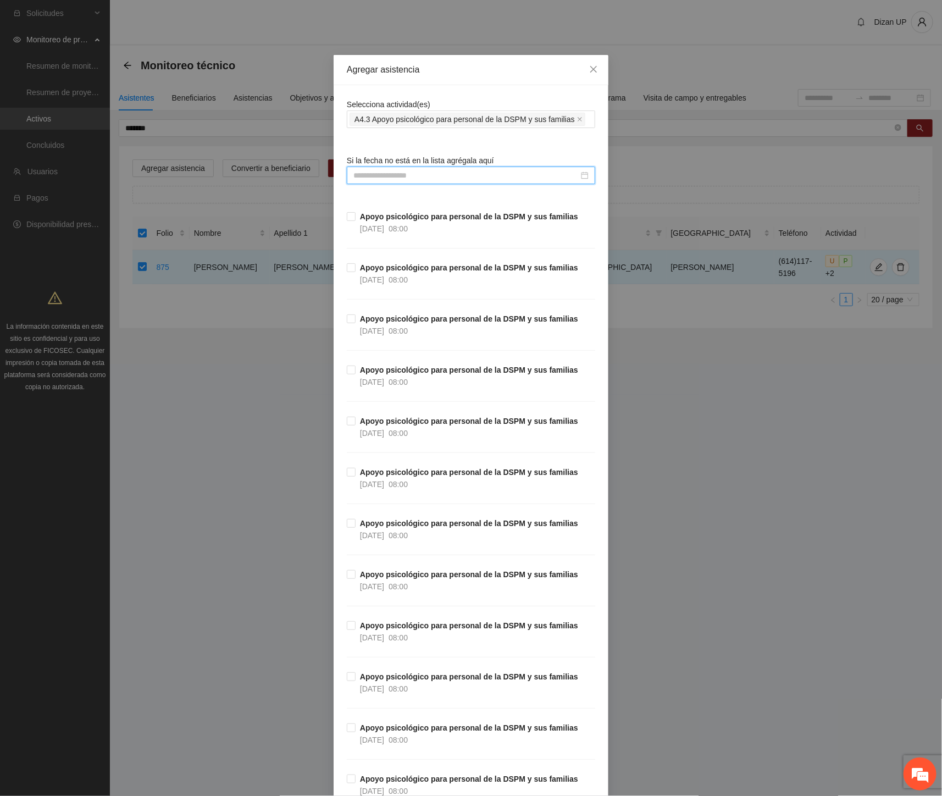
click at [366, 170] on input at bounding box center [465, 175] width 225 height 12
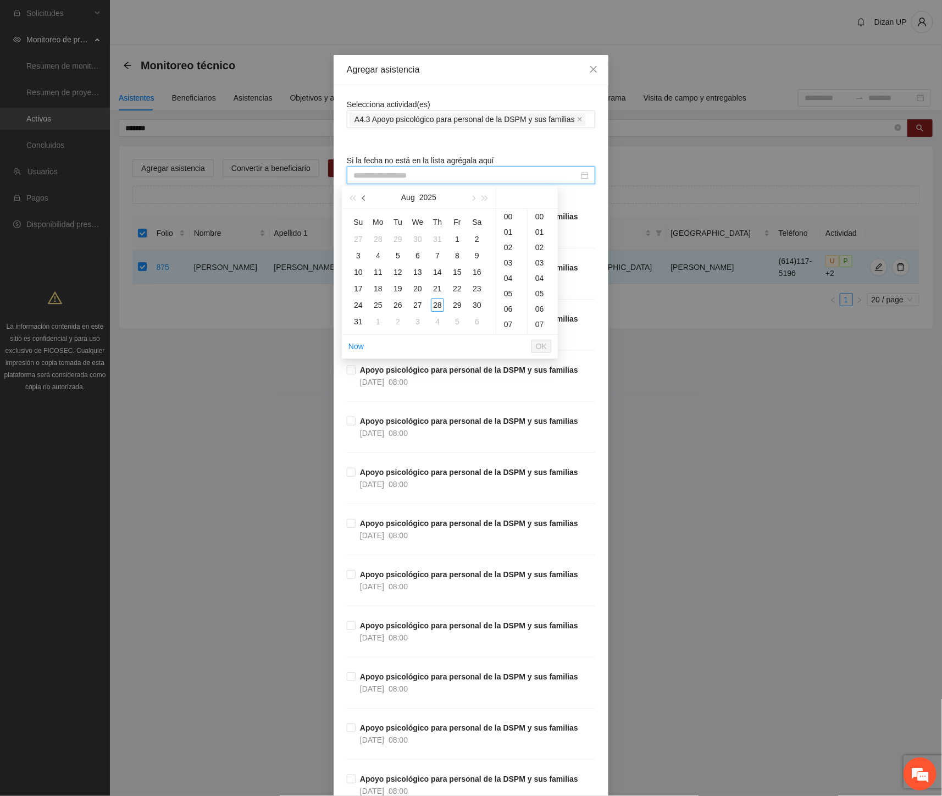
click at [361, 195] on button "button" at bounding box center [364, 197] width 12 height 22
click at [441, 272] on div "19" at bounding box center [437, 271] width 13 height 13
click at [508, 294] on div "16" at bounding box center [511, 293] width 31 height 15
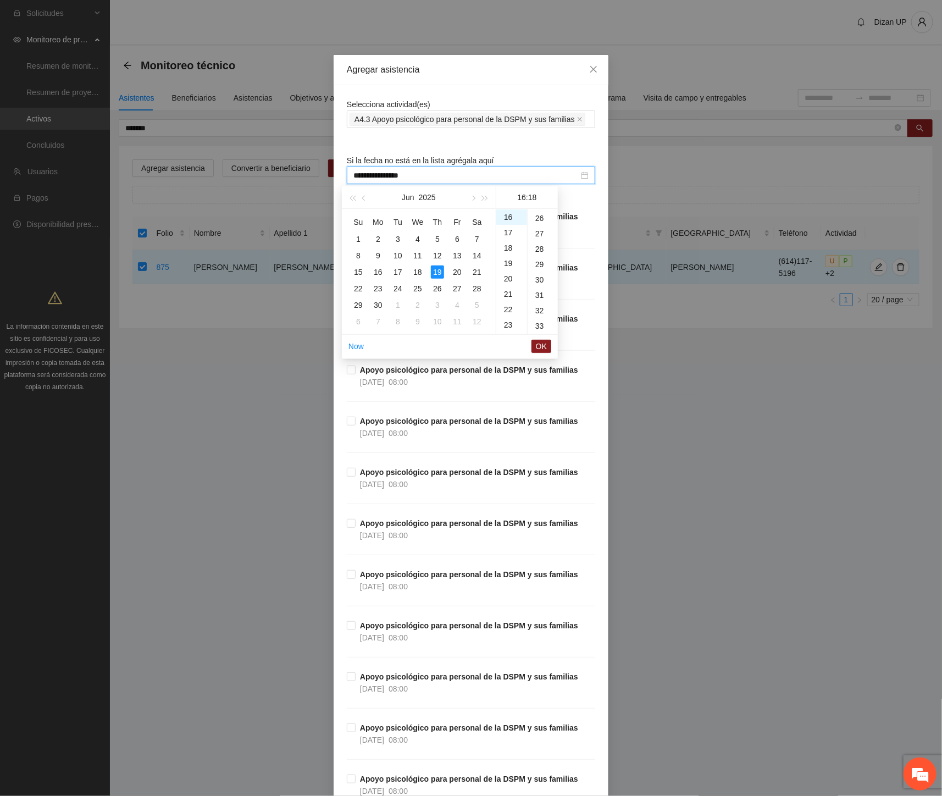
scroll to position [399, 0]
click at [537, 279] on div "30" at bounding box center [542, 278] width 30 height 15
type input "**********"
click at [547, 346] on button "OK" at bounding box center [541, 346] width 20 height 13
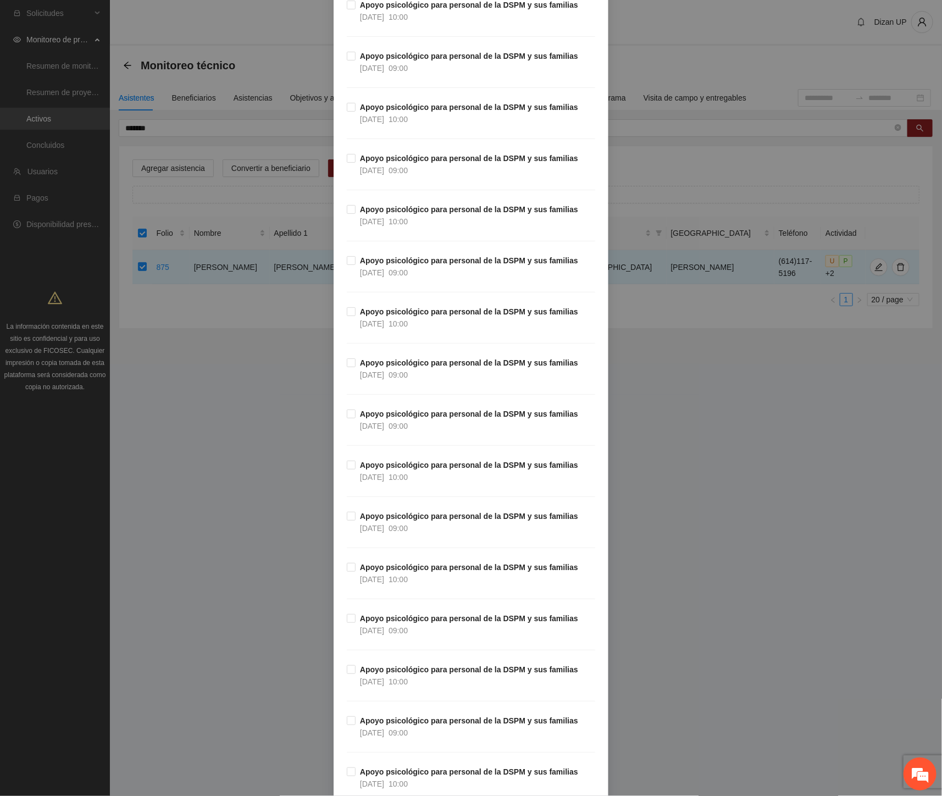
scroll to position [3127, 0]
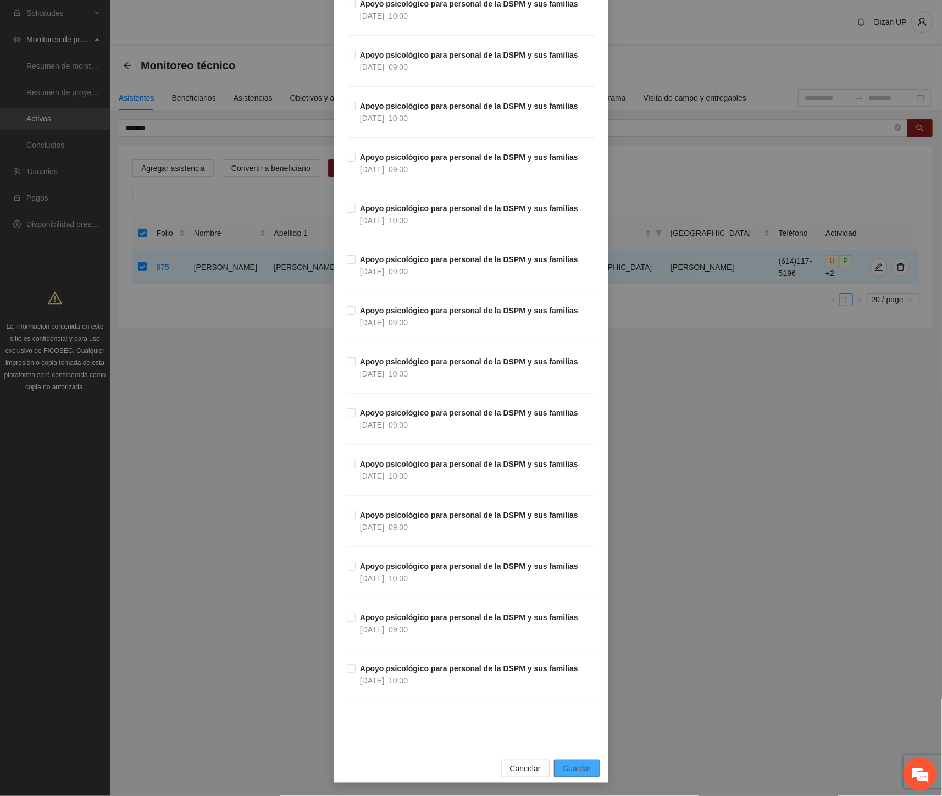
click at [563, 767] on span "Guardar" at bounding box center [577, 768] width 28 height 12
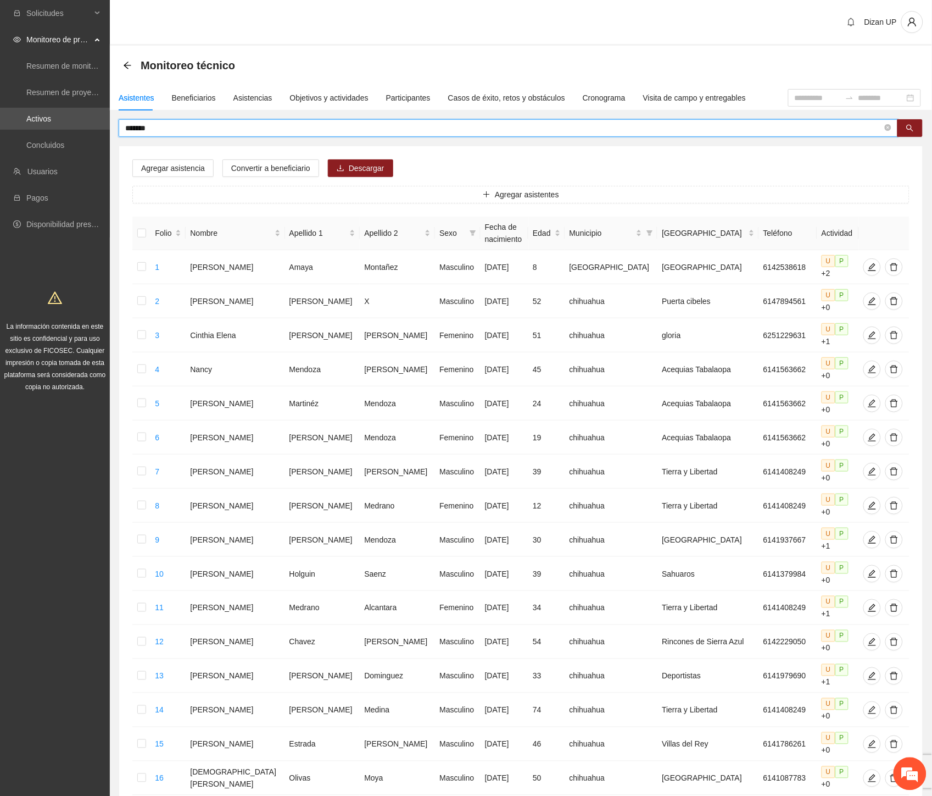
click at [158, 123] on input "*******" at bounding box center [504, 128] width 758 height 12
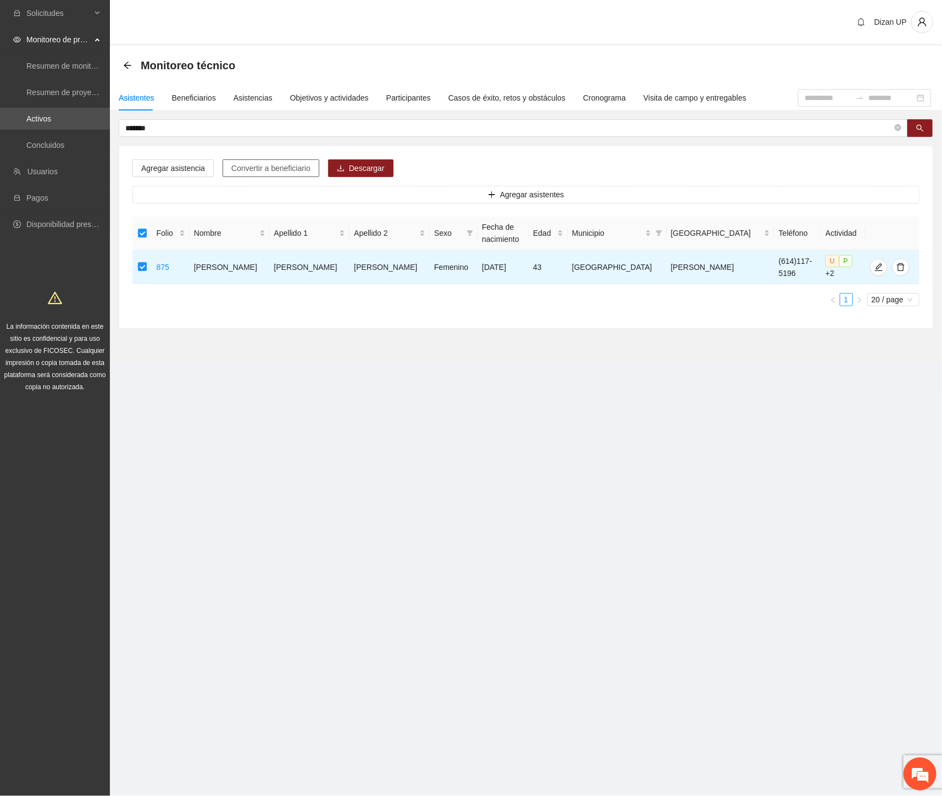
click at [255, 166] on span "Convertir a beneficiario" at bounding box center [270, 168] width 79 height 12
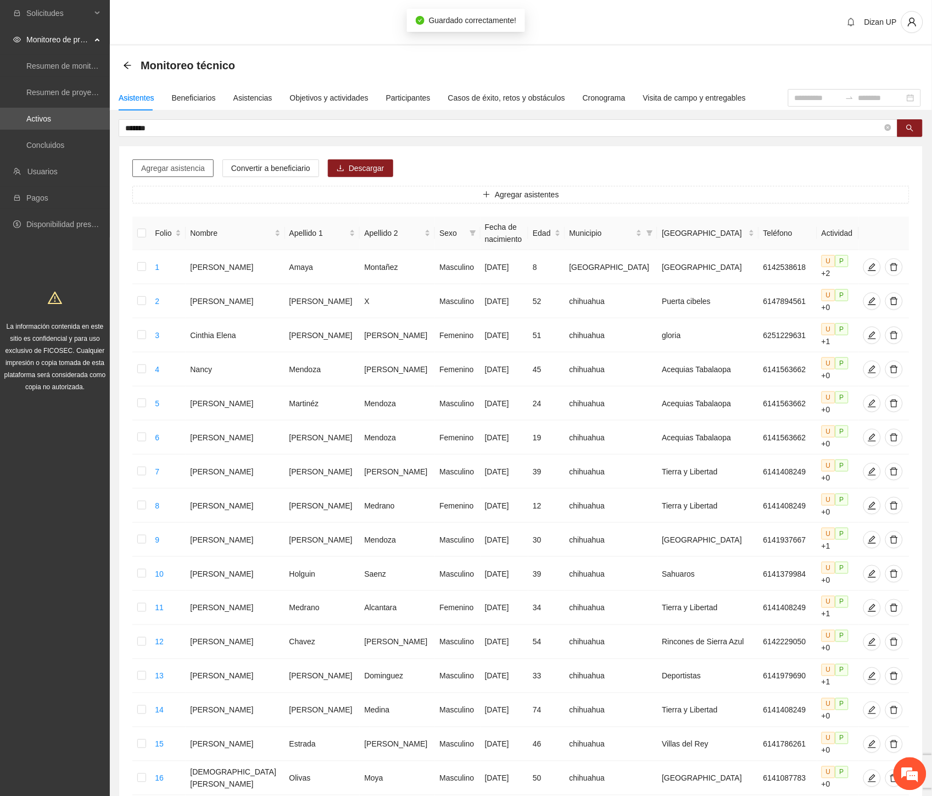
click at [177, 166] on span "Agregar asistencia" at bounding box center [173, 168] width 64 height 12
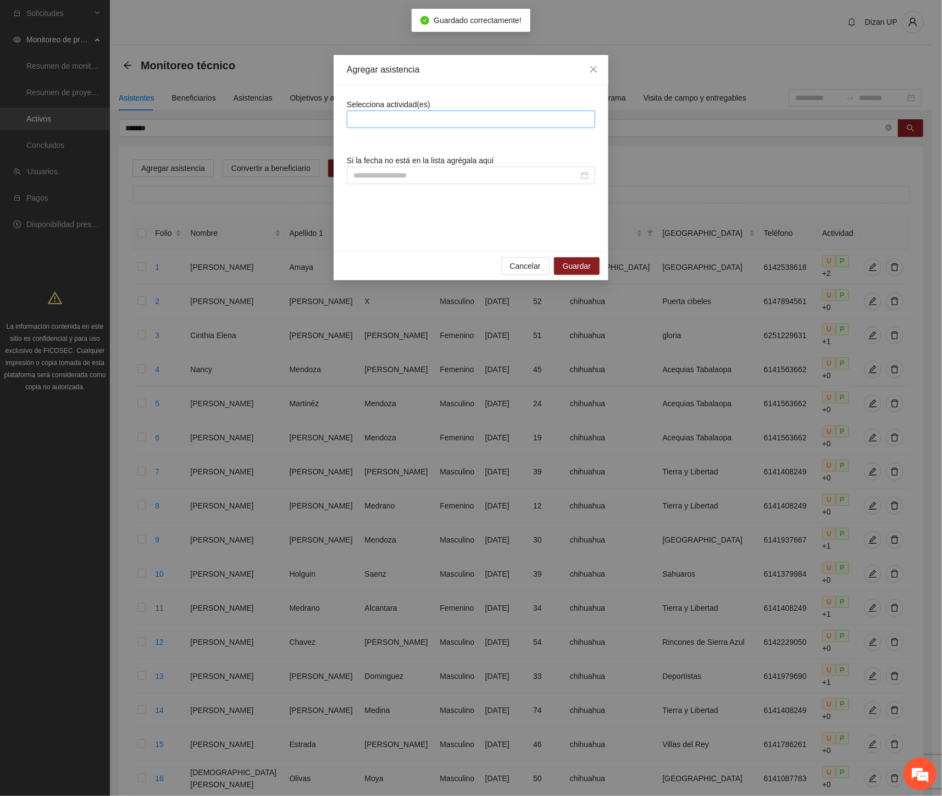
click at [376, 123] on div at bounding box center [470, 119] width 243 height 13
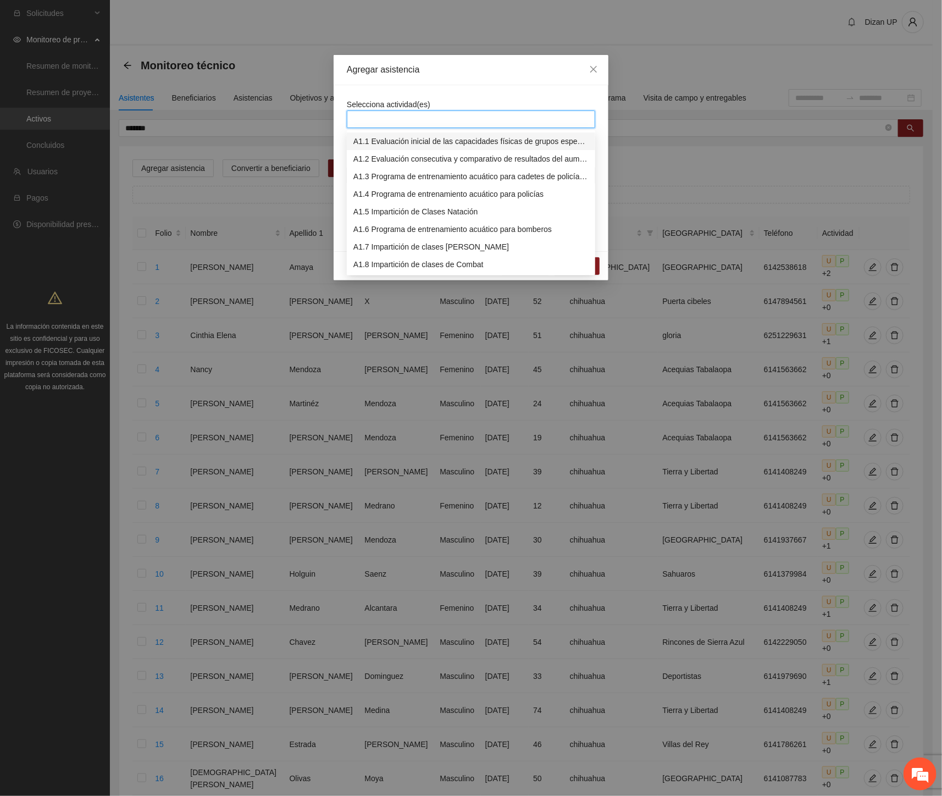
click at [175, 132] on div "Agregar asistencia Selecciona actividad(es) Si la fecha no está en la lista agr…" at bounding box center [471, 398] width 942 height 796
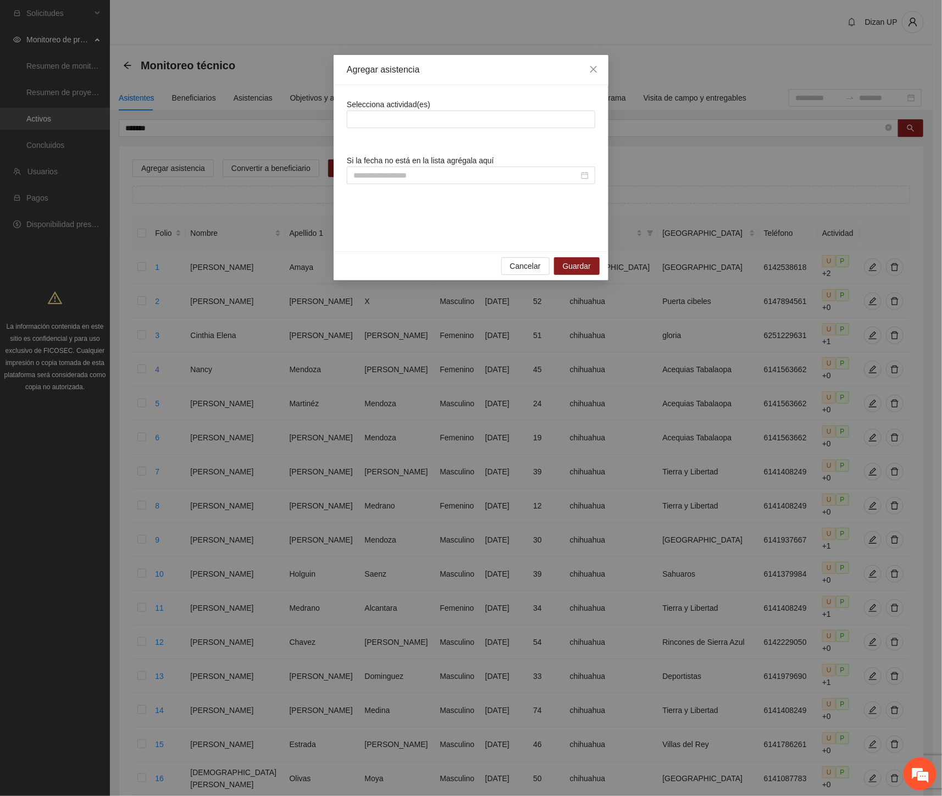
click at [171, 128] on div "Agregar asistencia Selecciona actividad(es) Si la fecha no está en la lista agr…" at bounding box center [471, 398] width 942 height 796
click at [519, 266] on span "Cancelar" at bounding box center [525, 266] width 31 height 12
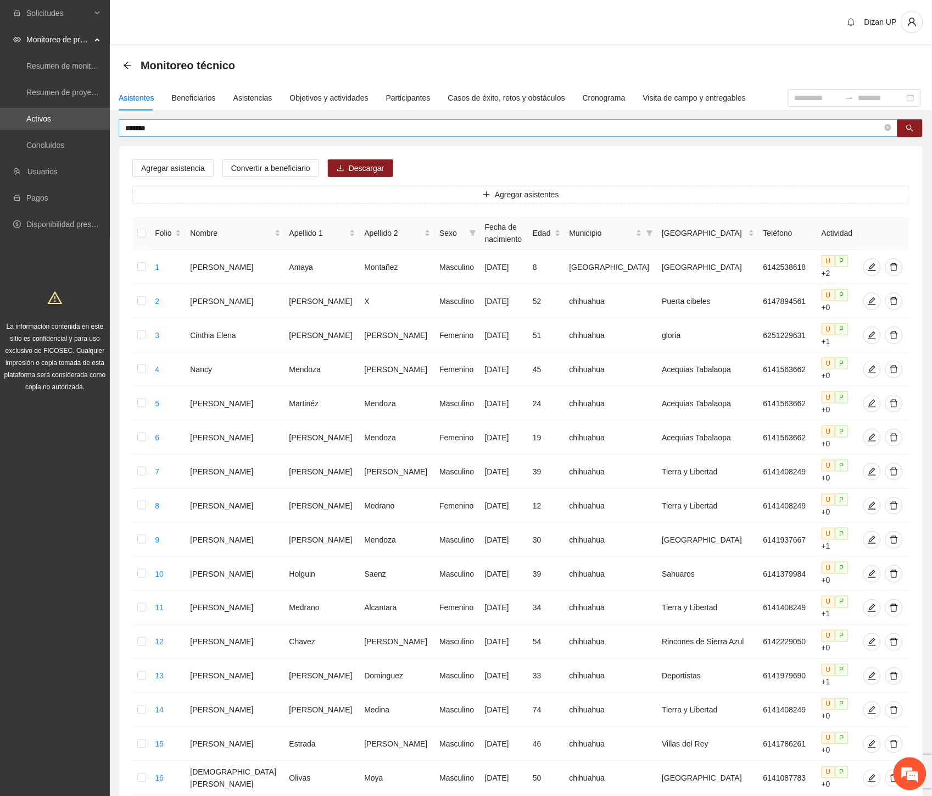
click at [174, 130] on input "*******" at bounding box center [504, 128] width 758 height 12
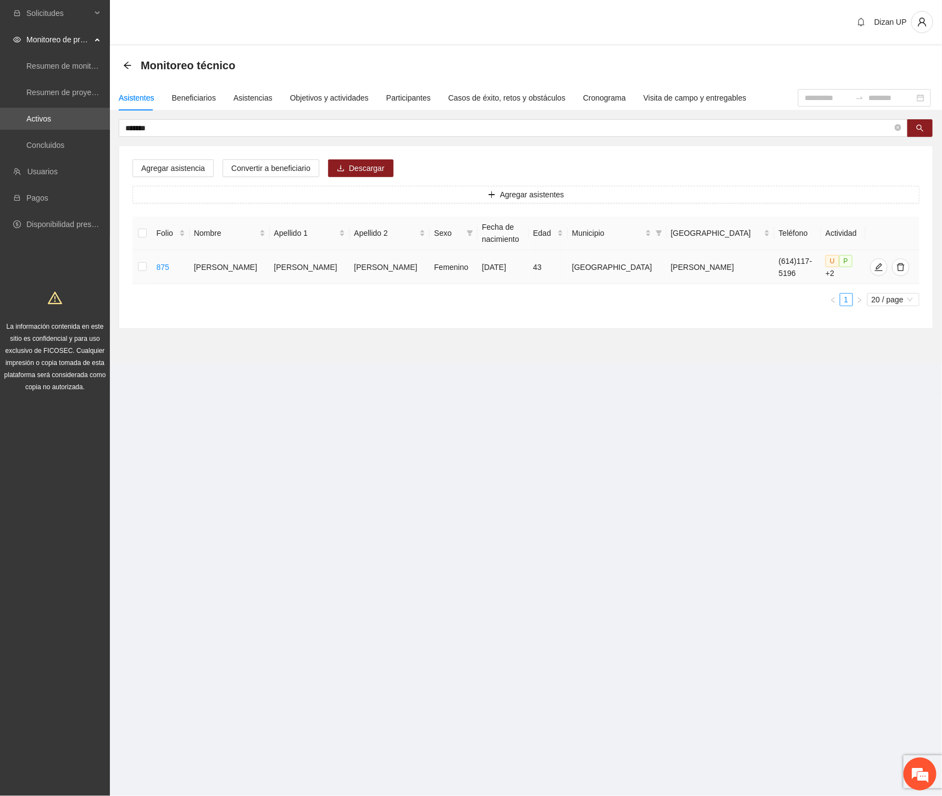
click at [140, 269] on td at bounding box center [142, 267] width 20 height 34
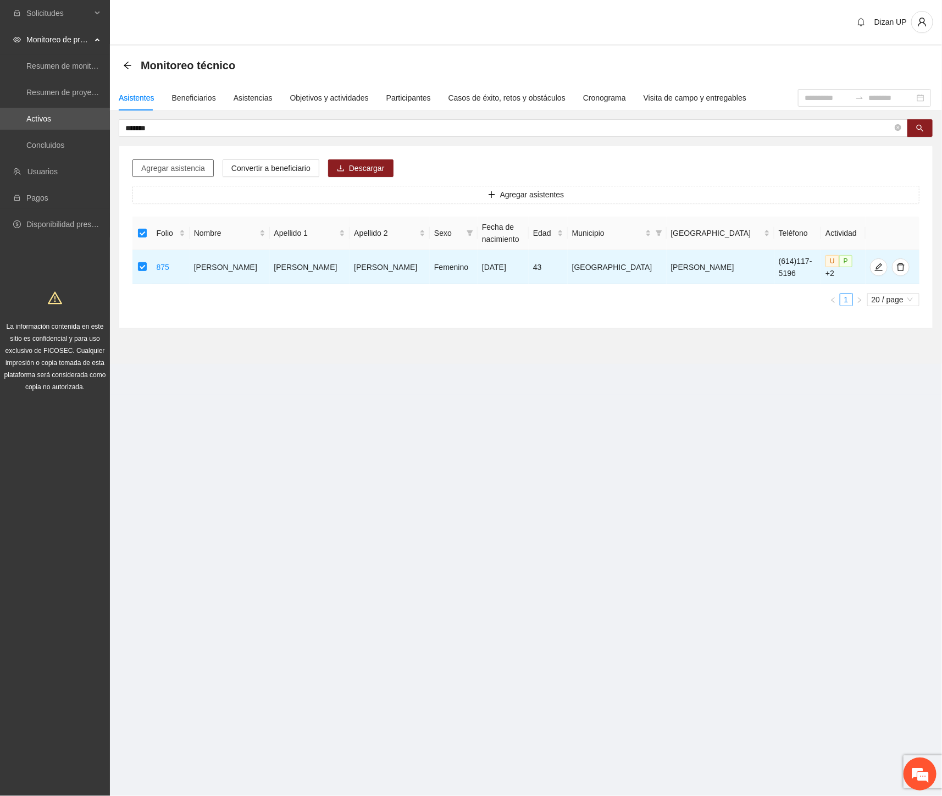
click at [177, 170] on span "Agregar asistencia" at bounding box center [173, 168] width 64 height 12
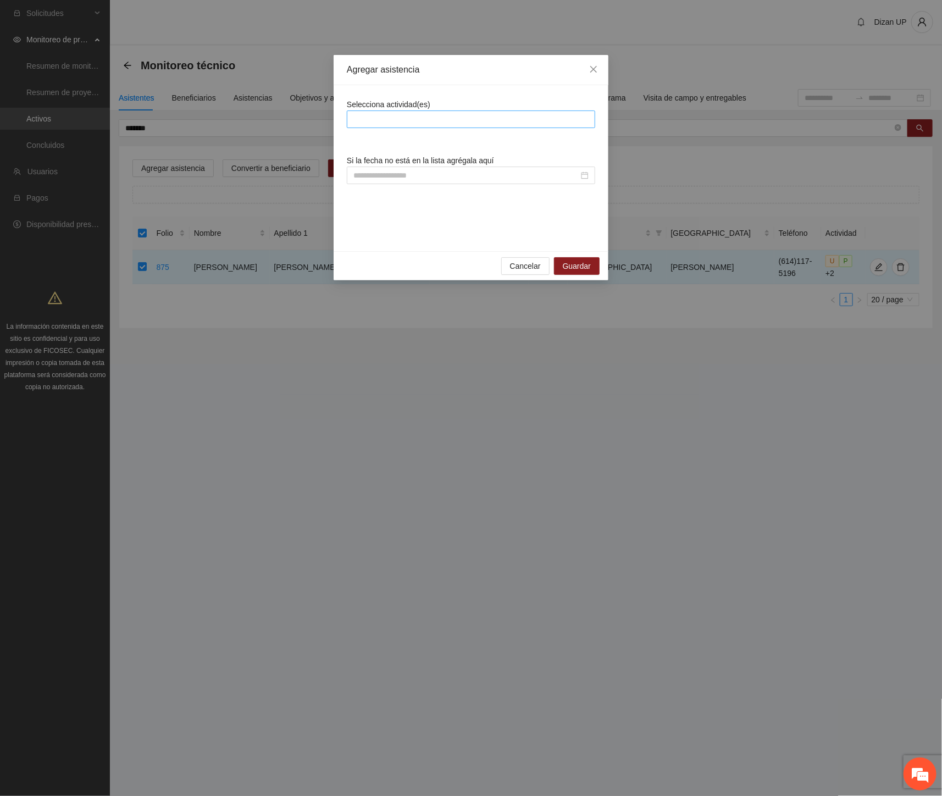
drag, startPoint x: 425, startPoint y: 113, endPoint x: 421, endPoint y: 118, distance: 6.7
click at [425, 113] on div at bounding box center [470, 119] width 243 height 13
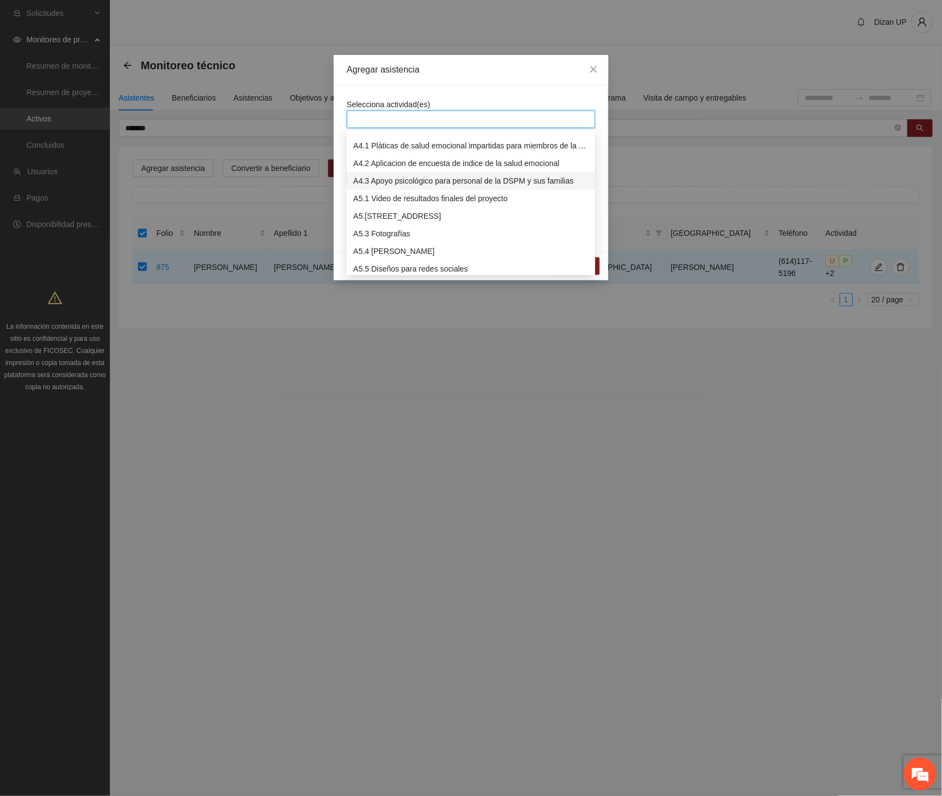
click at [397, 184] on div "A4.3 Apoyo psicológico para personal de la DSPM y sus familias" at bounding box center [470, 181] width 235 height 12
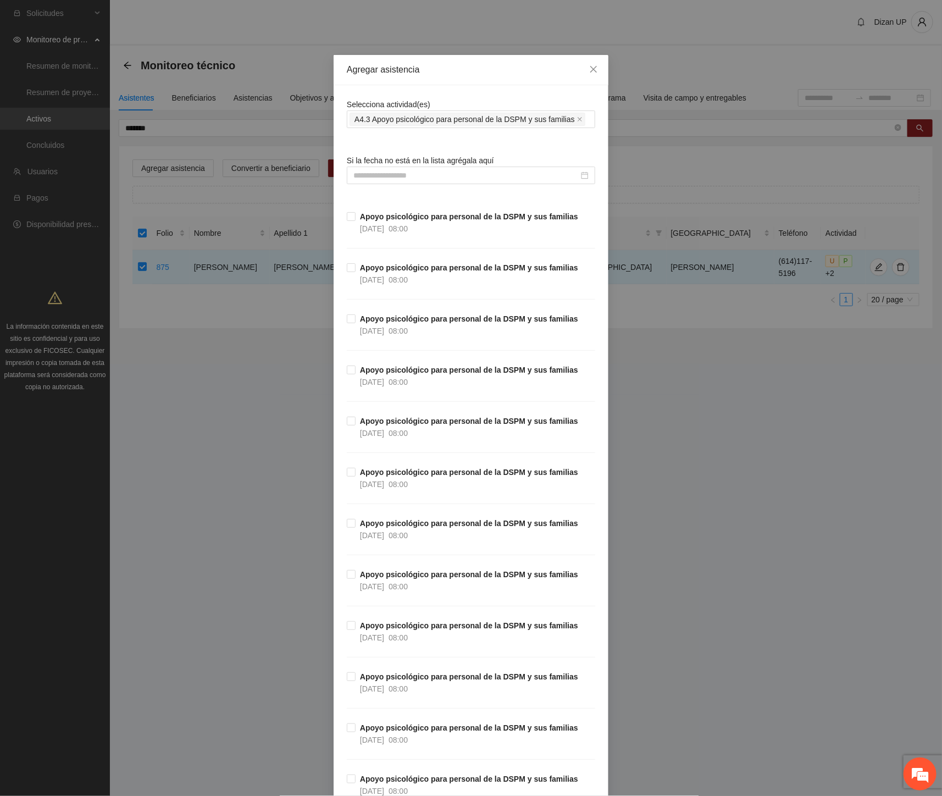
click at [437, 84] on div "Agregar asistencia" at bounding box center [471, 70] width 275 height 30
click at [368, 173] on input at bounding box center [465, 175] width 225 height 12
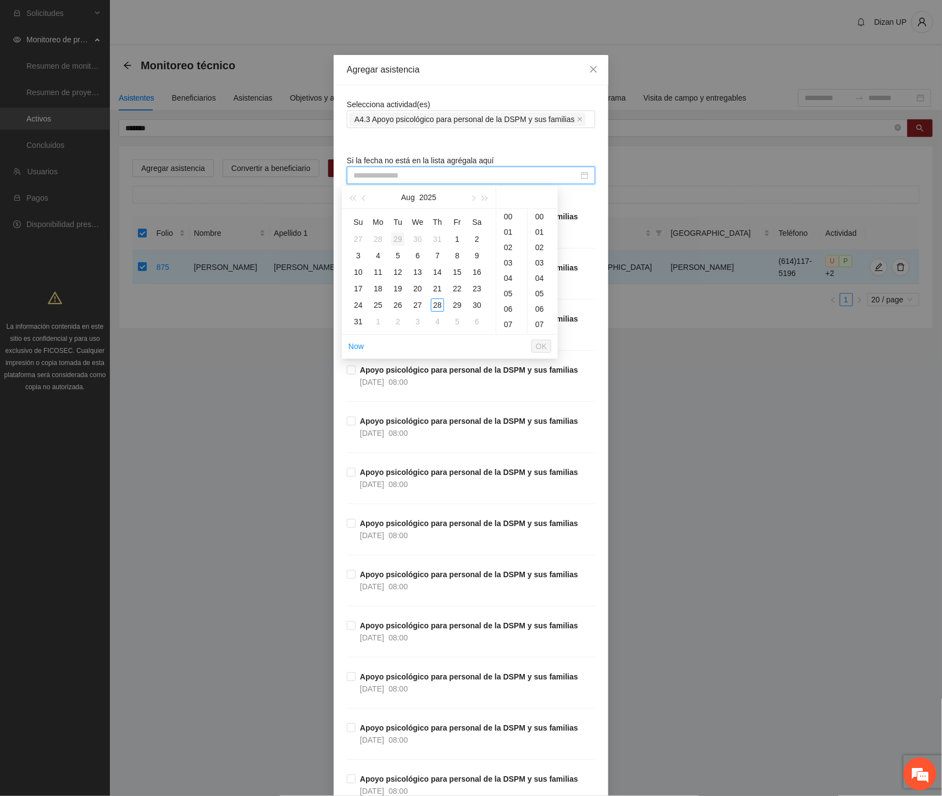
type input "**********"
click at [361, 197] on button "button" at bounding box center [364, 197] width 12 height 22
click at [437, 287] on div "26" at bounding box center [437, 288] width 13 height 13
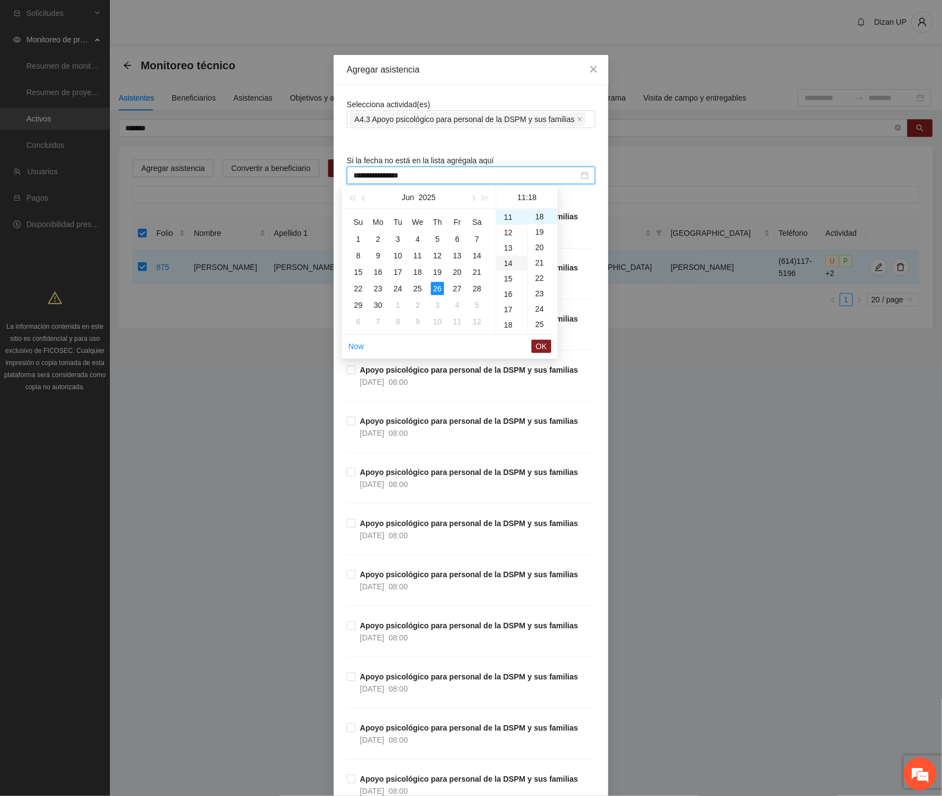
click at [508, 262] on div "14" at bounding box center [511, 263] width 31 height 15
click at [542, 218] on div "00" at bounding box center [542, 216] width 30 height 15
type input "**********"
click at [536, 348] on span "OK" at bounding box center [541, 346] width 11 height 12
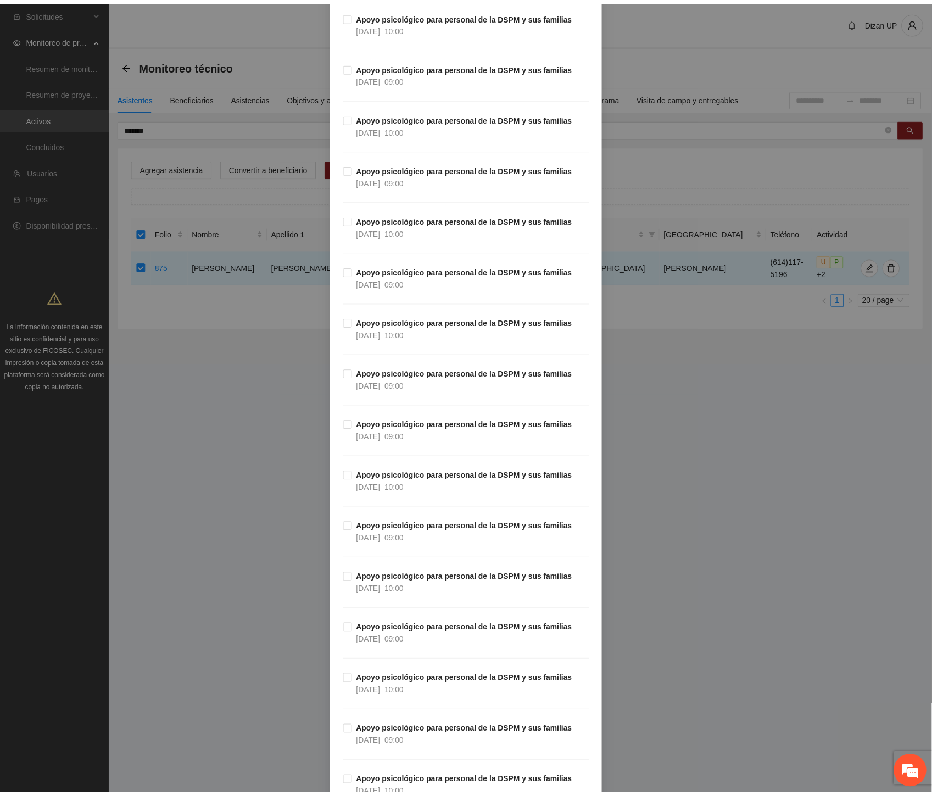
scroll to position [3127, 0]
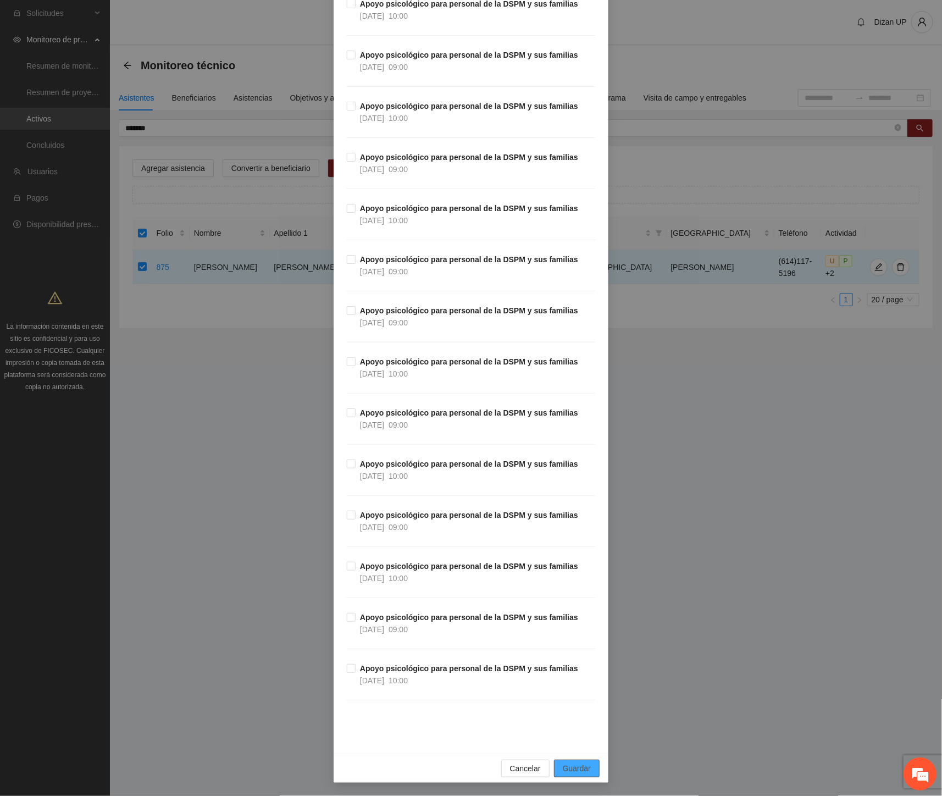
click at [572, 772] on span "Guardar" at bounding box center [577, 768] width 28 height 12
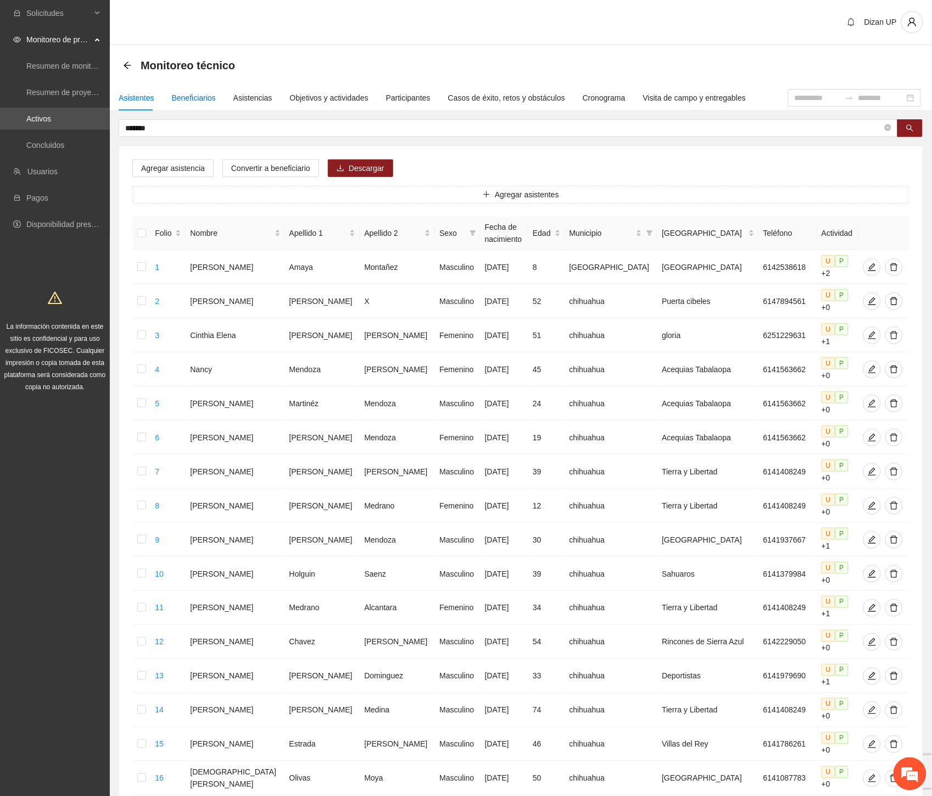
click at [193, 97] on div "Beneficiarios" at bounding box center [194, 98] width 44 height 12
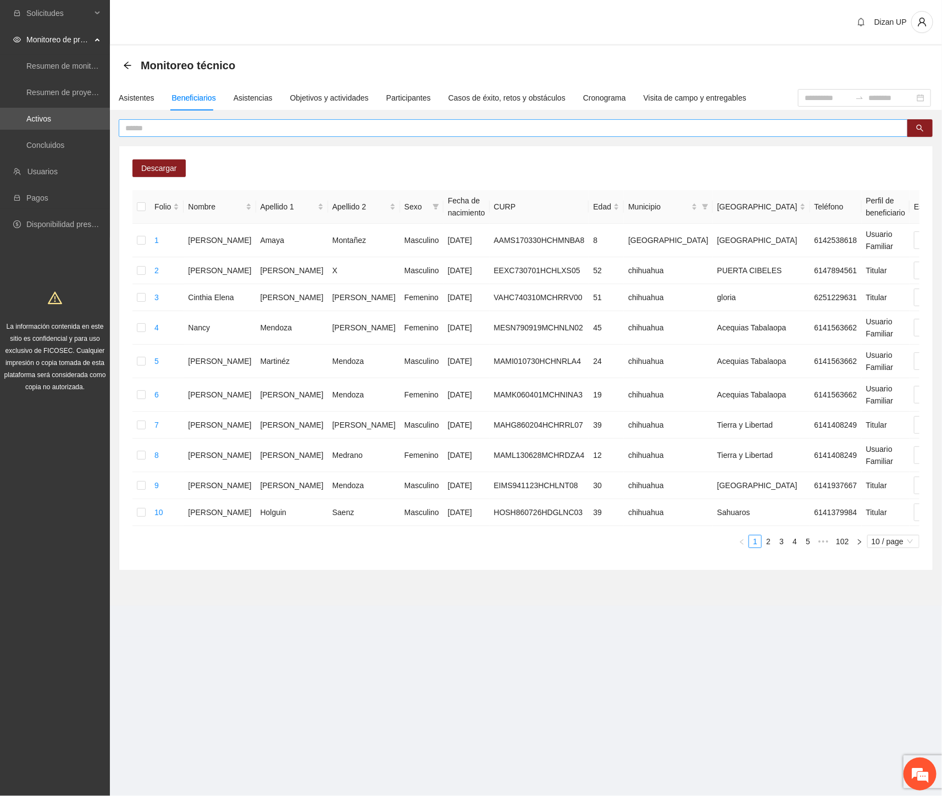
click at [145, 127] on input "text" at bounding box center [508, 128] width 767 height 12
type input "**********"
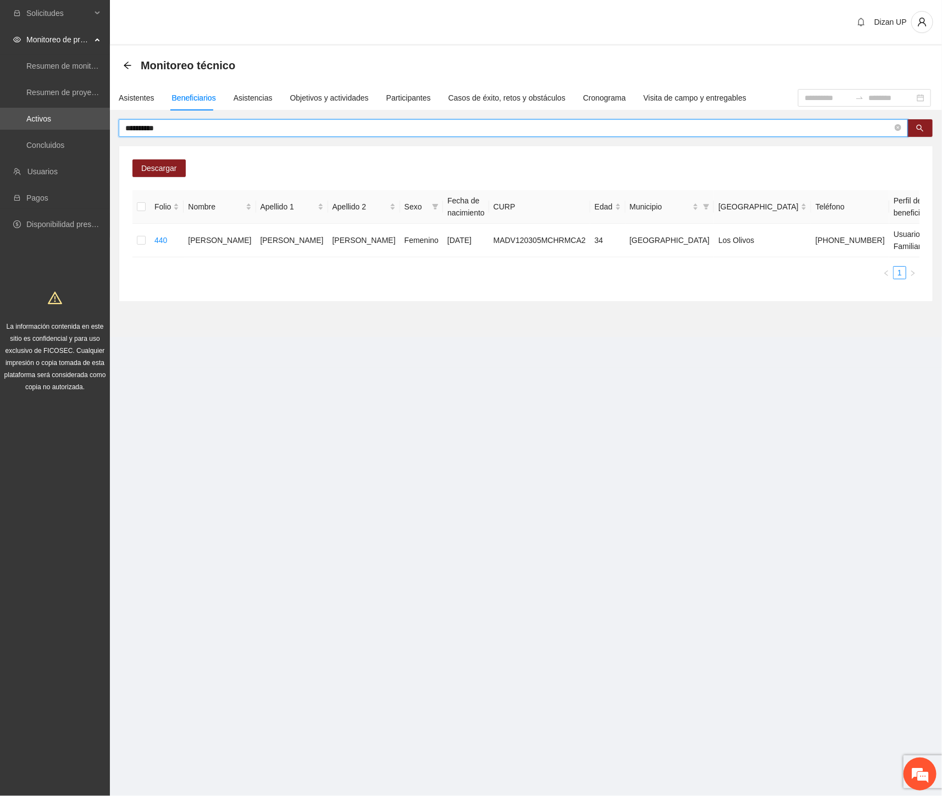
drag, startPoint x: 79, startPoint y: 129, endPoint x: 62, endPoint y: 133, distance: 17.5
click at [63, 131] on section "**********" at bounding box center [471, 398] width 942 height 796
click at [700, 312] on section "**********" at bounding box center [526, 191] width 832 height 291
click at [119, 99] on div "Asistentes" at bounding box center [137, 98] width 36 height 12
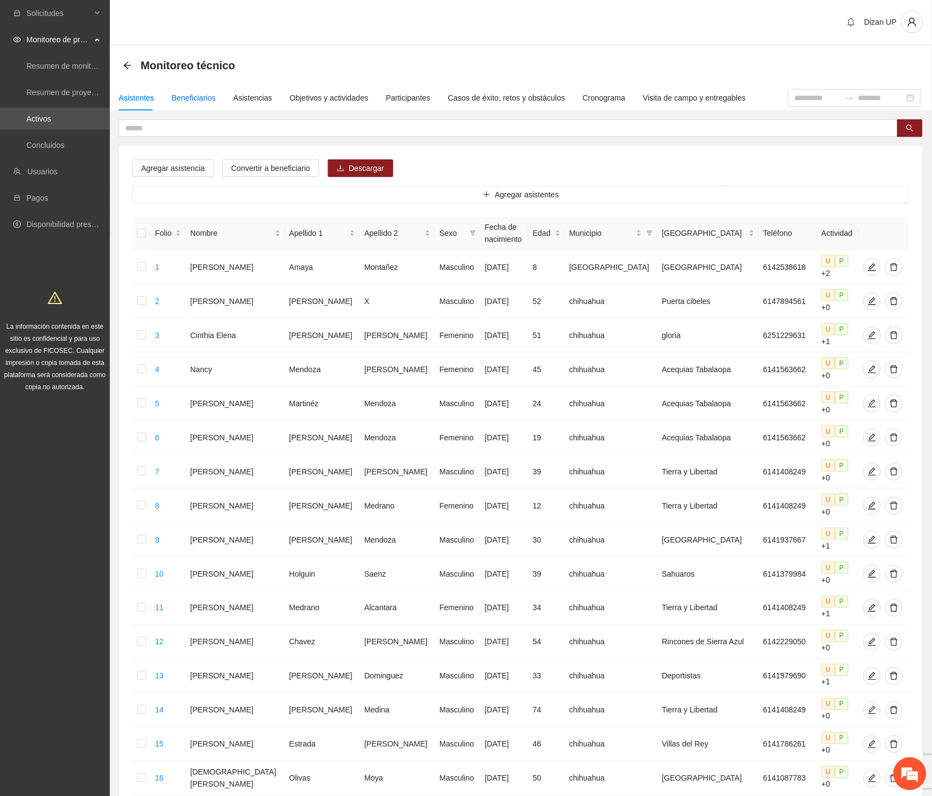
click at [181, 97] on div "Beneficiarios" at bounding box center [194, 98] width 44 height 12
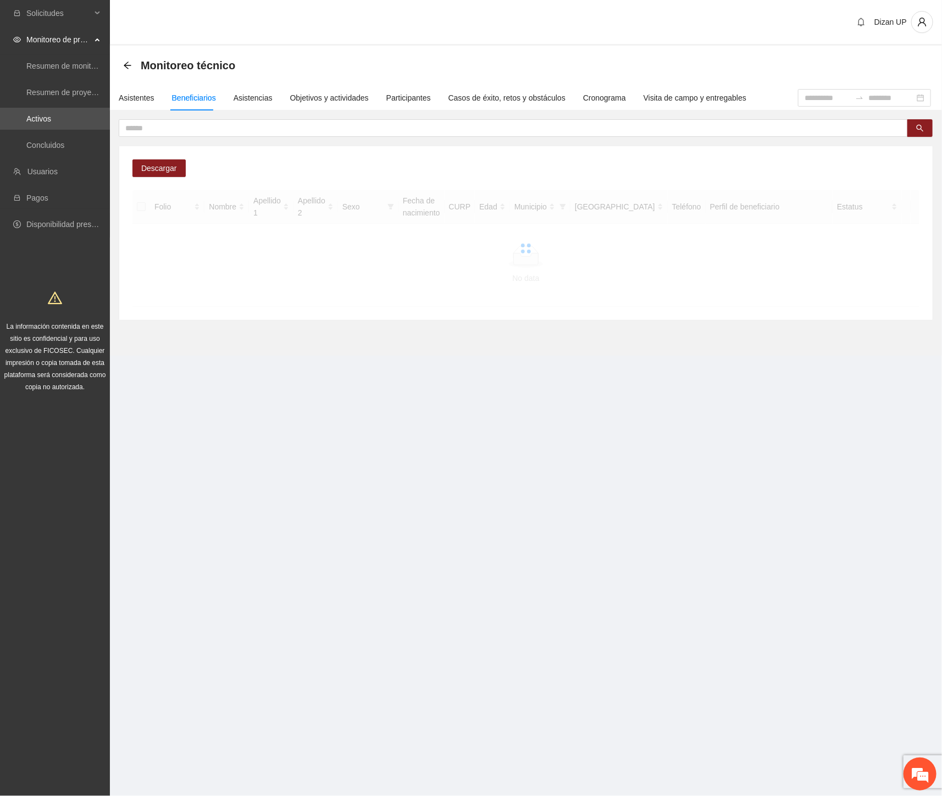
click at [190, 127] on input "text" at bounding box center [508, 128] width 767 height 12
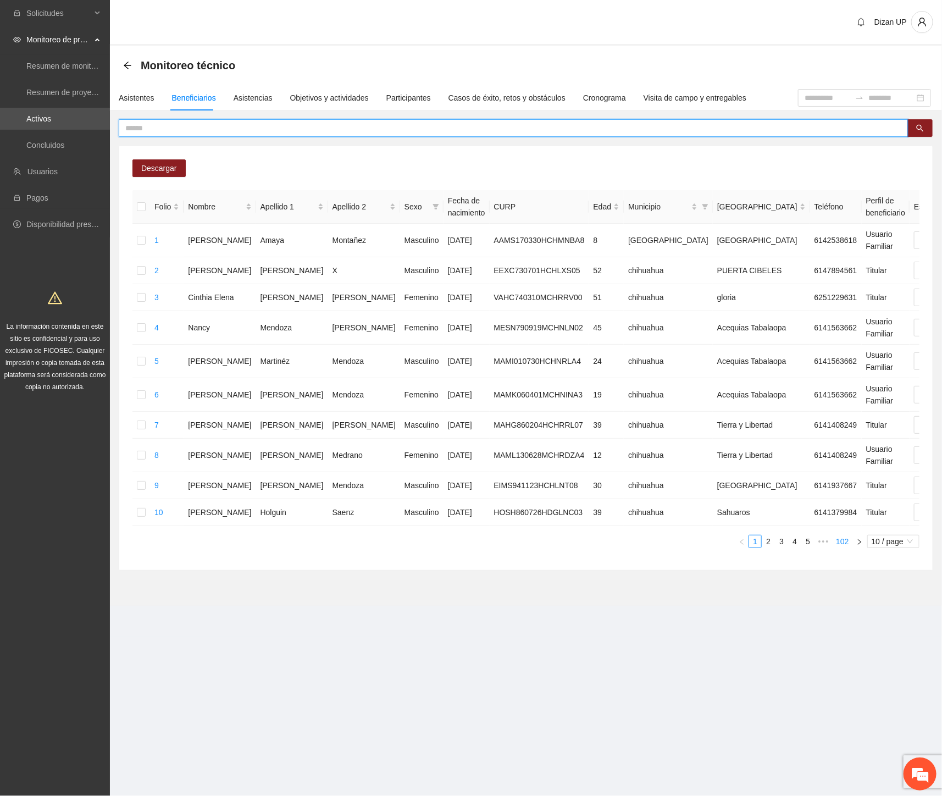
click at [846, 547] on link "102" at bounding box center [841, 541] width 19 height 12
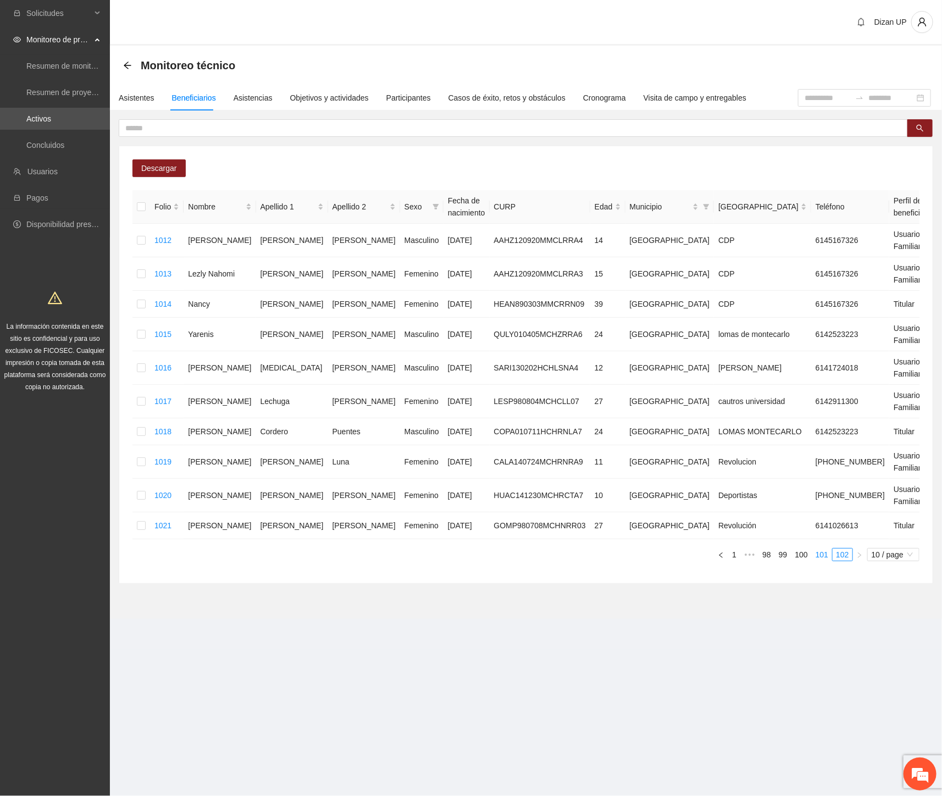
click at [823, 560] on link "101" at bounding box center [821, 554] width 19 height 12
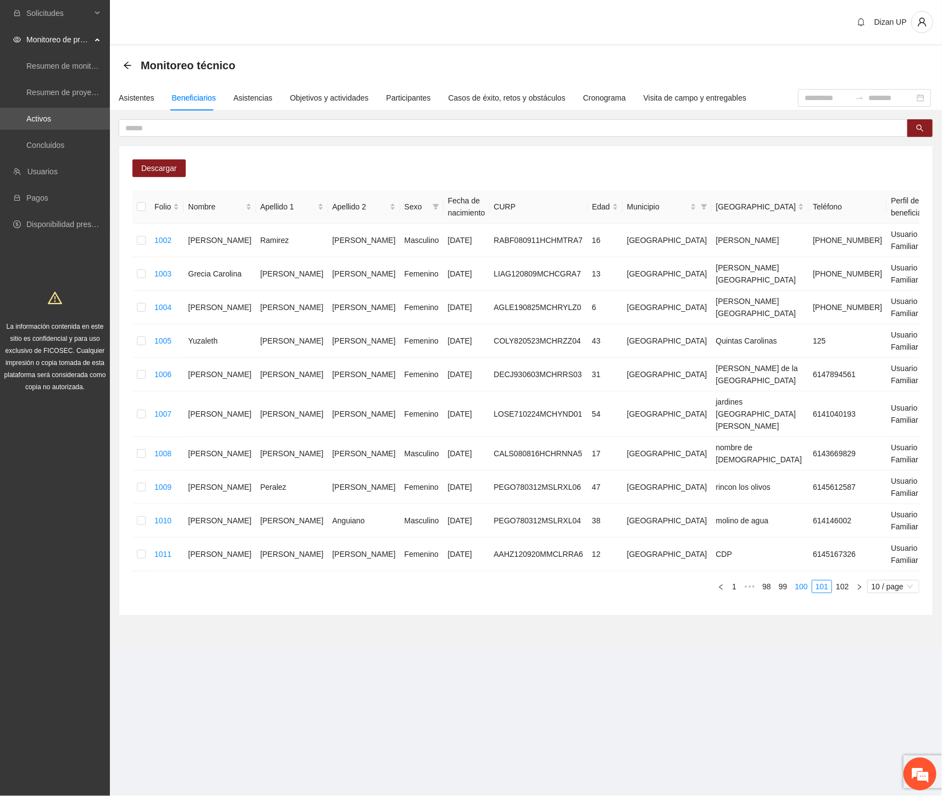
click at [802, 583] on link "100" at bounding box center [801, 586] width 19 height 12
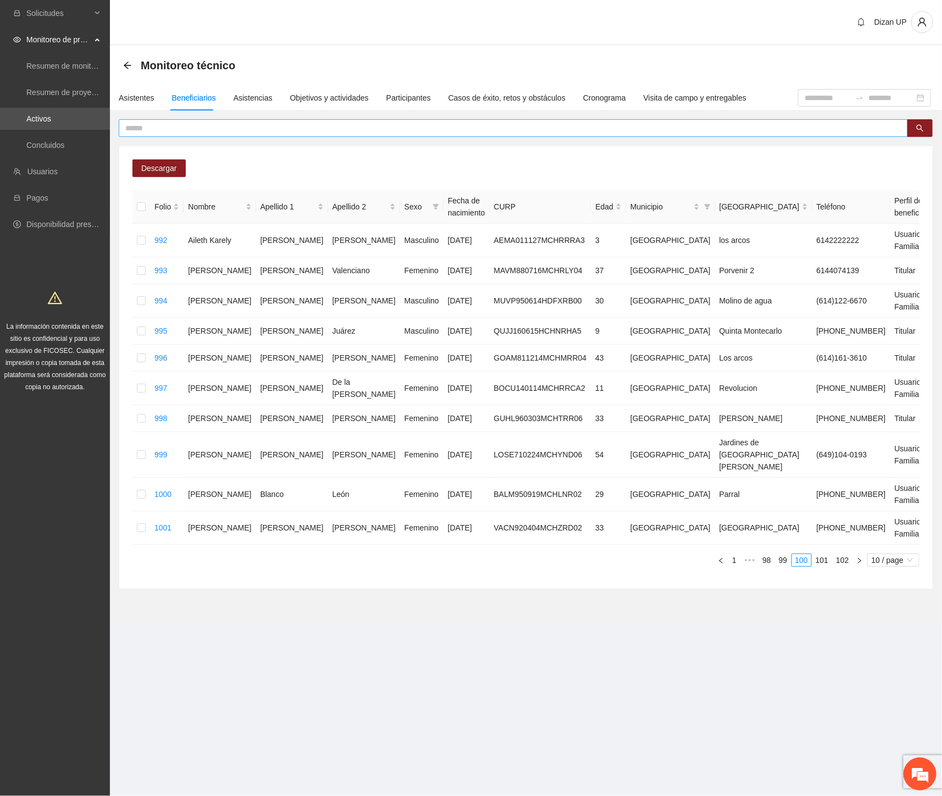
click at [166, 124] on input "text" at bounding box center [508, 128] width 767 height 12
type input "*****"
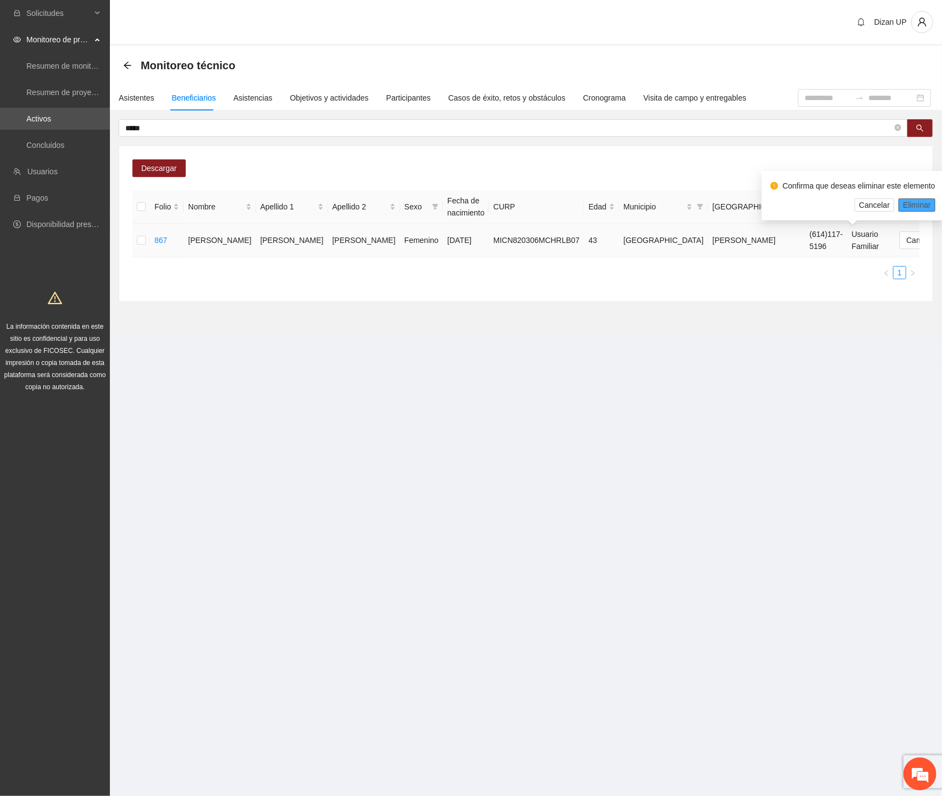
click at [909, 204] on span "Eliminar" at bounding box center [917, 205] width 28 height 12
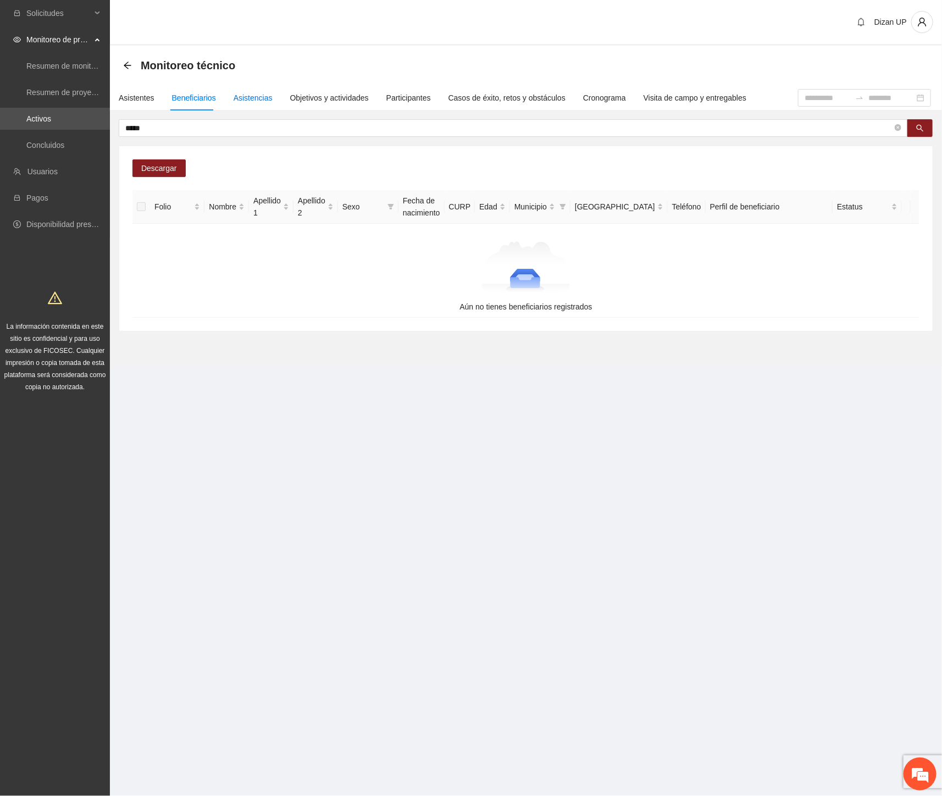
click at [251, 92] on div "Asistencias" at bounding box center [253, 98] width 39 height 12
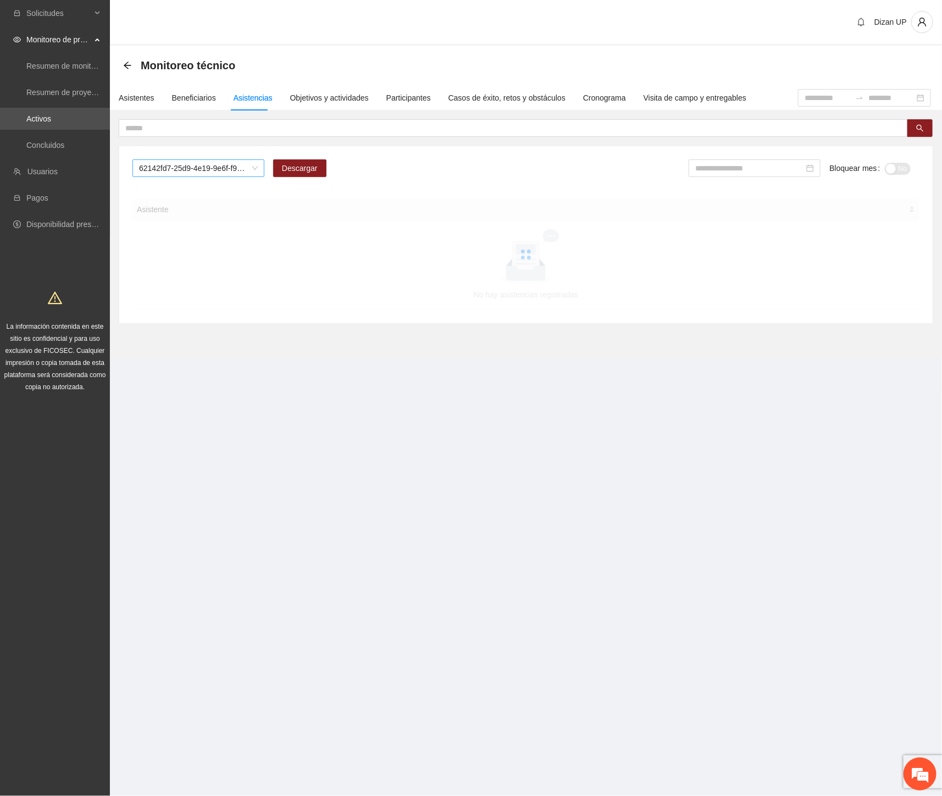
click at [220, 163] on span "62142fd7-25d9-4e19-9e6f-f9b4b344a455" at bounding box center [198, 168] width 119 height 16
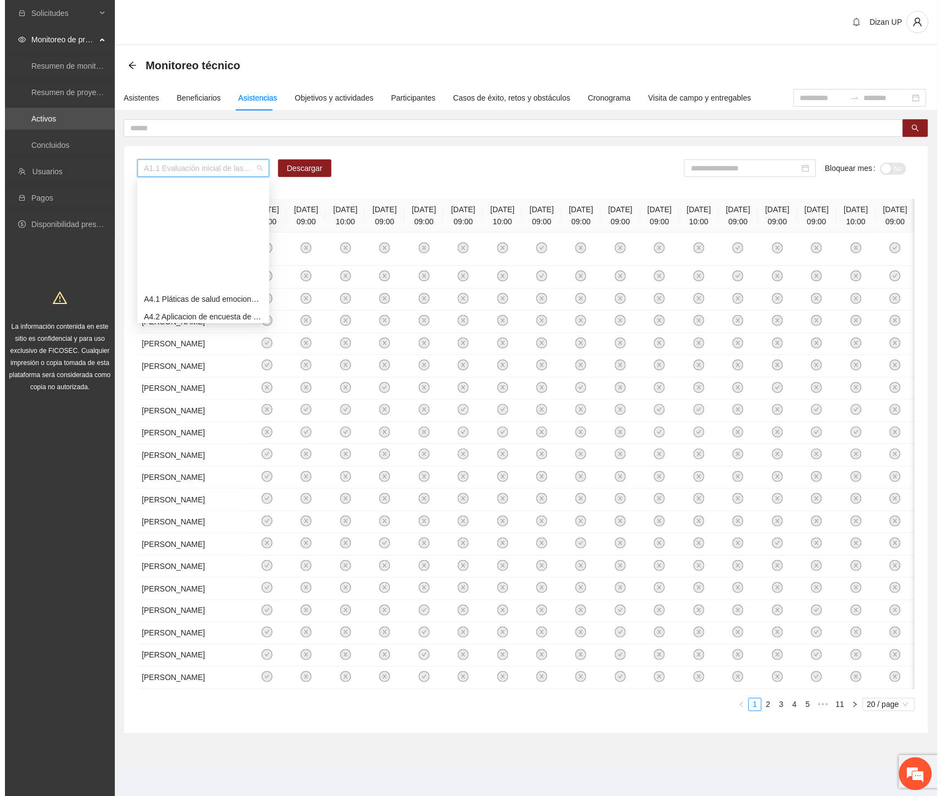
scroll to position [607, 0]
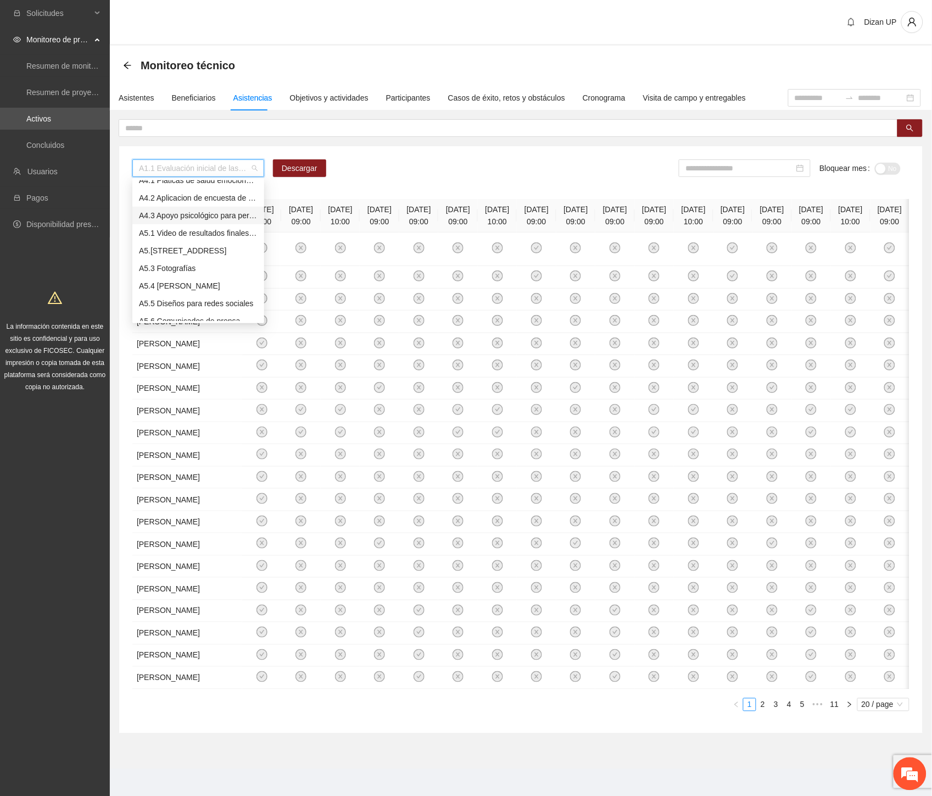
click at [180, 216] on div "A4.3 Apoyo psicológico para personal de la DSPM y sus familias" at bounding box center [198, 215] width 119 height 12
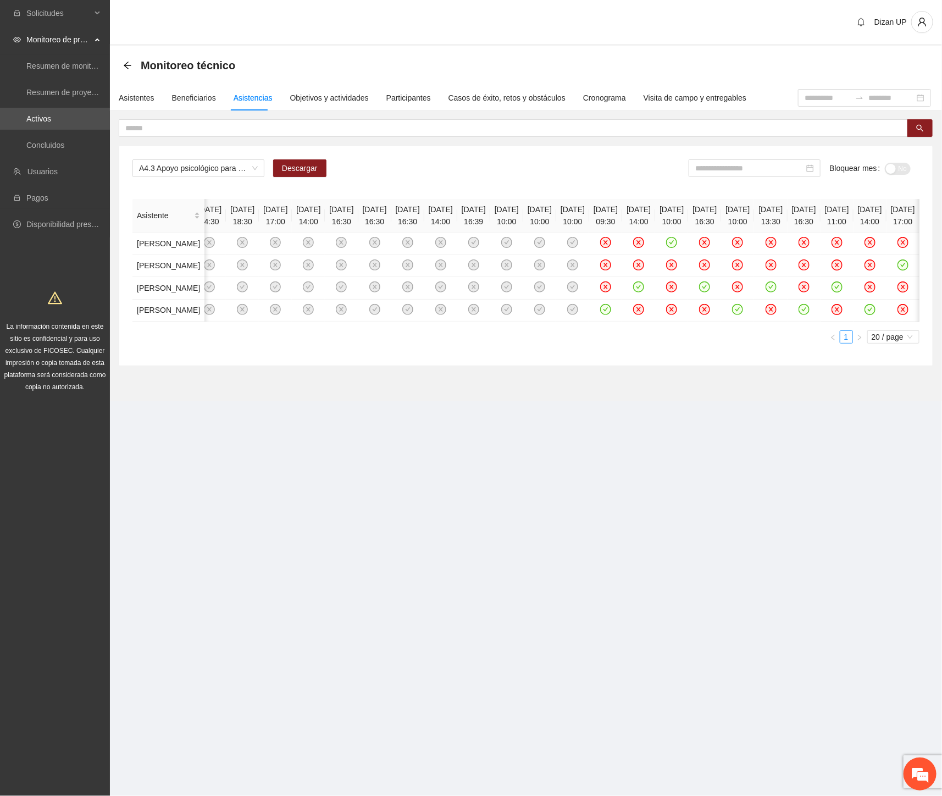
scroll to position [0, 347]
click at [779, 169] on input at bounding box center [749, 168] width 109 height 12
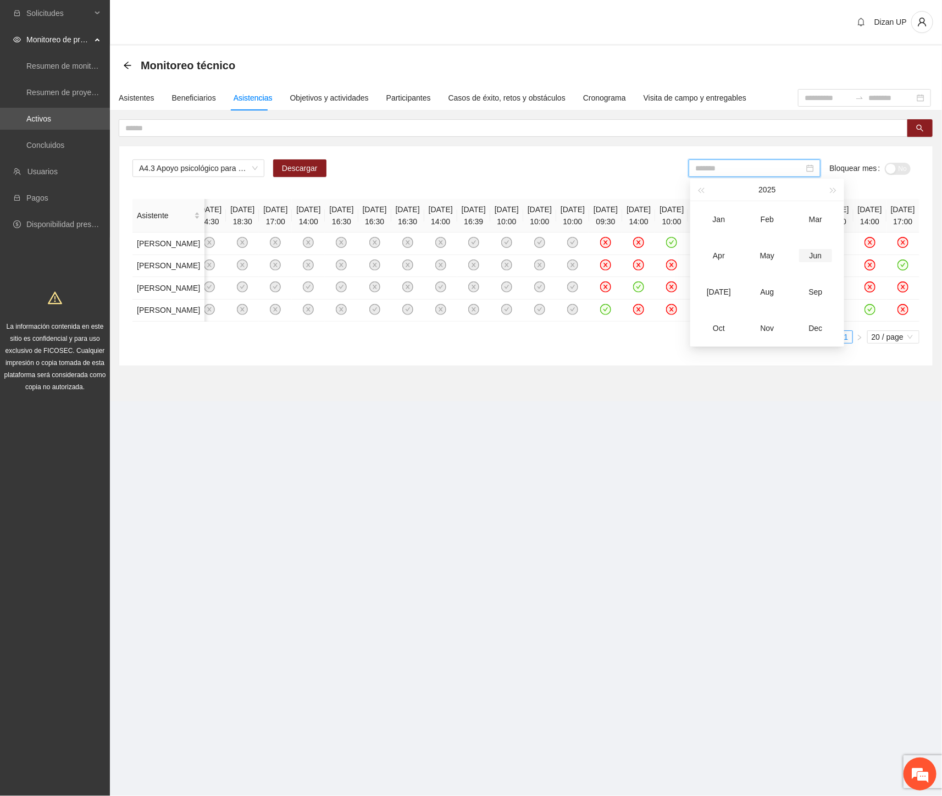
click at [808, 255] on div "Jun" at bounding box center [815, 255] width 33 height 13
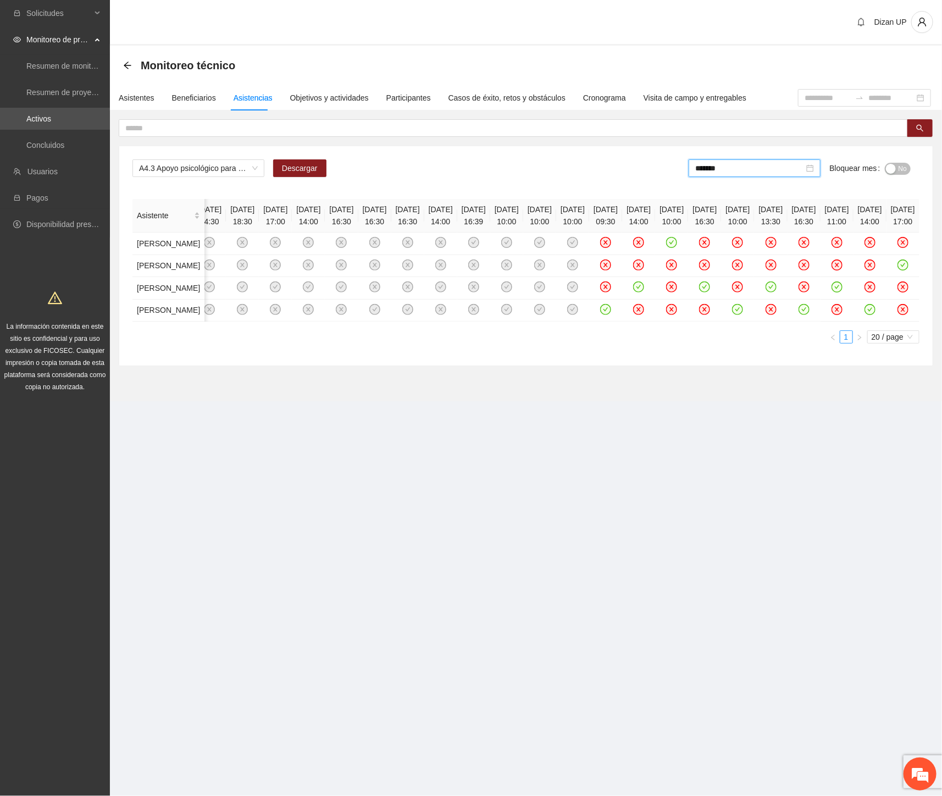
click at [891, 166] on div "button" at bounding box center [891, 169] width 10 height 10
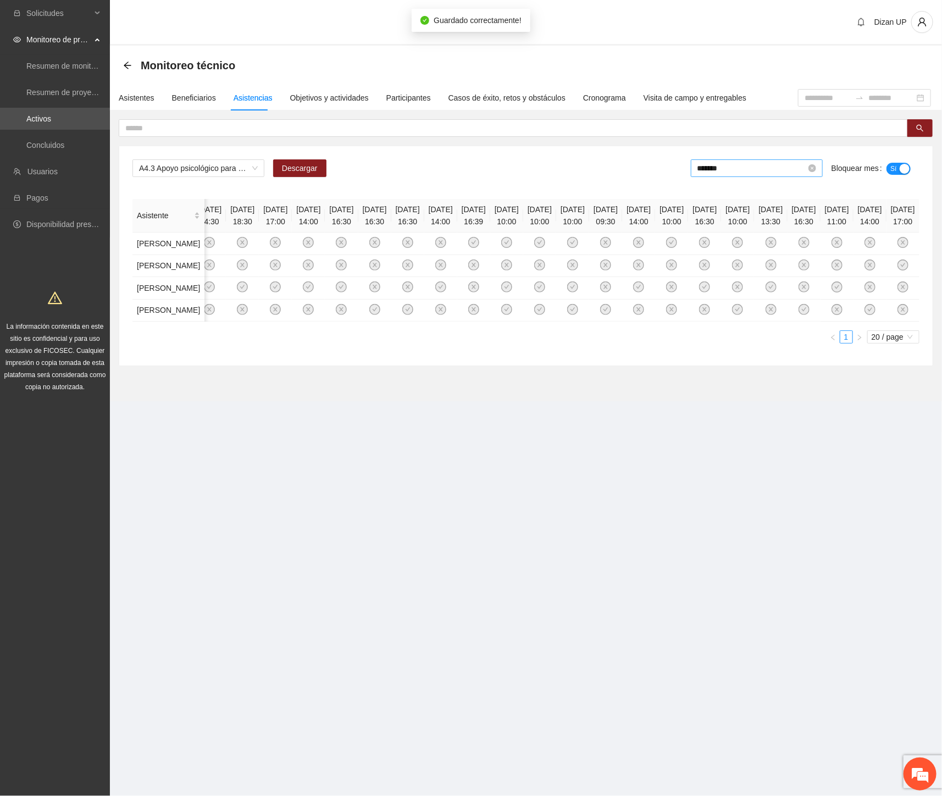
click at [742, 165] on input "*******" at bounding box center [751, 168] width 109 height 12
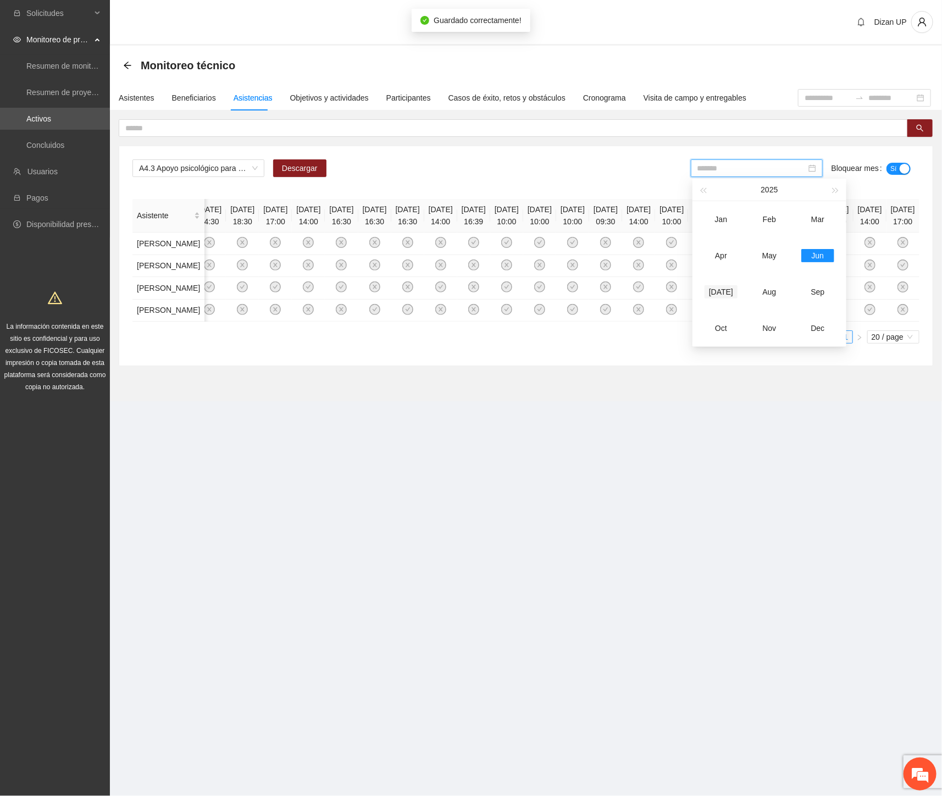
click at [719, 296] on div "[DATE]" at bounding box center [720, 291] width 33 height 13
type input "*******"
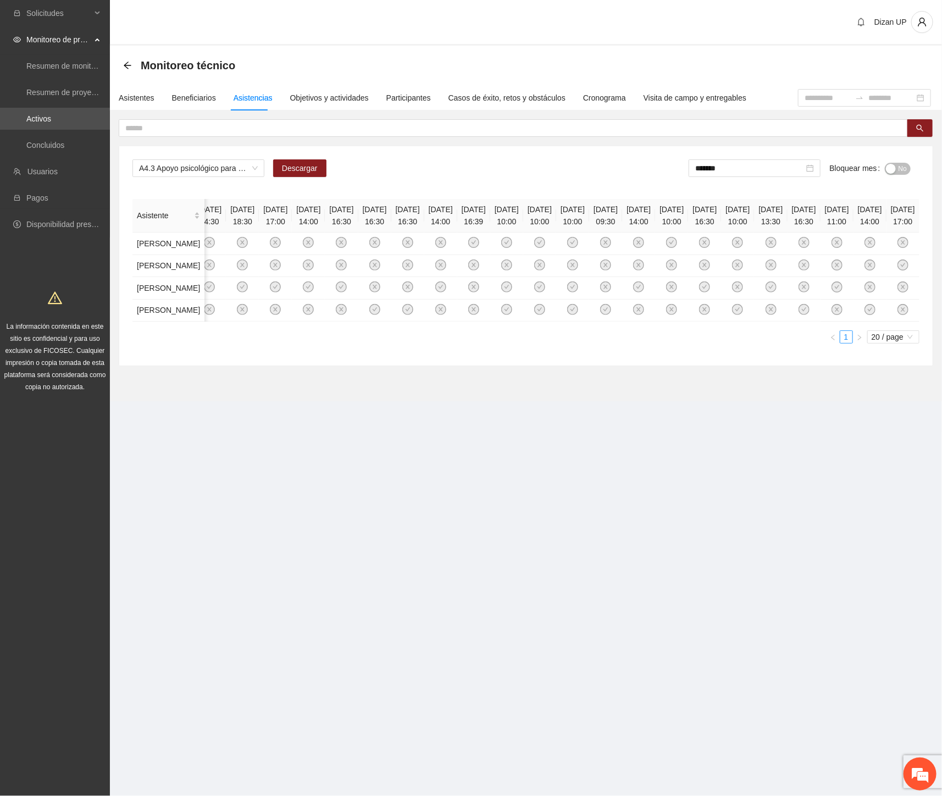
click at [364, 171] on div "A4.3 Apoyo psicológico para personal de la DSPM y sus familias Descargar ******…" at bounding box center [525, 172] width 787 height 26
click at [299, 100] on div "Objetivos y actividades" at bounding box center [329, 98] width 79 height 12
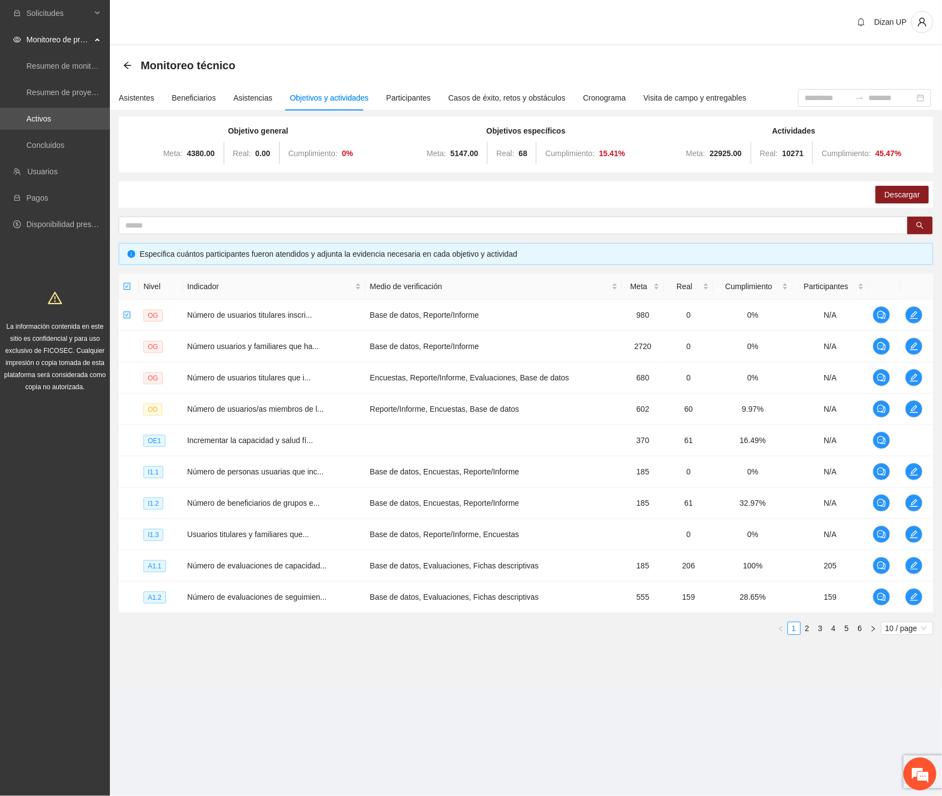
drag, startPoint x: 658, startPoint y: 680, endPoint x: 662, endPoint y: 675, distance: 6.6
click at [658, 680] on section "Monitoreo técnico Asistentes Beneficiarios Asistencias Objetivos y actividades …" at bounding box center [526, 367] width 832 height 642
click at [844, 629] on link "5" at bounding box center [847, 628] width 12 height 12
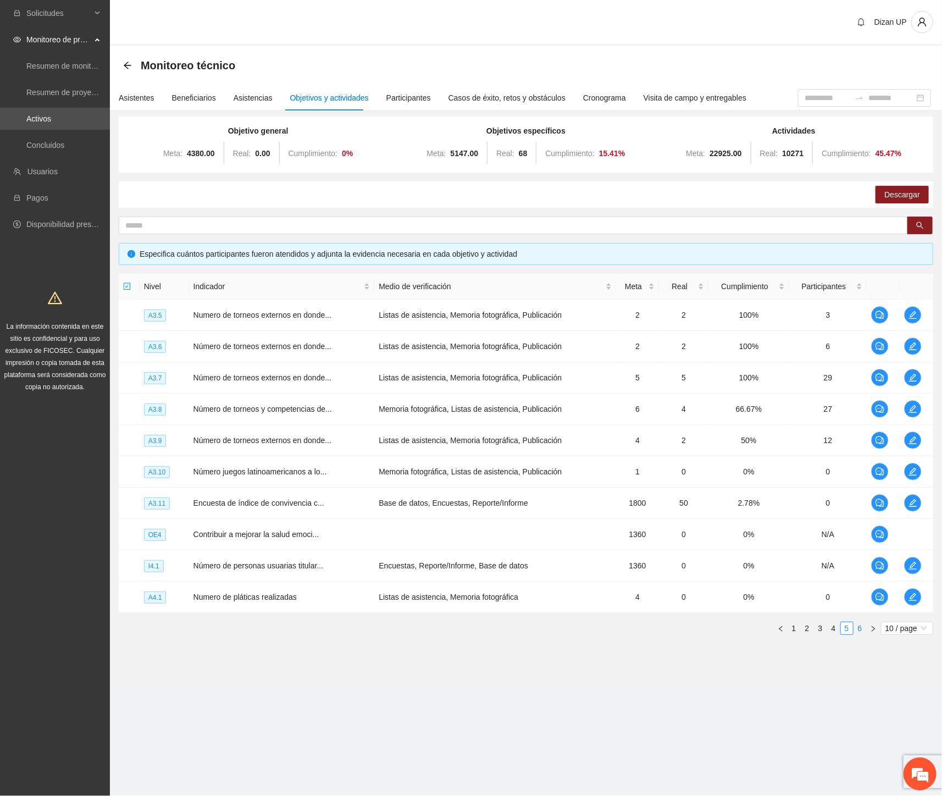
click at [862, 625] on link "6" at bounding box center [860, 628] width 12 height 12
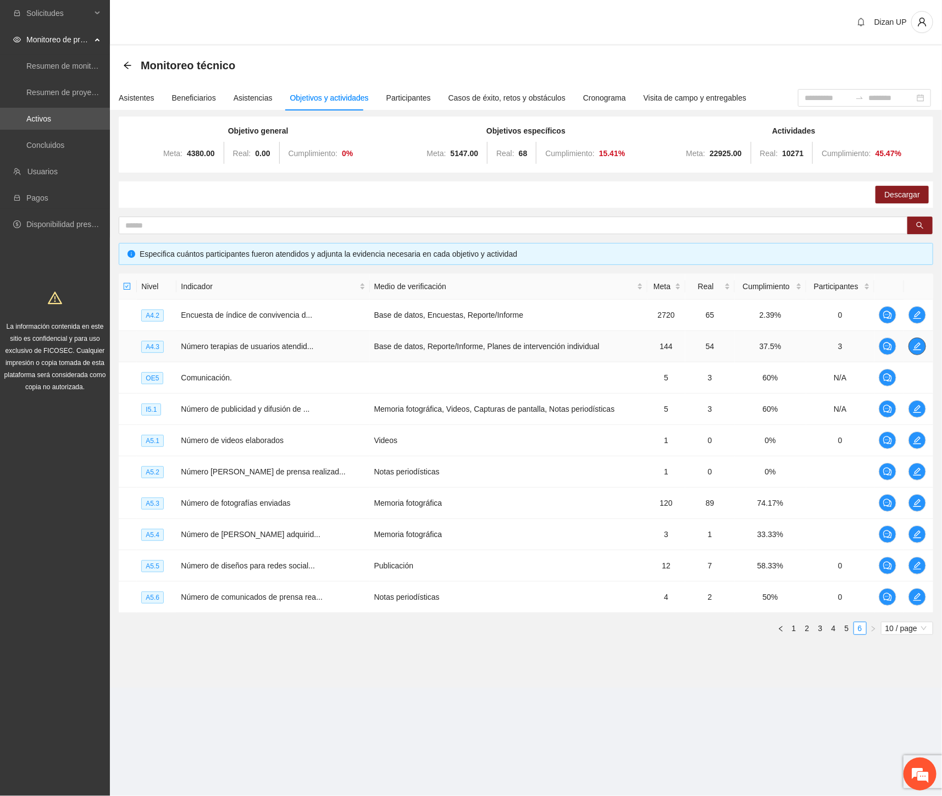
click at [915, 347] on icon "edit" at bounding box center [917, 346] width 8 height 8
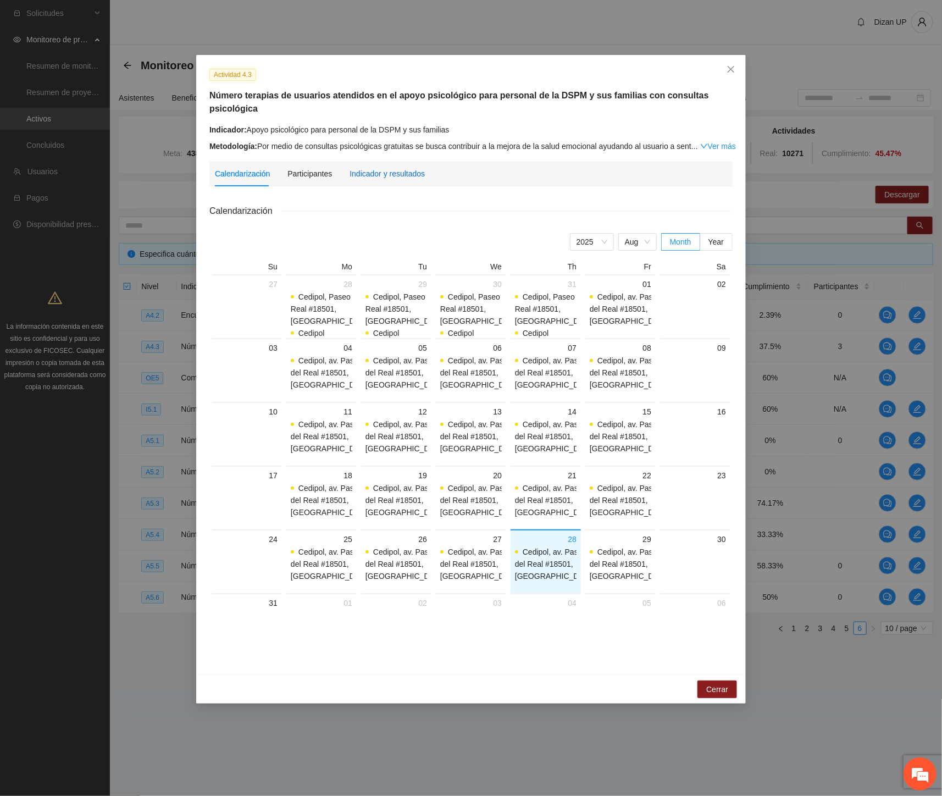
click at [398, 168] on div "Indicador y resultados" at bounding box center [386, 174] width 75 height 12
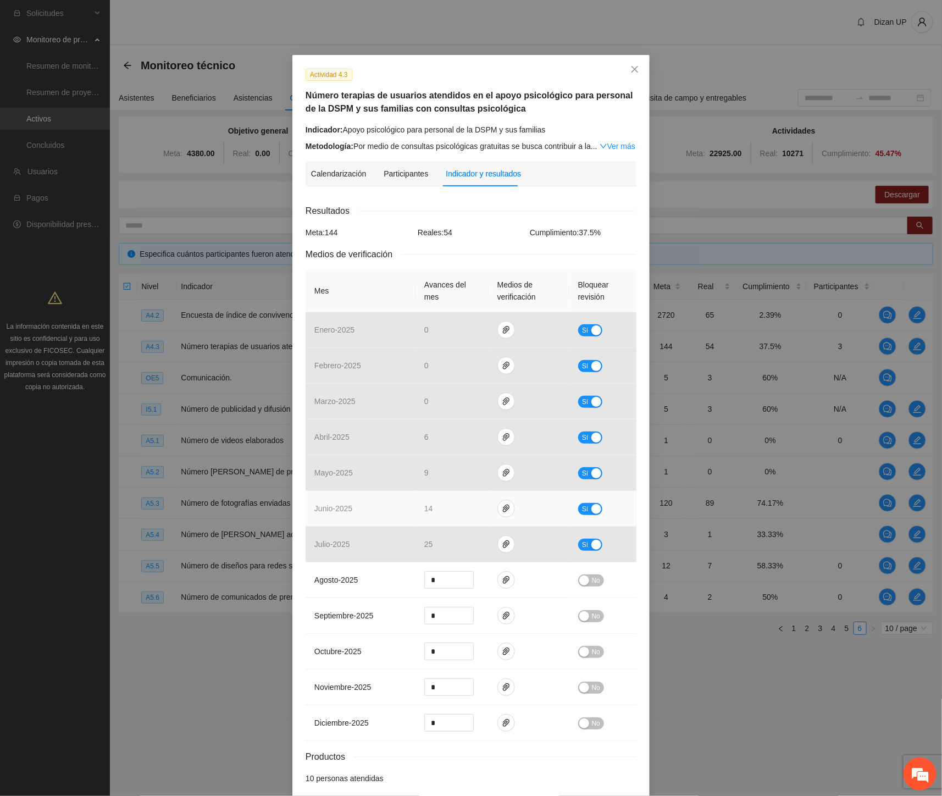
click at [582, 507] on span "Sí" at bounding box center [585, 509] width 7 height 12
click at [465, 514] on span "down" at bounding box center [467, 512] width 7 height 7
type input "**"
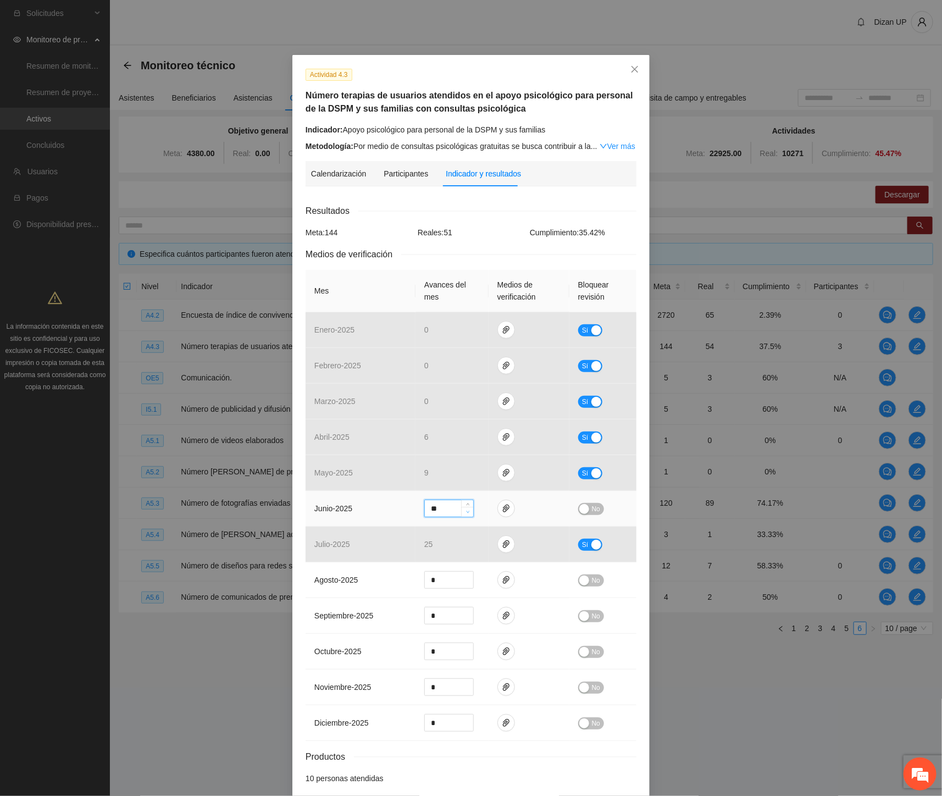
click at [465, 514] on span "down" at bounding box center [467, 512] width 7 height 7
click at [592, 511] on span "No" at bounding box center [596, 509] width 8 height 12
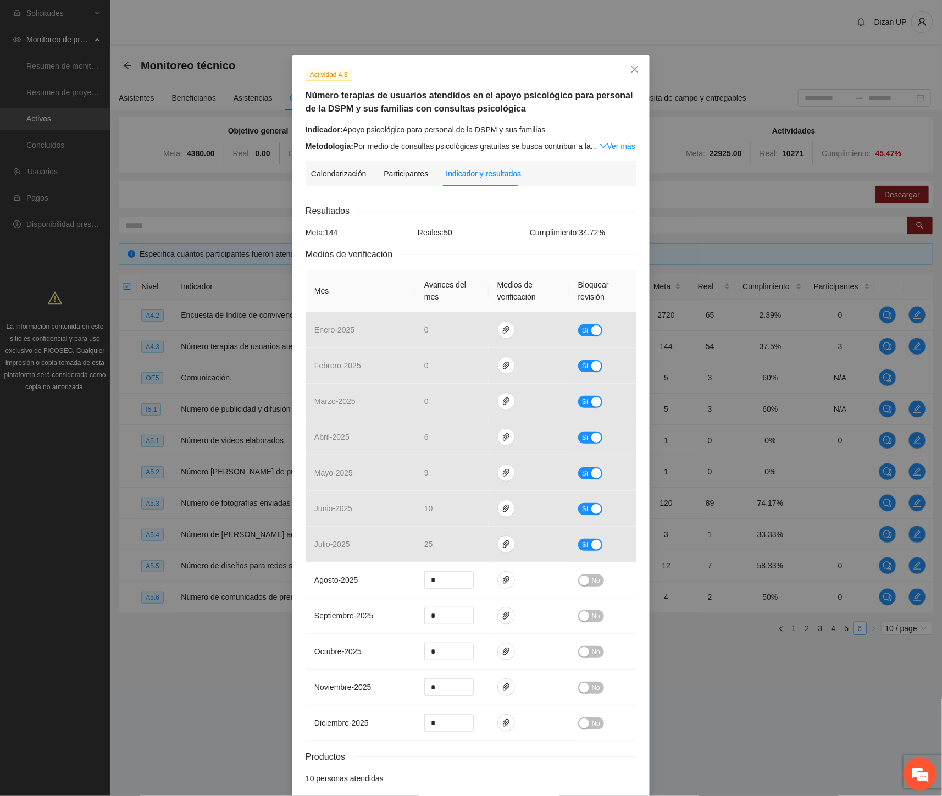
click at [414, 265] on div "Resultados Meta: 144 Reales: 50 Cumplimiento: 34.72 % Medios de verificación Me…" at bounding box center [471, 494] width 331 height 580
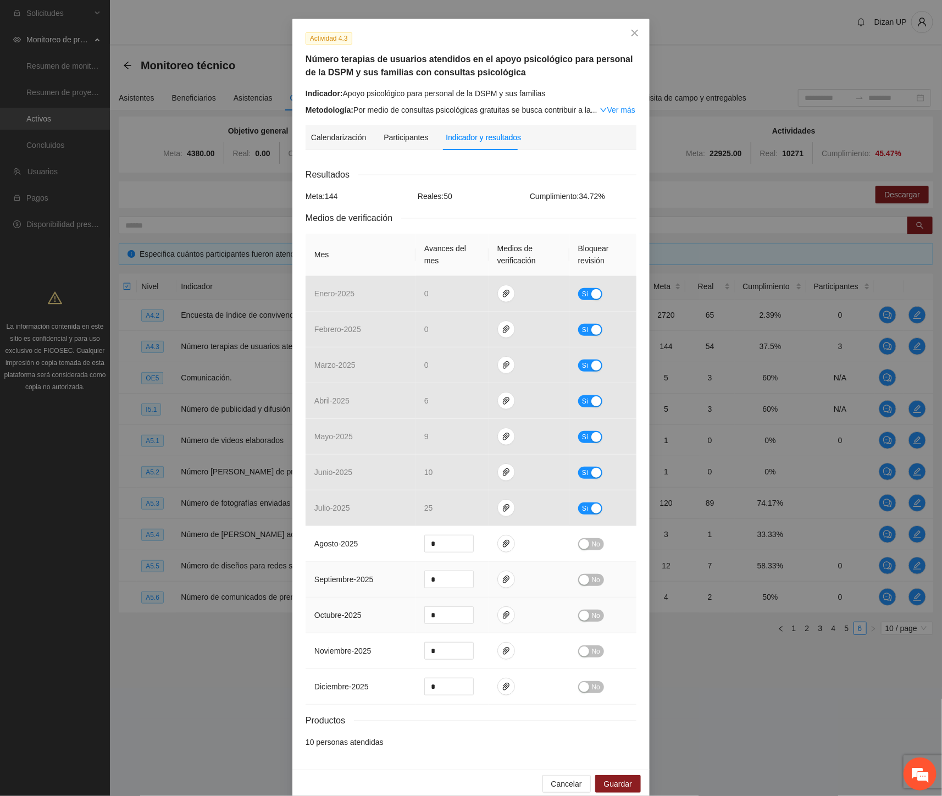
scroll to position [52, 0]
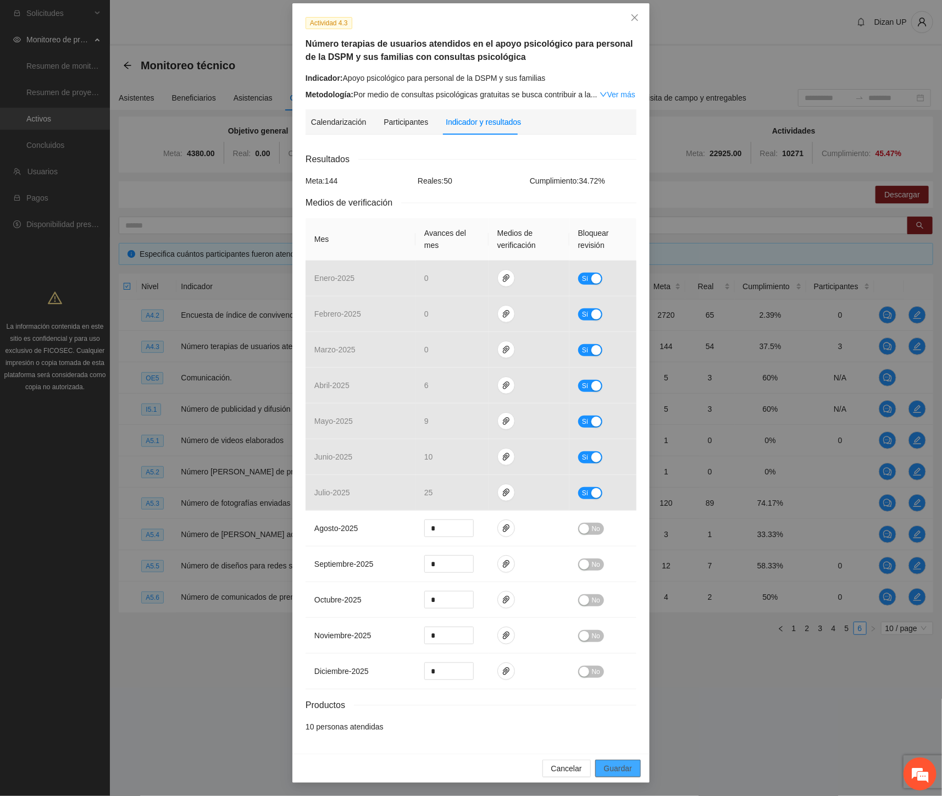
click at [612, 773] on span "Guardar" at bounding box center [618, 768] width 28 height 12
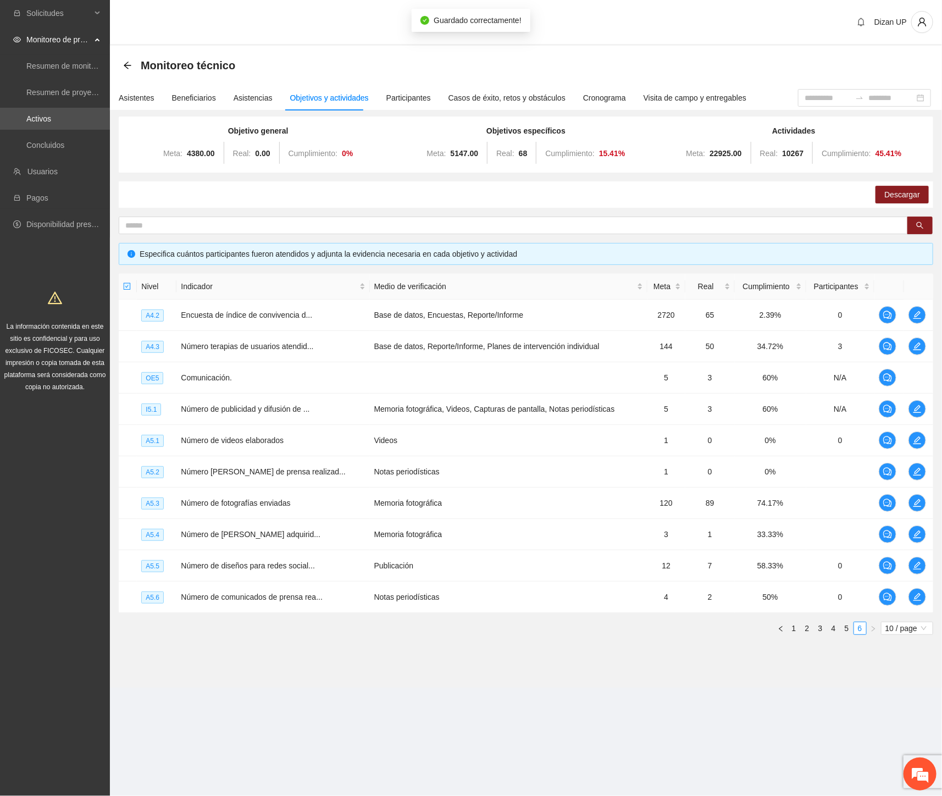
scroll to position [0, 0]
click at [143, 97] on div "Asistentes" at bounding box center [137, 98] width 36 height 12
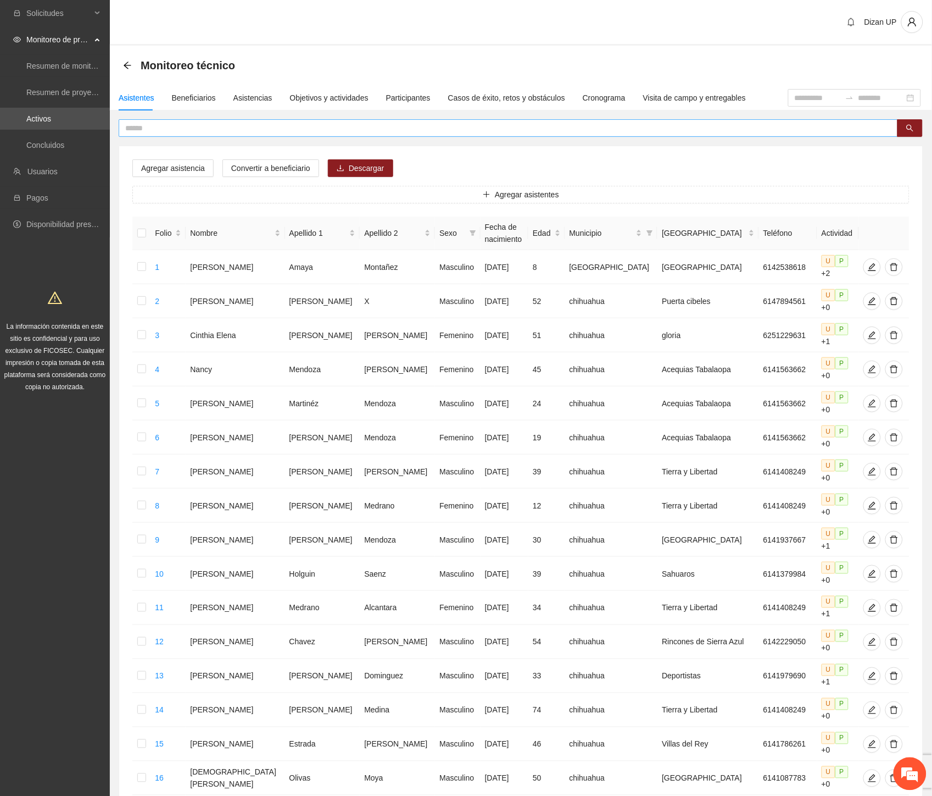
click at [169, 125] on input "text" at bounding box center [504, 128] width 758 height 12
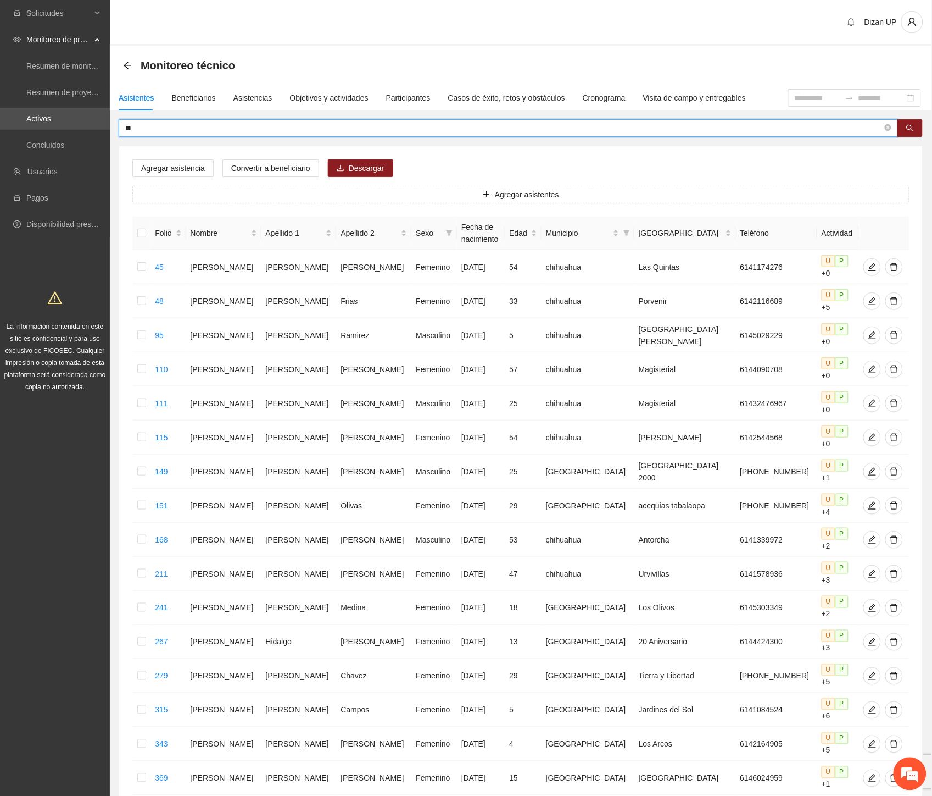
type input "*"
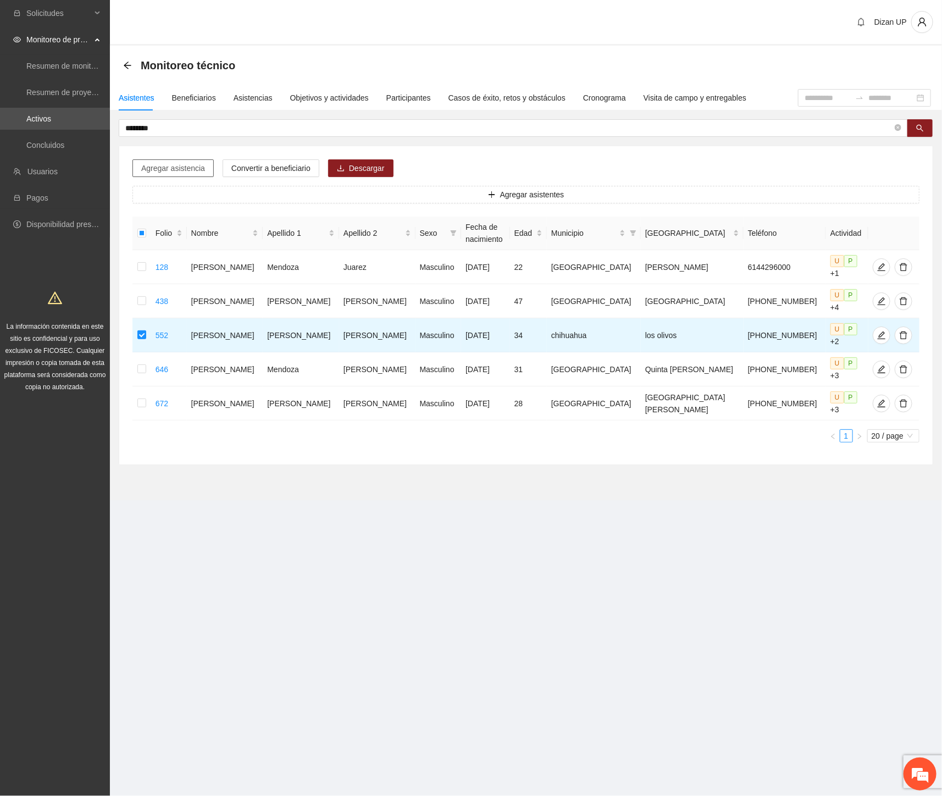
click at [165, 168] on span "Agregar asistencia" at bounding box center [173, 168] width 64 height 12
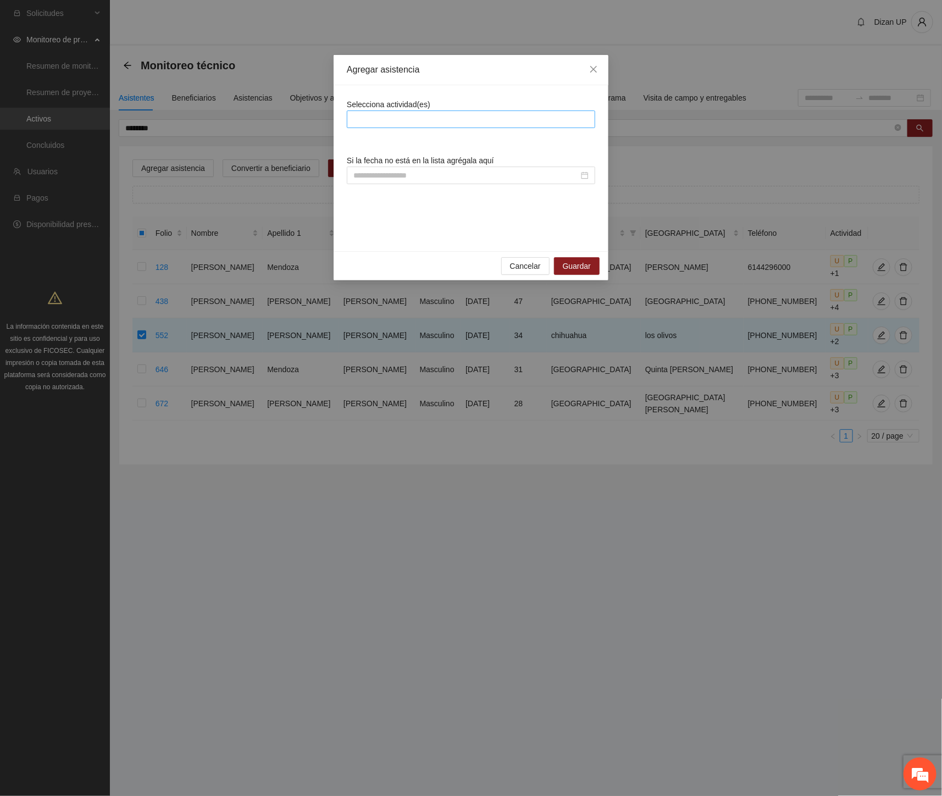
click at [453, 121] on div at bounding box center [470, 119] width 243 height 13
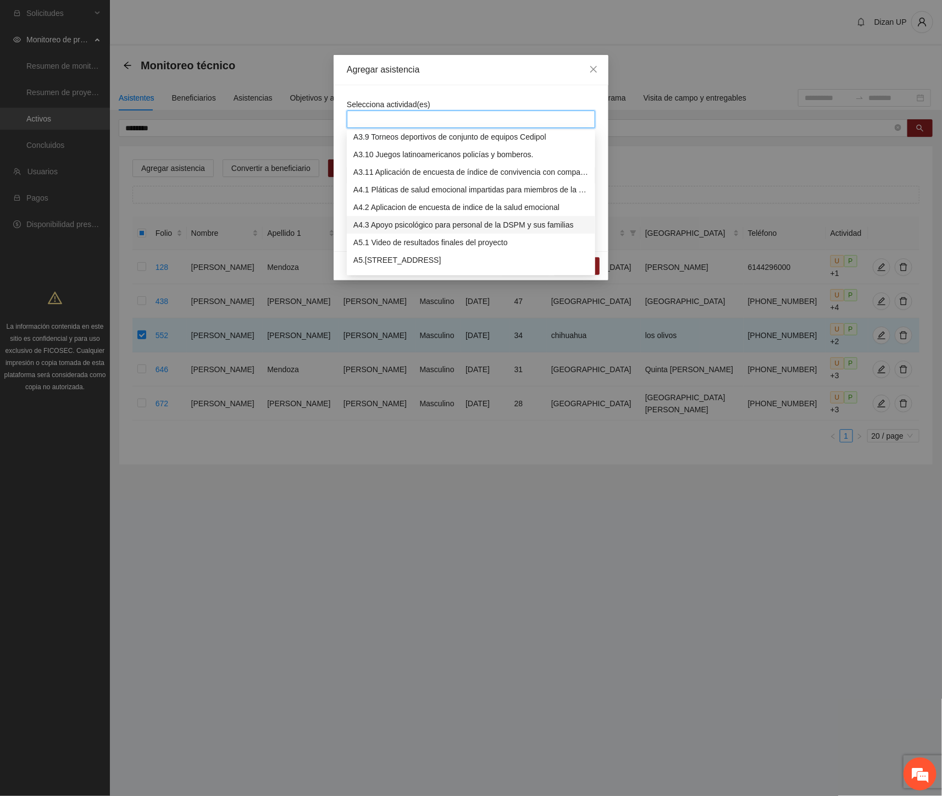
click at [380, 223] on div "A4.3 Apoyo psicológico para personal de la DSPM y sus familias" at bounding box center [470, 225] width 235 height 12
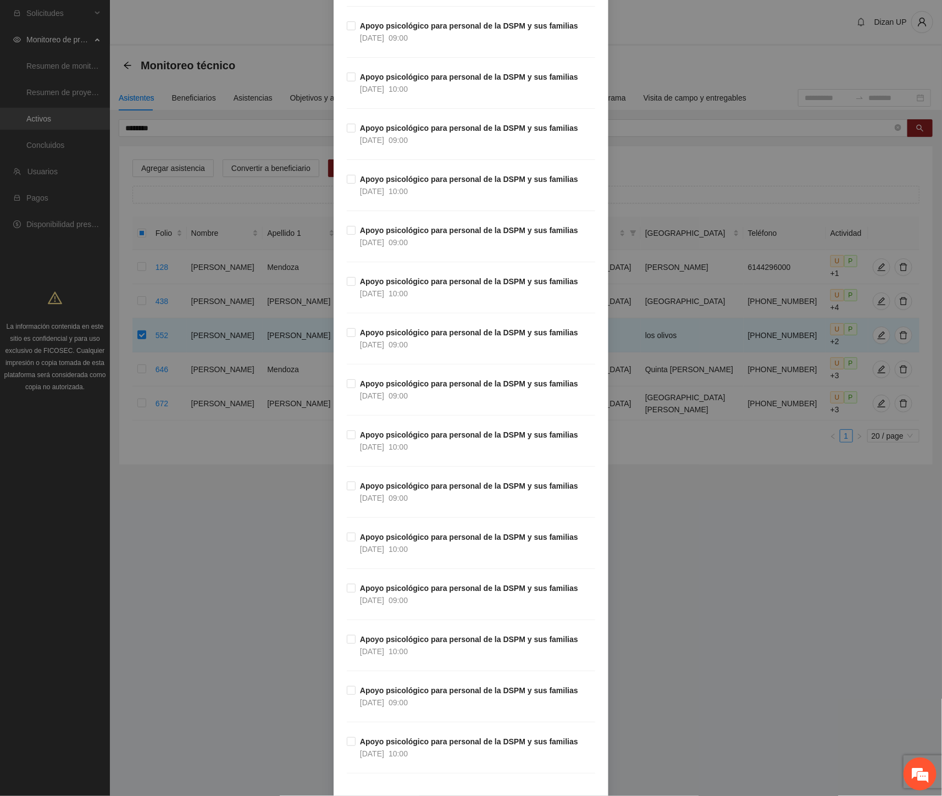
scroll to position [3127, 0]
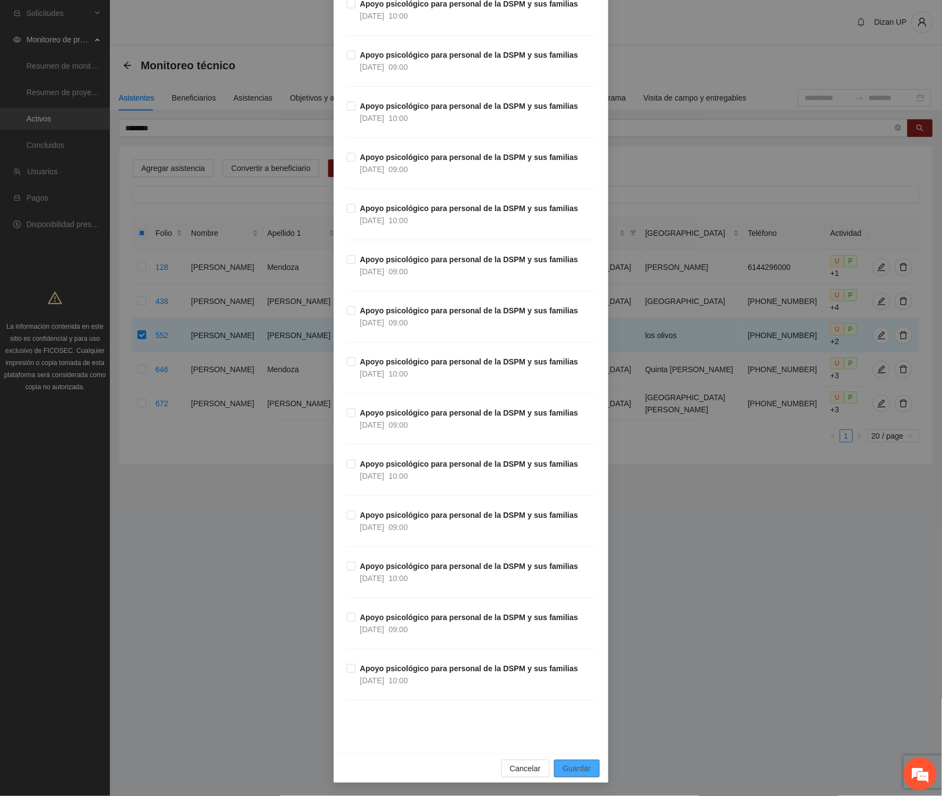
click at [573, 768] on span "Guardar" at bounding box center [577, 768] width 28 height 12
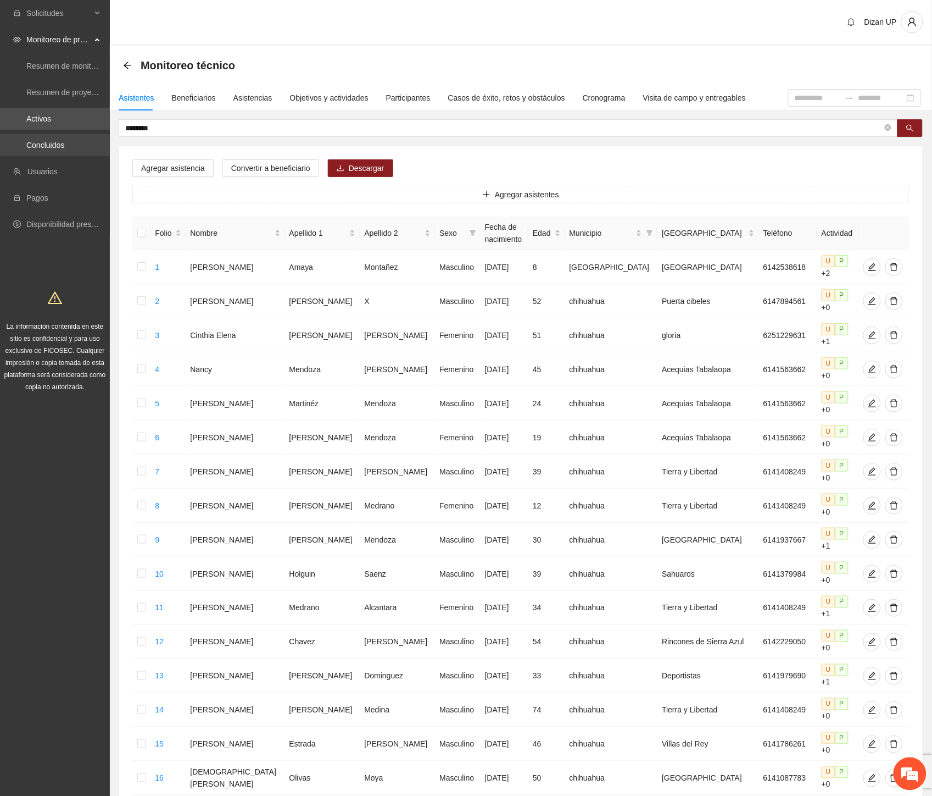
drag, startPoint x: 165, startPoint y: 130, endPoint x: 58, endPoint y: 137, distance: 107.4
click at [58, 137] on section "Solicitudes Monitoreo de proyectos Resumen de monitoreo Resumen de proyectos ap…" at bounding box center [466, 521] width 932 height 1042
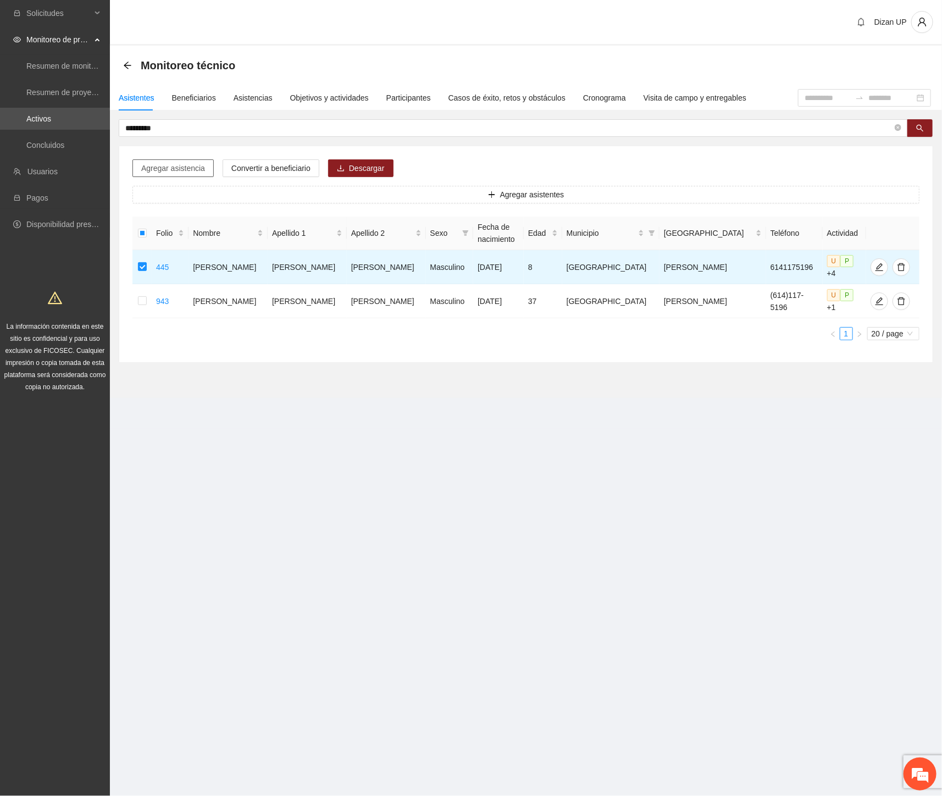
click at [167, 167] on span "Agregar asistencia" at bounding box center [173, 168] width 64 height 12
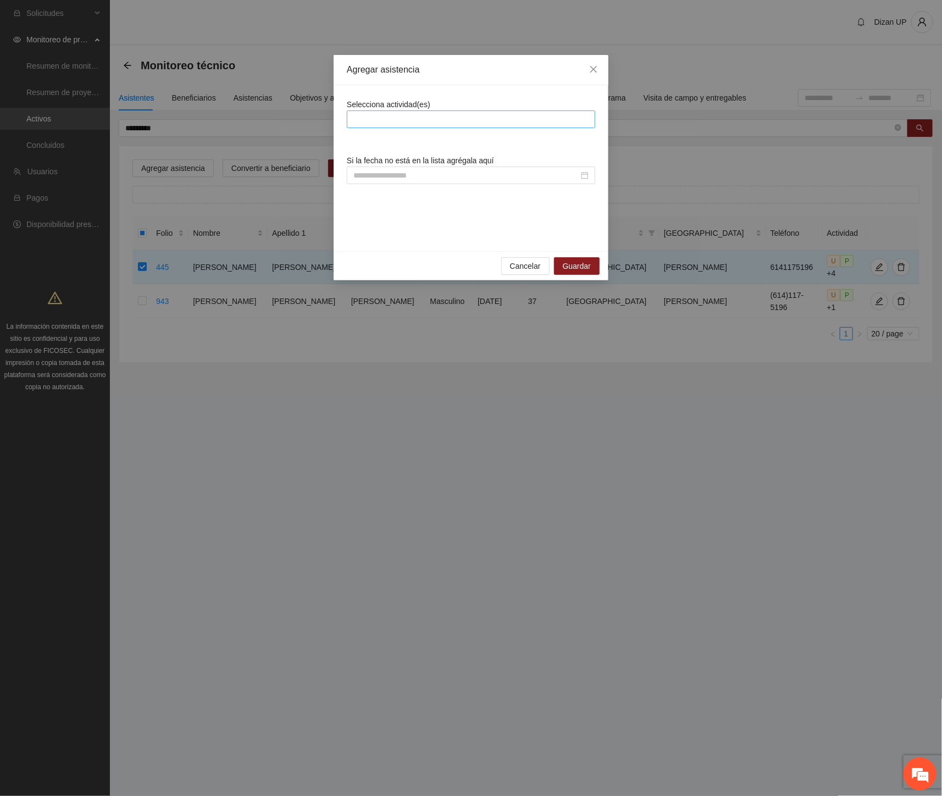
click at [396, 119] on div at bounding box center [470, 119] width 243 height 13
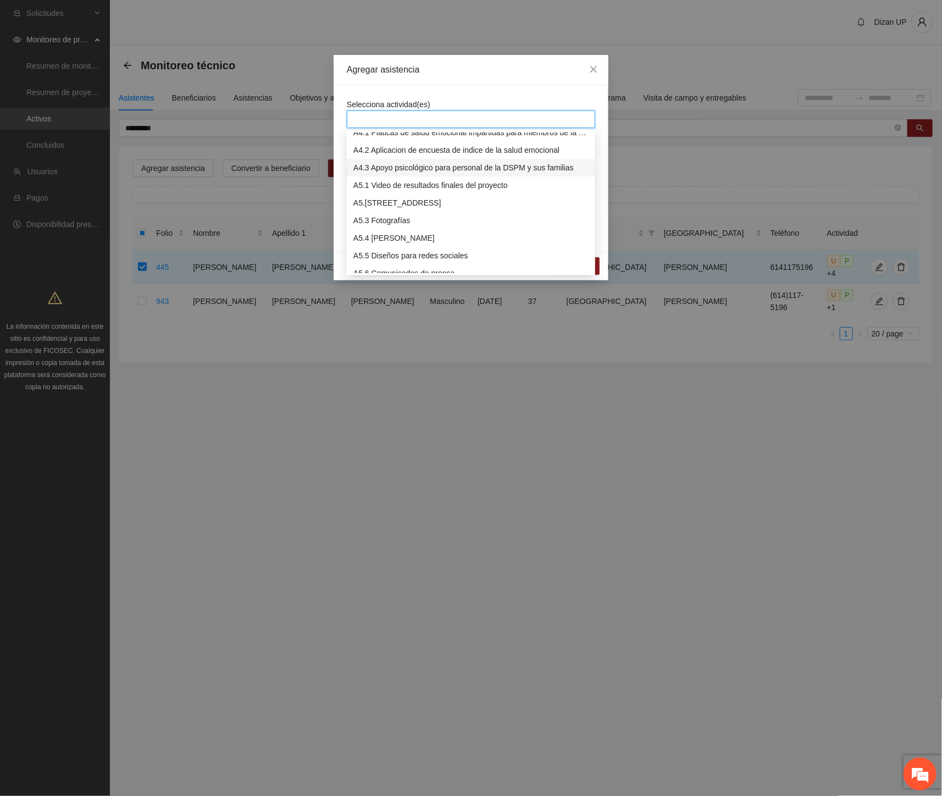
click at [399, 167] on div "A4.3 Apoyo psicológico para personal de la DSPM y sus familias" at bounding box center [470, 168] width 235 height 12
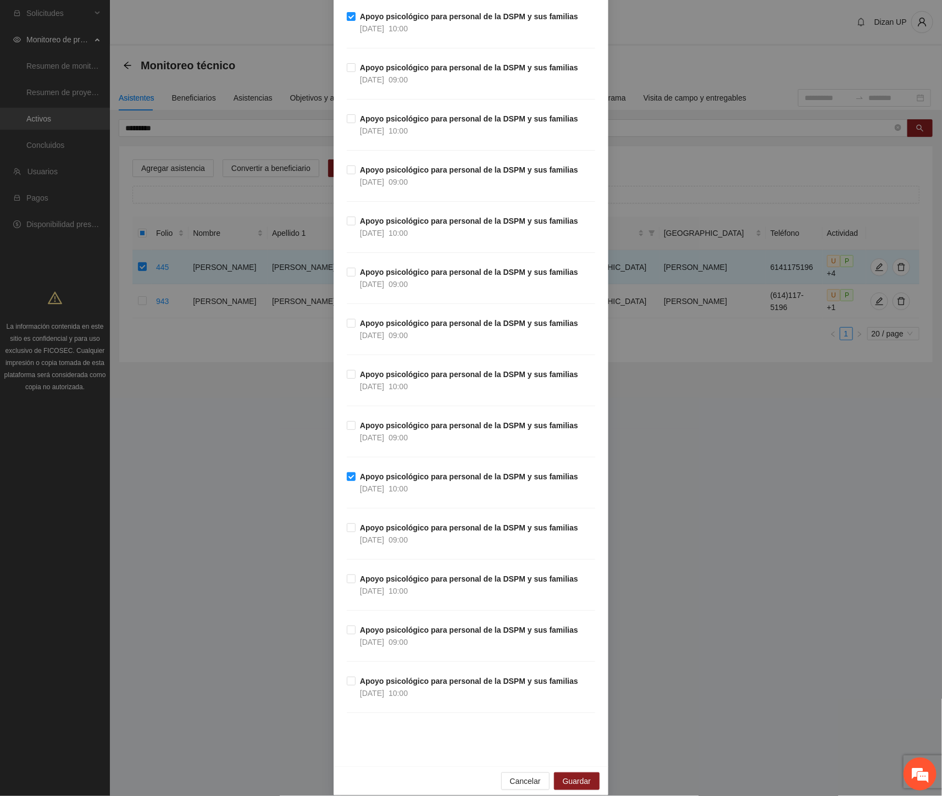
scroll to position [3127, 0]
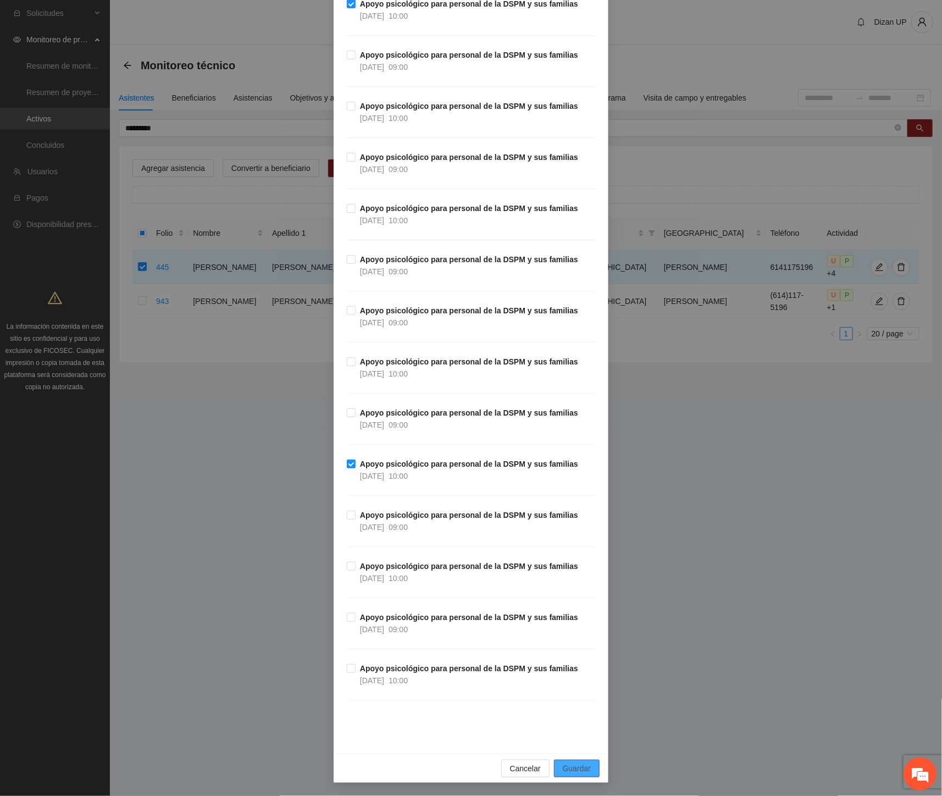
click at [575, 774] on span "Guardar" at bounding box center [577, 768] width 28 height 12
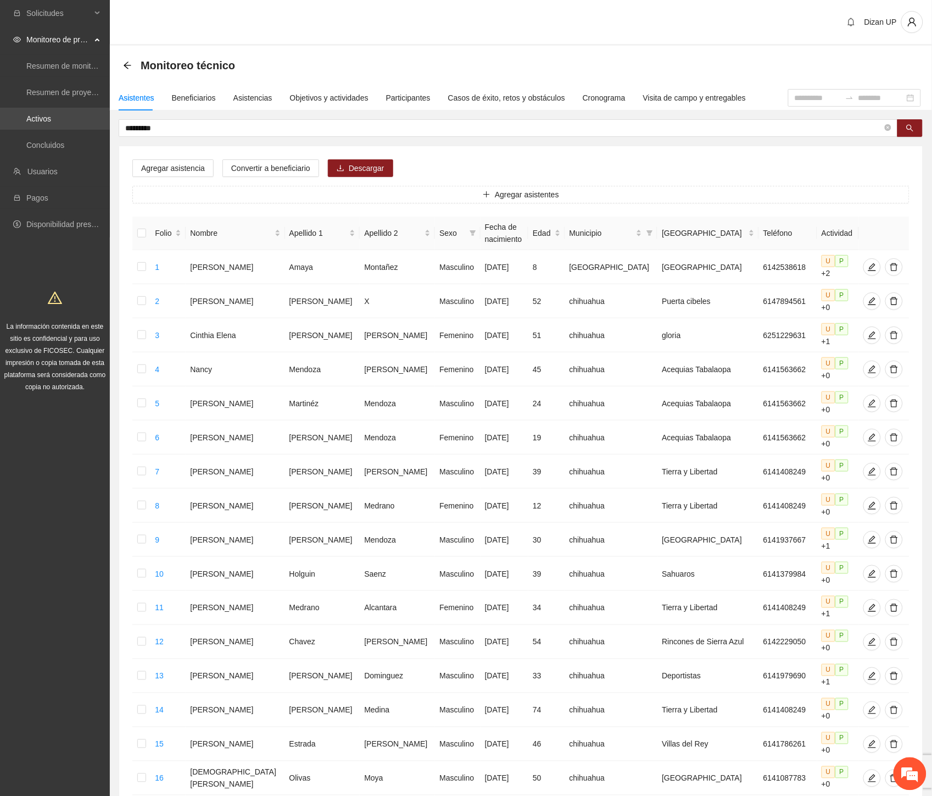
drag, startPoint x: 119, startPoint y: 132, endPoint x: 19, endPoint y: 122, distance: 101.0
click at [19, 122] on section "Solicitudes Monitoreo de proyectos Resumen de monitoreo Resumen de proyectos ap…" at bounding box center [466, 521] width 932 height 1042
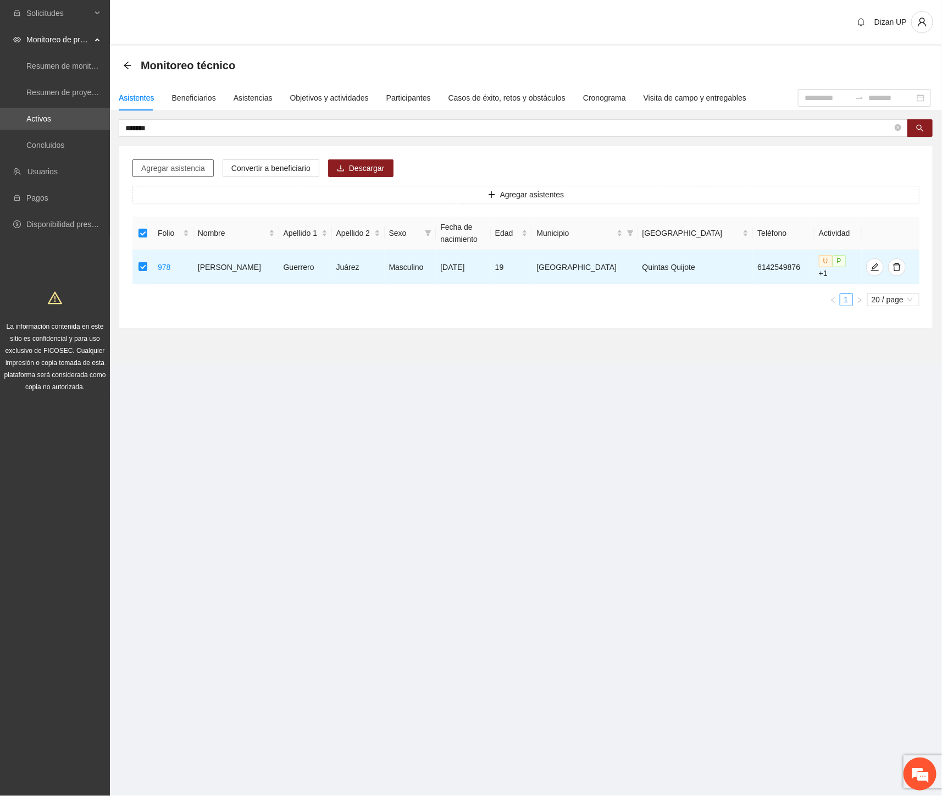
click at [166, 169] on span "Agregar asistencia" at bounding box center [173, 168] width 64 height 12
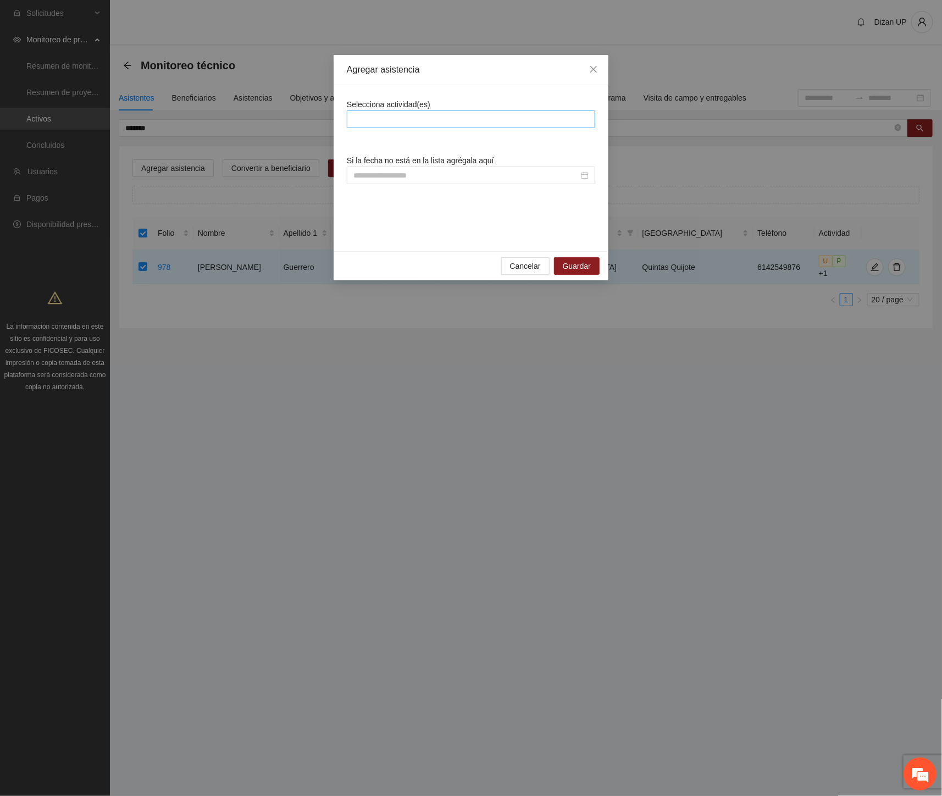
click at [432, 118] on div at bounding box center [470, 119] width 243 height 13
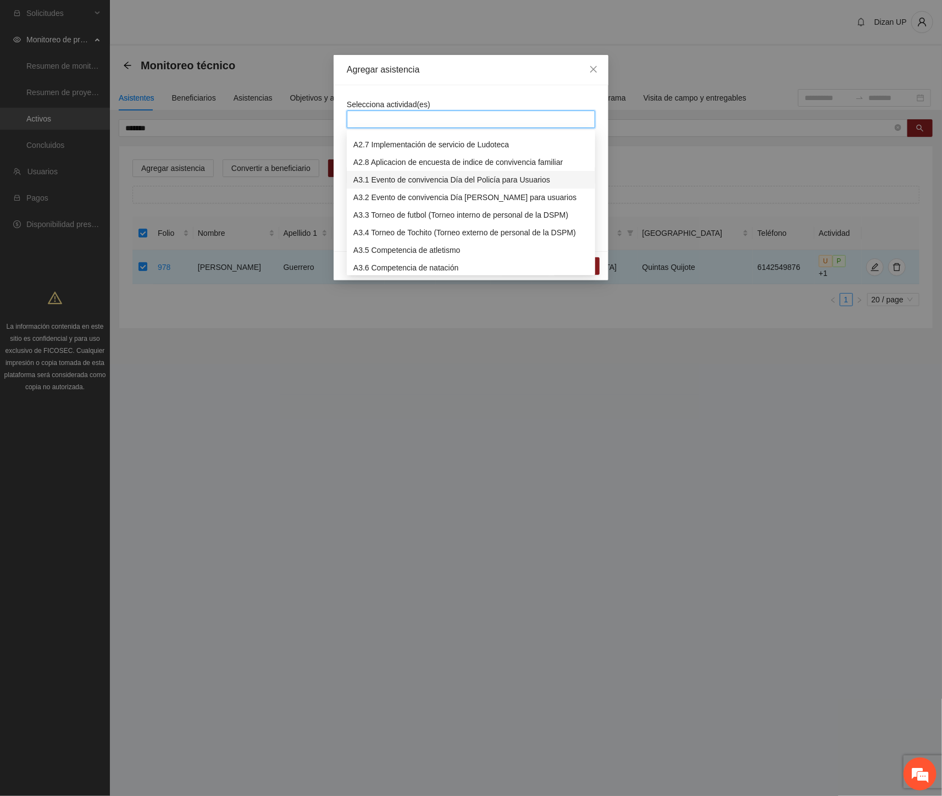
scroll to position [615, 0]
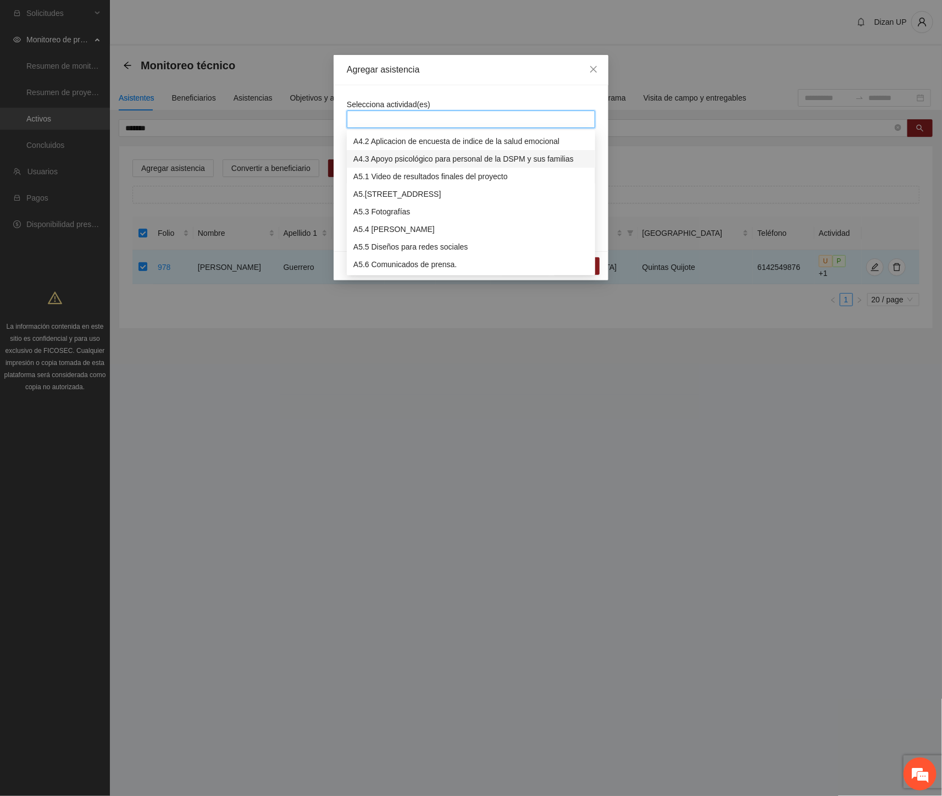
click at [414, 154] on div "A4.3 Apoyo psicológico para personal de la DSPM y sus familias" at bounding box center [470, 159] width 235 height 12
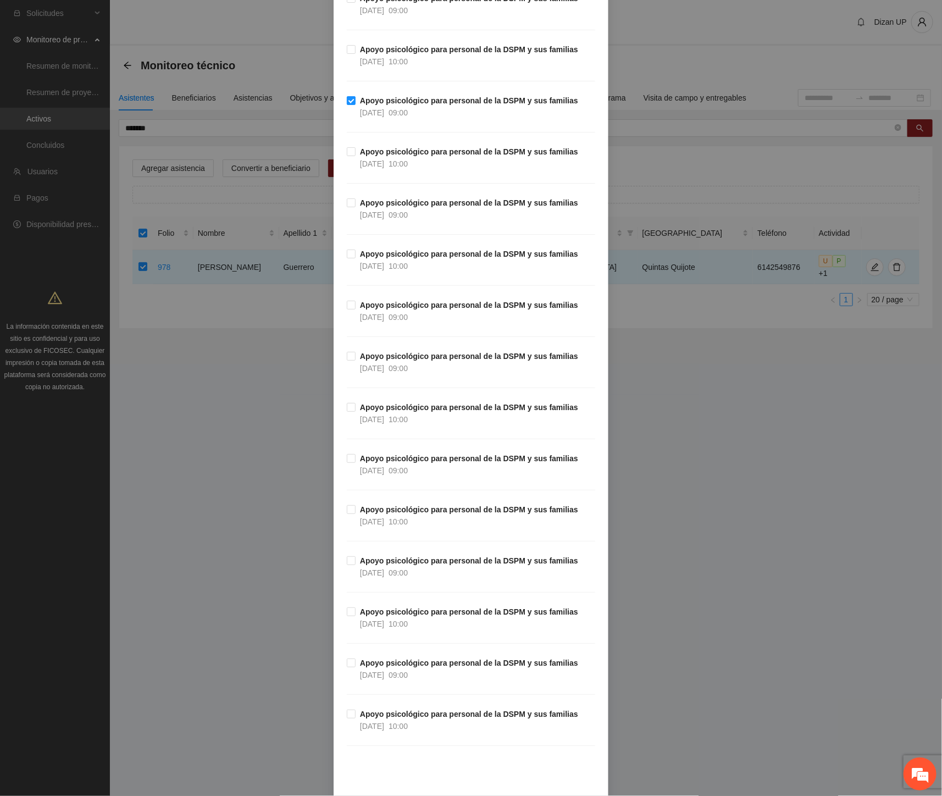
scroll to position [3127, 0]
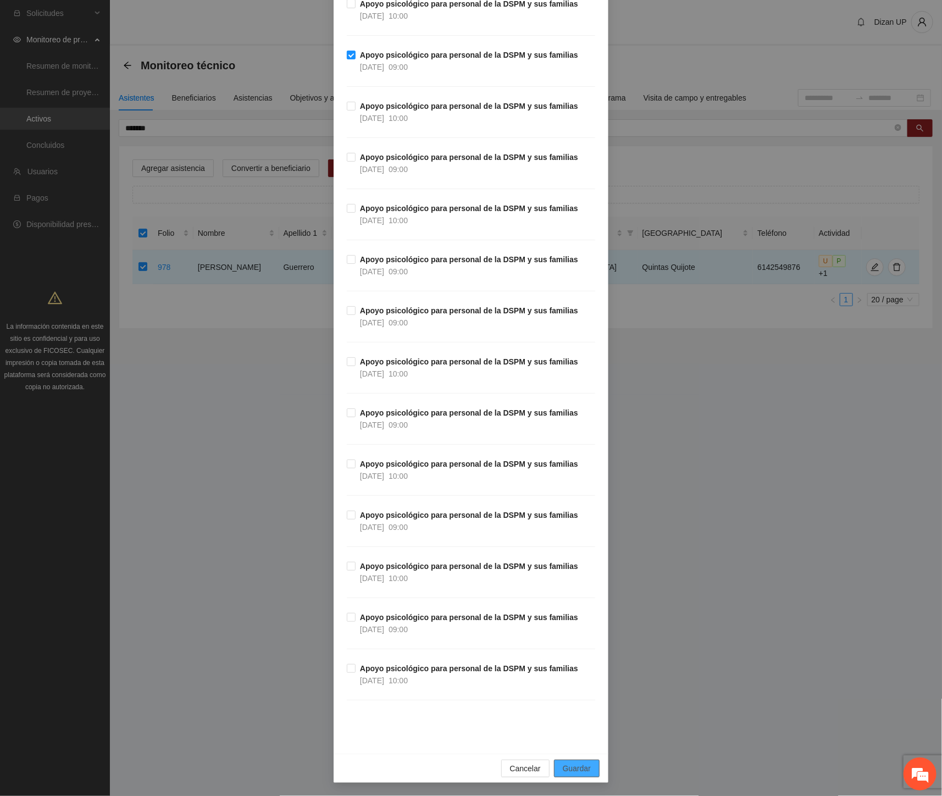
click at [577, 773] on span "Guardar" at bounding box center [577, 768] width 28 height 12
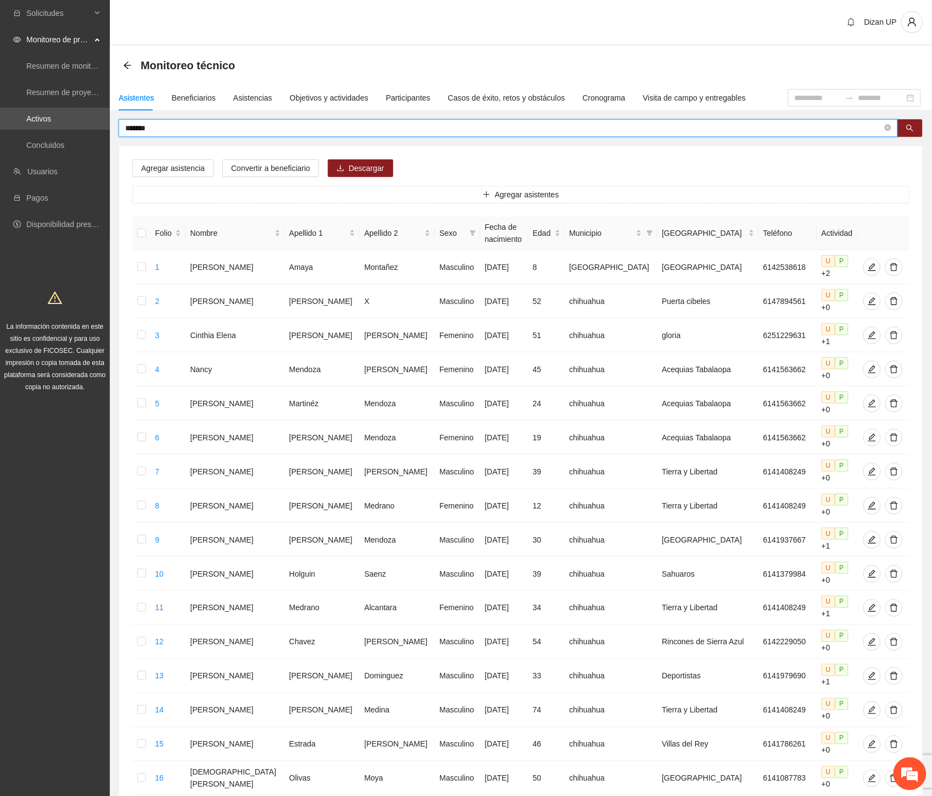
drag, startPoint x: 126, startPoint y: 127, endPoint x: 81, endPoint y: 131, distance: 45.7
click at [81, 130] on section "Solicitudes Monitoreo de proyectos Resumen de monitoreo Resumen de proyectos ap…" at bounding box center [466, 521] width 932 height 1042
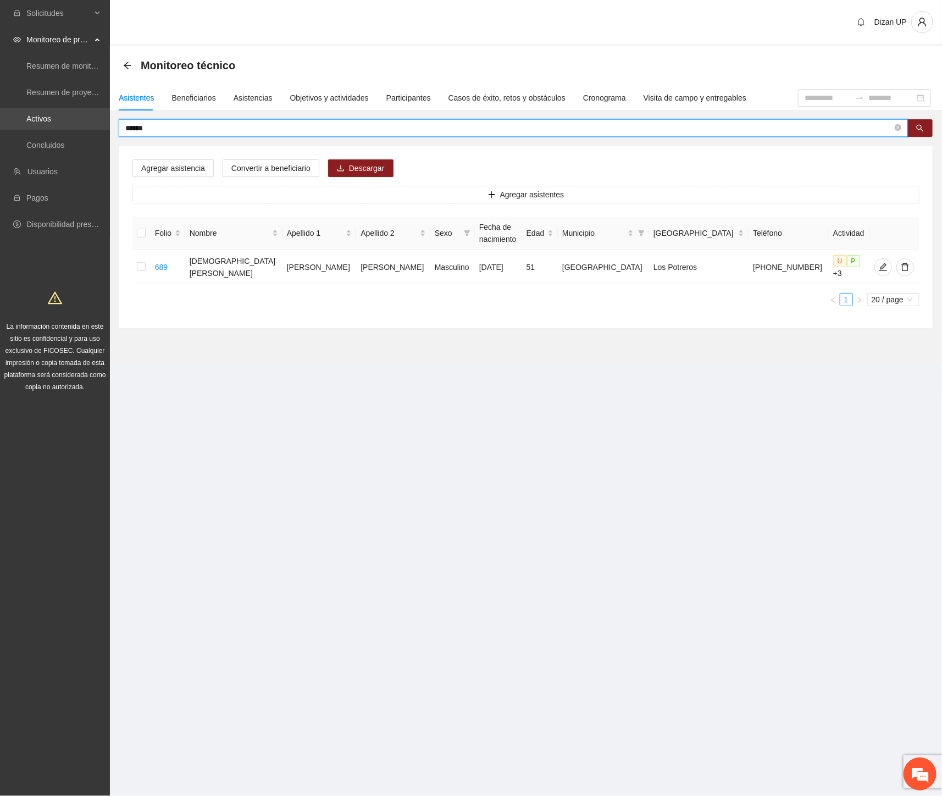
drag, startPoint x: 148, startPoint y: 125, endPoint x: 10, endPoint y: 119, distance: 138.6
click at [10, 119] on section "Solicitudes Monitoreo de proyectos Resumen de monitoreo Resumen de proyectos ap…" at bounding box center [471, 398] width 942 height 796
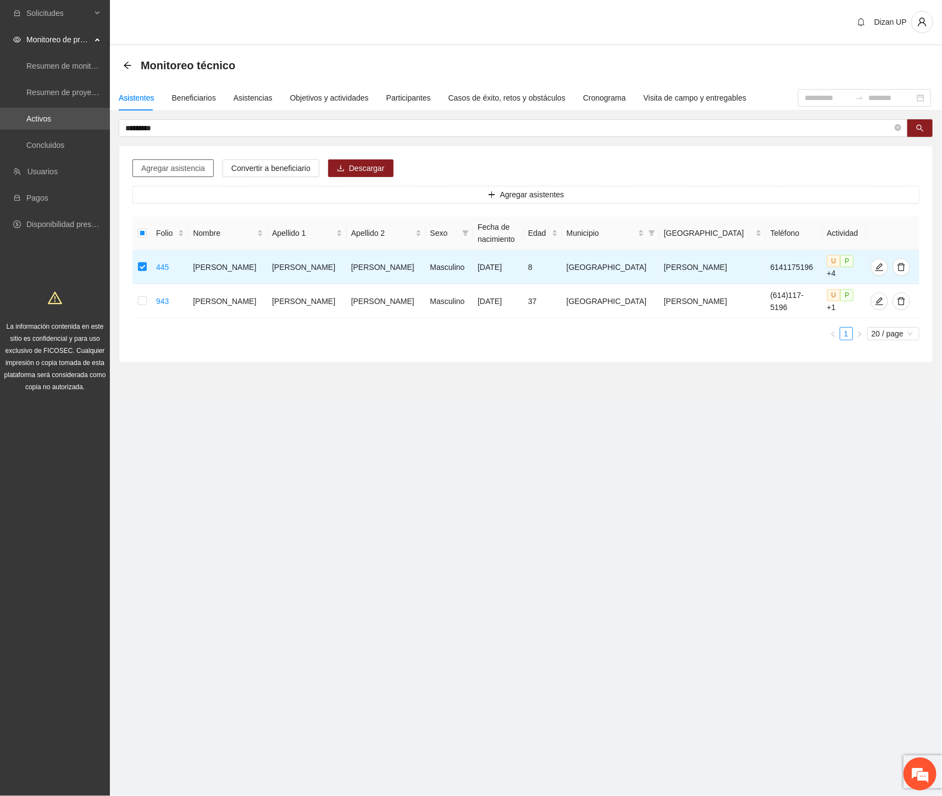
click at [188, 168] on span "Agregar asistencia" at bounding box center [173, 168] width 64 height 12
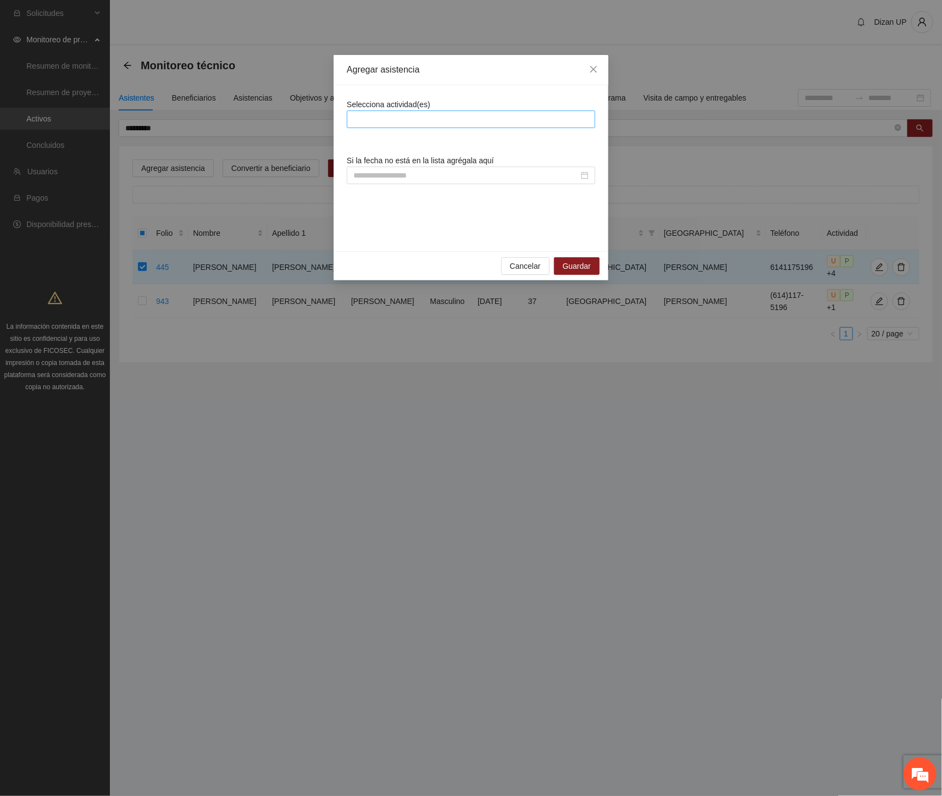
click at [418, 120] on div at bounding box center [470, 119] width 243 height 13
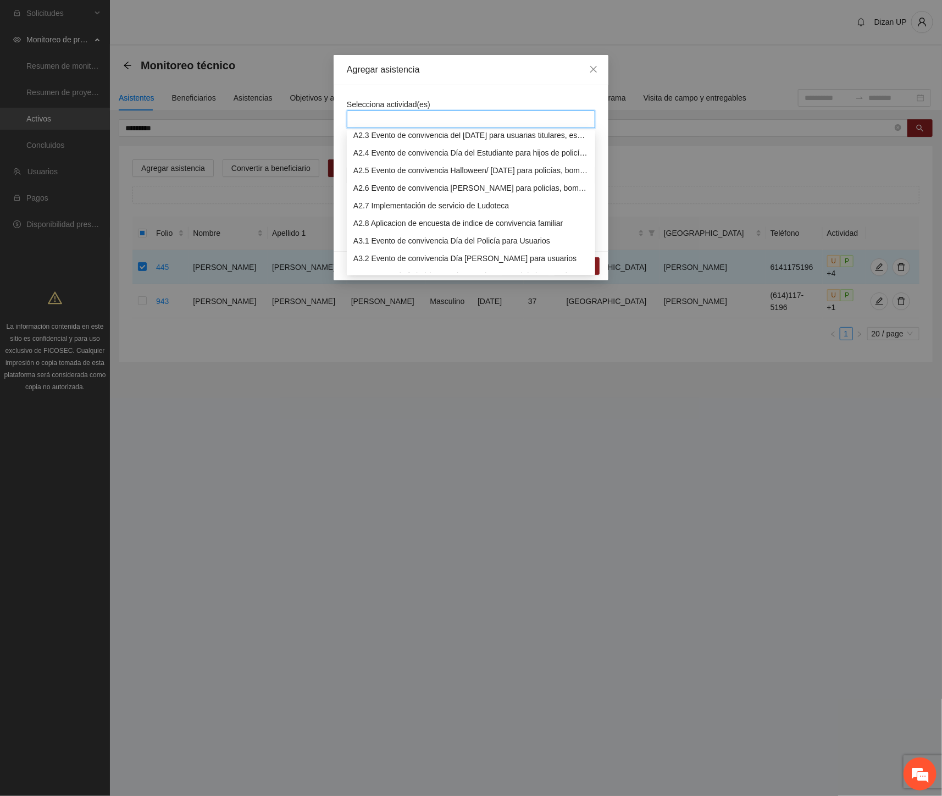
scroll to position [593, 0]
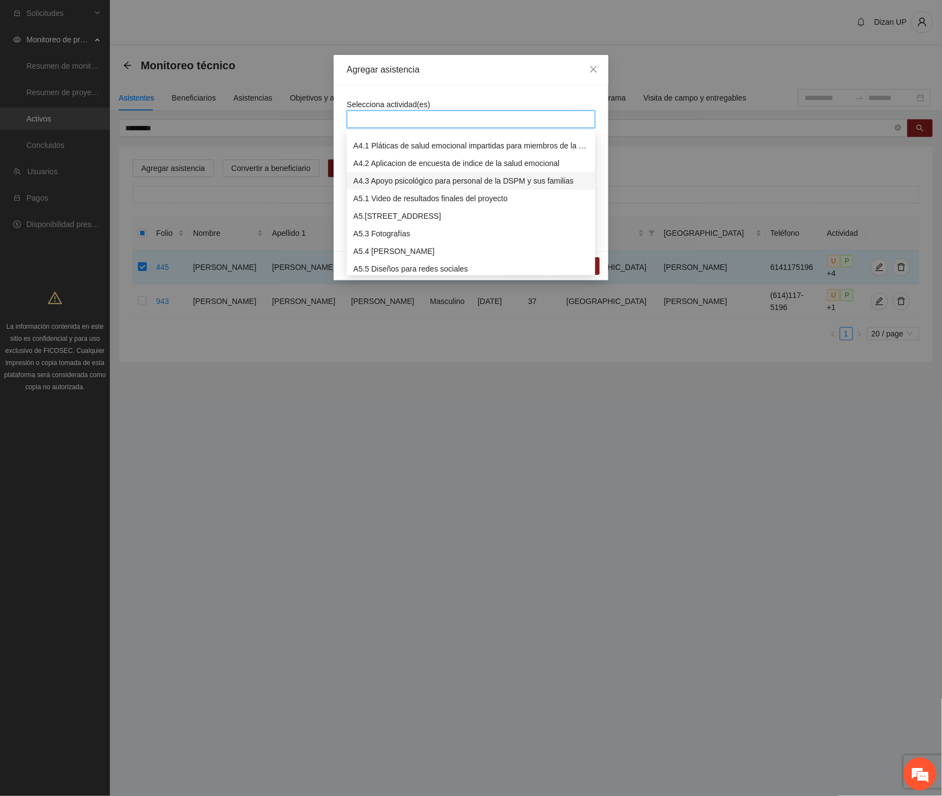
click at [376, 180] on div "A4.3 Apoyo psicológico para personal de la DSPM y sus familias" at bounding box center [470, 181] width 235 height 12
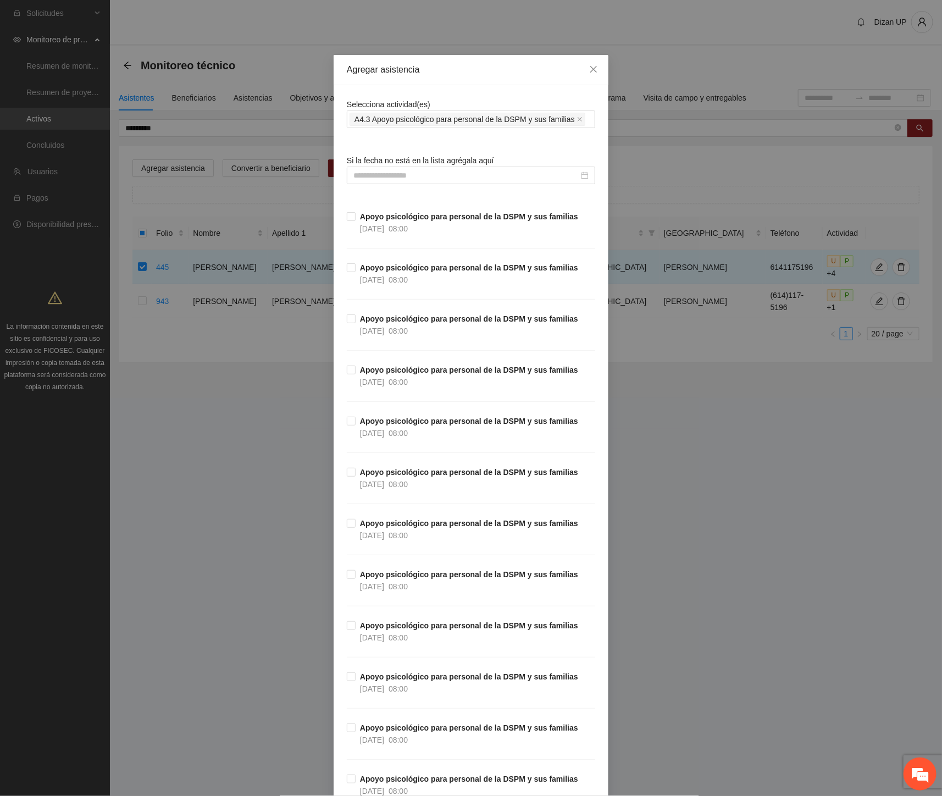
click at [458, 77] on div "Agregar asistencia" at bounding box center [471, 70] width 275 height 30
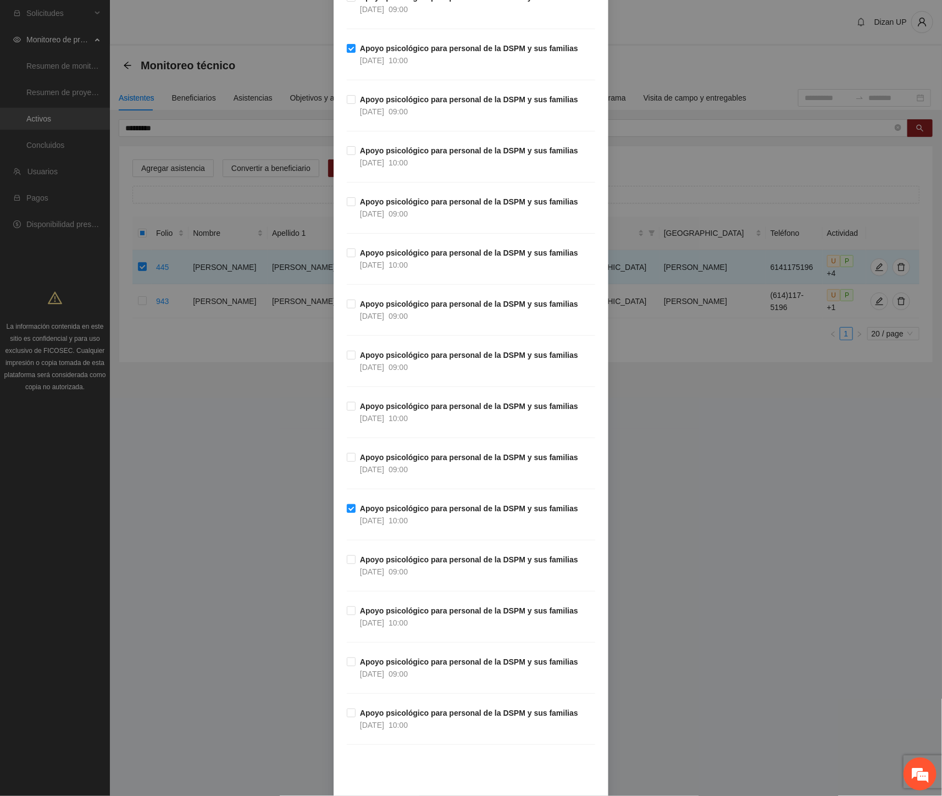
scroll to position [3127, 0]
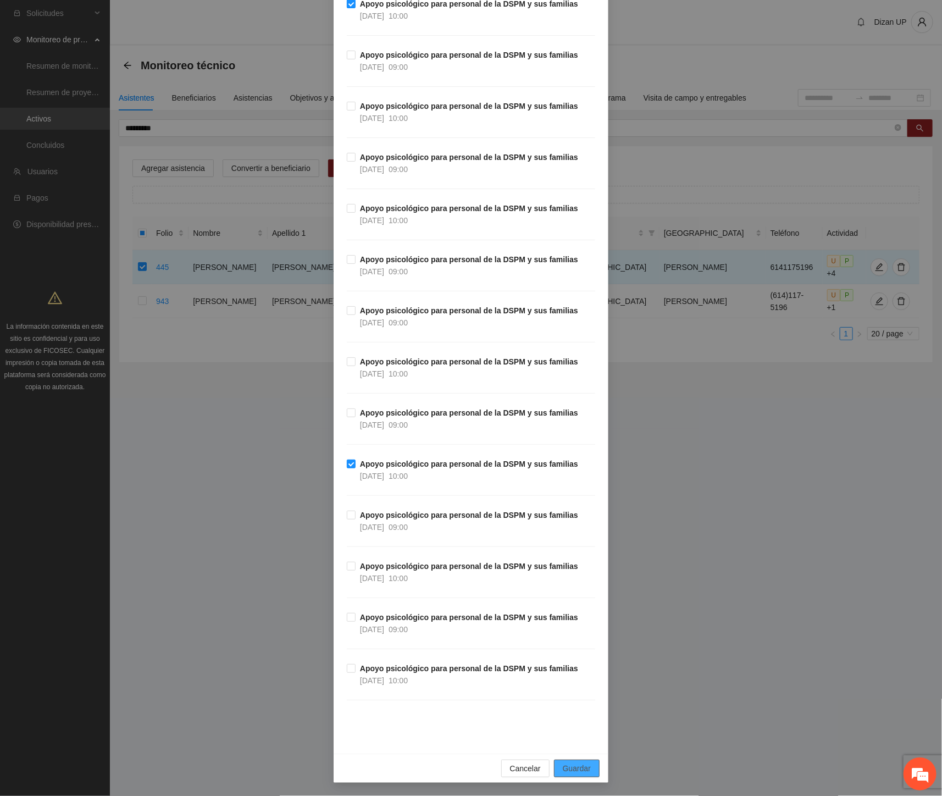
click at [563, 769] on span "Guardar" at bounding box center [577, 768] width 28 height 12
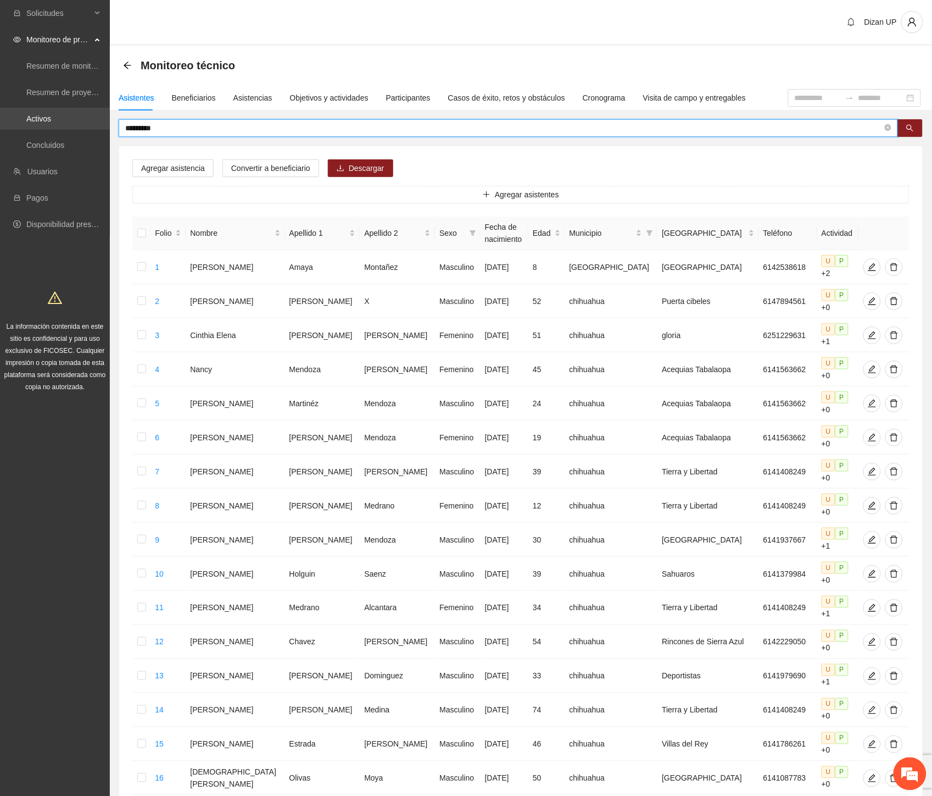
drag, startPoint x: 164, startPoint y: 125, endPoint x: 0, endPoint y: 112, distance: 164.2
click at [0, 112] on html "Solicitudes Monitoreo de proyectos Resumen de monitoreo Resumen de proyectos ap…" at bounding box center [466, 398] width 932 height 796
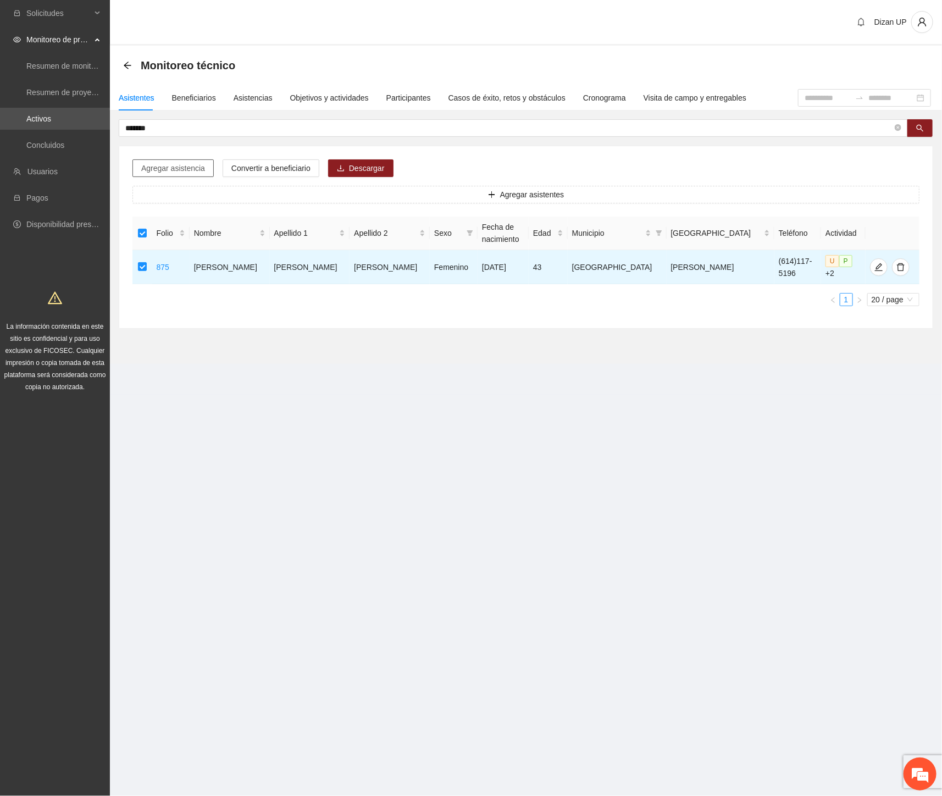
click at [176, 165] on span "Agregar asistencia" at bounding box center [173, 168] width 64 height 12
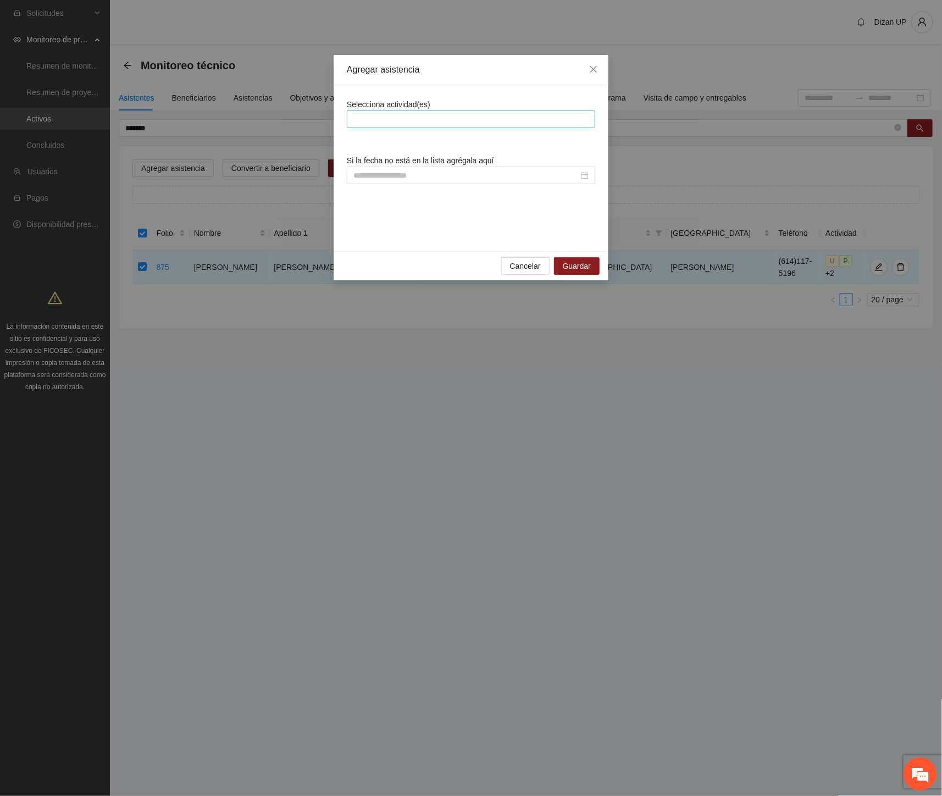
click at [348, 119] on div at bounding box center [471, 119] width 248 height 18
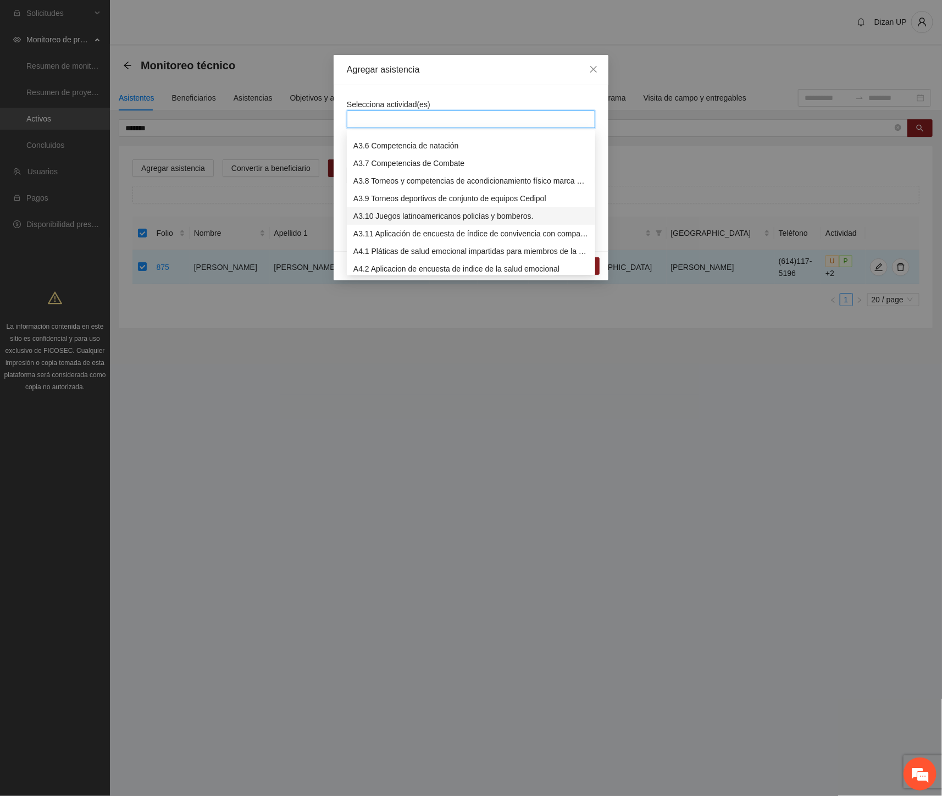
scroll to position [549, 0]
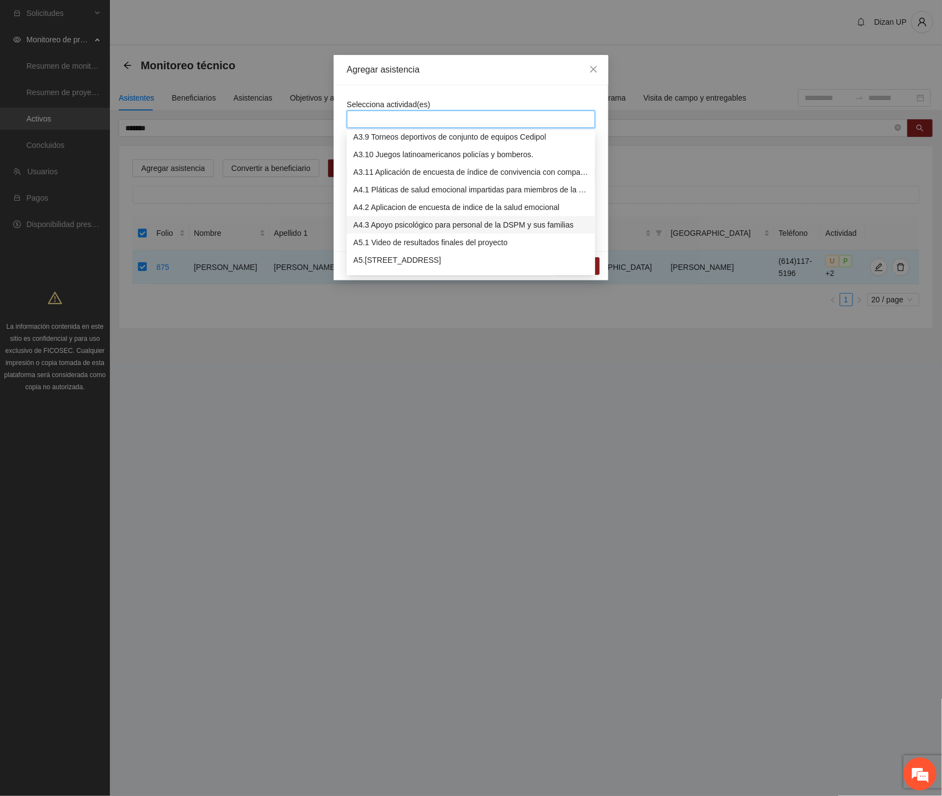
click at [392, 224] on div "A4.3 Apoyo psicológico para personal de la DSPM y sus familias" at bounding box center [470, 225] width 235 height 12
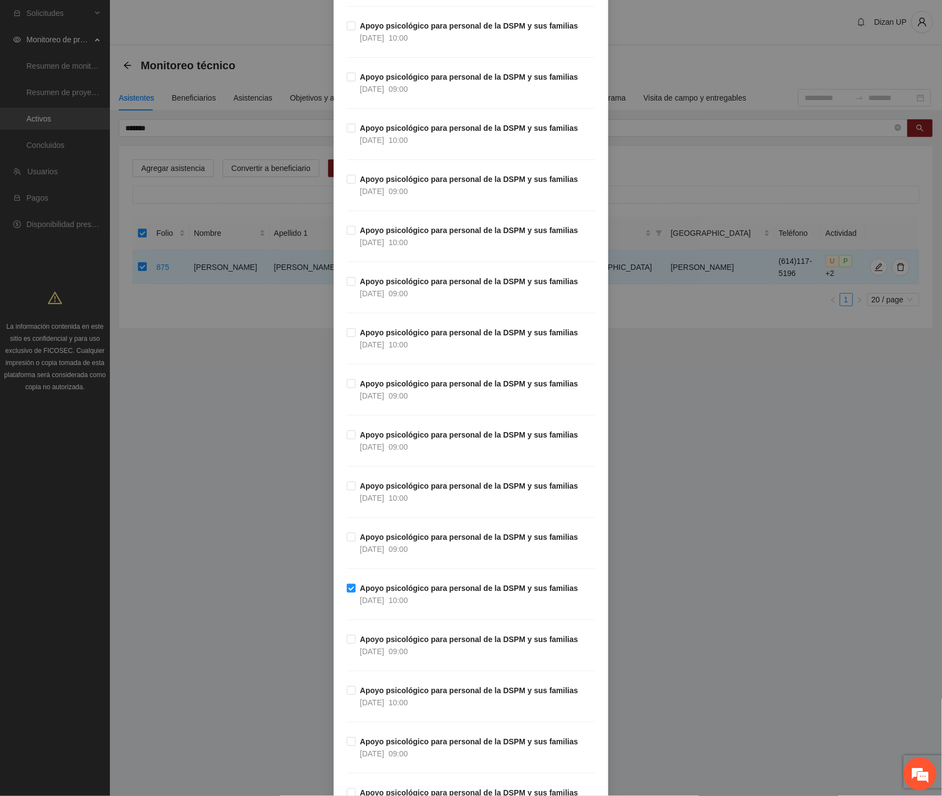
scroll to position [3127, 0]
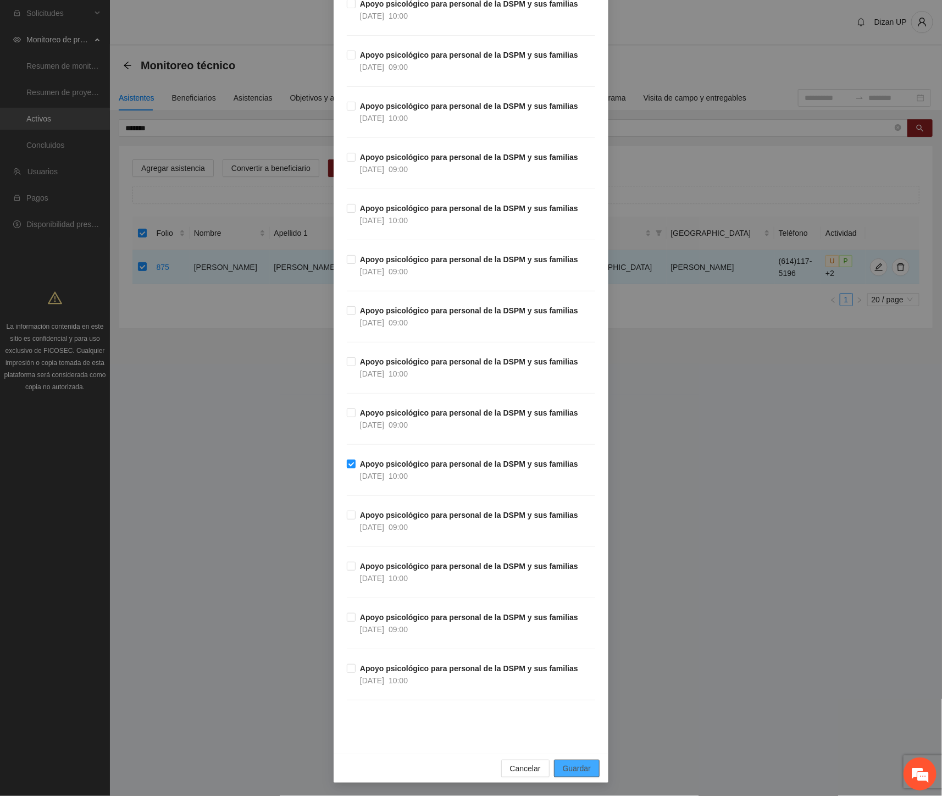
click at [585, 774] on span "Guardar" at bounding box center [577, 768] width 28 height 12
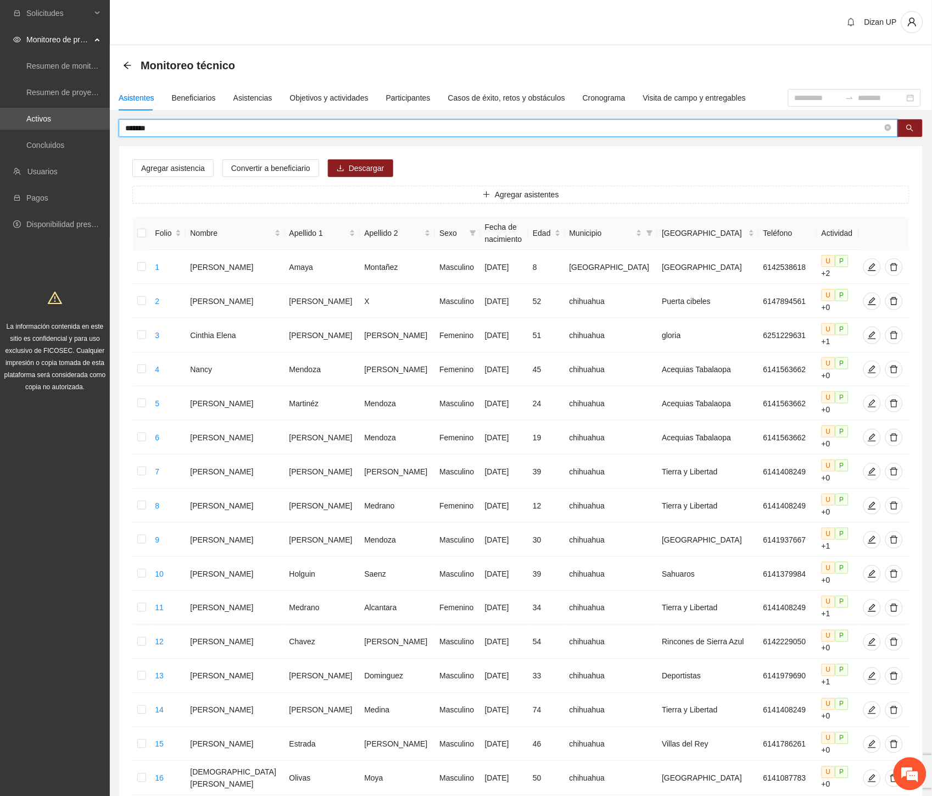
drag, startPoint x: 168, startPoint y: 128, endPoint x: 35, endPoint y: 133, distance: 132.5
click at [35, 133] on section "Solicitudes Monitoreo de proyectos Resumen de monitoreo Resumen de proyectos ap…" at bounding box center [466, 521] width 932 height 1042
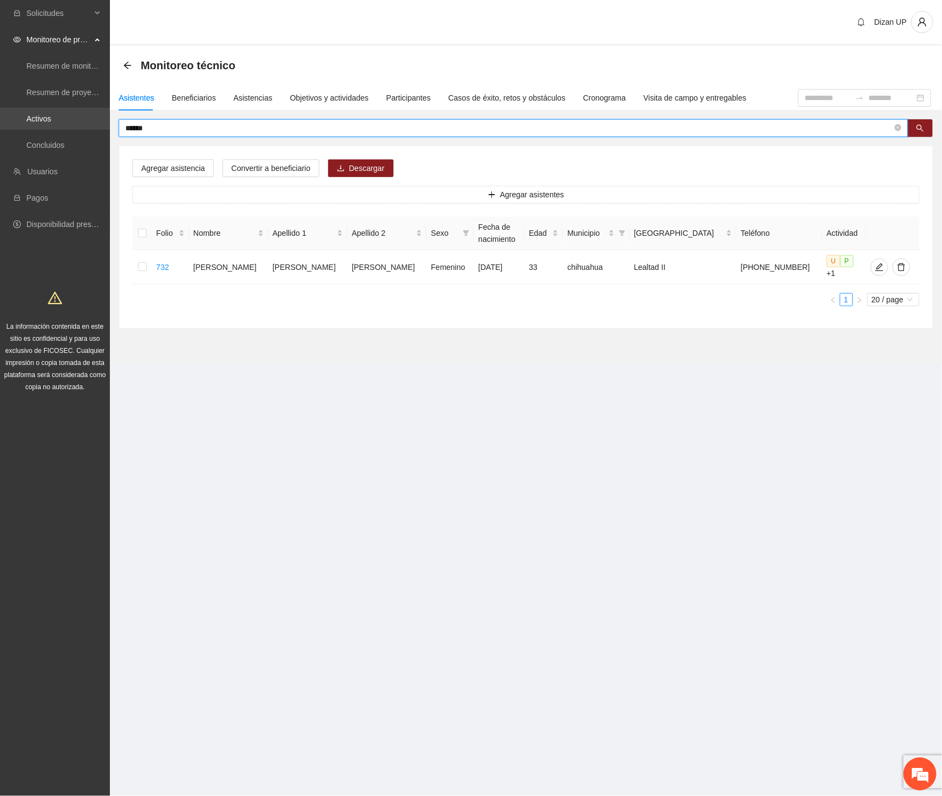
drag, startPoint x: 154, startPoint y: 127, endPoint x: 48, endPoint y: 129, distance: 106.1
click at [48, 129] on section "Solicitudes Monitoreo de proyectos Resumen de monitoreo Resumen de proyectos ap…" at bounding box center [471, 398] width 942 height 796
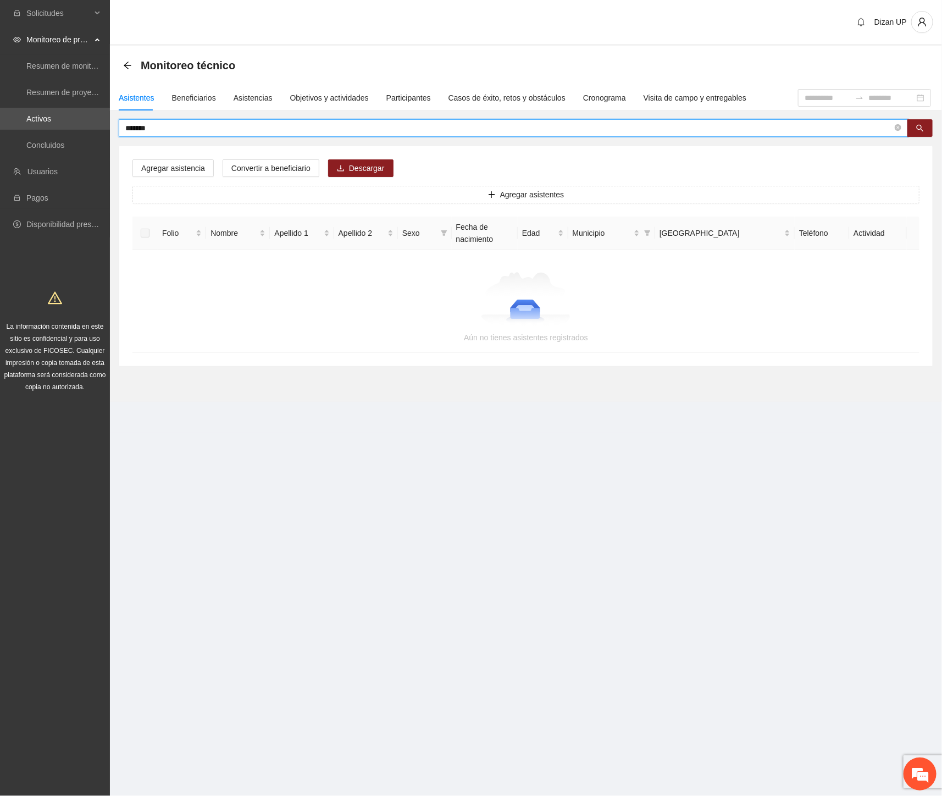
click at [140, 125] on input "*******" at bounding box center [508, 128] width 767 height 12
drag, startPoint x: 160, startPoint y: 127, endPoint x: 110, endPoint y: 130, distance: 50.1
click at [110, 130] on div "******* Agregar asistencia Convertir a beneficiario Descargar Agregar asistente…" at bounding box center [526, 242] width 832 height 247
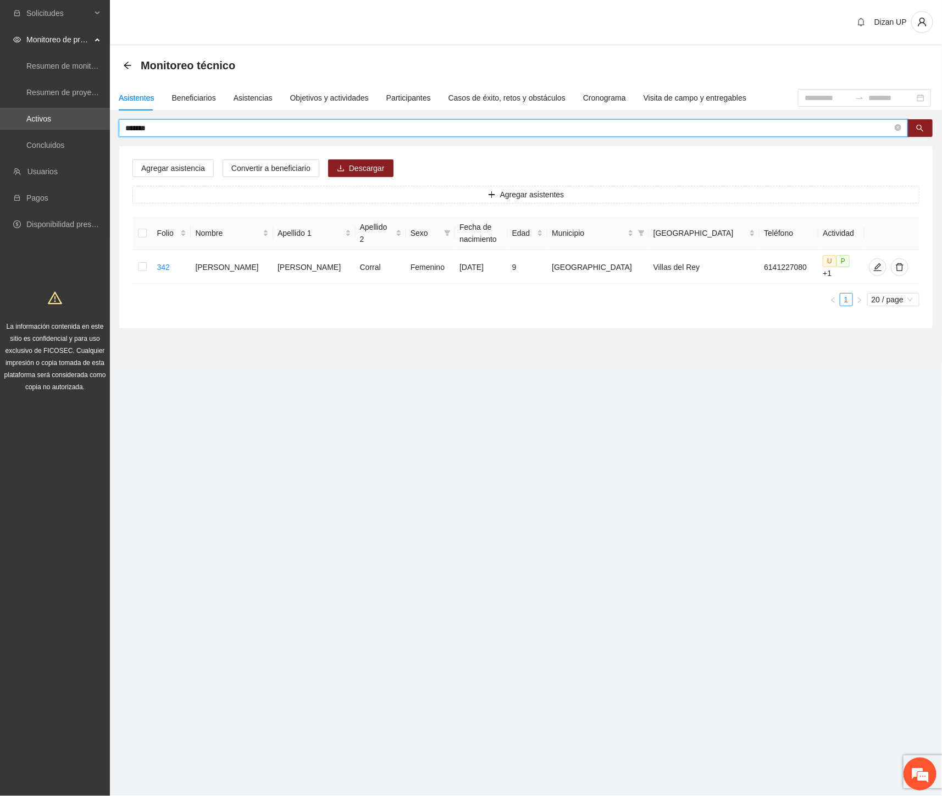
drag, startPoint x: 160, startPoint y: 128, endPoint x: -1, endPoint y: 128, distance: 161.5
click at [0, 128] on html "Solicitudes Monitoreo de proyectos Resumen de monitoreo Resumen de proyectos ap…" at bounding box center [471, 398] width 942 height 796
type input "*"
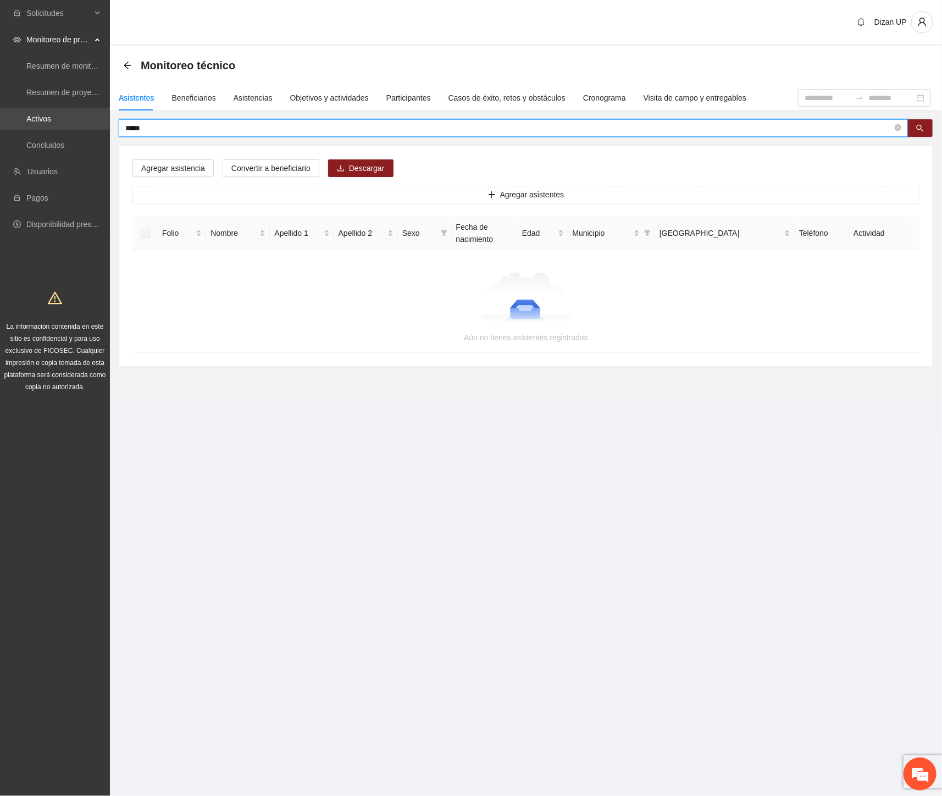
drag, startPoint x: 156, startPoint y: 128, endPoint x: 32, endPoint y: 125, distance: 124.2
click at [35, 125] on section "Solicitudes Monitoreo de proyectos Resumen de monitoreo Resumen de proyectos ap…" at bounding box center [471, 398] width 942 height 796
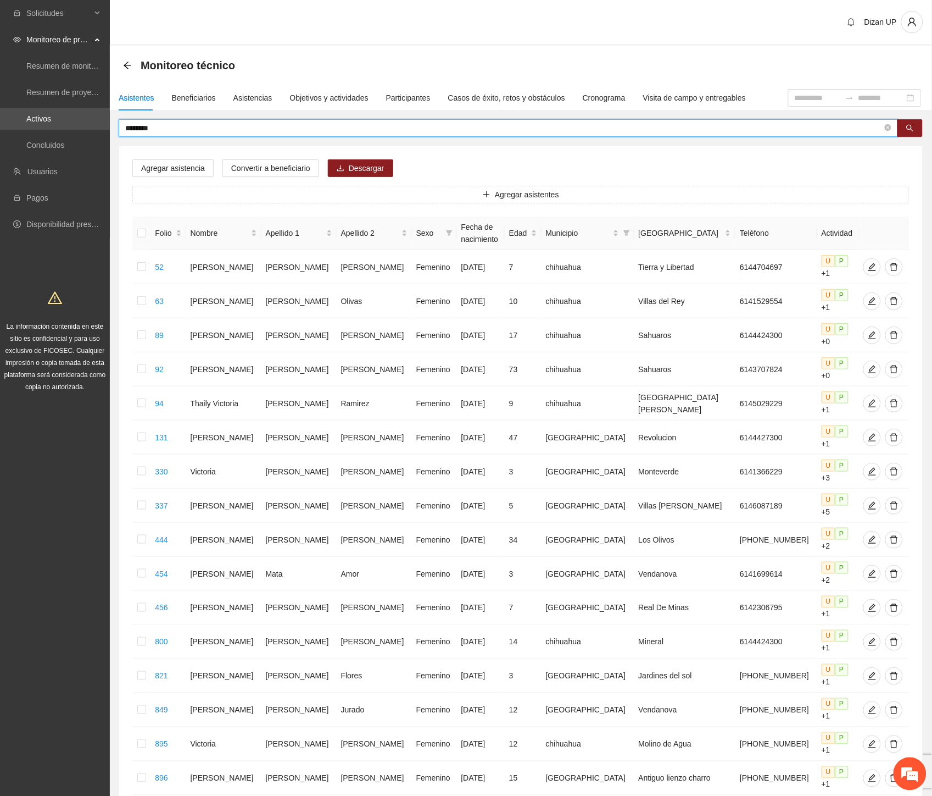
click at [161, 126] on input "********" at bounding box center [504, 128] width 758 height 12
type input "**********"
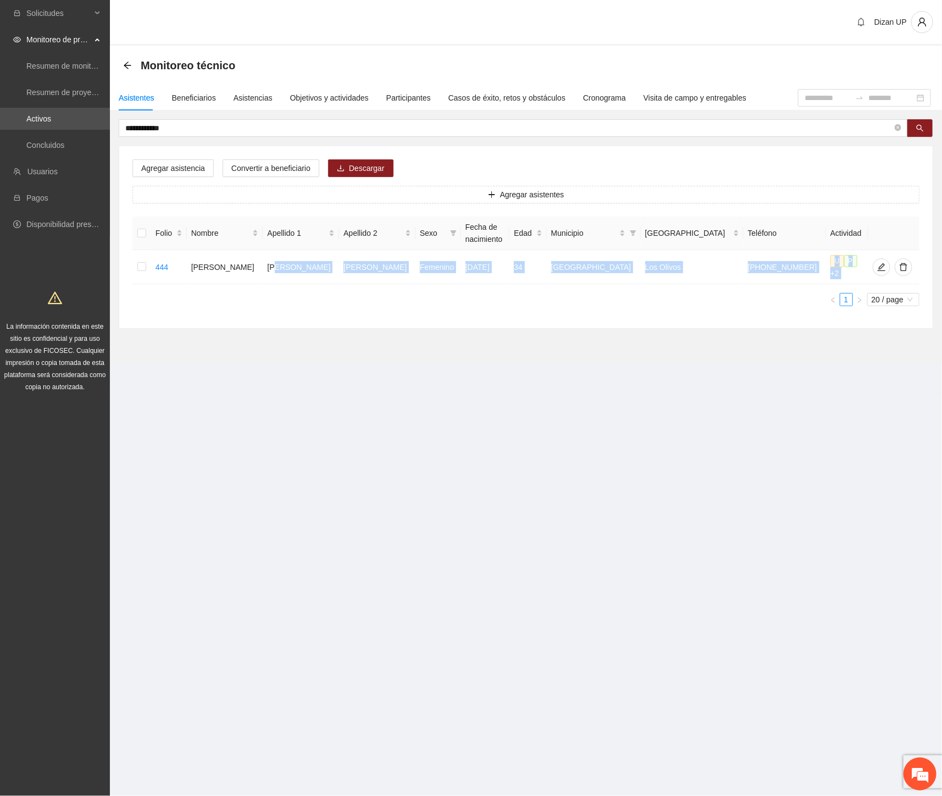
drag, startPoint x: 310, startPoint y: 266, endPoint x: 701, endPoint y: 285, distance: 390.6
click at [701, 285] on div "Folio Nombre Apellido 1 Apellido 2 Sexo Fecha de nacimiento Edad Municipio Colo…" at bounding box center [525, 261] width 787 height 90
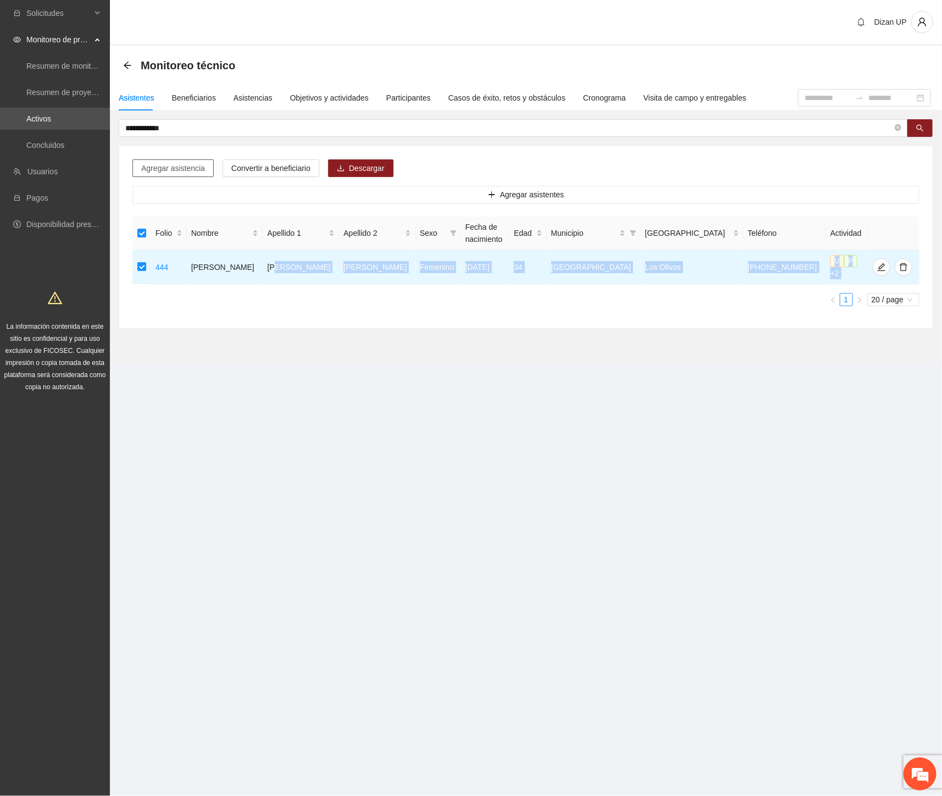
click at [151, 168] on span "Agregar asistencia" at bounding box center [173, 168] width 64 height 12
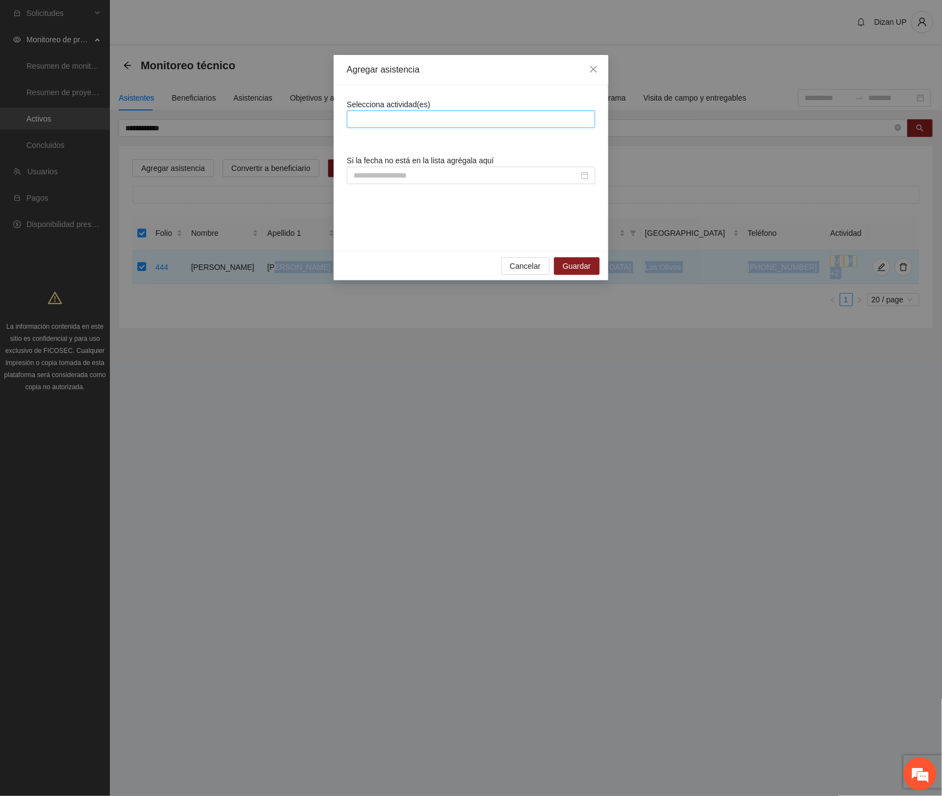
click at [469, 119] on div at bounding box center [470, 119] width 243 height 13
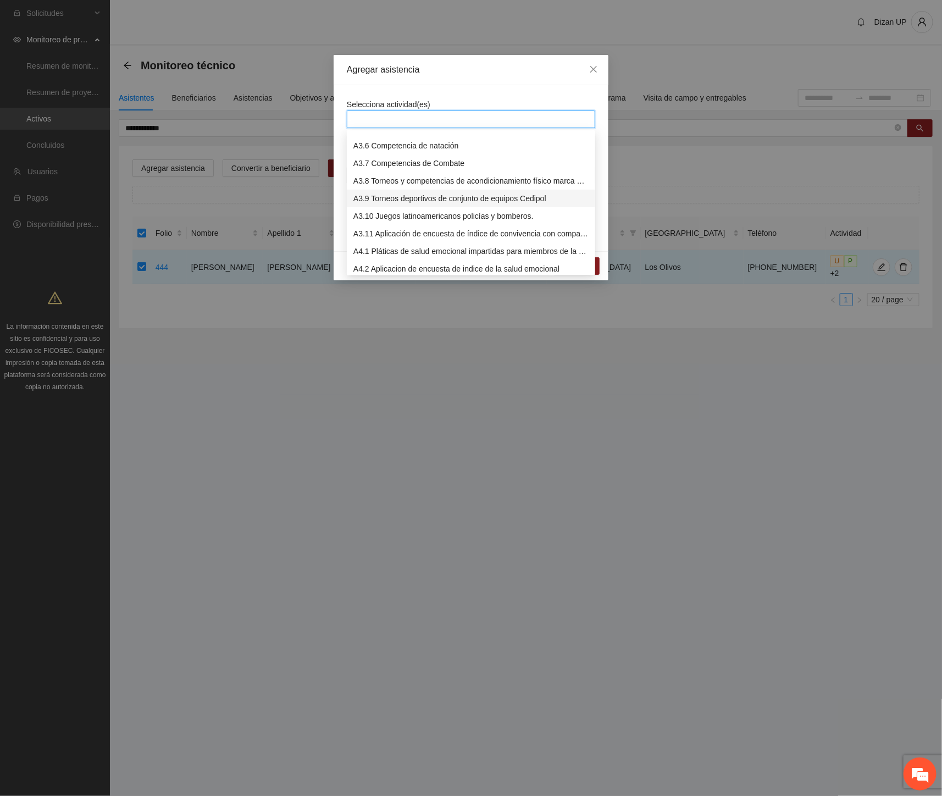
scroll to position [607, 0]
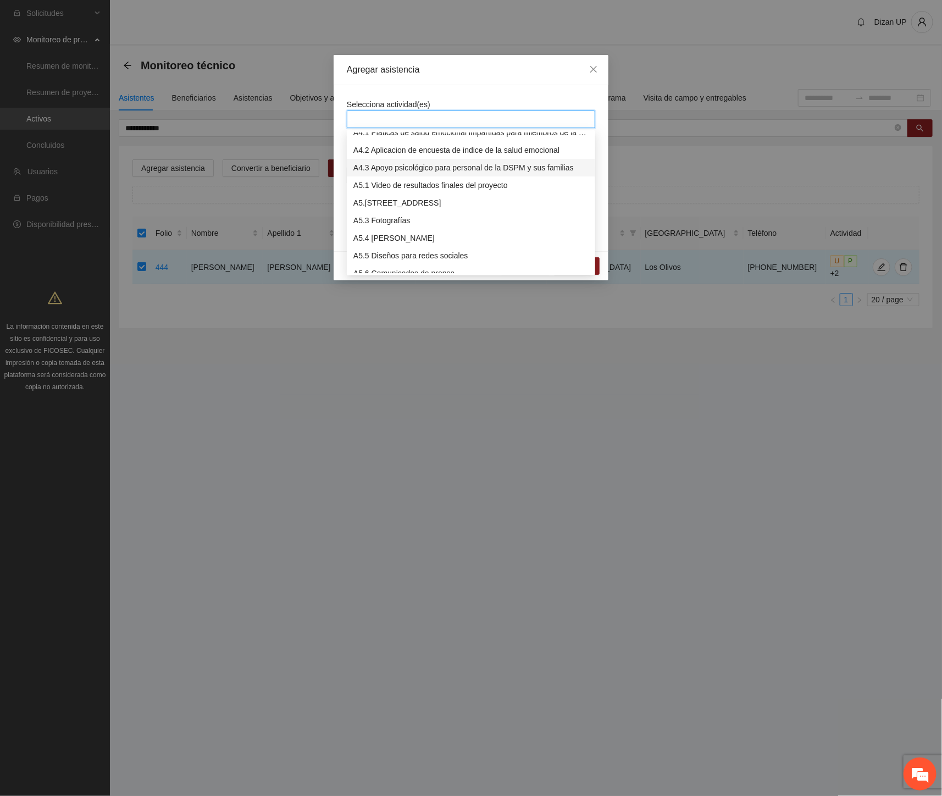
click at [381, 164] on div "A4.3 Apoyo psicológico para personal de la DSPM y sus familias" at bounding box center [470, 168] width 235 height 12
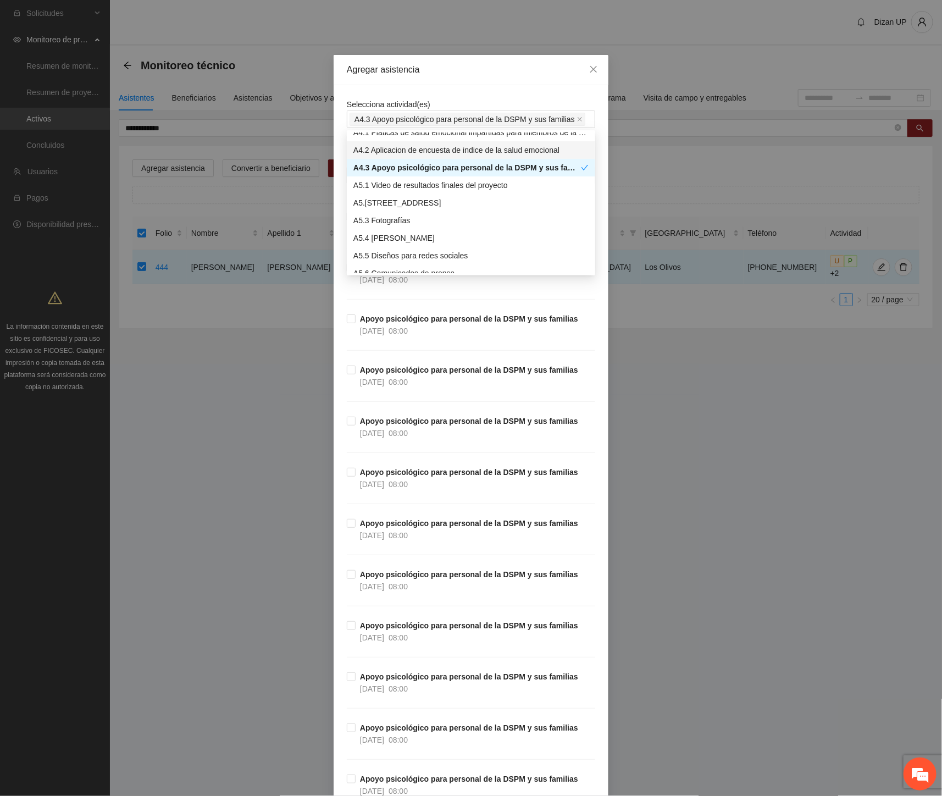
click at [455, 80] on div "Agregar asistencia" at bounding box center [471, 70] width 275 height 30
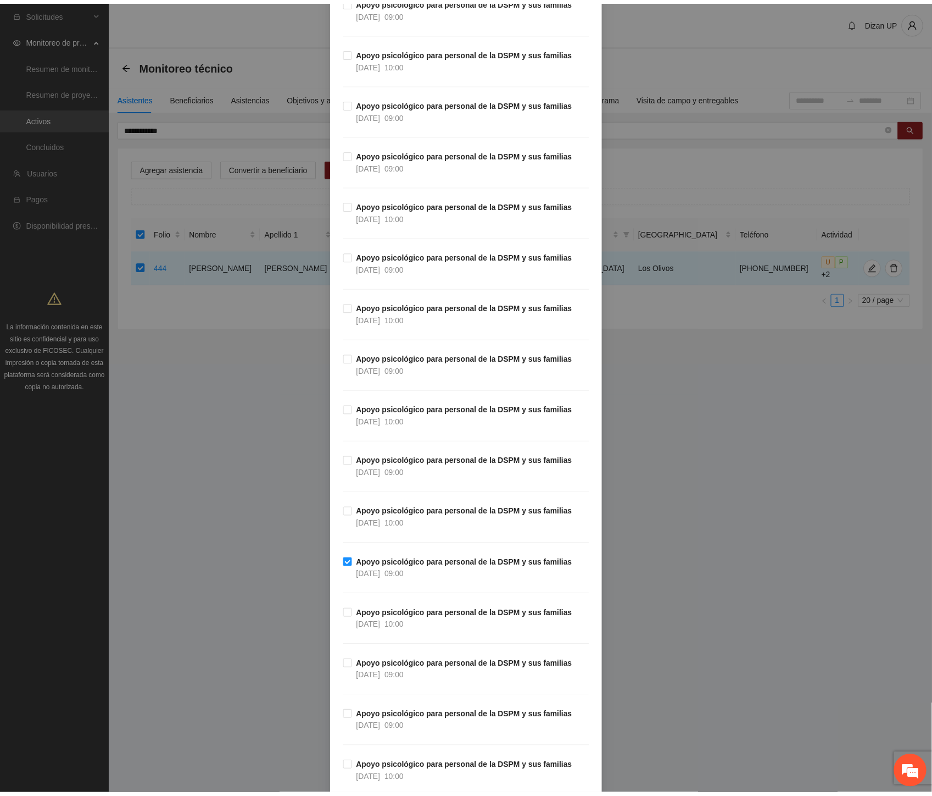
scroll to position [3127, 0]
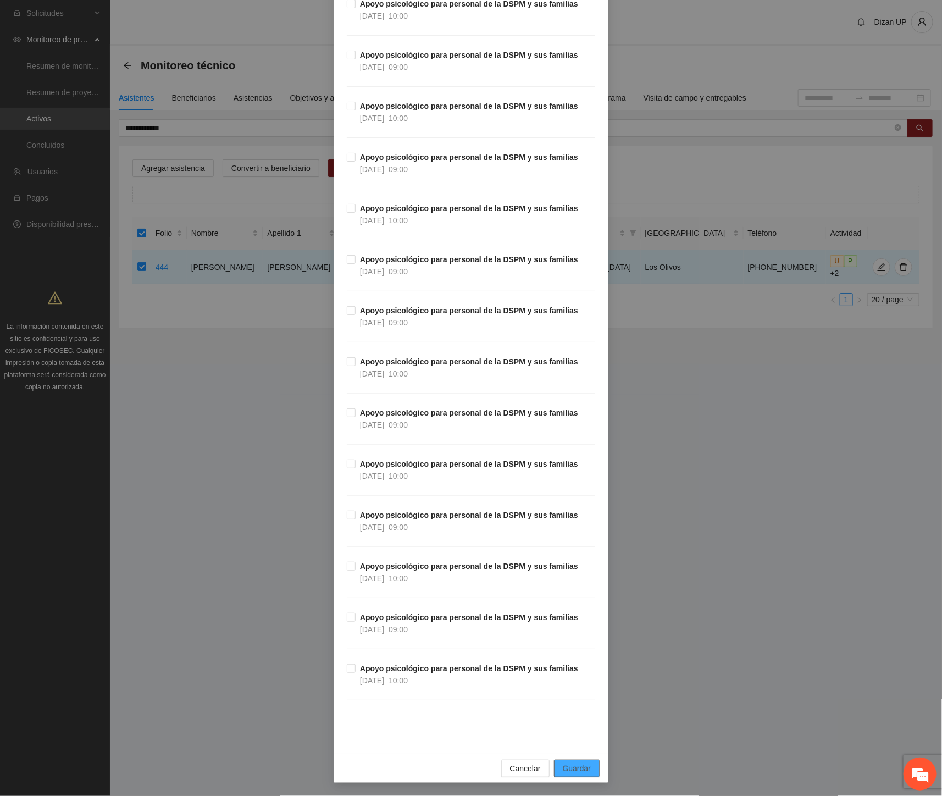
click at [570, 771] on span "Guardar" at bounding box center [577, 768] width 28 height 12
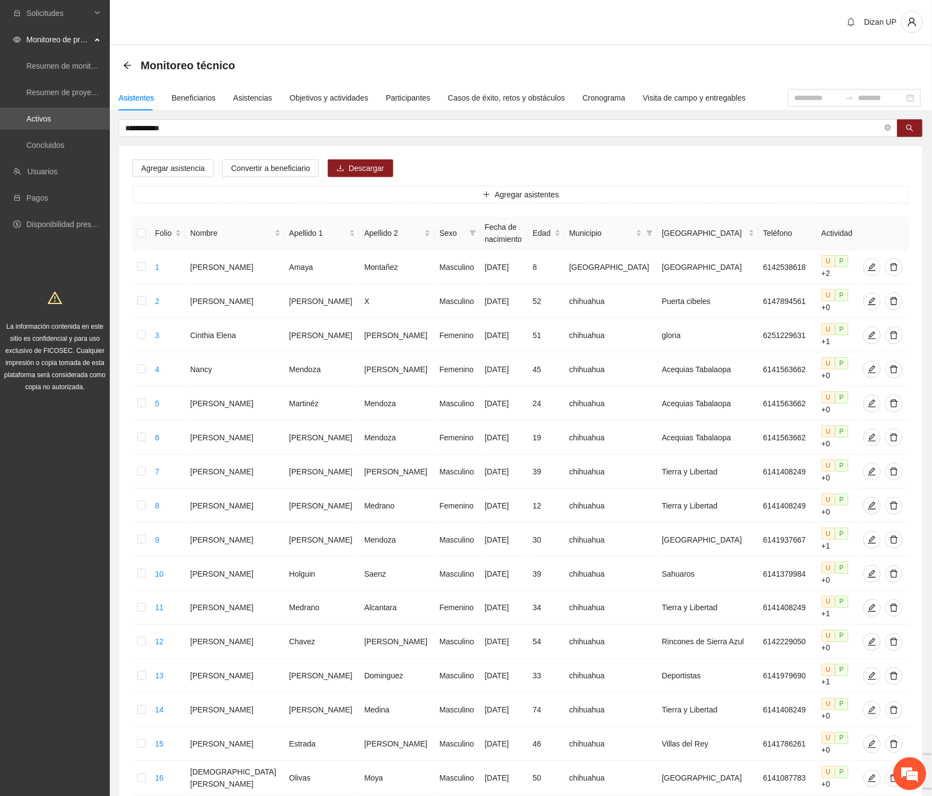
click at [568, 144] on div "**********" at bounding box center [521, 547] width 805 height 857
click at [193, 101] on div "Beneficiarios" at bounding box center [194, 98] width 44 height 12
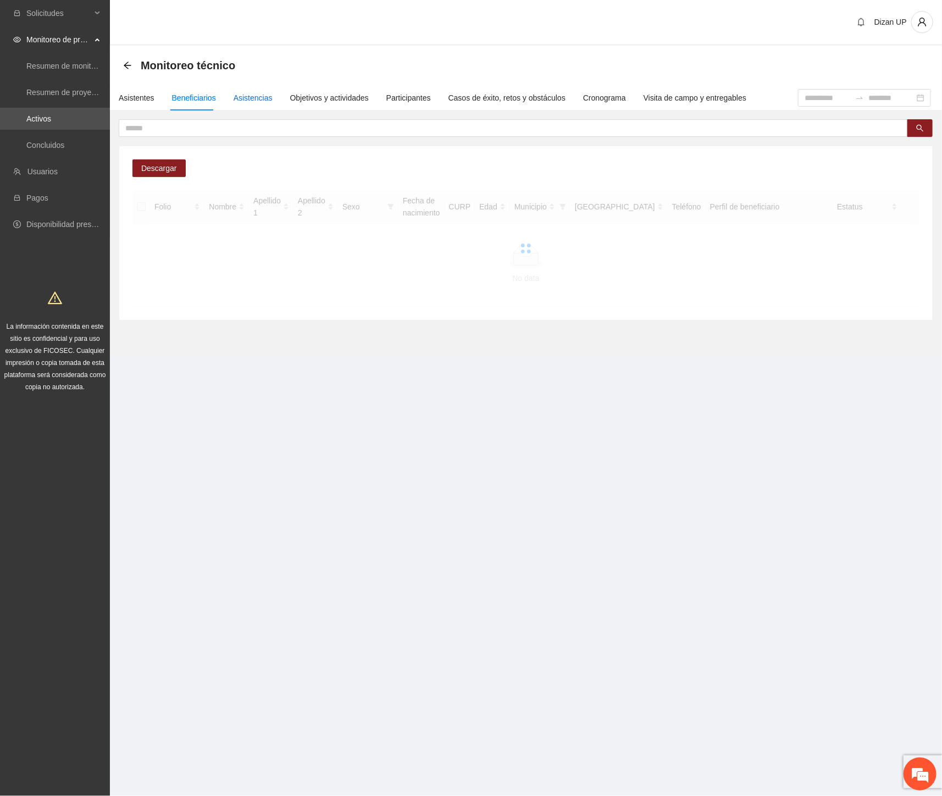
click at [247, 96] on div "Asistencias" at bounding box center [253, 98] width 39 height 12
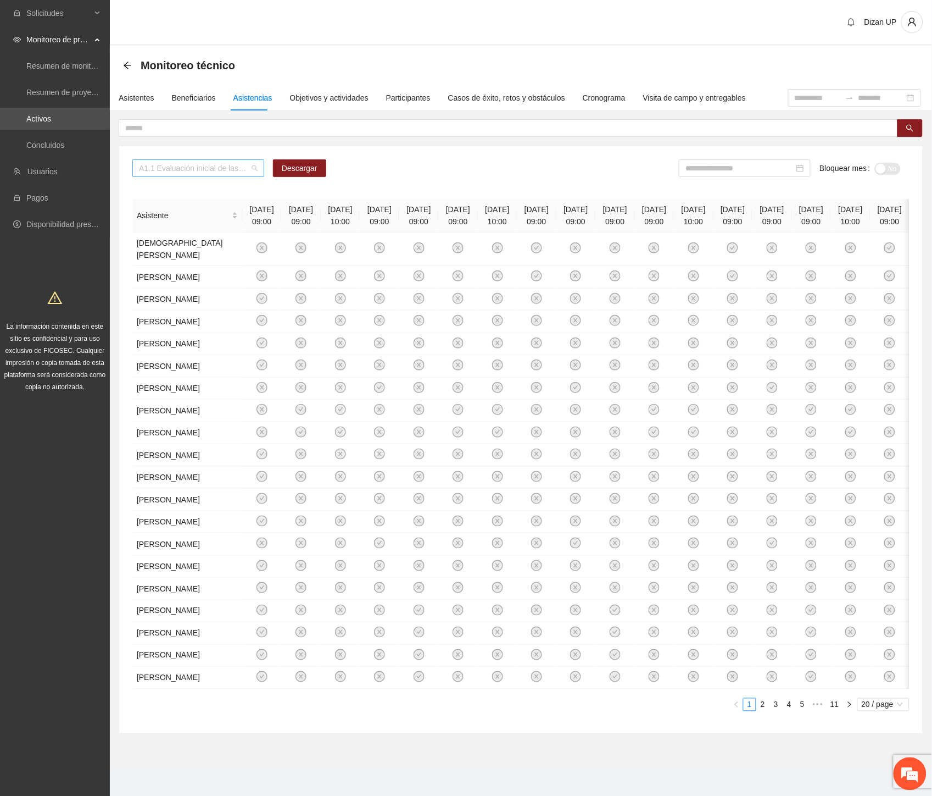
click at [254, 166] on span "A1.1 Evaluación inicial de las capacidades físicas de grupos especiales, distri…" at bounding box center [198, 168] width 119 height 16
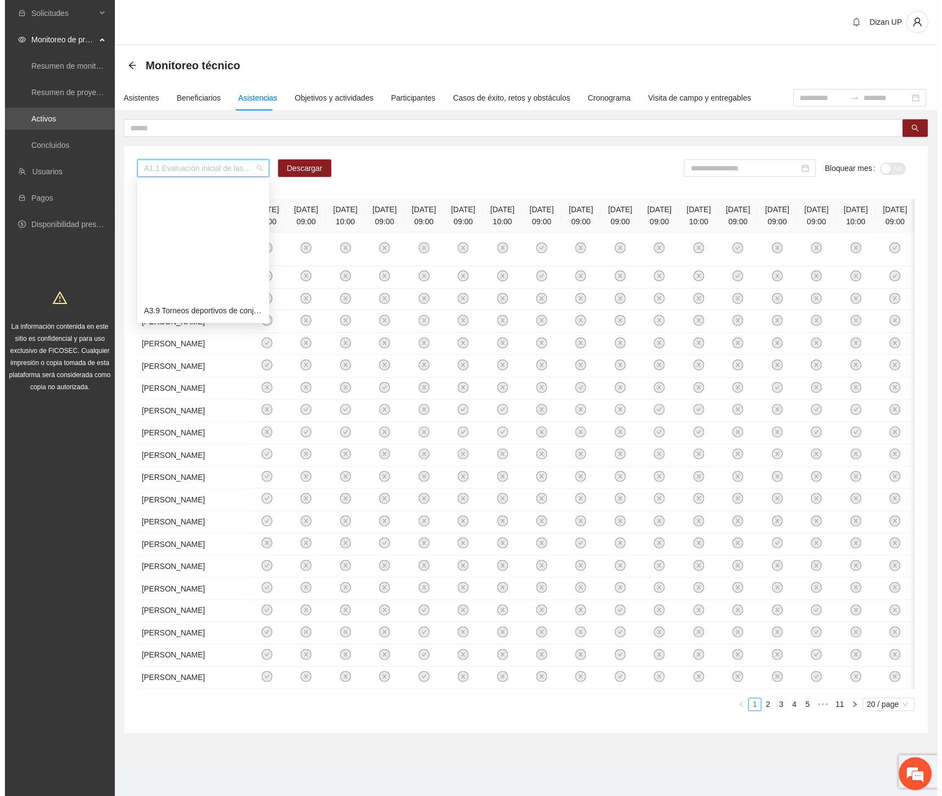
scroll to position [546, 0]
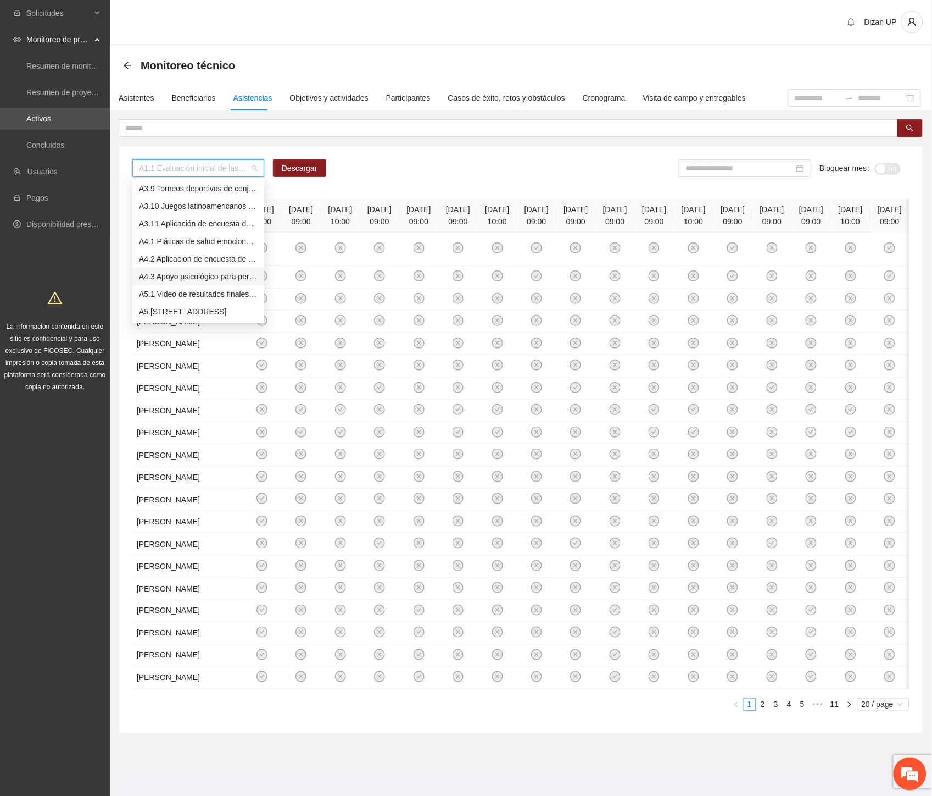
click at [171, 274] on div "A4.3 Apoyo psicológico para personal de la DSPM y sus familias" at bounding box center [198, 276] width 119 height 12
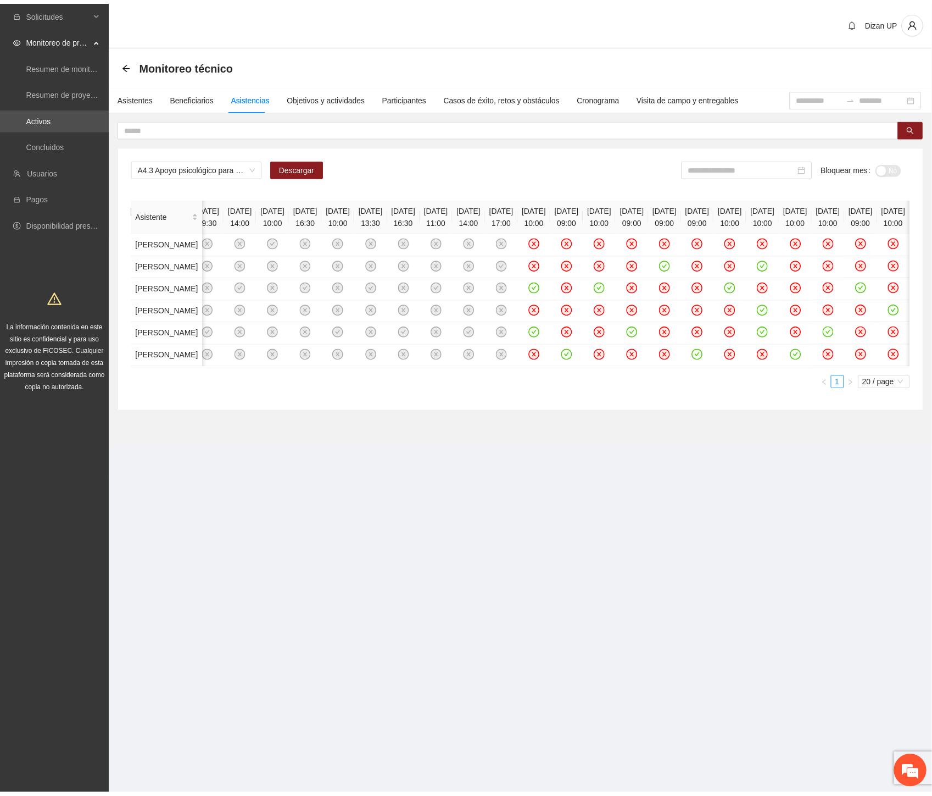
scroll to position [0, 937]
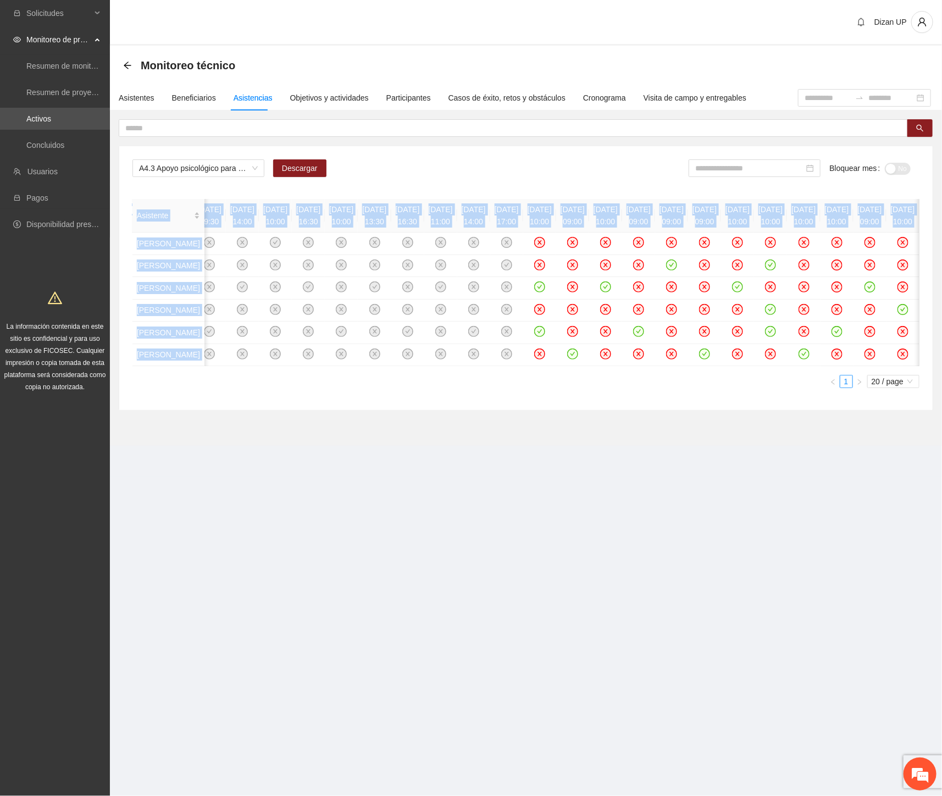
drag, startPoint x: 597, startPoint y: 560, endPoint x: 662, endPoint y: 561, distance: 64.8
click at [662, 388] on div "Asistente [DATE] 14:30 [DATE] 18:30 [DATE] 17:00 [DATE] 14:00 [DATE] 16:30 [DAT…" at bounding box center [525, 293] width 787 height 189
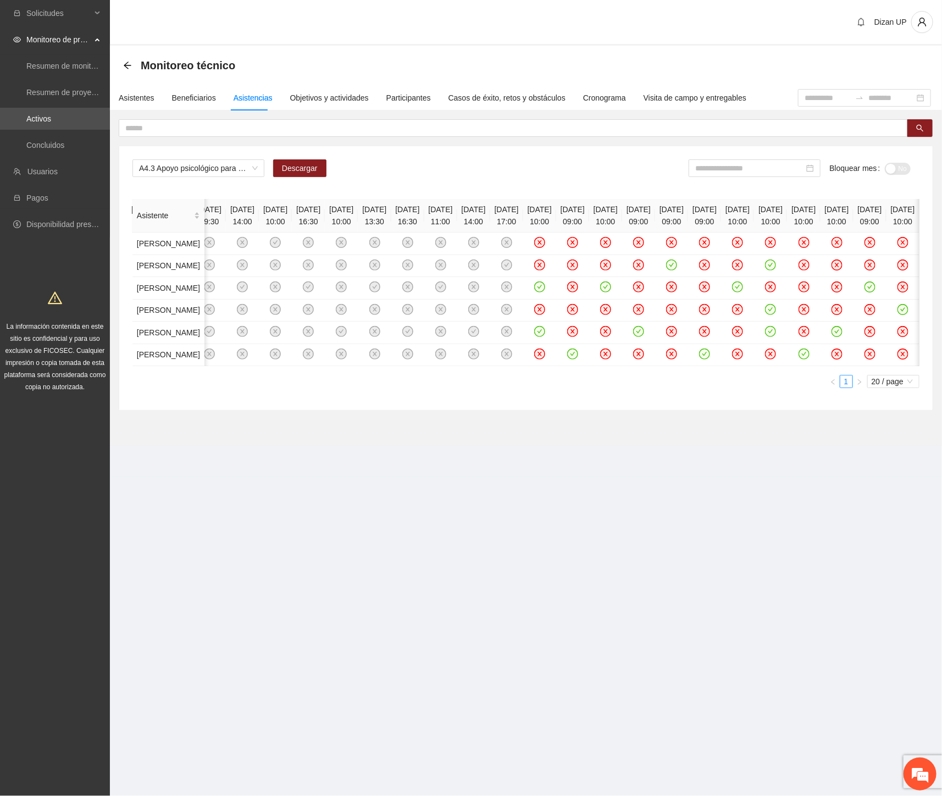
click at [490, 166] on div "A4.3 Apoyo psicológico para personal de la DSPM y sus familias Descargar Bloque…" at bounding box center [525, 172] width 787 height 26
click at [438, 155] on div "A4.3 Apoyo psicológico para personal de la DSPM y sus familias Descargar Bloque…" at bounding box center [525, 278] width 813 height 264
click at [119, 96] on div "Asistentes" at bounding box center [137, 98] width 36 height 12
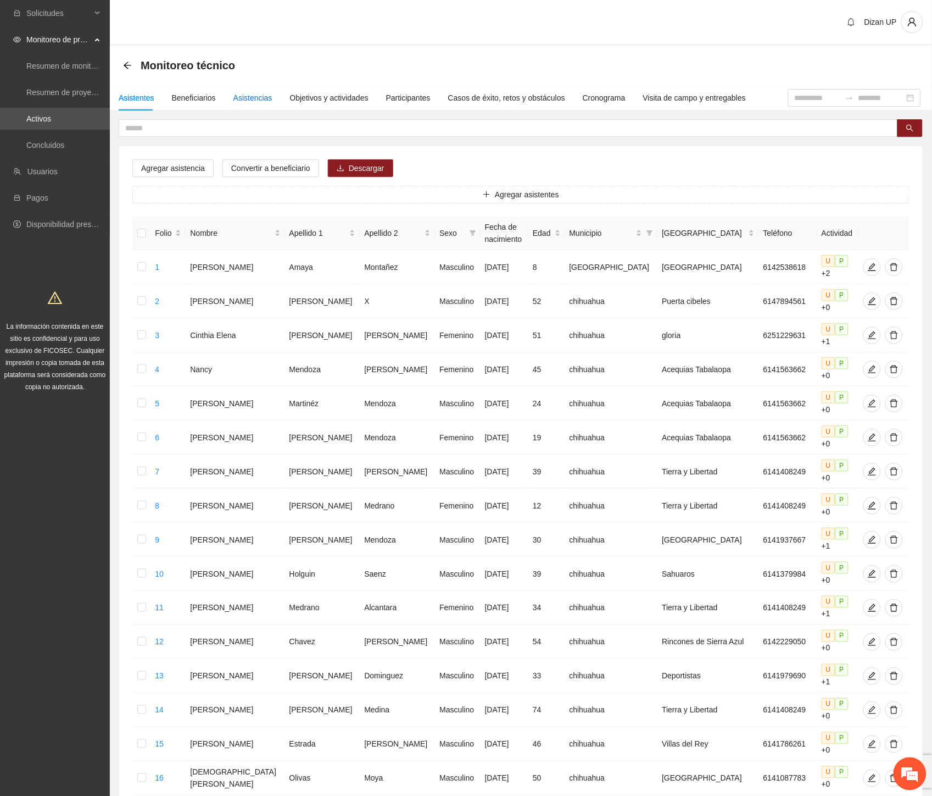
click at [260, 97] on div "Asistencias" at bounding box center [253, 98] width 39 height 12
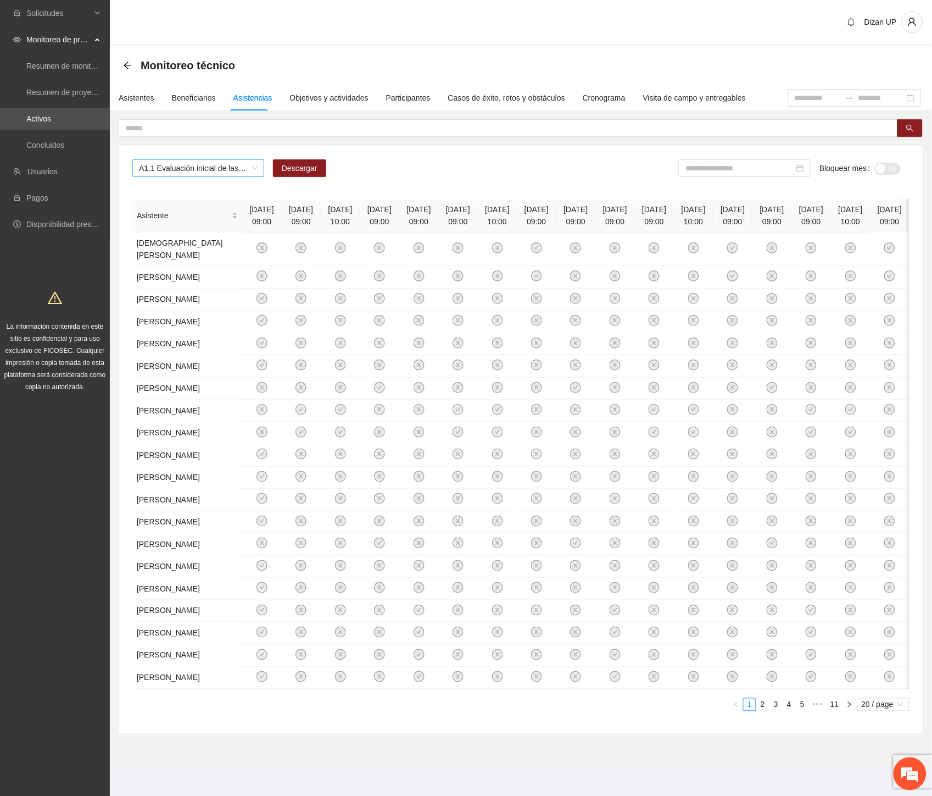
drag, startPoint x: 249, startPoint y: 168, endPoint x: 256, endPoint y: 157, distance: 13.3
click at [249, 167] on span "A1.1 Evaluación inicial de las capacidades físicas de grupos especiales, distri…" at bounding box center [198, 168] width 119 height 16
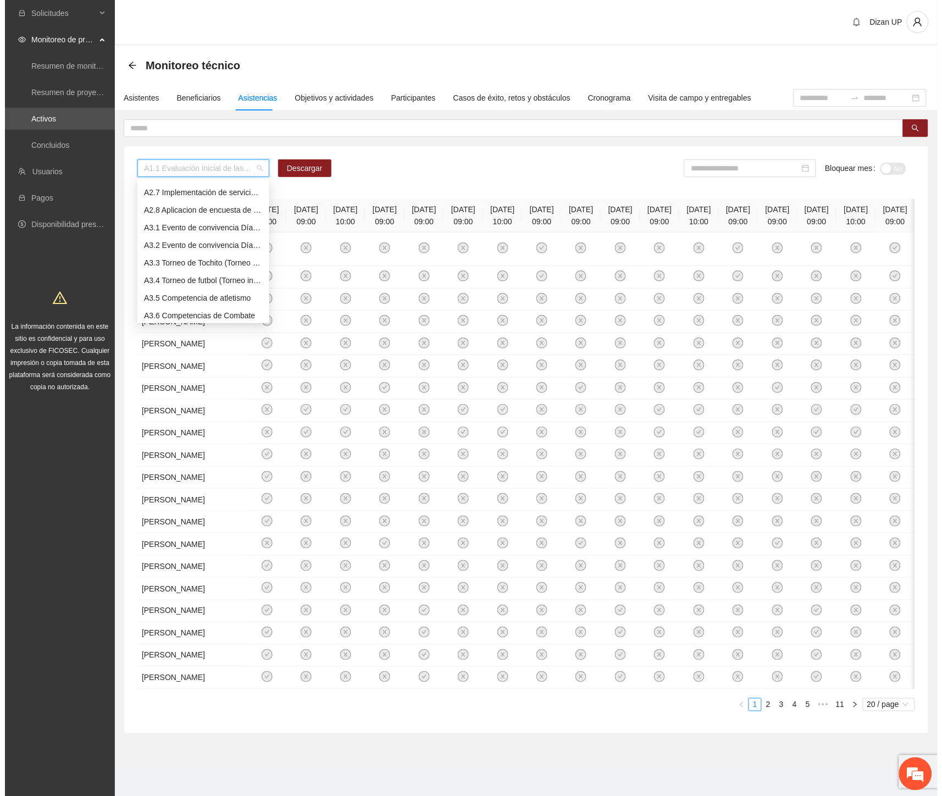
scroll to position [607, 0]
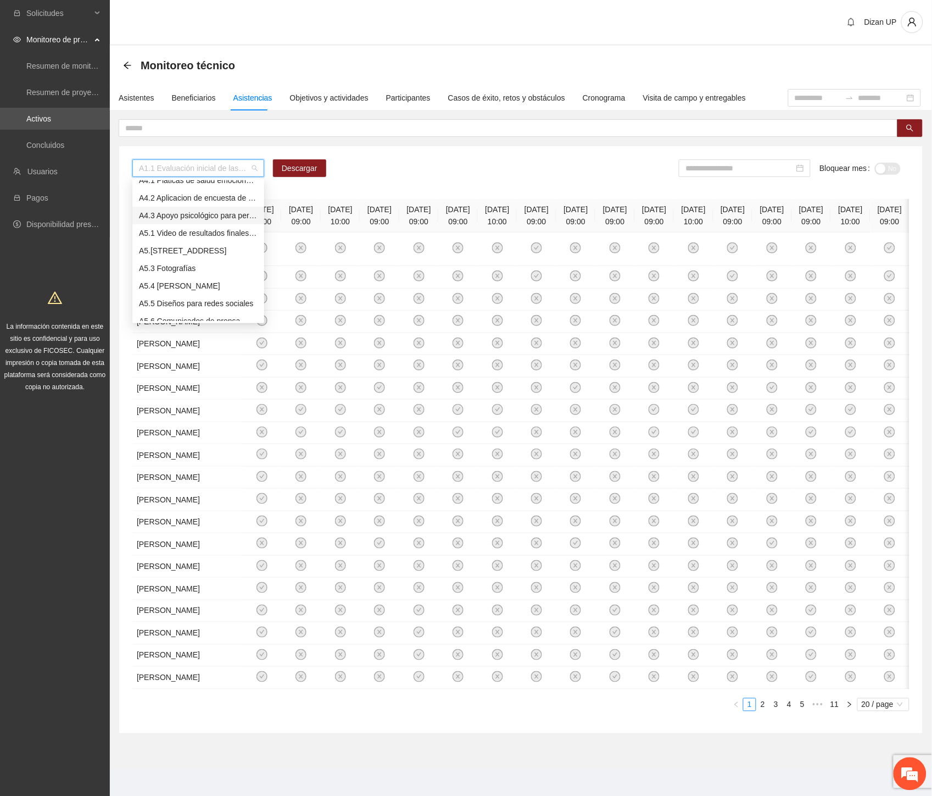
click at [185, 216] on div "A4.3 Apoyo psicológico para personal de la DSPM y sus familias" at bounding box center [198, 215] width 119 height 12
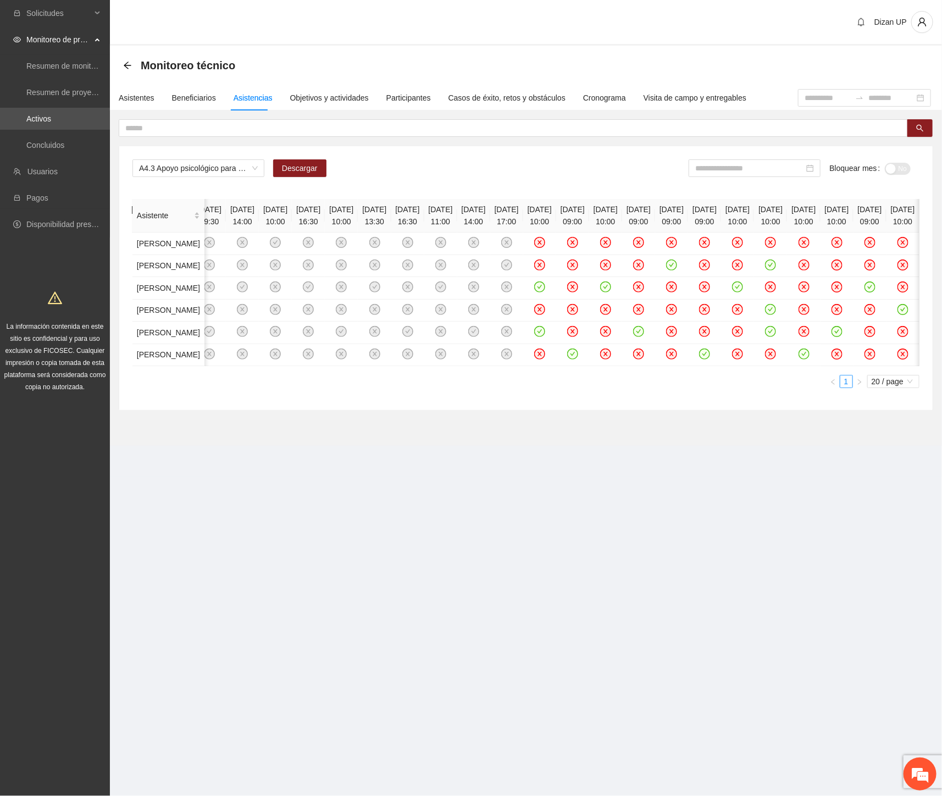
scroll to position [0, 937]
click at [155, 344] on td "[PERSON_NAME]" at bounding box center [168, 332] width 72 height 23
click at [748, 165] on input at bounding box center [749, 168] width 109 height 12
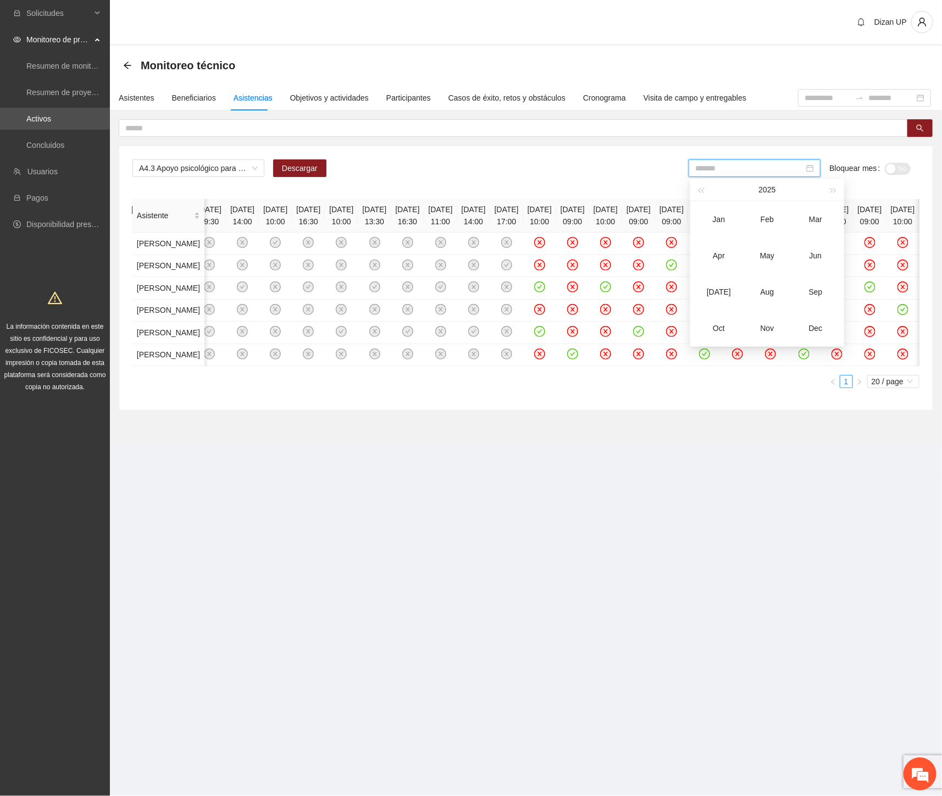
type input "*******"
click at [571, 175] on div "A4.3 Apoyo psicológico para personal de la DSPM y sus familias Descargar Bloque…" at bounding box center [525, 172] width 787 height 26
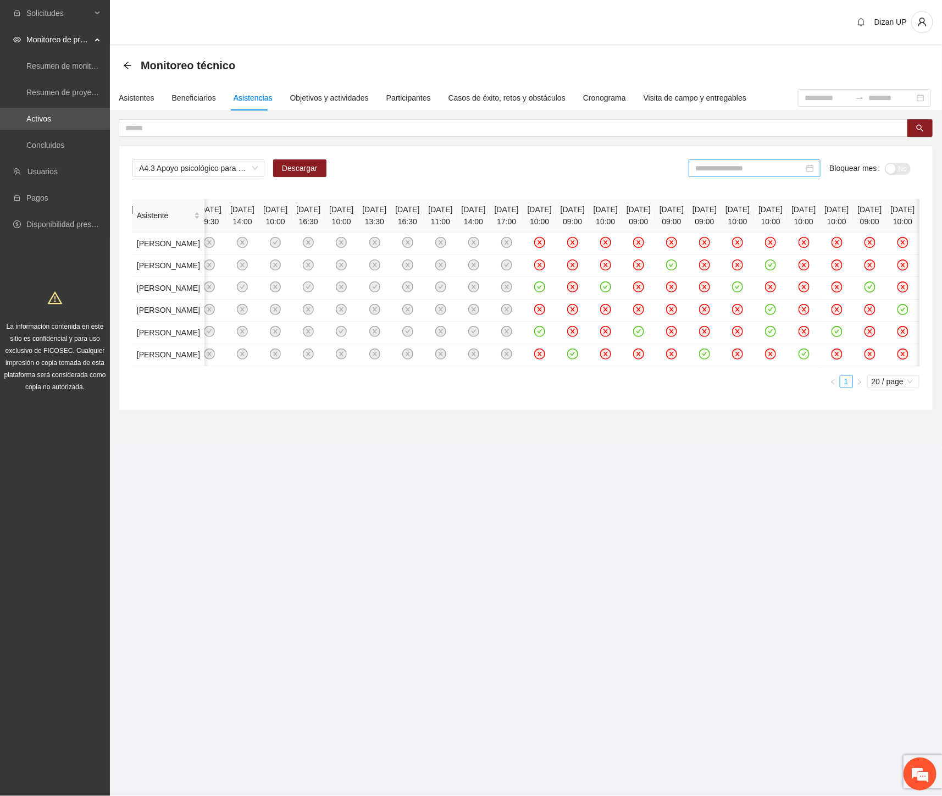
click at [732, 166] on input at bounding box center [749, 168] width 109 height 12
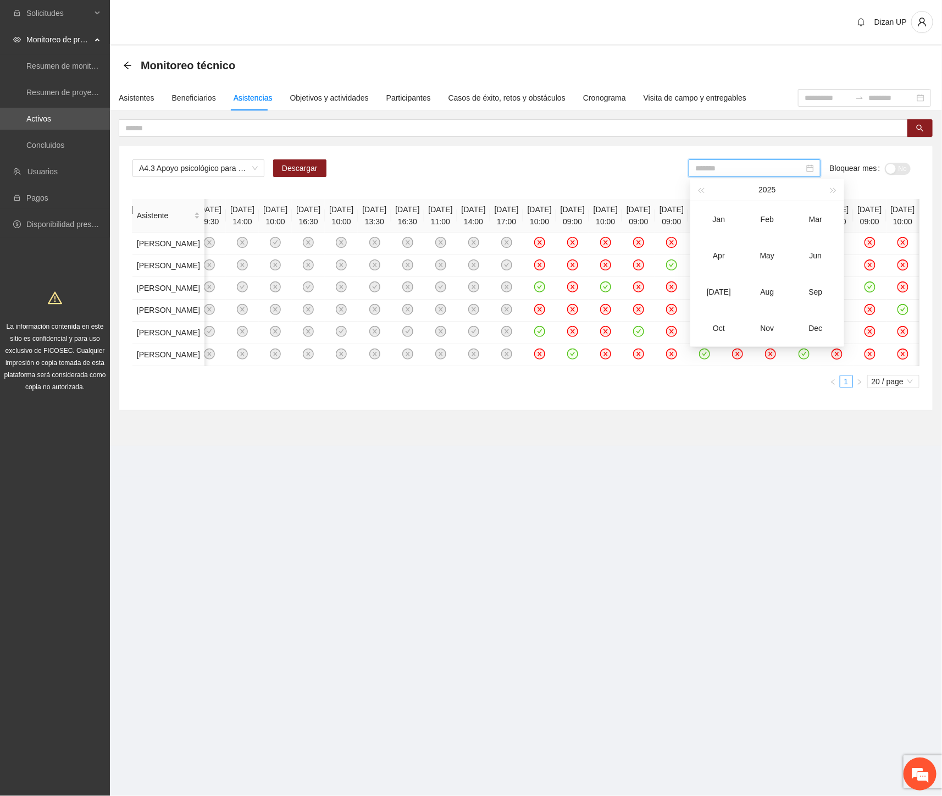
drag, startPoint x: 715, startPoint y: 293, endPoint x: 773, endPoint y: 210, distance: 101.4
click at [715, 292] on div "[DATE]" at bounding box center [718, 291] width 33 height 13
type input "*******"
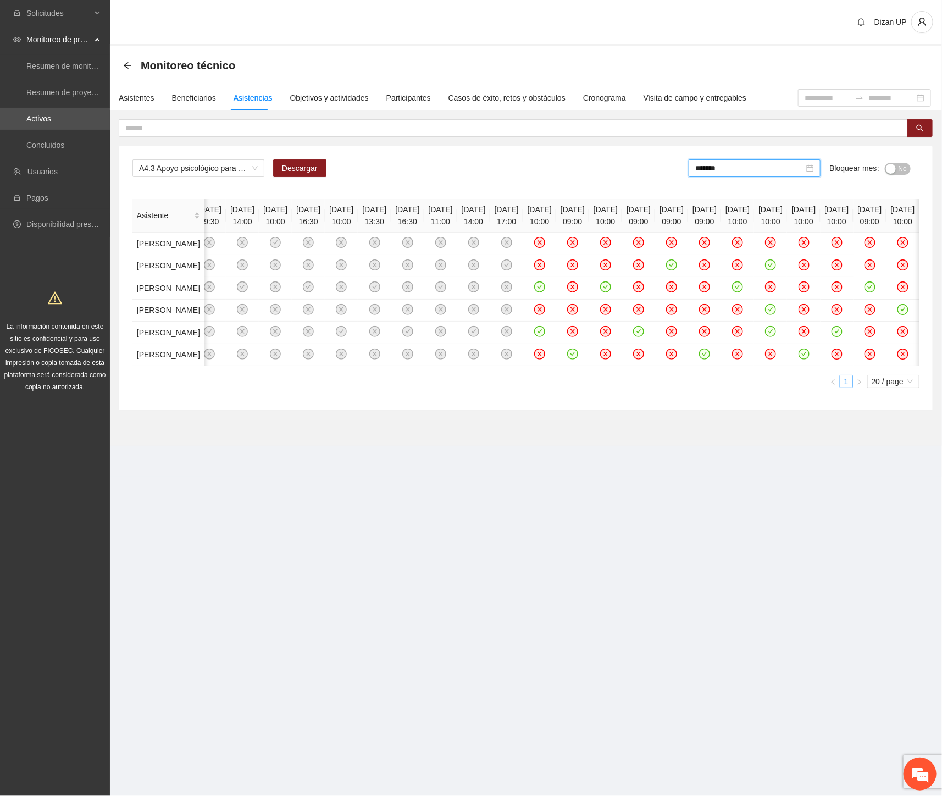
click at [888, 168] on div "button" at bounding box center [891, 169] width 10 height 10
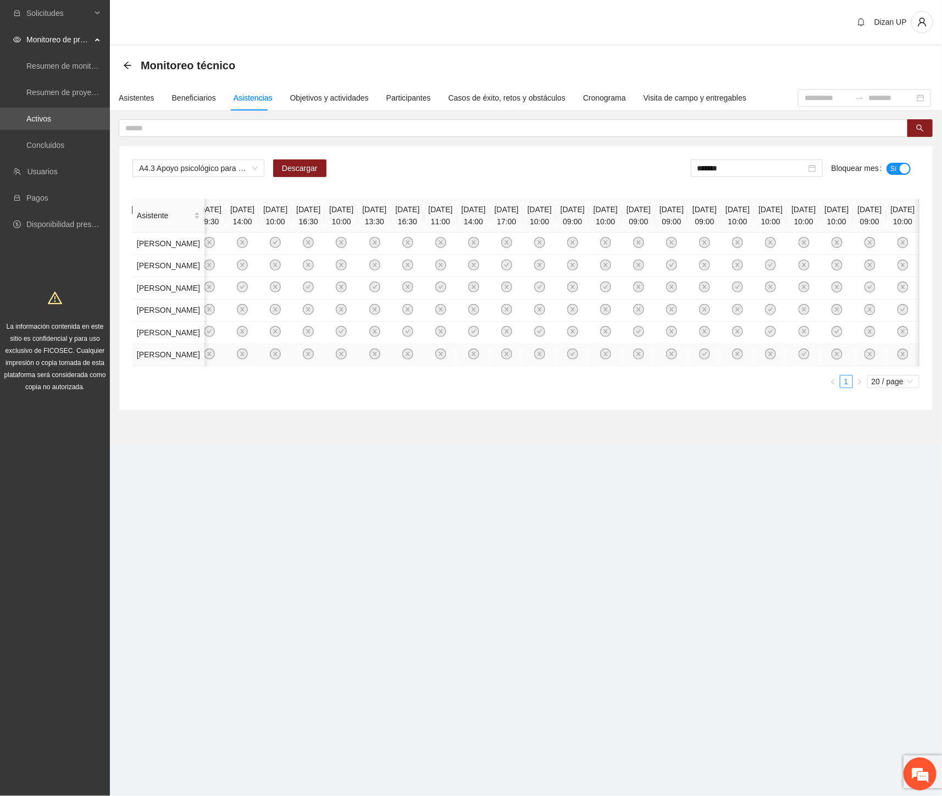
drag, startPoint x: 730, startPoint y: 603, endPoint x: 915, endPoint y: 547, distance: 194.2
click at [731, 410] on div "A4.3 Apoyo psicológico para personal de la DSPM y sus familias Descargar ******…" at bounding box center [525, 278] width 813 height 264
click at [332, 96] on div "Objetivos y actividades" at bounding box center [329, 98] width 79 height 12
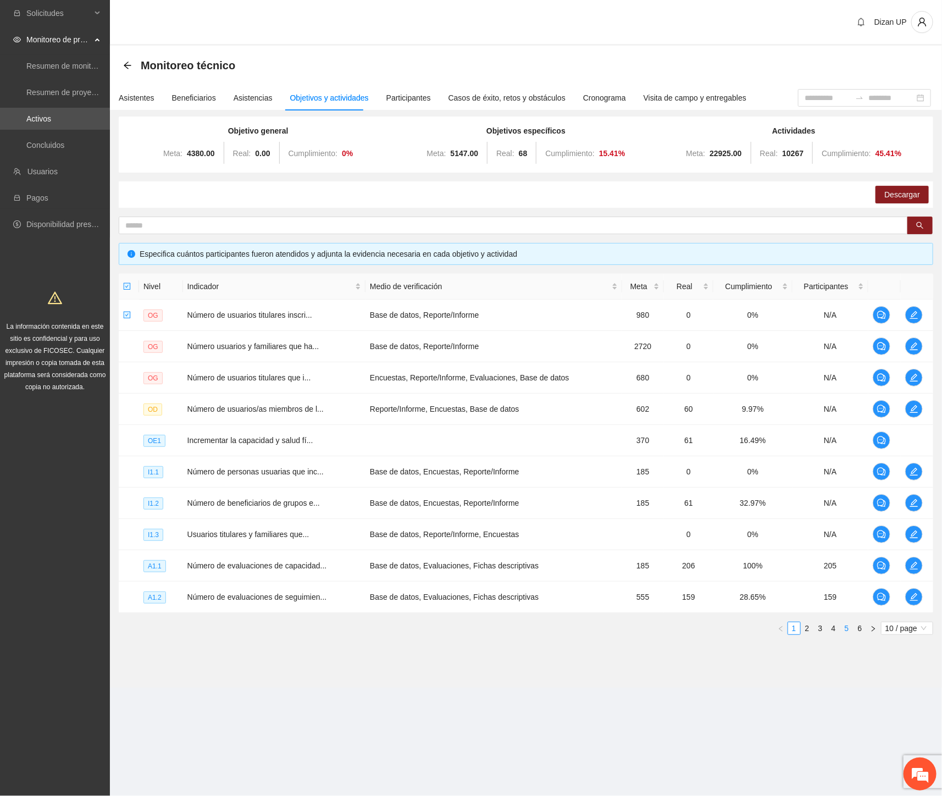
click at [847, 629] on link "5" at bounding box center [847, 628] width 12 height 12
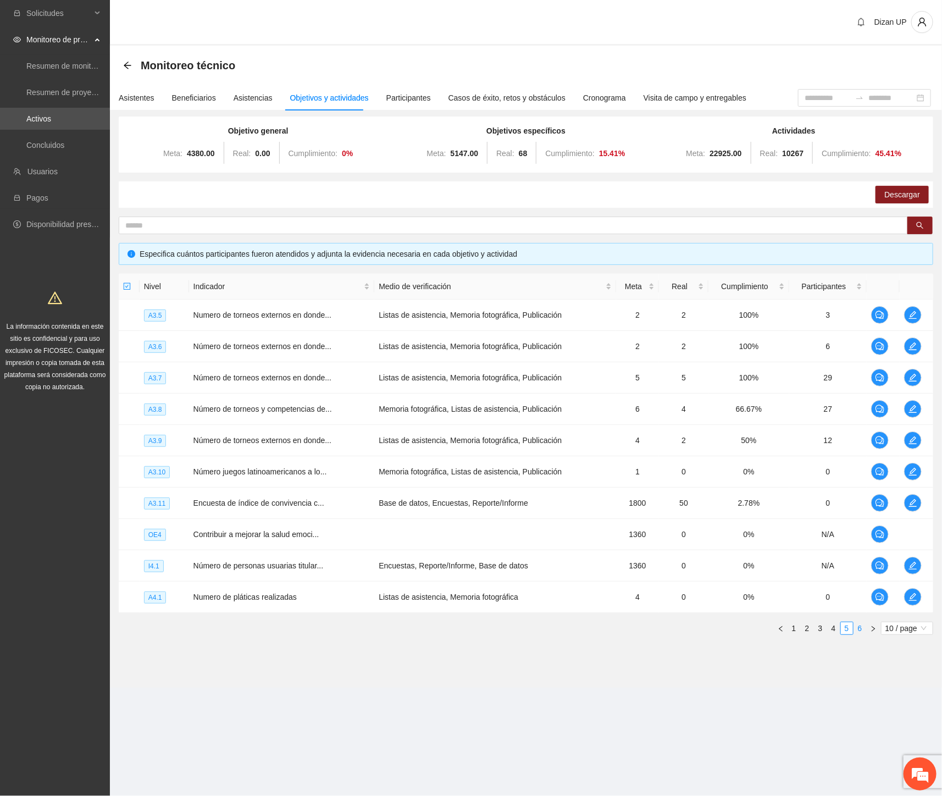
click at [859, 629] on link "6" at bounding box center [860, 628] width 12 height 12
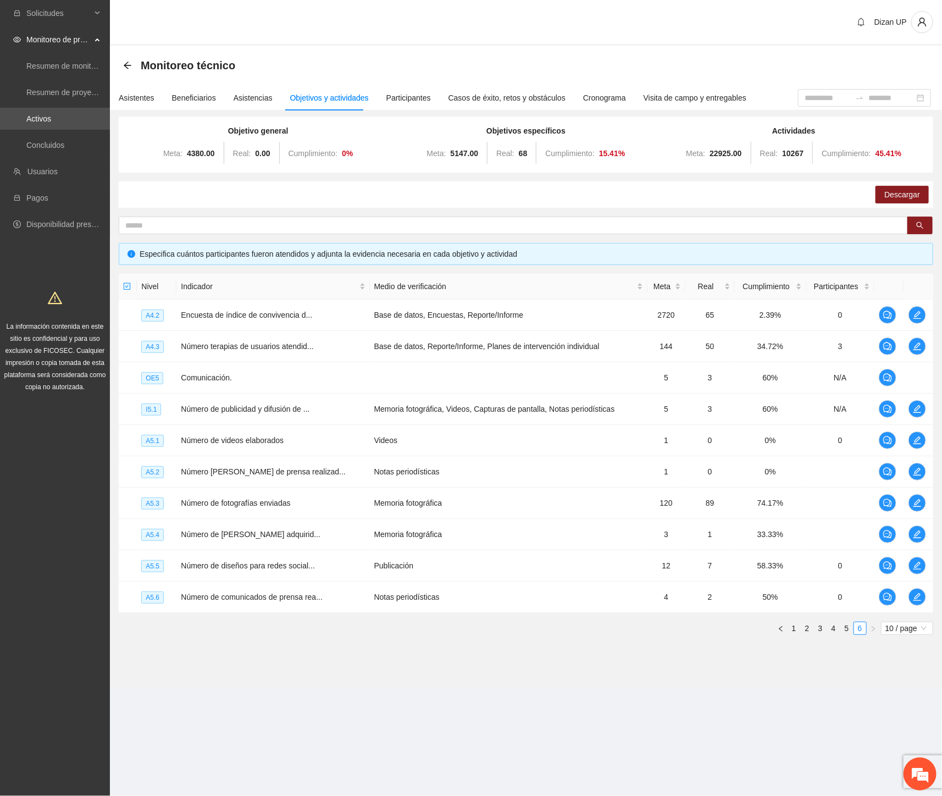
click at [680, 686] on section "Monitoreo técnico Asistentes Beneficiarios Asistencias Objetivos y actividades …" at bounding box center [526, 367] width 832 height 642
click at [920, 345] on icon "edit" at bounding box center [917, 346] width 9 height 9
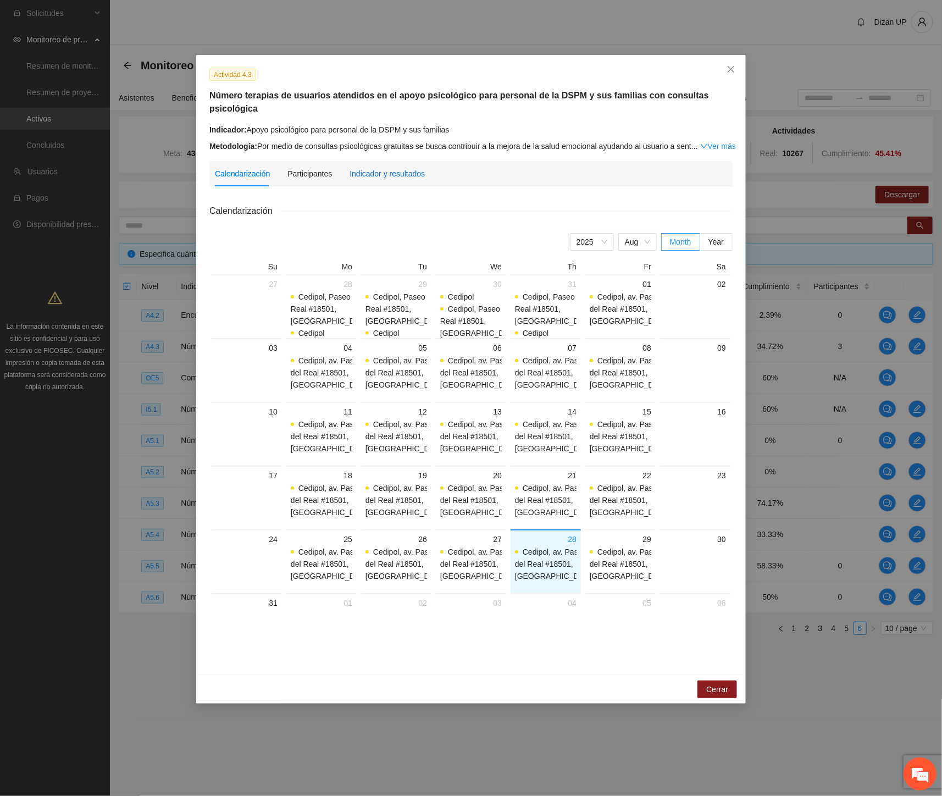
click at [399, 168] on div "Indicador y resultados" at bounding box center [386, 174] width 75 height 12
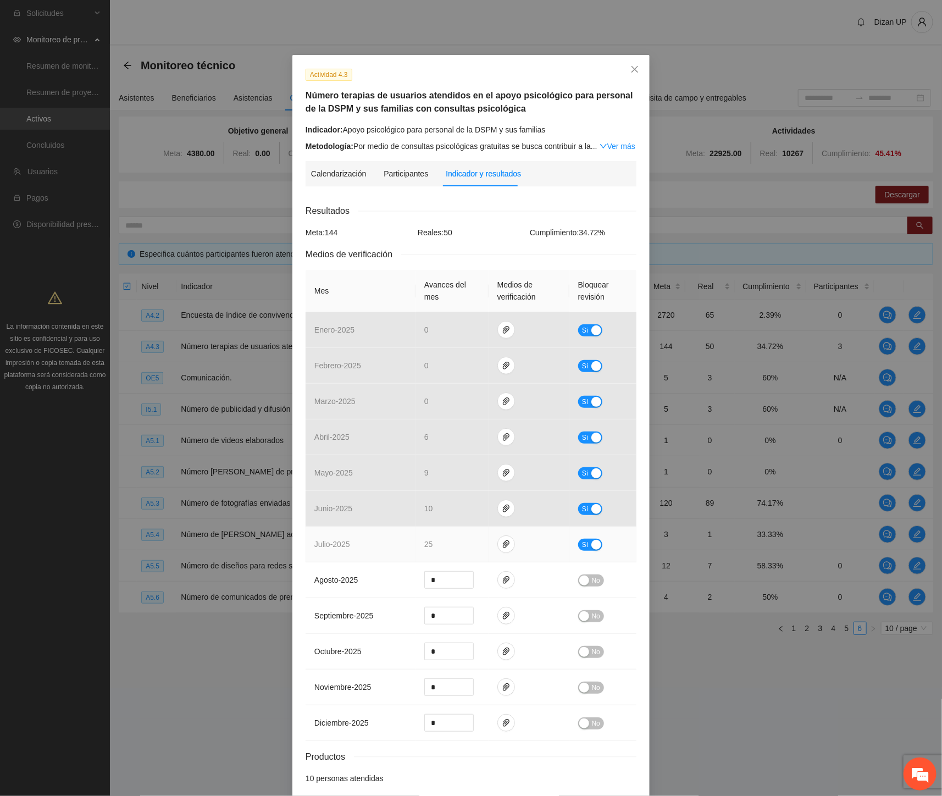
click at [591, 547] on div "button" at bounding box center [596, 545] width 10 height 10
click at [466, 549] on icon "down" at bounding box center [468, 548] width 4 height 4
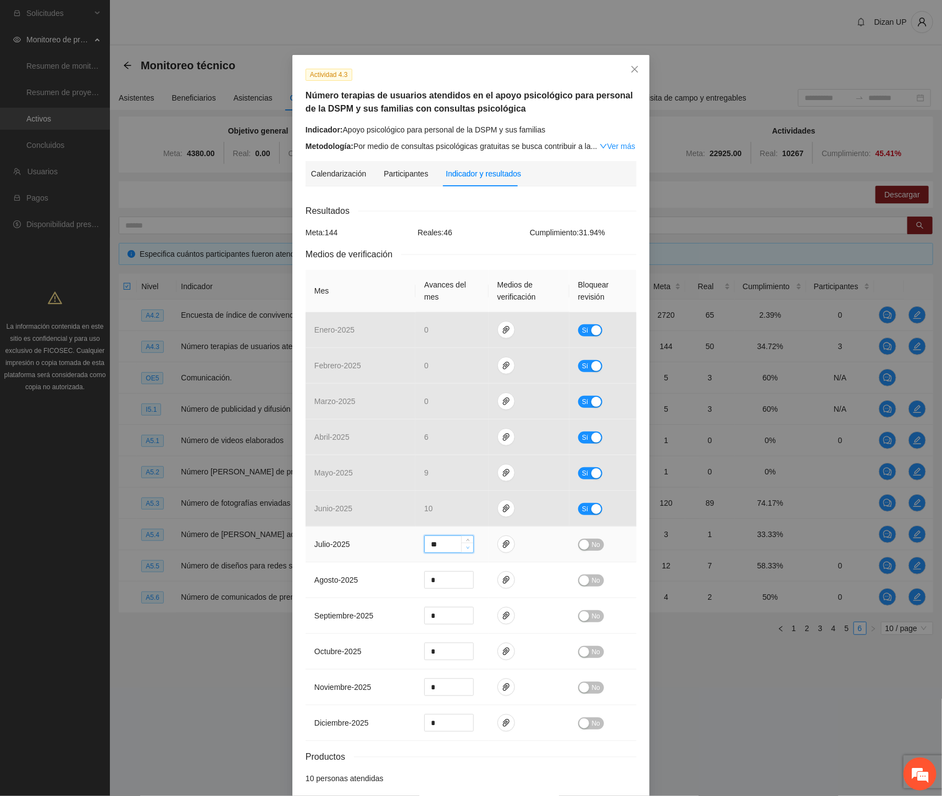
click at [466, 549] on icon "down" at bounding box center [468, 548] width 4 height 4
click at [466, 548] on icon "down" at bounding box center [468, 548] width 4 height 4
type input "**"
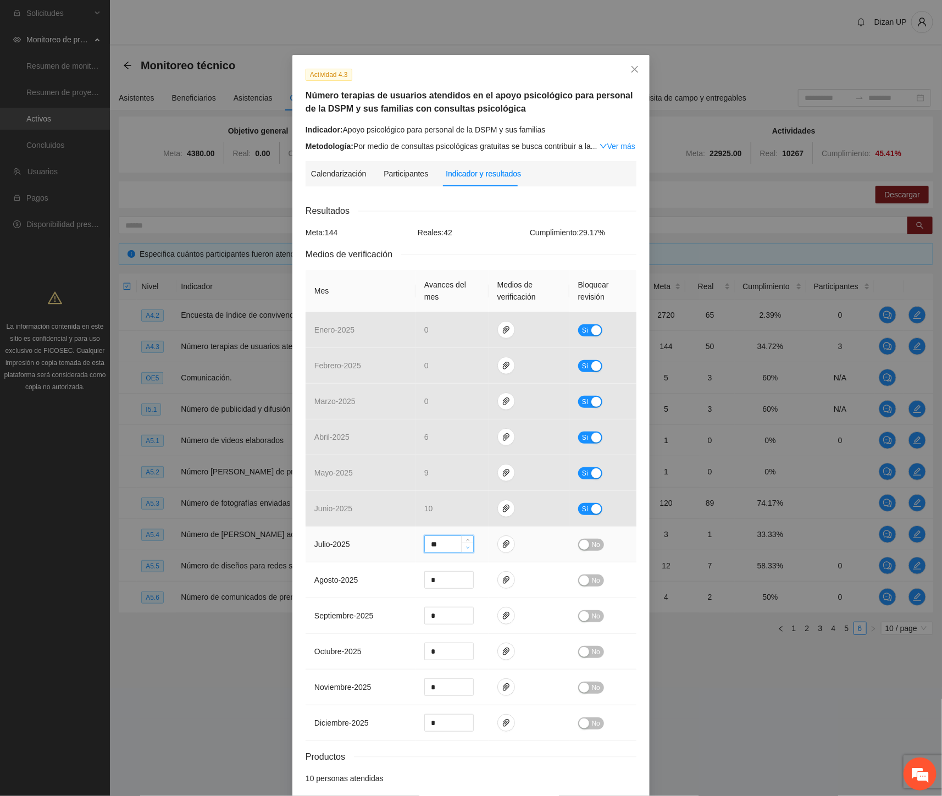
click at [466, 548] on icon "down" at bounding box center [468, 548] width 4 height 4
click at [592, 545] on span "No" at bounding box center [596, 544] width 8 height 12
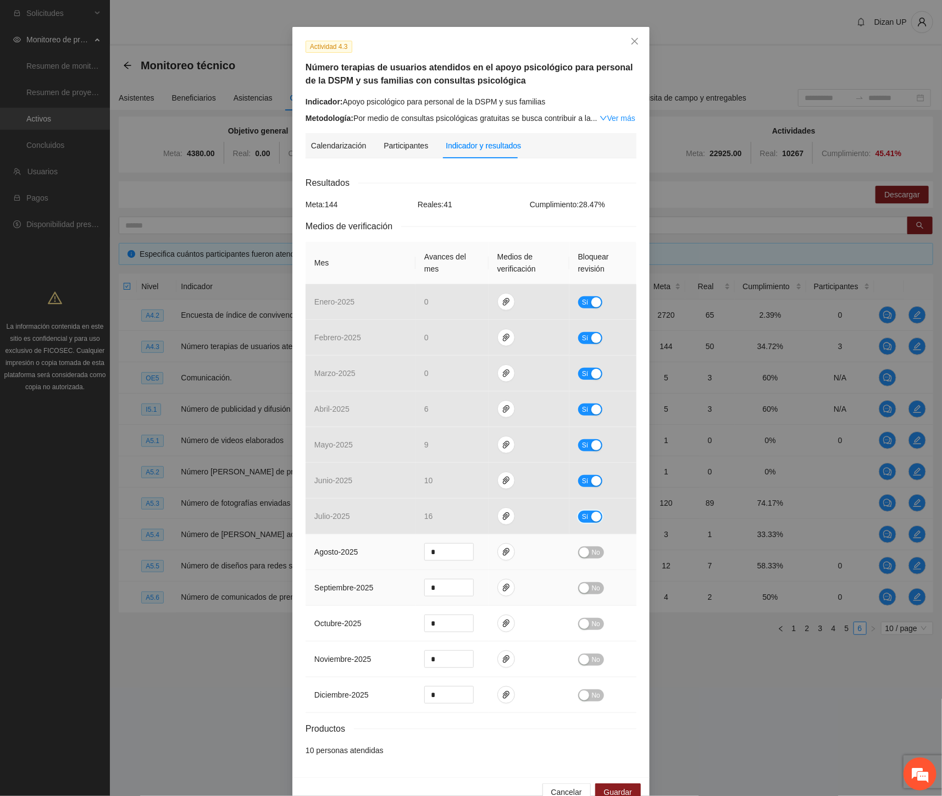
scroll to position [52, 0]
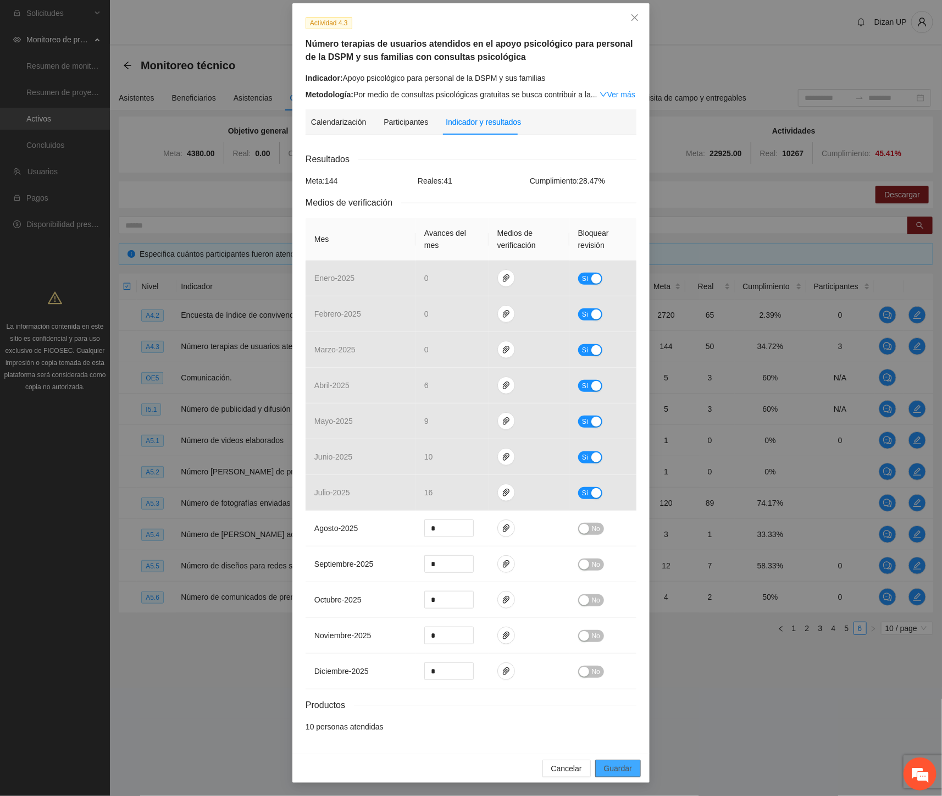
click at [615, 769] on span "Guardar" at bounding box center [618, 768] width 28 height 12
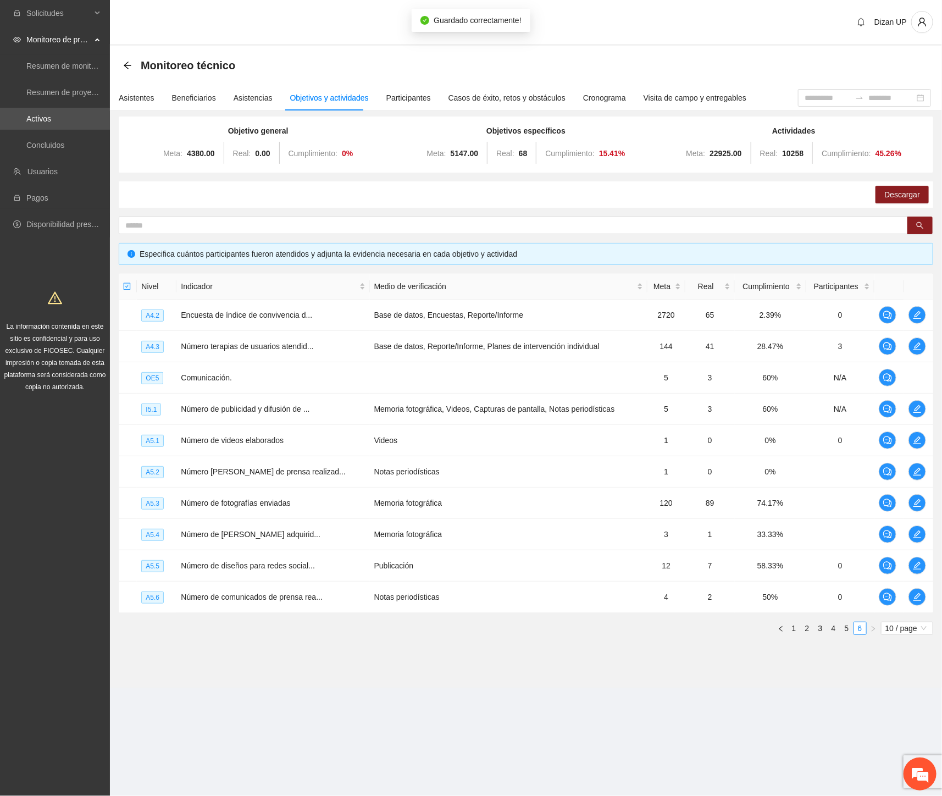
scroll to position [0, 0]
click at [910, 347] on span "edit" at bounding box center [917, 346] width 16 height 9
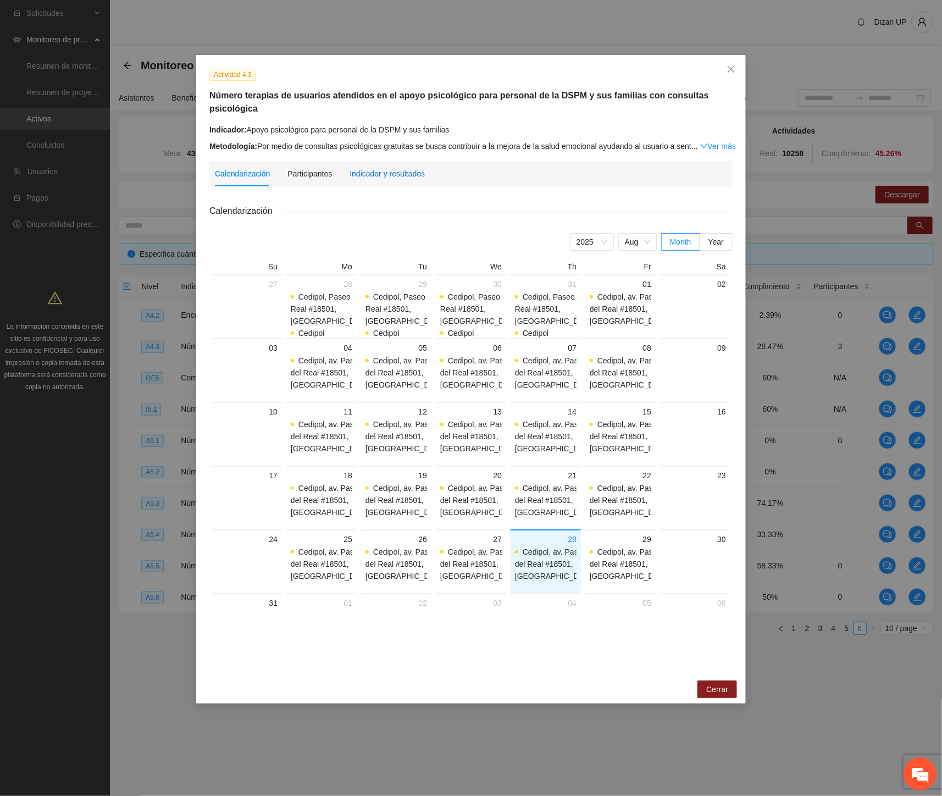
click at [385, 168] on div "Indicador y resultados" at bounding box center [386, 174] width 75 height 12
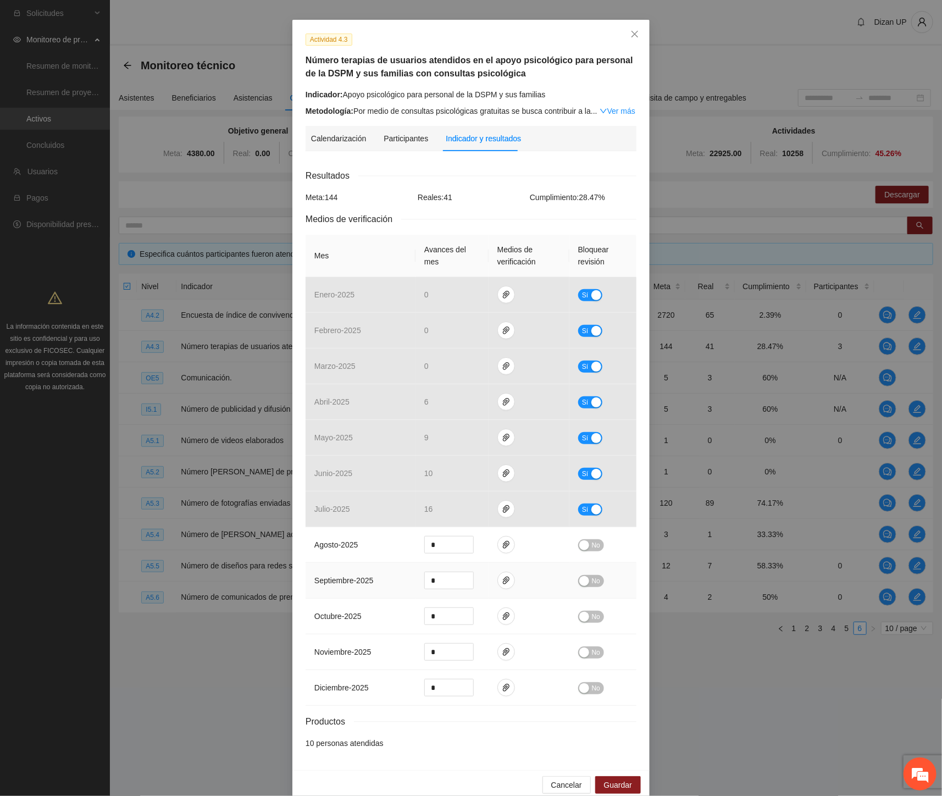
scroll to position [52, 0]
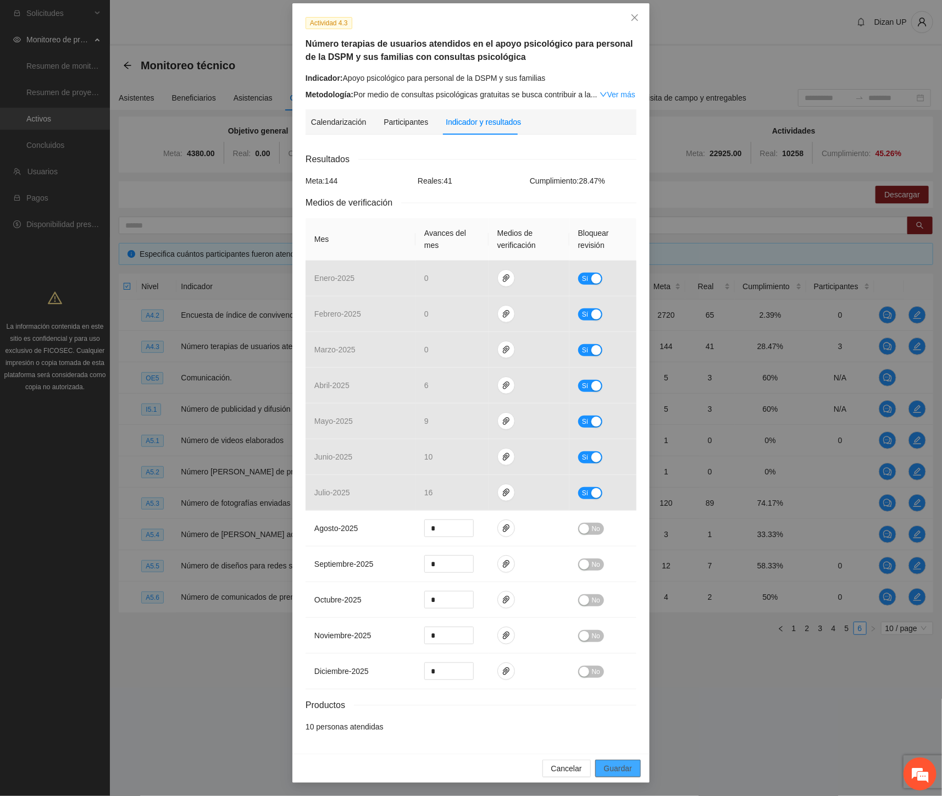
drag, startPoint x: 614, startPoint y: 767, endPoint x: 644, endPoint y: 569, distance: 200.0
click at [614, 767] on span "Guardar" at bounding box center [618, 768] width 28 height 12
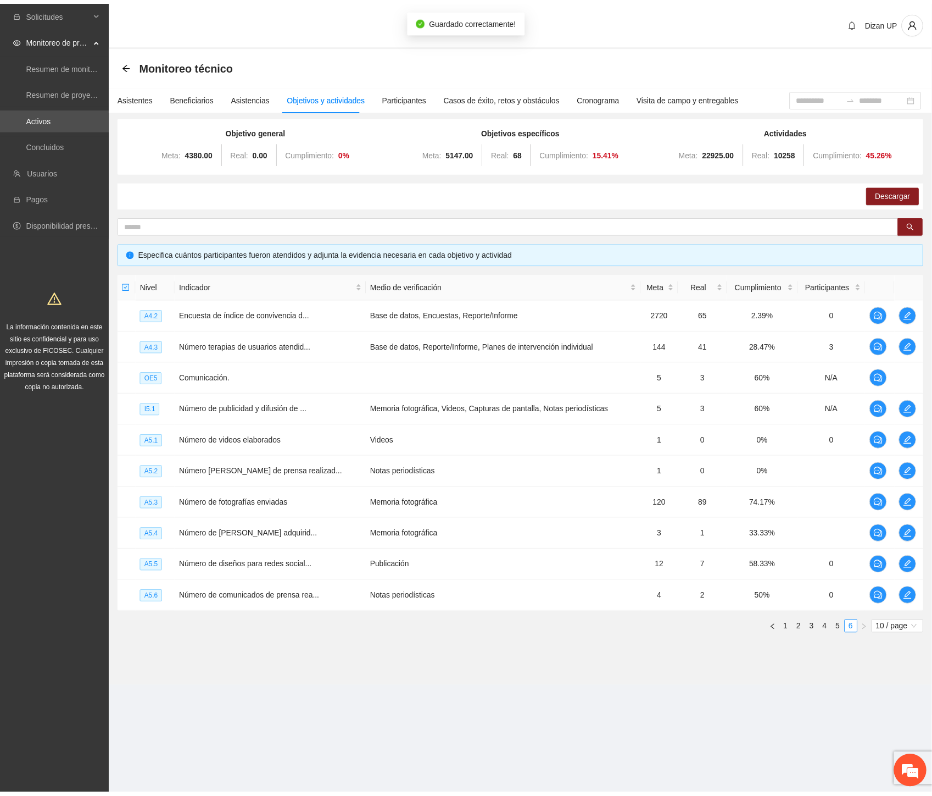
scroll to position [0, 0]
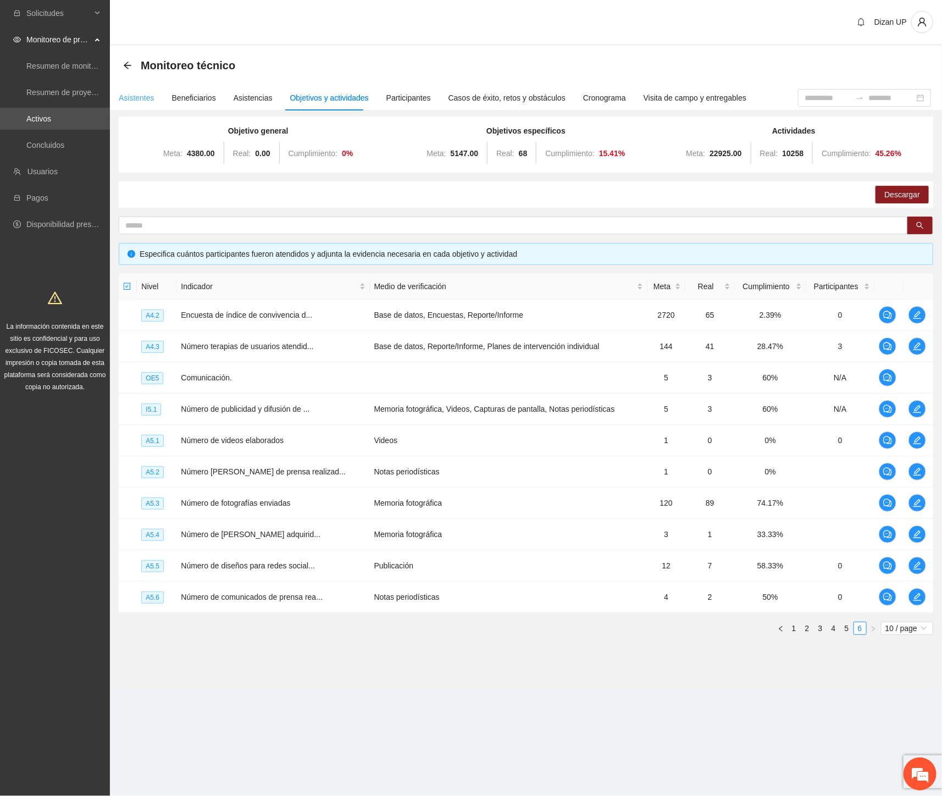
click at [136, 89] on div "Asistentes" at bounding box center [137, 97] width 36 height 25
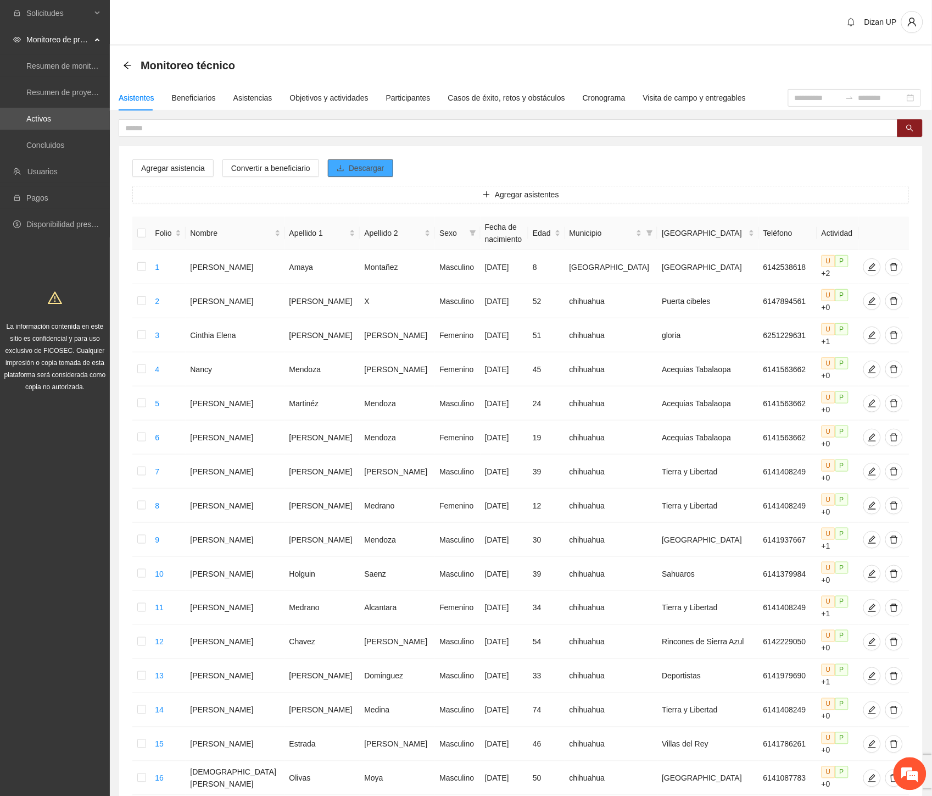
click at [356, 166] on span "Descargar" at bounding box center [367, 168] width 36 height 12
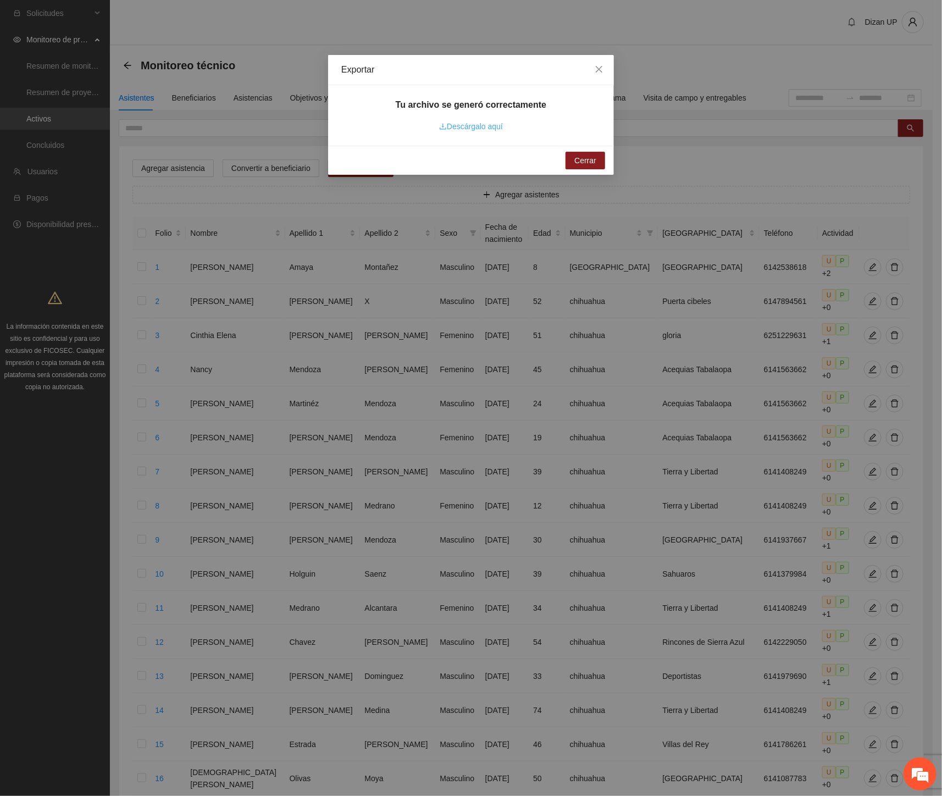
click at [459, 122] on link "Descárgalo aquí" at bounding box center [471, 126] width 64 height 9
click at [586, 159] on span "Cerrar" at bounding box center [585, 160] width 22 height 12
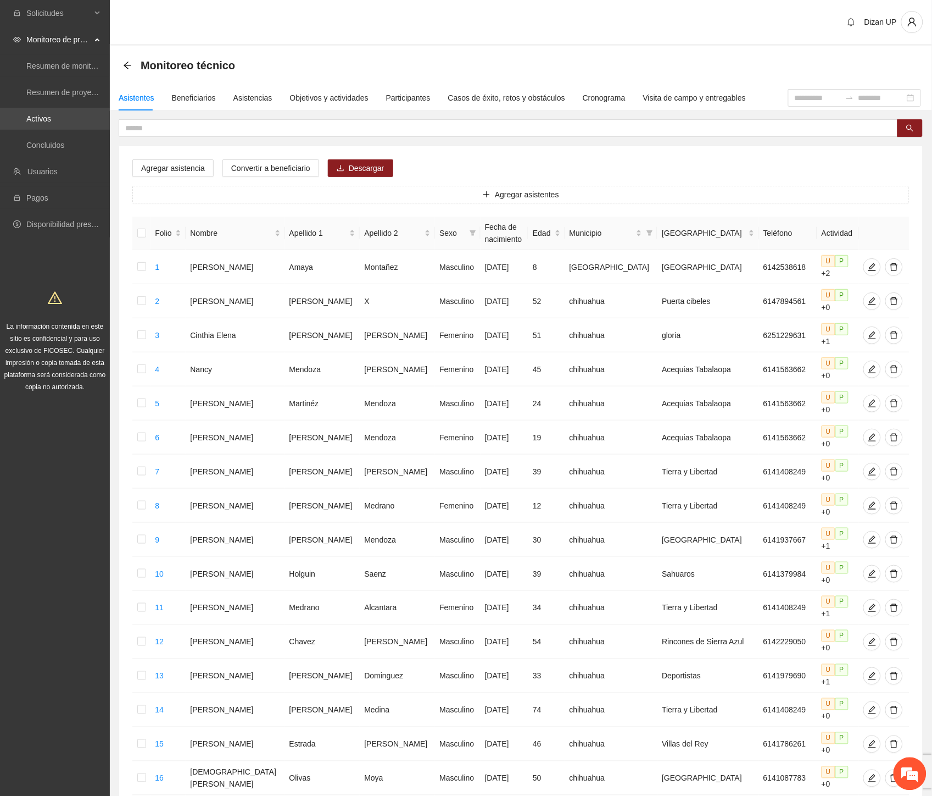
click at [43, 117] on link "Activos" at bounding box center [38, 118] width 25 height 9
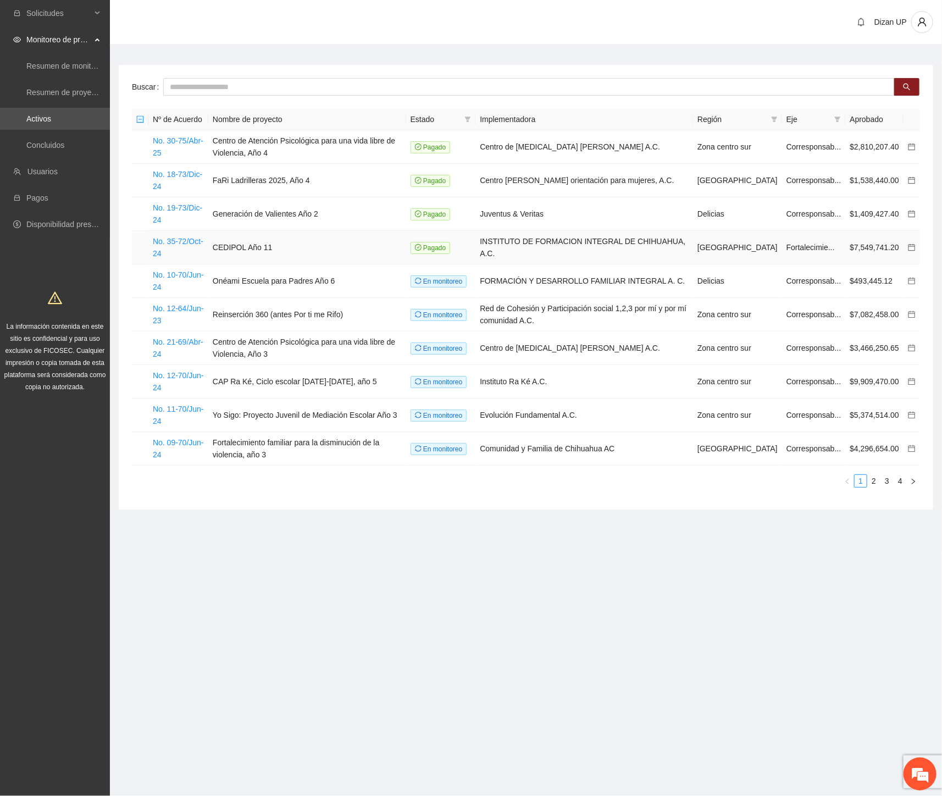
drag, startPoint x: 177, startPoint y: 240, endPoint x: 227, endPoint y: 238, distance: 49.5
click at [177, 240] on link "No. 35-72/Oct-24" at bounding box center [178, 247] width 51 height 21
